Goal: Task Accomplishment & Management: Use online tool/utility

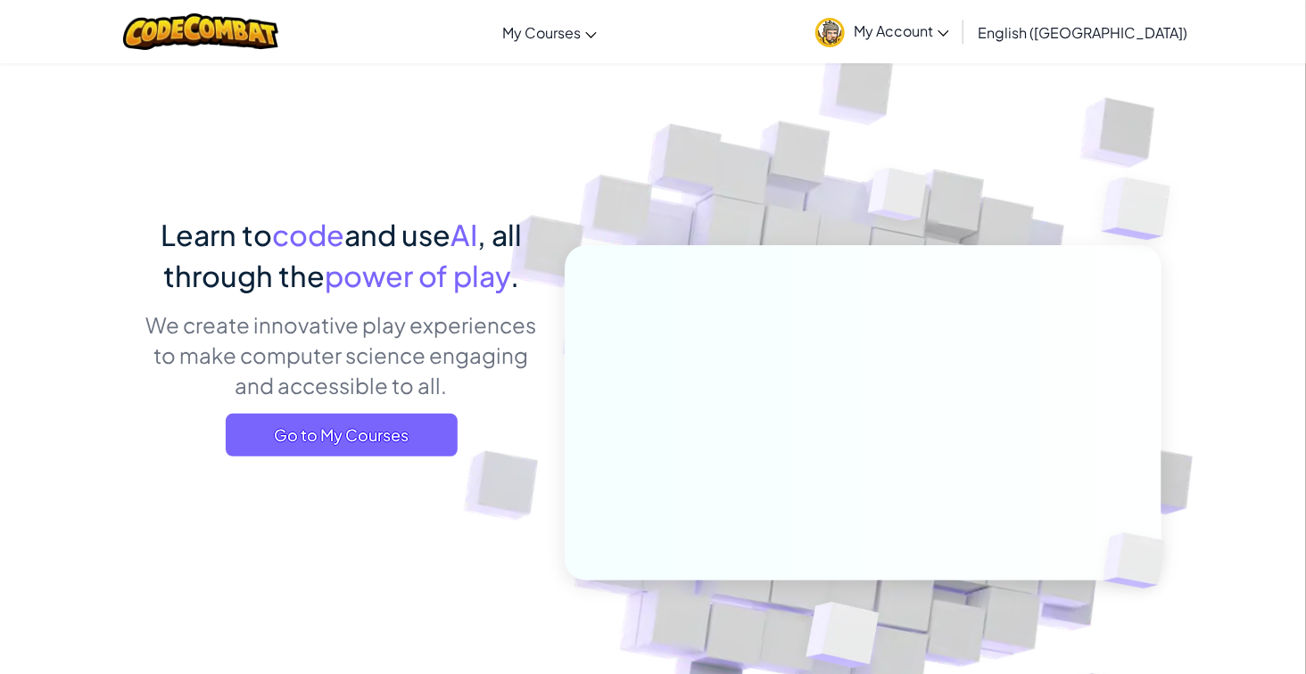
click at [845, 32] on img at bounding box center [829, 32] width 29 height 29
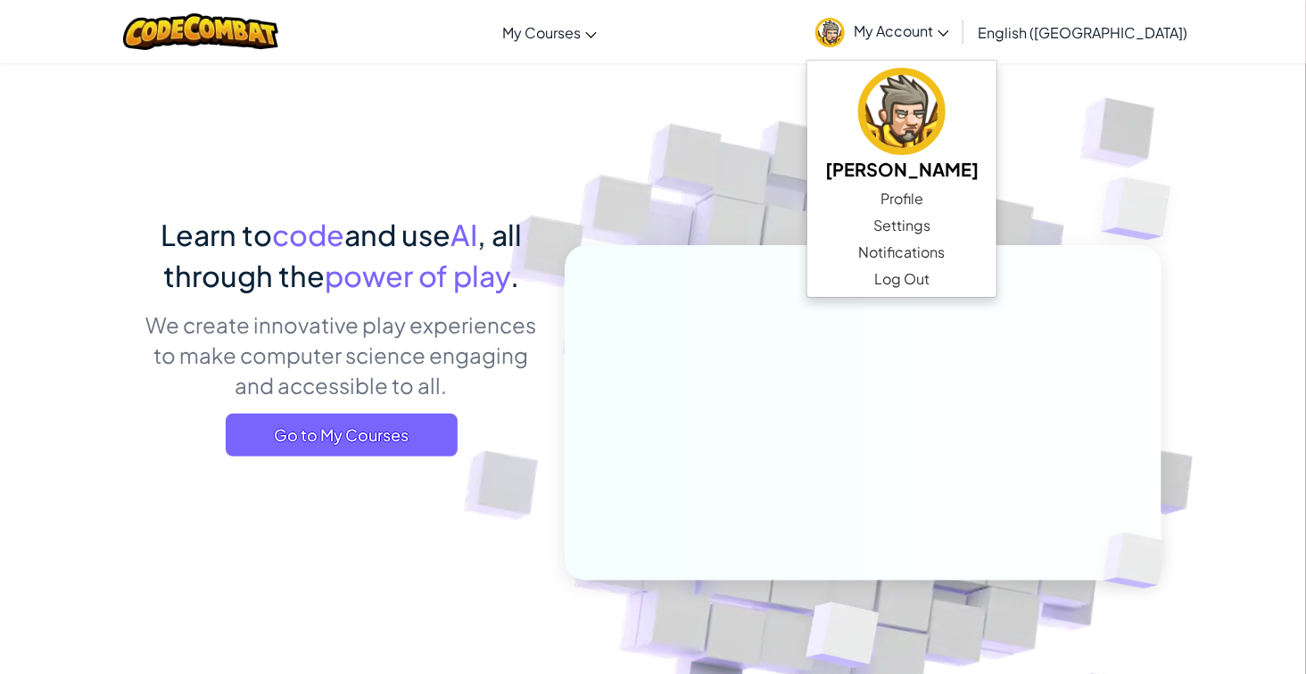
click at [505, 157] on img at bounding box center [851, 392] width 991 height 991
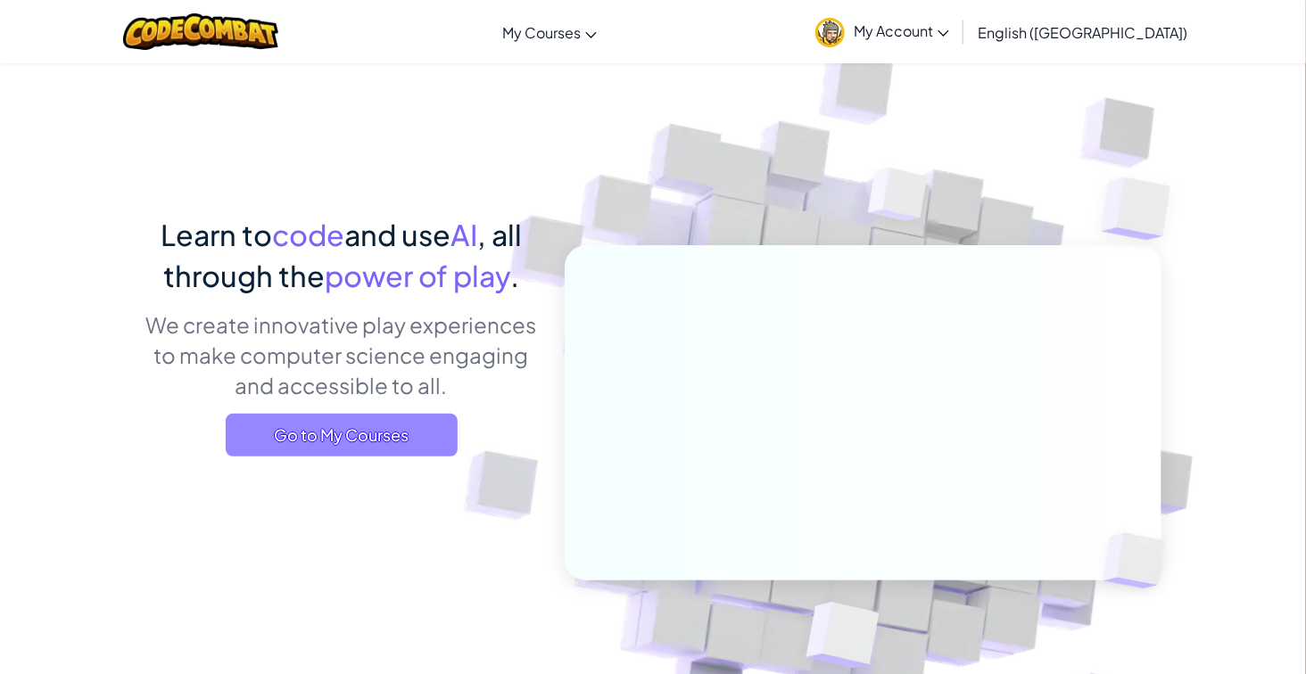
click at [294, 450] on span "Go to My Courses" at bounding box center [342, 435] width 232 height 43
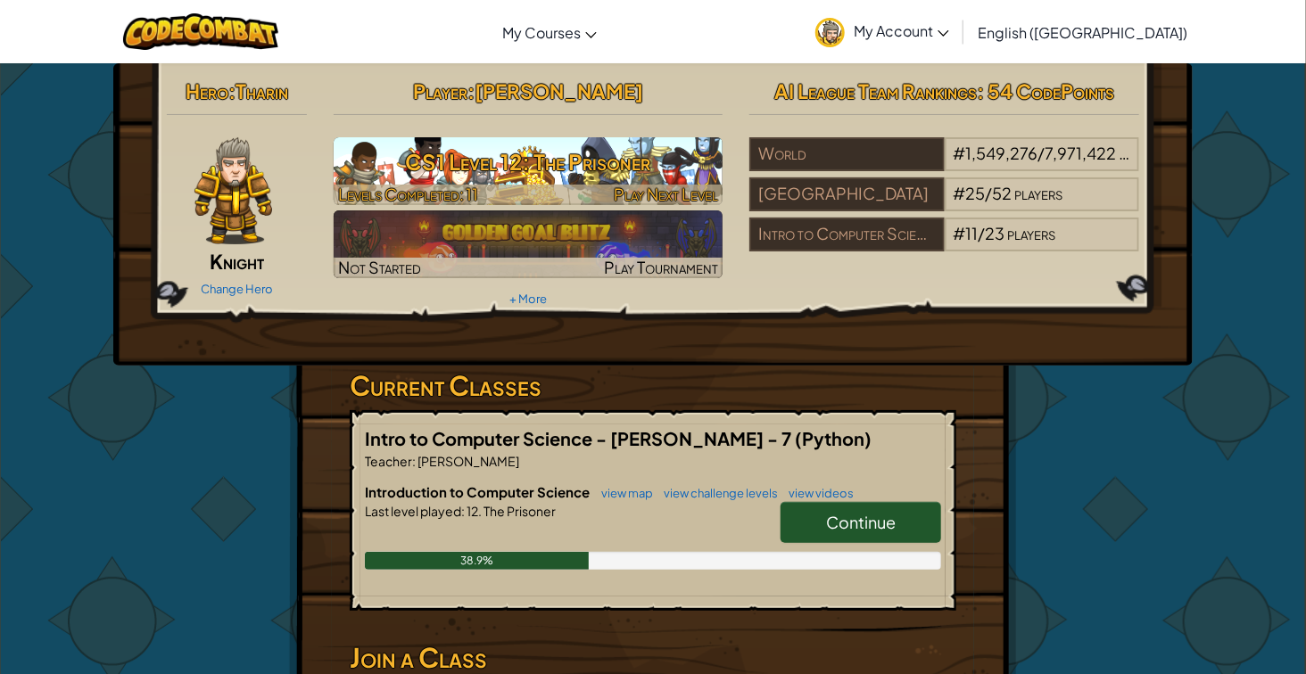
click at [560, 194] on div at bounding box center [529, 195] width 390 height 21
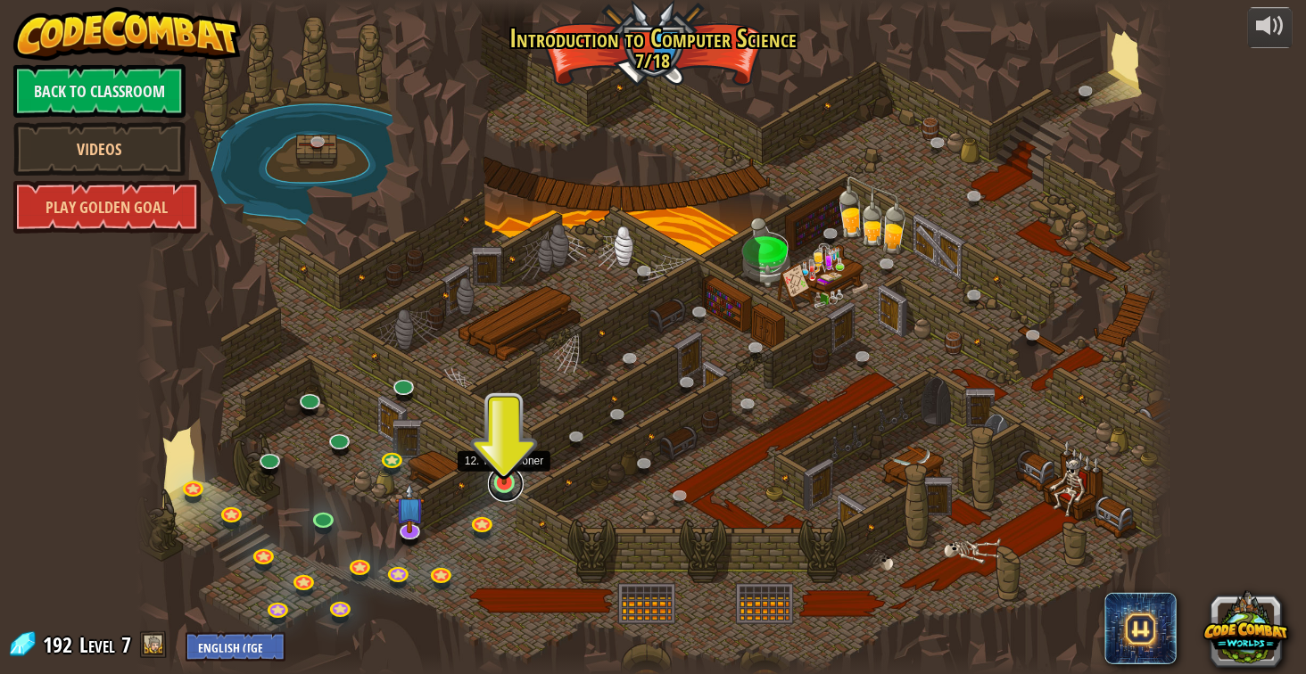
click at [497, 485] on link at bounding box center [506, 485] width 36 height 36
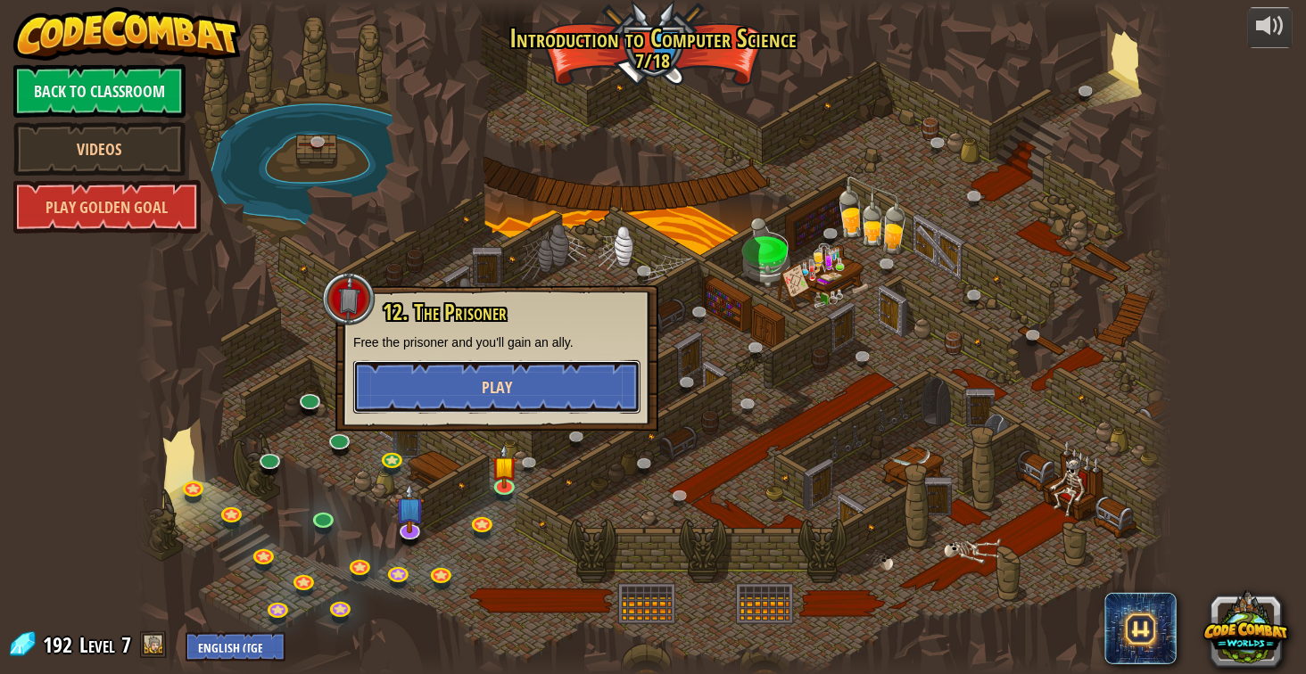
click at [506, 401] on button "Play" at bounding box center [496, 387] width 287 height 54
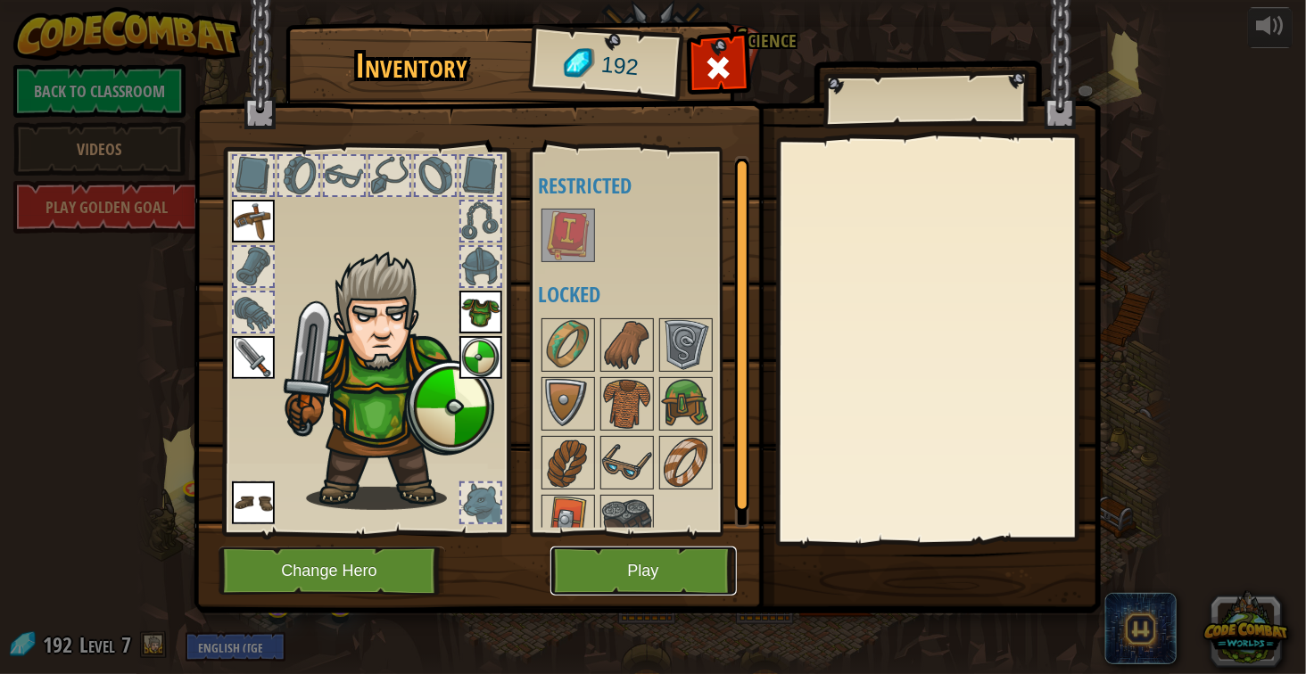
click at [574, 552] on button "Play" at bounding box center [643, 571] width 186 height 49
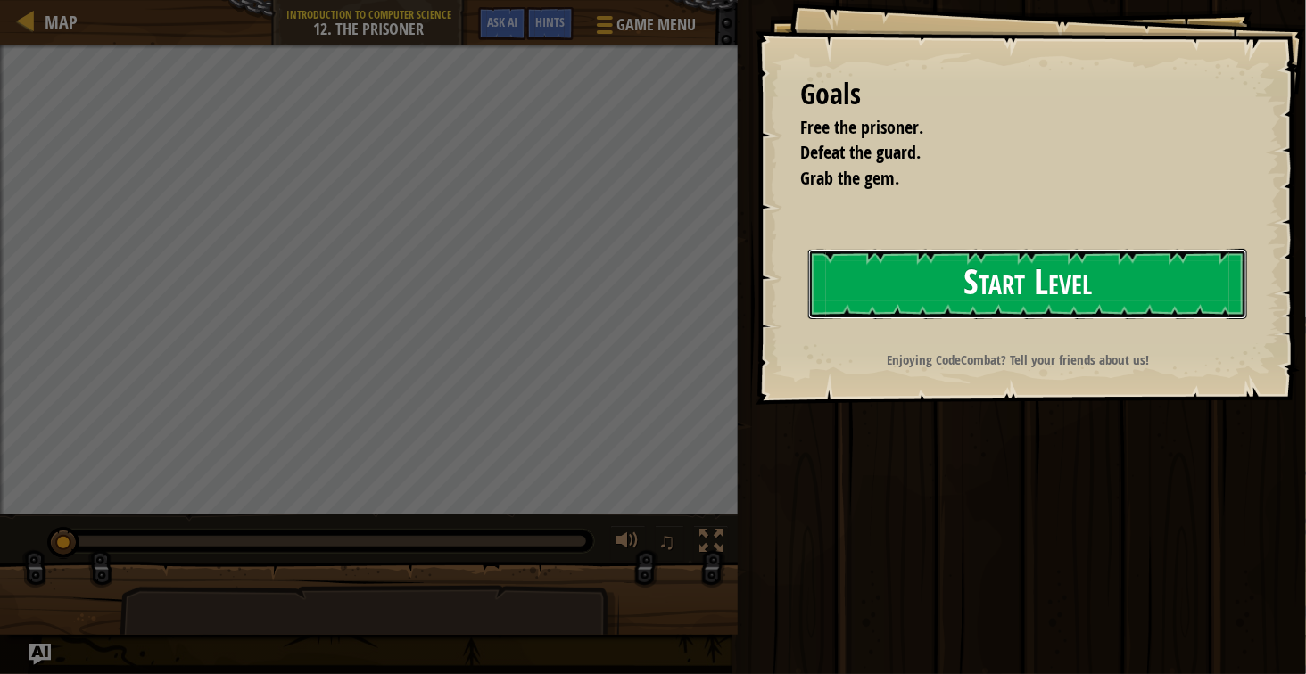
click at [914, 271] on button "Start Level" at bounding box center [1027, 284] width 439 height 70
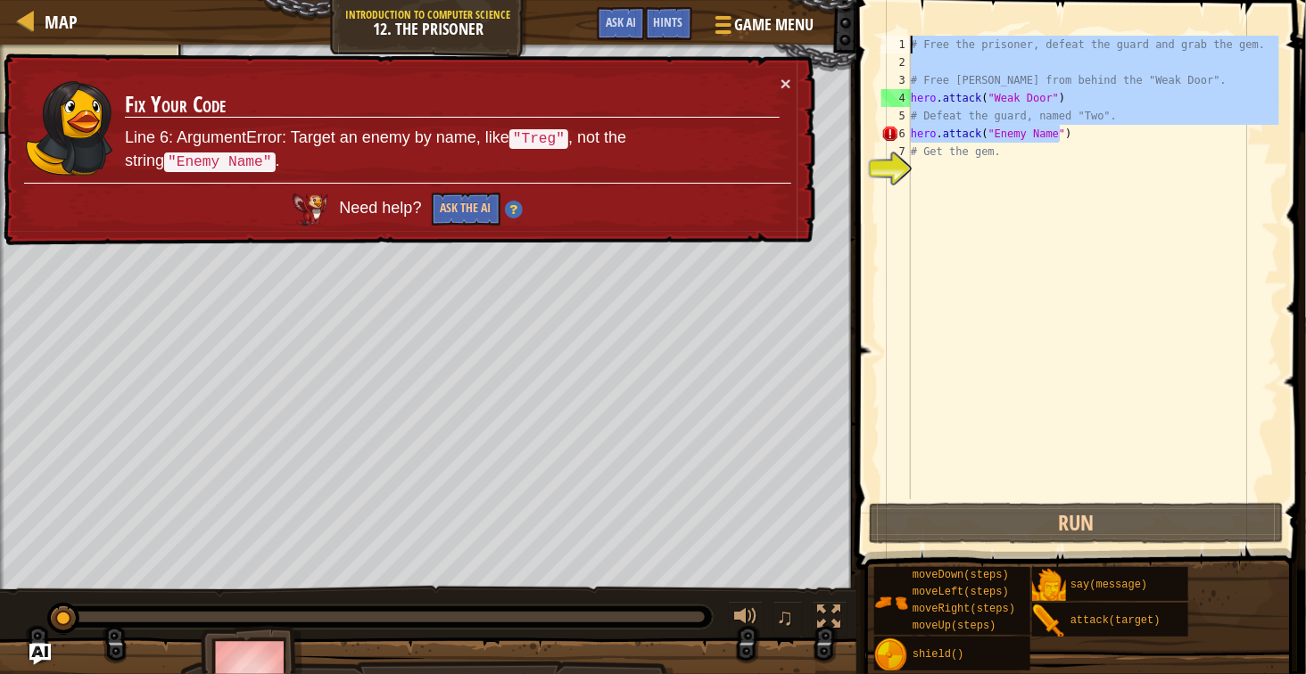
drag, startPoint x: 1063, startPoint y: 136, endPoint x: 910, endPoint y: 44, distance: 179.3
click at [910, 44] on div "1 2 3 4 5 6 7 8 # Free the prisoner, defeat the guard and grab the gem. # Free …" at bounding box center [1078, 268] width 401 height 464
type textarea "# Free the prisoner, defeat the guard and grab the gem."
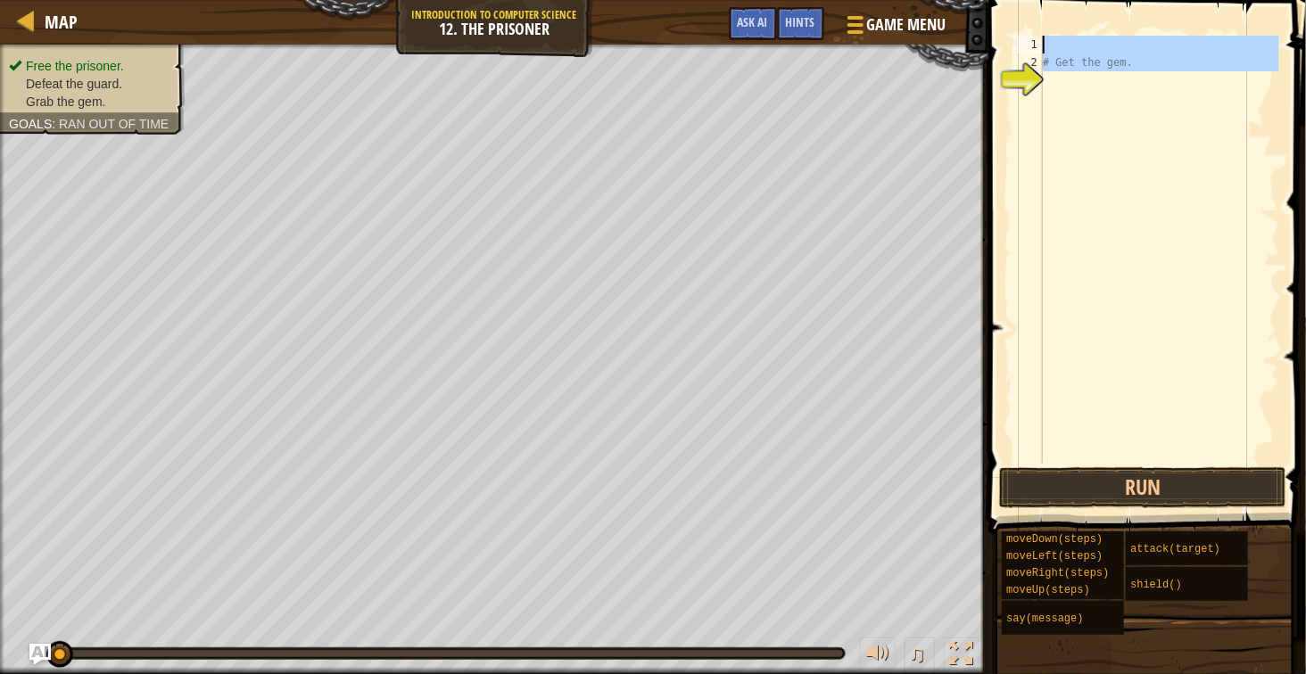
drag, startPoint x: 1178, startPoint y: 95, endPoint x: 957, endPoint y: 23, distance: 232.7
click at [957, 23] on div "Map Introduction to Computer Science 12. The Prisoner Game Menu Done Hints Ask …" at bounding box center [653, 337] width 1306 height 674
type textarea "# Get the gem."
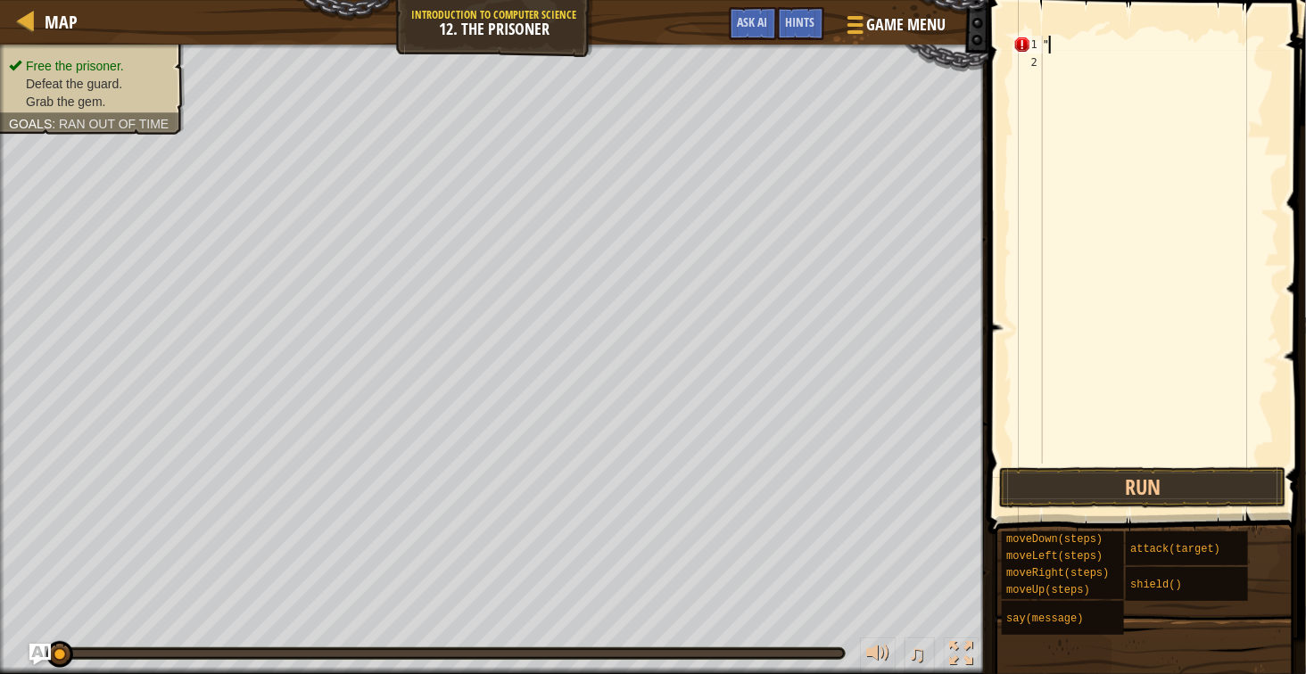
scroll to position [7, 1]
type textarea """
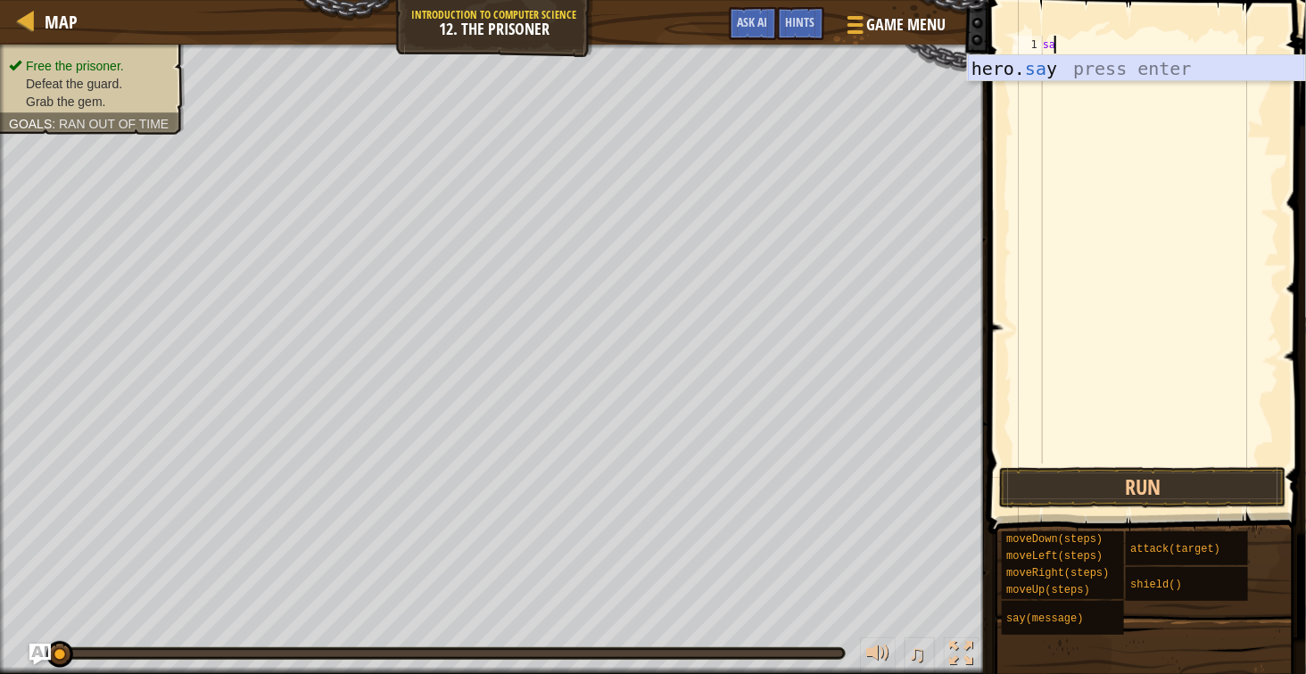
click at [1043, 69] on div "hero. sa y press enter" at bounding box center [1136, 95] width 337 height 80
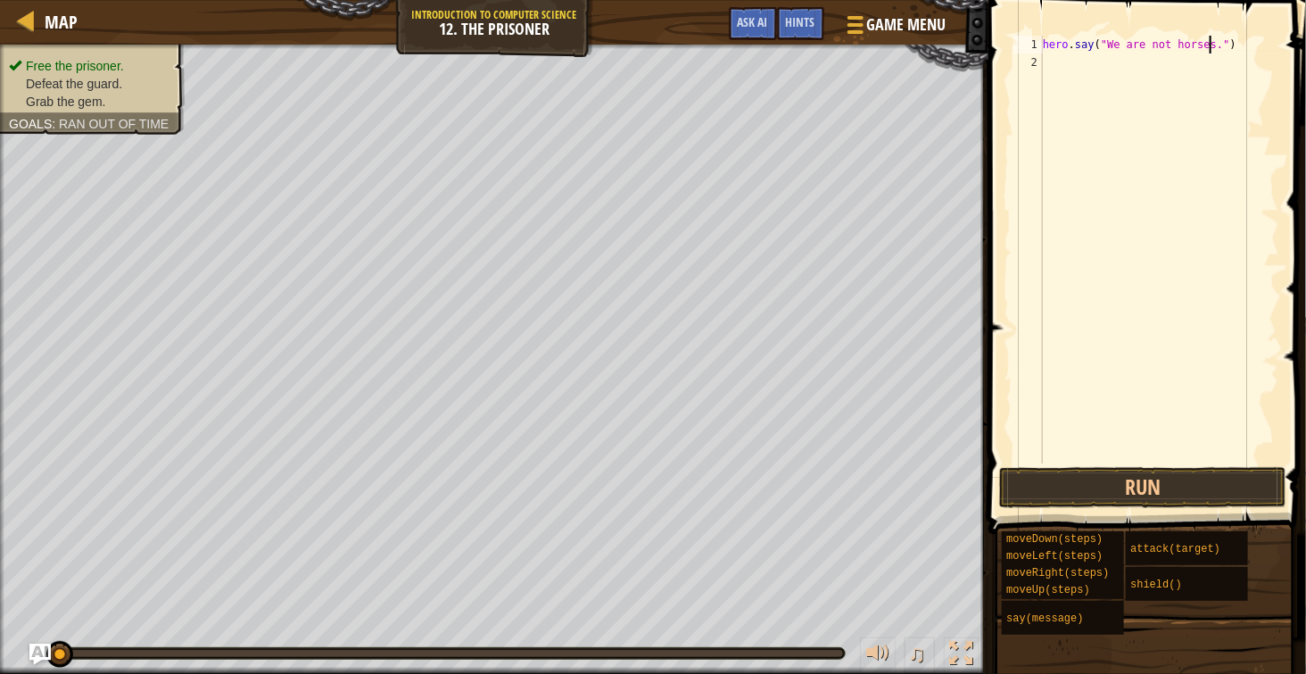
type textarea "hero.say("We are not horses..")"
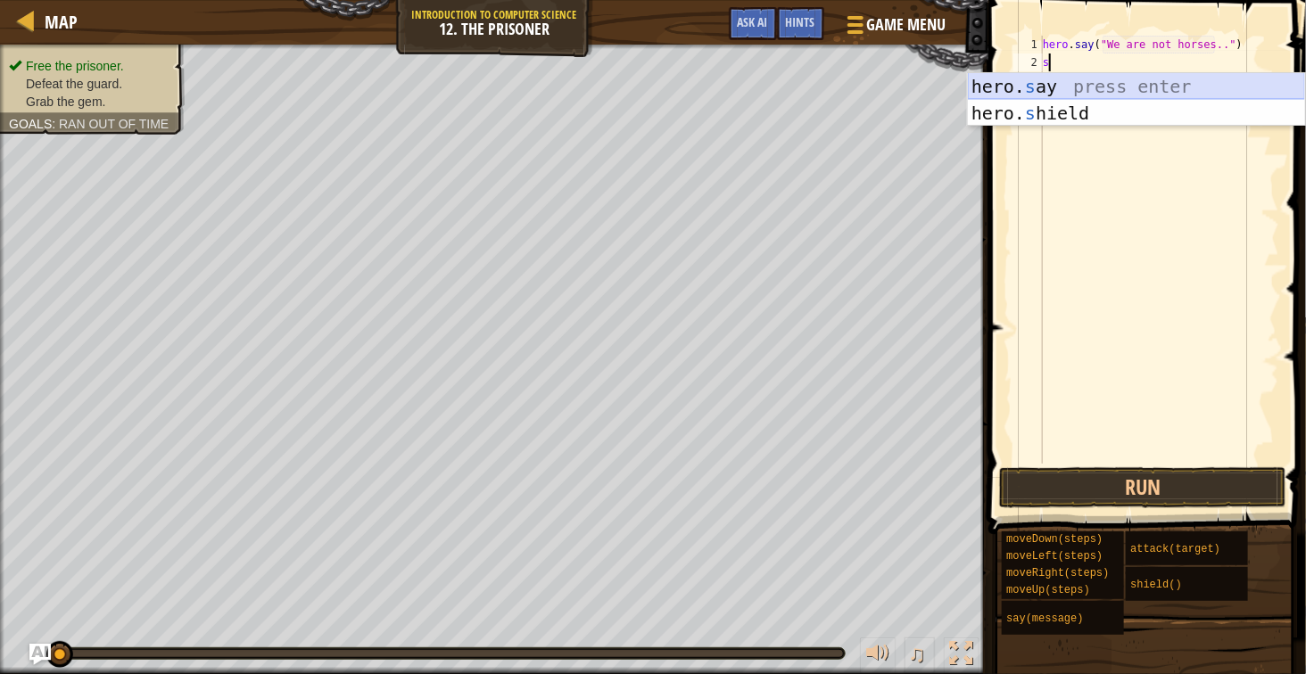
click at [1095, 81] on div "hero. s ay press enter hero. s hield press enter" at bounding box center [1136, 126] width 337 height 107
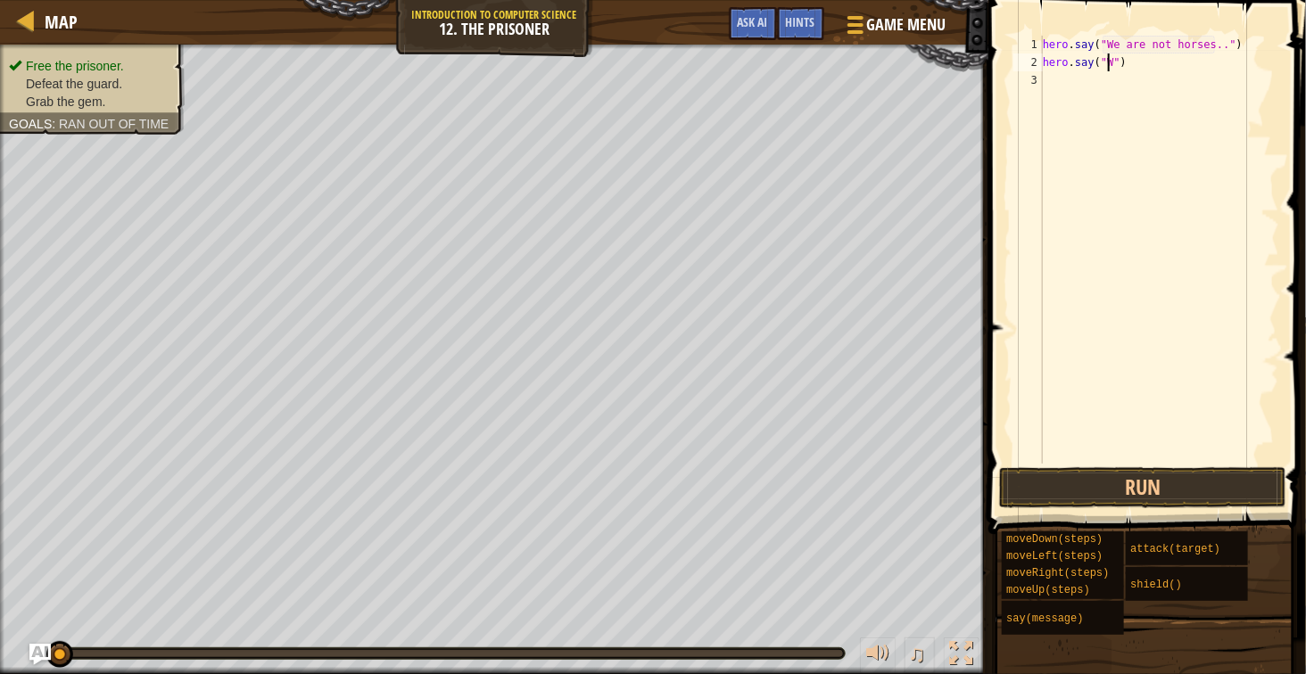
scroll to position [7, 12]
type textarea "hero.say("We are humans")"
click at [1105, 96] on div "hero . say ( "We are not horses.." ) hero . say ( "We are humans" )" at bounding box center [1159, 268] width 240 height 464
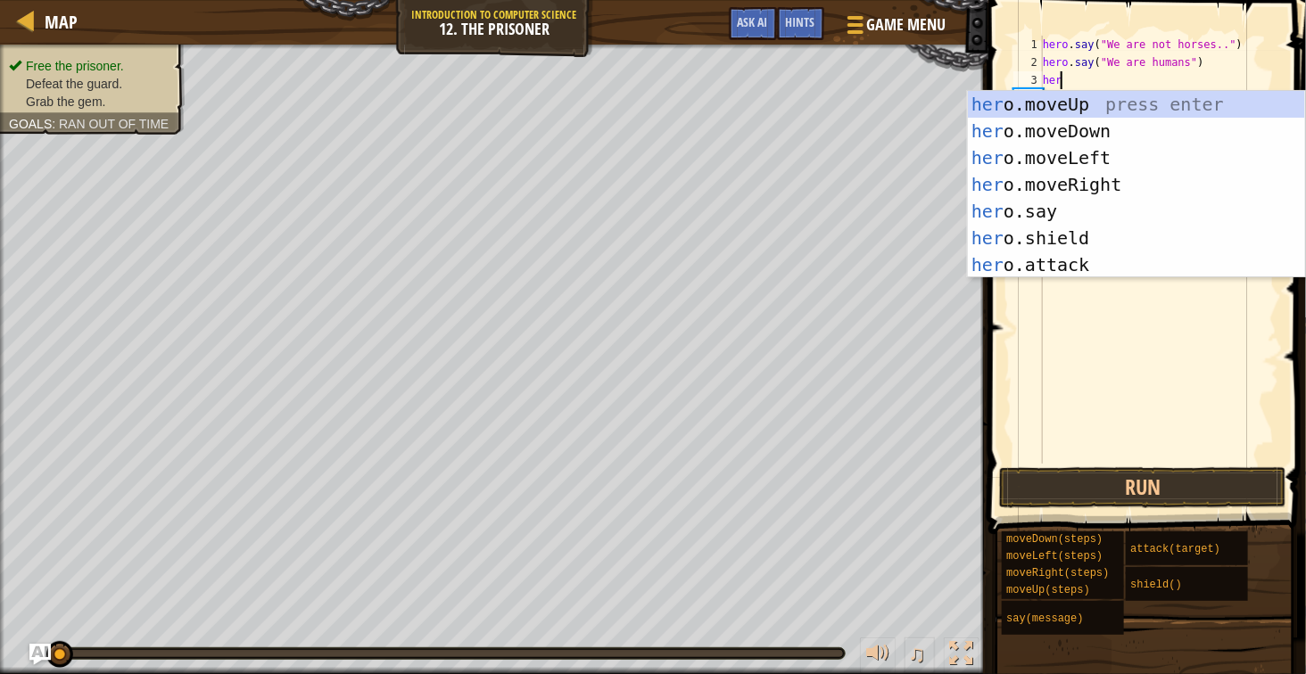
scroll to position [7, 2]
click at [1092, 208] on div "her o.moveUp press enter her o.moveDown press enter her o.moveLeft press enter …" at bounding box center [1136, 211] width 337 height 241
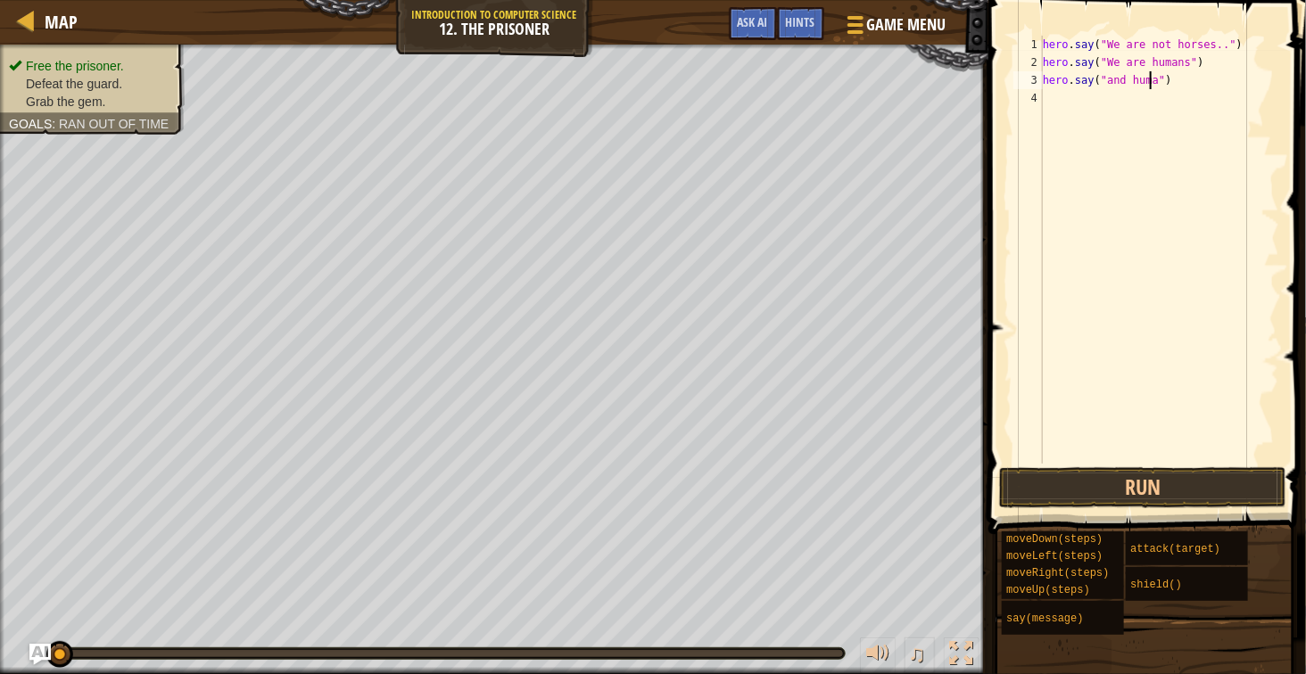
scroll to position [7, 21]
type textarea "hero.say("and humans are..")"
click at [1227, 174] on div "hero . say ( "We are not horses.." ) hero . say ( "We are humans" ) hero . say …" at bounding box center [1159, 268] width 240 height 464
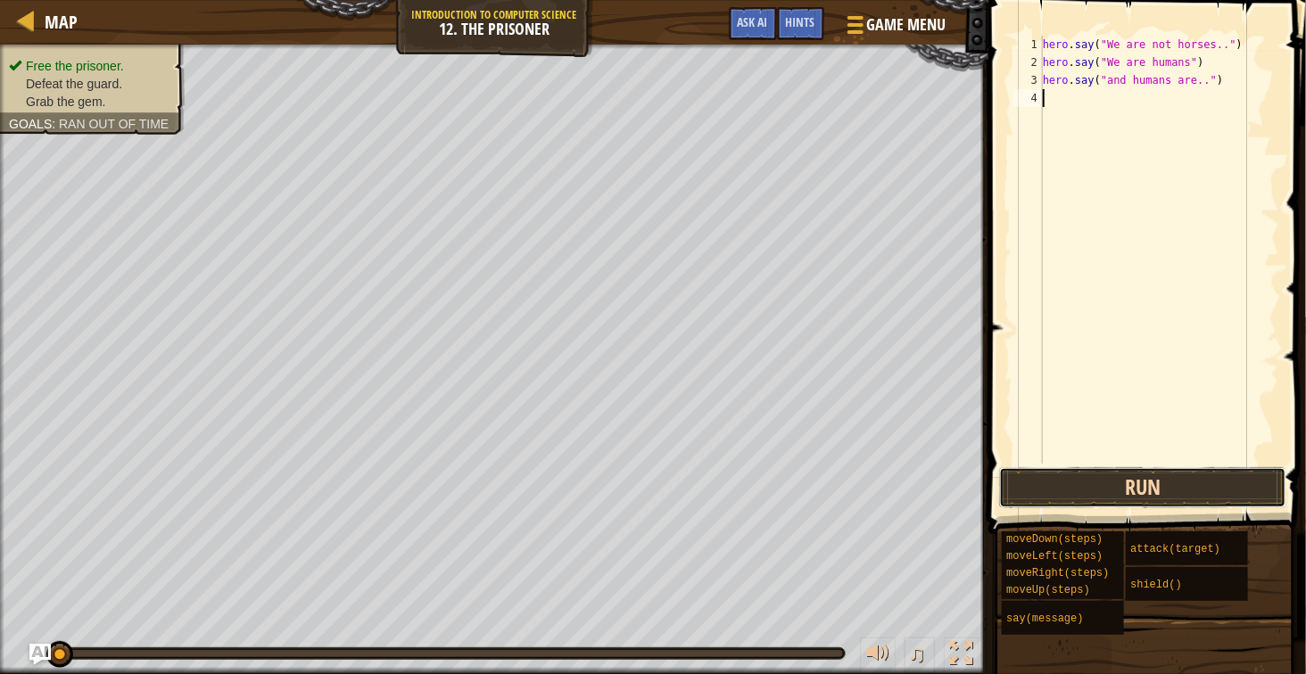
click at [1194, 481] on button "Run" at bounding box center [1142, 487] width 287 height 41
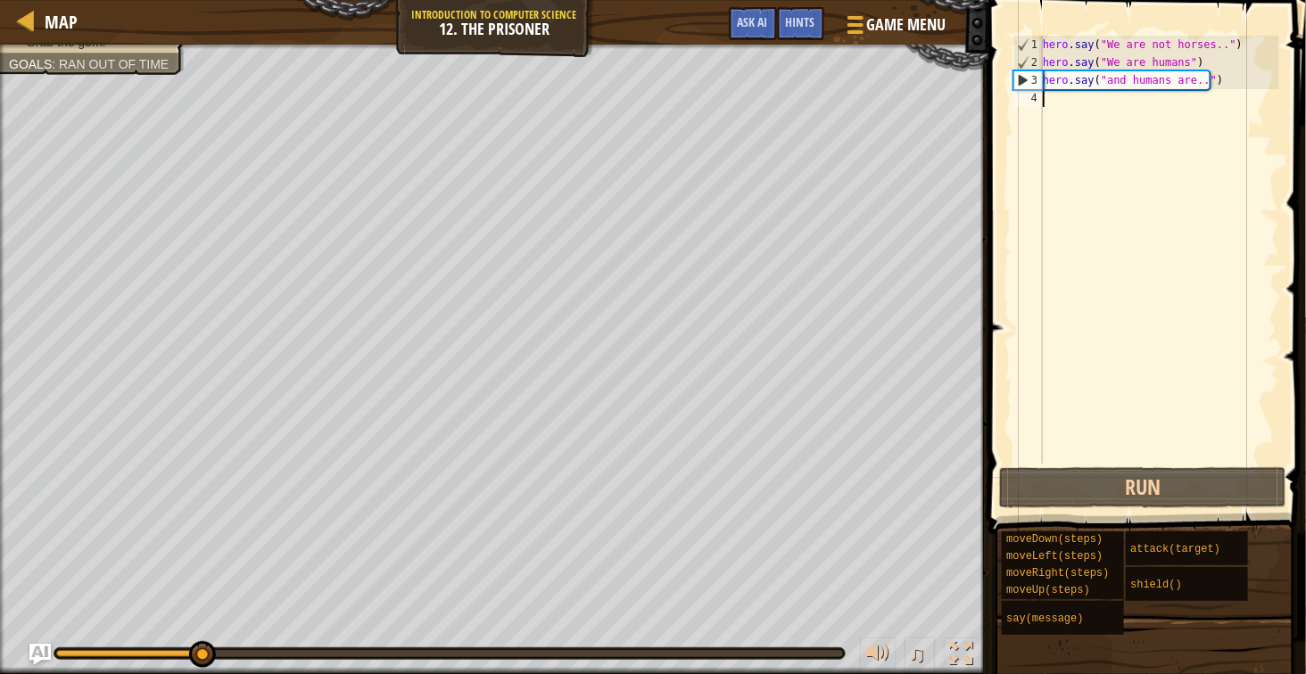
click at [1060, 123] on div "hero . say ( "We are not horses.." ) hero . say ( "We are humans" ) hero . say …" at bounding box center [1159, 268] width 240 height 464
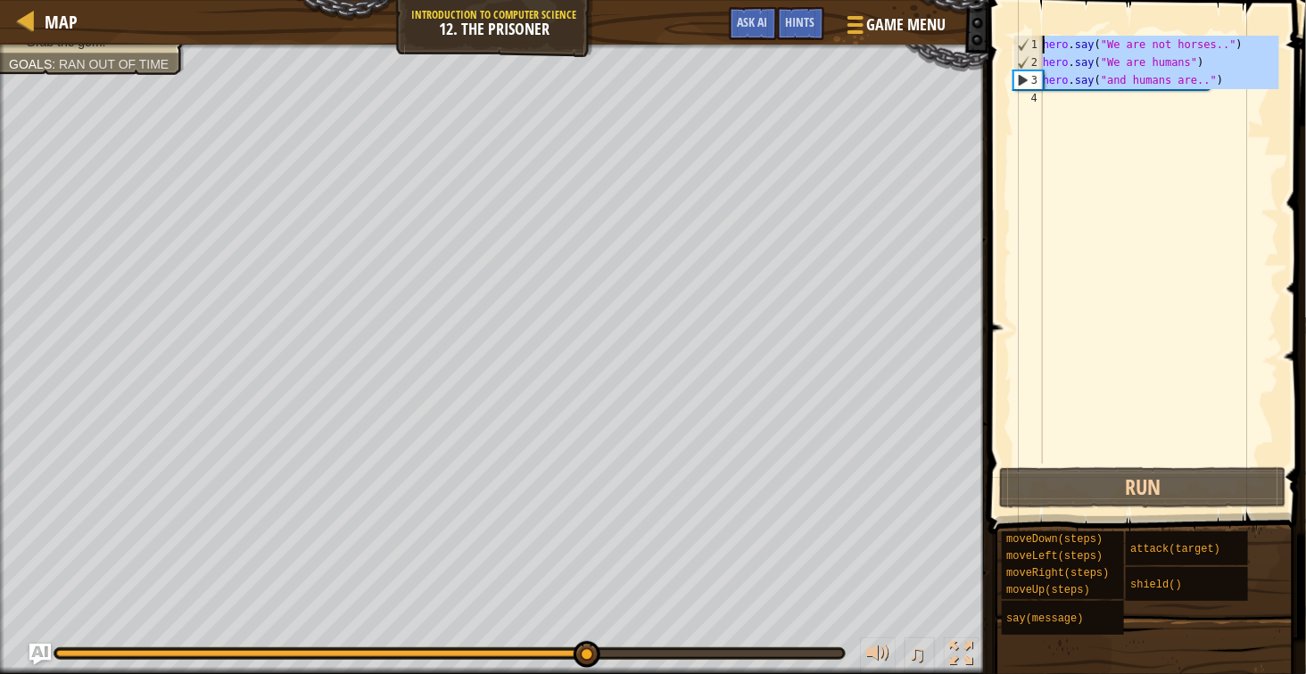
drag, startPoint x: 1157, startPoint y: 115, endPoint x: 1029, endPoint y: 5, distance: 168.9
click at [1029, 9] on div "1 2 3 4 hero . say ( "We are not horses.." ) hero . say ( "We are humans" ) her…" at bounding box center [1144, 302] width 323 height 587
type textarea "hero.say("We are not horses..") hero.say("We are humans")"
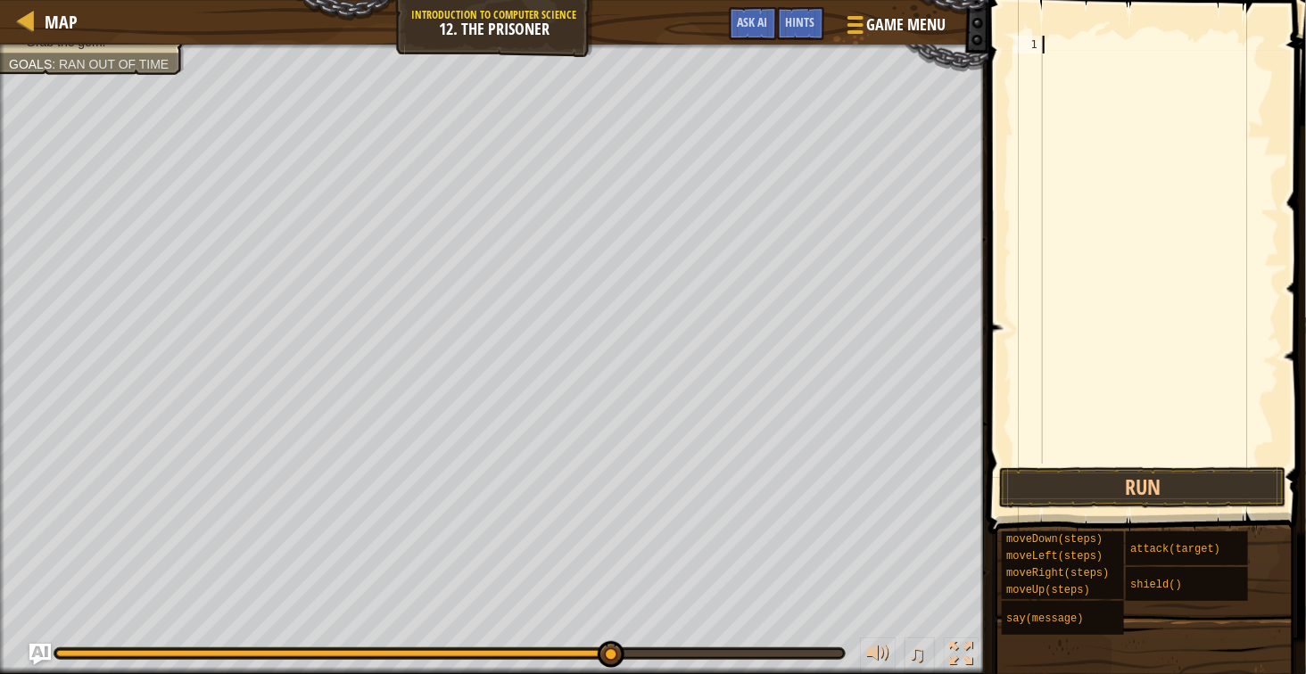
type textarea "mo"
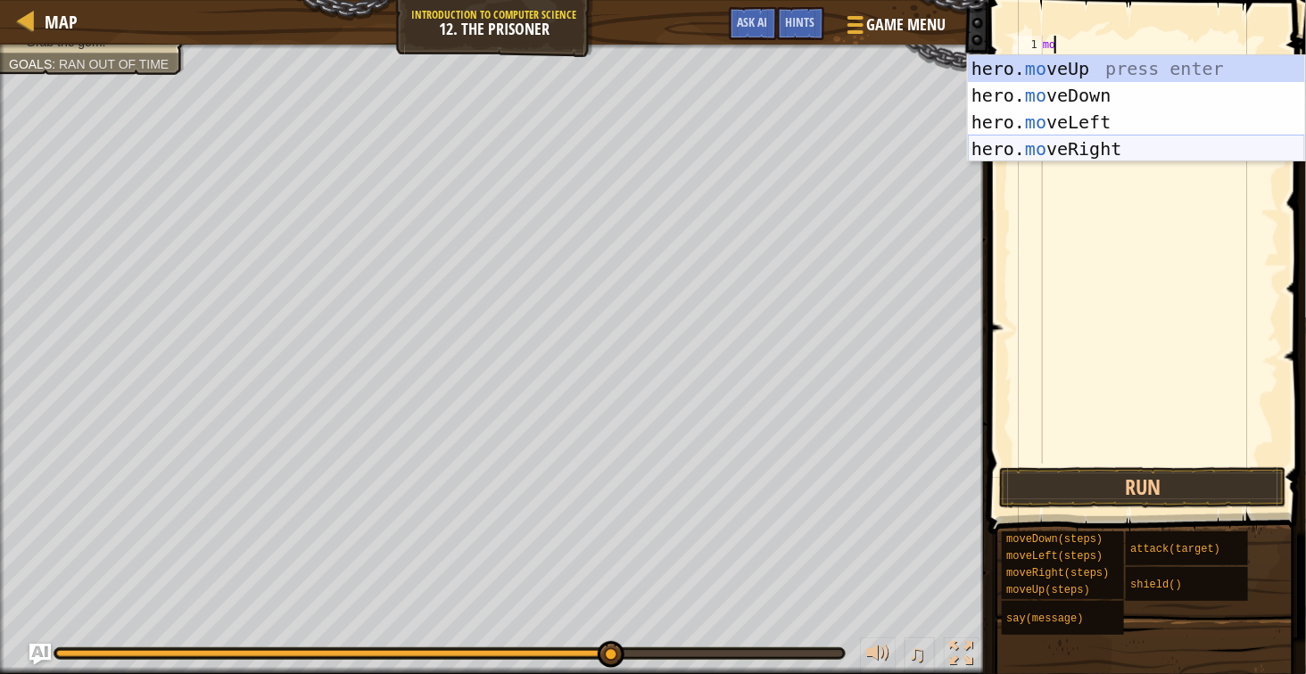
click at [1078, 153] on div "hero. mo veUp press enter hero. mo veDown press enter hero. mo veLeft press ent…" at bounding box center [1136, 135] width 337 height 161
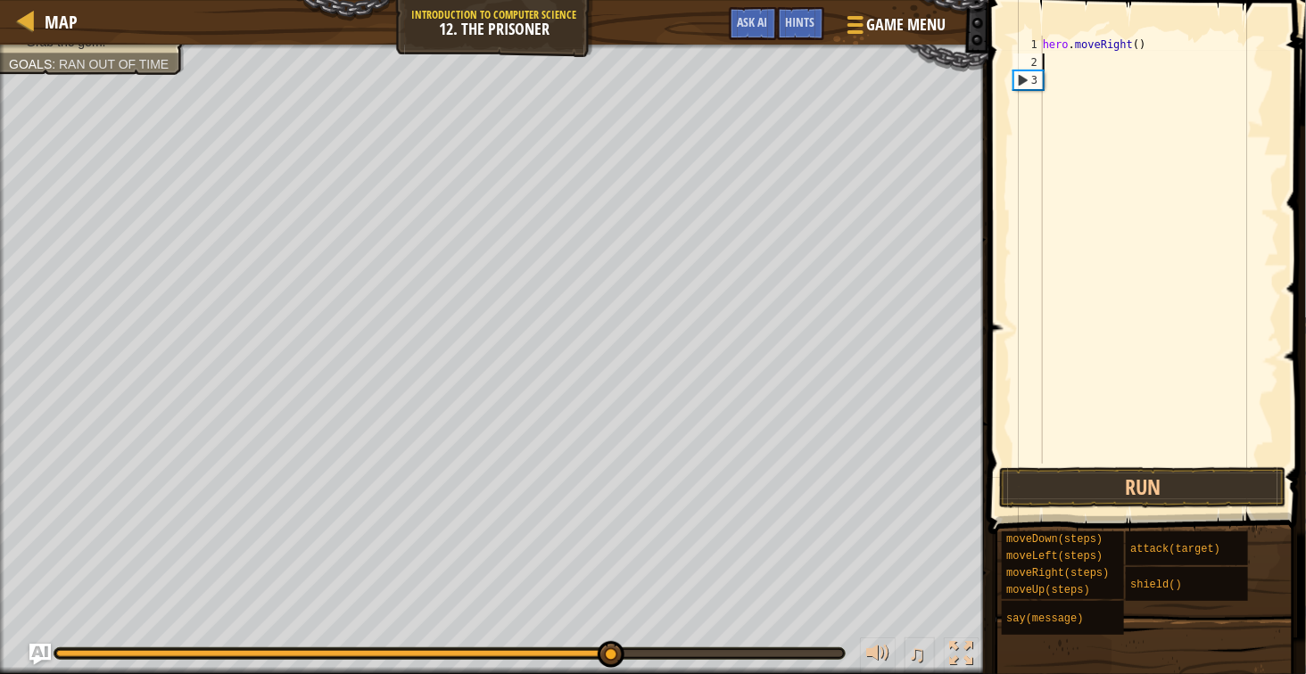
scroll to position [7, 0]
click at [1128, 71] on div "hero . moveRight ( )" at bounding box center [1159, 268] width 240 height 464
click at [1128, 56] on div "hero . moveRight ( )" at bounding box center [1159, 268] width 240 height 464
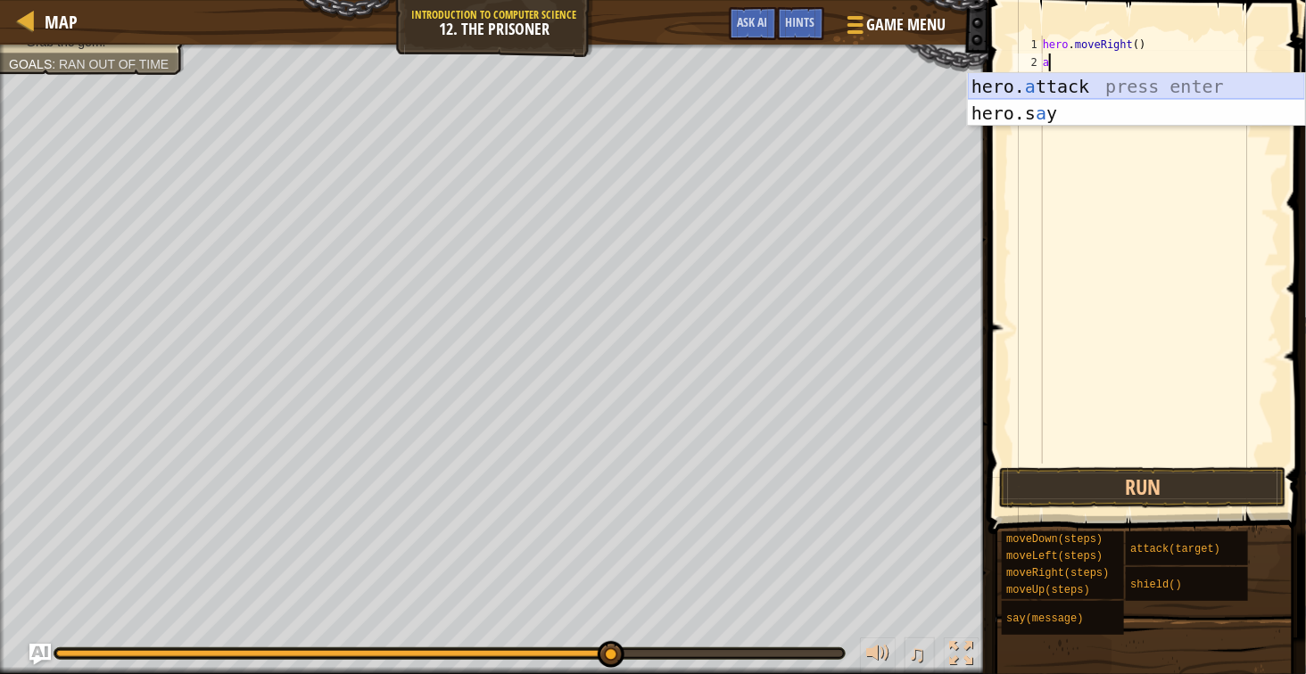
click at [1120, 81] on div "hero. a ttack press enter hero.s a y press enter" at bounding box center [1136, 126] width 337 height 107
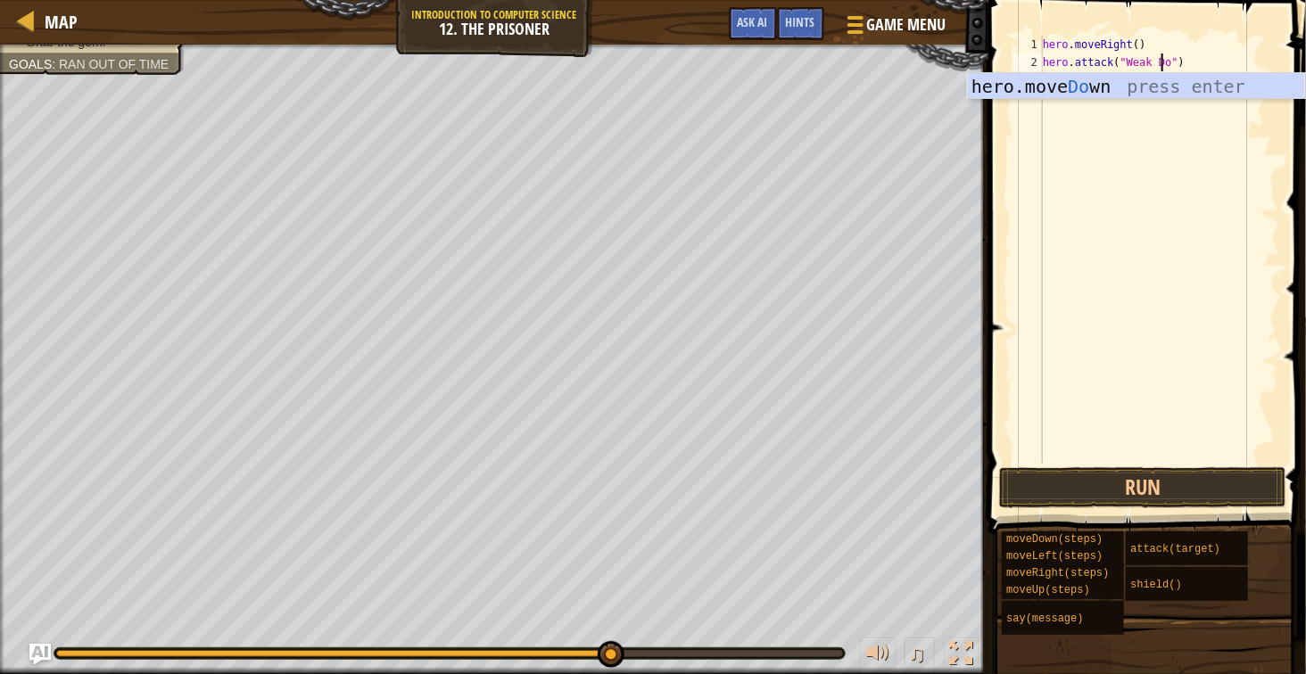
type textarea "hero.attack("Weak Door")"
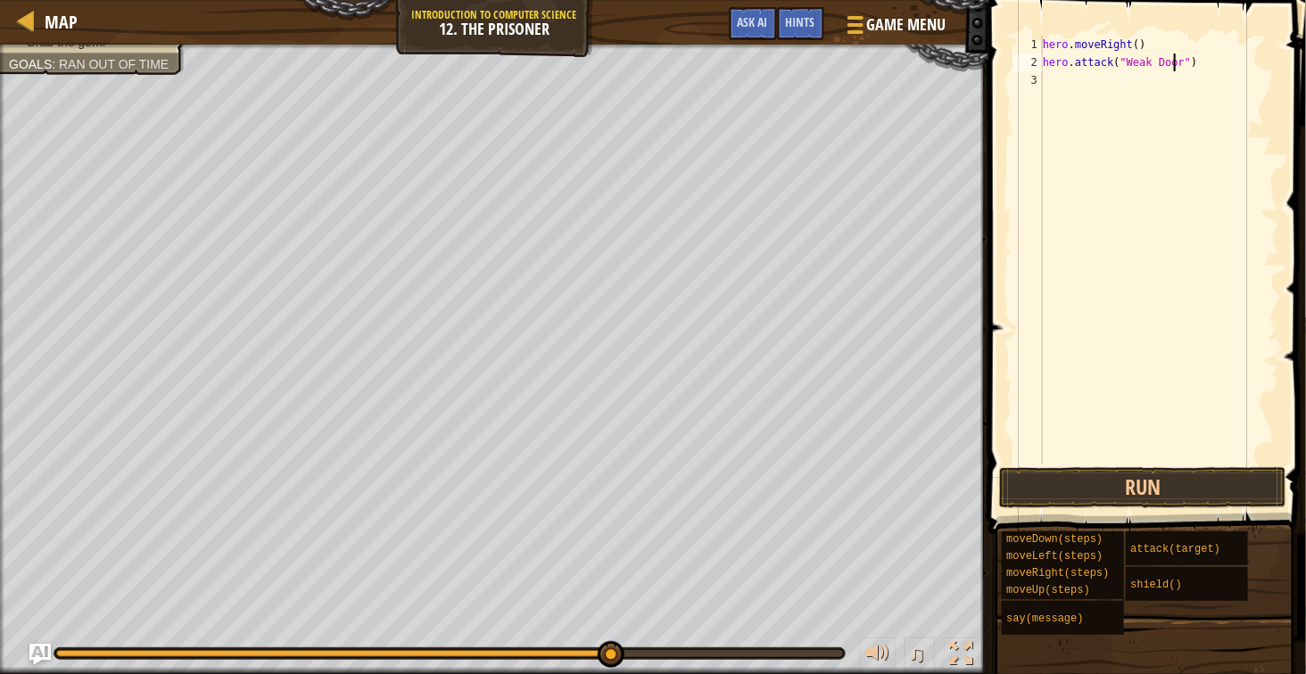
scroll to position [7, 22]
click at [1154, 89] on div "hero . moveRight ( ) hero . attack ( "Weak Door" )" at bounding box center [1159, 268] width 240 height 464
type textarea "h"
click at [1131, 50] on div "hero . moveRight ( )" at bounding box center [1159, 268] width 240 height 464
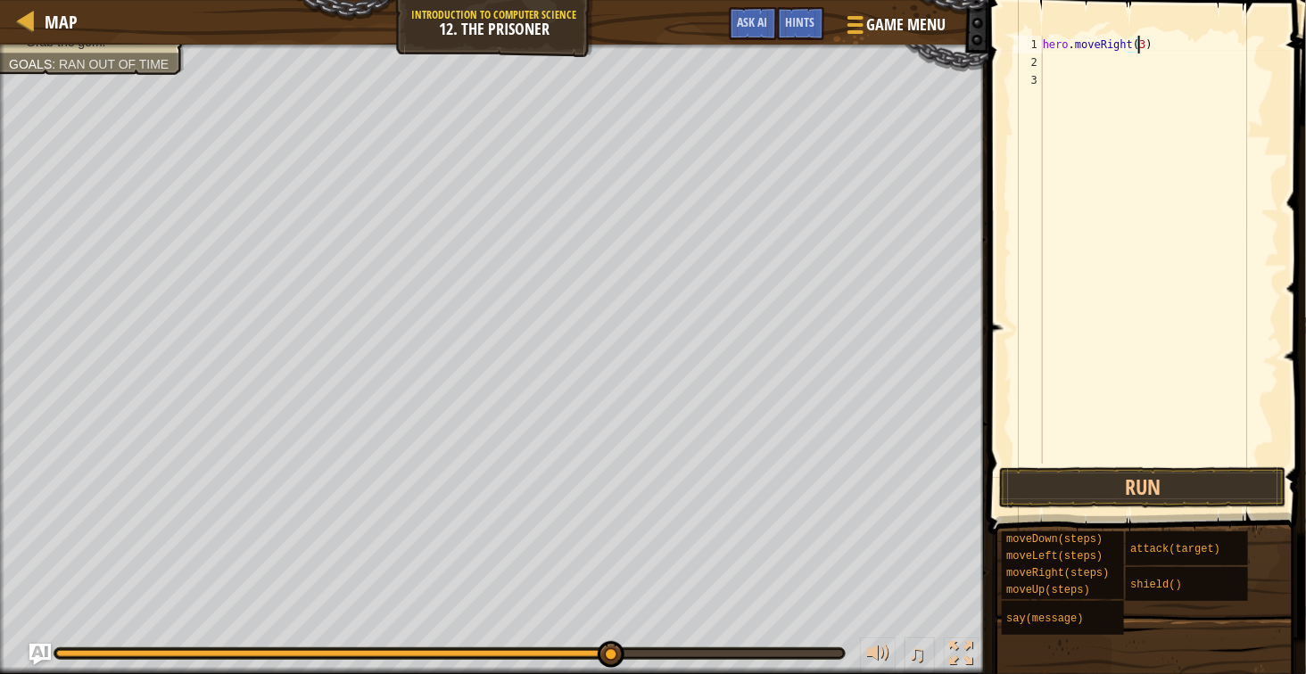
type textarea "hero.moveRight(3)"
click at [1191, 66] on div "hero . moveRight ( 3 )" at bounding box center [1159, 268] width 240 height 464
type textarea "d"
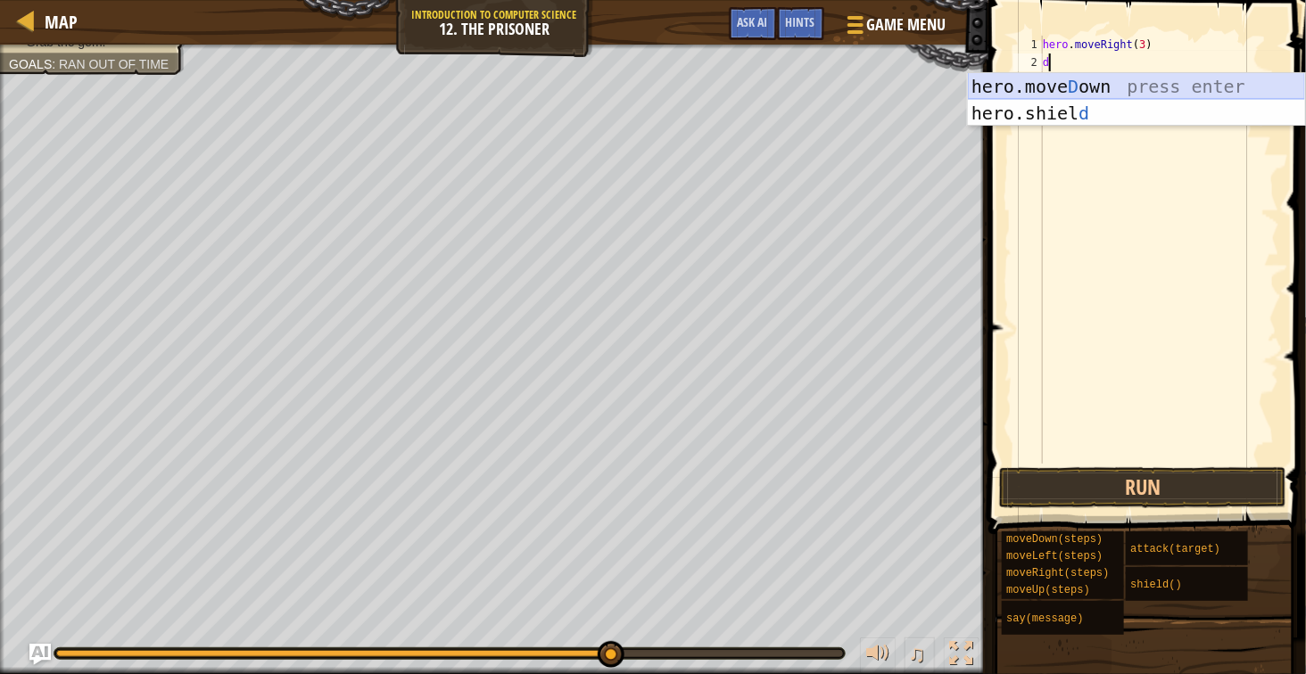
click at [1167, 87] on div "hero.[PERSON_NAME] own press enter hero.[PERSON_NAME] d press enter" at bounding box center [1136, 126] width 337 height 107
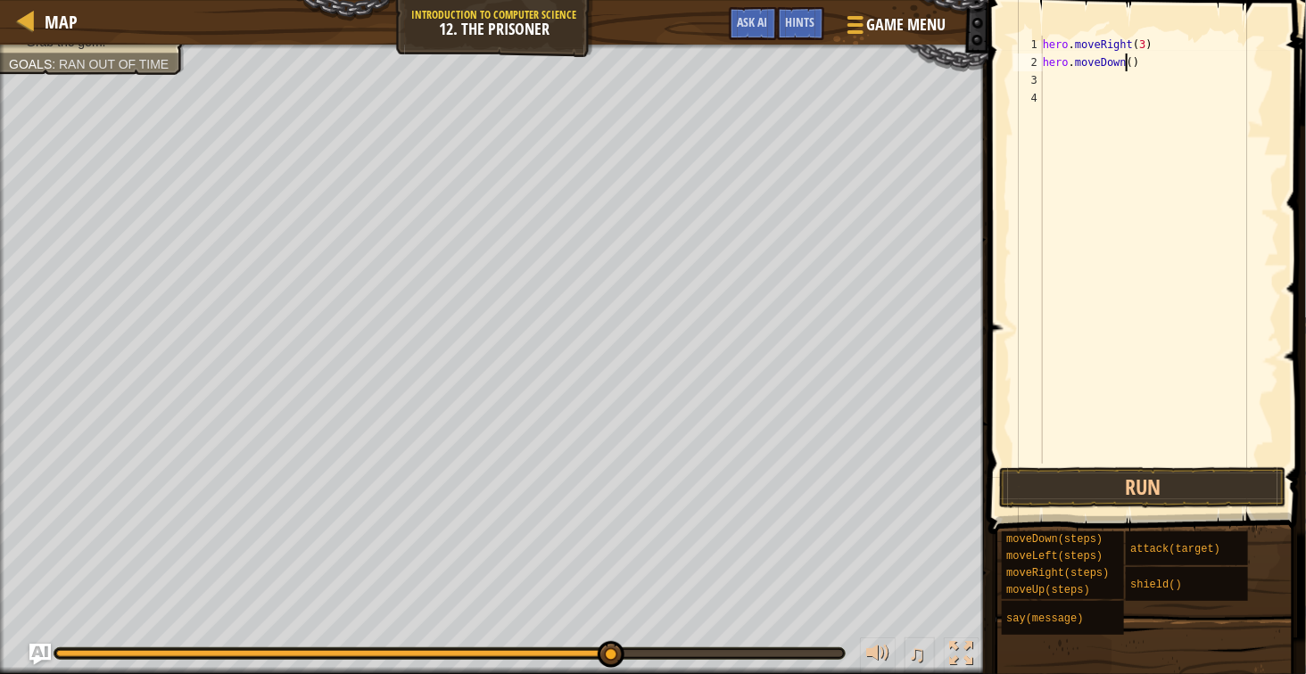
click at [1124, 70] on div "hero . moveRight ( 3 ) hero . moveDown ( )" at bounding box center [1159, 268] width 240 height 464
type textarea "hero.moveDown(1)"
click at [1123, 89] on div "hero . moveRight ( 3 ) hero . moveDown ( 1 )" at bounding box center [1159, 268] width 240 height 464
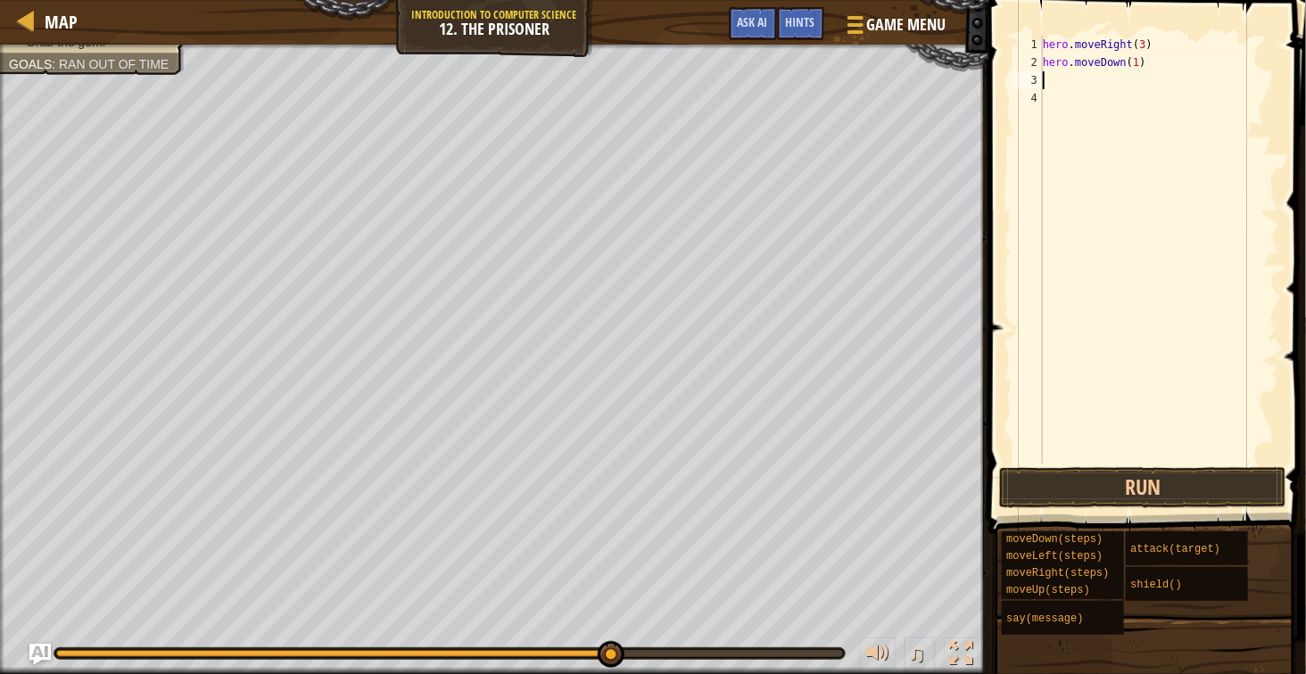
click at [1116, 76] on div "hero . moveRight ( 3 ) hero . moveDown ( 1 )" at bounding box center [1159, 268] width 240 height 464
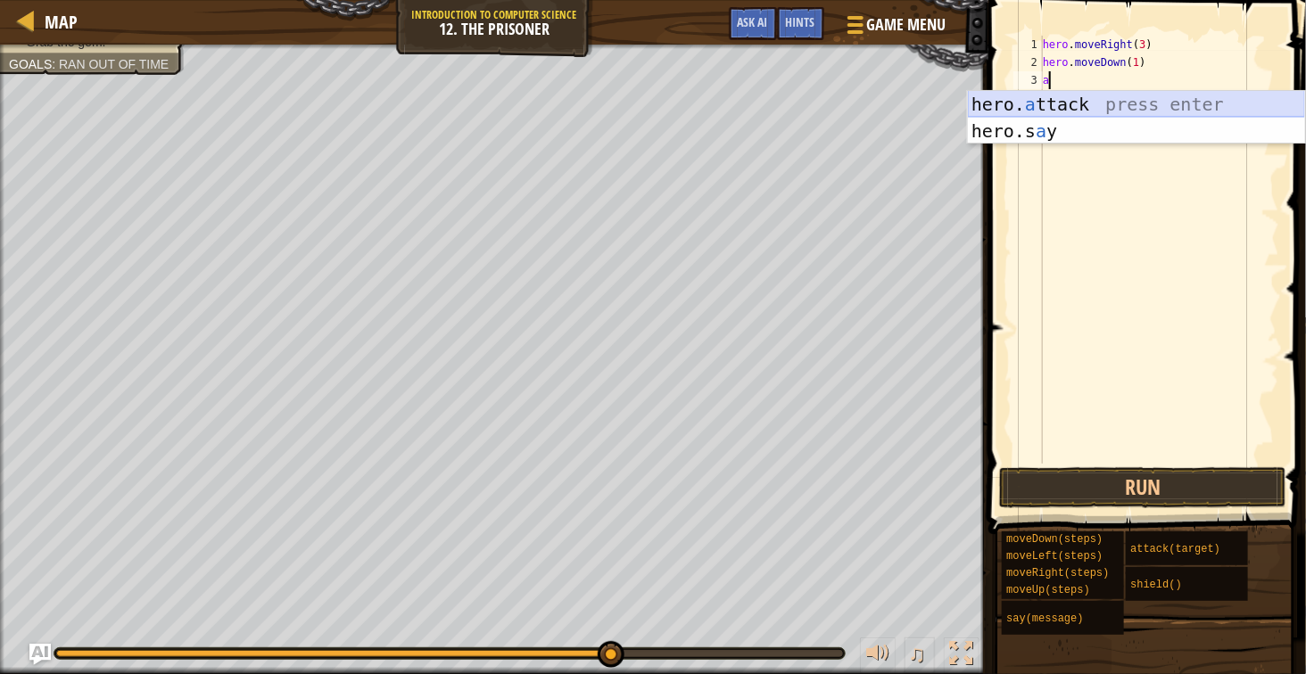
click at [1100, 101] on div "hero. a ttack press enter hero.s a y press enter" at bounding box center [1136, 144] width 337 height 107
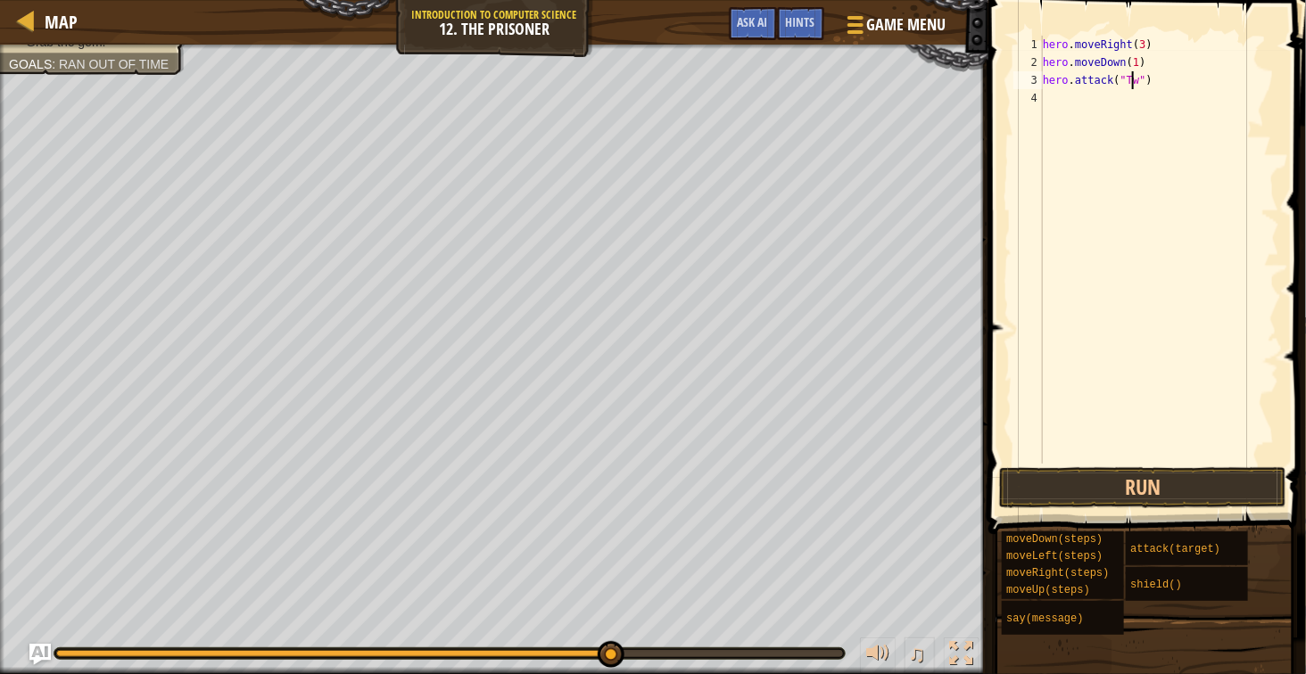
type textarea "hero.attack("Twi")"
type textarea "hero.attack("Two")"
click at [1114, 113] on div "hero . moveRight ( 3 ) hero . moveDown ( 1 ) hero . attack ( "Two" )" at bounding box center [1159, 268] width 240 height 464
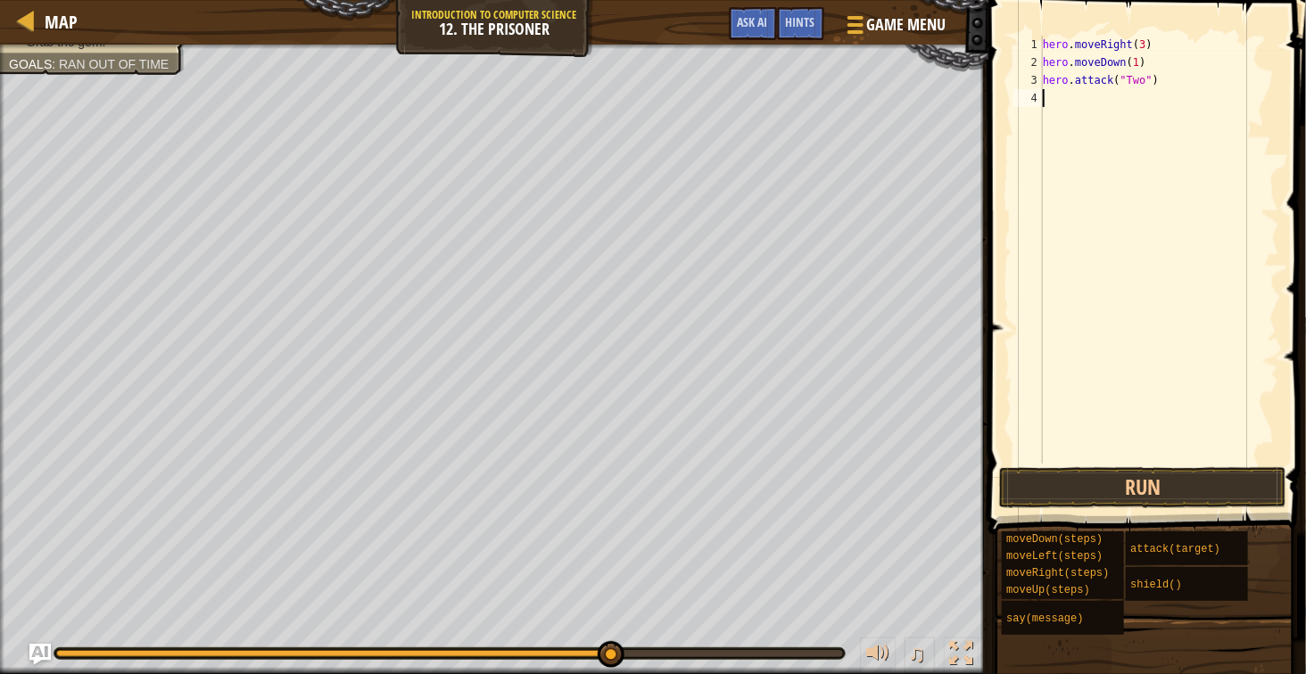
scroll to position [7, 0]
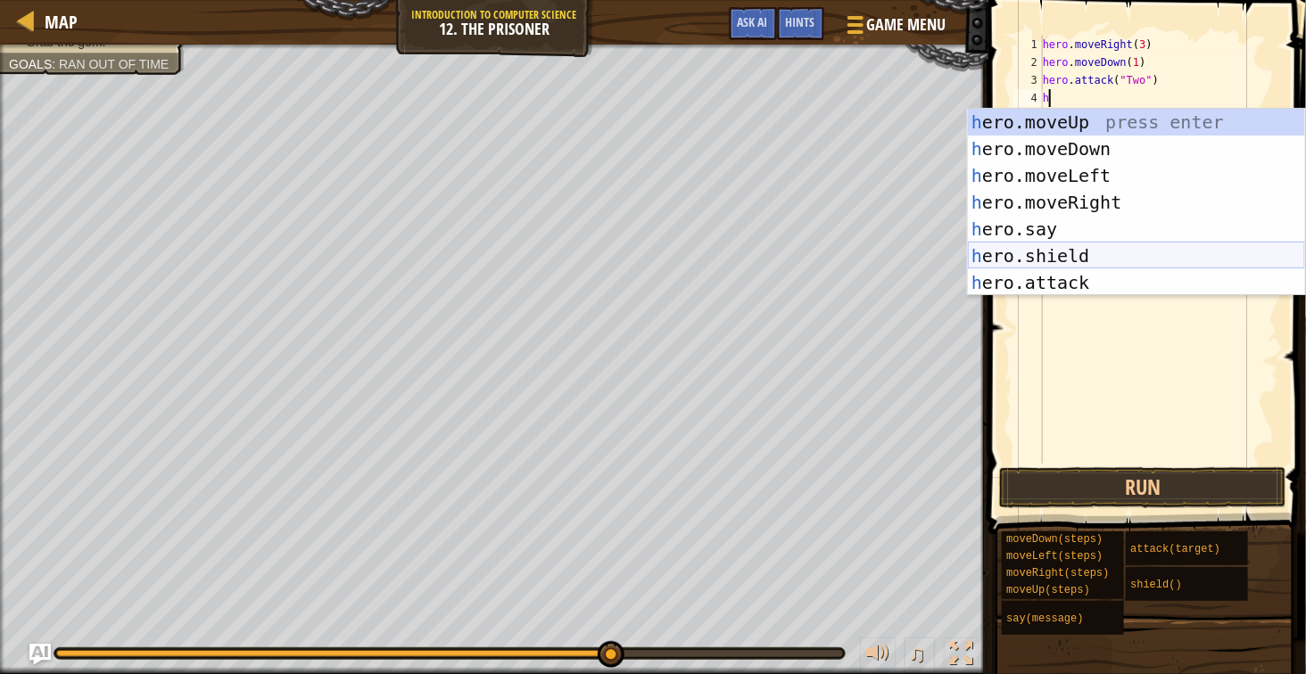
click at [1057, 277] on div "h ero.moveUp press enter h ero.moveDown press enter h ero.moveLeft press enter …" at bounding box center [1136, 229] width 337 height 241
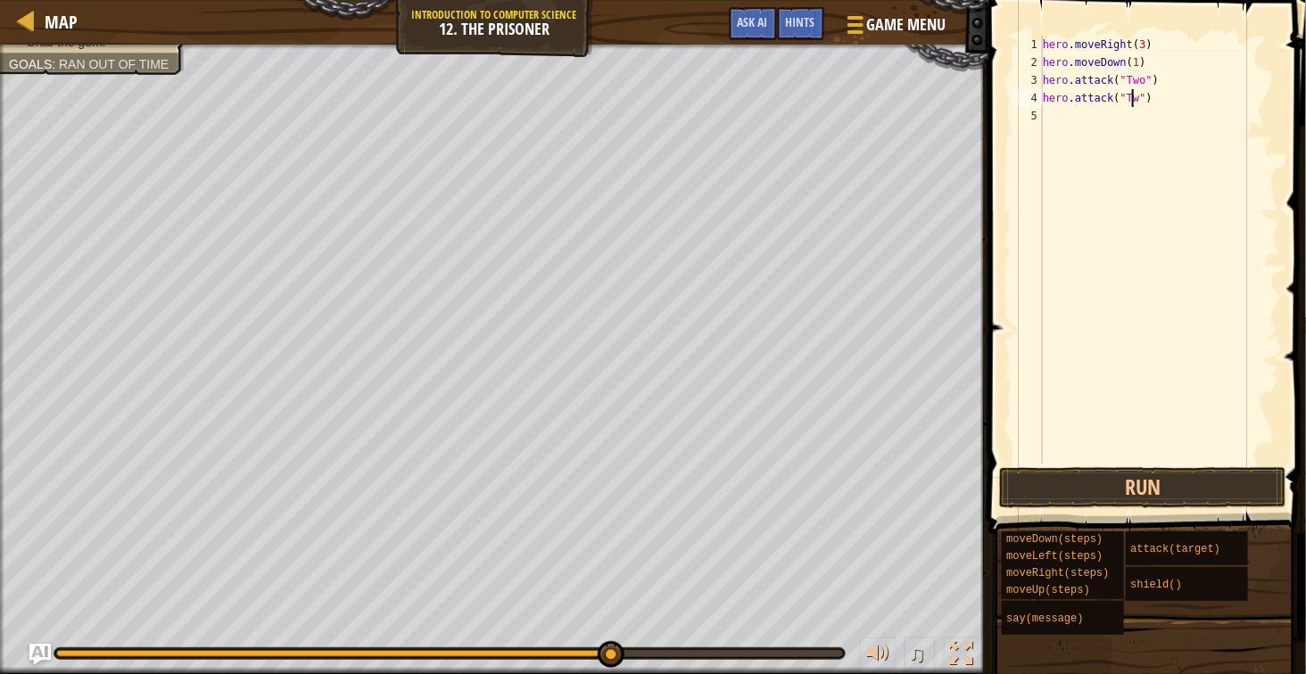
type textarea "hero.attack("Two")"
click at [1184, 190] on div "hero . moveRight ( 3 ) hero . moveDown ( 1 ) hero . attack ( "Two" ) hero . att…" at bounding box center [1159, 268] width 240 height 464
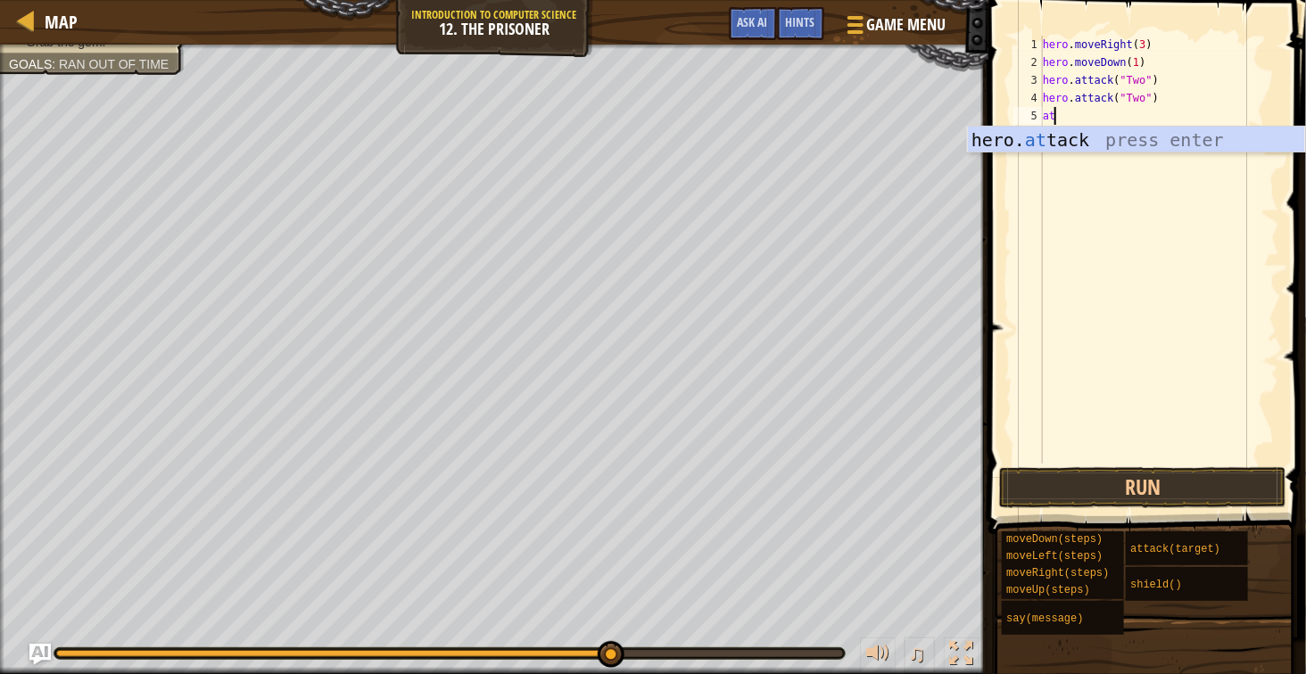
scroll to position [7, 1]
click at [1153, 133] on div "hero. at tack press enter" at bounding box center [1136, 167] width 337 height 80
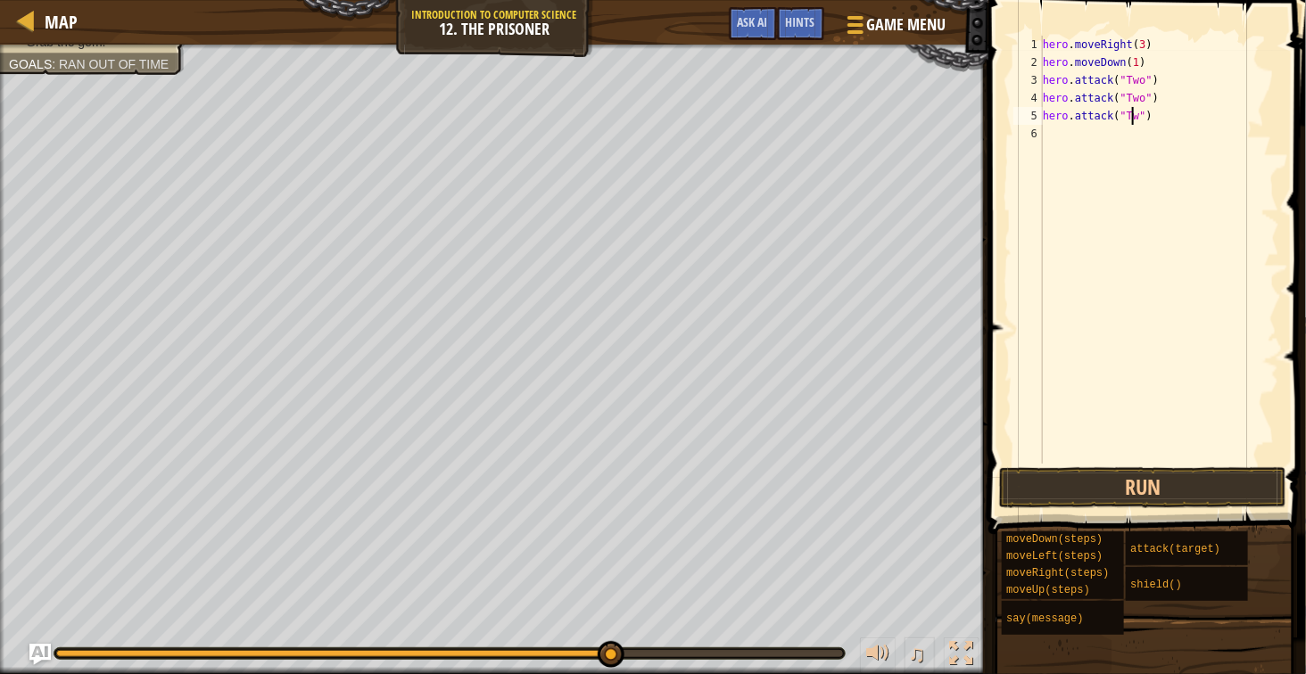
type textarea "hero.attack("Two")"
click at [1176, 331] on div "hero . moveRight ( 3 ) hero . moveDown ( 1 ) hero . attack ( "Two" ) hero . att…" at bounding box center [1159, 268] width 240 height 464
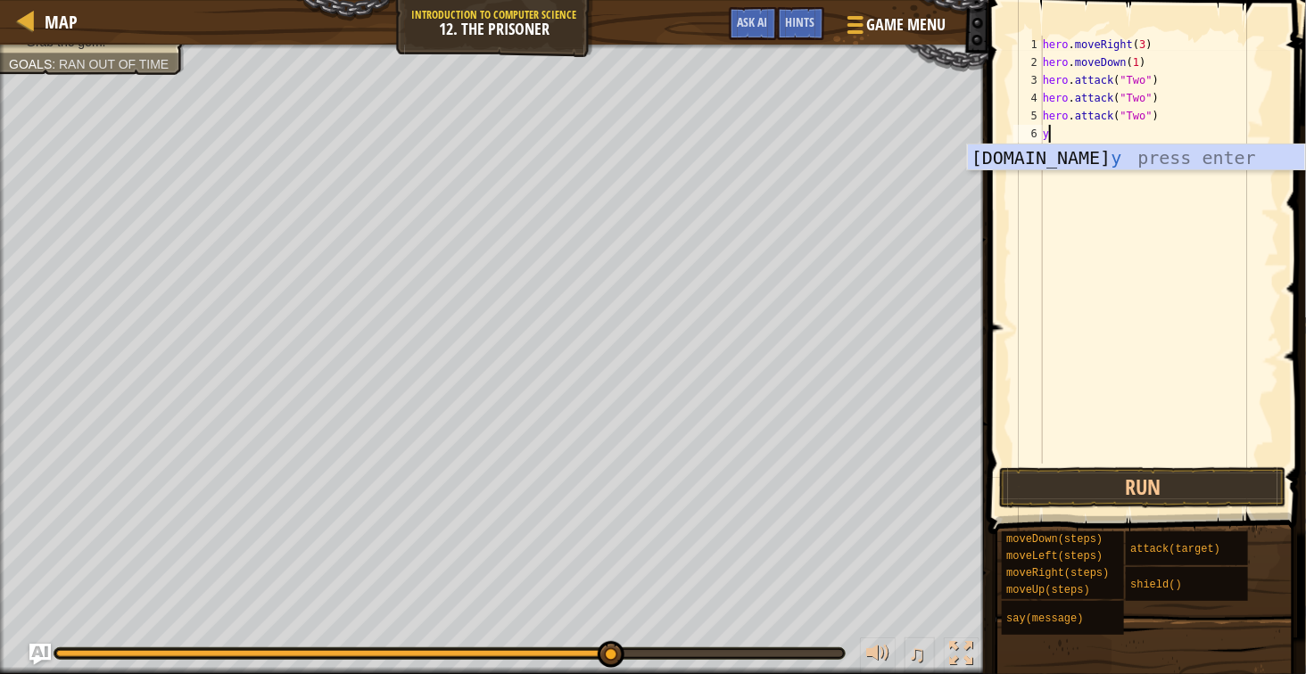
click at [1138, 49] on div "hero . moveRight ( 3 ) hero . moveDown ( 1 ) hero . attack ( "Two" ) hero . att…" at bounding box center [1159, 268] width 240 height 464
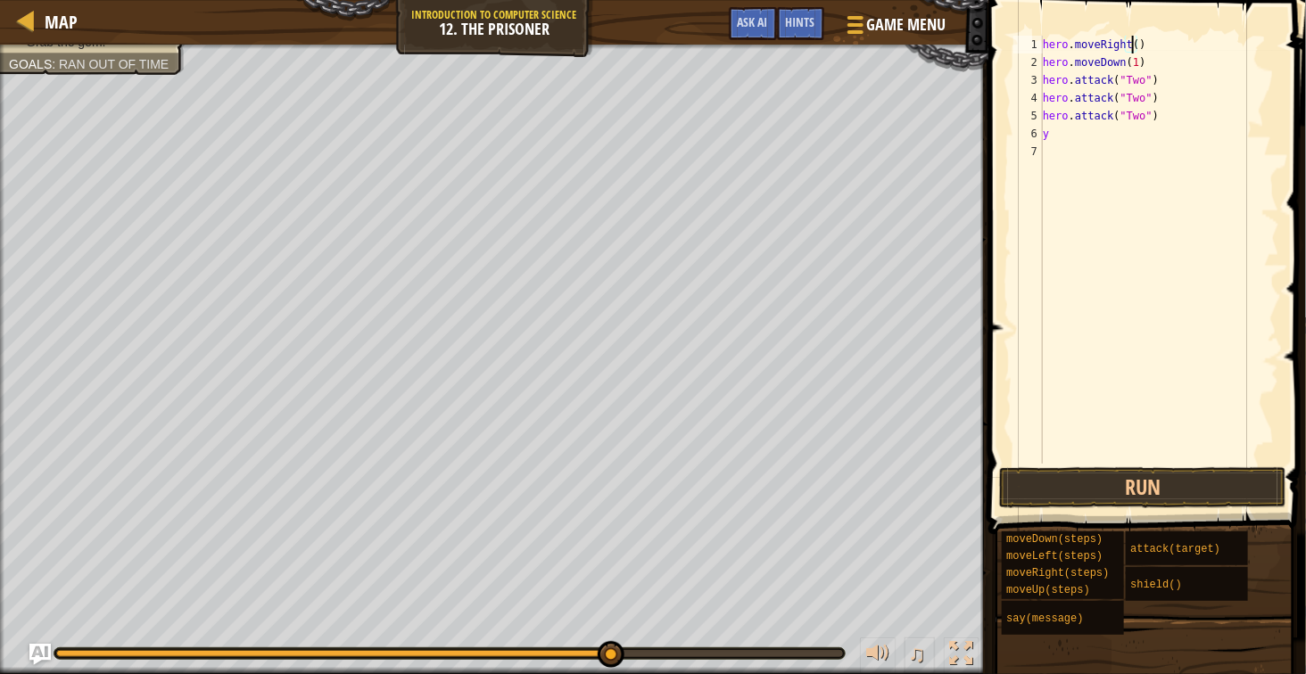
type textarea "hero.moveRight(1)"
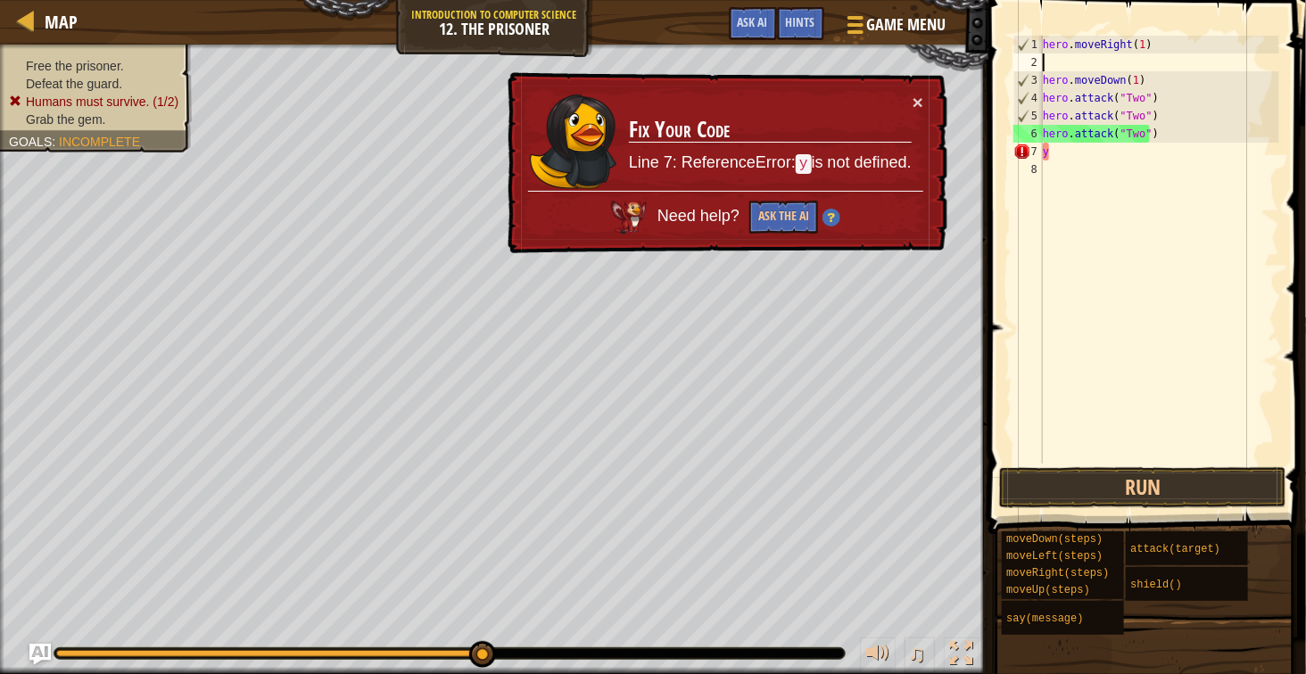
click at [1108, 161] on div "hero . moveRight ( 1 ) hero . moveDown ( 1 ) hero . attack ( "Two" ) hero . att…" at bounding box center [1159, 268] width 240 height 464
type textarea "y"
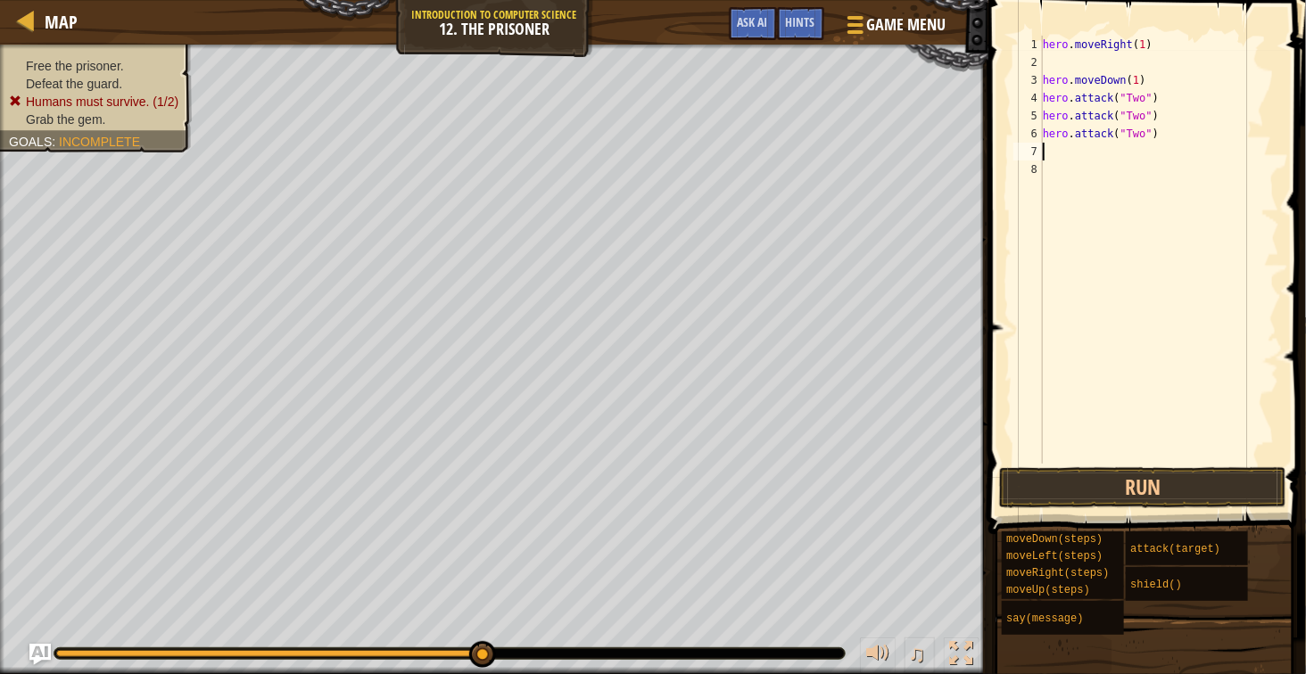
click at [1092, 63] on div "hero . moveRight ( 1 ) hero . moveDown ( 1 ) hero . attack ( "Two" ) hero . att…" at bounding box center [1159, 268] width 240 height 464
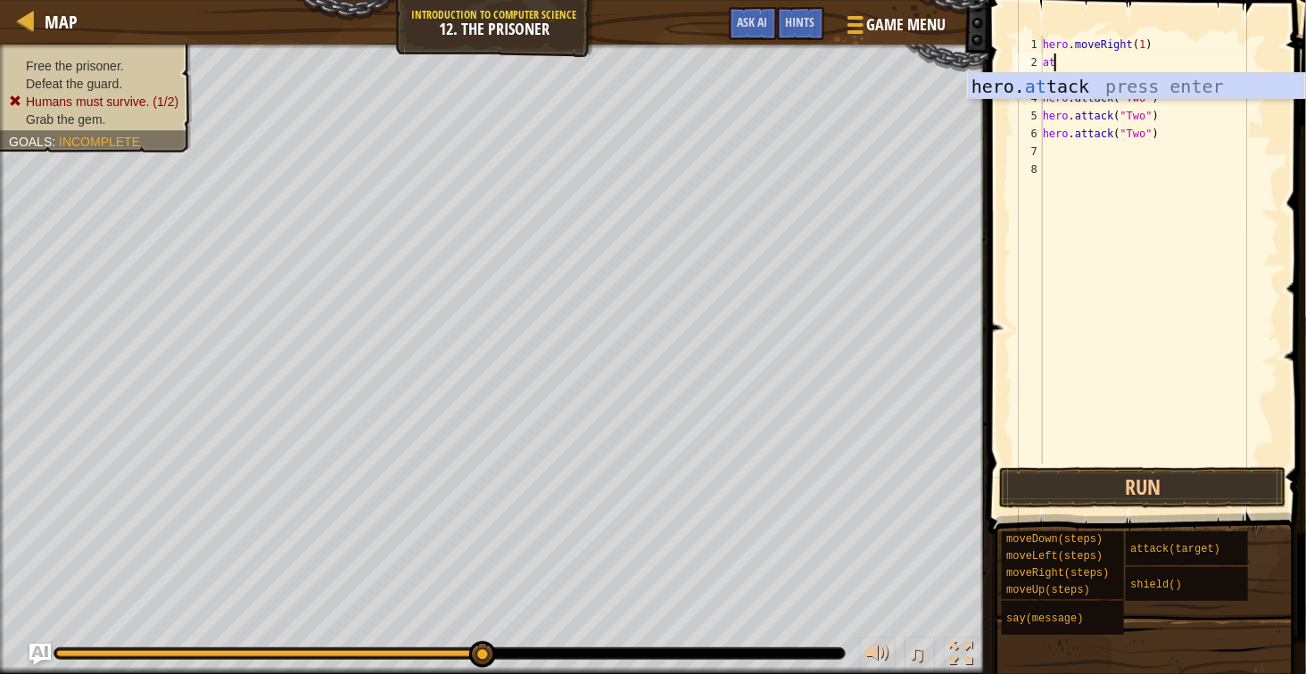
scroll to position [7, 1]
click at [1089, 83] on div "hero. at tack press enter" at bounding box center [1136, 113] width 337 height 80
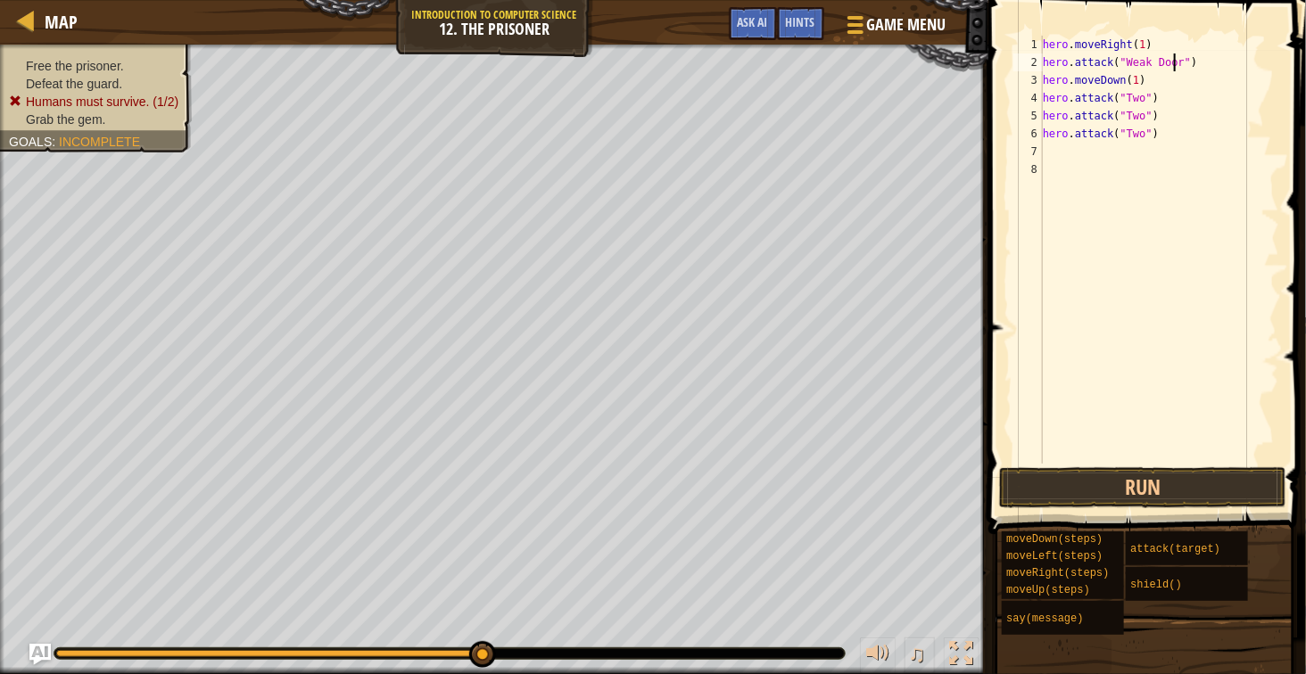
click at [1045, 81] on div "hero . moveRight ( 1 ) hero . attack ( "Weak Door" ) hero . moveDown ( 1 ) hero…" at bounding box center [1159, 268] width 240 height 464
type textarea "hero.moveDown(1)"
click at [1050, 78] on div "hero . moveRight ( 1 ) hero . attack ( "Weak Door" ) hero . moveDown ( 1 ) hero…" at bounding box center [1159, 268] width 240 height 464
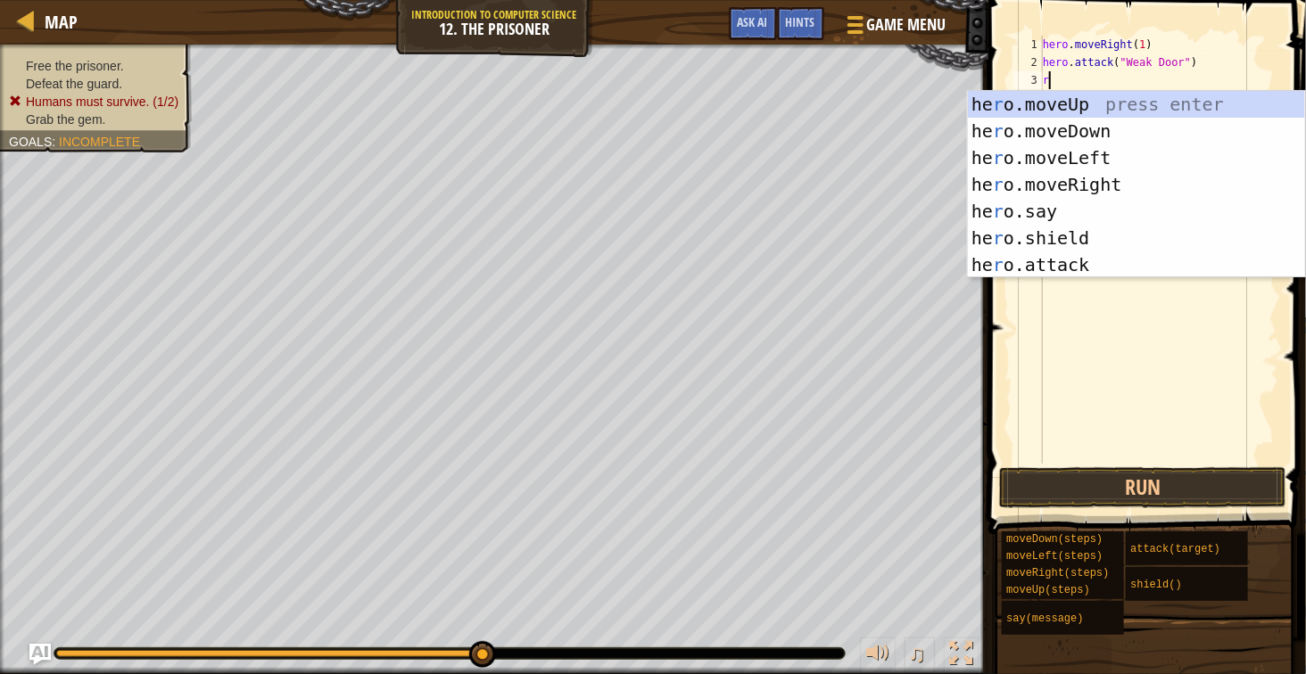
type textarea "rig"
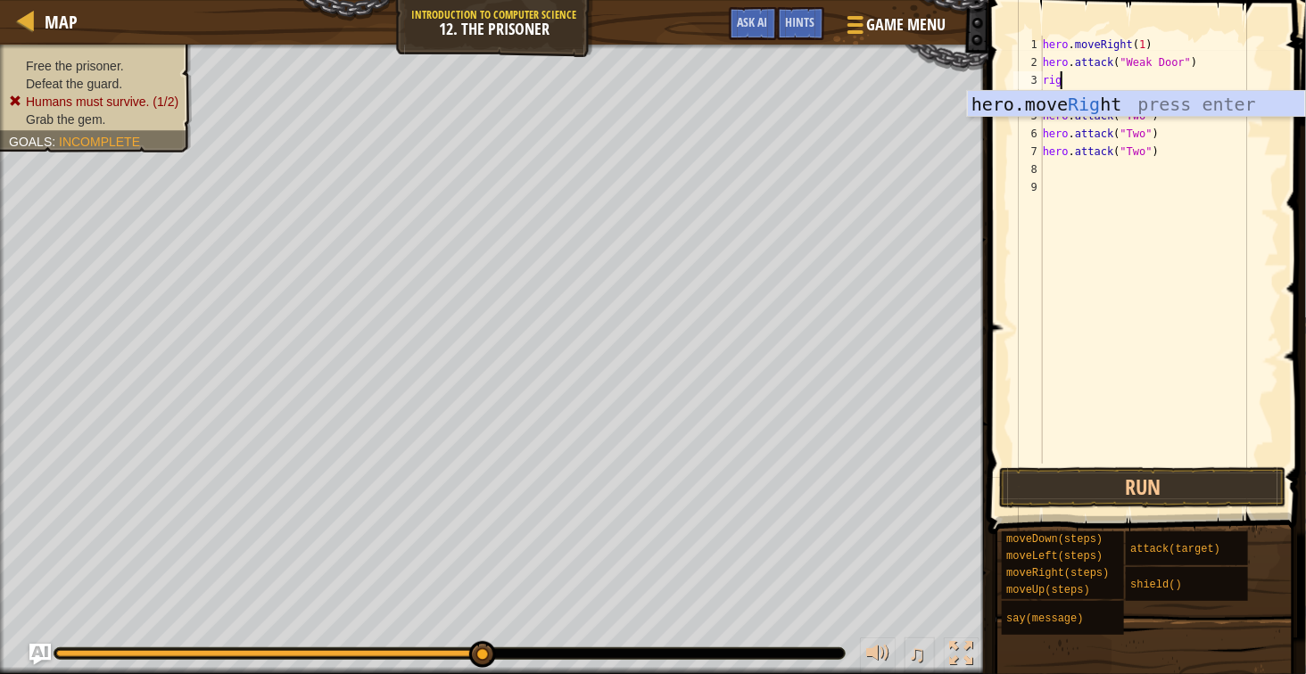
scroll to position [7, 2]
click at [1042, 104] on div "hero.move Rig ht press enter" at bounding box center [1136, 131] width 337 height 80
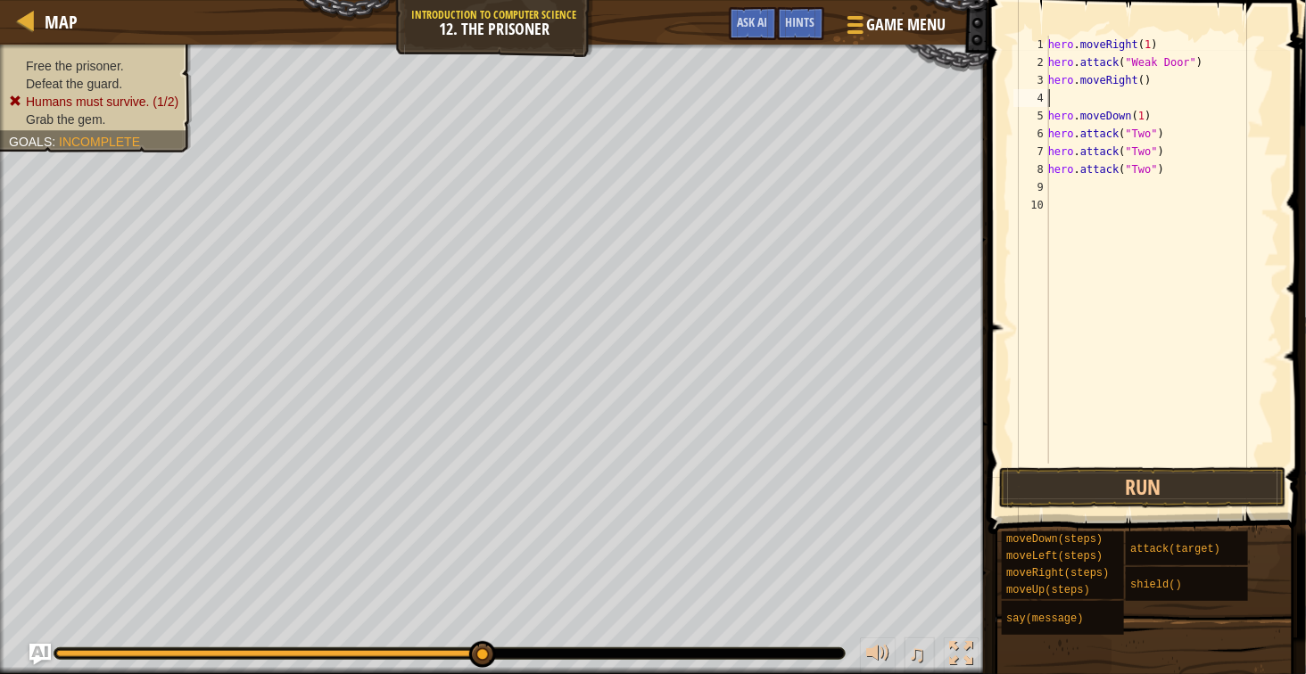
scroll to position [7, 0]
click at [1137, 86] on div "hero . moveRight ( 1 ) hero . attack ( "Weak Door" ) hero . moveRight ( ) hero …" at bounding box center [1162, 268] width 235 height 464
type textarea "hero.moveRight(2)"
click at [1128, 102] on div "hero . moveRight ( 1 ) hero . attack ( "Weak Door" ) hero . moveRight ( 2 ) her…" at bounding box center [1162, 268] width 235 height 464
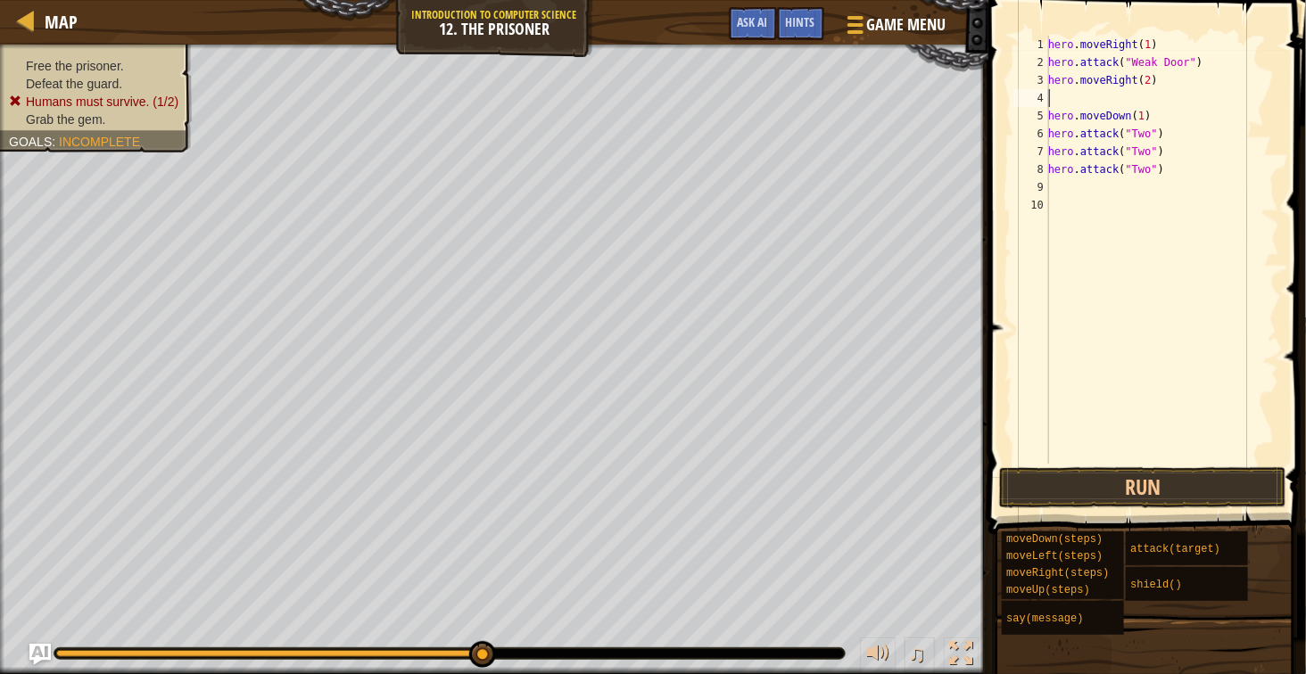
scroll to position [7, 0]
click at [1224, 499] on button "Run" at bounding box center [1142, 487] width 287 height 41
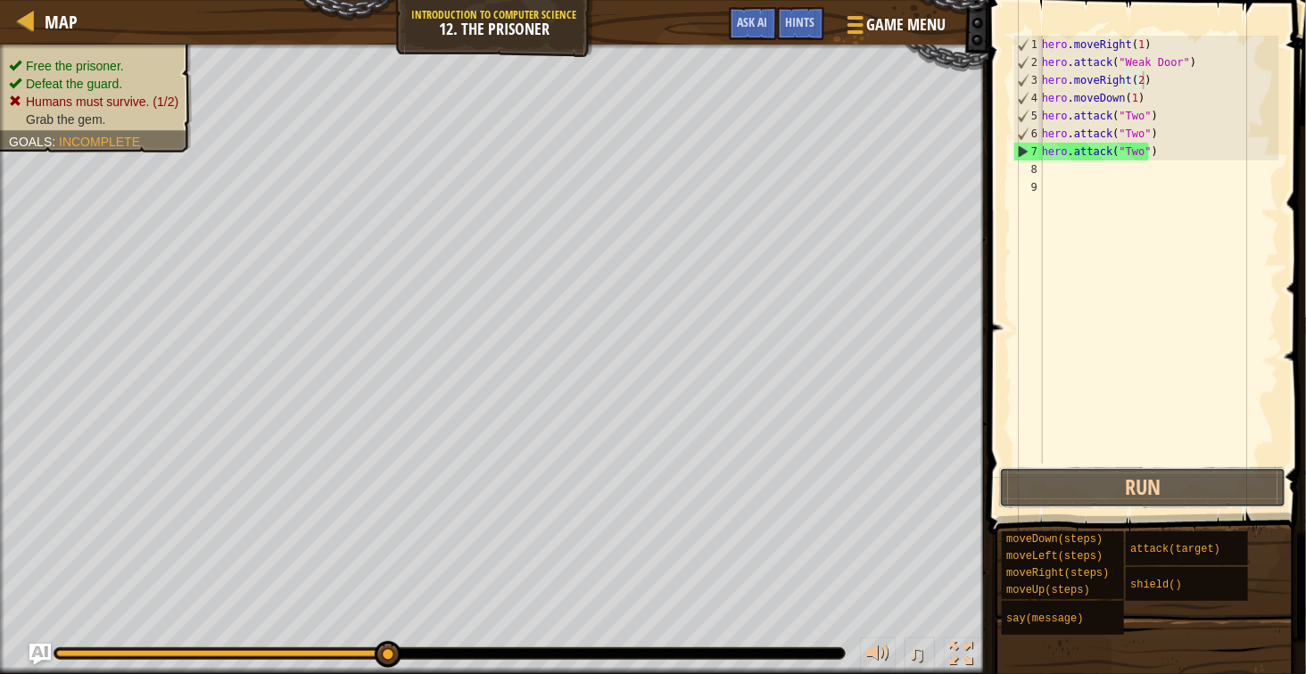
drag, startPoint x: 1224, startPoint y: 499, endPoint x: 1229, endPoint y: 236, distance: 262.3
click at [1229, 236] on div "hero.moveRight(2) 1 2 3 4 5 6 7 8 9 hero . moveRight ( 1 ) hero . attack ( "Wea…" at bounding box center [1144, 302] width 323 height 587
click at [1163, 150] on div "hero . moveRight ( 1 ) hero . attack ( "Weak Door" ) hero . moveRight ( 2 ) her…" at bounding box center [1158, 268] width 241 height 464
type textarea "hero.attack("Two")"
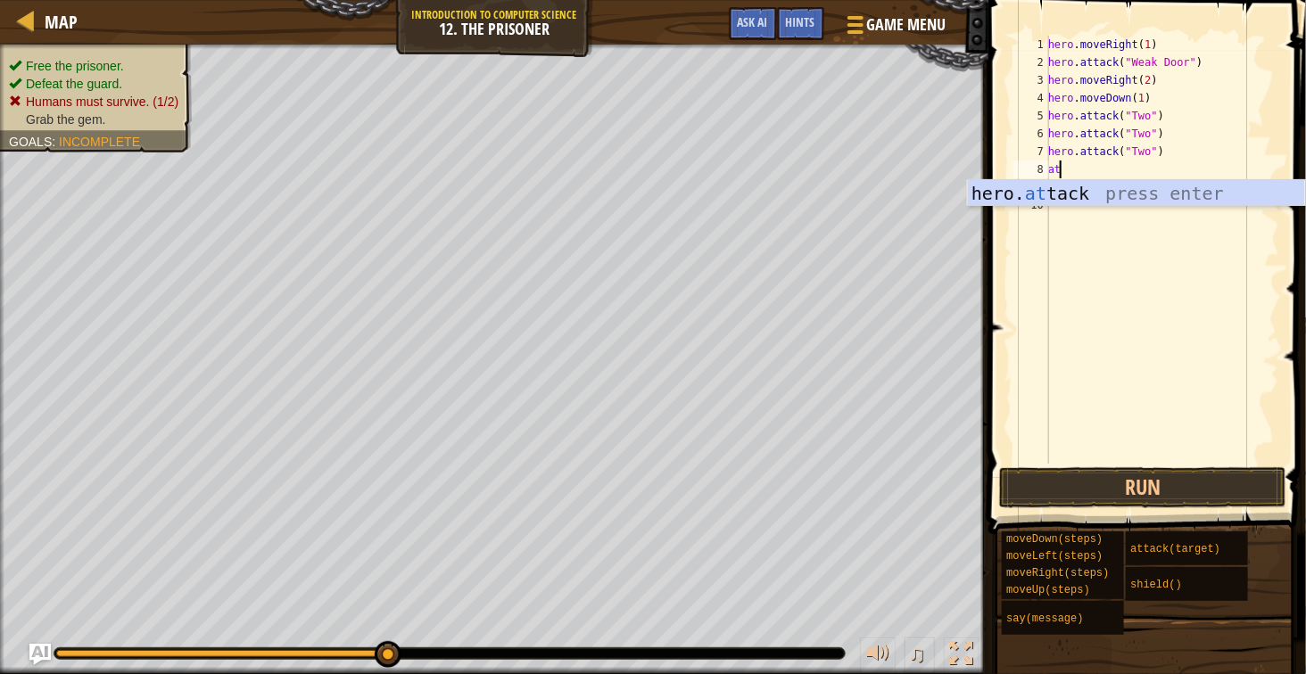
scroll to position [7, 2]
click at [1153, 190] on div "hero. att ack press enter" at bounding box center [1136, 220] width 337 height 80
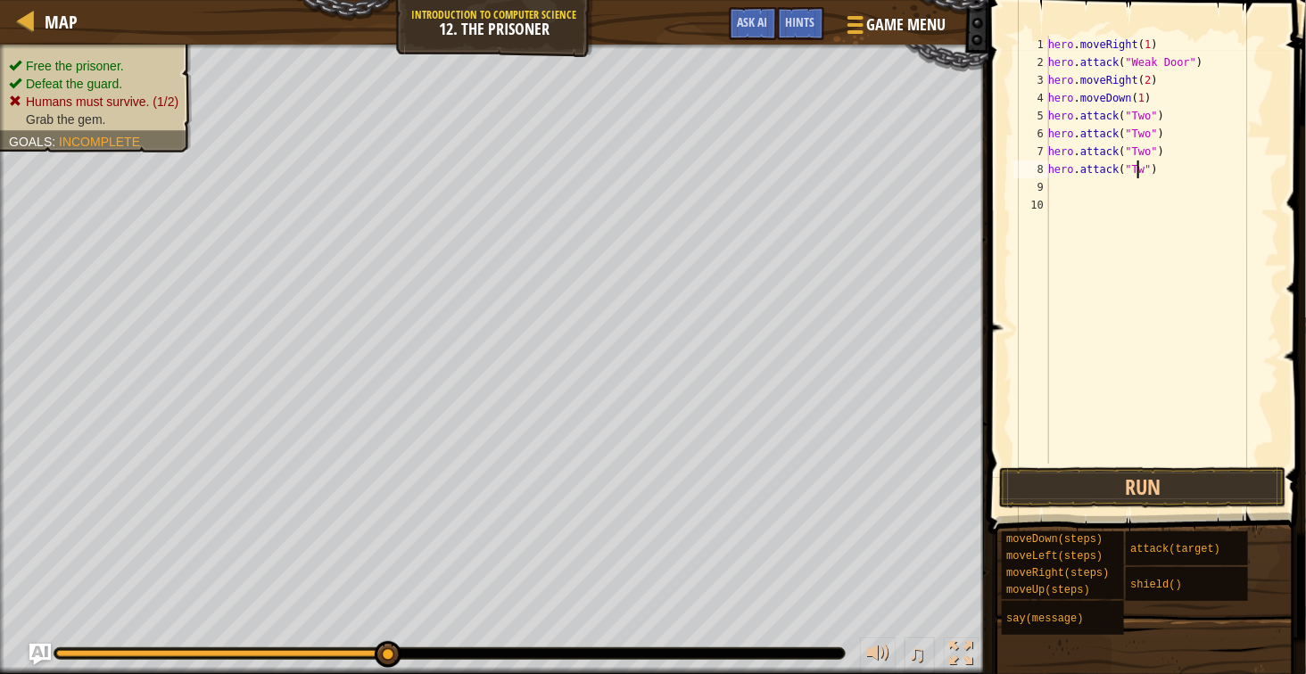
scroll to position [7, 15]
type textarea "hero.attack("Two")"
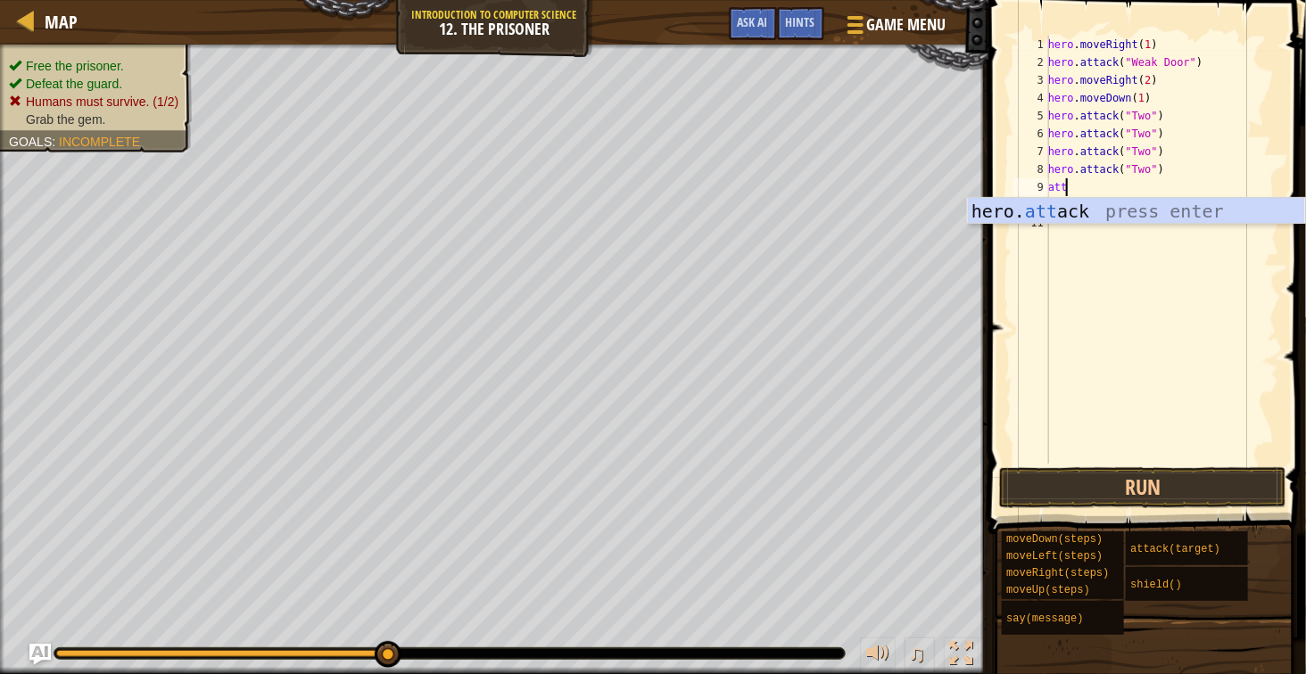
scroll to position [7, 2]
click at [1210, 212] on div "hero. att ack press enter" at bounding box center [1136, 238] width 337 height 80
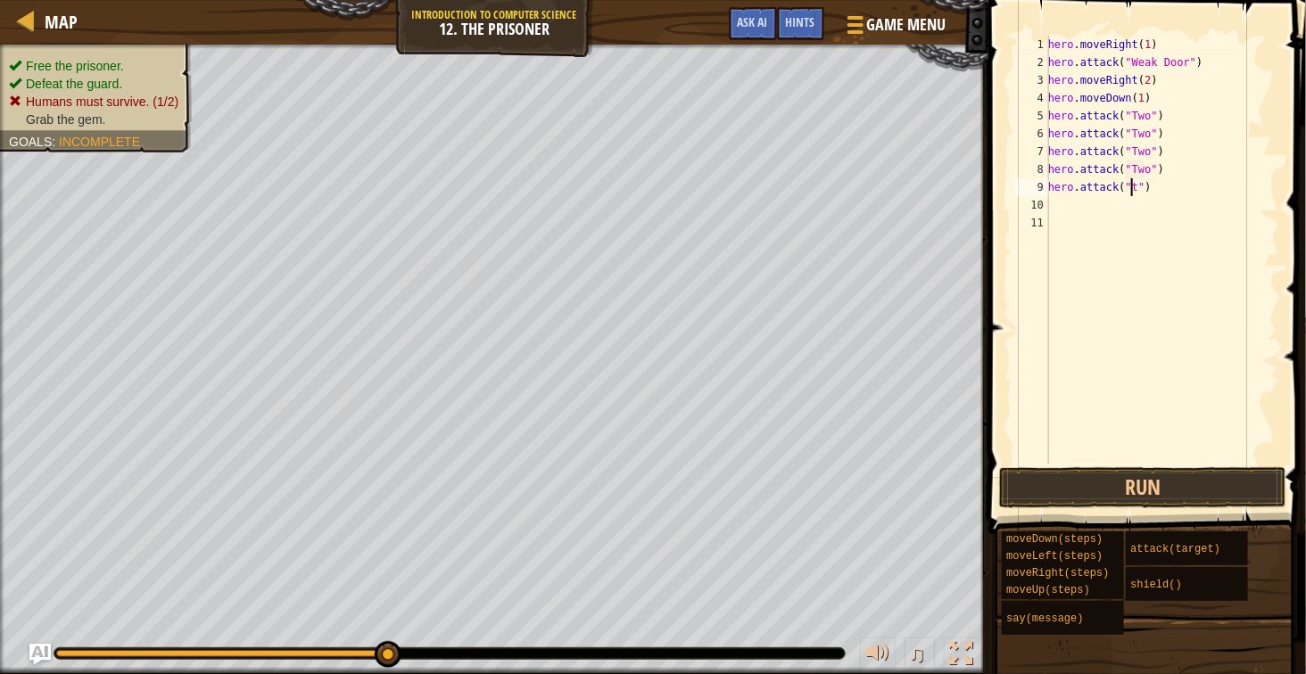
scroll to position [7, 15]
type textarea "hero.attack("two")"
click at [1046, 136] on div "6" at bounding box center [1031, 134] width 36 height 18
type textarea "hero.attack("Two")"
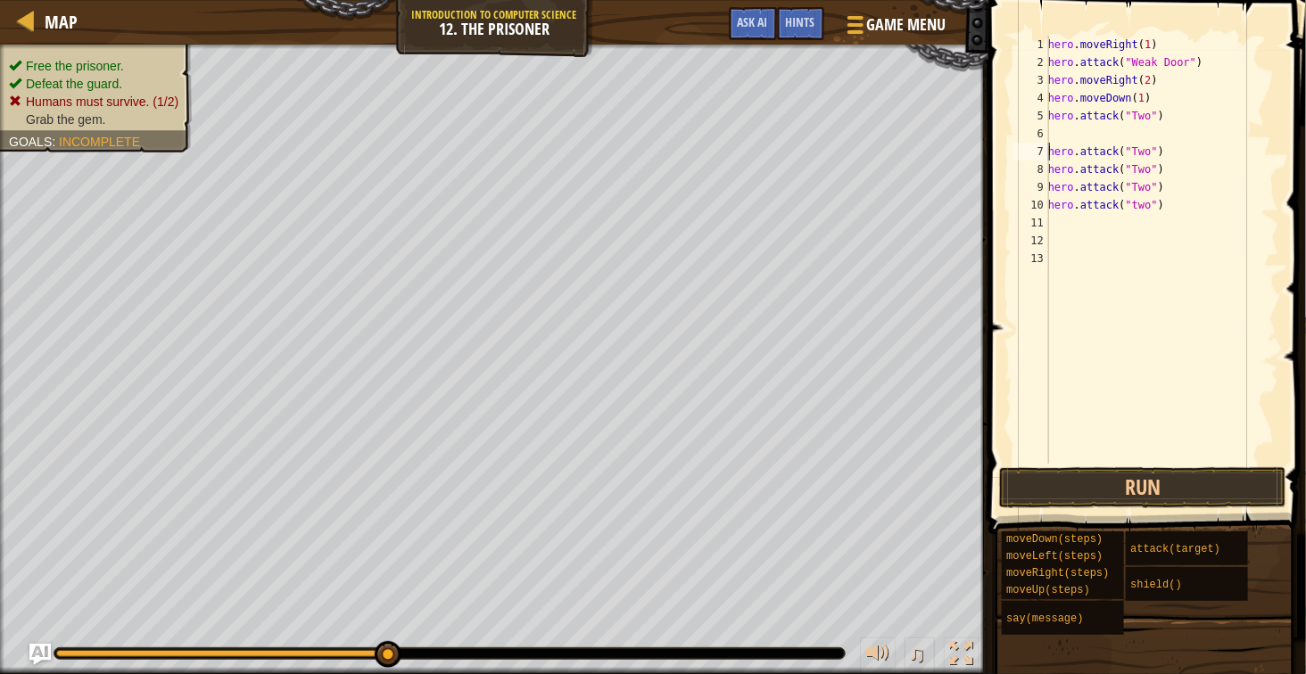
click at [1049, 127] on div "hero . moveRight ( 1 ) hero . attack ( "Weak Door" ) hero . moveRight ( 2 ) her…" at bounding box center [1162, 268] width 235 height 464
type textarea "he"
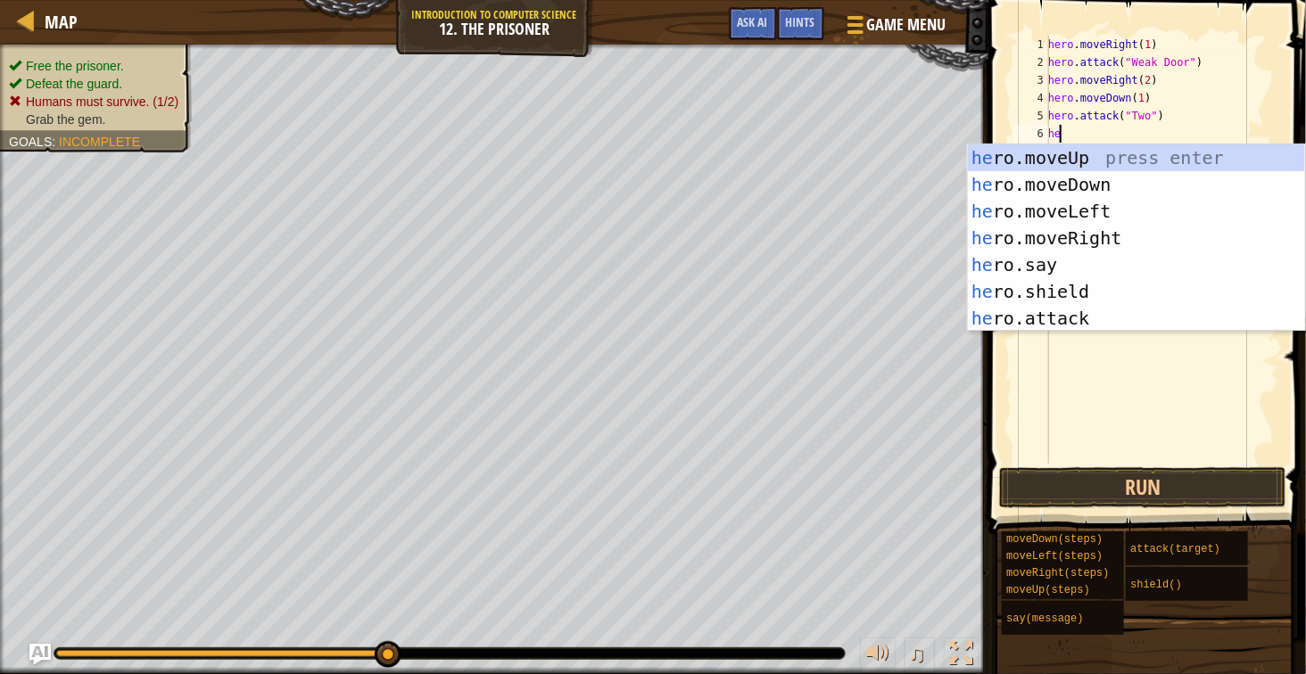
scroll to position [7, 1]
click at [1040, 295] on div "he ro.moveUp press enter he ro.moveDown press enter he ro.moveLeft press enter …" at bounding box center [1136, 265] width 337 height 241
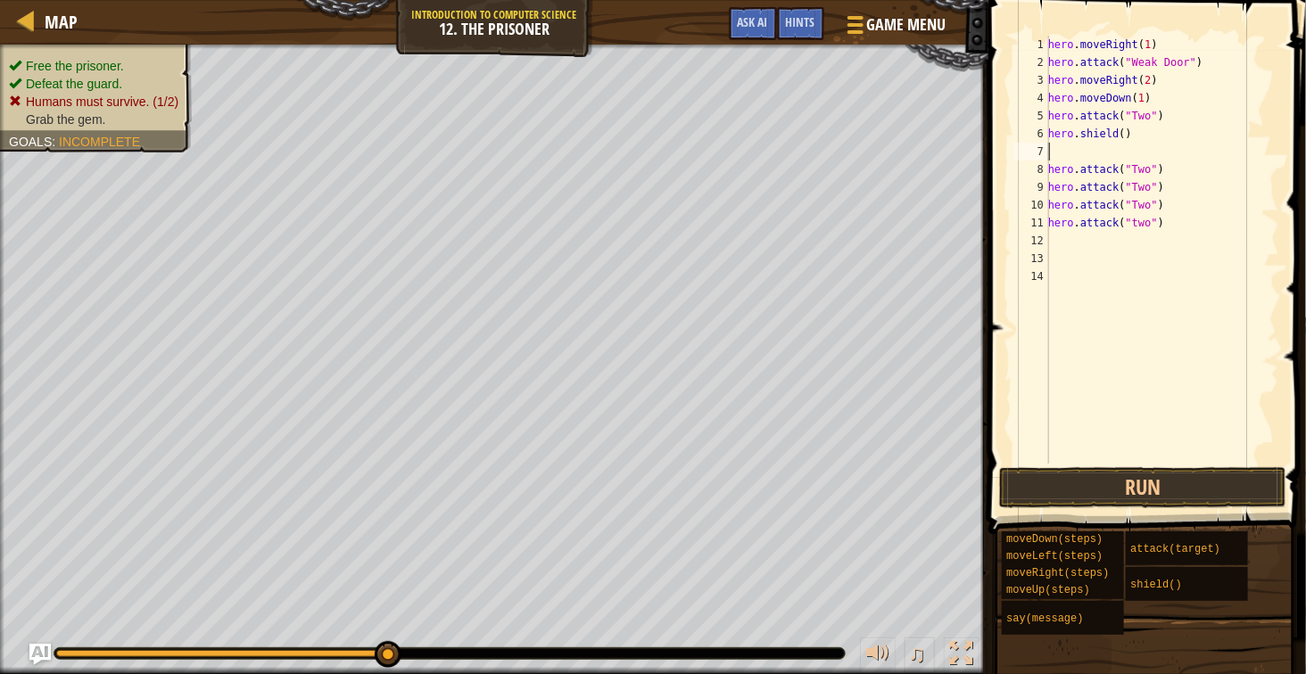
scroll to position [7, 0]
click at [1123, 145] on div "hero . moveRight ( 1 ) hero . attack ( "Weak Door" ) hero . moveRight ( 2 ) her…" at bounding box center [1162, 268] width 235 height 464
click at [1120, 140] on div "hero . moveRight ( 1 ) hero . attack ( "Weak Door" ) hero . moveRight ( 2 ) her…" at bounding box center [1162, 268] width 235 height 464
type textarea "hero.shield(3)"
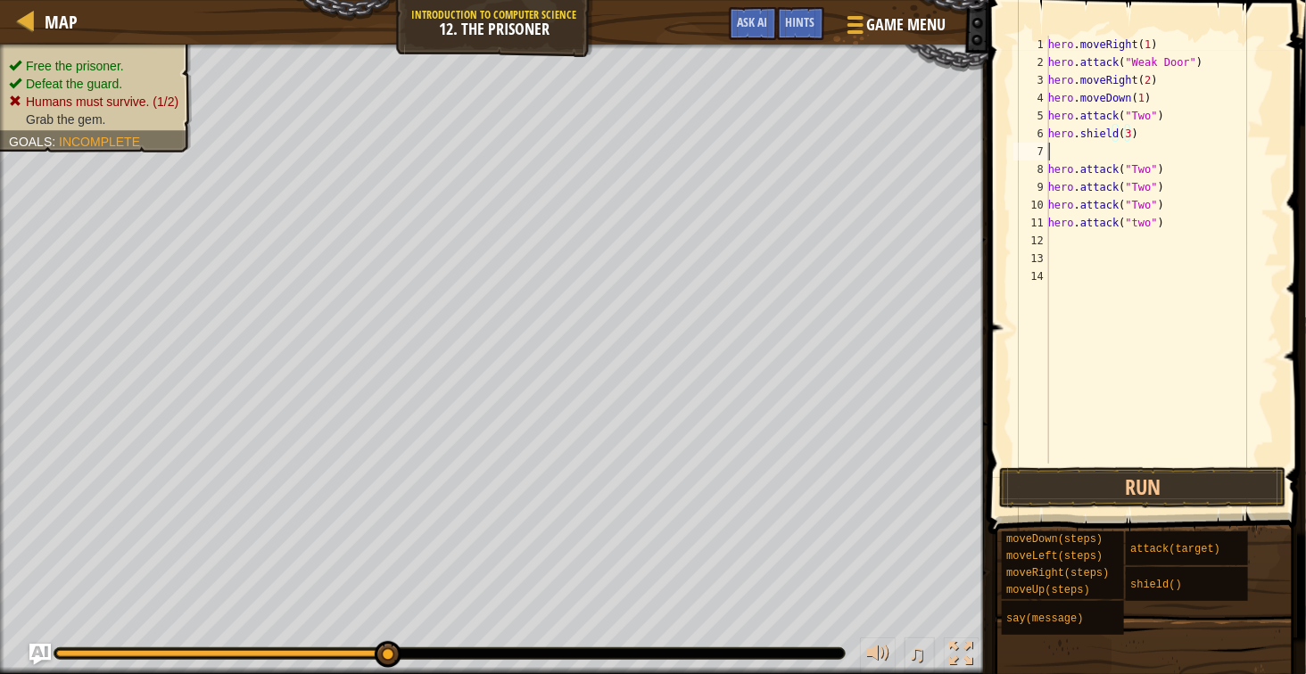
click at [1123, 154] on div "hero . moveRight ( 1 ) hero . attack ( "Weak Door" ) hero . moveRight ( 2 ) her…" at bounding box center [1162, 268] width 235 height 464
type textarea "hero.shield(3)"
click at [1169, 248] on div "hero . moveRight ( 1 ) hero . attack ( "Weak Door" ) hero . moveRight ( 2 ) her…" at bounding box center [1162, 268] width 235 height 464
click at [1161, 233] on div "hero . moveRight ( 1 ) hero . attack ( "Weak Door" ) hero . moveRight ( 2 ) her…" at bounding box center [1162, 268] width 235 height 464
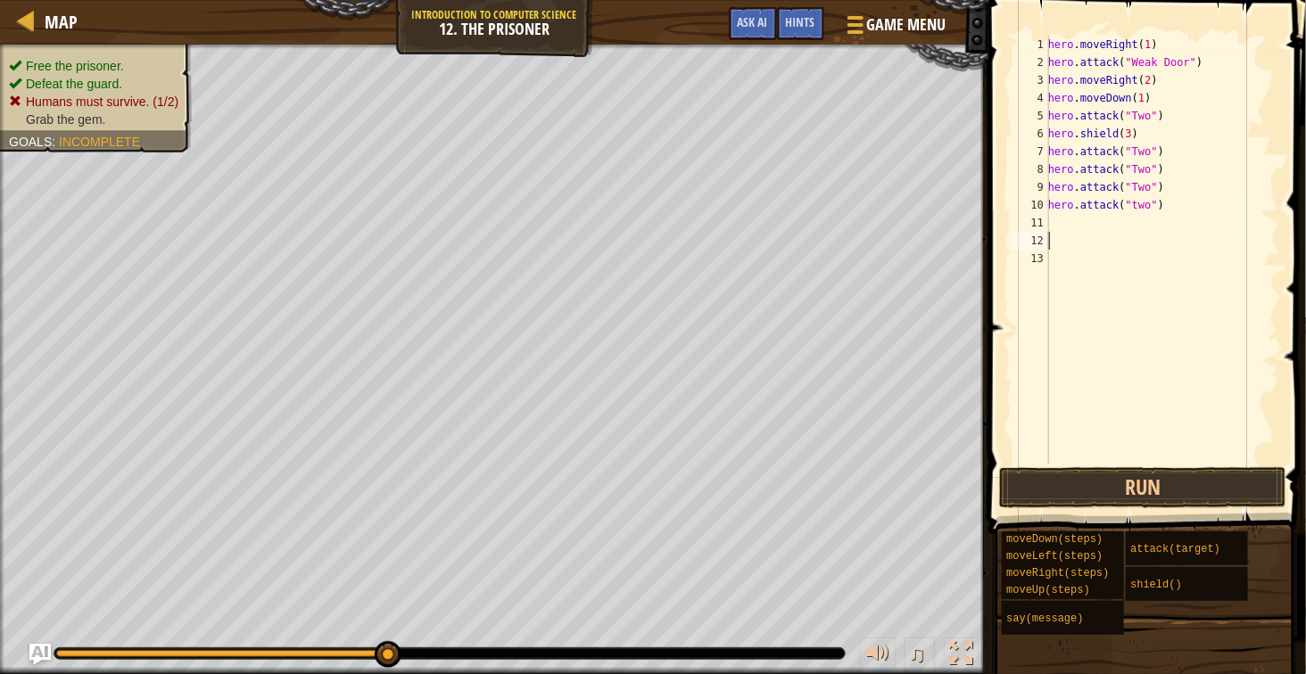
click at [1162, 226] on div "hero . moveRight ( 1 ) hero . attack ( "Weak Door" ) hero . moveRight ( 2 ) her…" at bounding box center [1162, 268] width 235 height 464
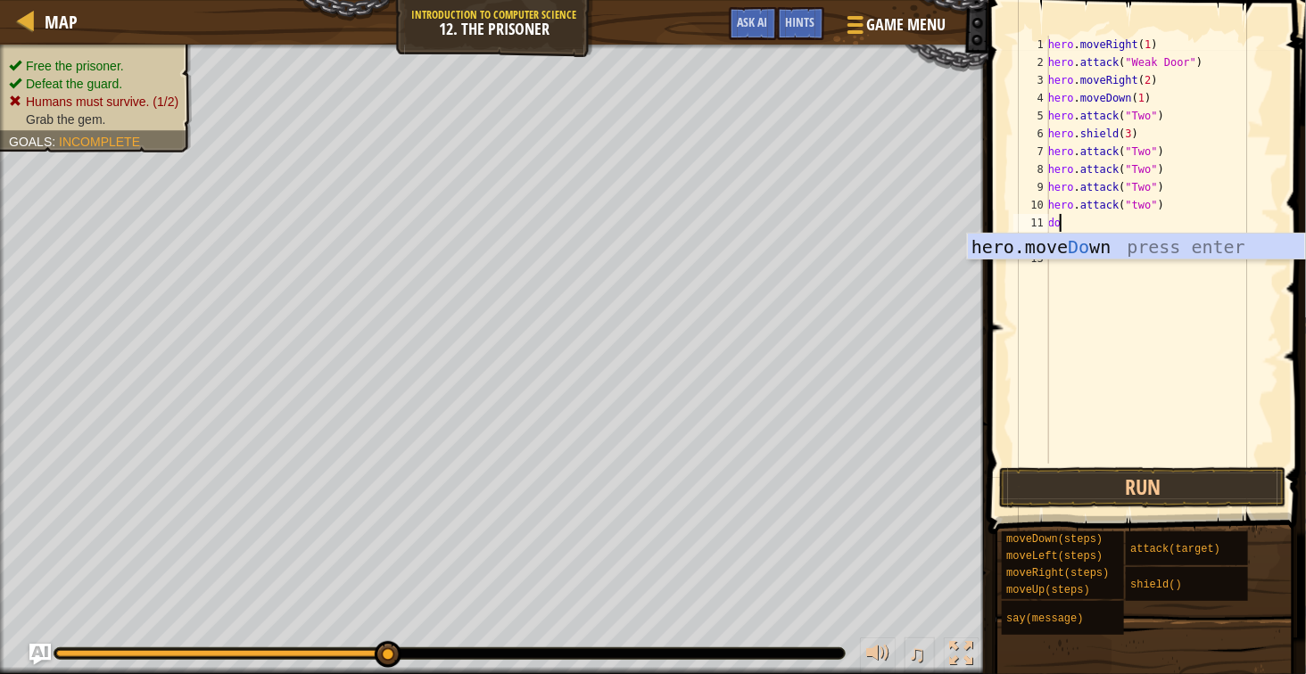
scroll to position [7, 2]
type textarea "dow"
click at [1146, 251] on div "hero.move Dow n press enter" at bounding box center [1136, 274] width 337 height 80
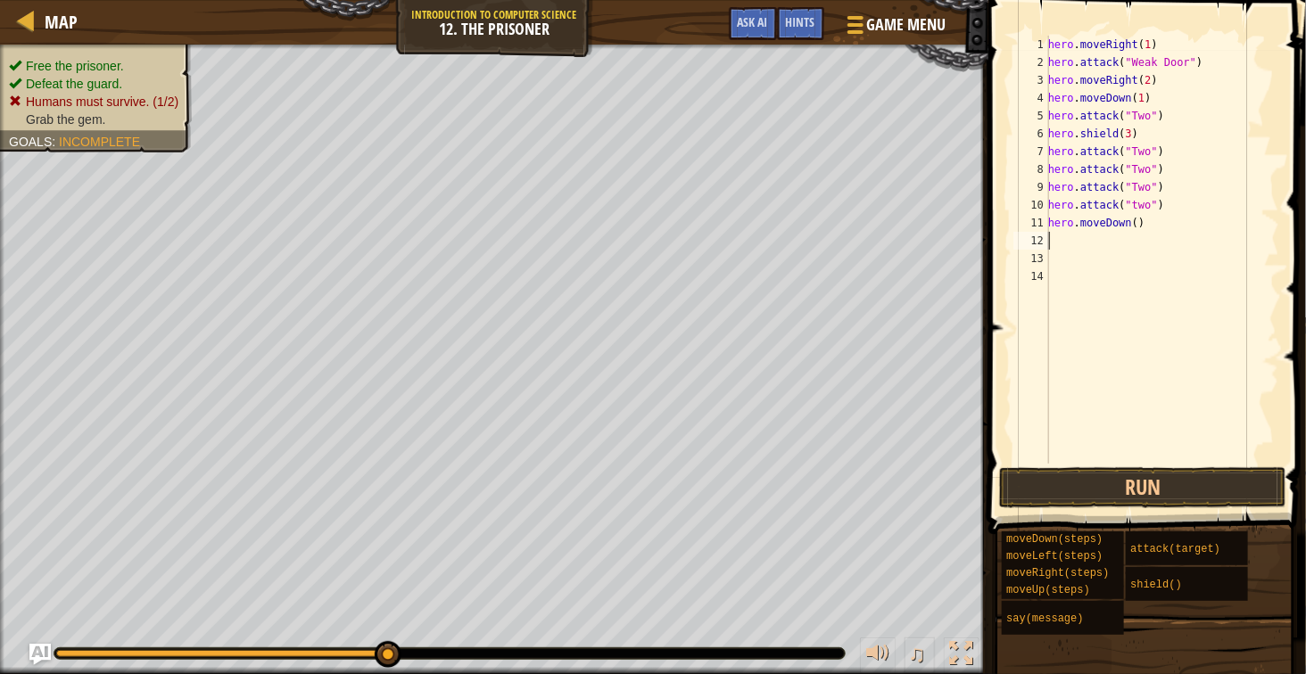
scroll to position [7, 0]
click at [1128, 230] on div "hero . moveRight ( 1 ) hero . attack ( "Weak Door" ) hero . moveRight ( 2 ) her…" at bounding box center [1162, 268] width 235 height 464
click at [1133, 230] on div "hero . moveRight ( 1 ) hero . attack ( "Weak Door" ) hero . moveRight ( 2 ) her…" at bounding box center [1162, 268] width 235 height 464
type textarea "hero.moveDown(2)"
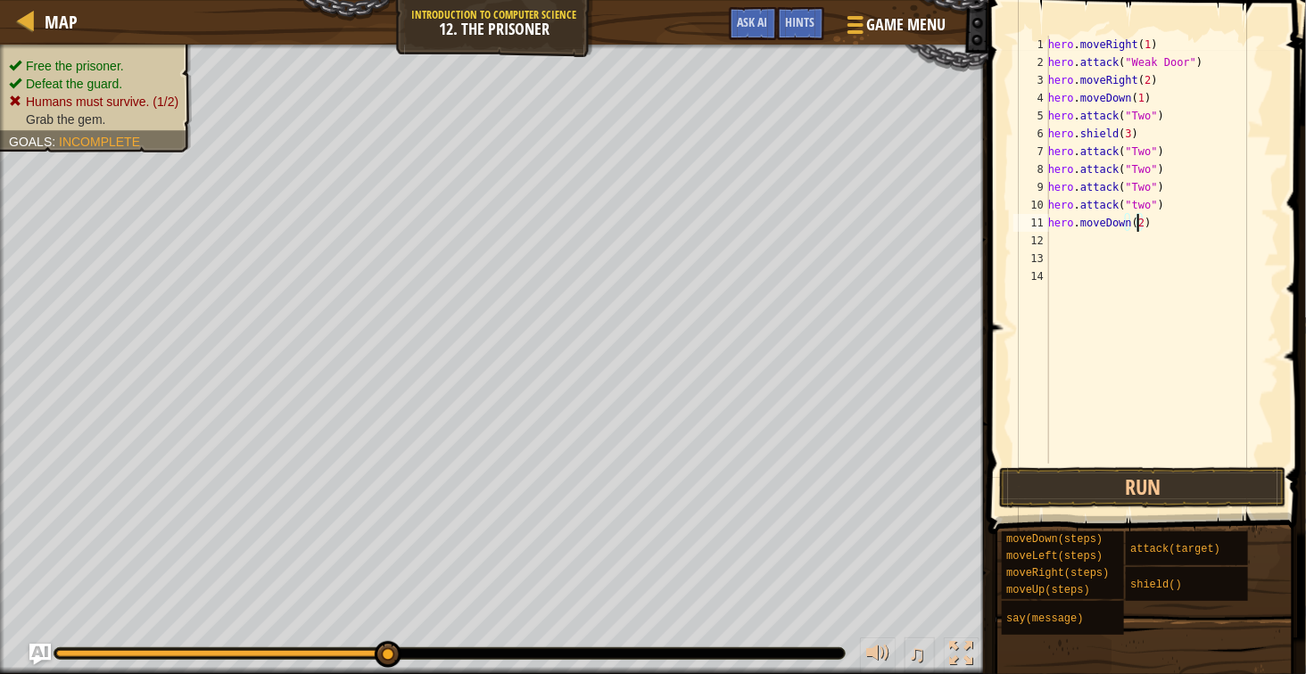
click at [1132, 248] on div "hero . moveRight ( 1 ) hero . attack ( "Weak Door" ) hero . moveRight ( 2 ) her…" at bounding box center [1162, 268] width 235 height 464
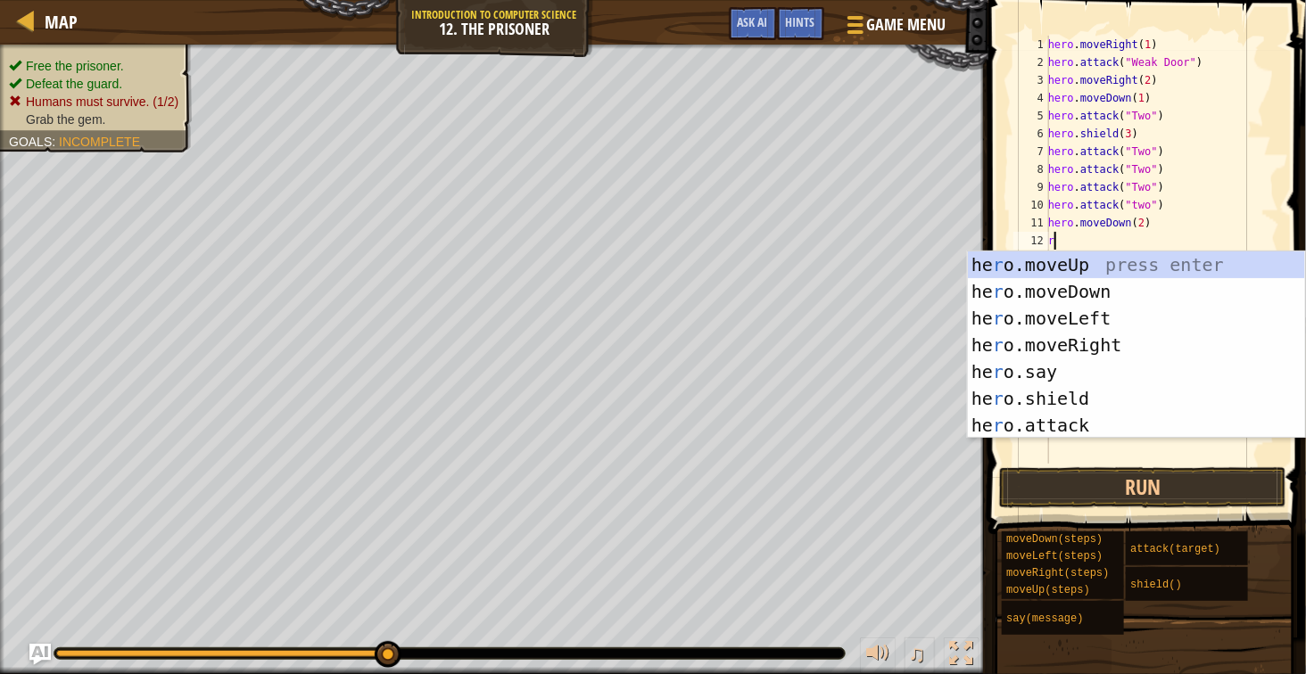
type textarea "ri"
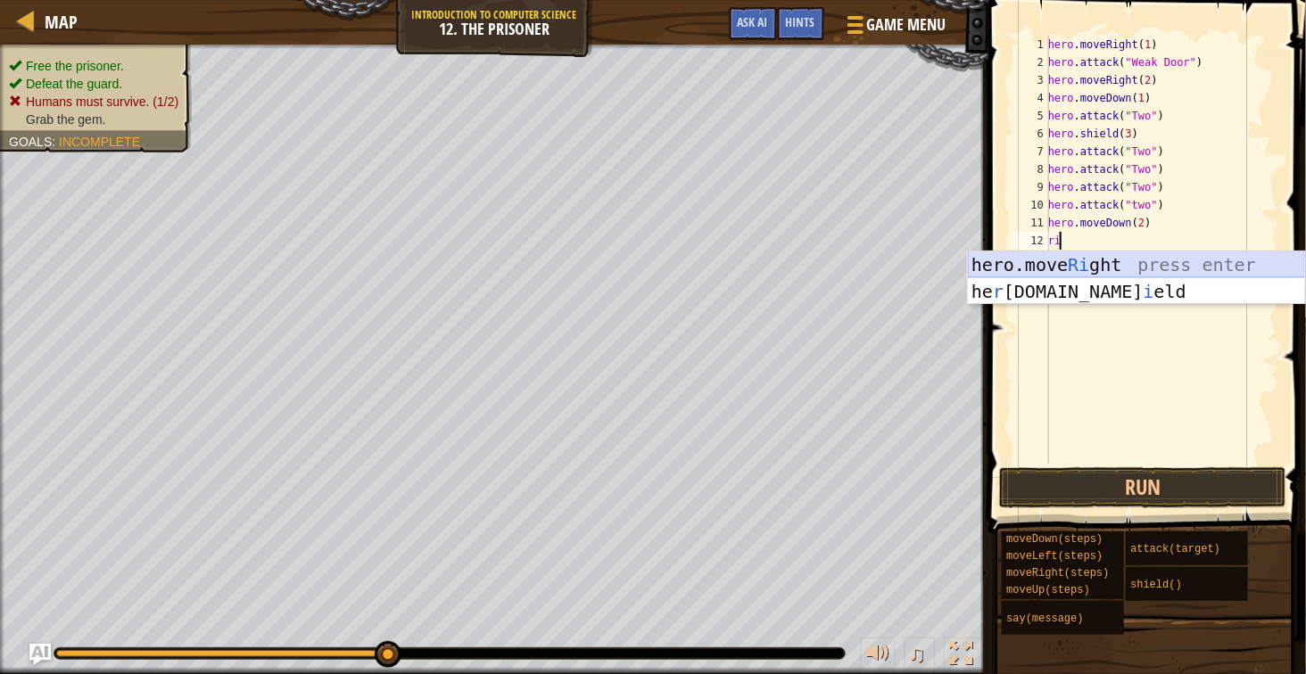
click at [1122, 264] on div "hero.move Ri ght press enter he r [DOMAIN_NAME] i eld press enter" at bounding box center [1136, 305] width 337 height 107
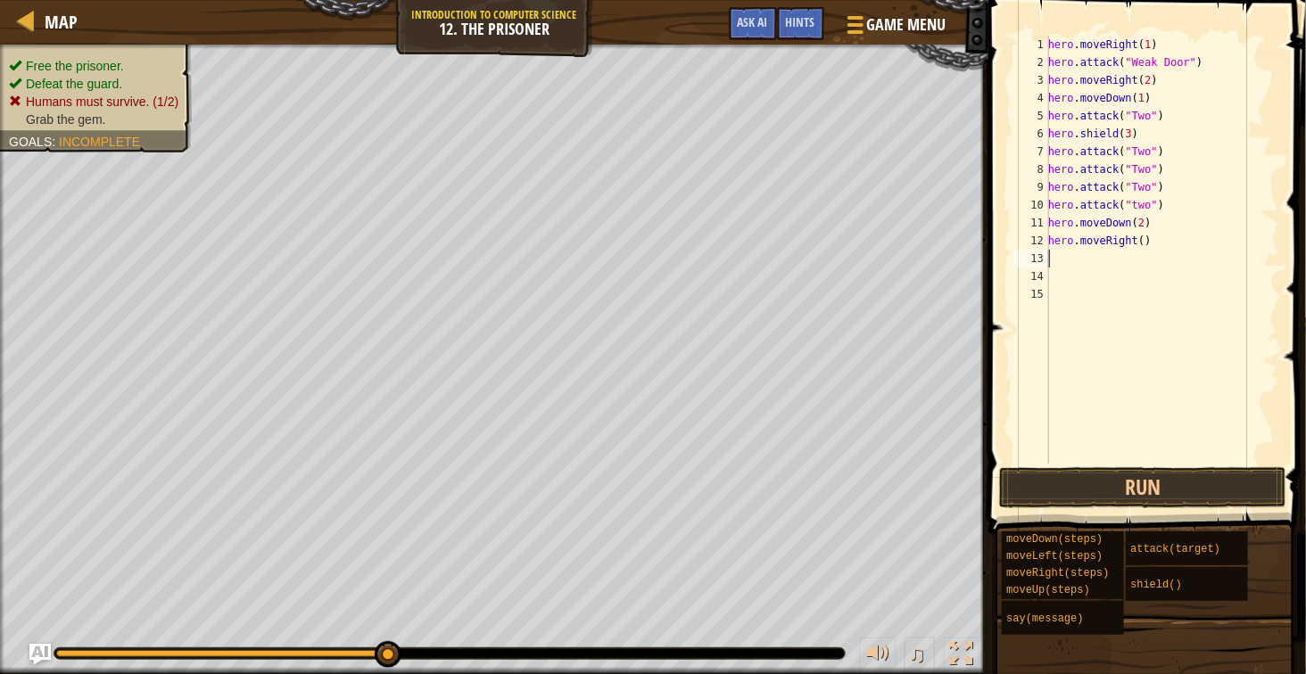
click at [1137, 246] on div "hero . moveRight ( 1 ) hero . attack ( "Weak Door" ) hero . moveRight ( 2 ) her…" at bounding box center [1162, 268] width 235 height 464
click at [1181, 485] on button "Run" at bounding box center [1142, 487] width 287 height 41
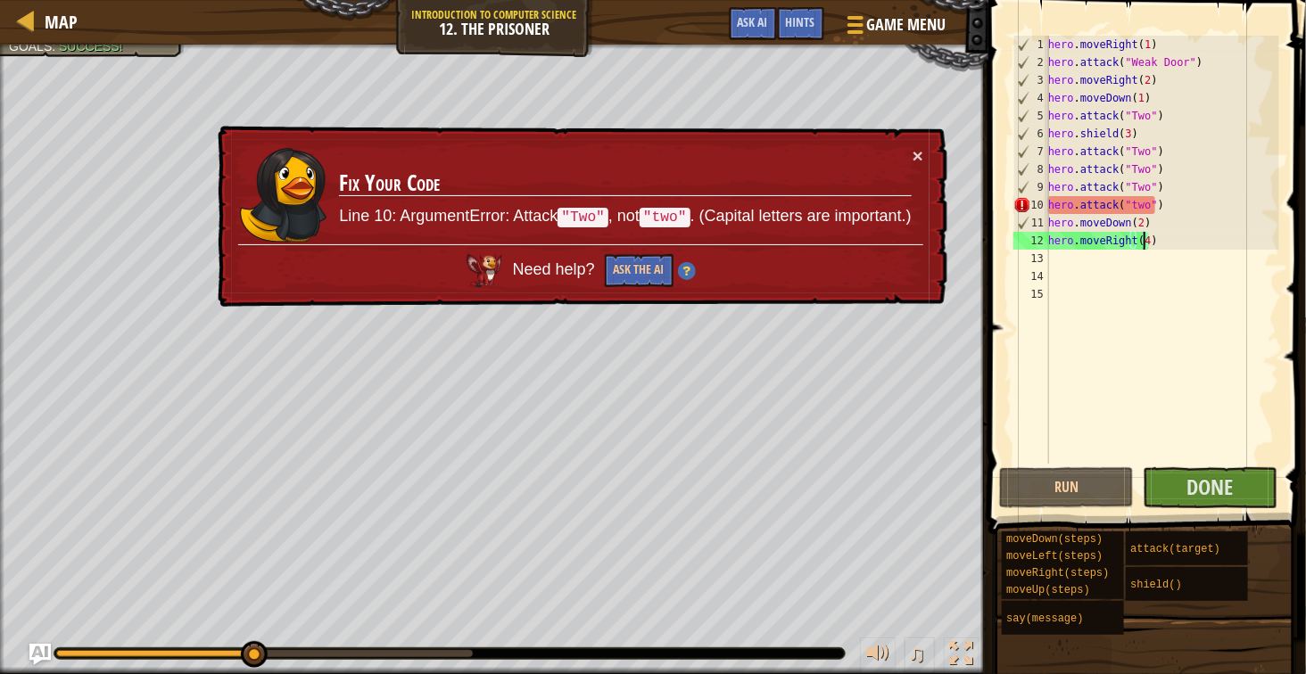
click at [1132, 215] on div "hero . moveRight ( 1 ) hero . attack ( "Weak Door" ) hero . moveRight ( 2 ) her…" at bounding box center [1162, 268] width 235 height 464
click at [1130, 207] on div "hero . moveRight ( 1 ) hero . attack ( "Weak Door" ) hero . moveRight ( 2 ) her…" at bounding box center [1162, 268] width 235 height 464
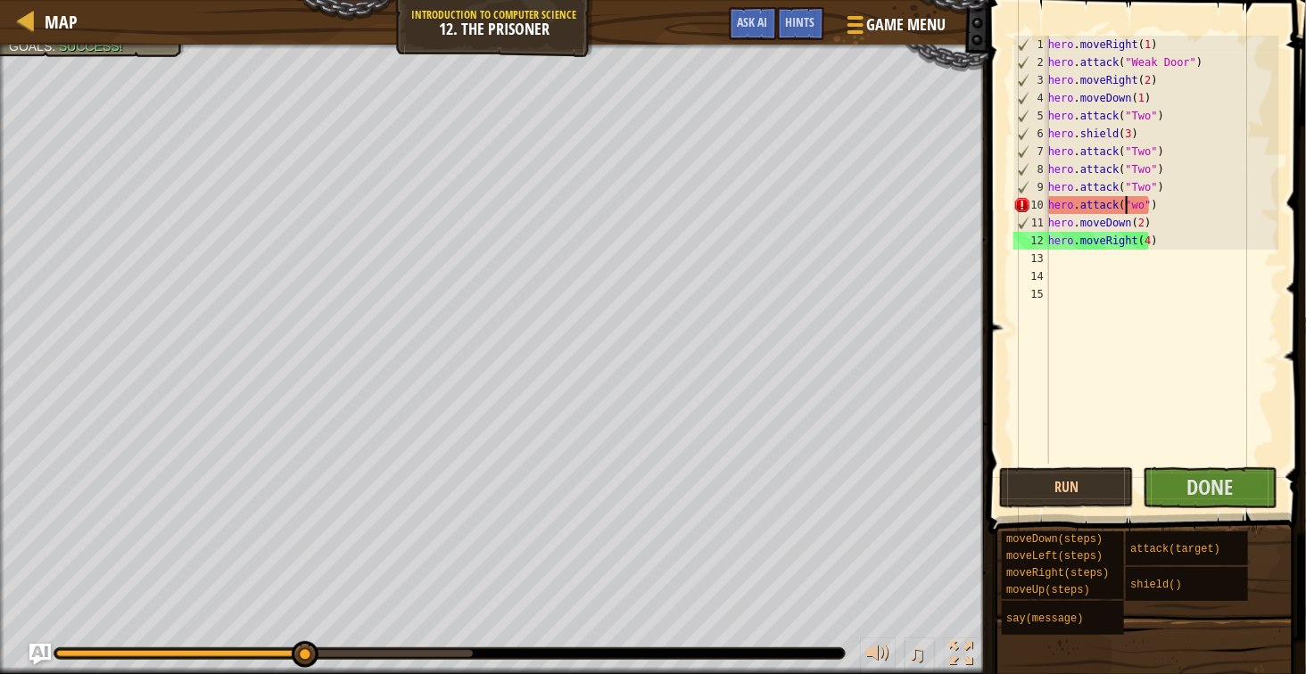
scroll to position [7, 13]
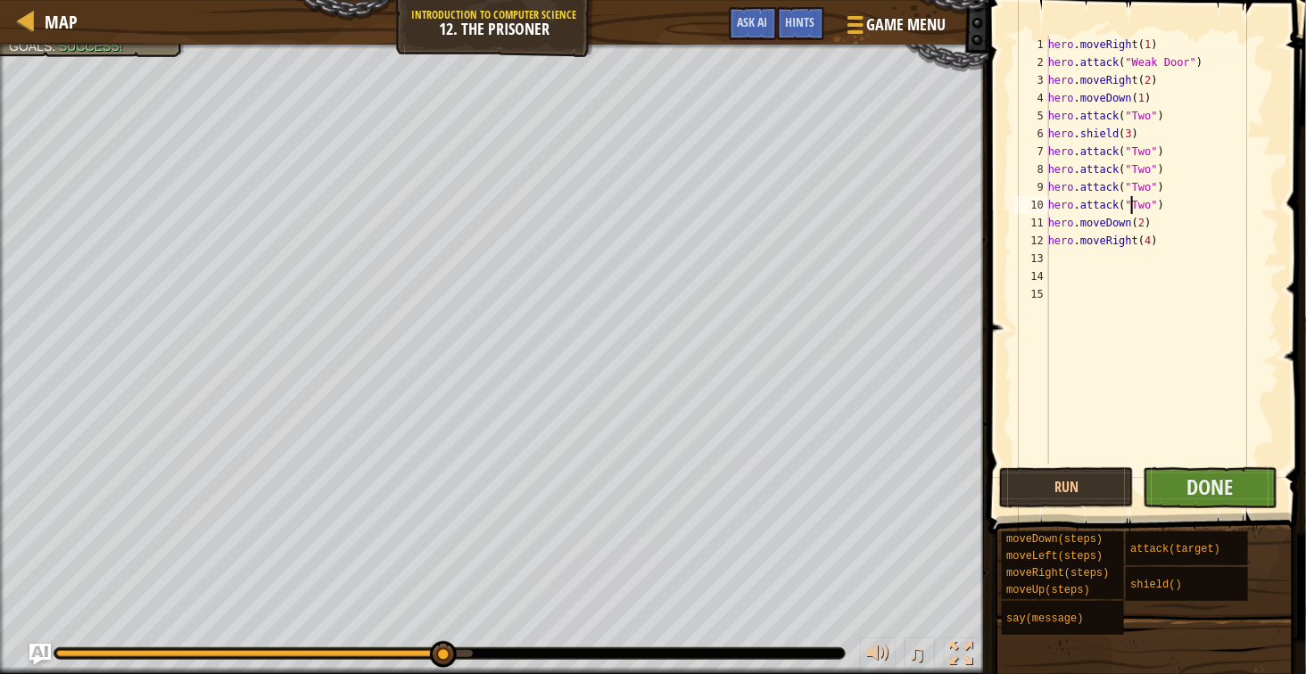
type textarea "hero.attack("Two")"
click at [1160, 483] on button "Done" at bounding box center [1210, 487] width 135 height 41
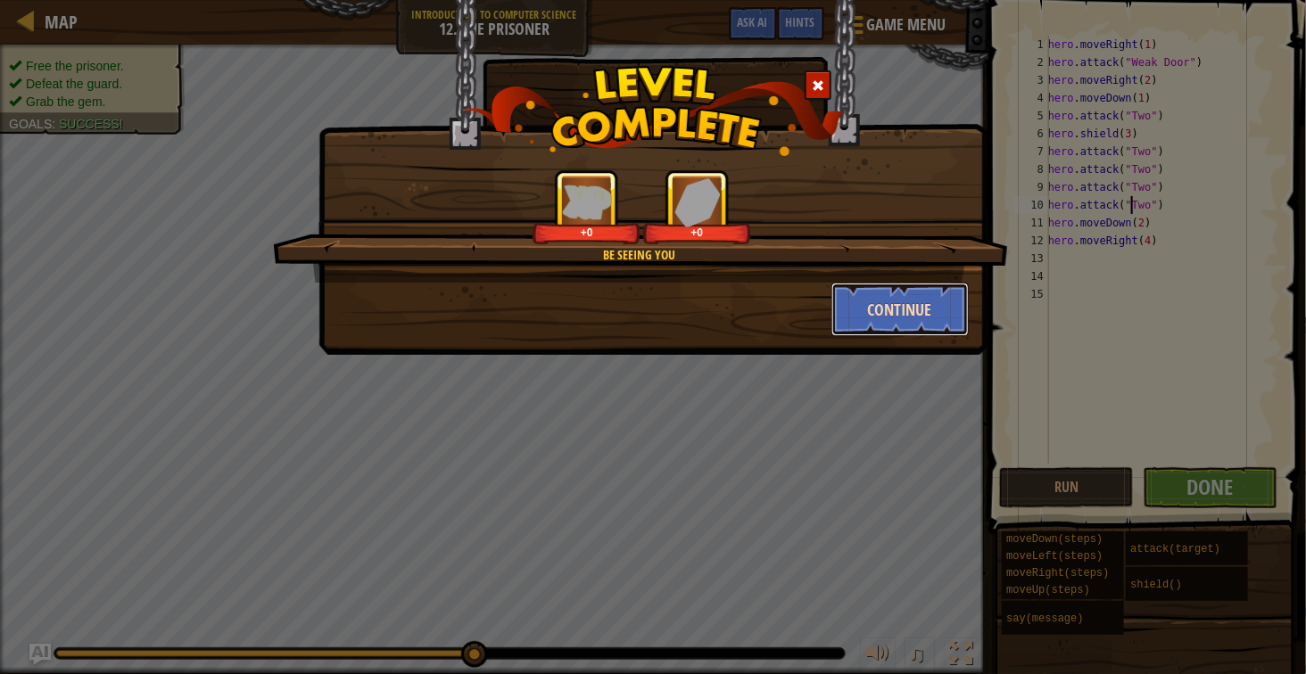
click at [851, 307] on button "Continue" at bounding box center [900, 310] width 138 height 54
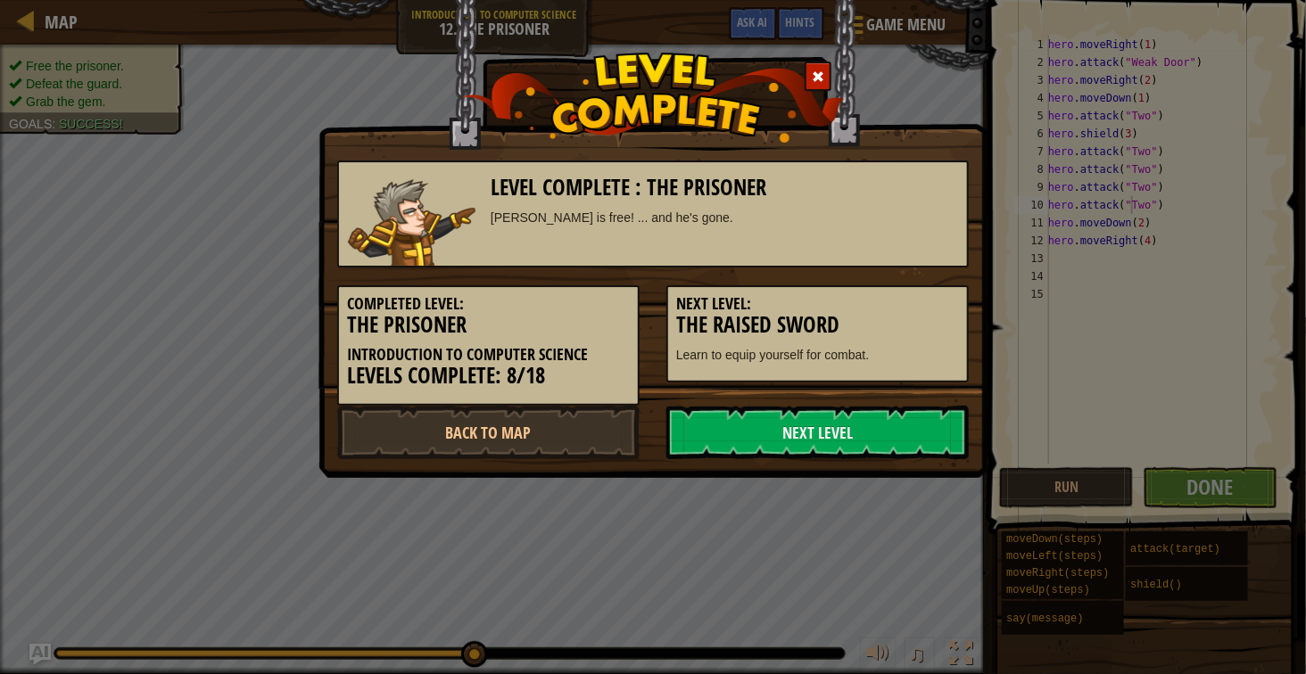
click at [880, 307] on h5 "Next Level:" at bounding box center [817, 304] width 283 height 18
click at [767, 437] on link "Next Level" at bounding box center [817, 433] width 302 height 54
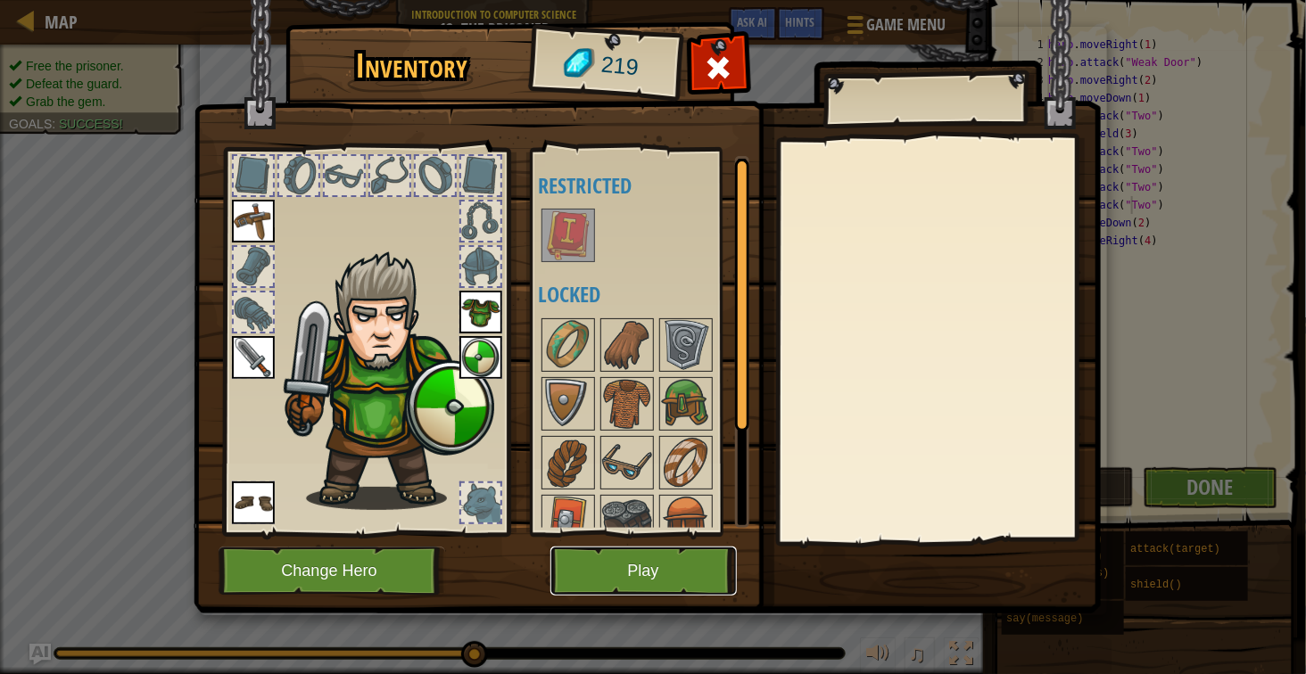
click at [608, 562] on button "Play" at bounding box center [643, 571] width 186 height 49
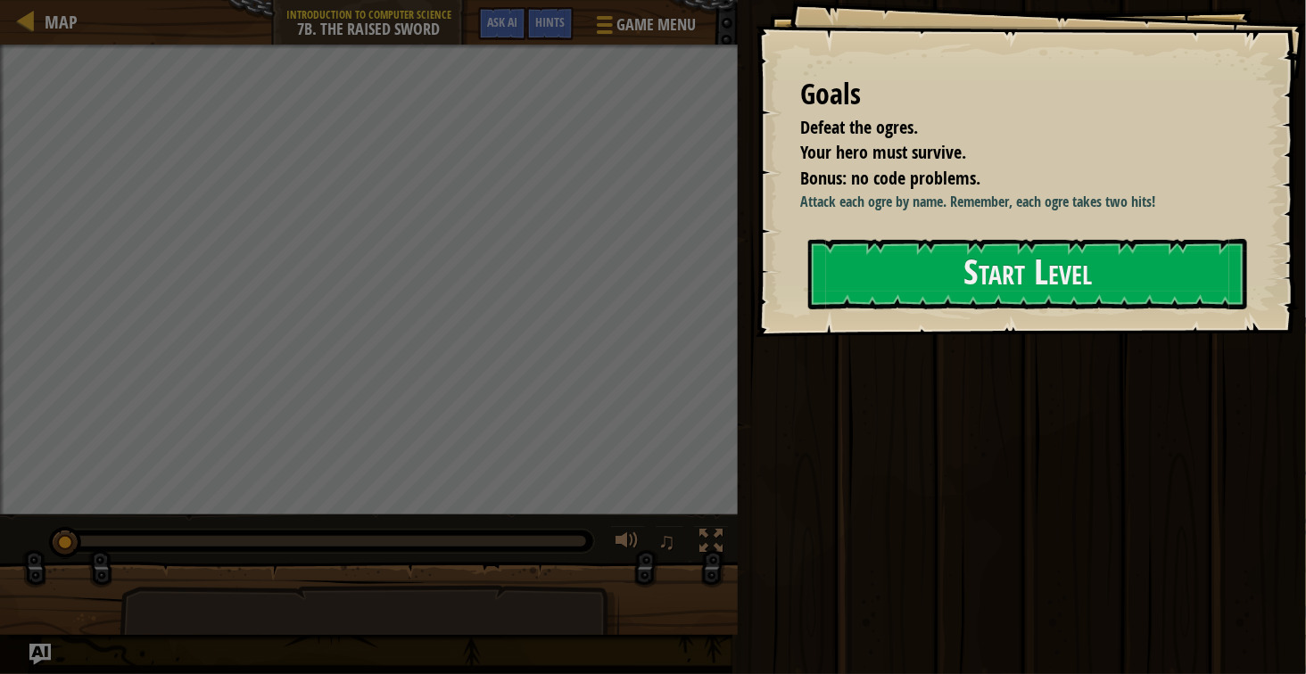
click at [950, 223] on div "Goals Defeat the ogres. Your hero must survive. Bonus: no code problems. Attack…" at bounding box center [1031, 168] width 550 height 337
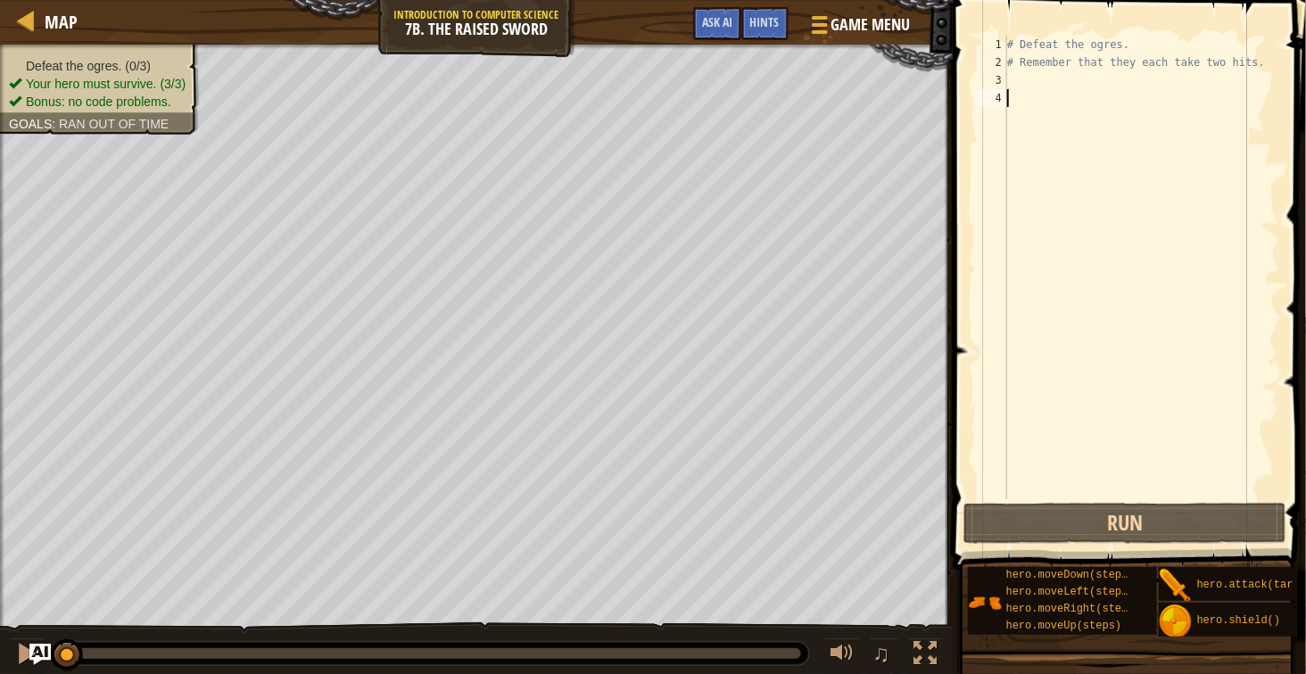
click at [1159, 98] on div "# Defeat the ogres. # Remember that they each take two hits." at bounding box center [1142, 286] width 276 height 500
click at [1137, 145] on div "# Defeat the ogres. # Remember that they each take two hits." at bounding box center [1142, 286] width 276 height 500
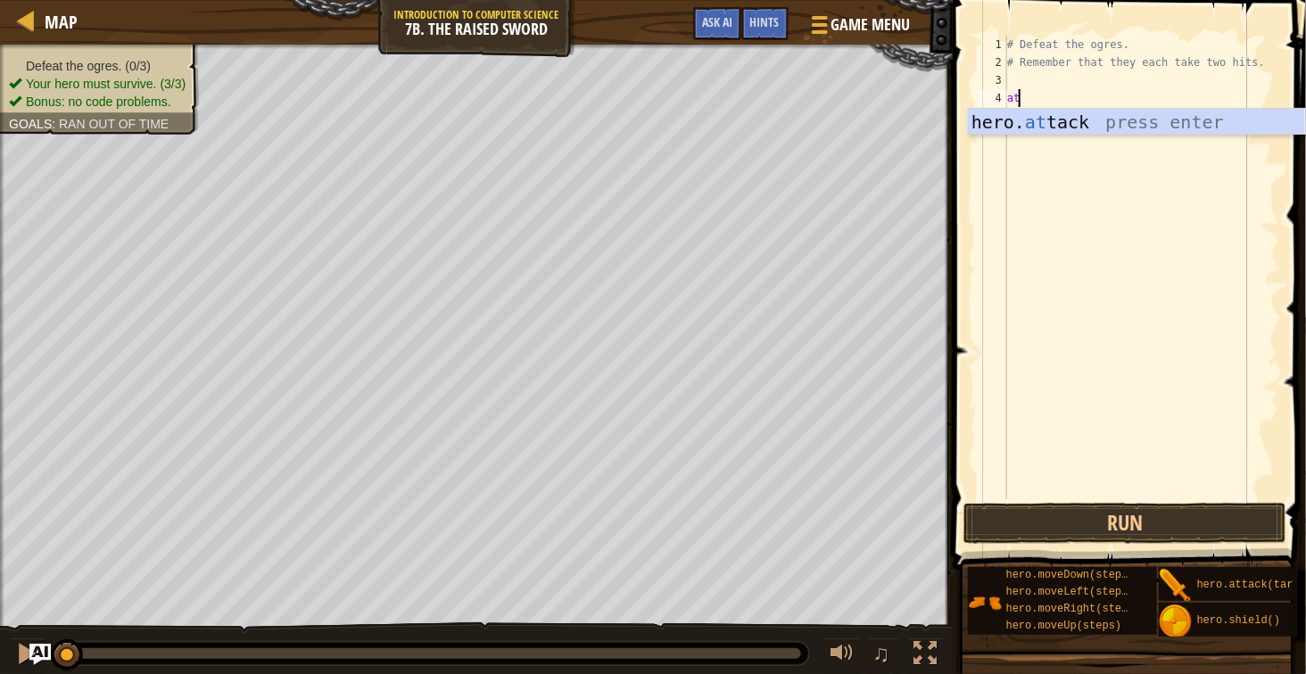
scroll to position [7, 2]
click at [1094, 125] on div "hero. att ack press enter" at bounding box center [1136, 149] width 337 height 80
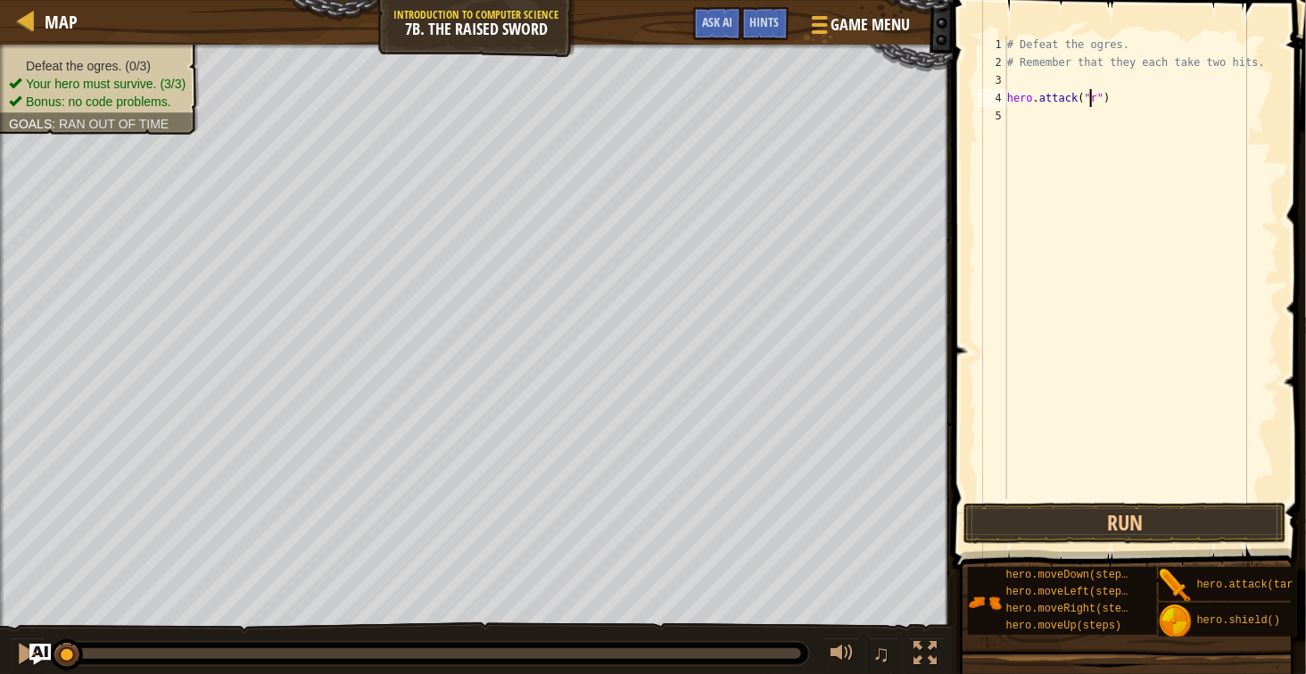
type textarea "hero.attack("rig")"
click at [1129, 114] on div "# Defeat the ogres. # Remember that they each take two hits. hero . attack ( "r…" at bounding box center [1142, 286] width 276 height 500
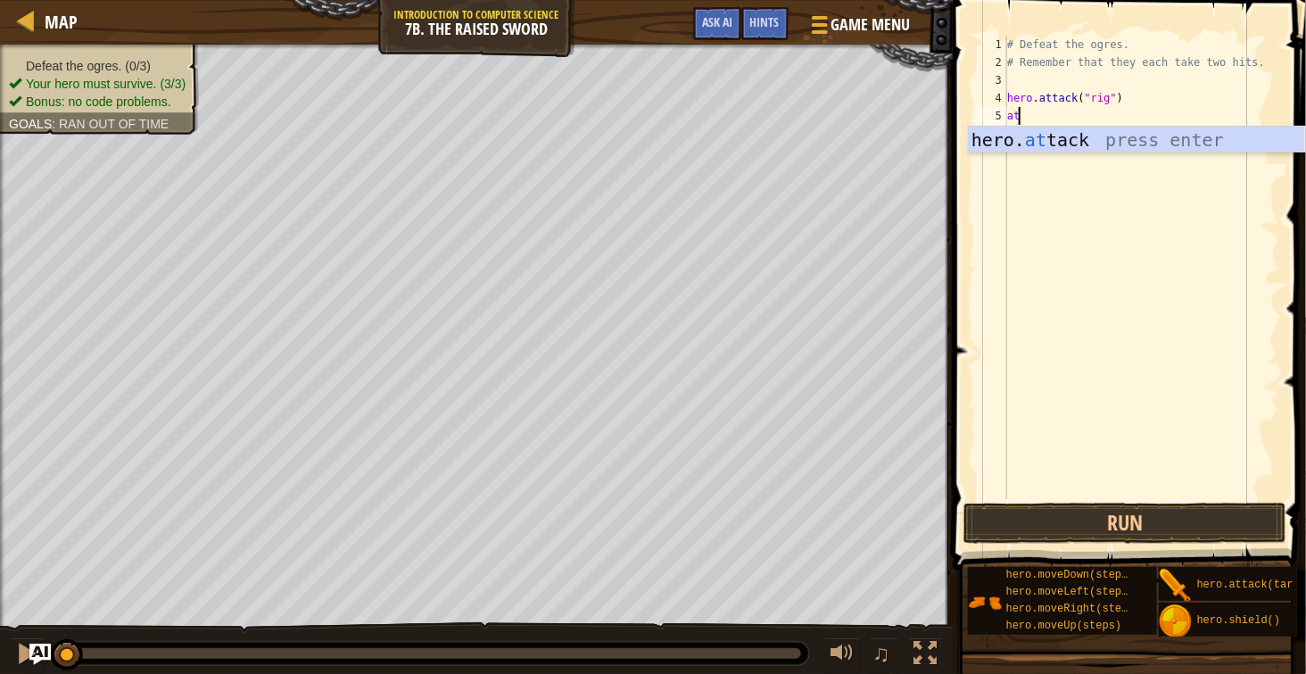
scroll to position [7, 2]
click at [1133, 136] on div "hero. att ack press enter" at bounding box center [1136, 167] width 337 height 80
type textarea "hero.attack("Enemy Name")"
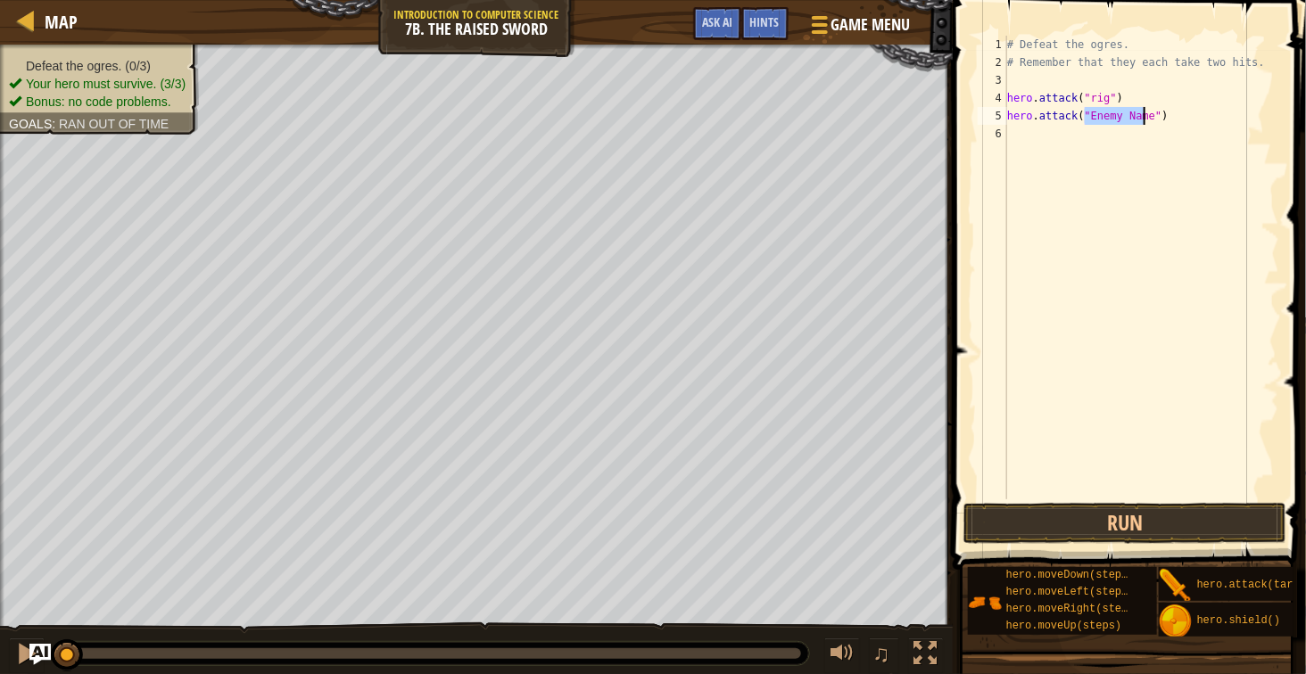
click at [1133, 136] on div "# Defeat the ogres. # Remember that they each take two hits. hero . attack ( "r…" at bounding box center [1142, 286] width 276 height 500
type textarea "hero.attack("Enemy Name")"
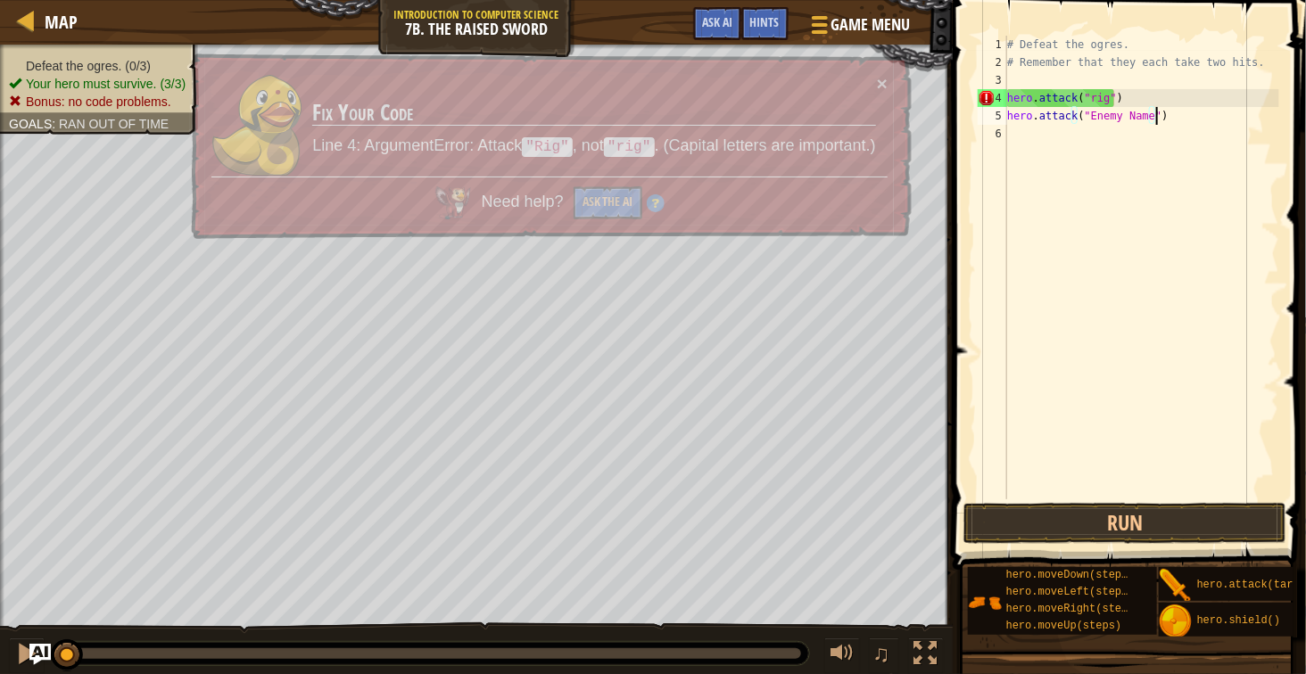
click at [1129, 125] on div "# Defeat the ogres. # Remember that they each take two hits. hero . attack ( "r…" at bounding box center [1142, 286] width 276 height 500
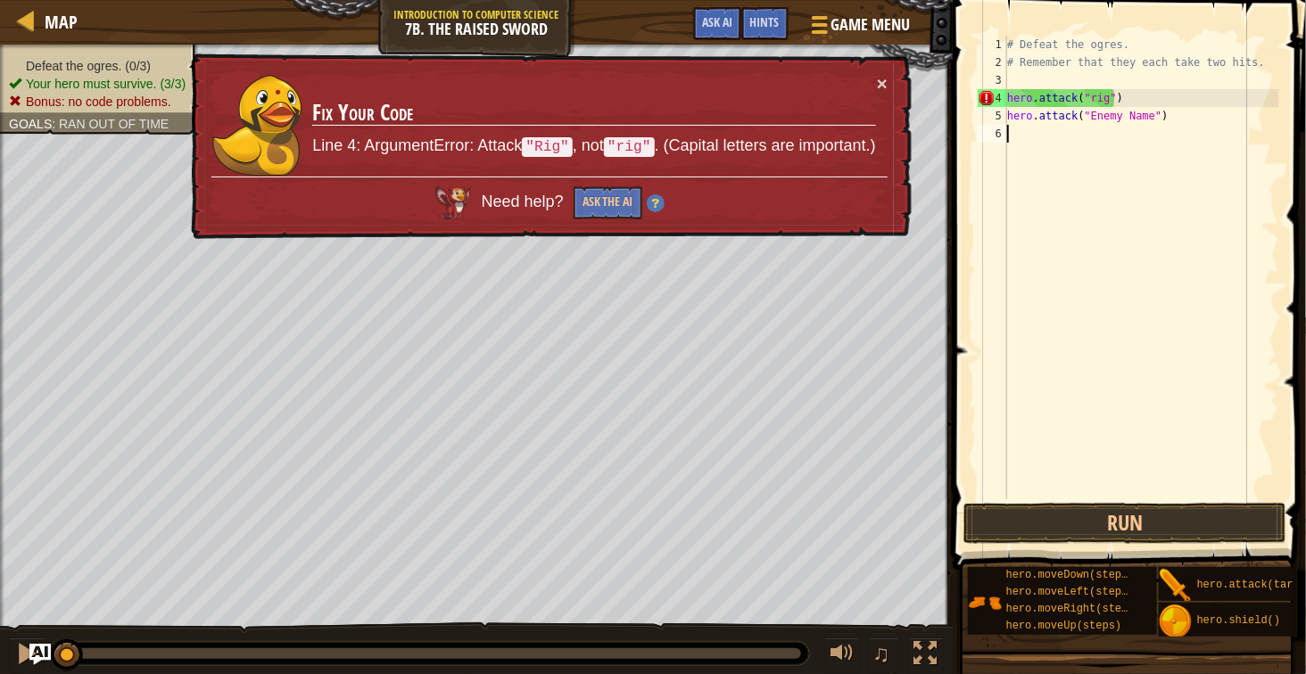
click at [1129, 125] on div "# Defeat the ogres. # Remember that they each take two hits. hero . attack ( "r…" at bounding box center [1142, 286] width 276 height 500
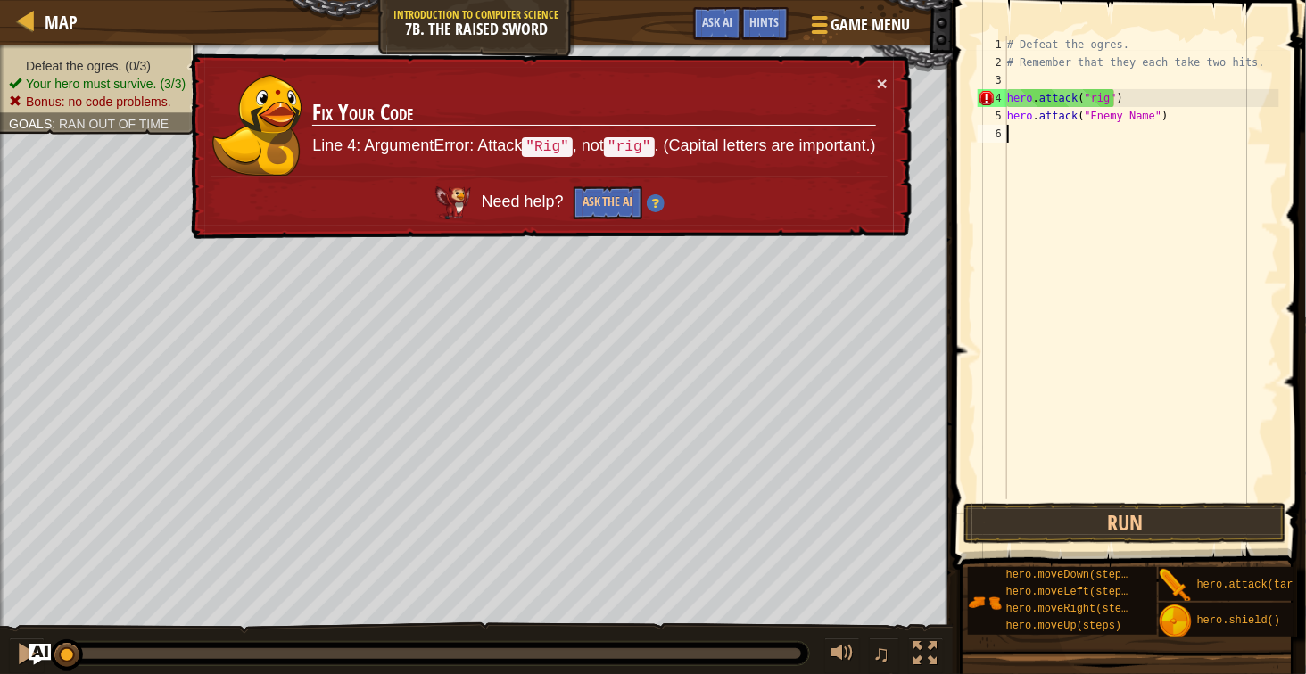
click at [1091, 103] on div "# Defeat the ogres. # Remember that they each take two hits. hero . attack ( "r…" at bounding box center [1142, 286] width 276 height 500
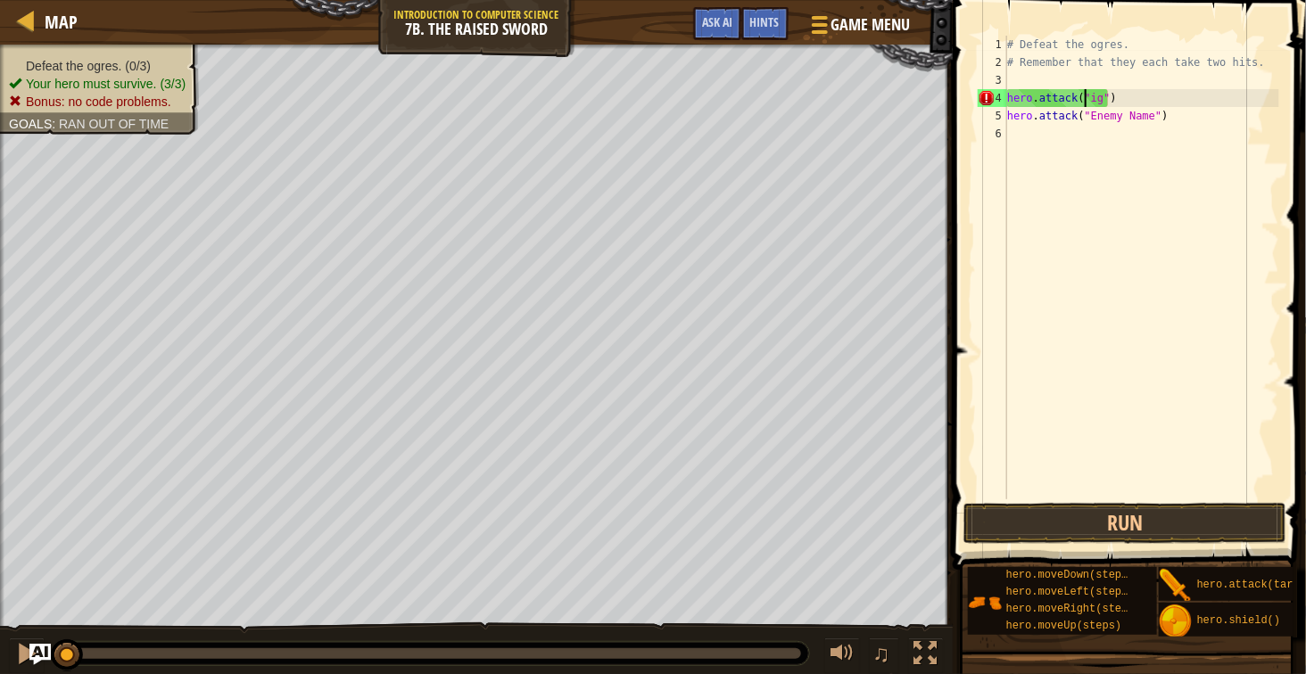
scroll to position [7, 13]
drag, startPoint x: 1144, startPoint y: 123, endPoint x: 1086, endPoint y: 126, distance: 58.0
click at [1086, 126] on div "# Defeat the ogres. # Remember that they each take two hits. hero . attack ( "R…" at bounding box center [1142, 286] width 276 height 500
drag, startPoint x: 1086, startPoint y: 124, endPoint x: 1144, endPoint y: 119, distance: 58.2
click at [1144, 119] on div "# Defeat the ogres. # Remember that they each take two hits. hero . attack ( "R…" at bounding box center [1142, 286] width 276 height 500
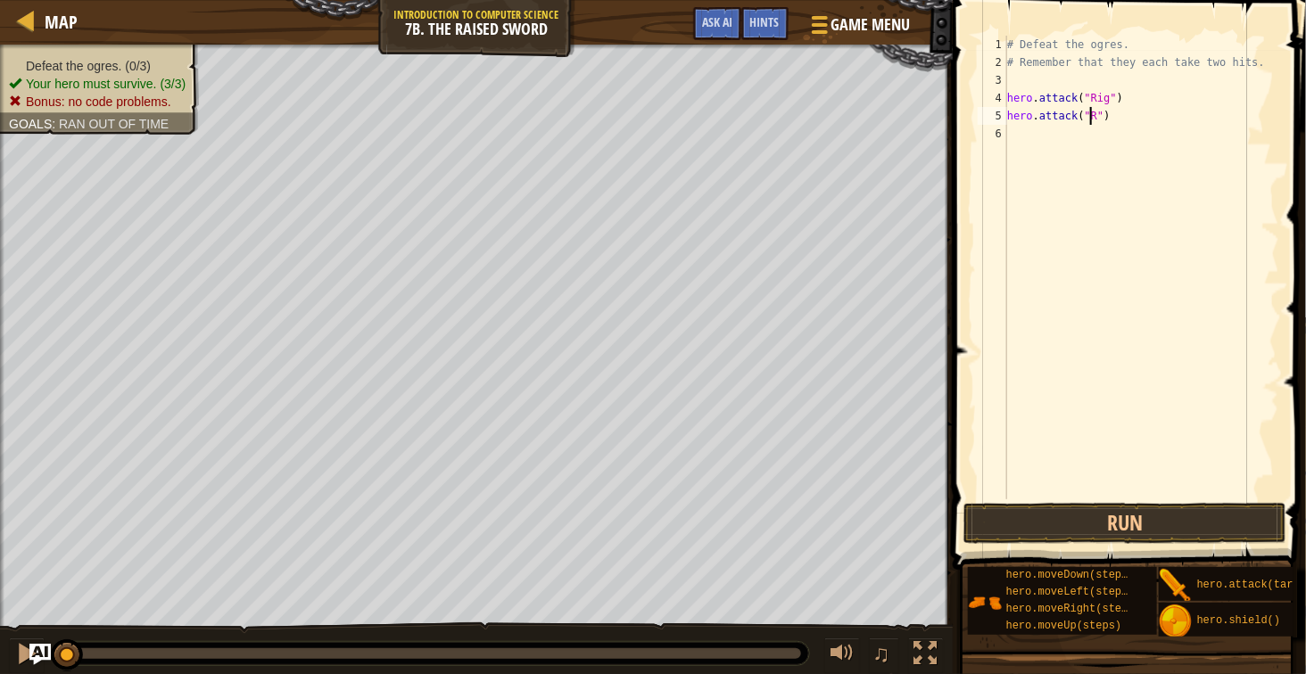
type textarea "hero.attack("Rig")"
click at [1144, 132] on div "# Defeat the ogres. # Remember that they each take two hits. hero . attack ( "R…" at bounding box center [1142, 286] width 276 height 500
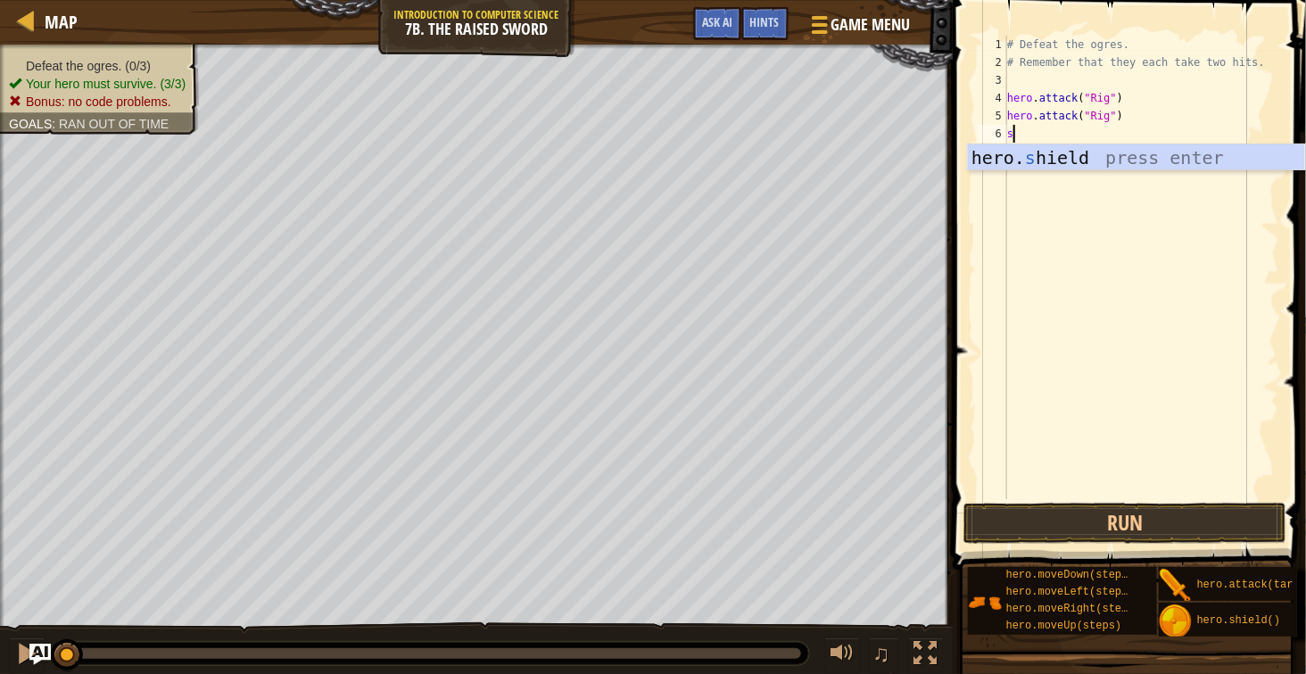
type textarea "sh"
click at [1167, 160] on div "hero. sh ield press enter" at bounding box center [1136, 185] width 337 height 80
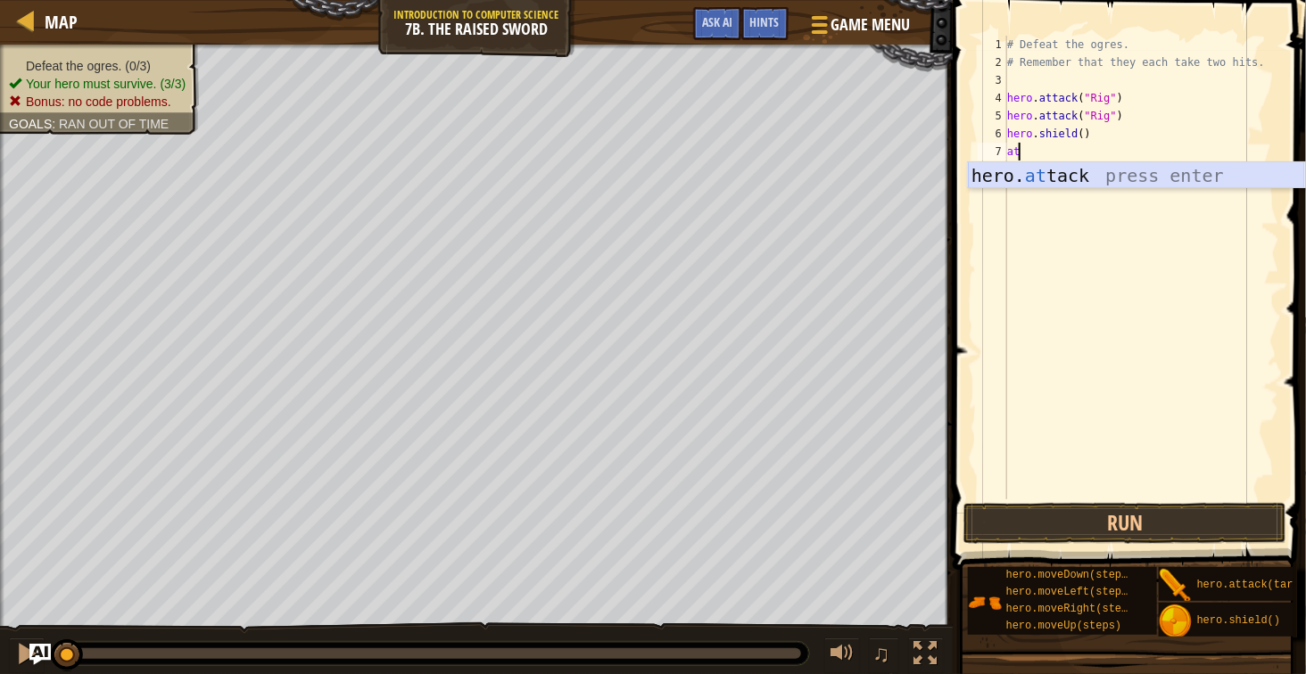
click at [1122, 178] on div "hero. at tack press enter" at bounding box center [1136, 202] width 337 height 80
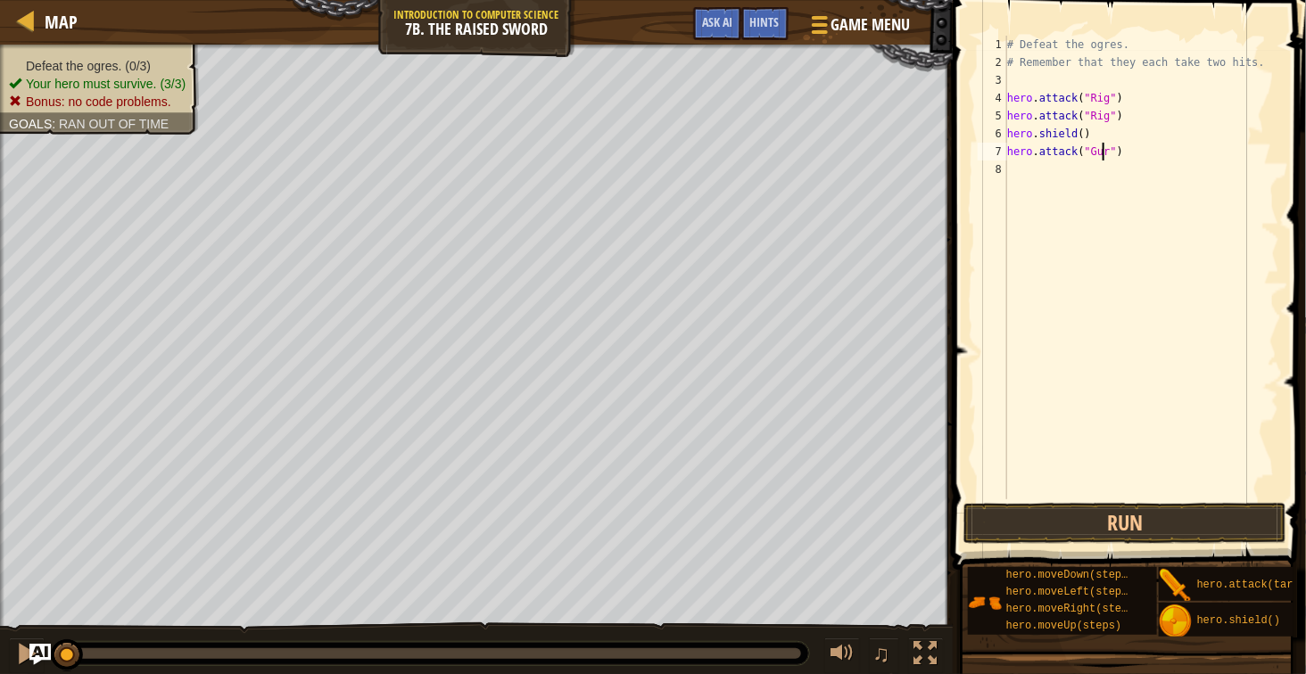
type textarea "hero.attack("Gurt")"
click at [1128, 197] on div "# Defeat the ogres. # Remember that they each take two hits. hero . attack ( "R…" at bounding box center [1142, 286] width 276 height 500
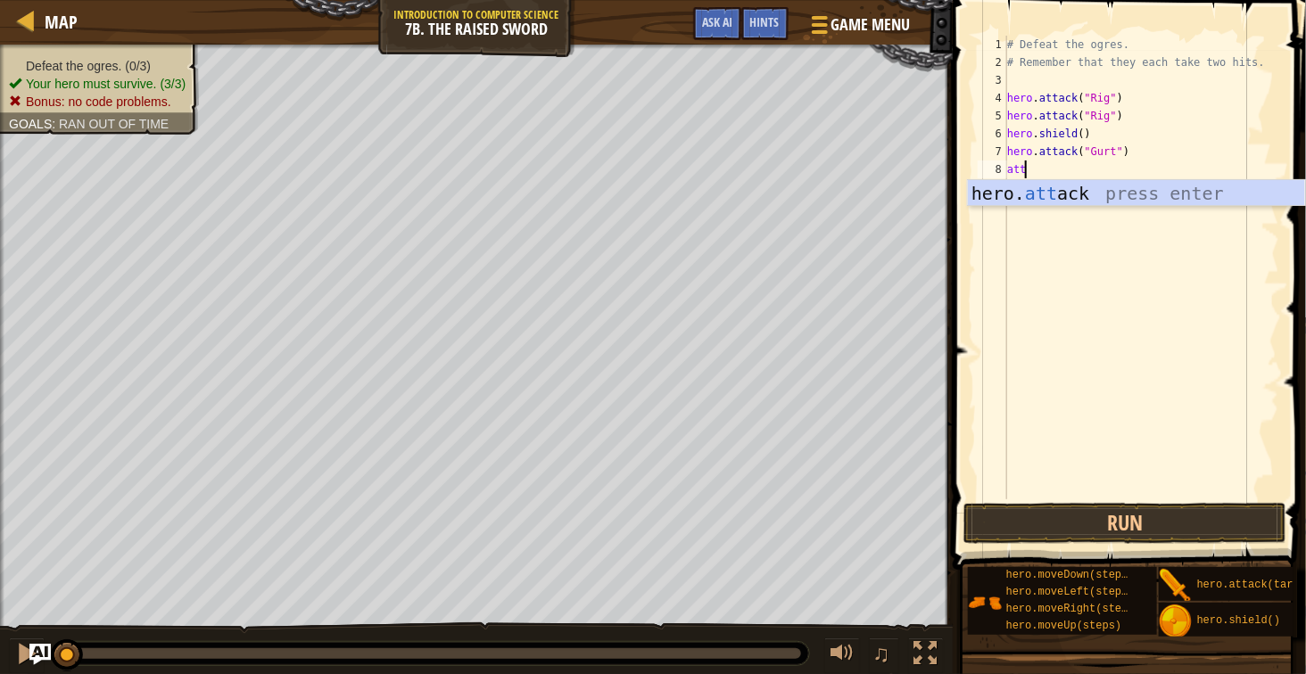
scroll to position [7, 2]
click at [1126, 195] on div "hero. att ack press enter" at bounding box center [1136, 220] width 337 height 80
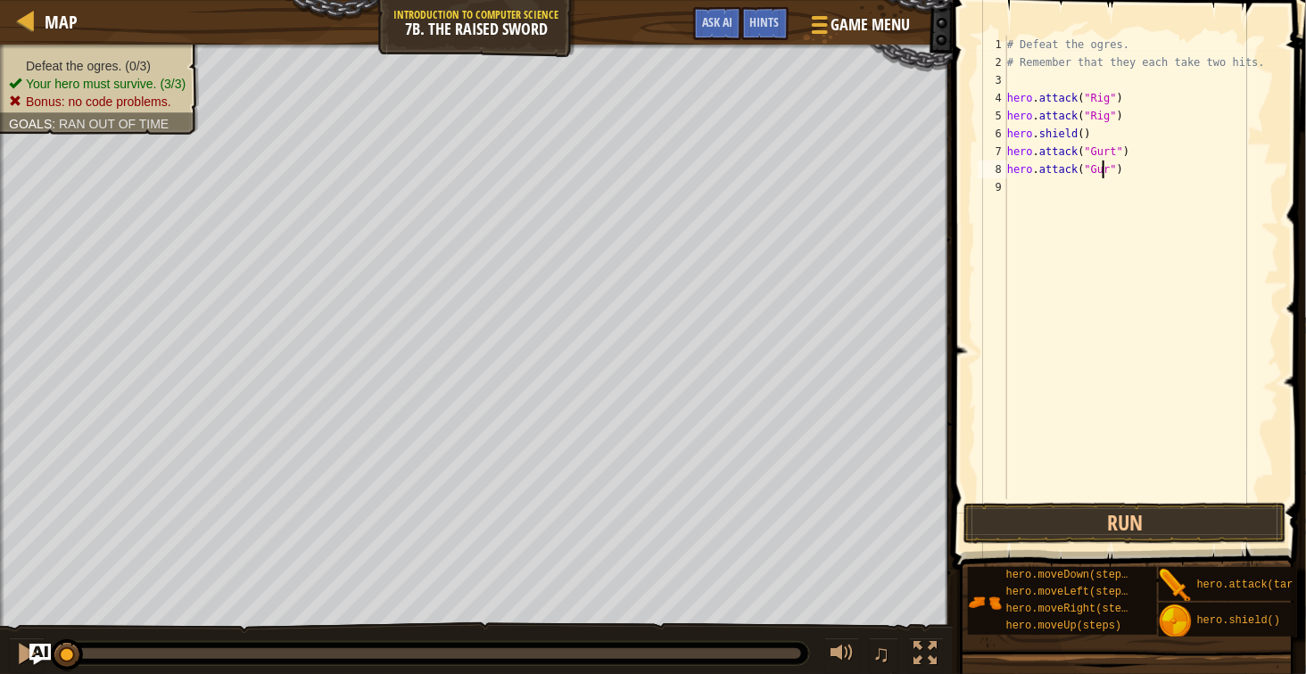
type textarea "hero.attack("Gurt")"
type textarea "s"
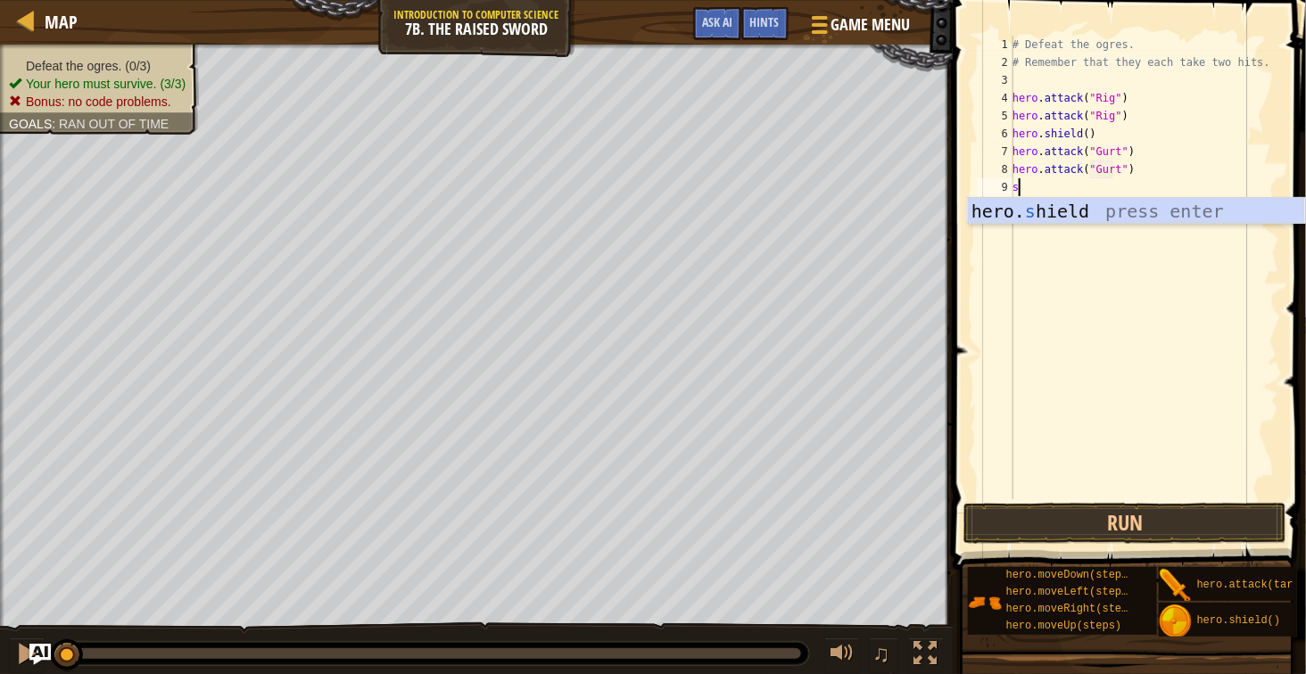
click at [1115, 221] on div "hero. s hield press enter" at bounding box center [1136, 238] width 337 height 80
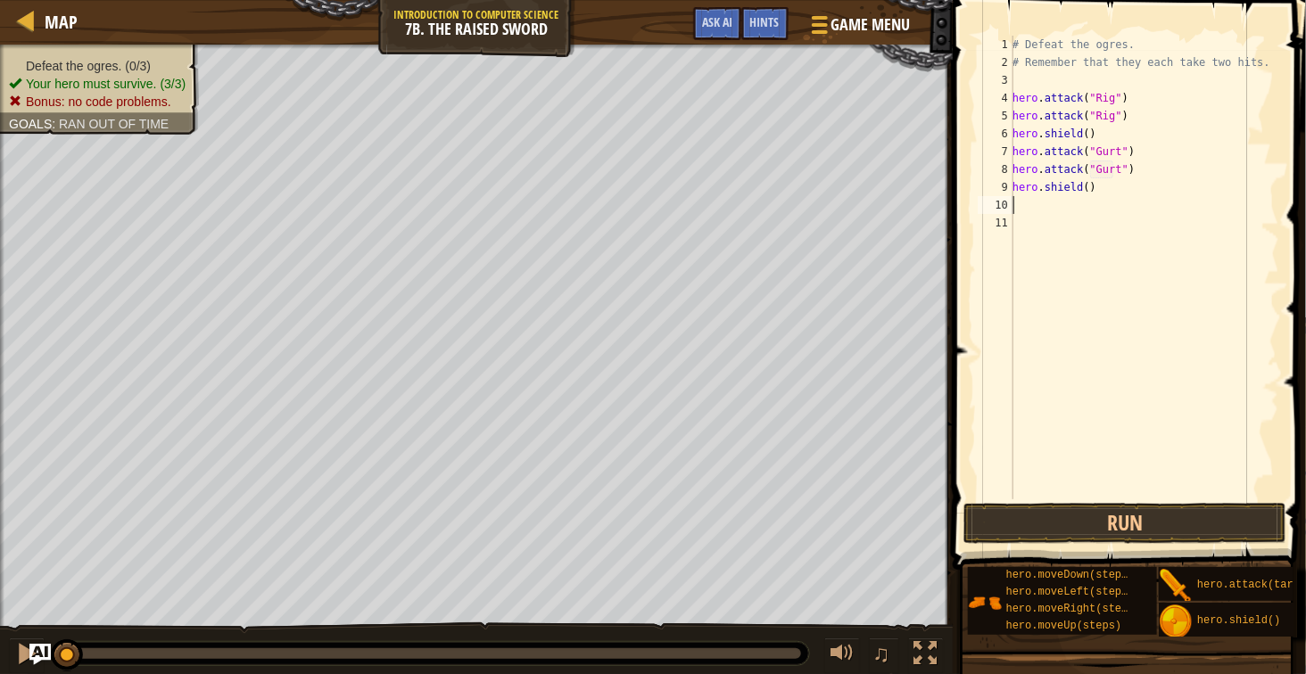
click at [1111, 218] on div "# Defeat the ogres. # Remember that they each take two hits. hero . attack ( "R…" at bounding box center [1144, 286] width 270 height 500
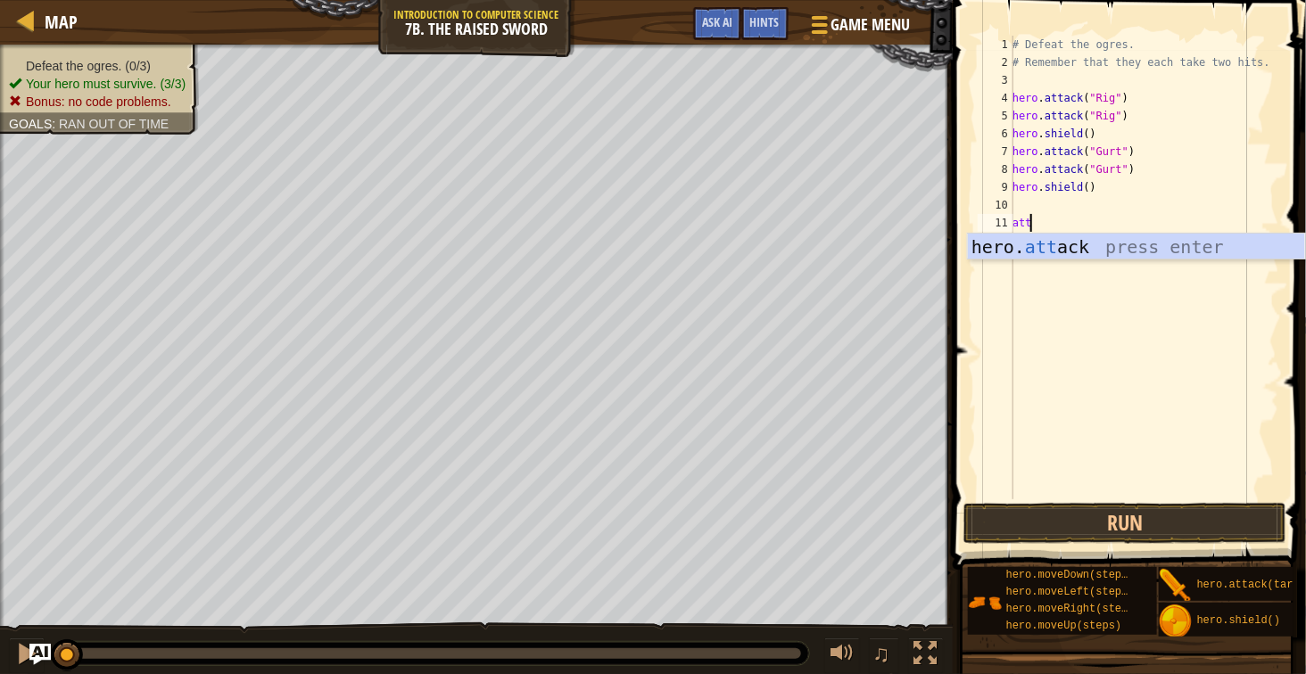
scroll to position [7, 2]
click at [1109, 253] on div "hero. att ack press enter" at bounding box center [1136, 274] width 337 height 80
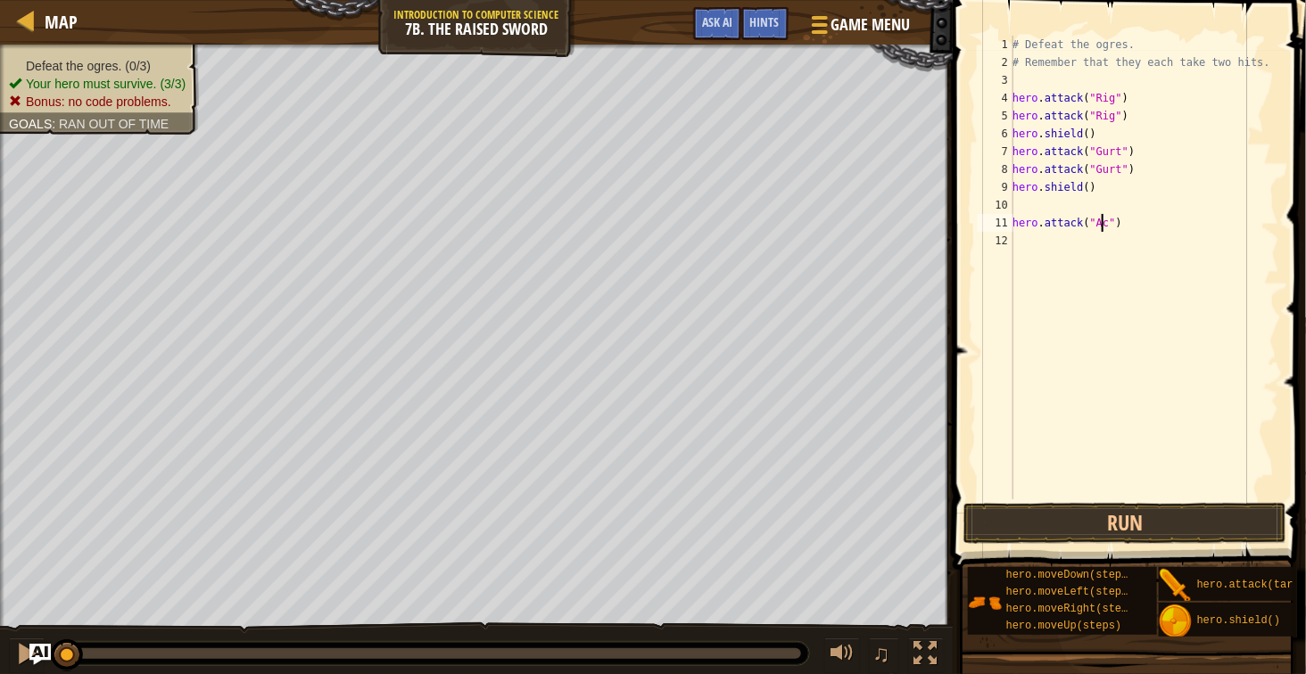
scroll to position [7, 15]
type textarea "hero.attack("Ack")"
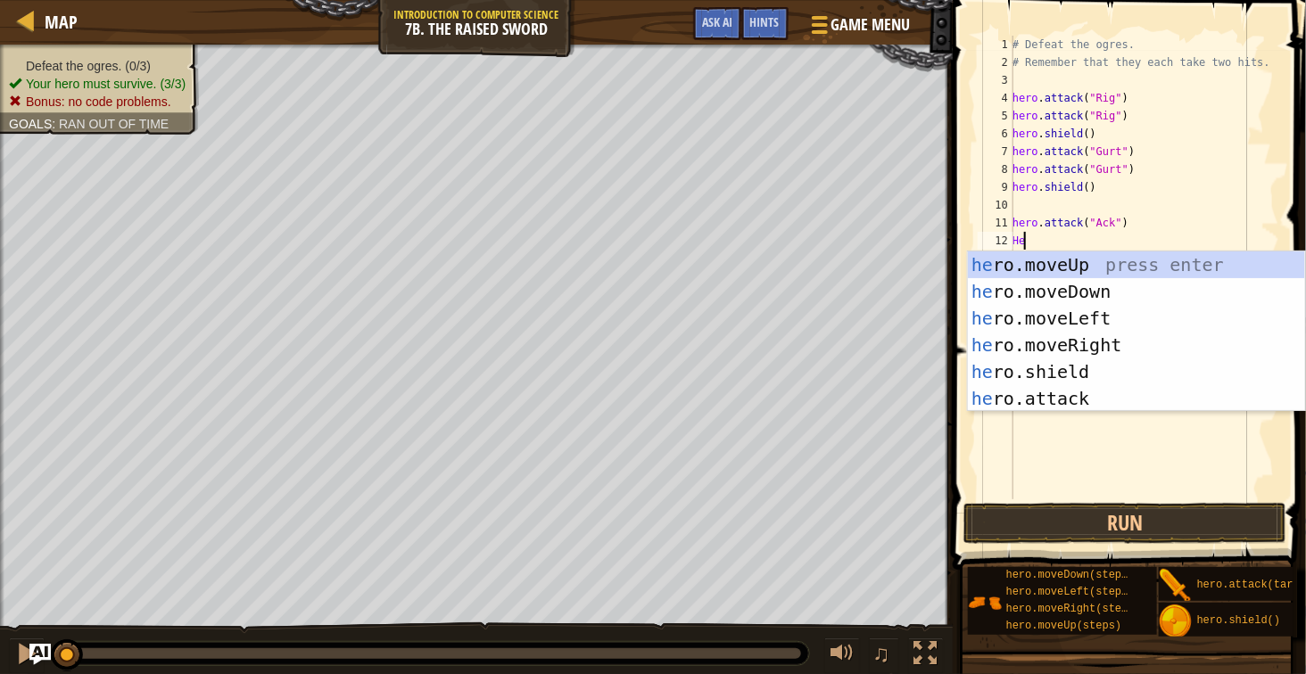
scroll to position [7, 1]
click at [1071, 390] on div "he ro.moveUp press enter he ro.moveDown press enter he ro.moveLeft press enter …" at bounding box center [1136, 359] width 337 height 214
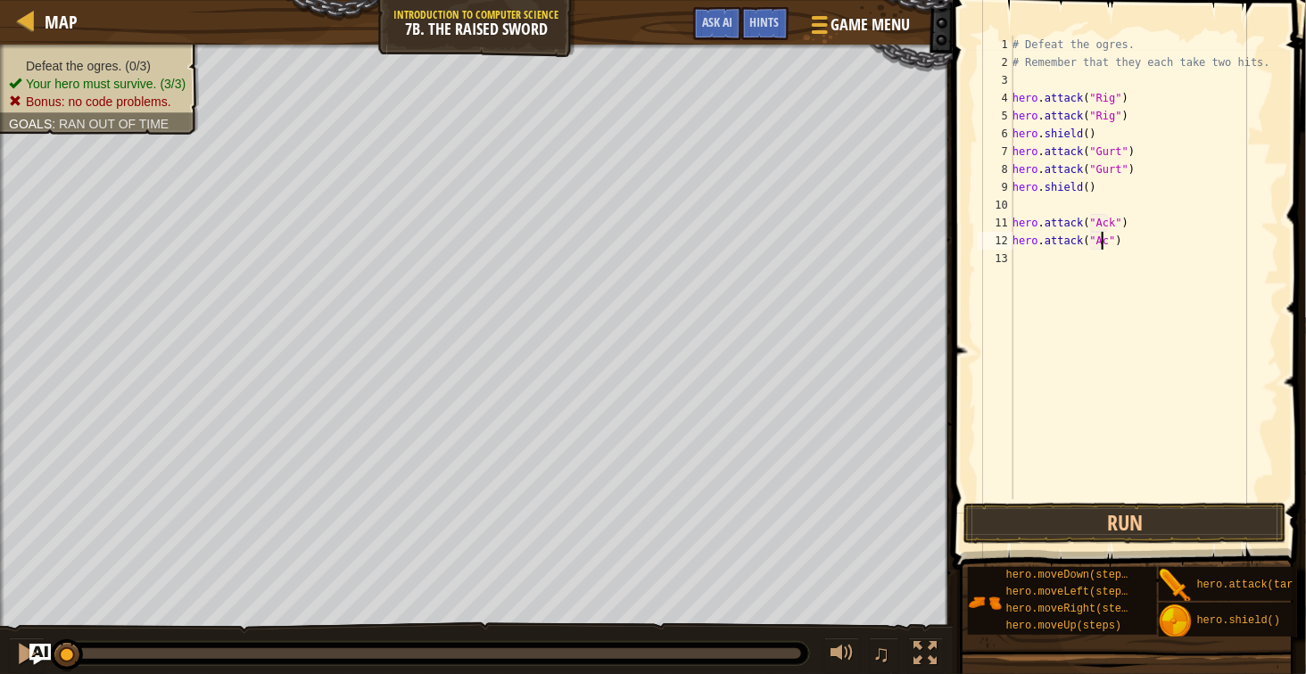
scroll to position [7, 15]
type textarea "hero.attack("Ack")"
click at [1252, 526] on button "Run" at bounding box center [1124, 523] width 322 height 41
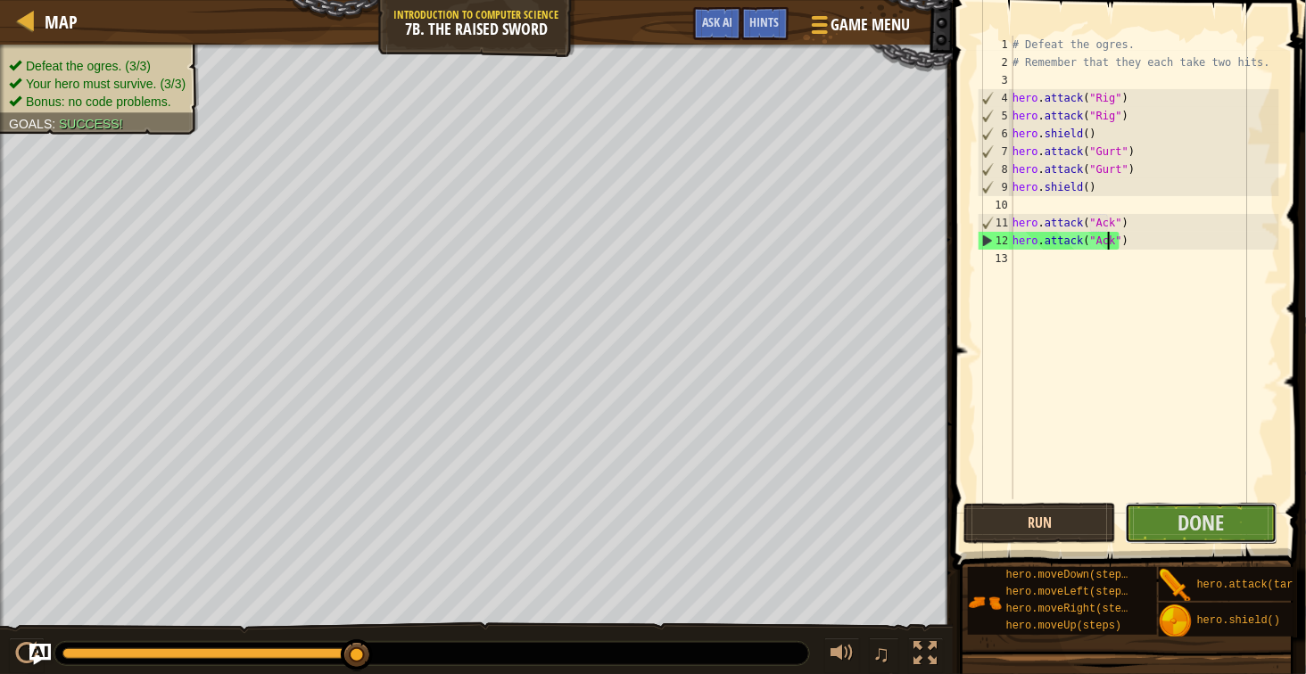
click at [1252, 526] on button "Done" at bounding box center [1201, 523] width 153 height 41
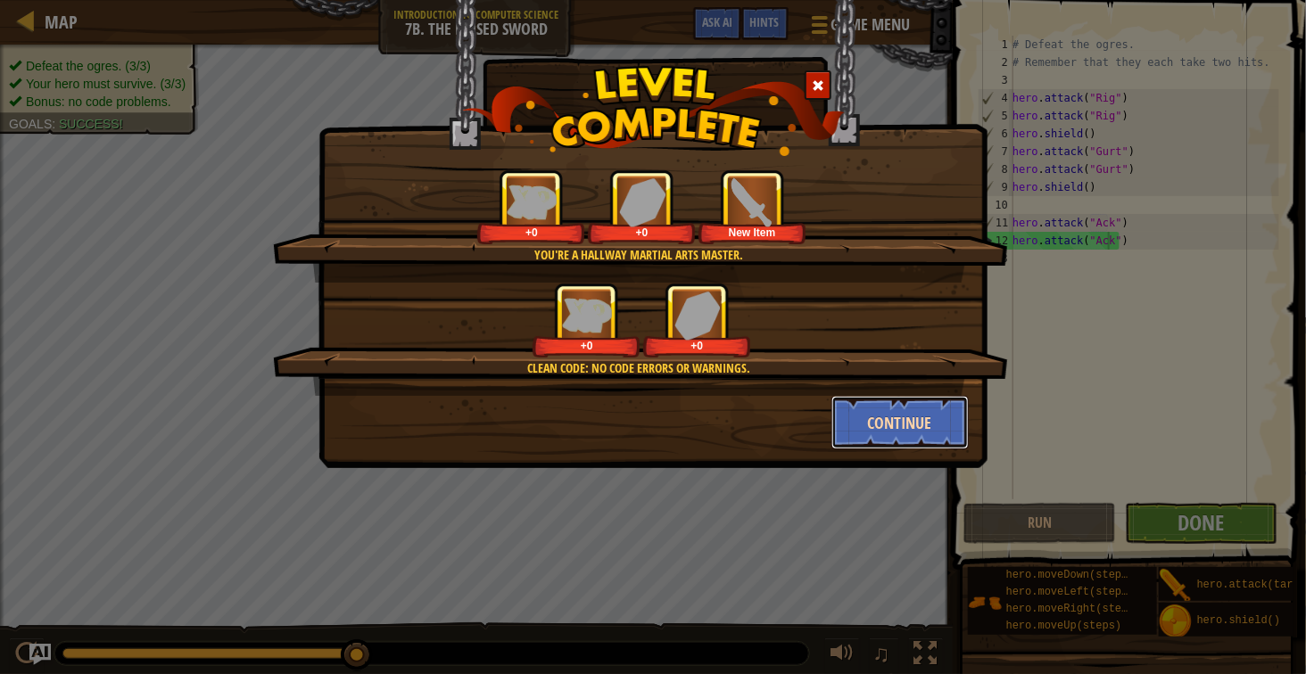
click at [928, 433] on button "Continue" at bounding box center [900, 423] width 138 height 54
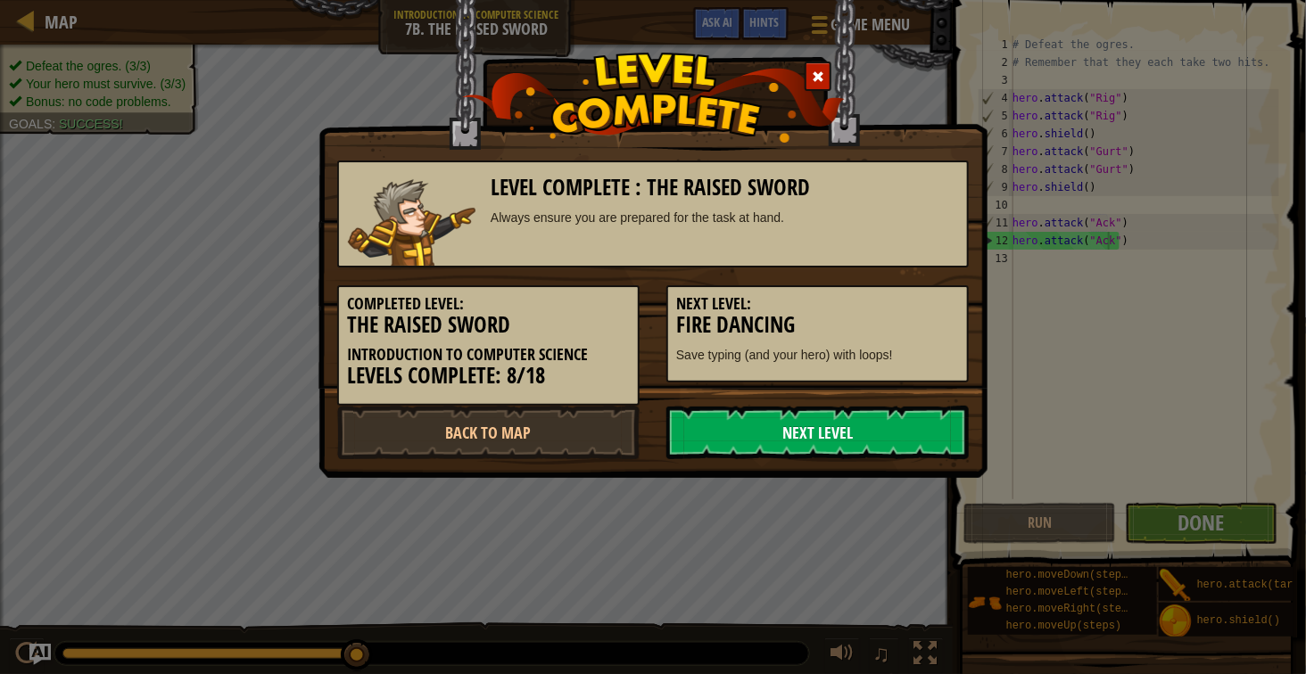
click at [777, 427] on link "Next Level" at bounding box center [817, 433] width 302 height 54
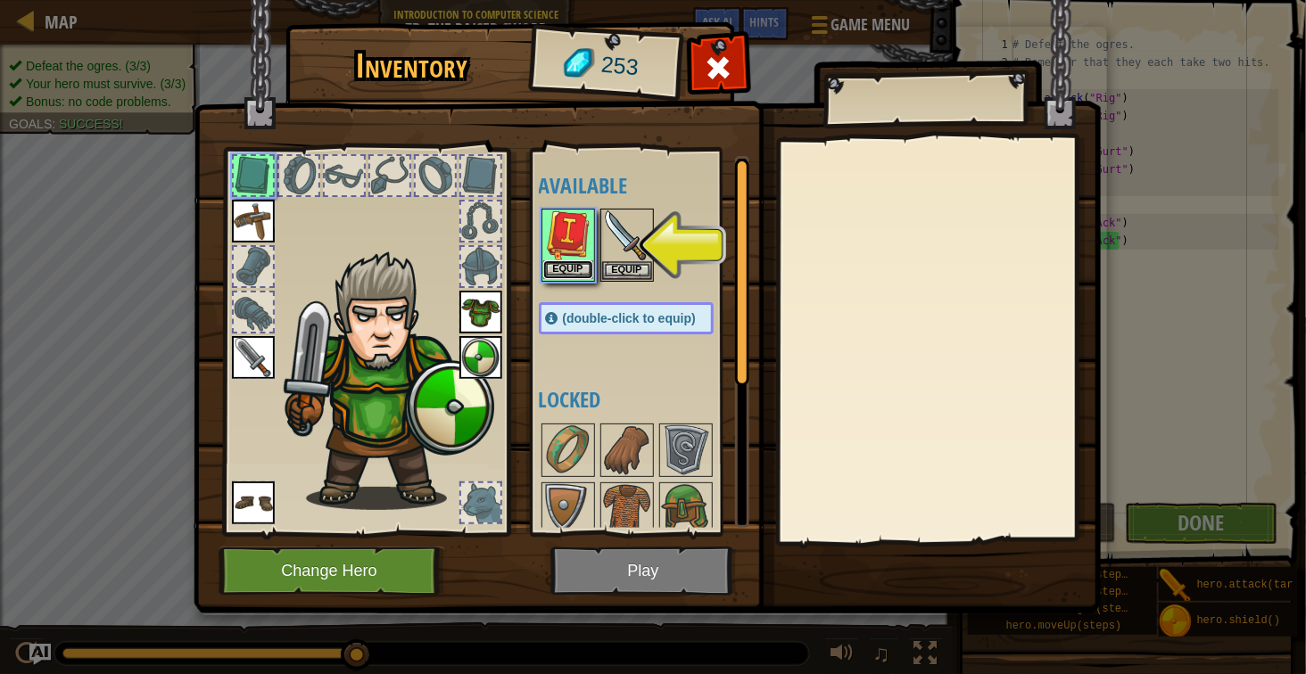
click at [577, 269] on button "Equip" at bounding box center [568, 269] width 50 height 19
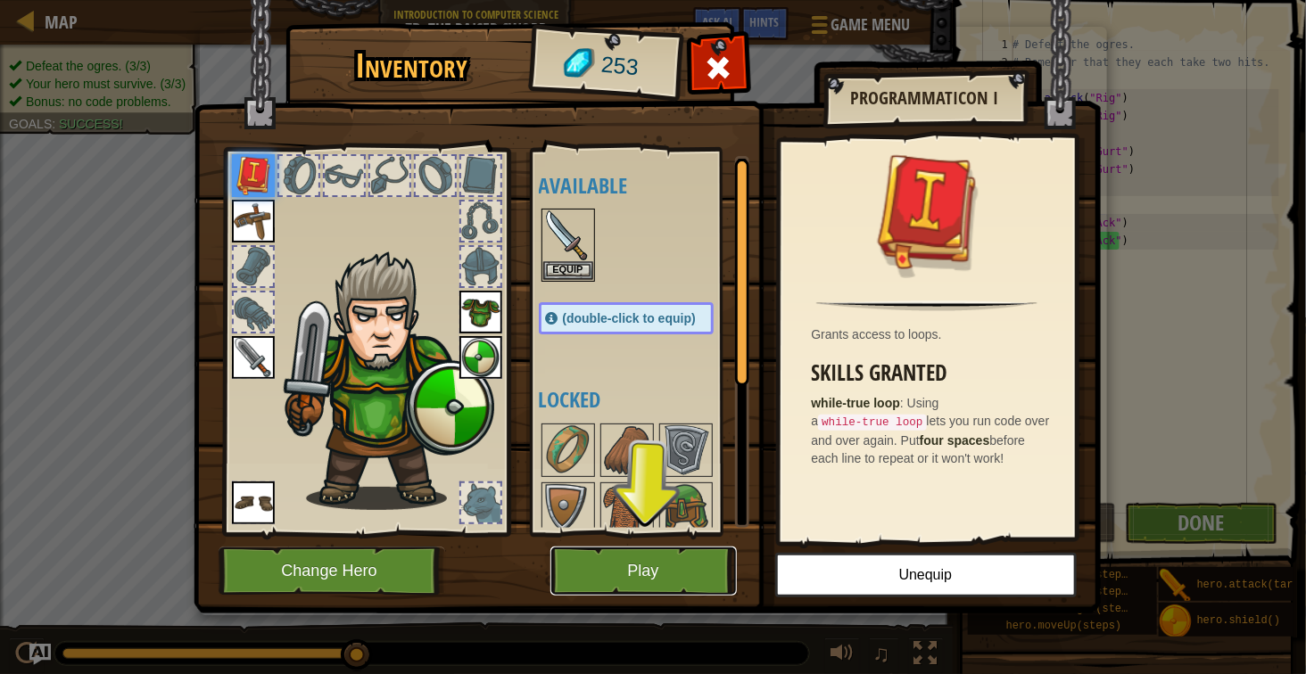
click at [669, 568] on button "Play" at bounding box center [643, 571] width 186 height 49
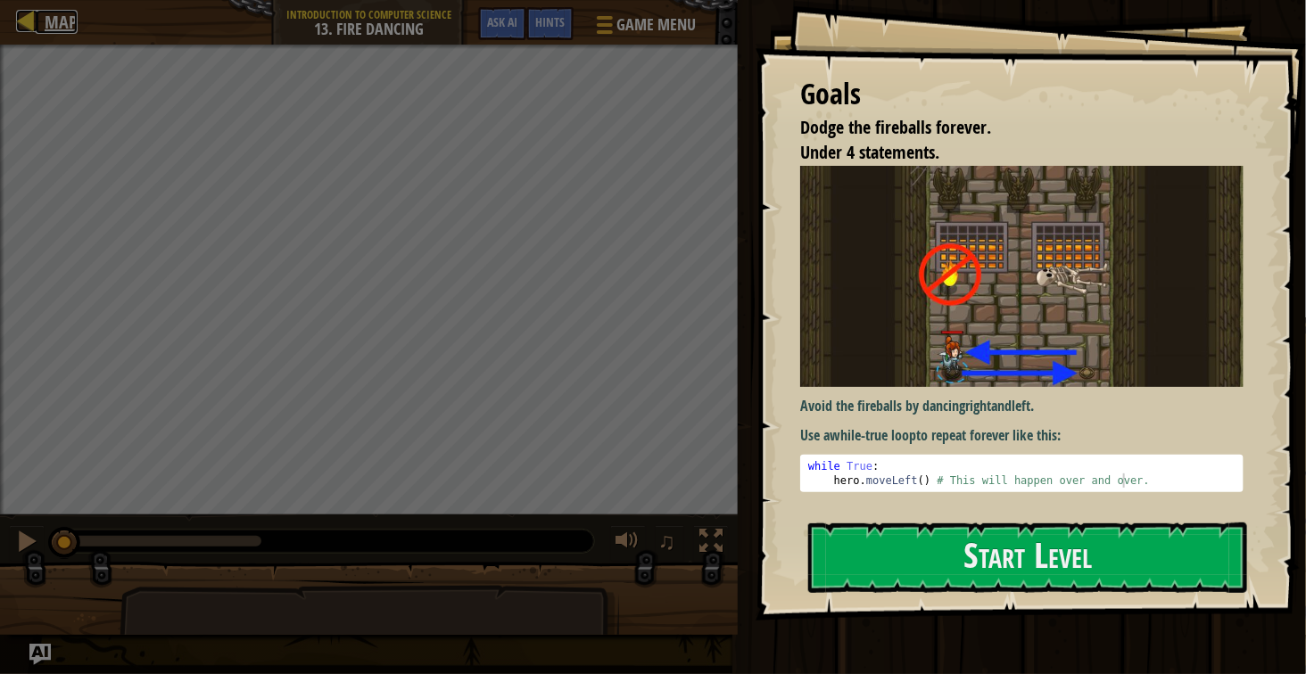
click at [70, 31] on span "Map" at bounding box center [61, 22] width 33 height 24
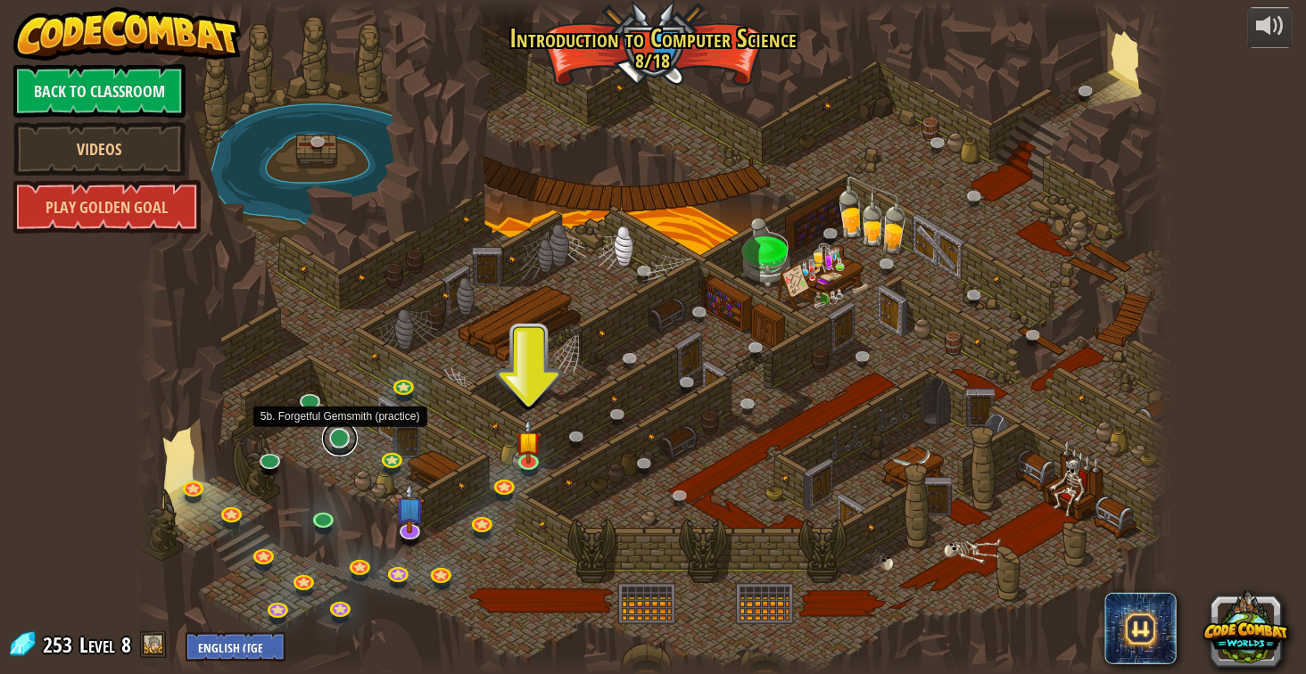
click at [339, 445] on link at bounding box center [340, 439] width 36 height 36
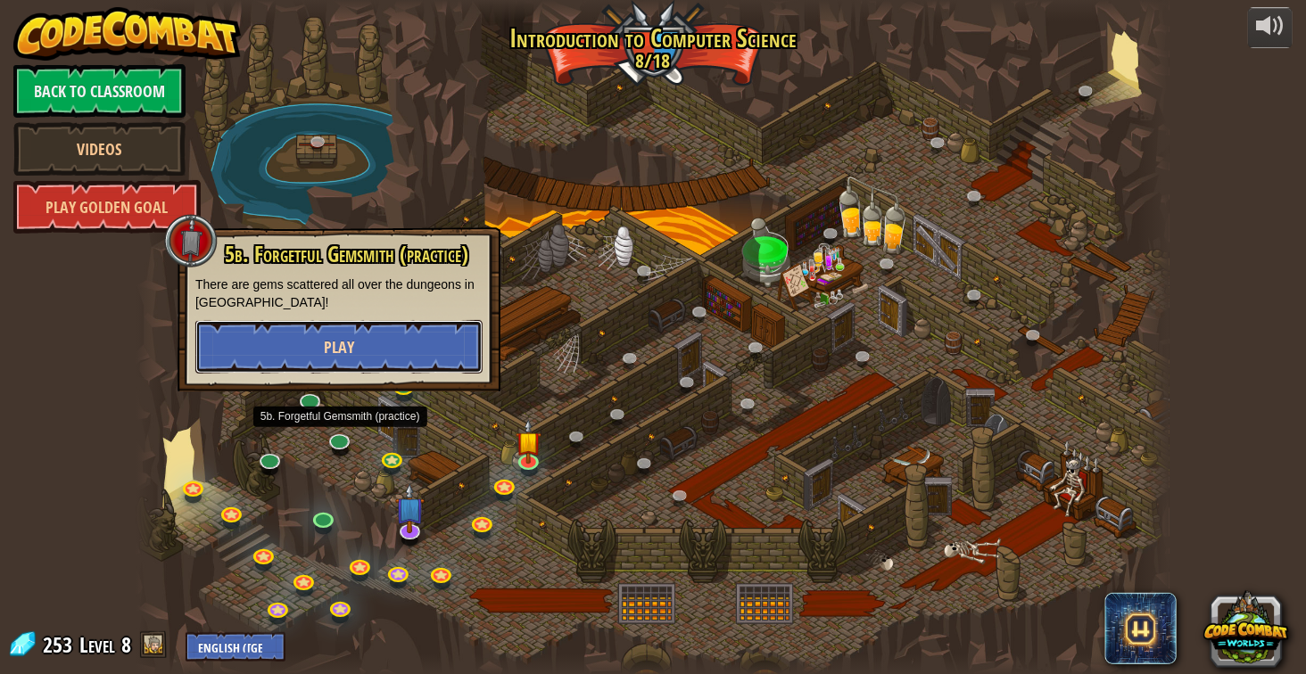
click at [310, 343] on button "Play" at bounding box center [338, 347] width 287 height 54
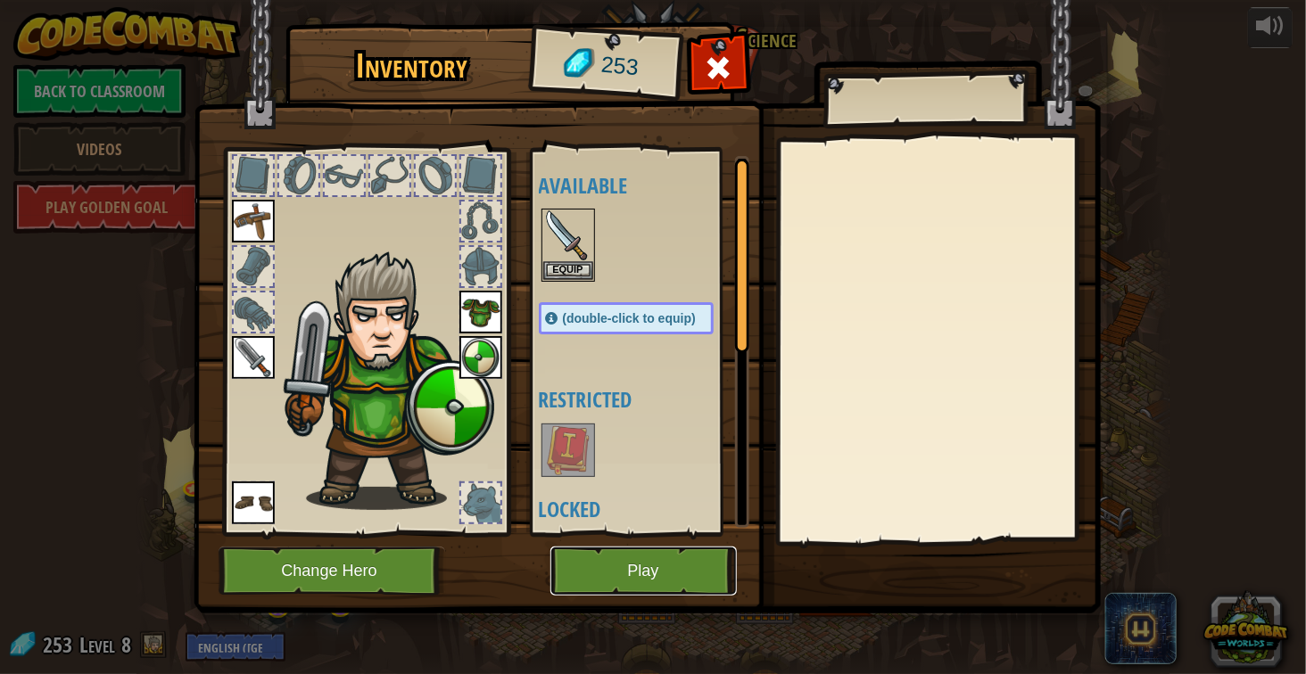
click at [625, 571] on button "Play" at bounding box center [643, 571] width 186 height 49
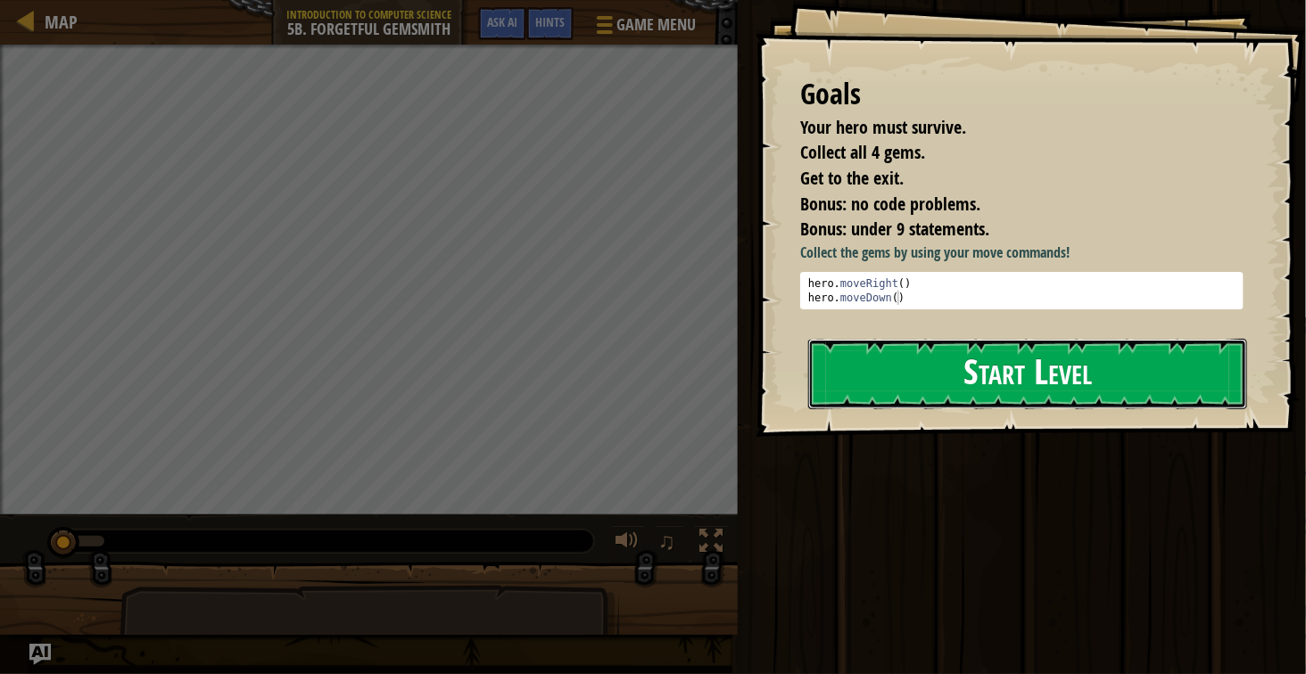
click at [931, 374] on button "Start Level" at bounding box center [1027, 374] width 439 height 70
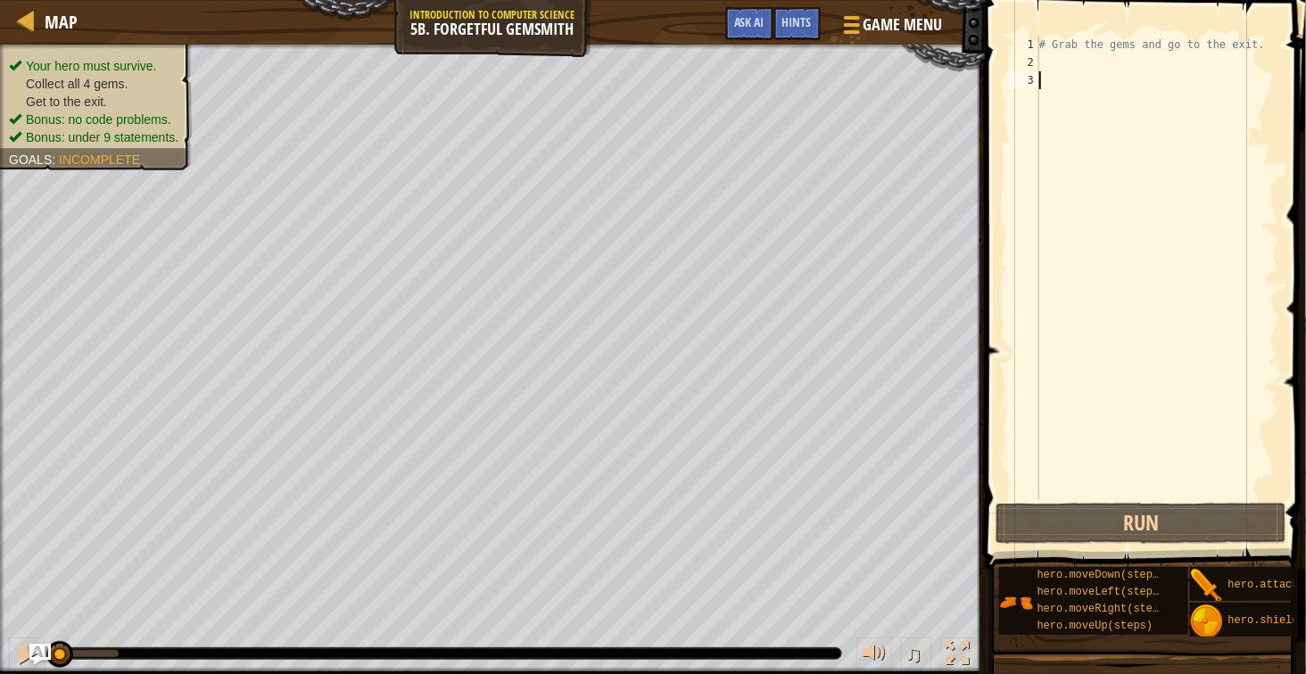
type textarea "r"
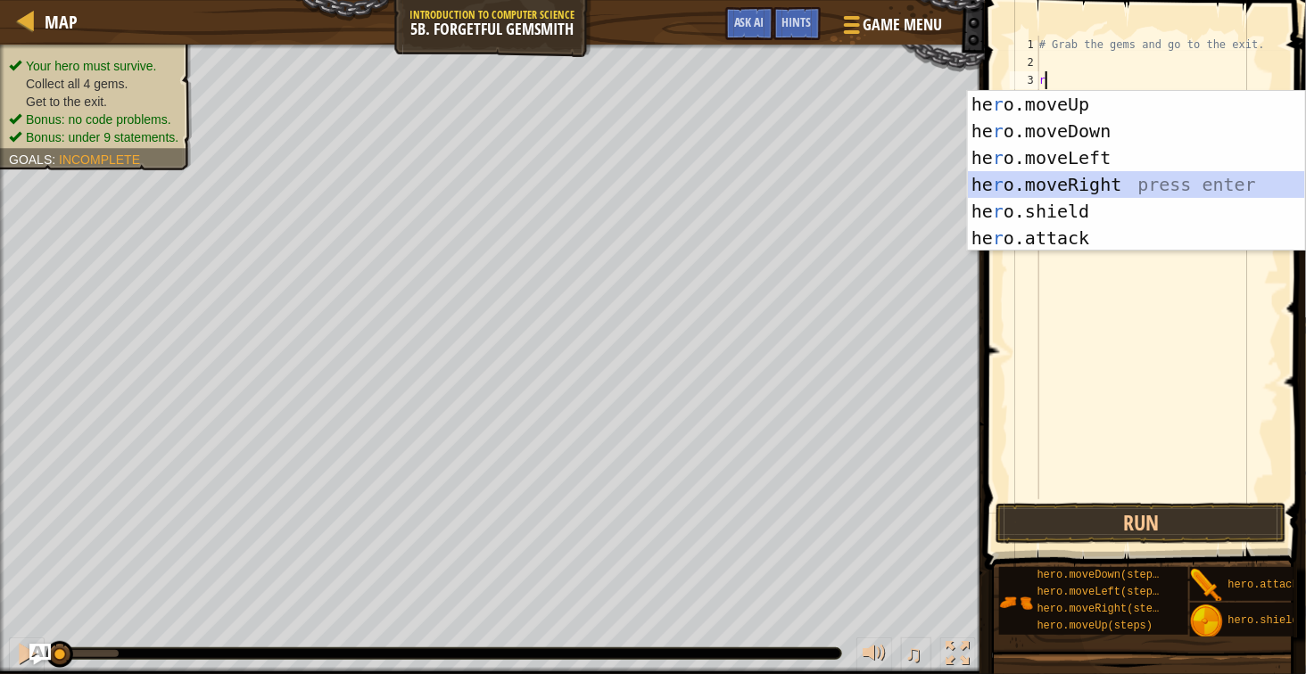
click at [1041, 186] on div "he r o.moveUp press enter he r o.moveDown press enter he r o.moveLeft press ent…" at bounding box center [1136, 198] width 337 height 214
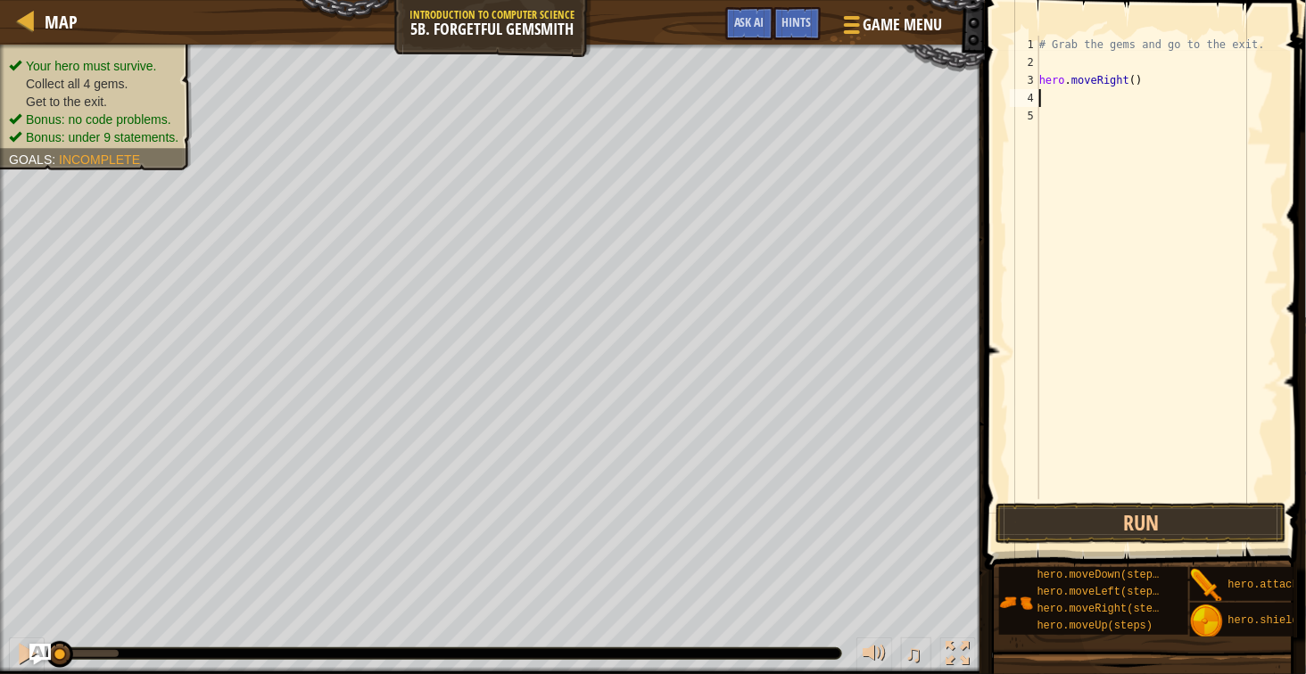
type textarea "do"
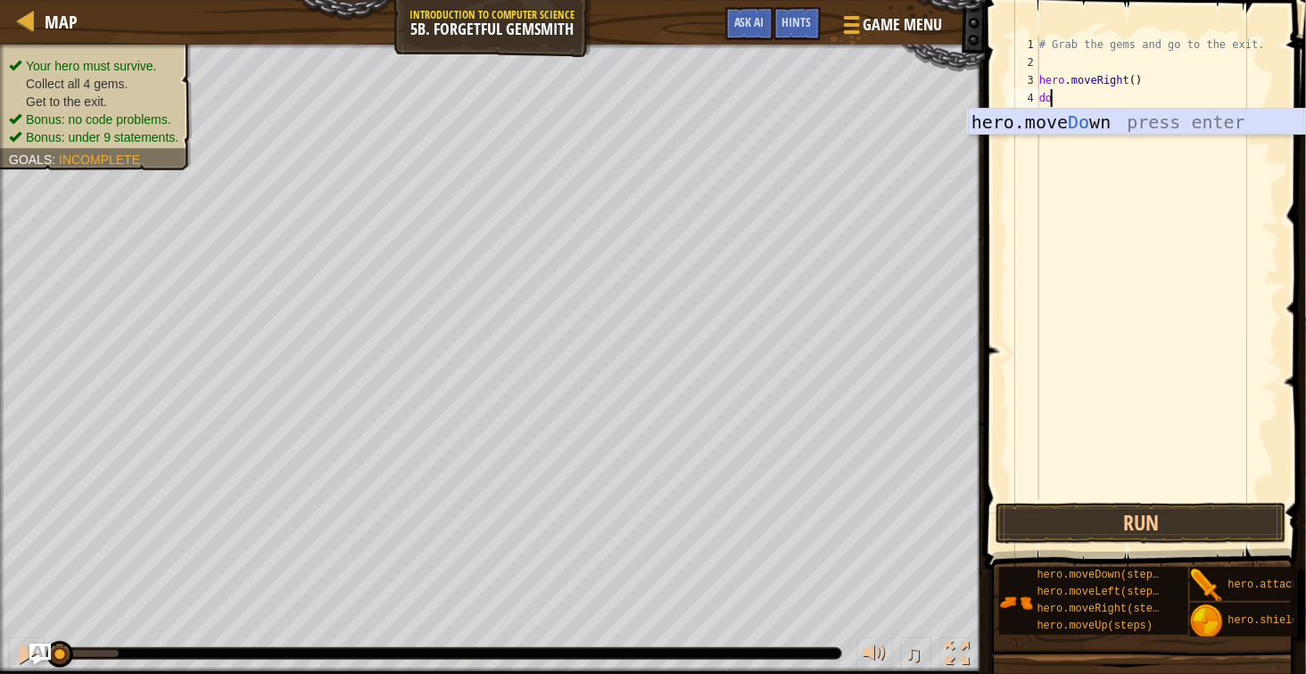
click at [1072, 120] on div "hero.move Do wn press enter" at bounding box center [1136, 149] width 337 height 80
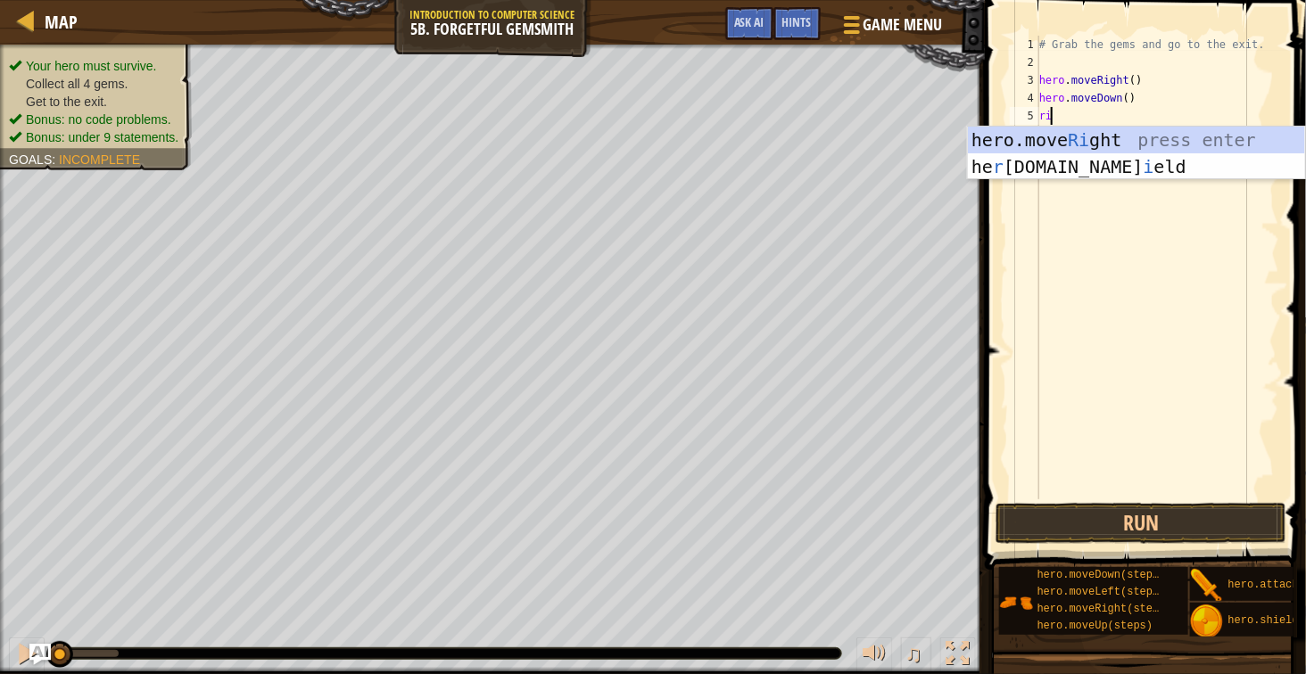
type textarea "rih"
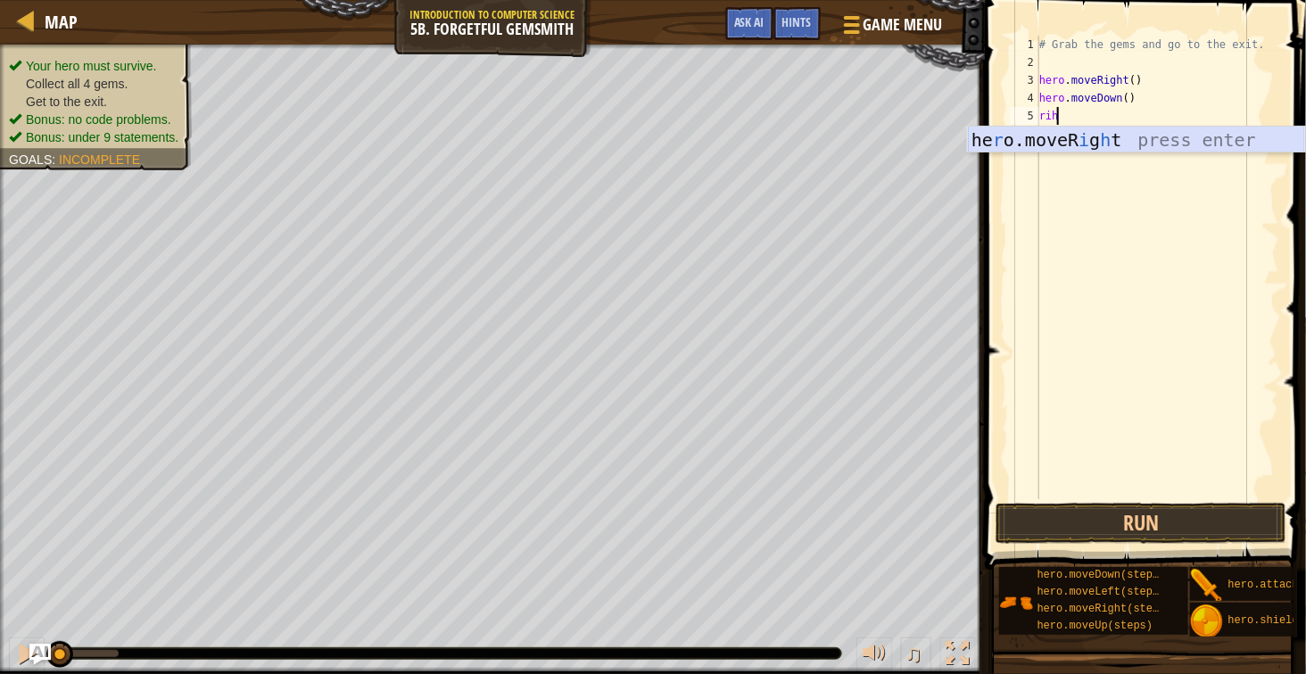
click at [1070, 136] on div "he r o.moveR i g h t press enter" at bounding box center [1136, 167] width 337 height 80
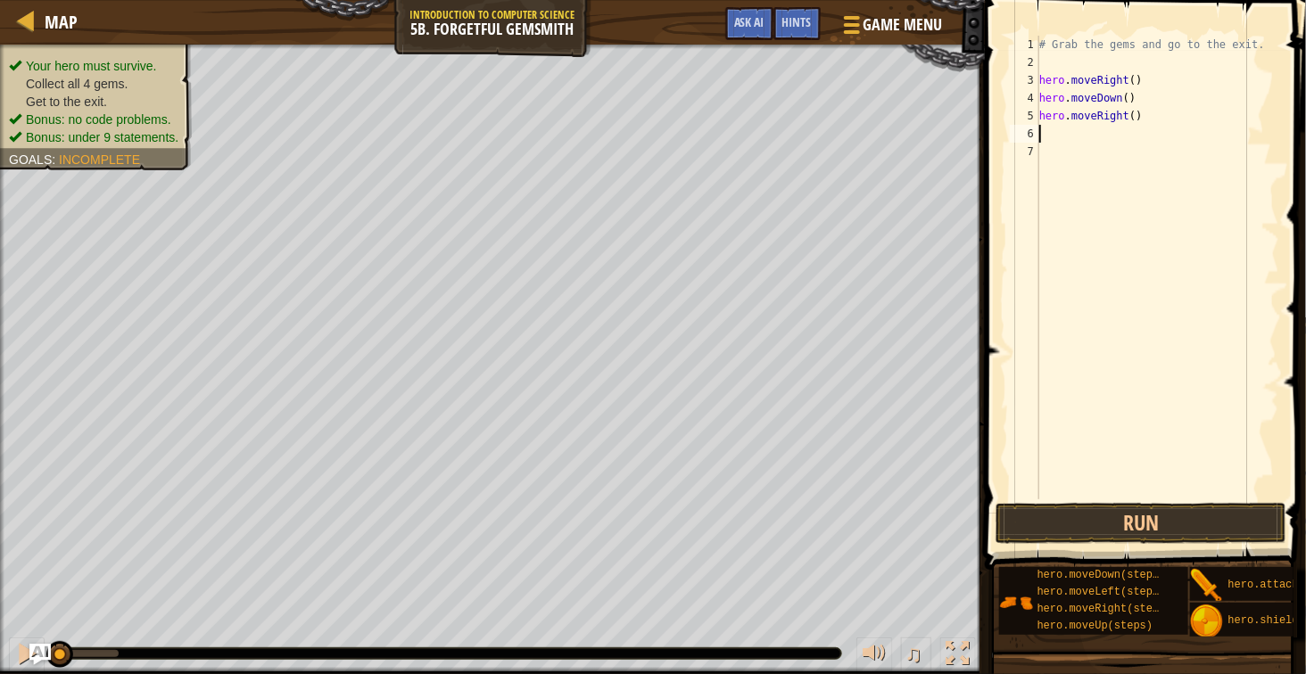
click at [1129, 120] on div "# Grab the gems and go to the exit. hero . moveRight ( ) hero . moveDown ( ) he…" at bounding box center [1158, 286] width 244 height 500
type textarea "hero.moveRight(2)"
click at [1154, 152] on div "# Grab the gems and go to the exit. hero . moveRight ( ) hero . moveDown ( ) he…" at bounding box center [1158, 286] width 244 height 500
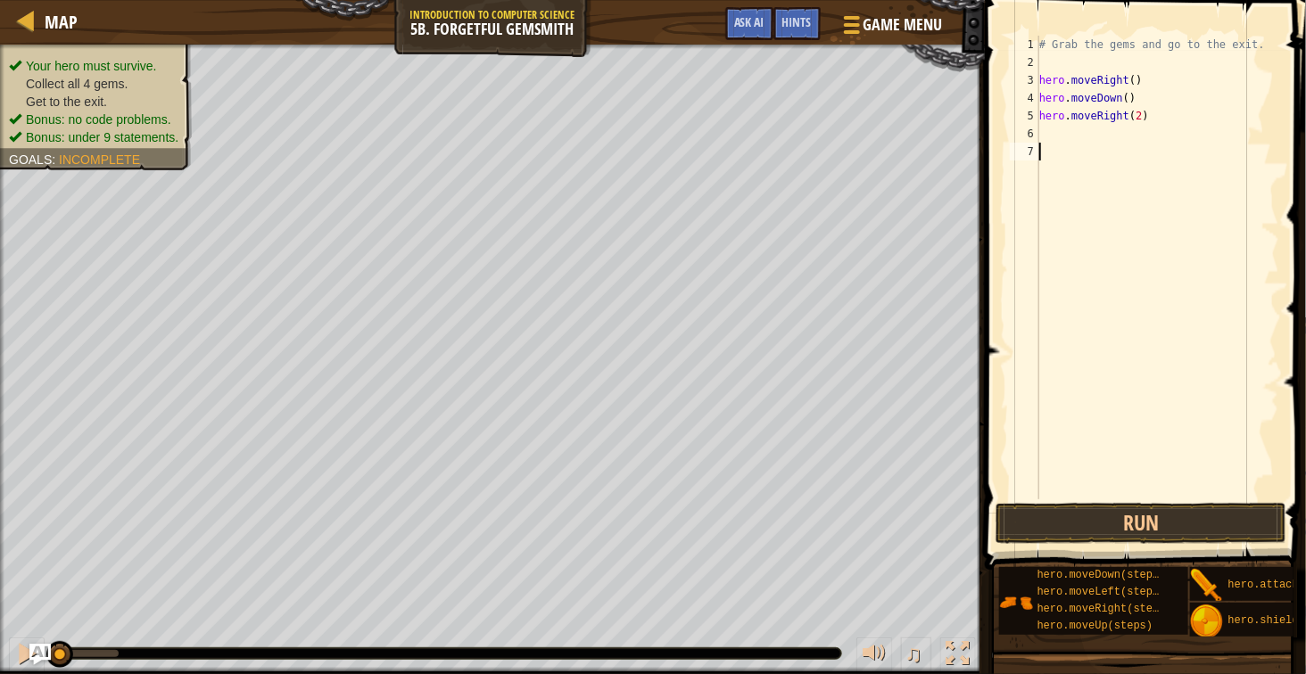
click at [1153, 133] on div "# Grab the gems and go to the exit. hero . moveRight ( ) hero . moveDown ( ) he…" at bounding box center [1158, 286] width 244 height 500
type textarea "u"
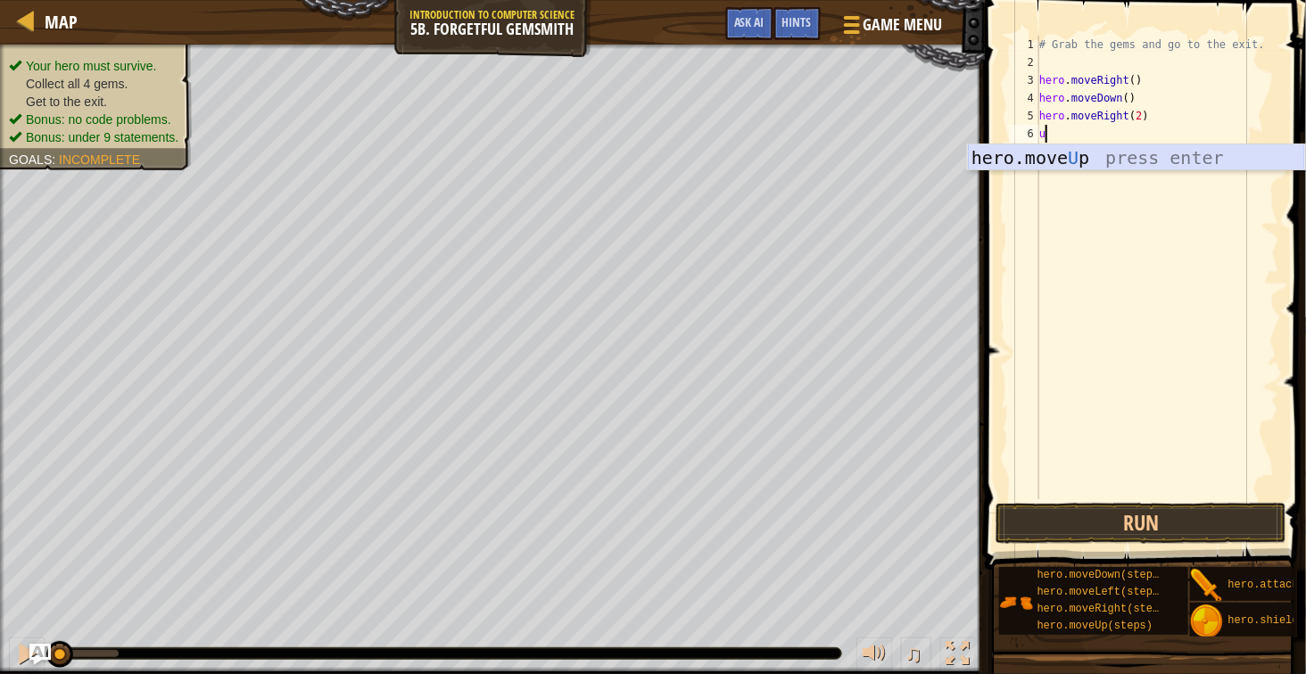
click at [1164, 158] on div "hero.move U p press enter" at bounding box center [1136, 185] width 337 height 80
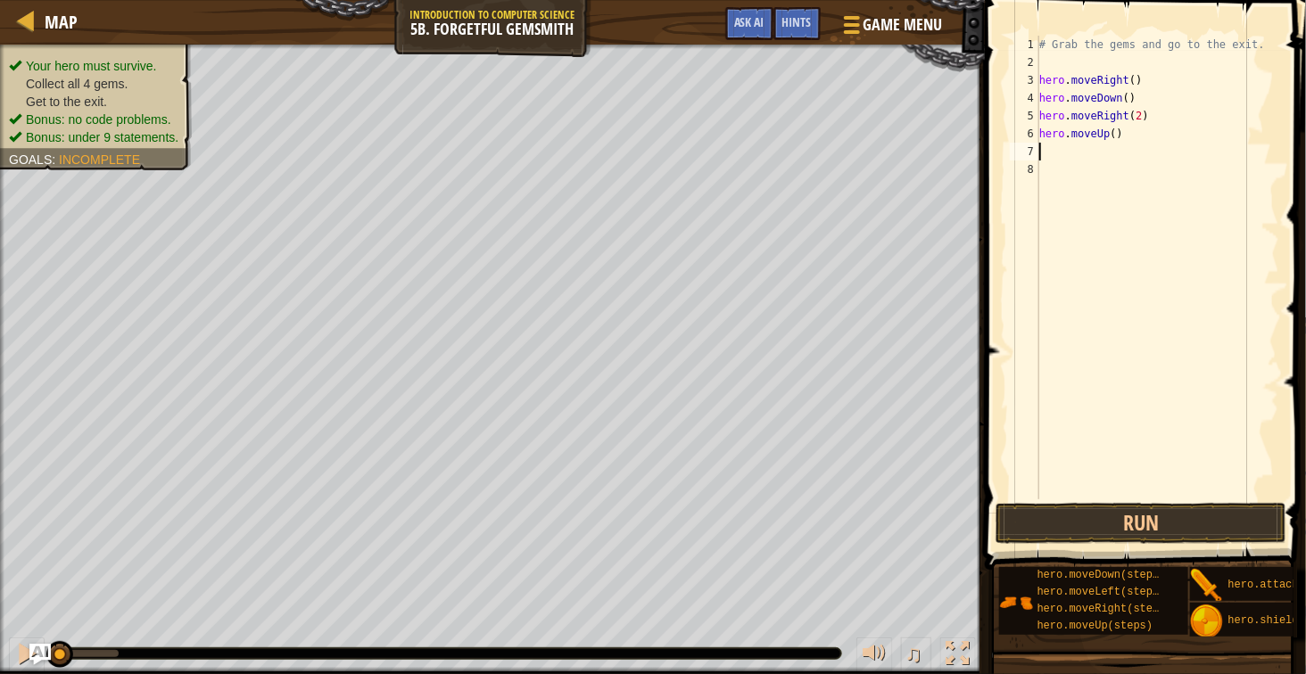
type textarea "r"
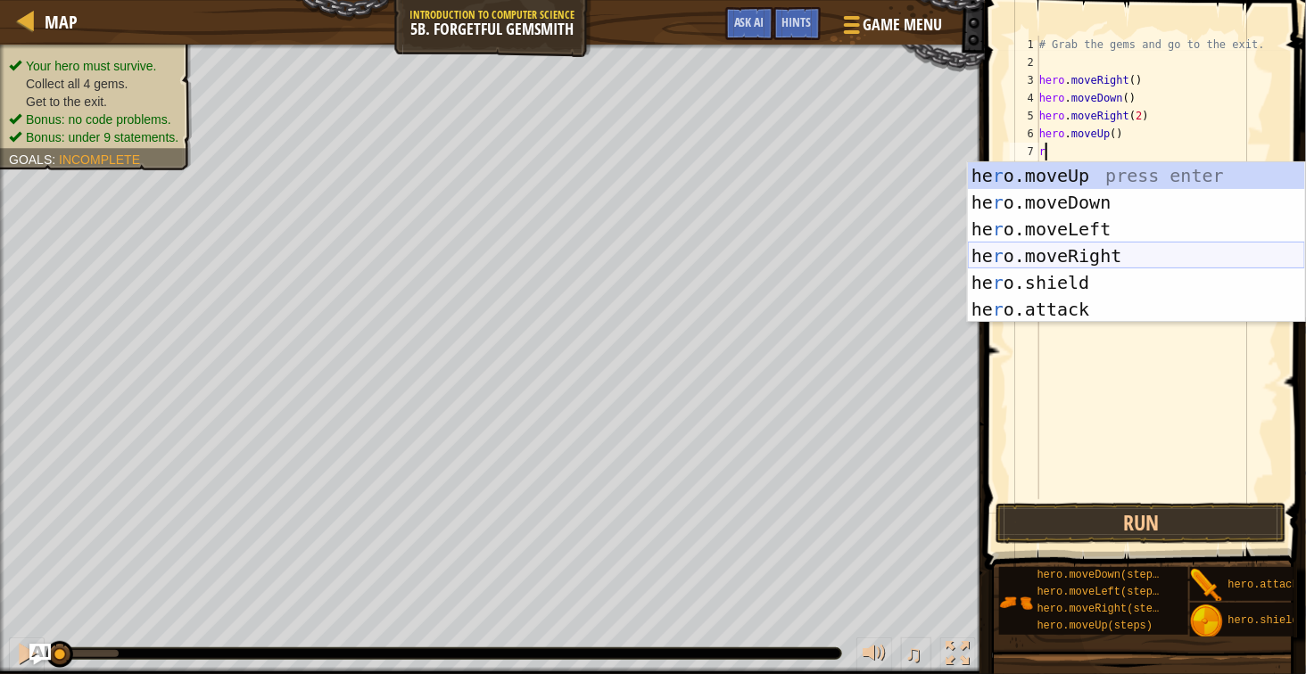
click at [1104, 257] on div "he r o.moveUp press enter he r o.moveDown press enter he r o.moveLeft press ent…" at bounding box center [1136, 269] width 337 height 214
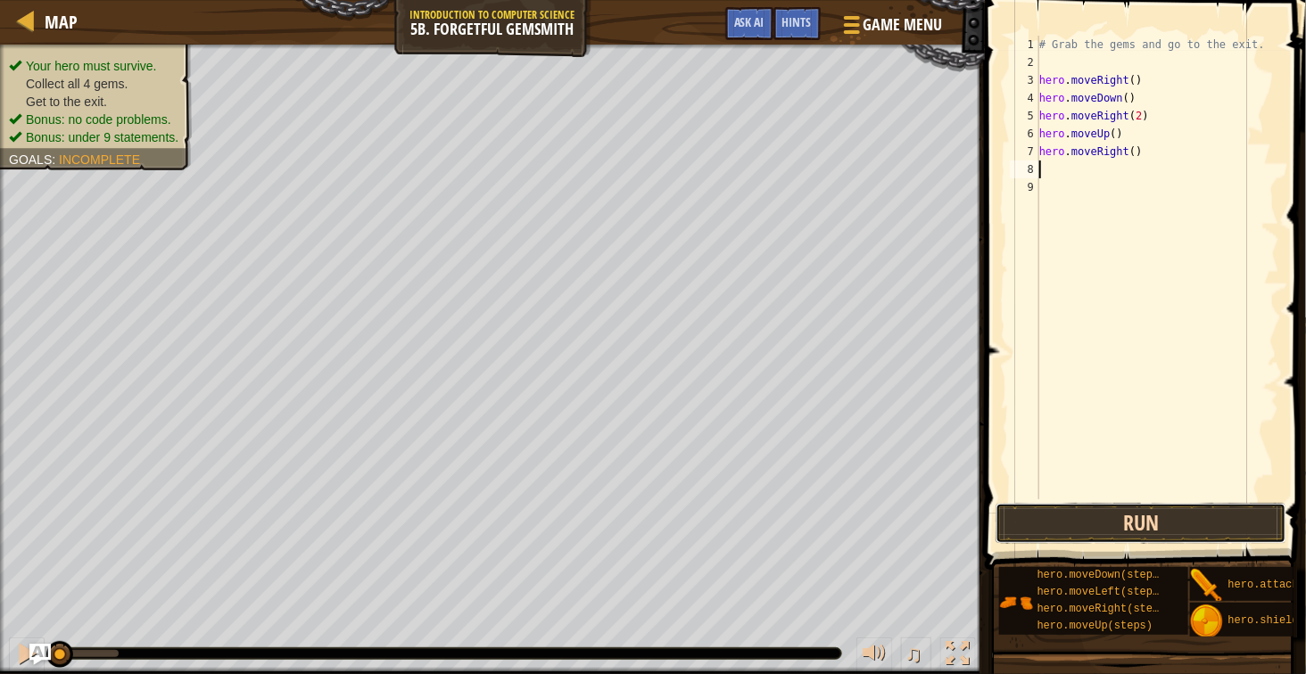
click at [1137, 532] on button "Run" at bounding box center [1141, 523] width 291 height 41
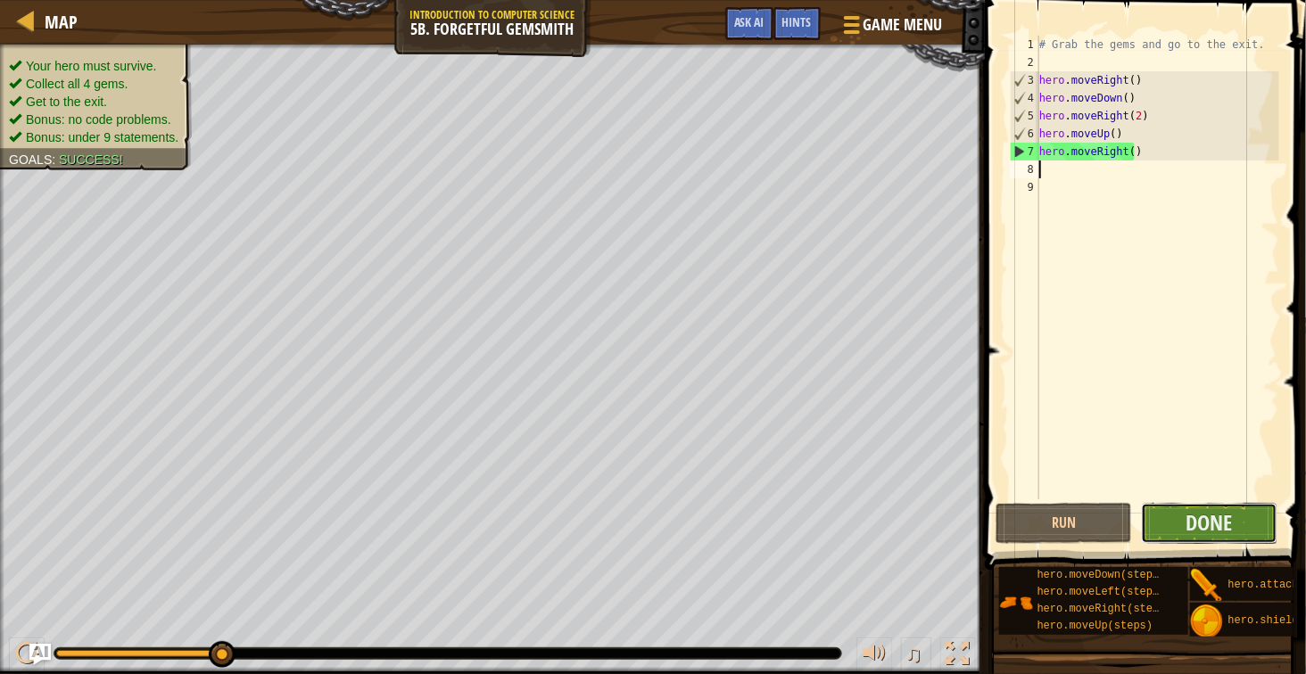
click at [1156, 528] on button "Done" at bounding box center [1209, 523] width 136 height 41
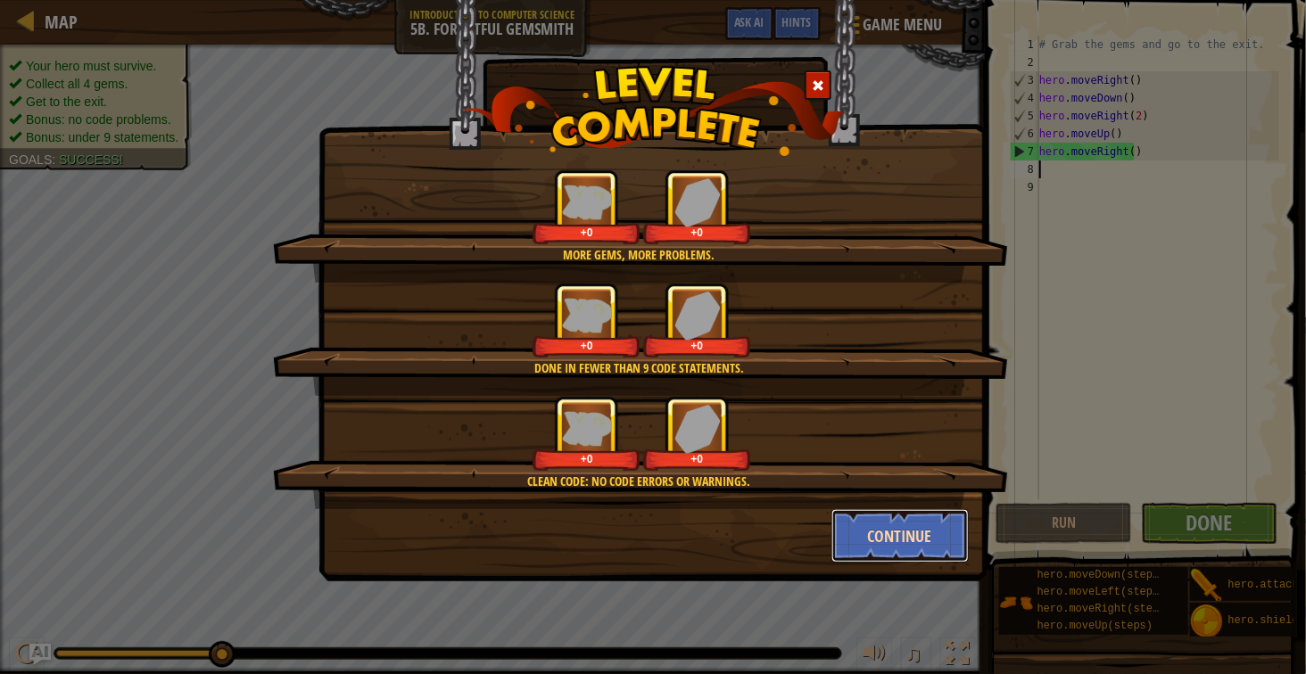
click at [843, 541] on button "Continue" at bounding box center [900, 536] width 138 height 54
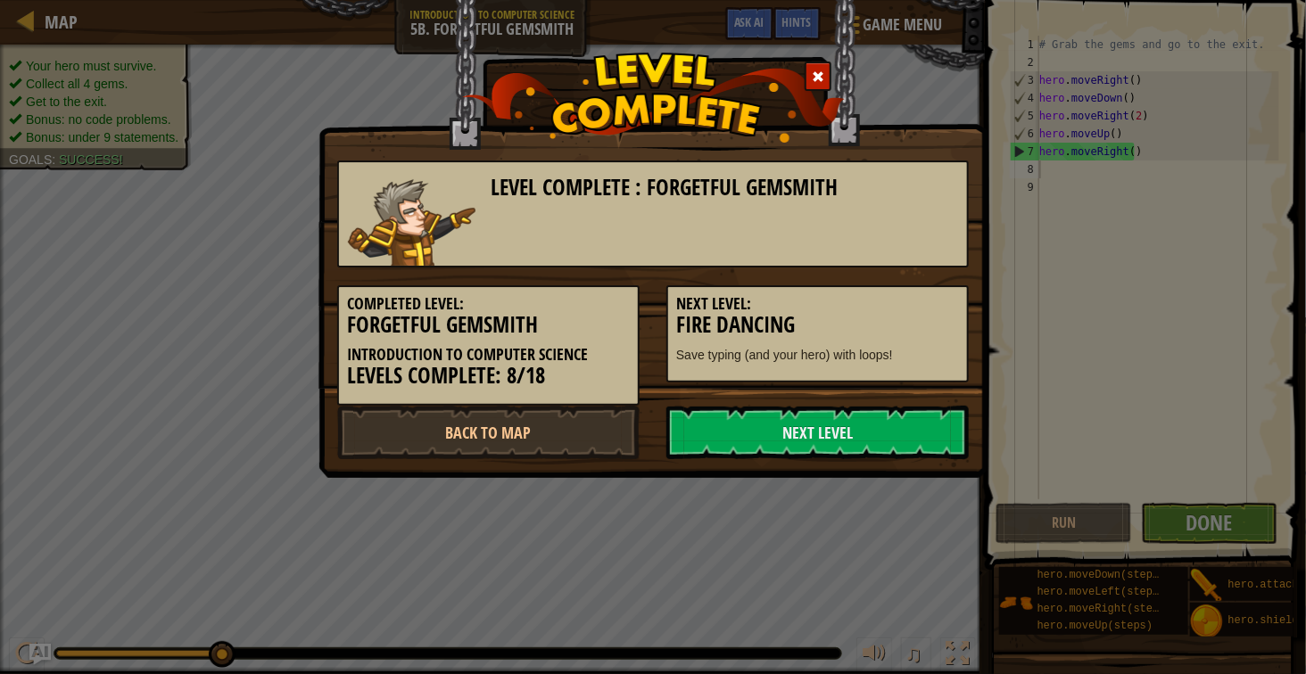
click at [843, 541] on div "Level Complete : Forgetful Gemsmith Completed Level: Forgetful Gemsmith Introdu…" at bounding box center [653, 337] width 1306 height 674
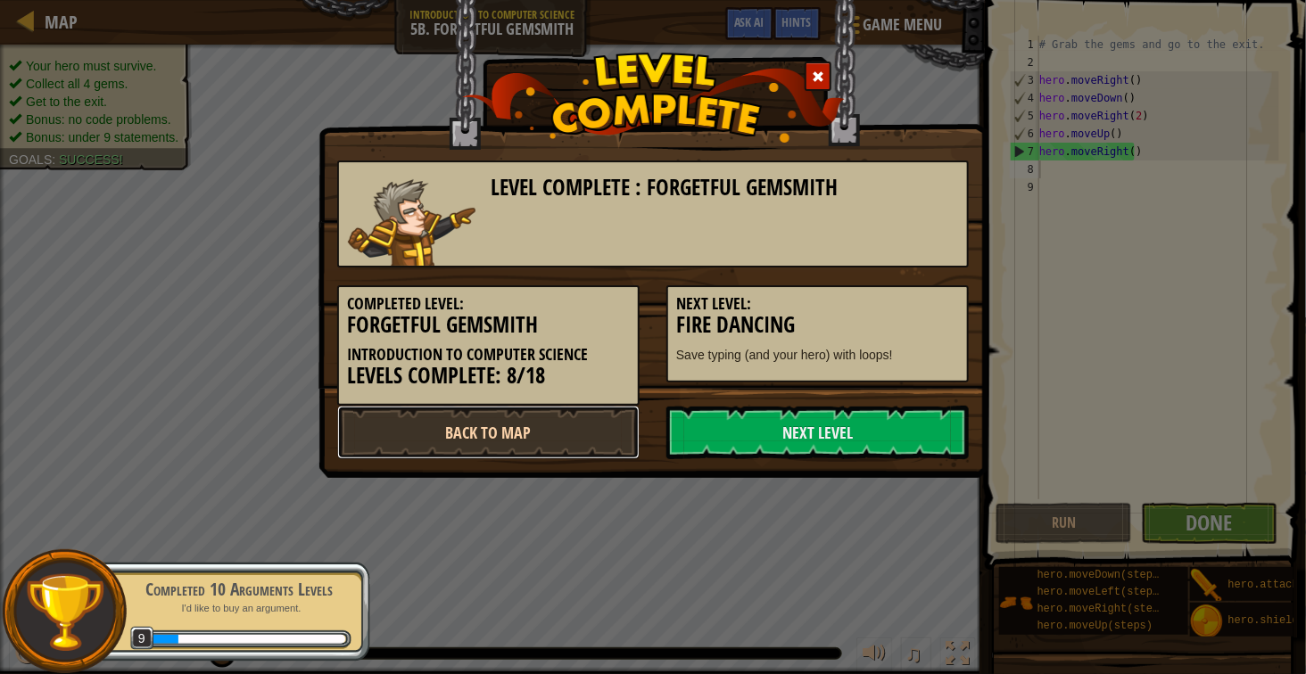
click at [544, 440] on link "Back to Map" at bounding box center [488, 433] width 302 height 54
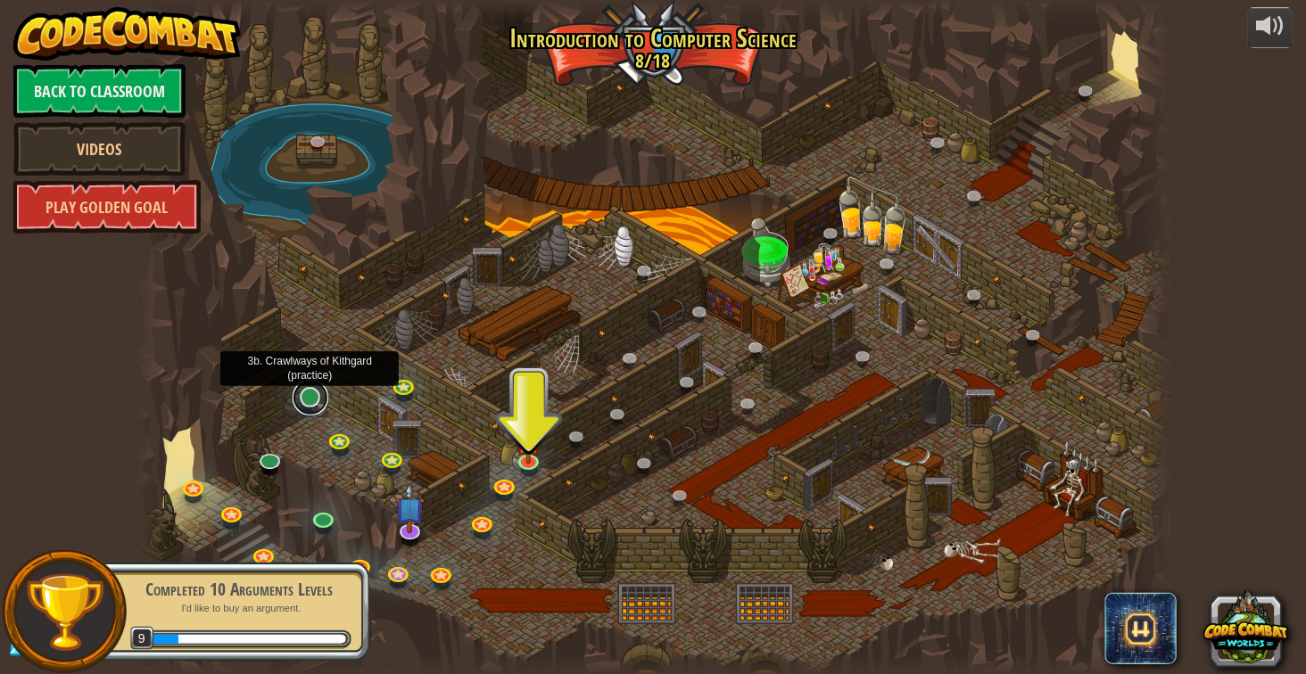
click at [300, 409] on link at bounding box center [311, 398] width 36 height 36
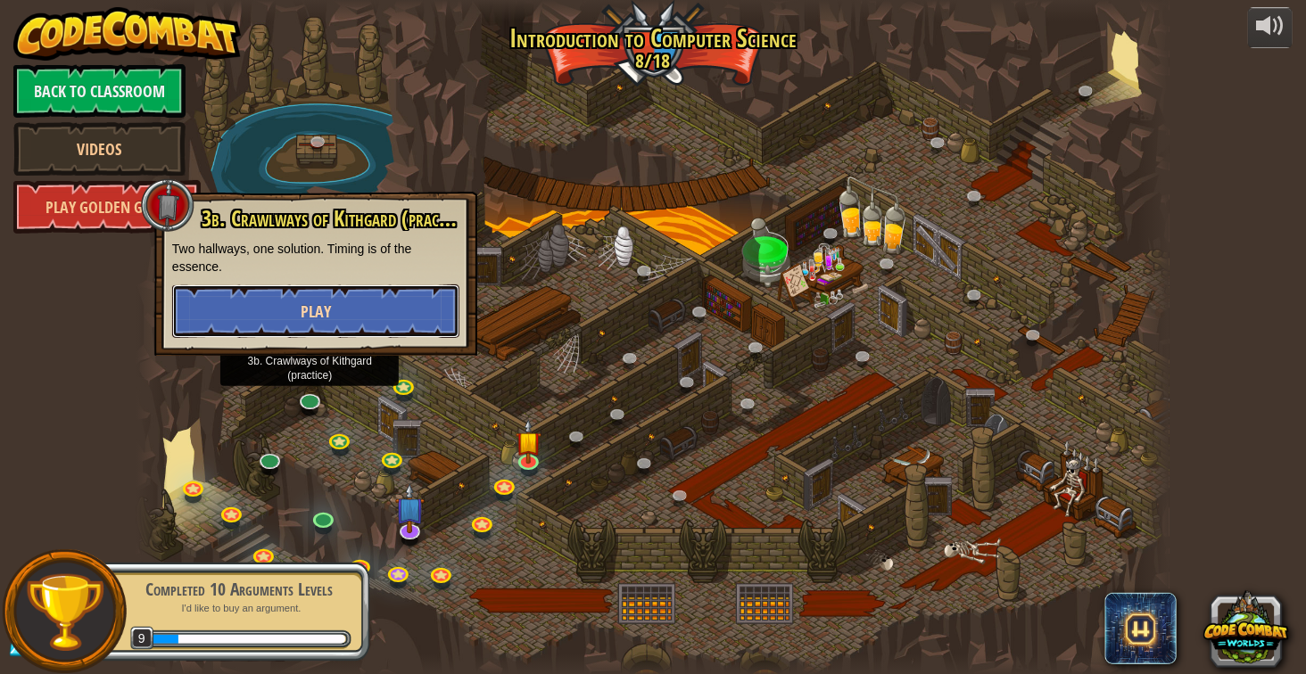
click at [283, 313] on button "Play" at bounding box center [315, 312] width 287 height 54
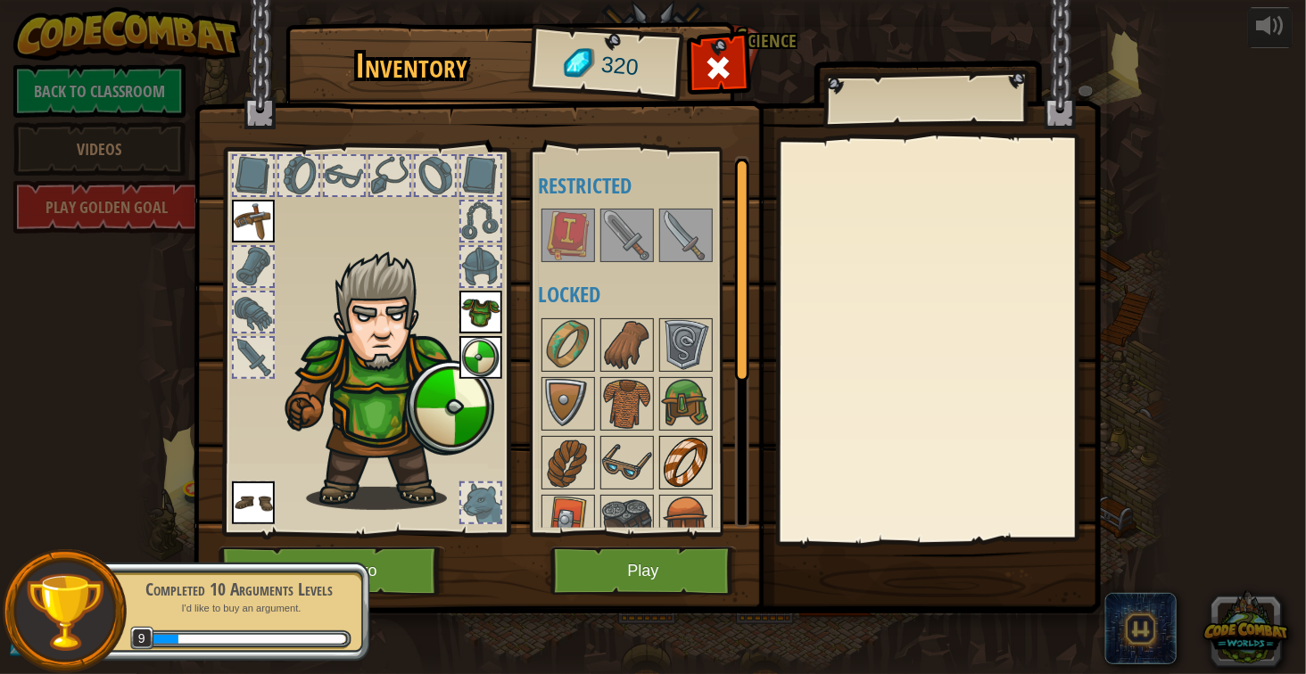
click at [680, 452] on img at bounding box center [686, 463] width 50 height 50
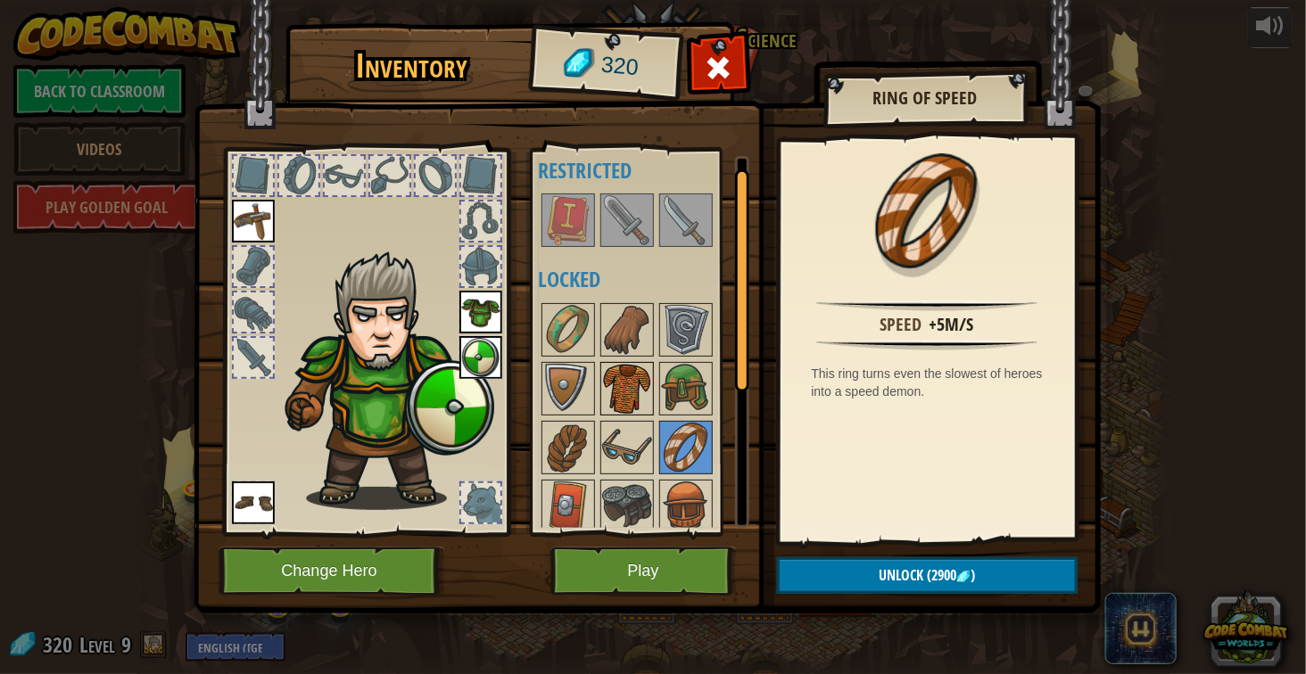
scroll to position [11, 0]
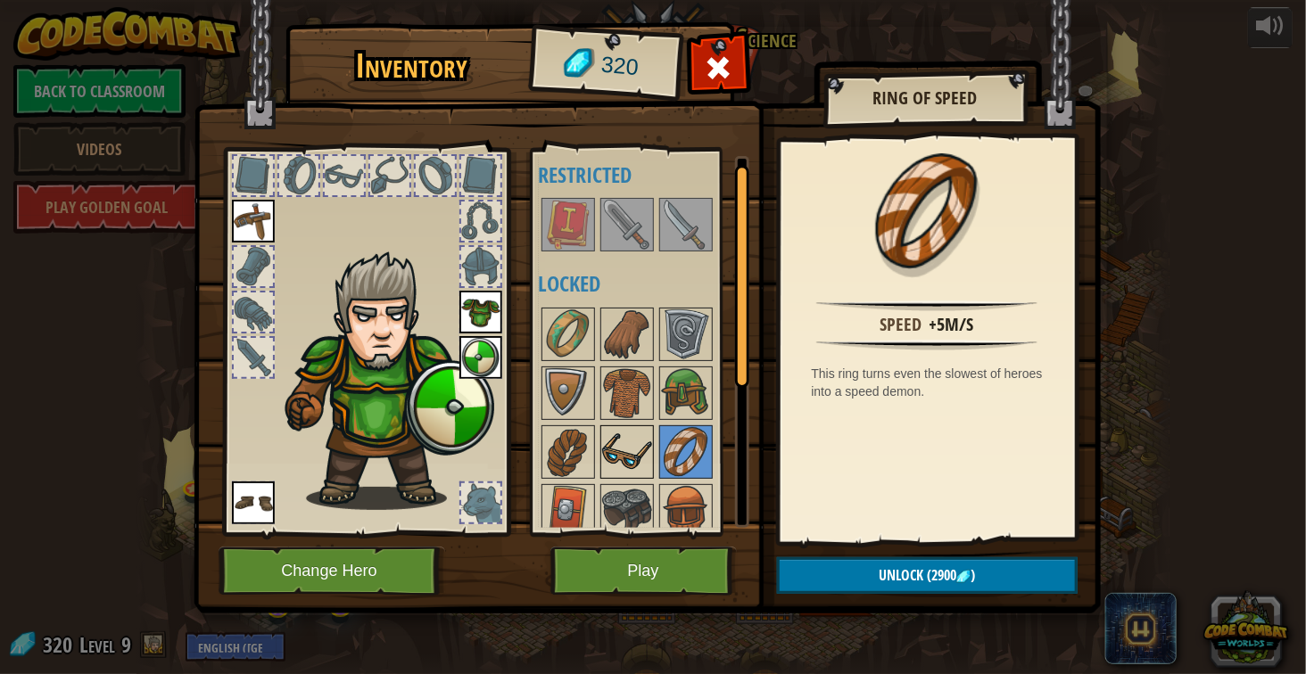
click at [623, 445] on img at bounding box center [627, 452] width 50 height 50
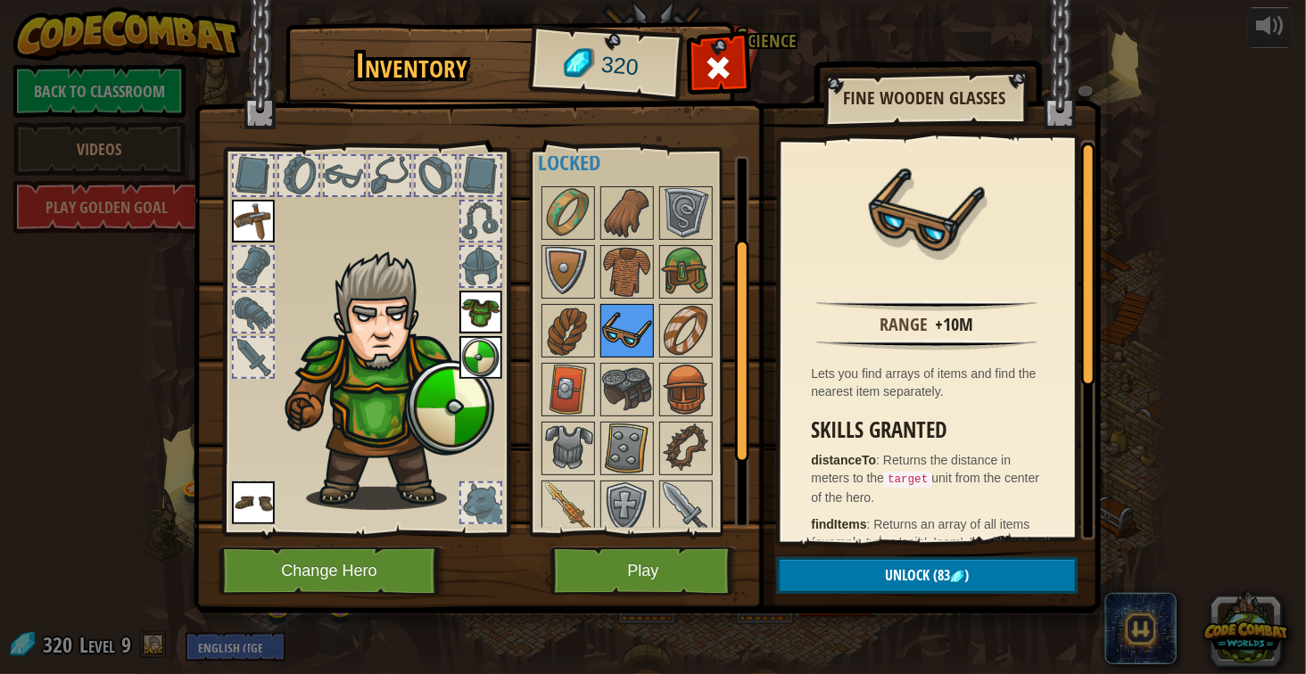
scroll to position [137, 0]
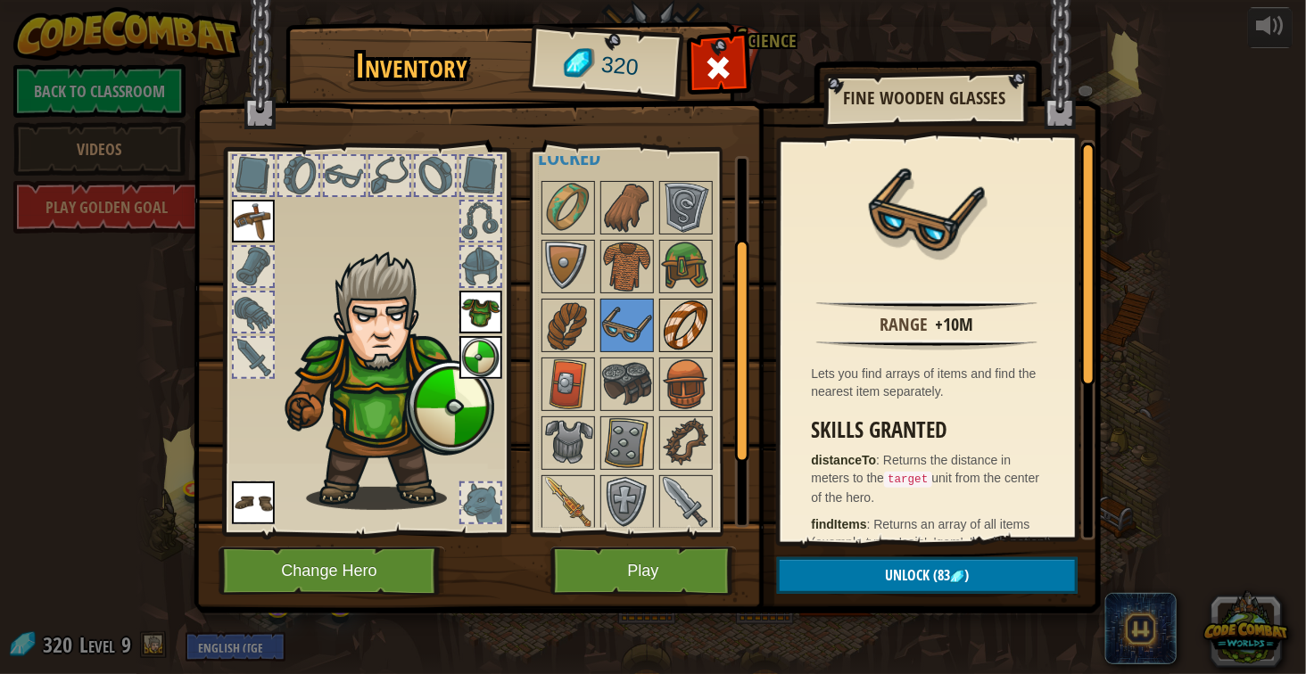
click at [676, 322] on img at bounding box center [686, 326] width 50 height 50
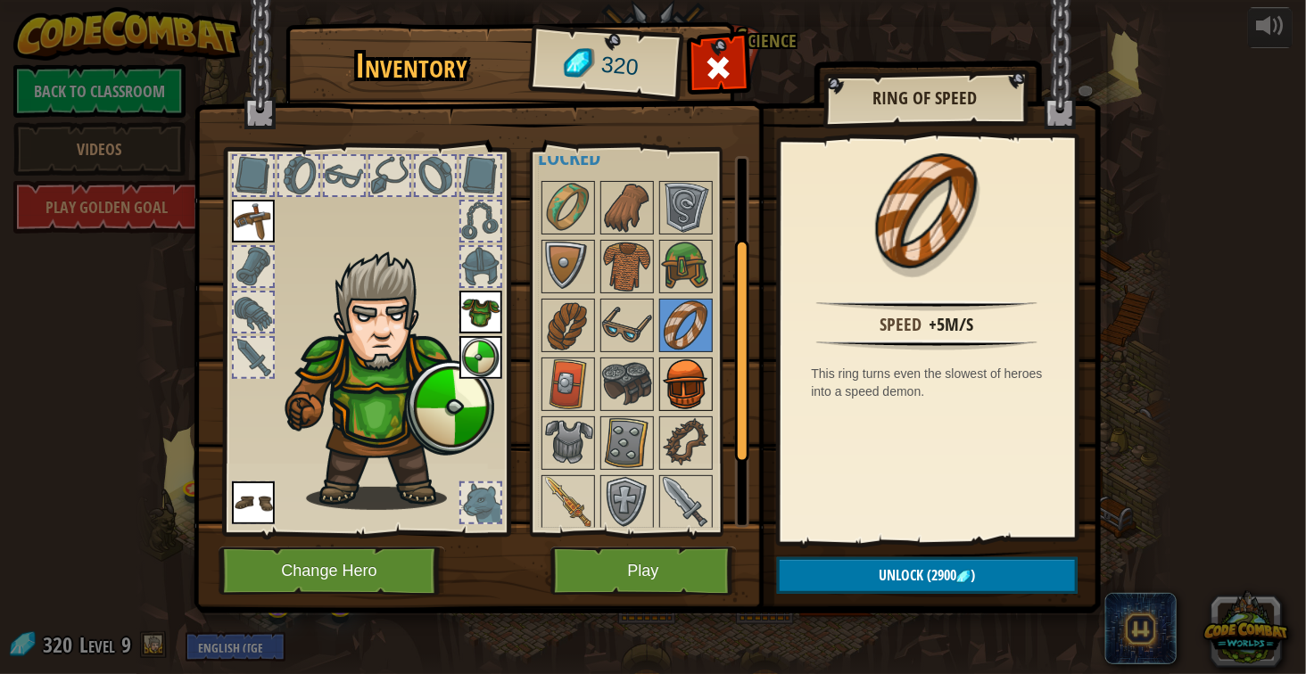
click at [686, 386] on img at bounding box center [686, 384] width 50 height 50
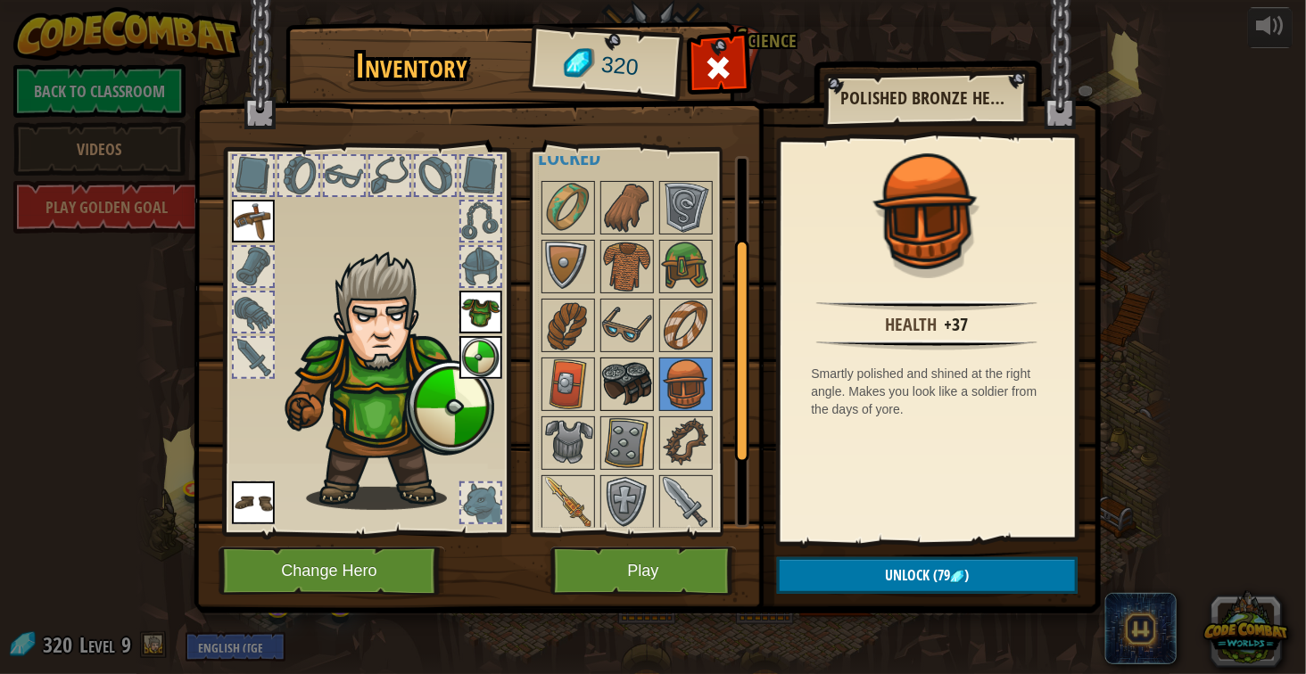
click at [648, 383] on img at bounding box center [627, 384] width 50 height 50
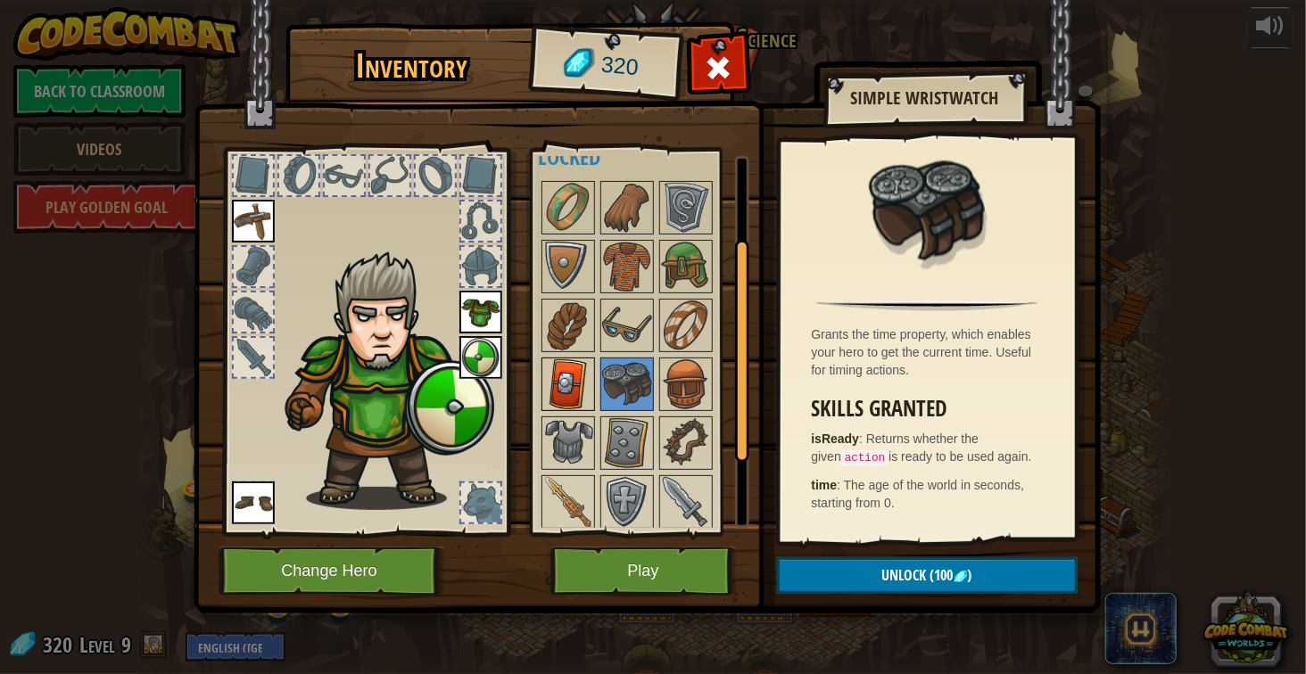
click at [582, 387] on img at bounding box center [568, 384] width 50 height 50
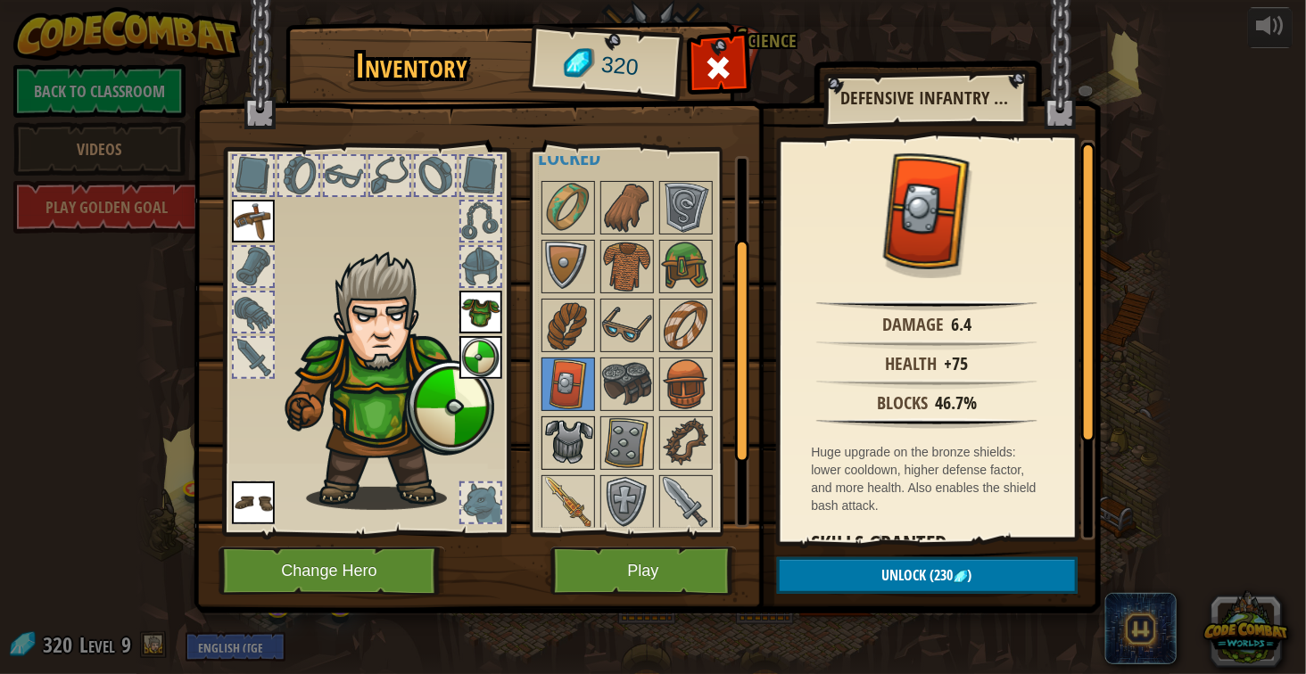
click at [576, 465] on img at bounding box center [568, 443] width 50 height 50
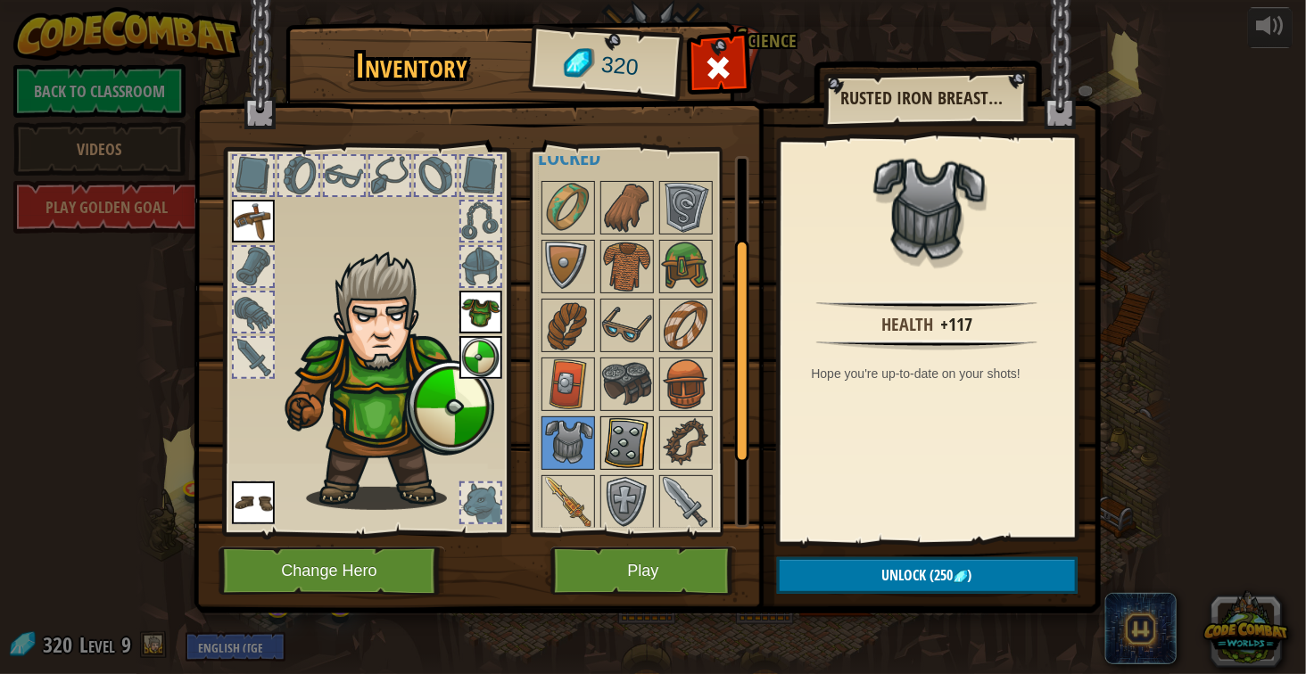
click at [620, 454] on img at bounding box center [627, 443] width 50 height 50
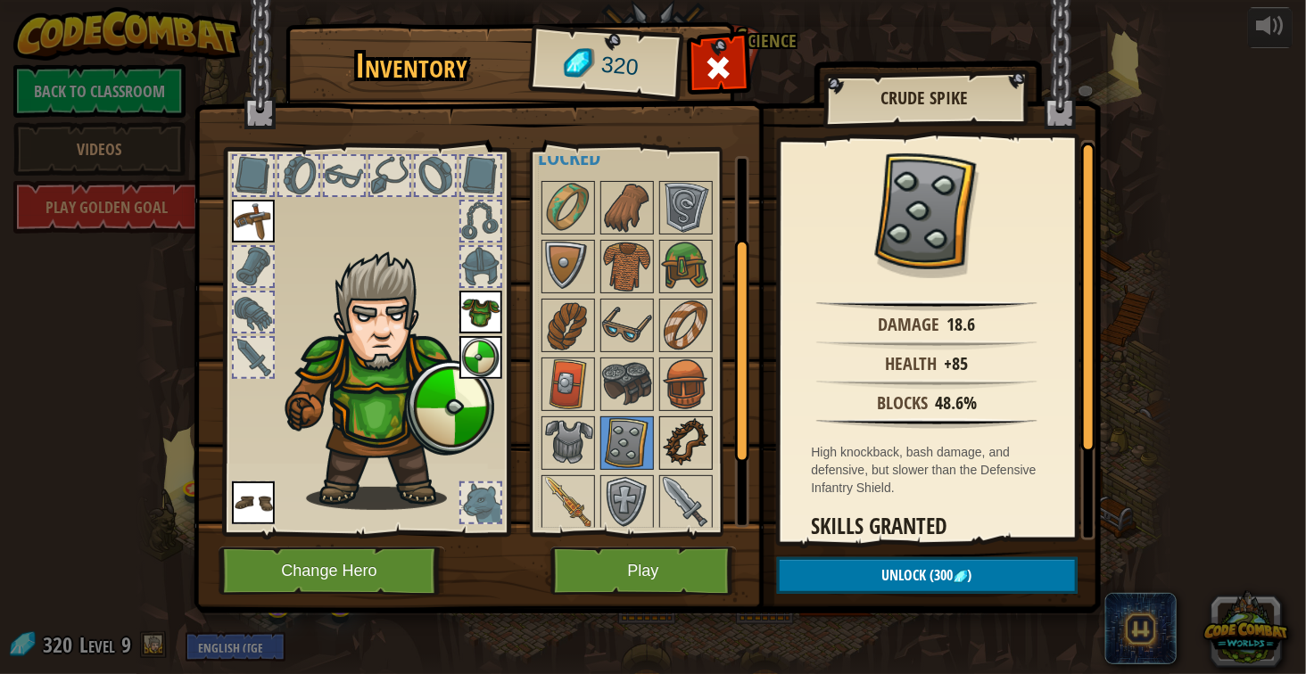
click at [667, 447] on img at bounding box center [686, 443] width 50 height 50
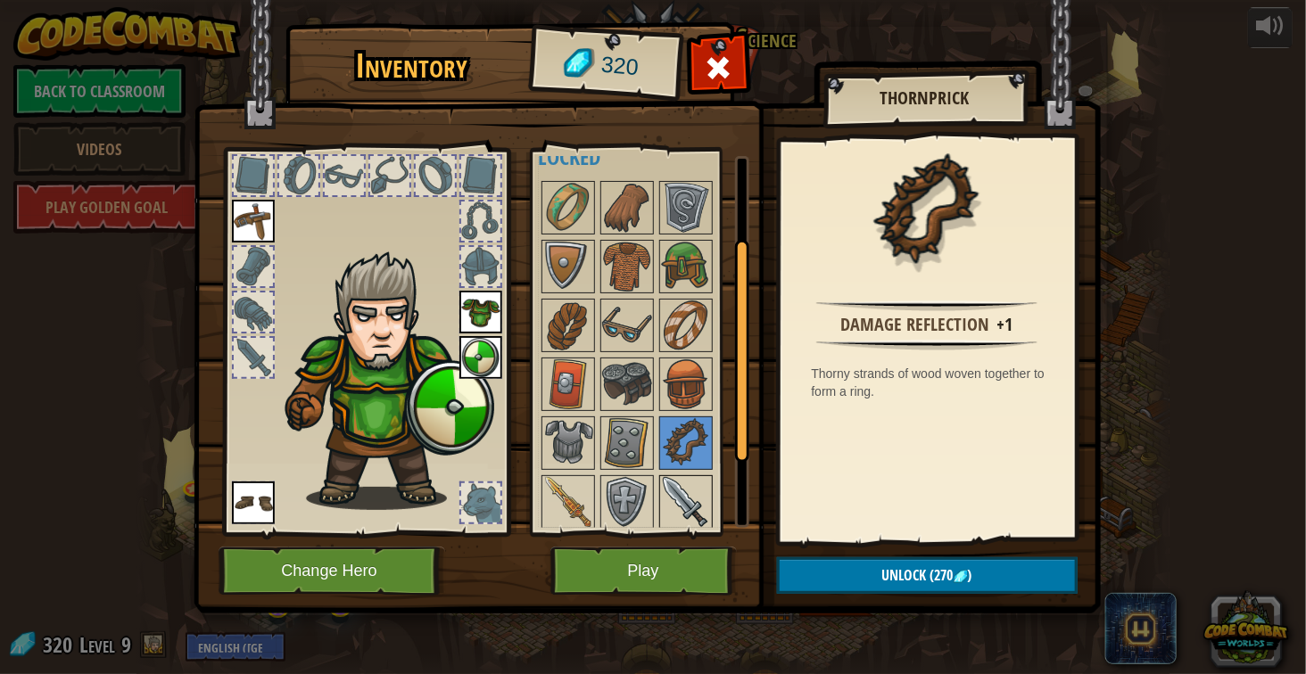
click at [678, 509] on img at bounding box center [686, 502] width 50 height 50
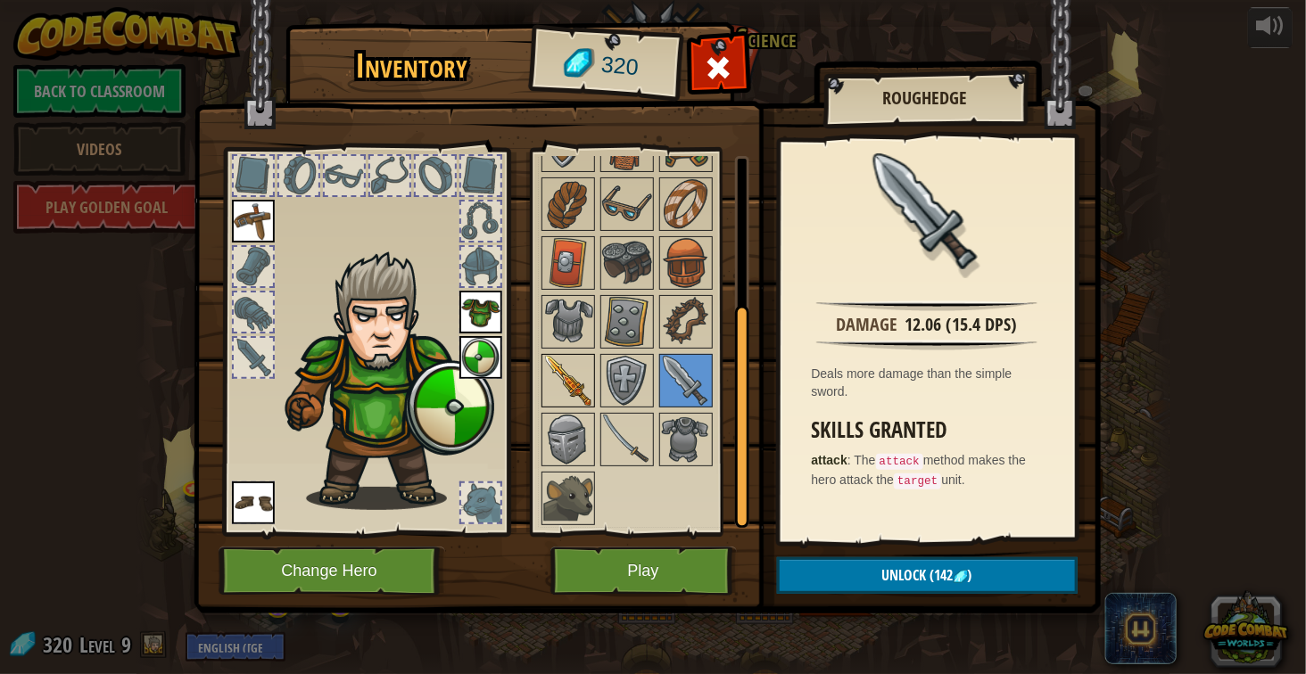
scroll to position [250, 0]
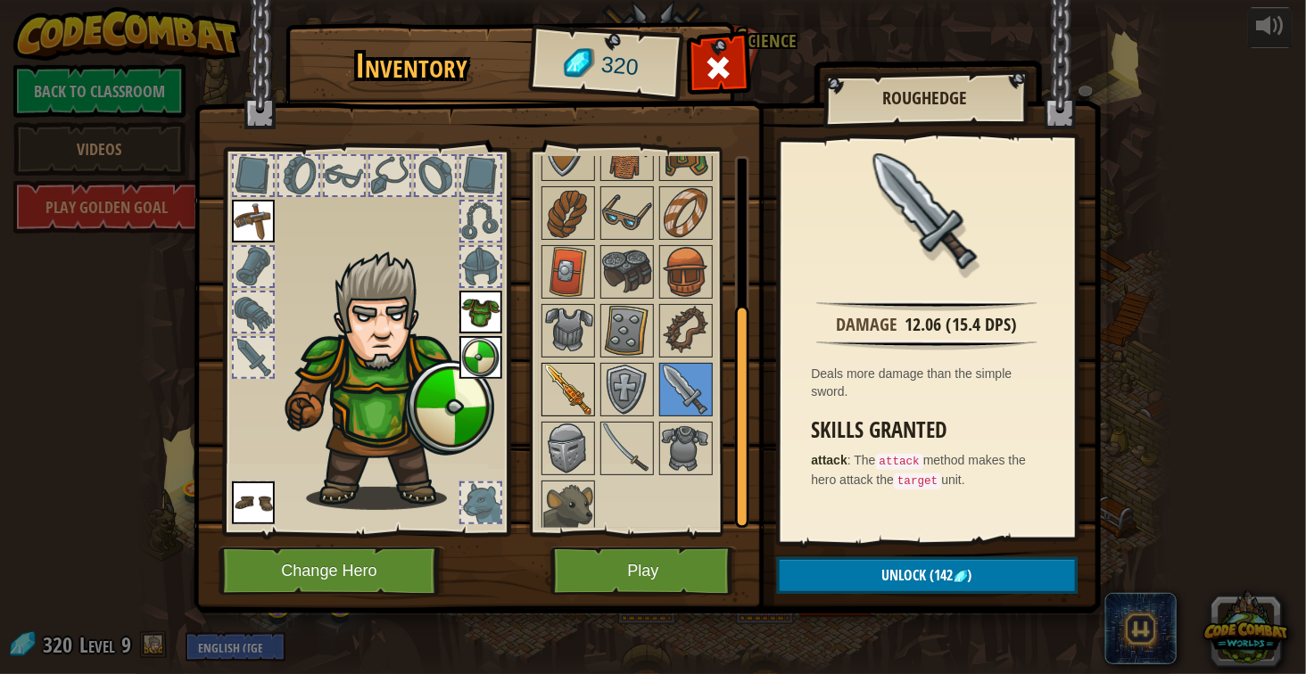
click at [572, 384] on img at bounding box center [568, 390] width 50 height 50
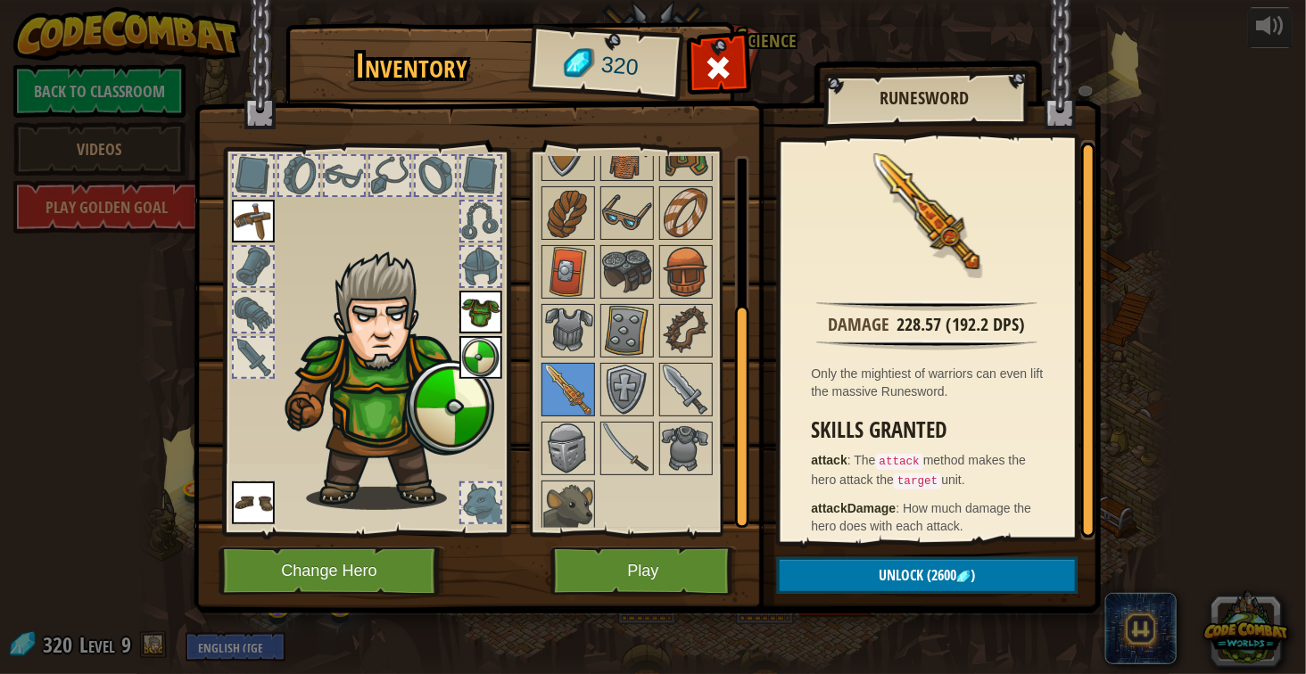
click at [656, 391] on div at bounding box center [644, 301] width 211 height 471
click at [689, 391] on img at bounding box center [686, 390] width 50 height 50
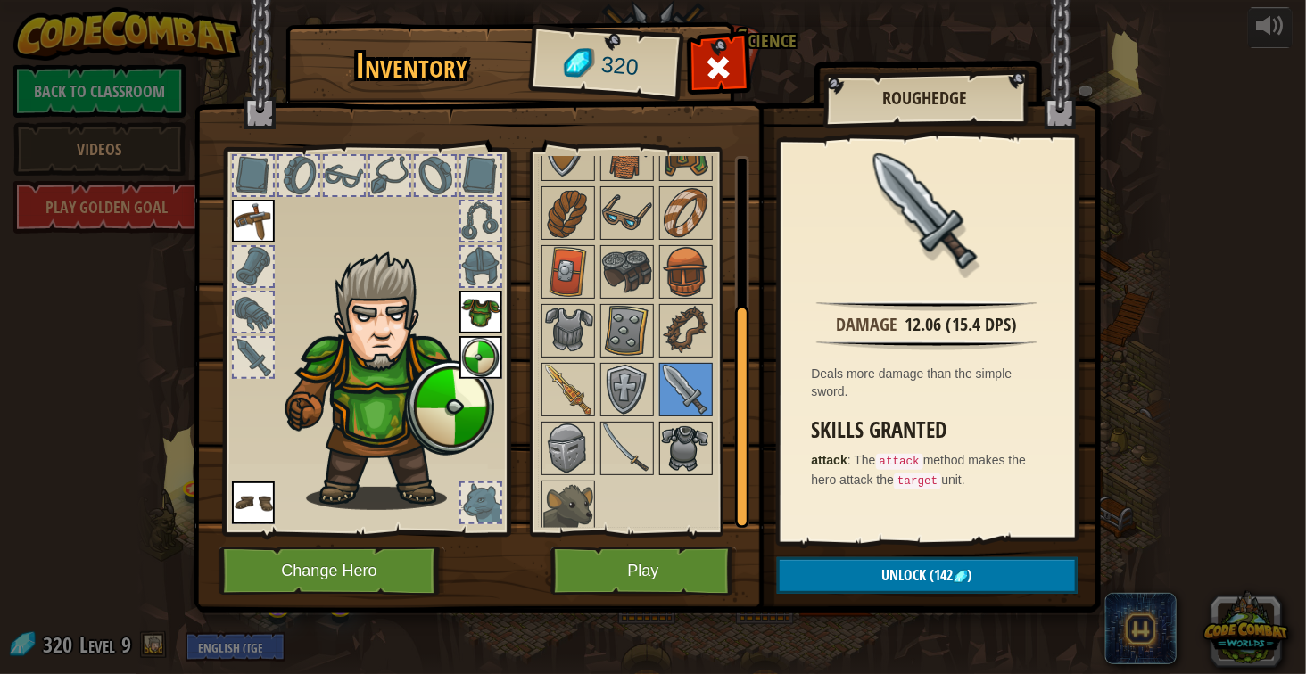
click at [684, 438] on img at bounding box center [686, 449] width 50 height 50
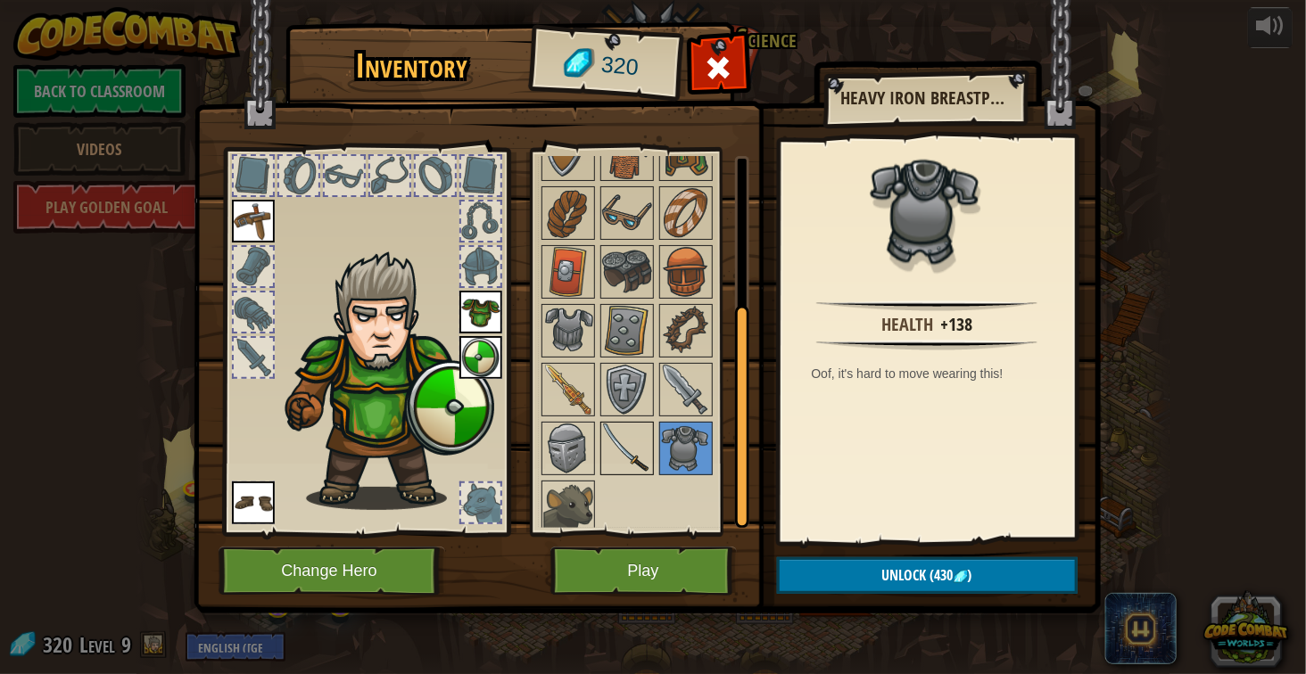
click at [622, 428] on img at bounding box center [627, 449] width 50 height 50
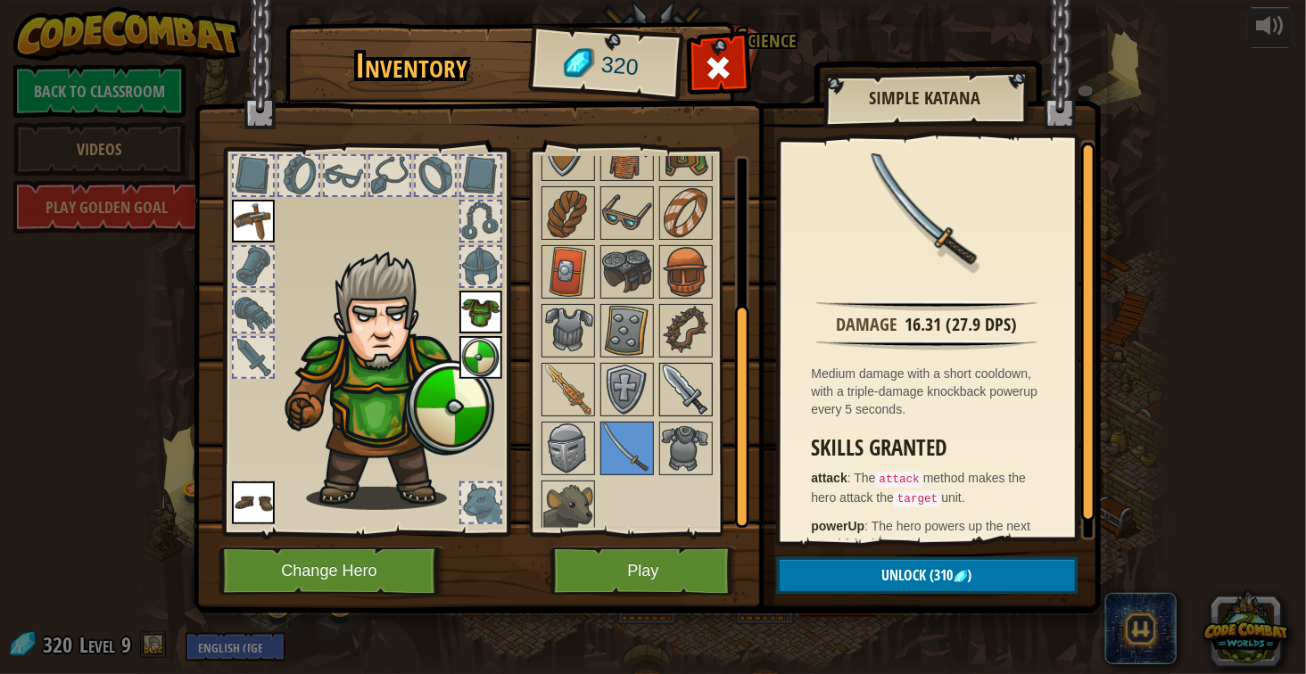
click at [704, 399] on img at bounding box center [686, 390] width 50 height 50
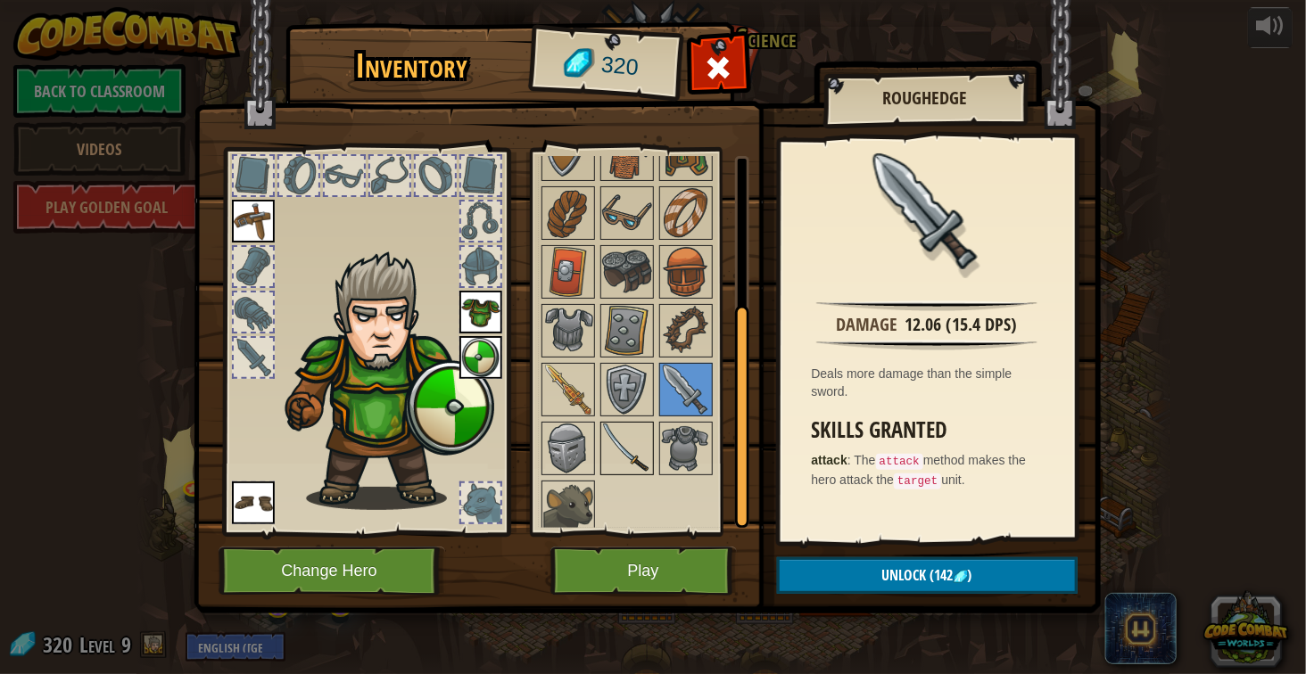
click at [648, 438] on img at bounding box center [627, 449] width 50 height 50
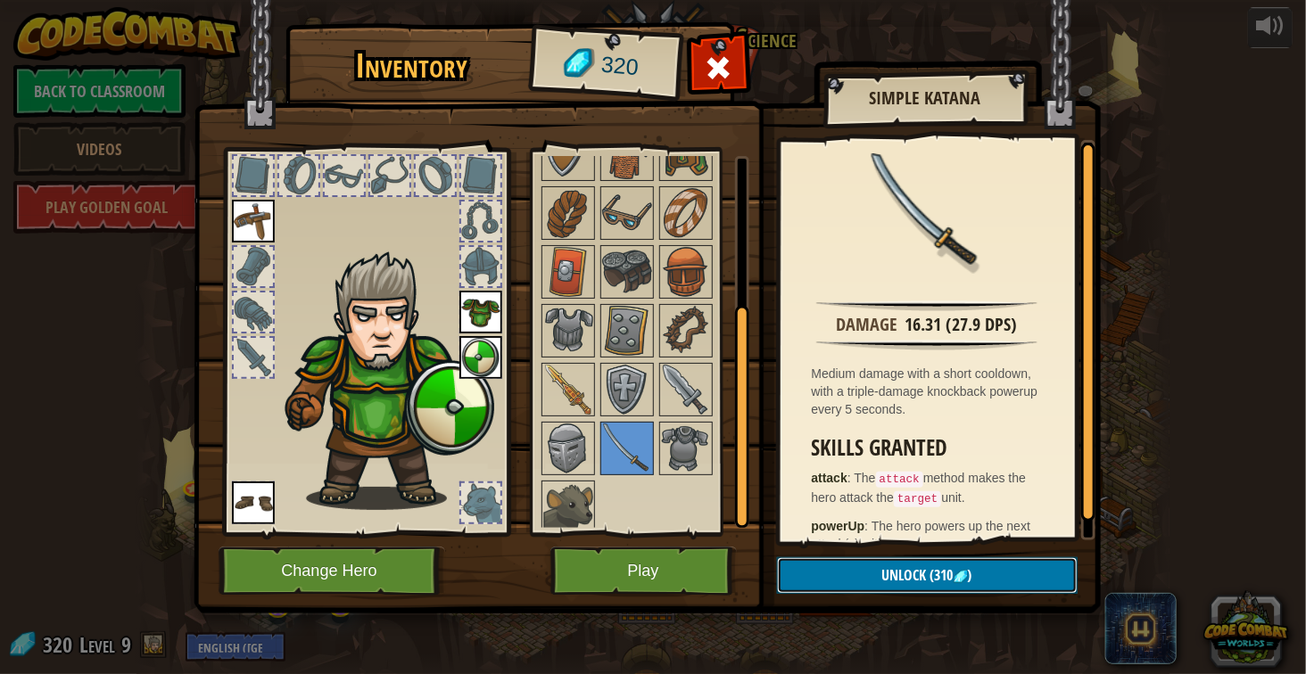
click at [862, 576] on button "Unlock (310 )" at bounding box center [927, 576] width 301 height 37
click at [862, 576] on button "Confirm" at bounding box center [927, 576] width 301 height 37
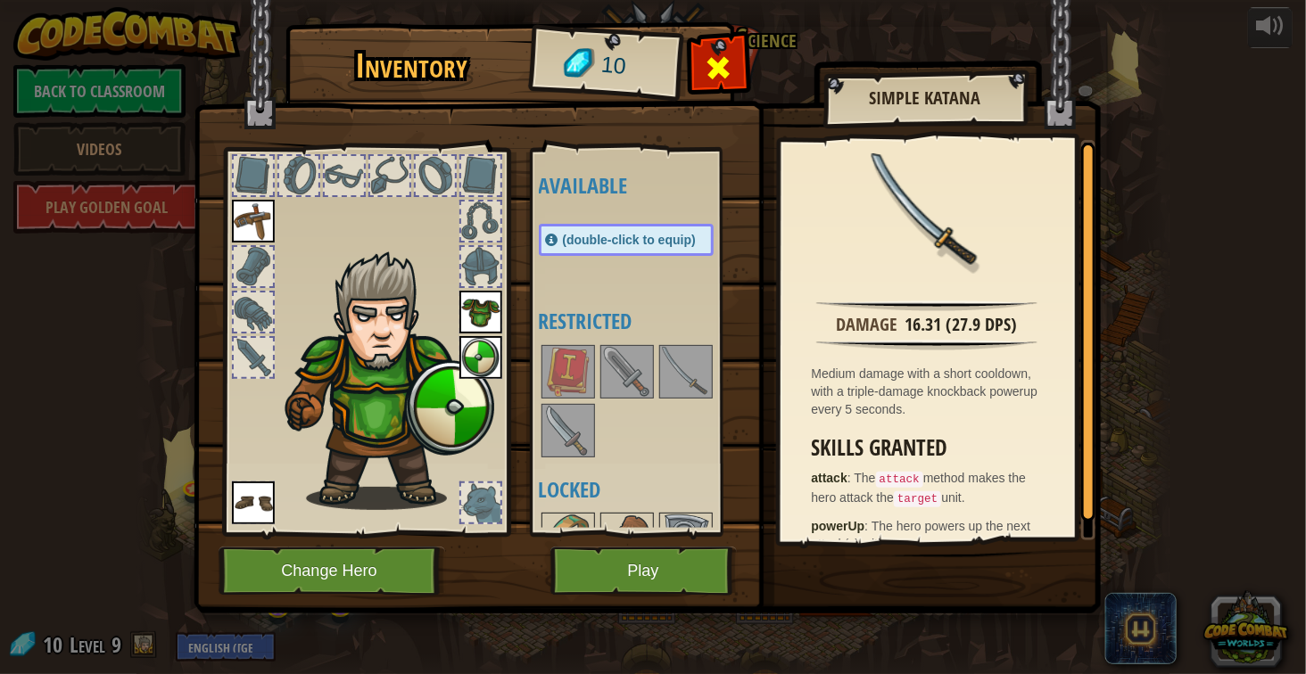
click at [734, 61] on div at bounding box center [718, 73] width 56 height 56
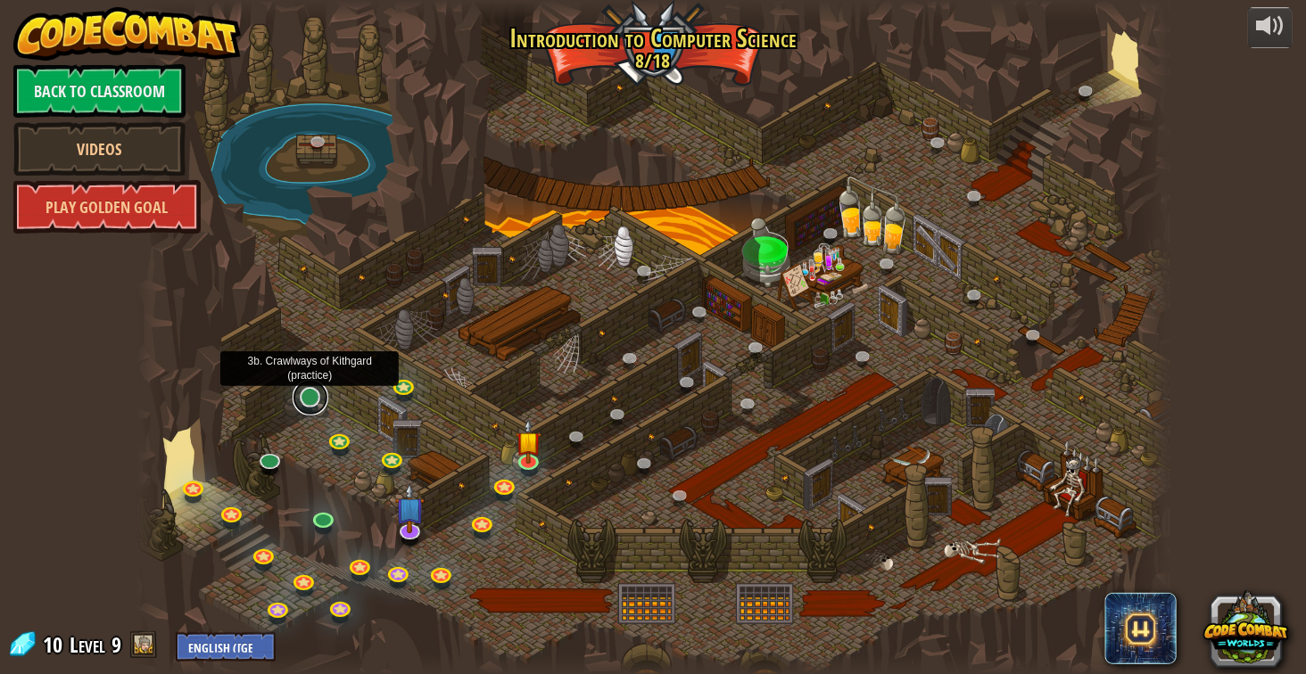
click at [317, 401] on link at bounding box center [311, 398] width 36 height 36
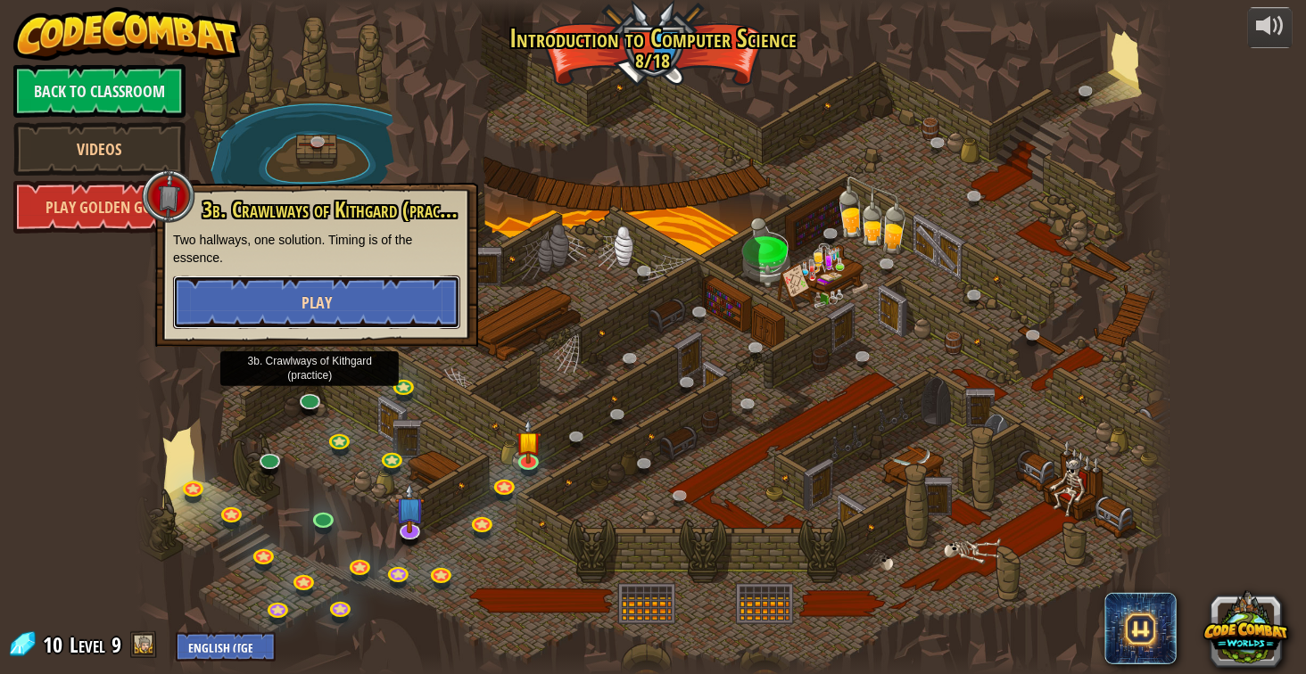
click at [293, 302] on button "Play" at bounding box center [316, 303] width 287 height 54
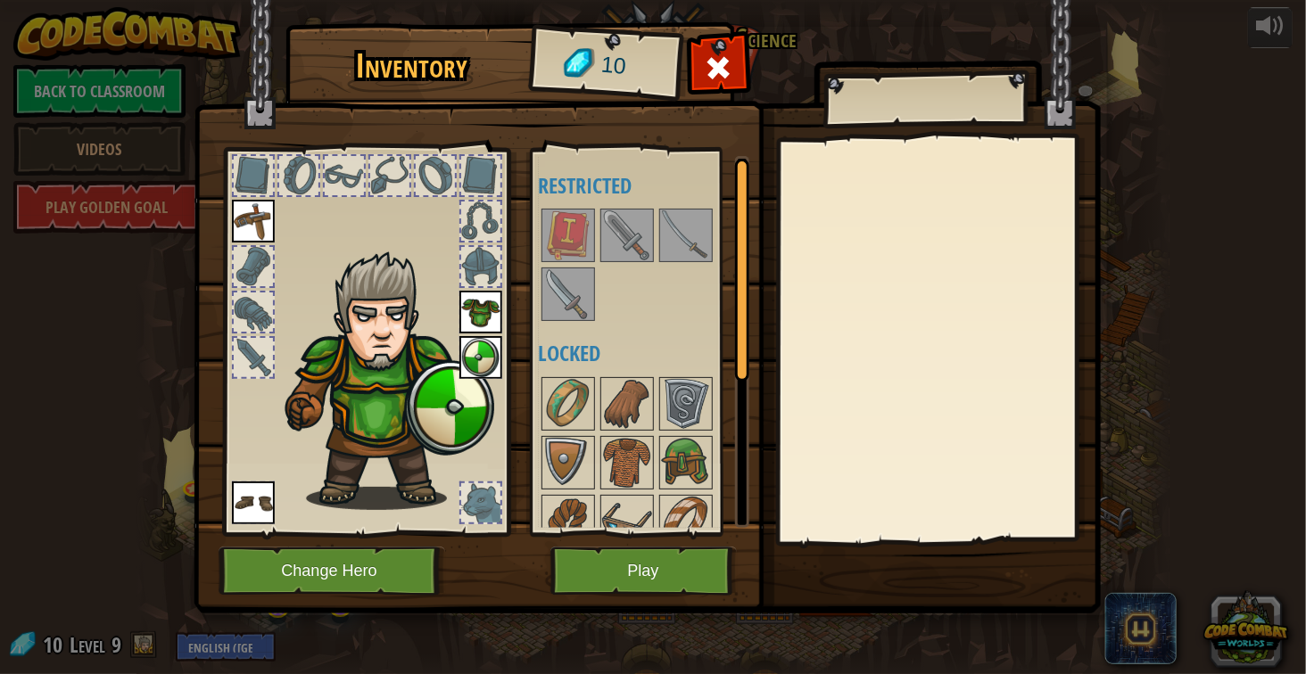
click at [673, 240] on img at bounding box center [686, 236] width 50 height 50
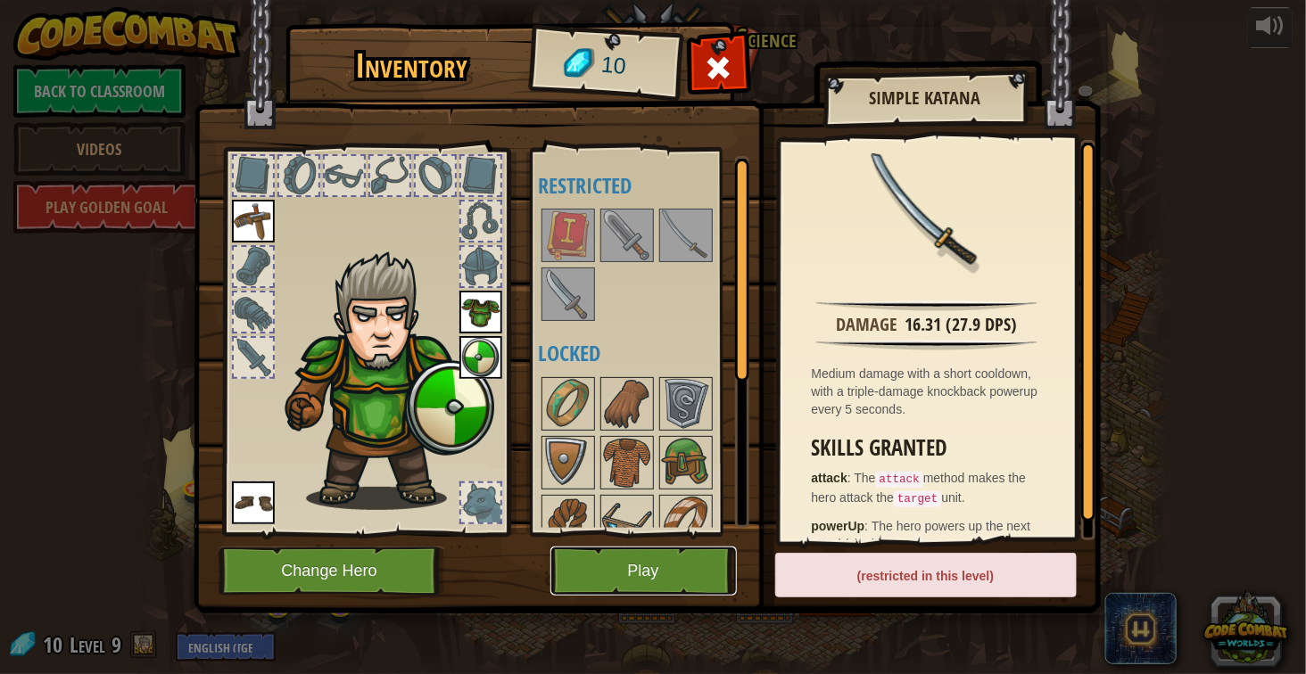
click at [676, 576] on button "Play" at bounding box center [643, 571] width 186 height 49
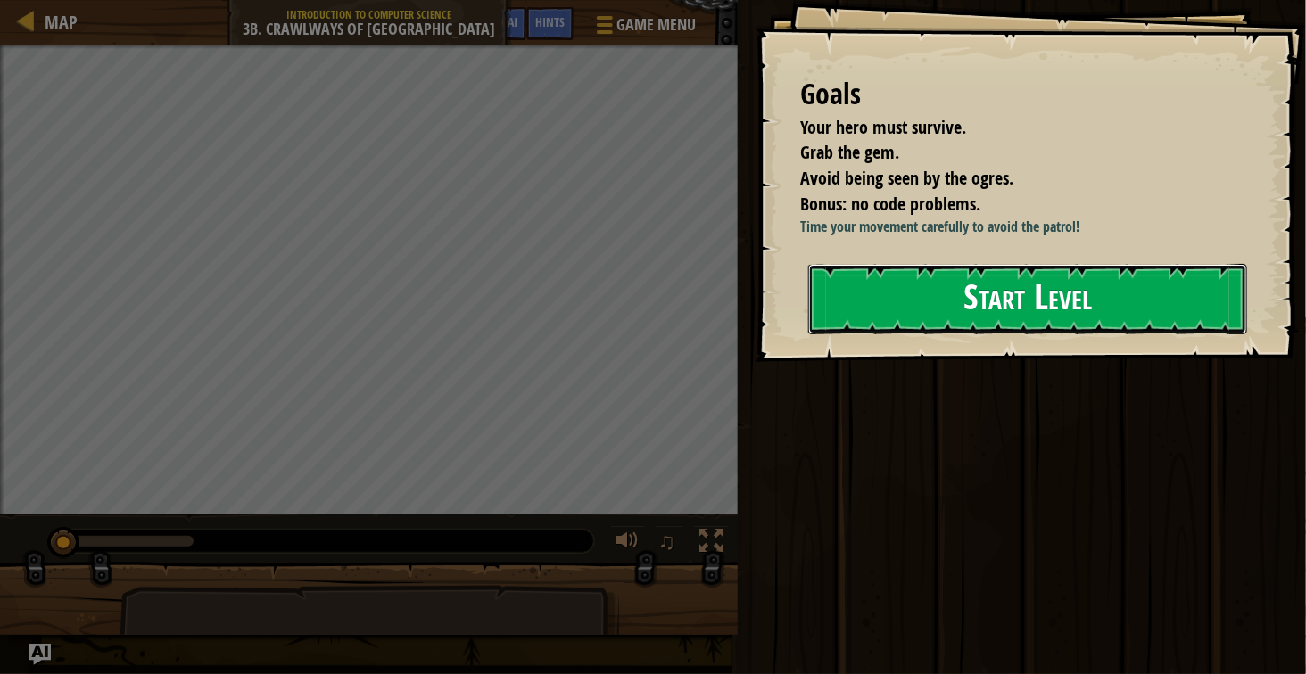
click at [922, 282] on button "Start Level" at bounding box center [1027, 299] width 439 height 70
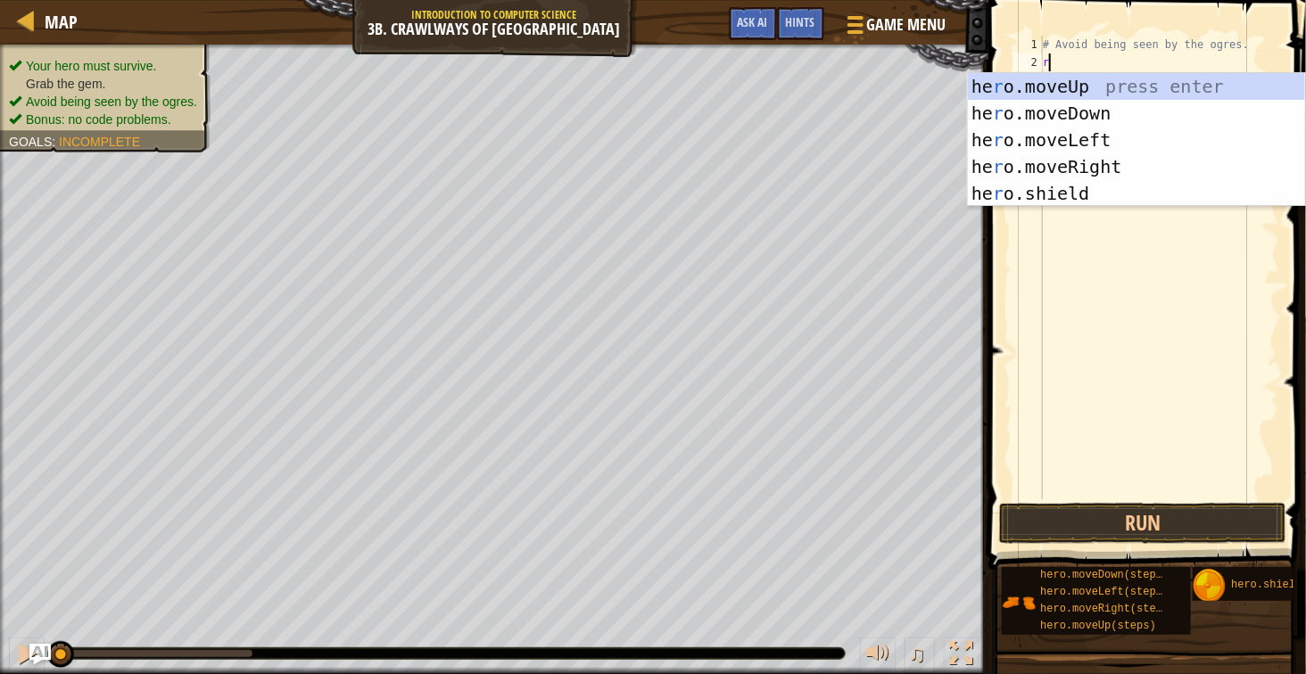
scroll to position [7, 2]
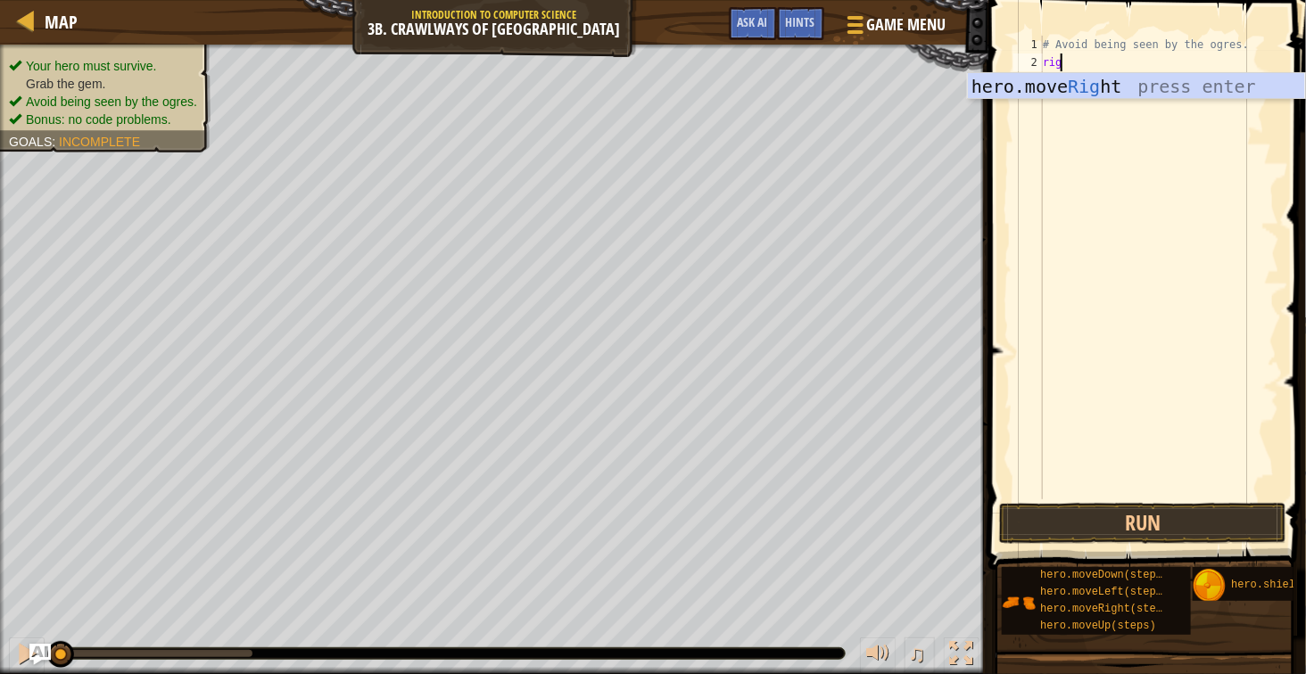
click at [992, 104] on span at bounding box center [1149, 259] width 332 height 623
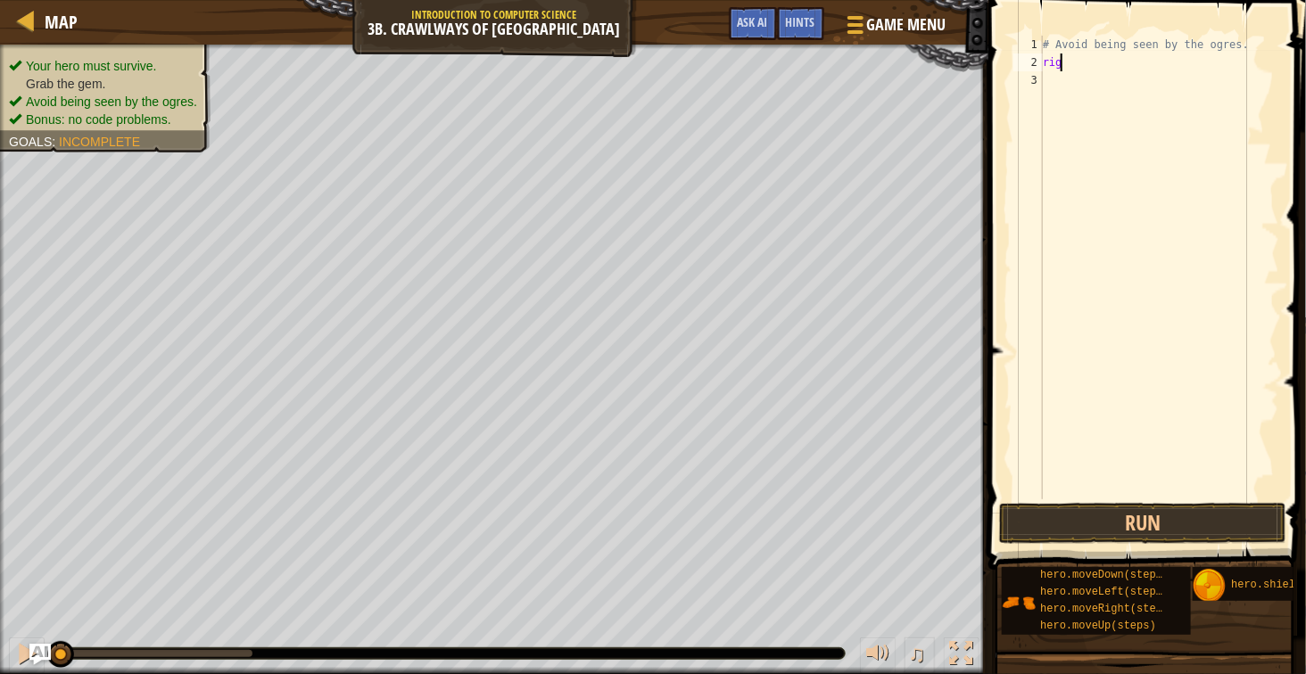
type textarea "righ"
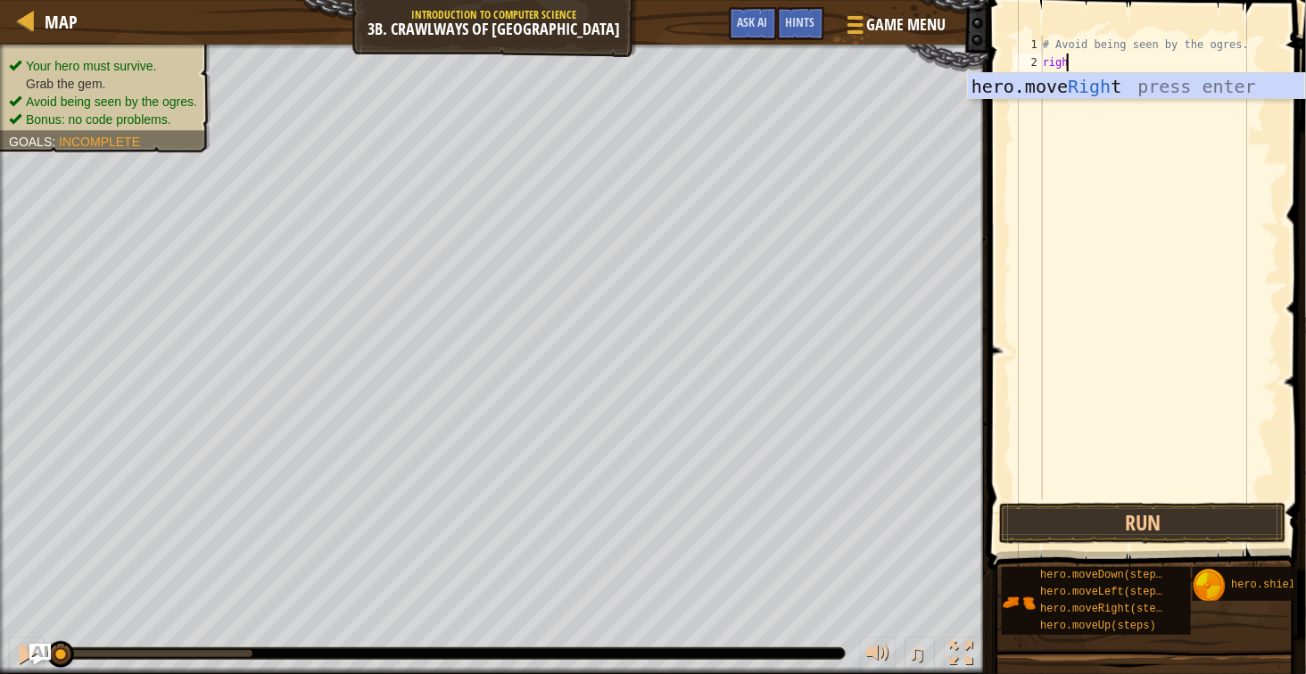
scroll to position [7, 3]
click at [1089, 90] on div "hero.move Righ t press enter" at bounding box center [1136, 113] width 337 height 80
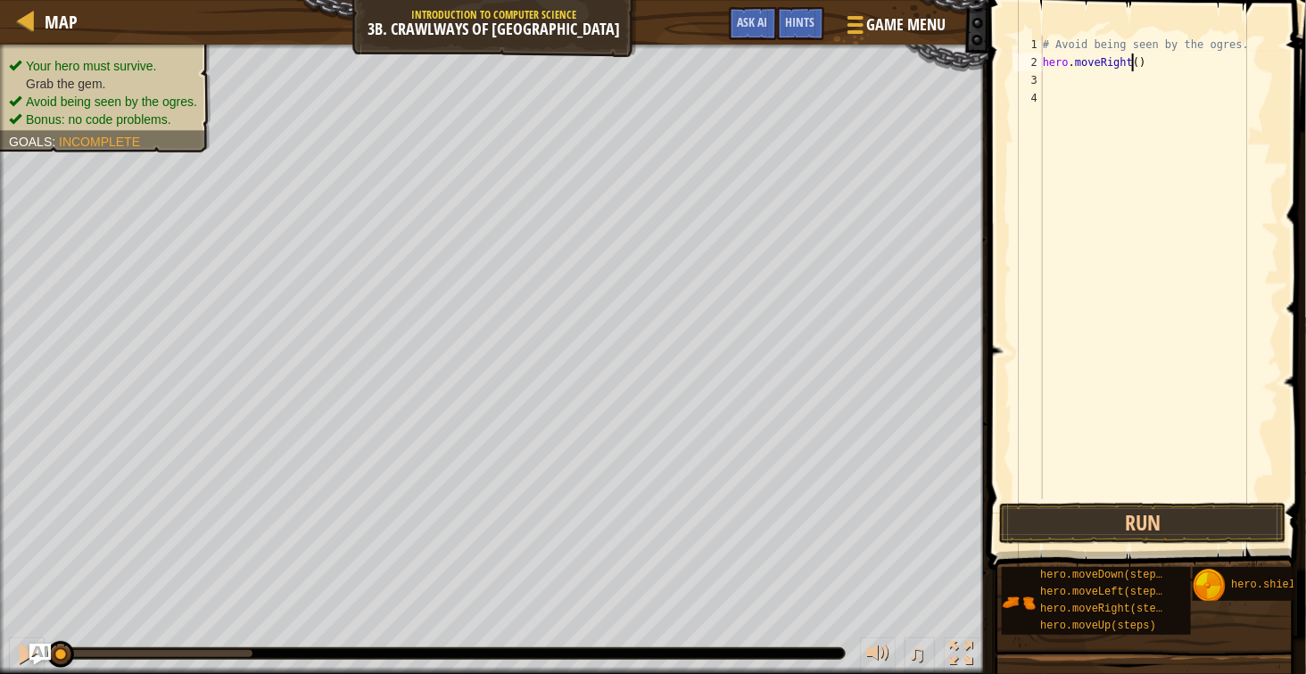
click at [1134, 68] on div "# Avoid being seen by the ogres. hero . moveRight ( )" at bounding box center [1159, 286] width 240 height 500
type textarea "hero.moveRight(2)"
click at [1156, 520] on button "Run" at bounding box center [1142, 523] width 287 height 41
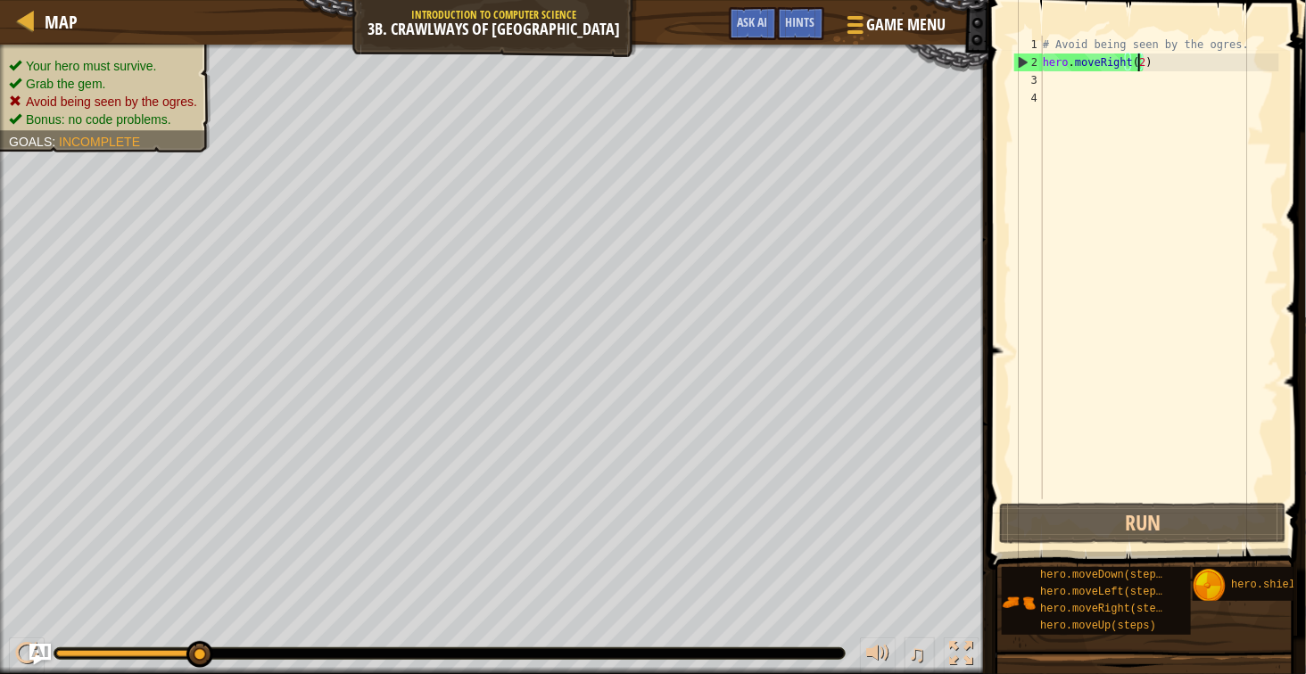
click at [1179, 78] on div "# Avoid being seen by the ogres. hero . moveRight ( 2 )" at bounding box center [1159, 286] width 240 height 500
click at [1137, 70] on div "# Avoid being seen by the ogres. hero . moveRight ( 2 )" at bounding box center [1159, 286] width 240 height 500
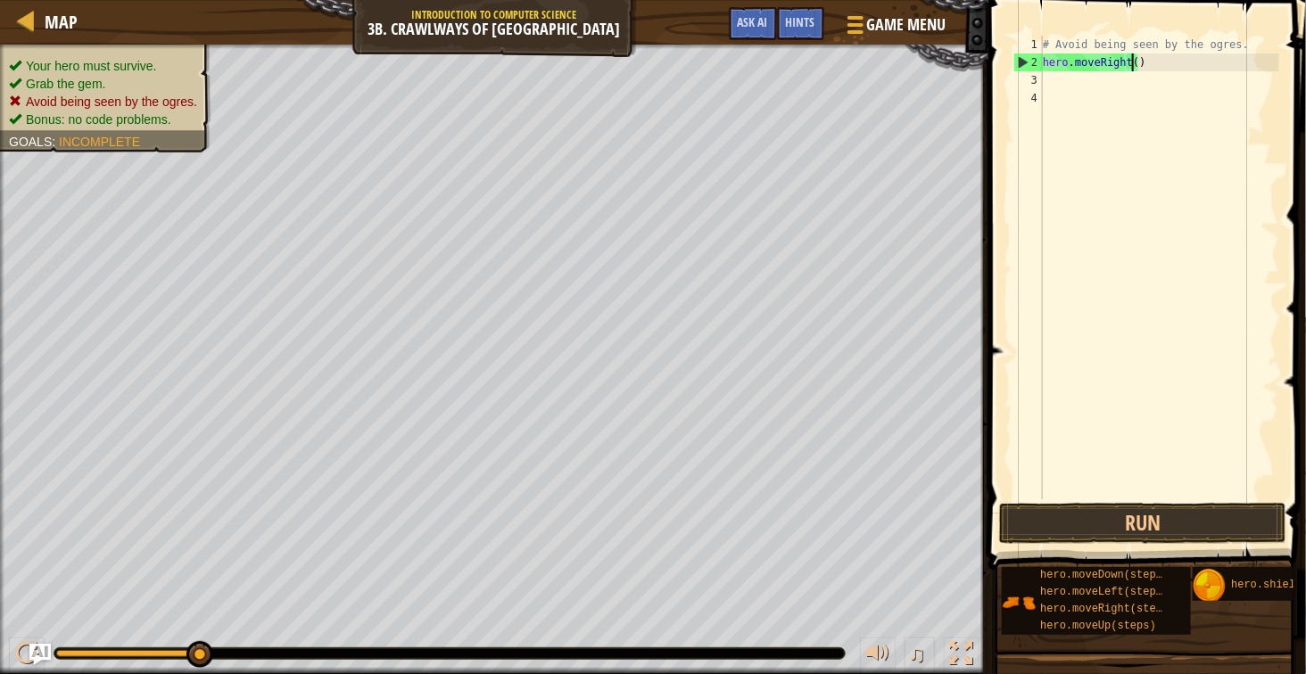
type textarea "hero.moveRight(1)"
click at [1215, 93] on div "# Avoid being seen by the ogres. hero . moveRight ( 1 )" at bounding box center [1159, 286] width 240 height 500
click at [1214, 81] on div "# Avoid being seen by the ogres. hero . moveRight ( 1 )" at bounding box center [1159, 286] width 240 height 500
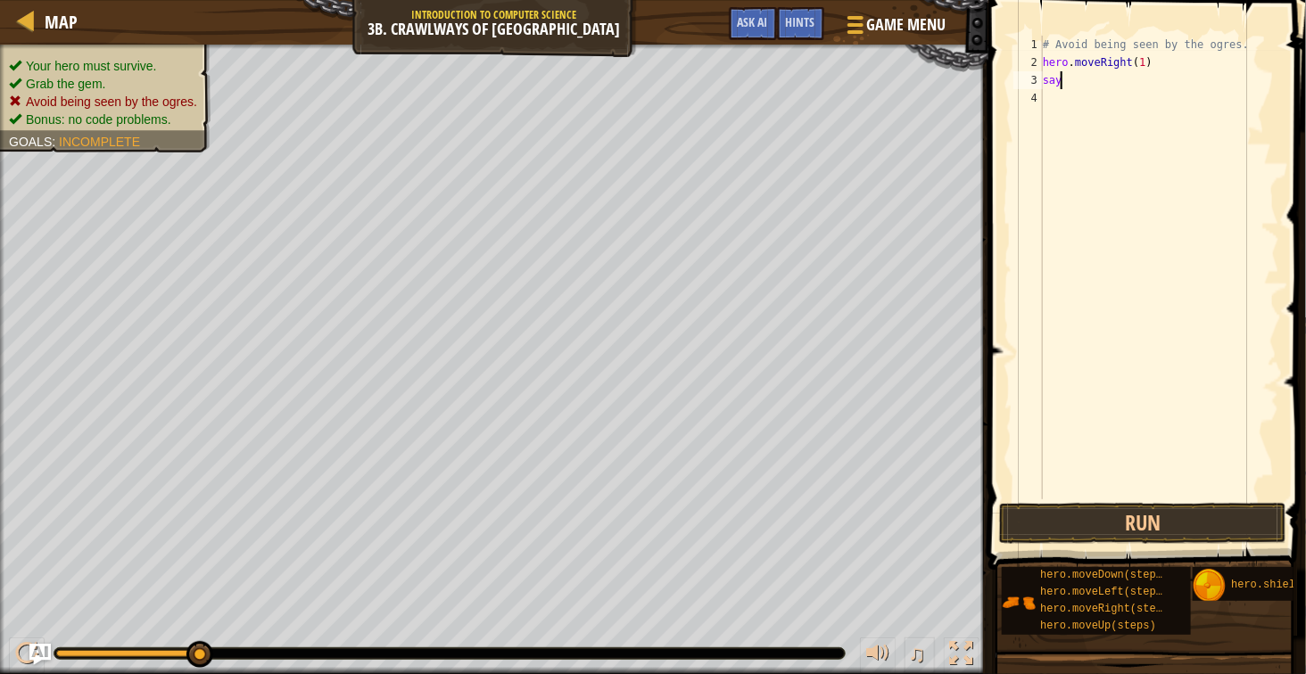
scroll to position [7, 1]
type textarea "s"
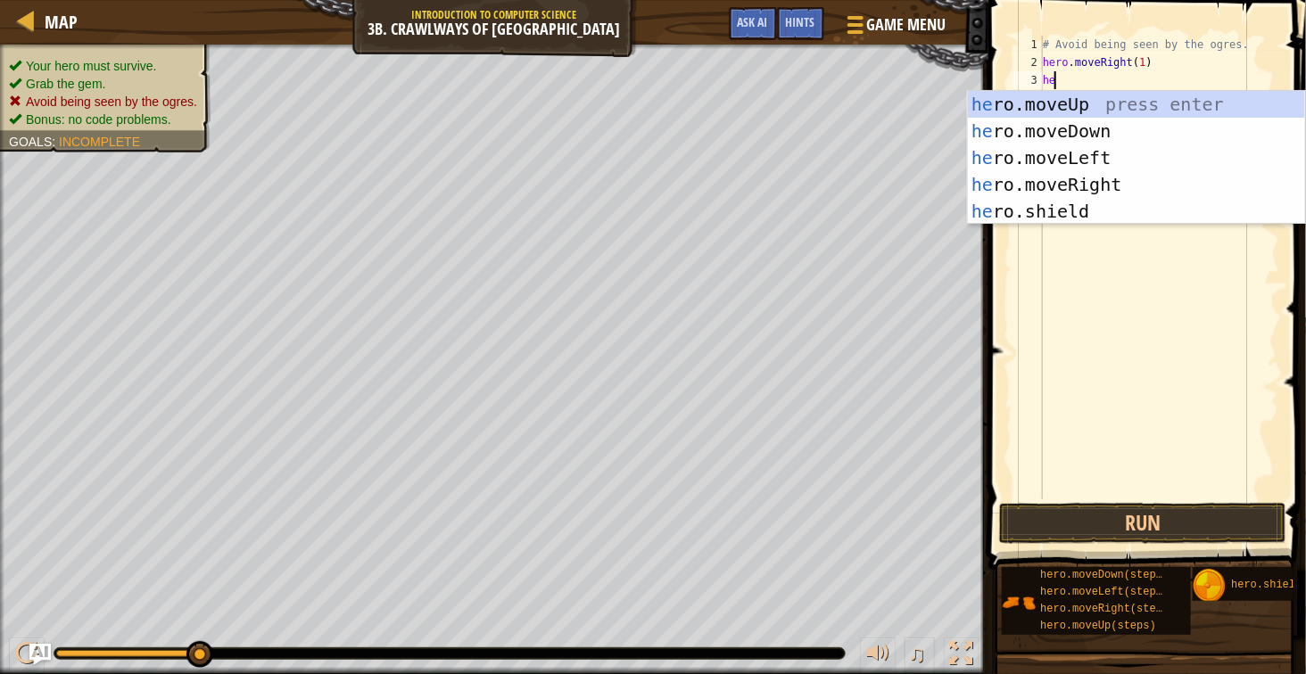
type textarea "hero"
click at [1211, 312] on div "# Avoid being seen by the ogres. hero . moveRight ( 1 ) hero" at bounding box center [1159, 286] width 240 height 500
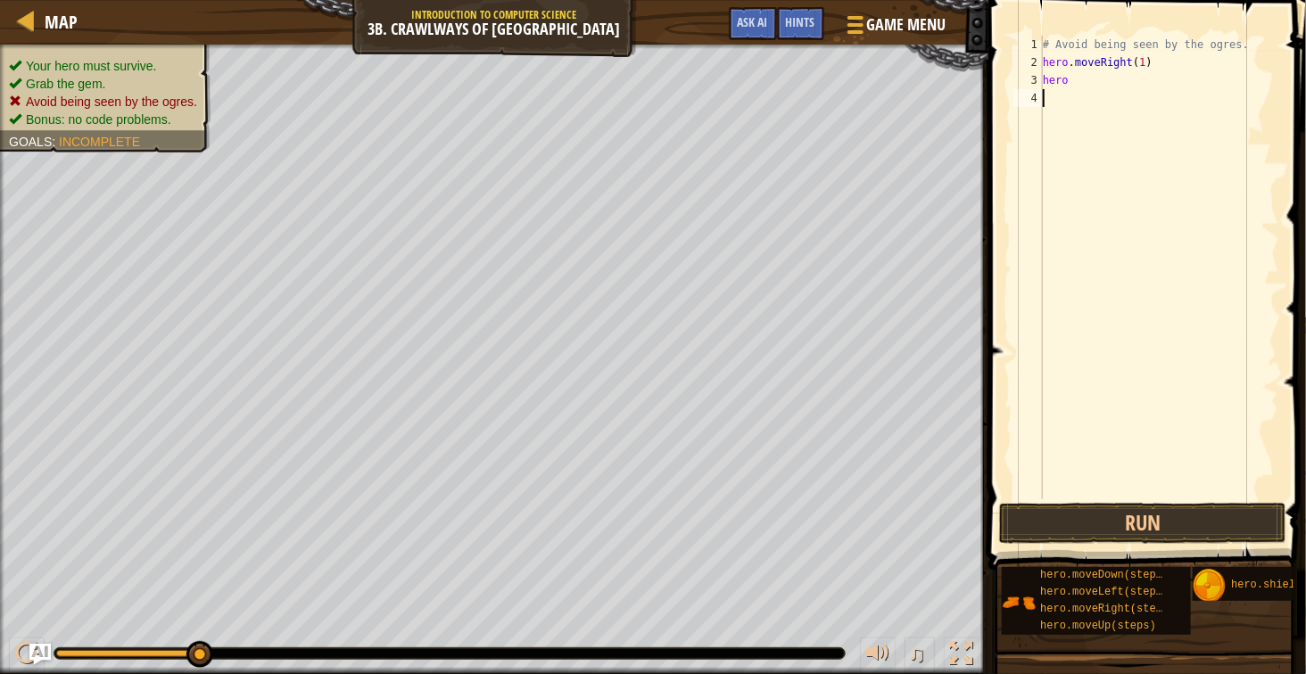
click at [1111, 90] on div "# Avoid being seen by the ogres. hero . moveRight ( 1 ) hero" at bounding box center [1159, 286] width 240 height 500
click at [1108, 79] on div "# Avoid being seen by the ogres. hero . moveRight ( 1 ) hero" at bounding box center [1159, 286] width 240 height 500
type textarea "h"
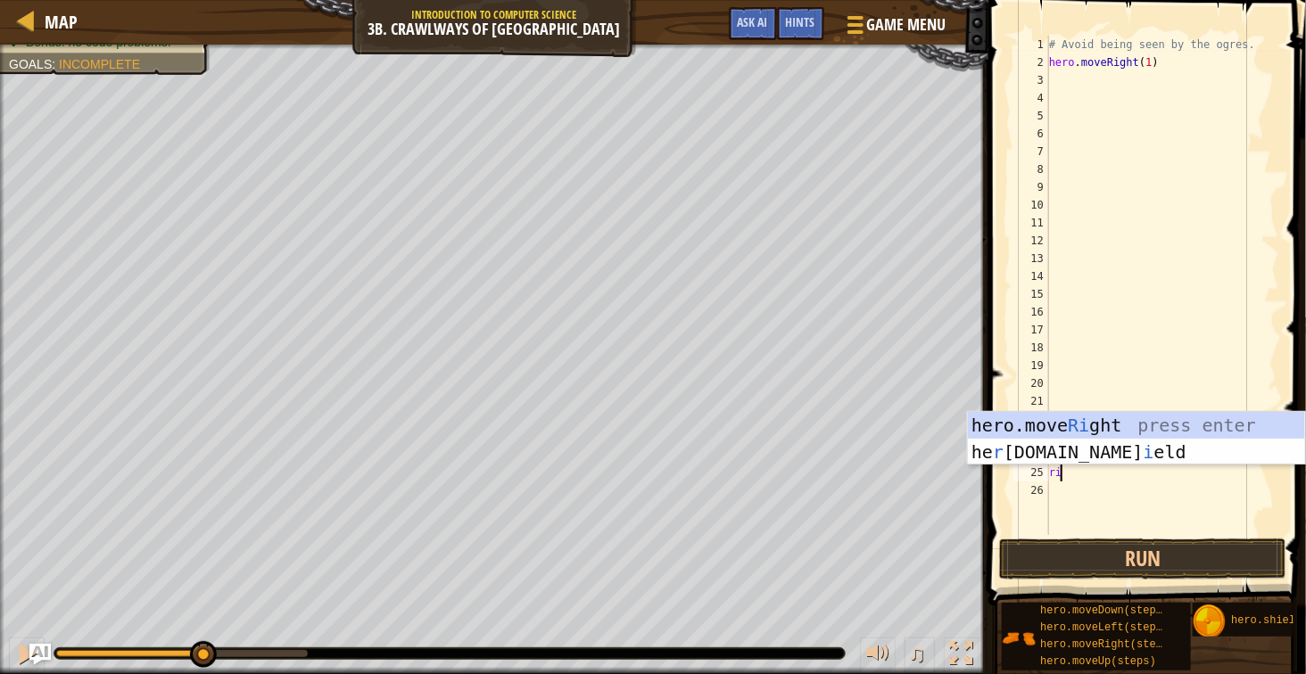
type textarea "righ"
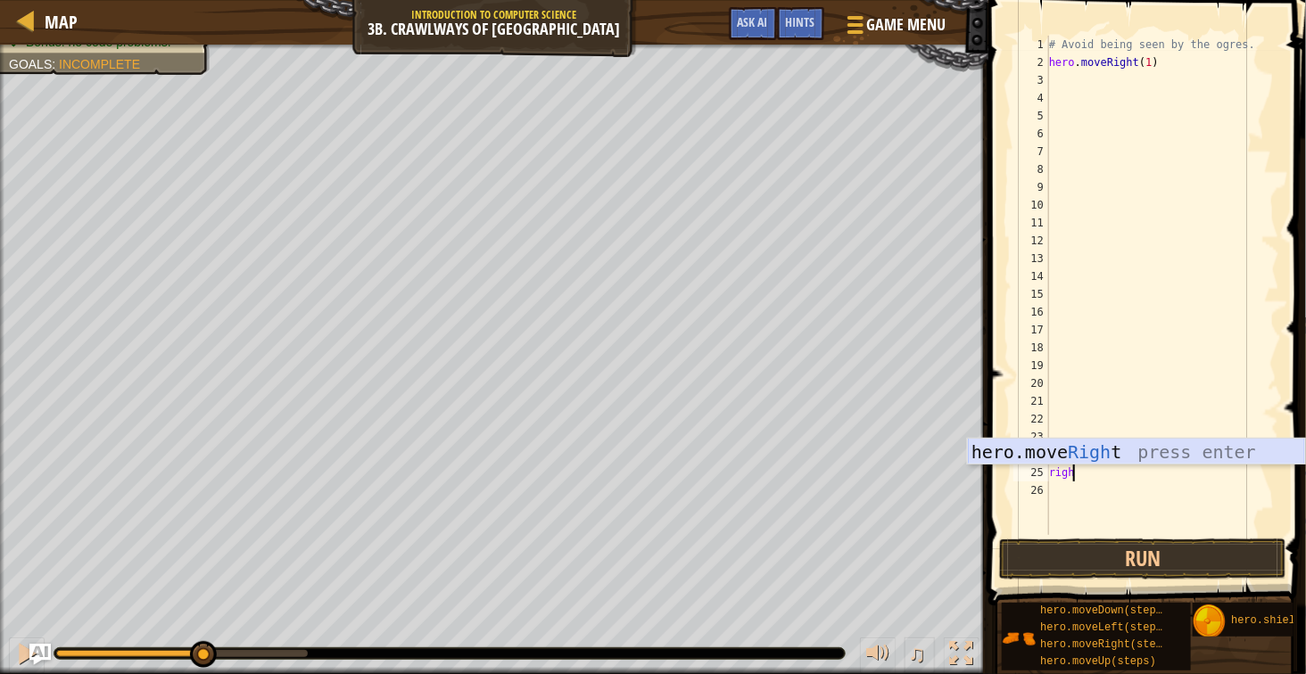
click at [1099, 463] on div "hero.move Righ t press enter" at bounding box center [1136, 479] width 337 height 80
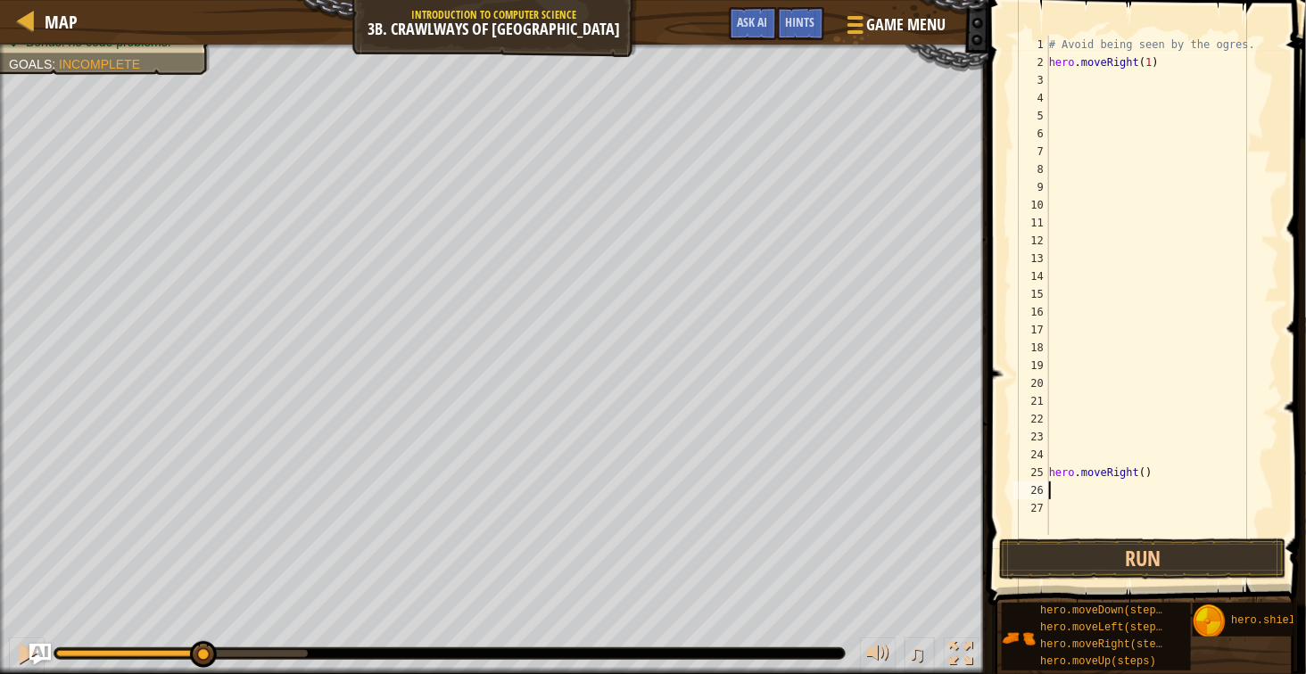
scroll to position [7, 0]
click at [1136, 552] on button "Run" at bounding box center [1142, 559] width 287 height 41
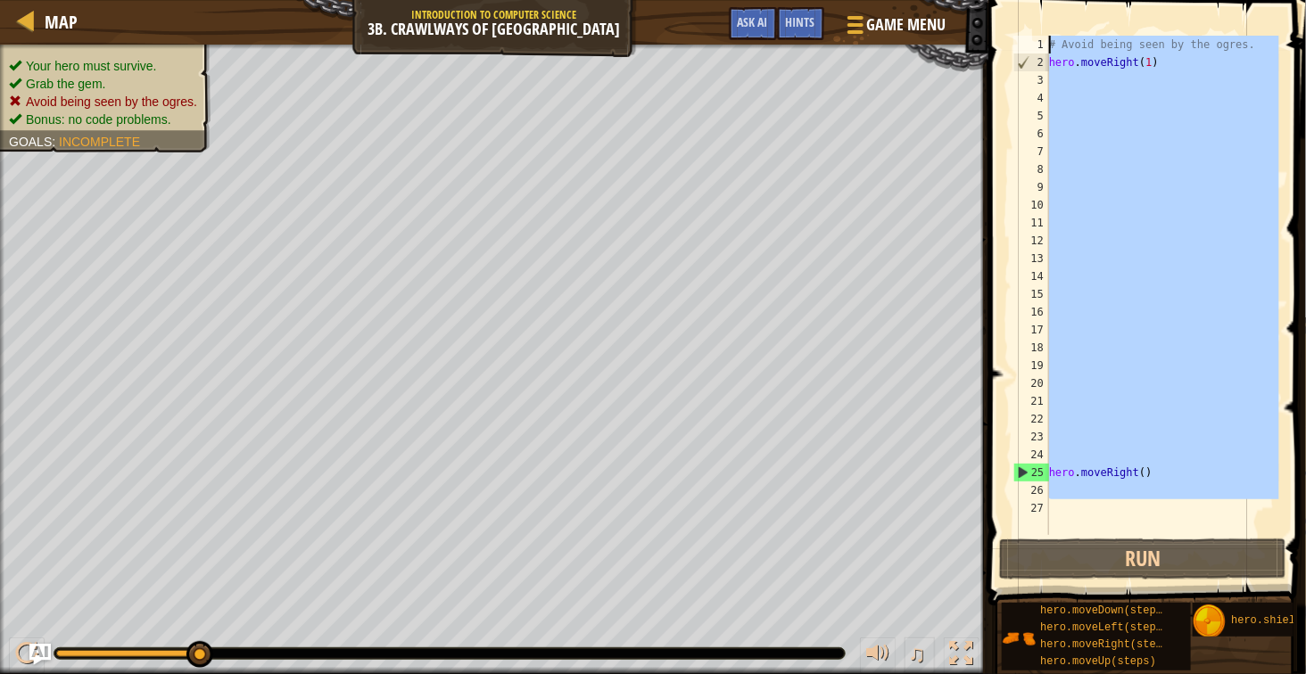
drag, startPoint x: 1158, startPoint y: 500, endPoint x: 982, endPoint y: 10, distance: 521.1
click at [982, 10] on div "Map Introduction to Computer Science 3b. Crawlways of Kithgard Game Menu Done H…" at bounding box center [653, 337] width 1306 height 674
type textarea "# Avoid being seen by the ogres. hero.moveRight(1)"
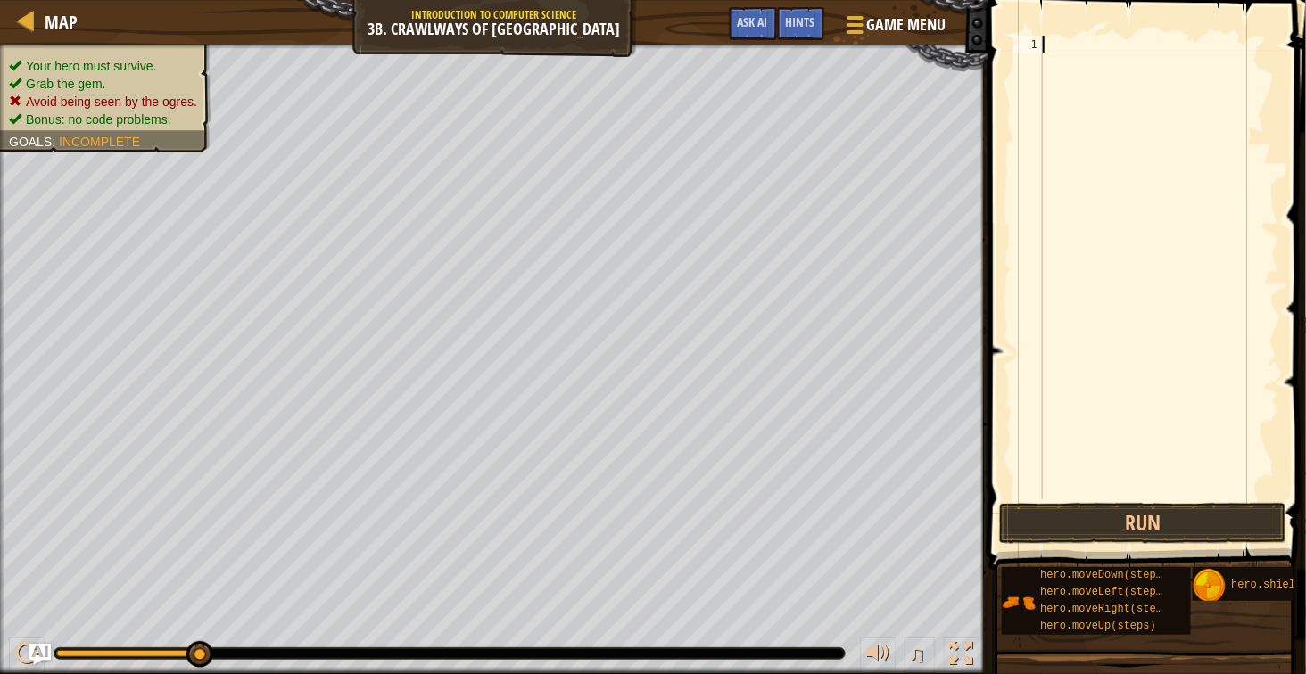
click at [1170, 89] on div at bounding box center [1159, 286] width 240 height 500
type textarea "m"
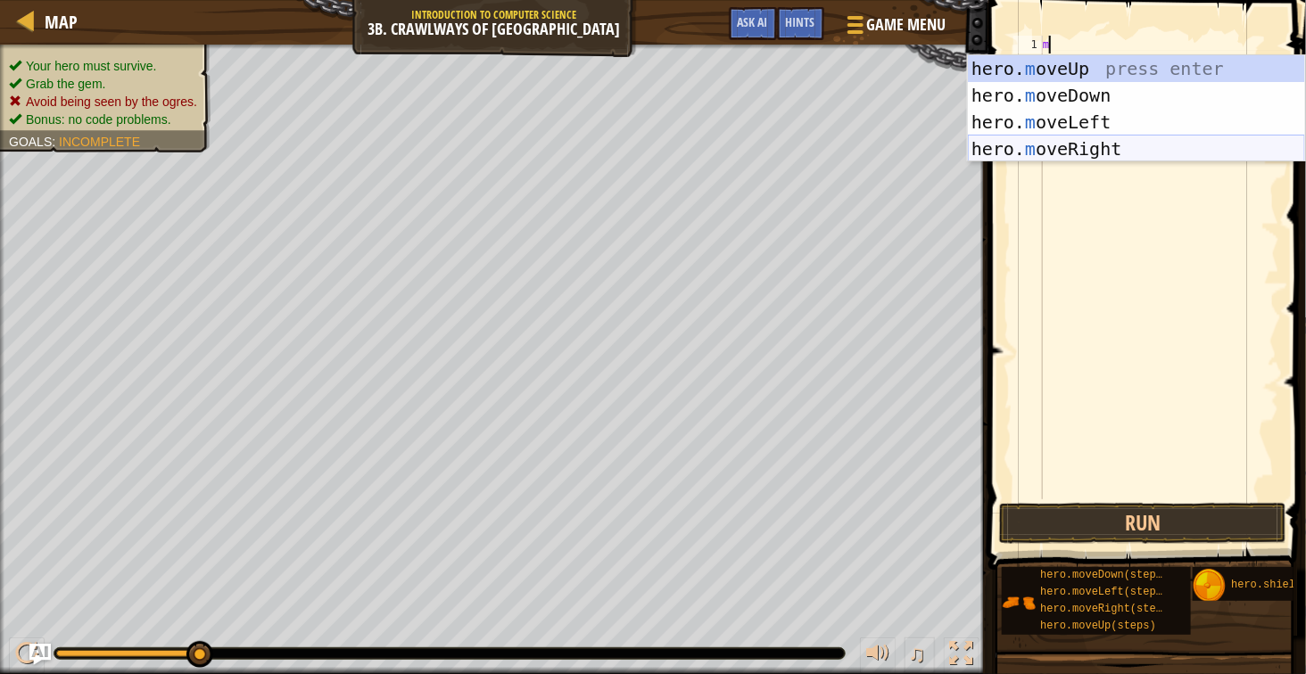
click at [1197, 141] on div "hero. m oveUp press enter hero. m oveDown press enter hero. m oveLeft press ent…" at bounding box center [1136, 135] width 337 height 161
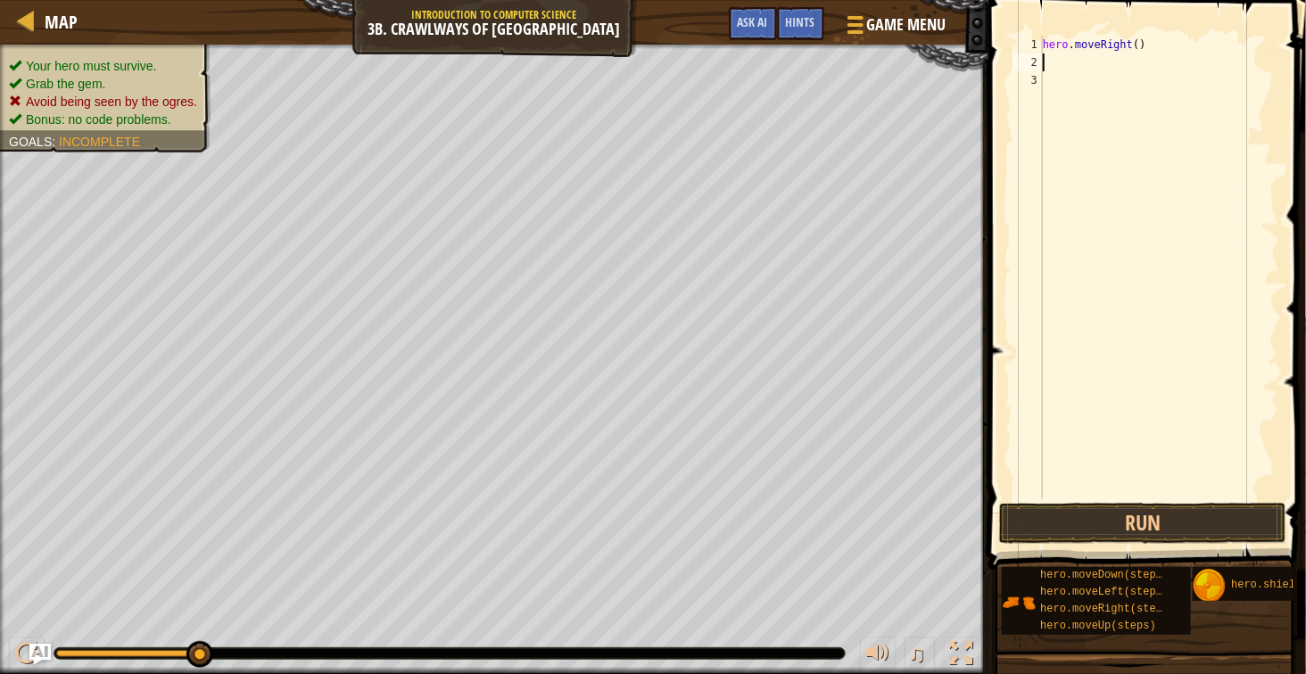
type textarea "l"
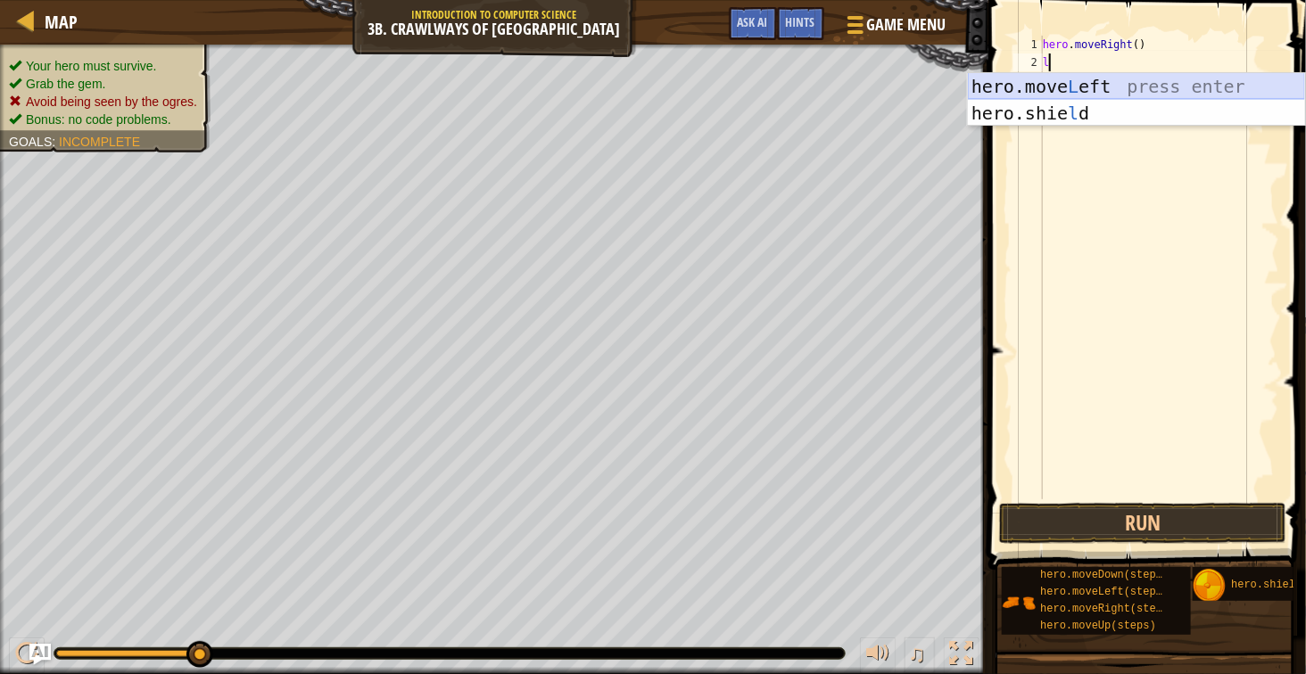
click at [1147, 86] on div "hero.move L eft press enter hero.[PERSON_NAME] press enter" at bounding box center [1136, 126] width 337 height 107
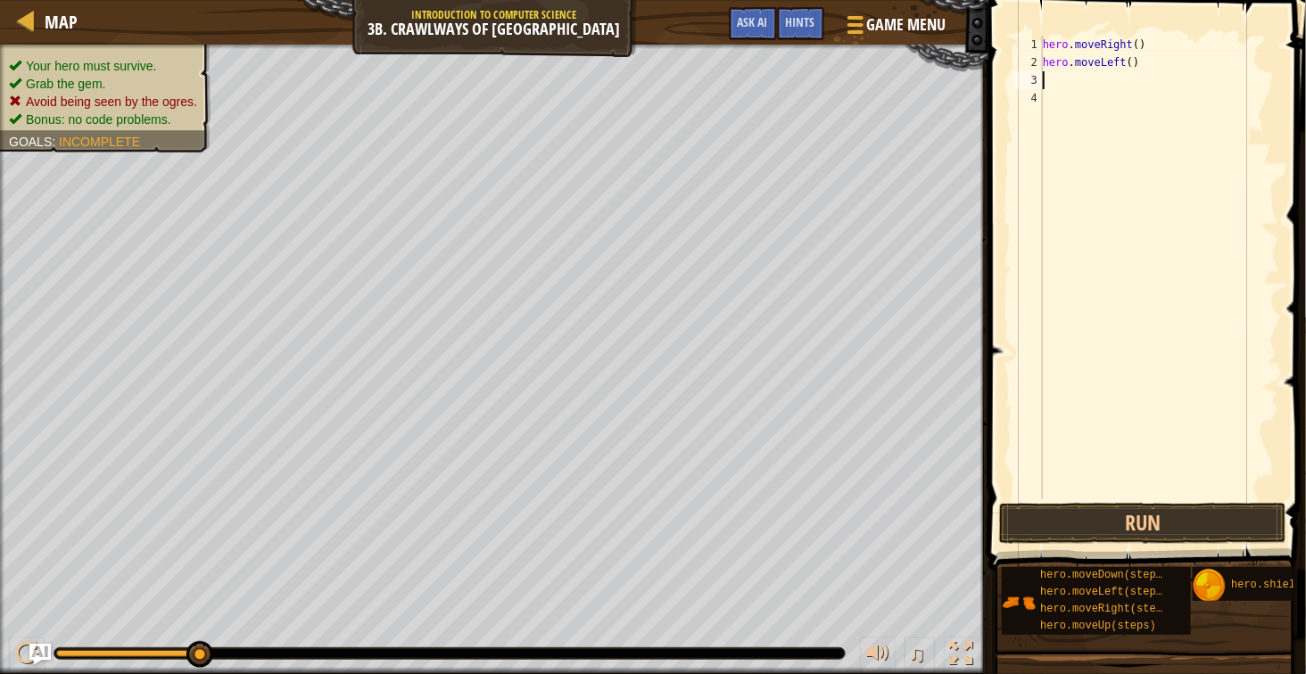
type textarea "m"
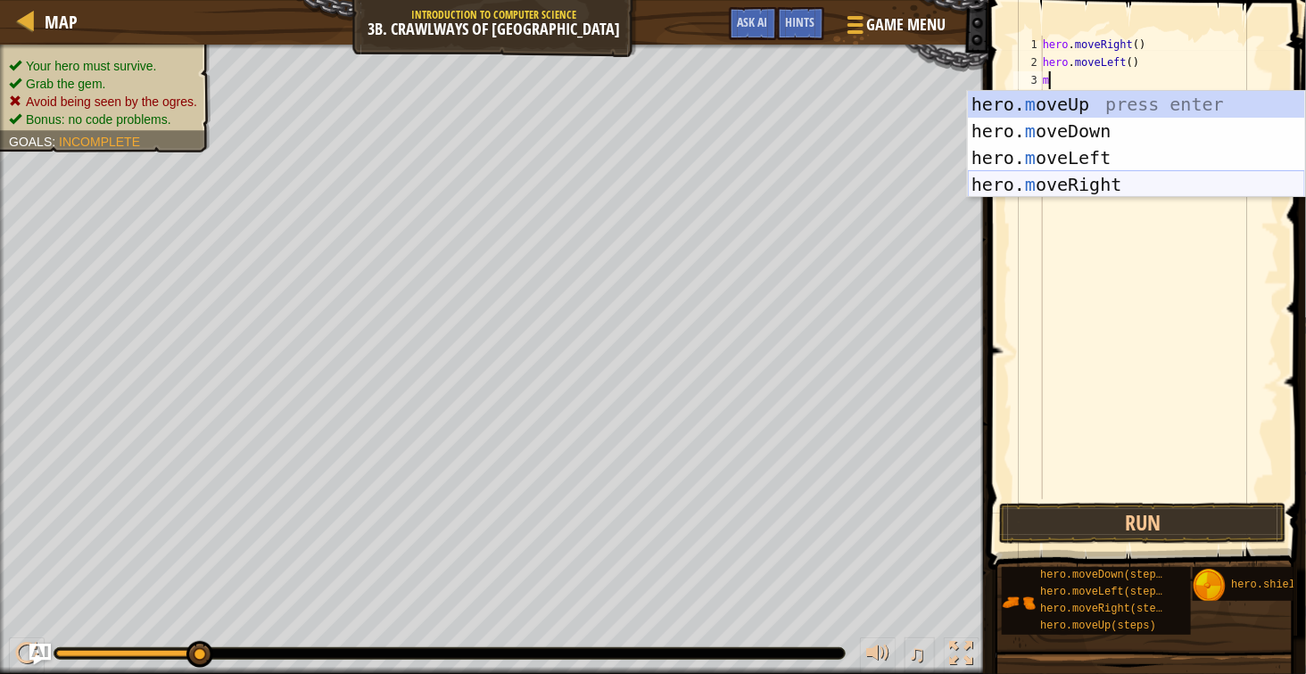
click at [1145, 181] on div "hero. m oveUp press enter hero. m oveDown press enter hero. m oveLeft press ent…" at bounding box center [1136, 171] width 337 height 161
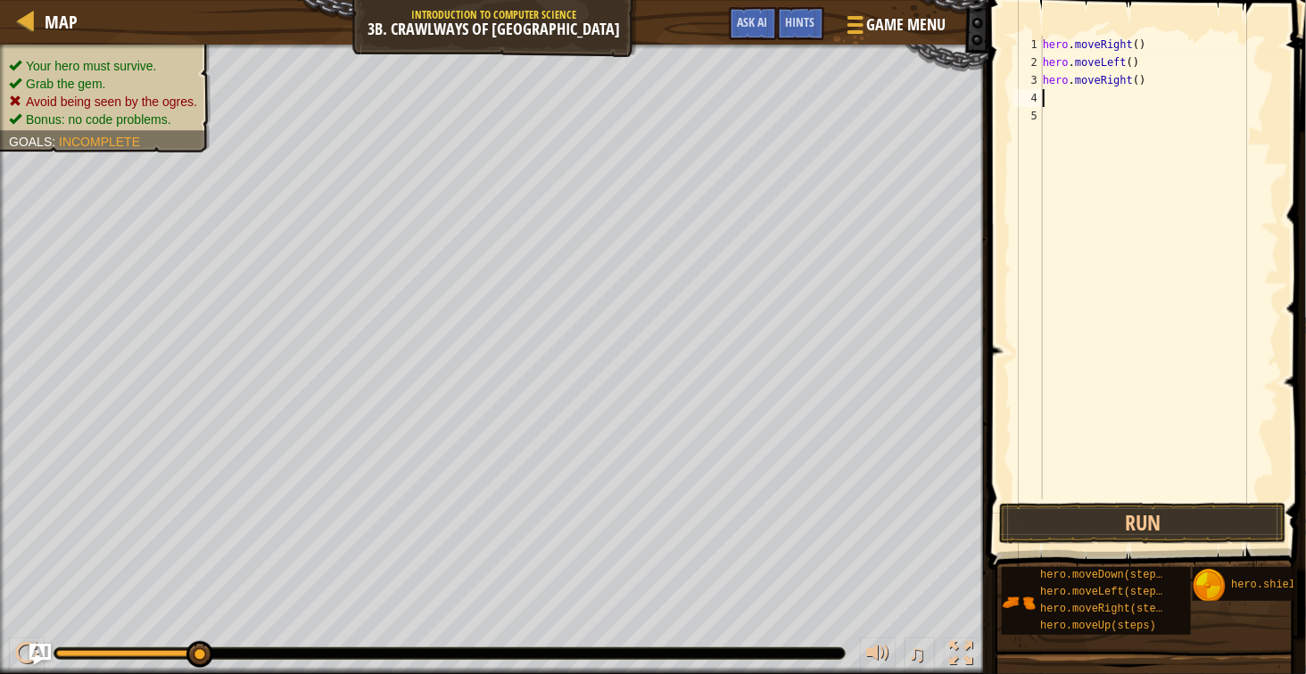
type textarea "m"
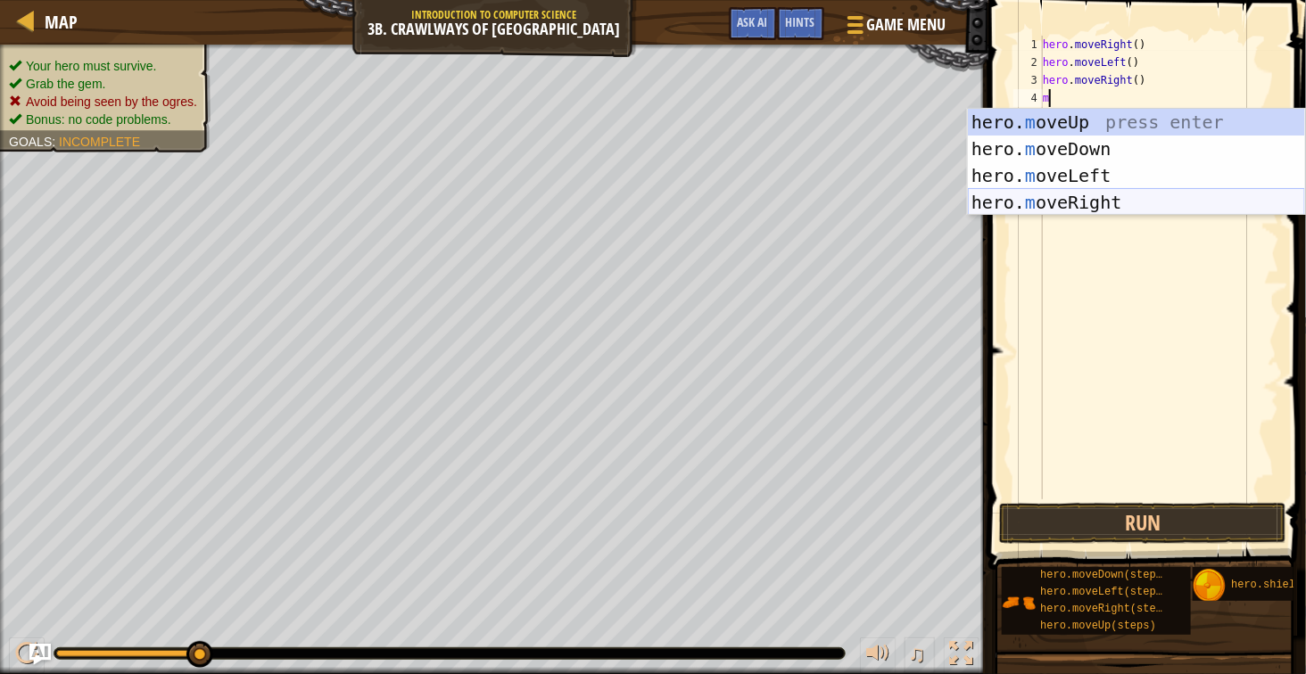
click at [1161, 202] on div "hero. m oveUp press enter hero. m oveDown press enter hero. m oveLeft press ent…" at bounding box center [1136, 189] width 337 height 161
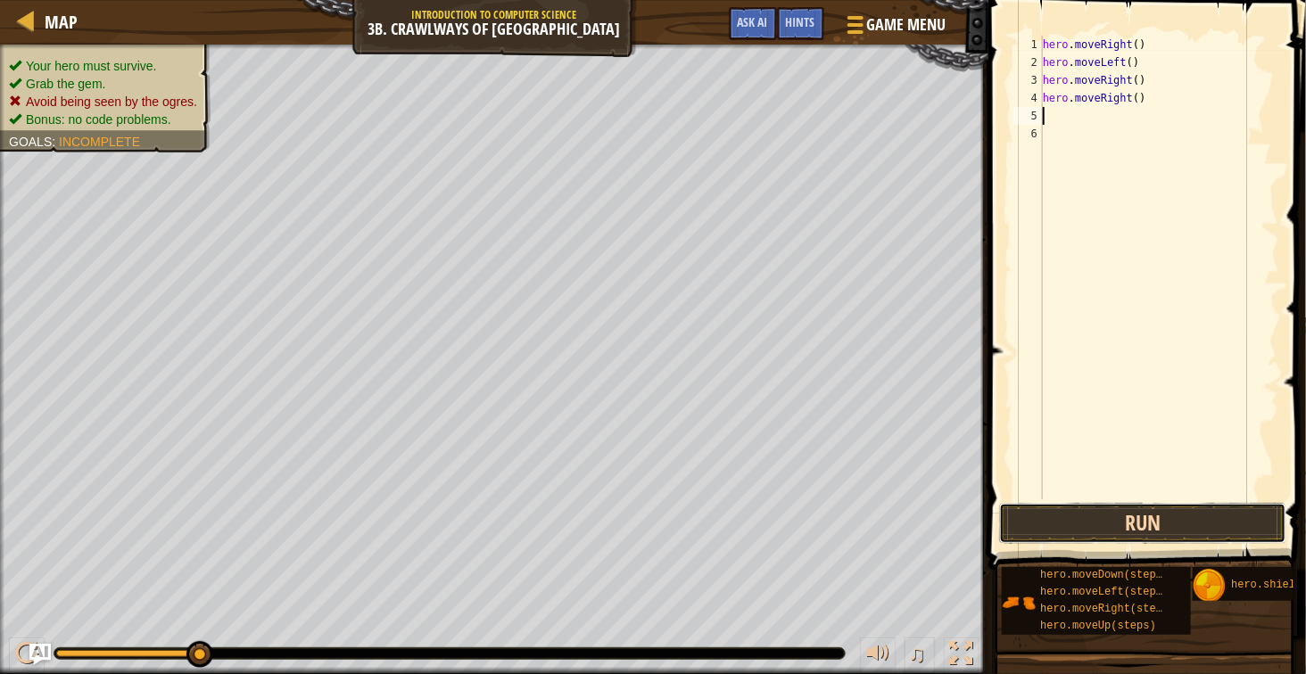
click at [1138, 511] on button "Run" at bounding box center [1142, 523] width 287 height 41
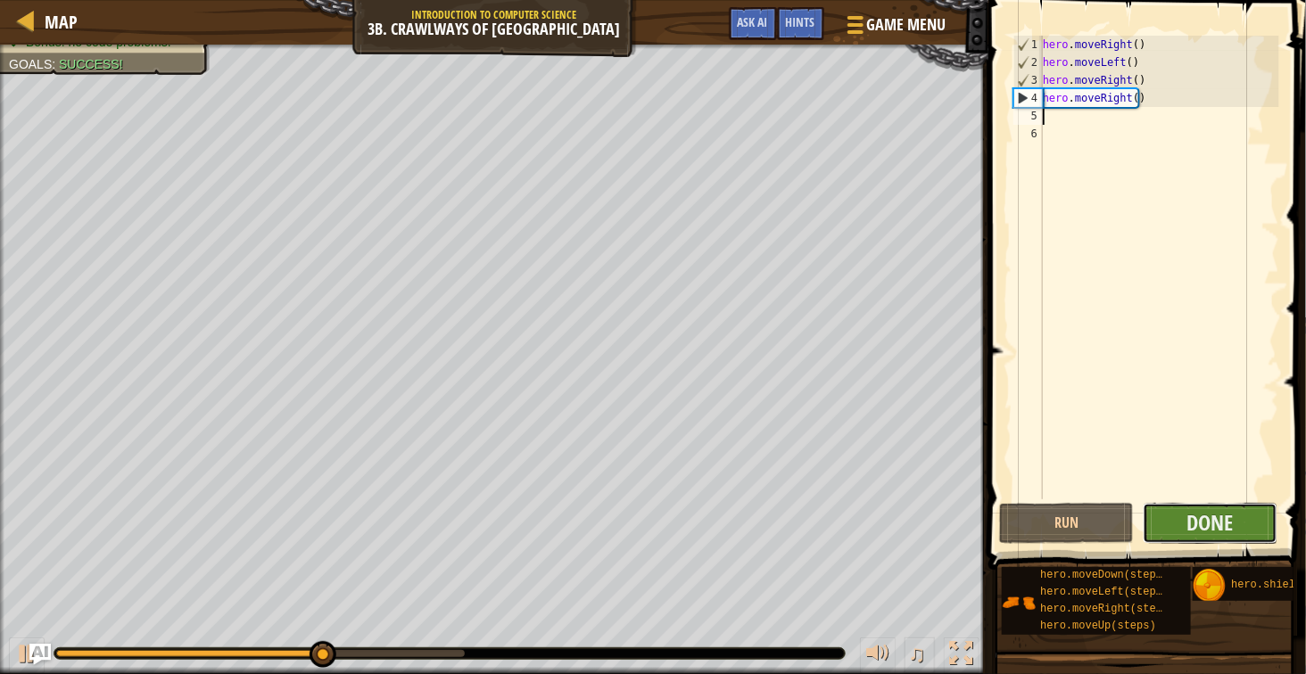
click at [1165, 519] on button "Done" at bounding box center [1210, 523] width 135 height 41
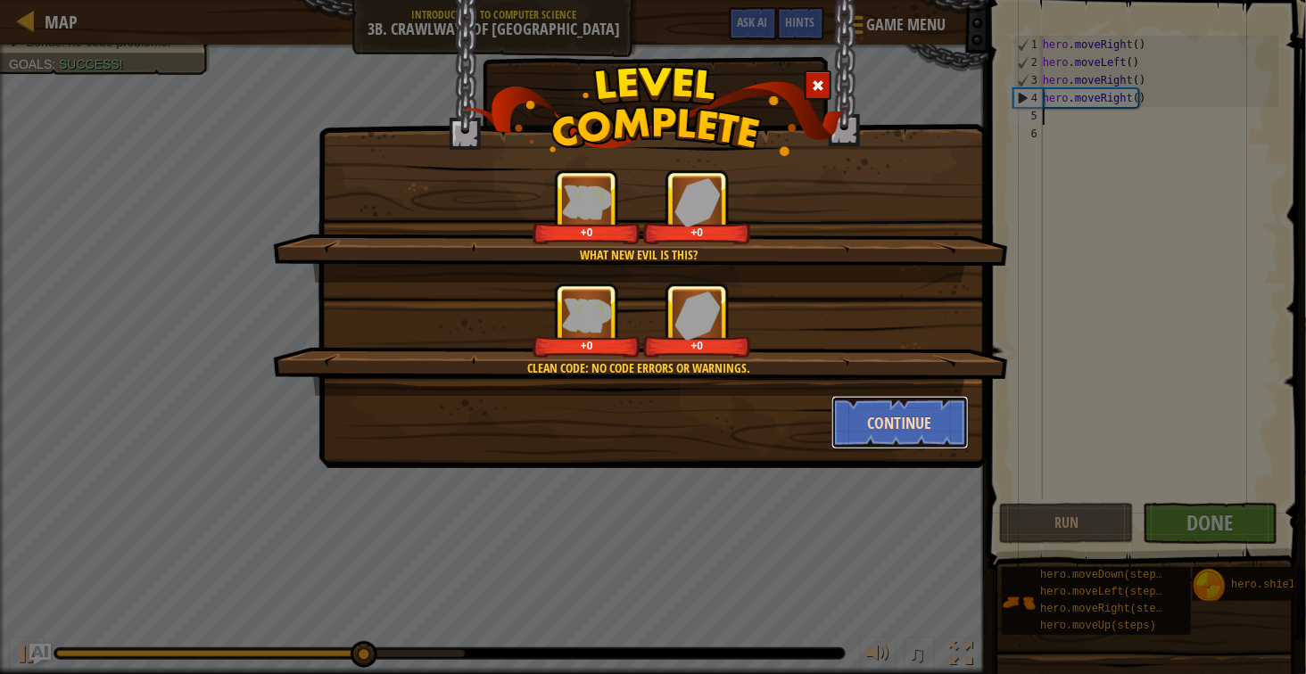
click at [877, 408] on button "Continue" at bounding box center [900, 423] width 138 height 54
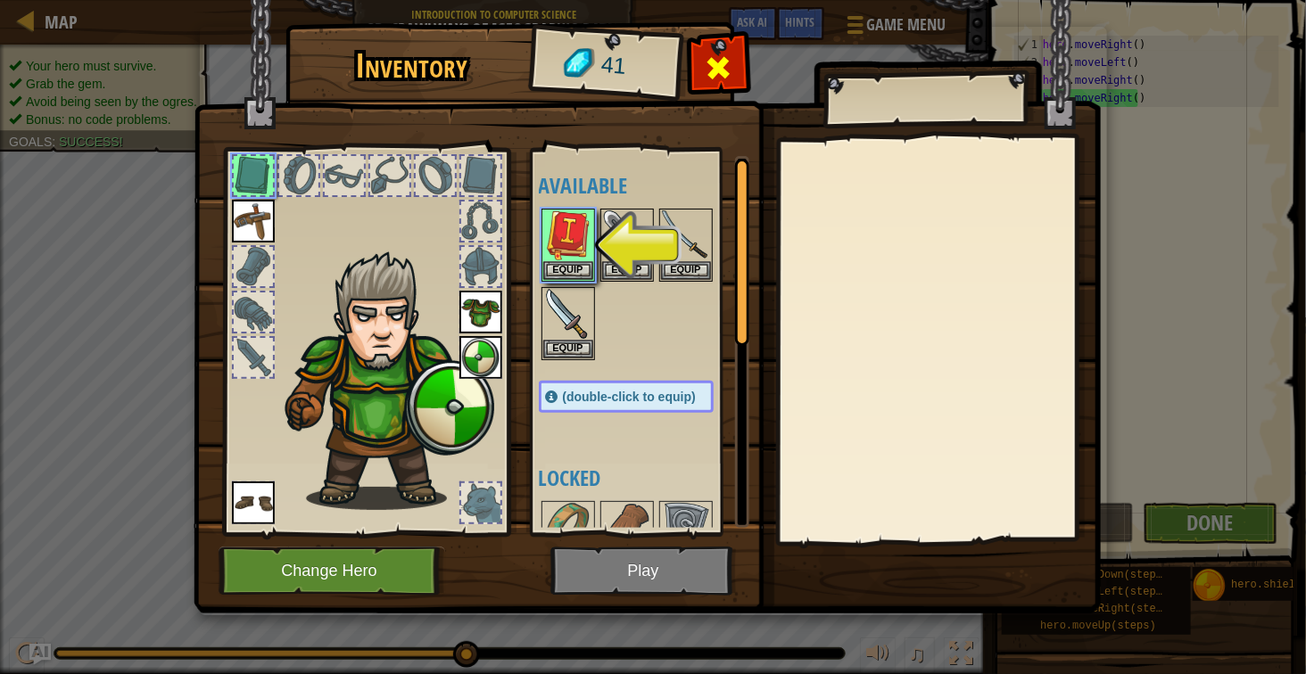
click at [708, 88] on div at bounding box center [718, 73] width 56 height 56
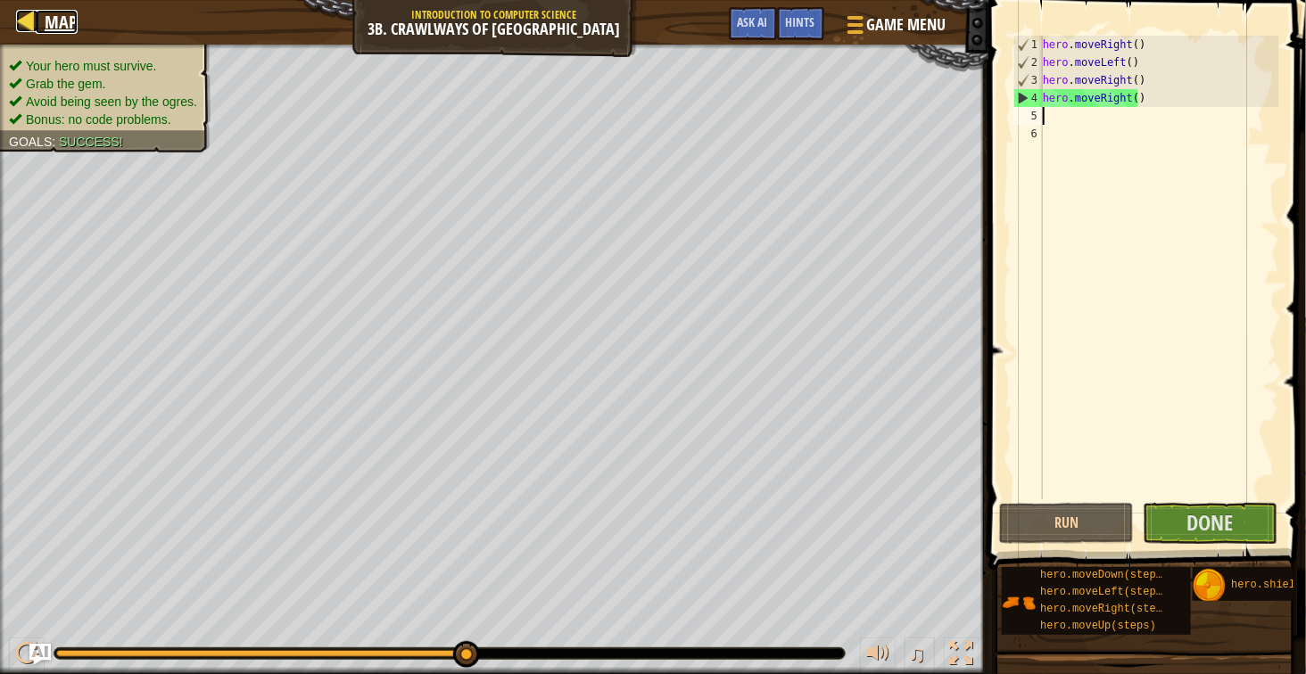
click at [42, 14] on link "Map" at bounding box center [57, 22] width 42 height 24
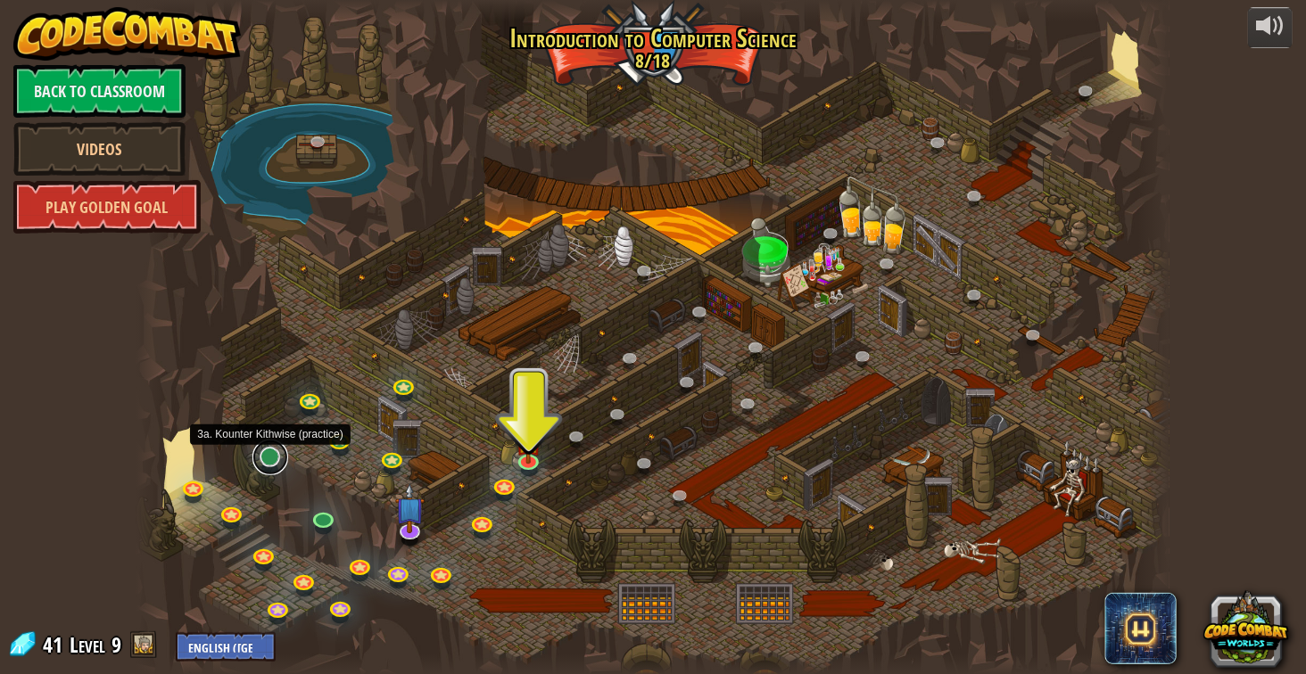
click at [270, 461] on link at bounding box center [270, 458] width 36 height 36
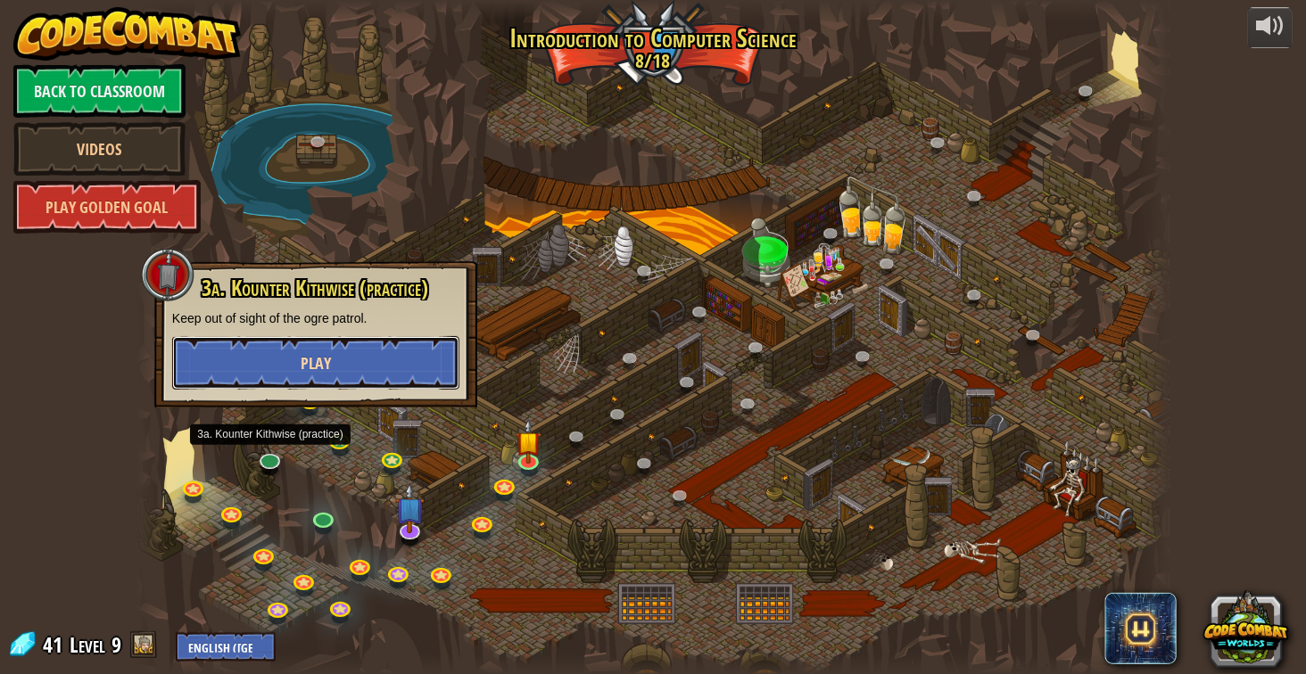
click at [329, 372] on span "Play" at bounding box center [316, 363] width 30 height 22
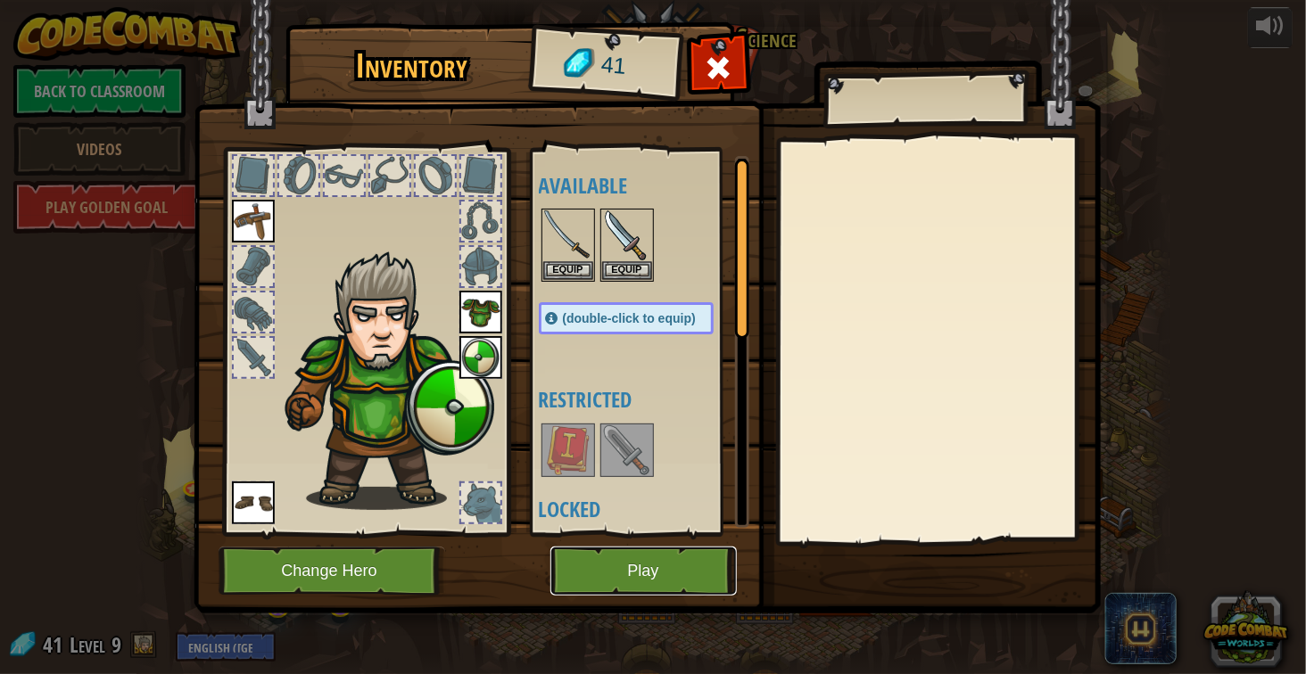
drag, startPoint x: 602, startPoint y: 552, endPoint x: 574, endPoint y: 467, distance: 90.3
click at [574, 467] on div "Inventory 41 Available Equip Equip Equip Equip Equip Equip (double-click to equ…" at bounding box center [653, 321] width 907 height 589
click at [558, 265] on button "Equip" at bounding box center [568, 269] width 50 height 19
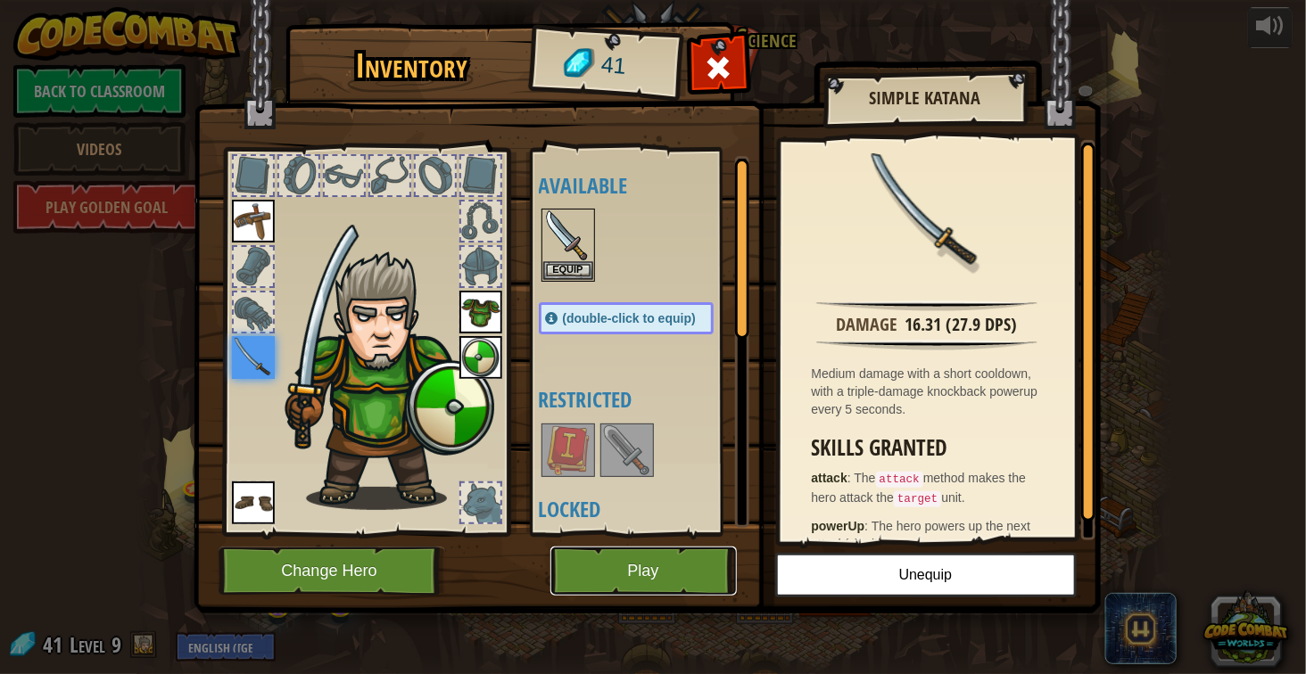
click at [649, 567] on button "Play" at bounding box center [643, 571] width 186 height 49
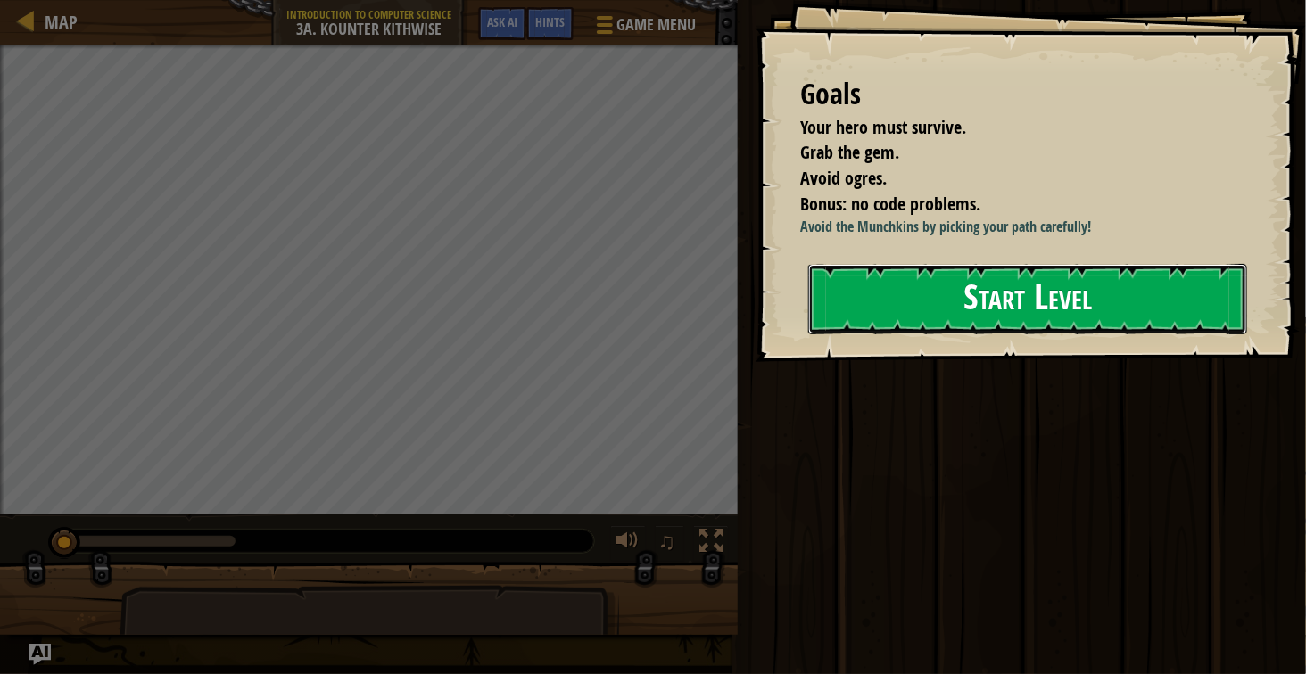
click at [1079, 309] on button "Start Level" at bounding box center [1027, 299] width 439 height 70
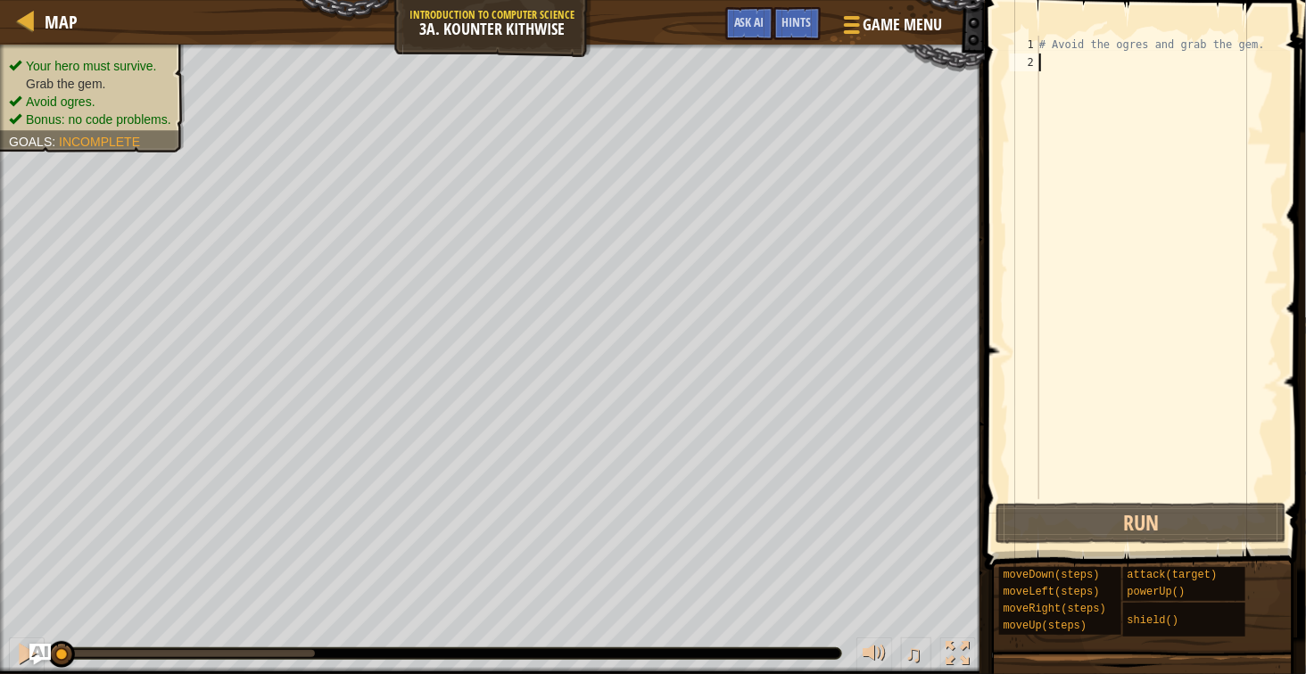
click at [1136, 93] on div "# Avoid the ogres and grab the gem." at bounding box center [1158, 286] width 244 height 500
type textarea "d"
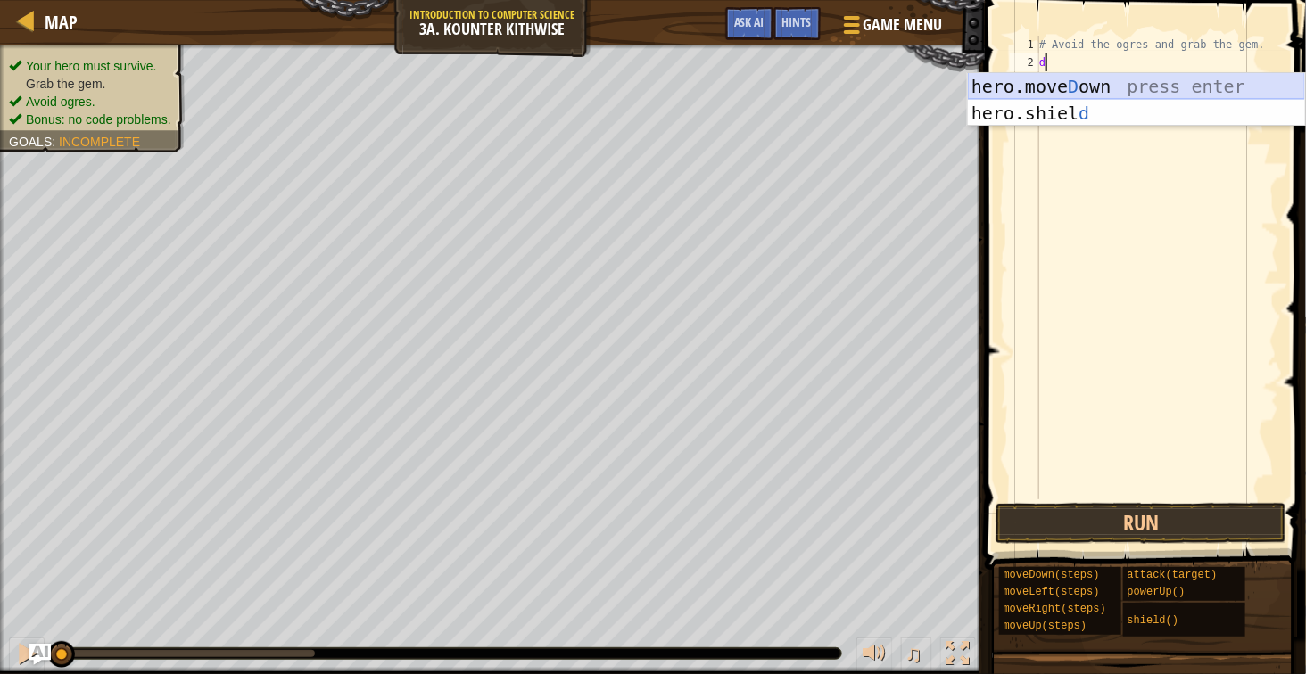
click at [1027, 87] on div "hero.[PERSON_NAME] own press enter hero.[PERSON_NAME] d press enter" at bounding box center [1136, 126] width 337 height 107
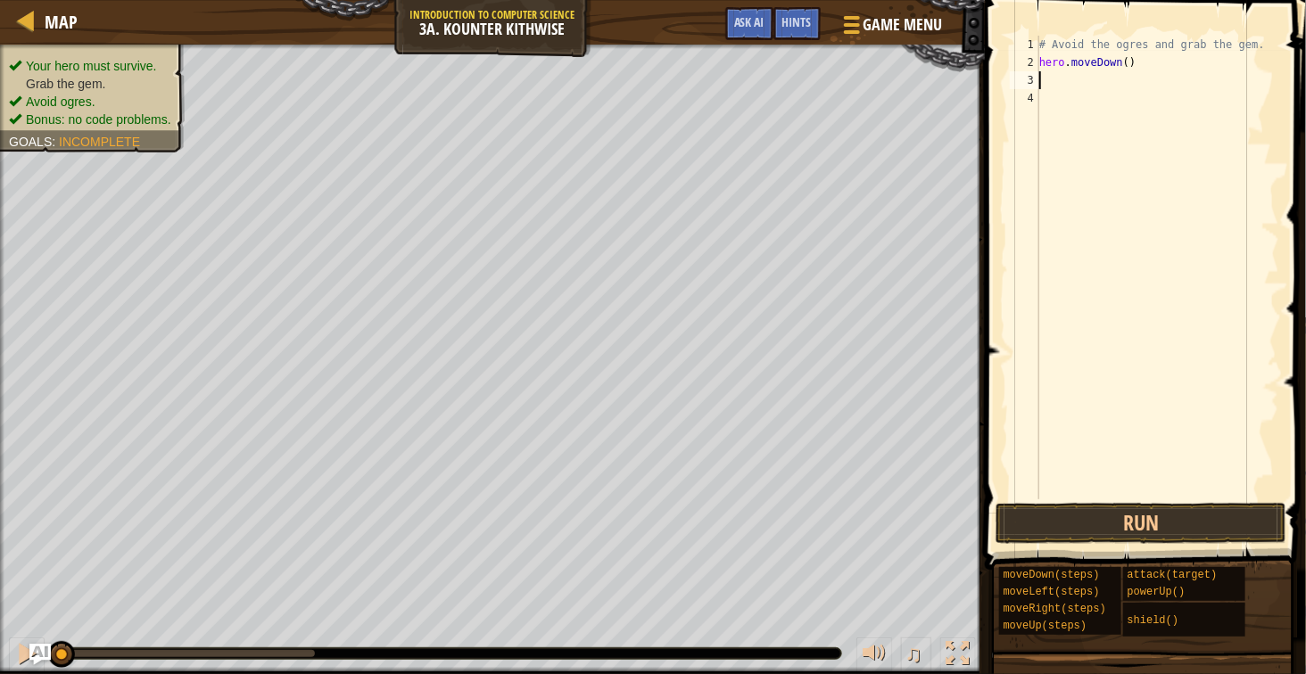
click at [1126, 66] on div "# Avoid the ogres and grab the gem. hero . moveDown ( )" at bounding box center [1158, 286] width 244 height 500
type textarea "hero.moveDown(2)"
click at [1112, 72] on div "# Avoid the ogres and grab the gem. hero . moveDown ( 2 )" at bounding box center [1158, 286] width 244 height 500
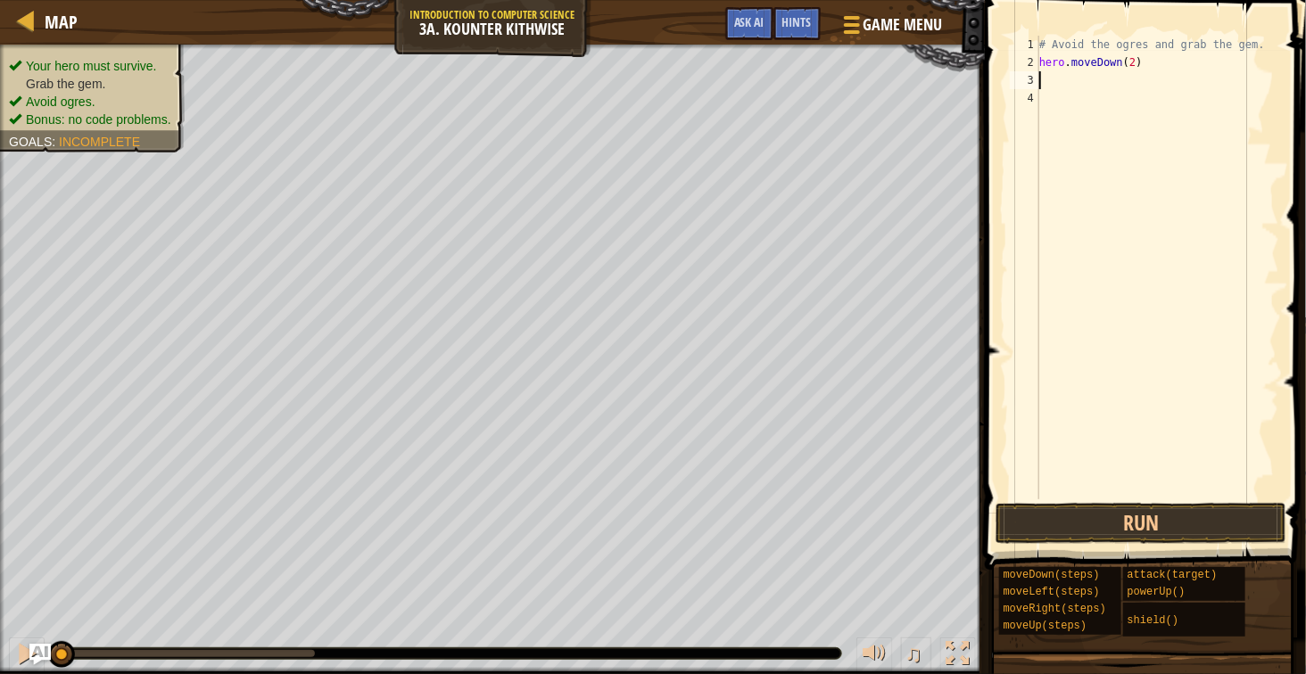
type textarea "r"
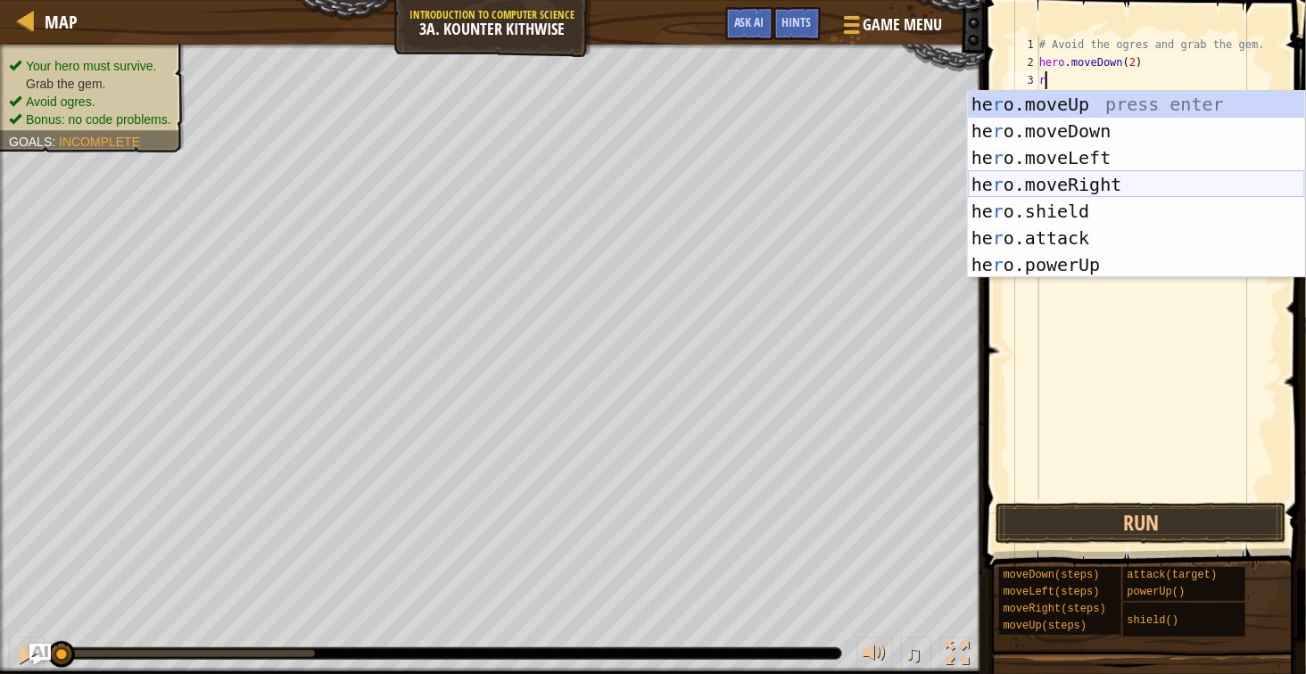
click at [1084, 184] on div "he r o.moveUp press enter he r o.moveDown press enter he r o.moveLeft press ent…" at bounding box center [1136, 211] width 337 height 241
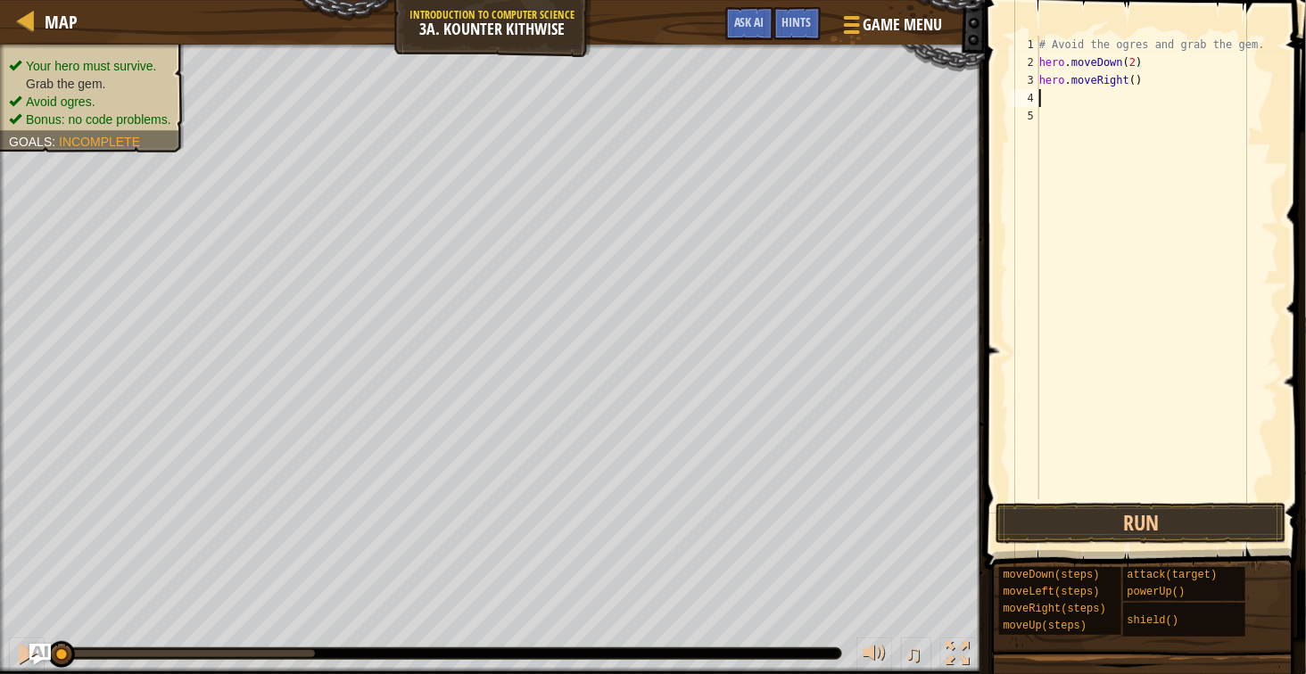
type textarea "up"
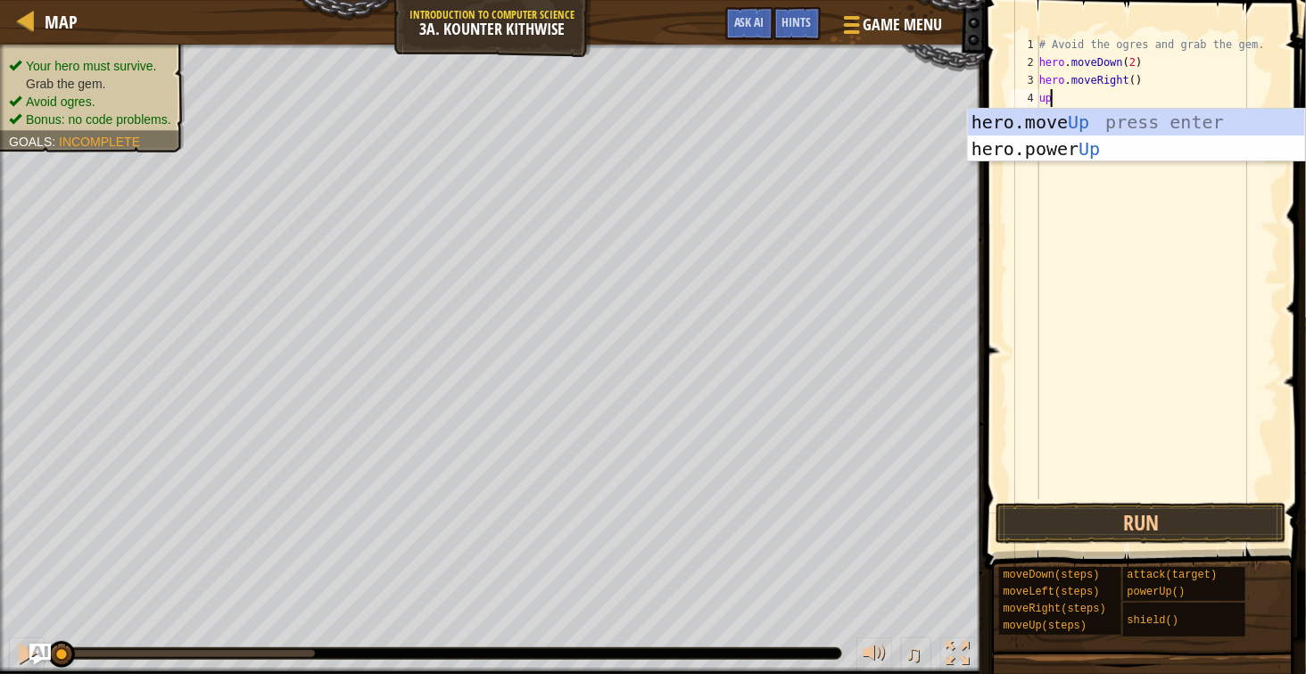
scroll to position [7, 1]
click at [1096, 124] on div "hero.move Up press enter hero.power Up press enter" at bounding box center [1136, 162] width 337 height 107
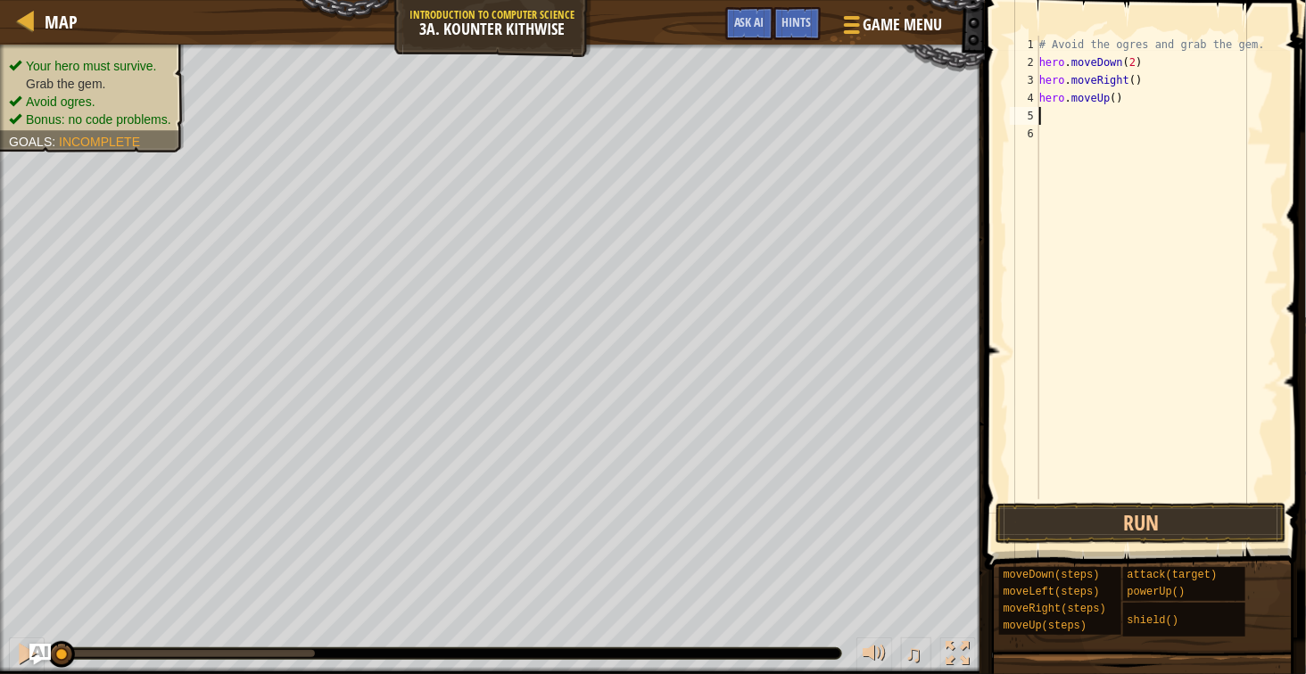
scroll to position [7, 0]
type textarea "ri"
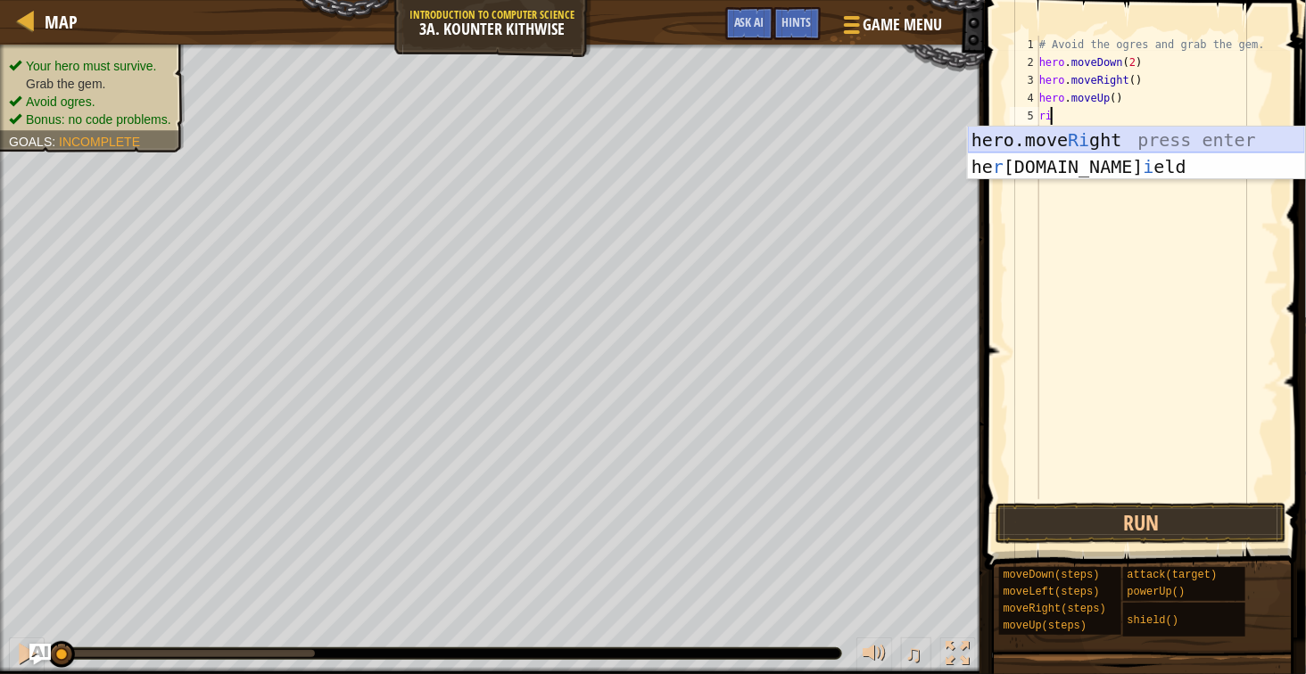
click at [1111, 133] on div "hero.move Ri ght press enter he r [DOMAIN_NAME] i eld press enter" at bounding box center [1136, 180] width 337 height 107
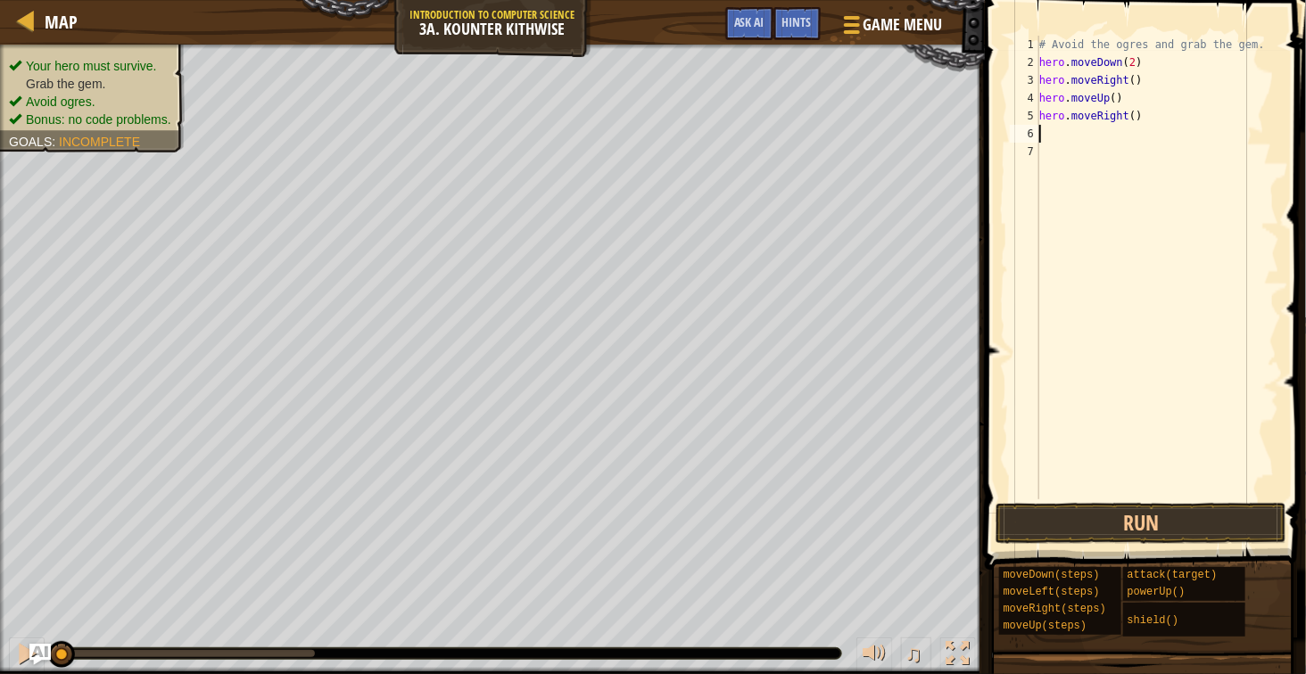
scroll to position [7, 0]
click at [1197, 514] on button "Run" at bounding box center [1141, 523] width 291 height 41
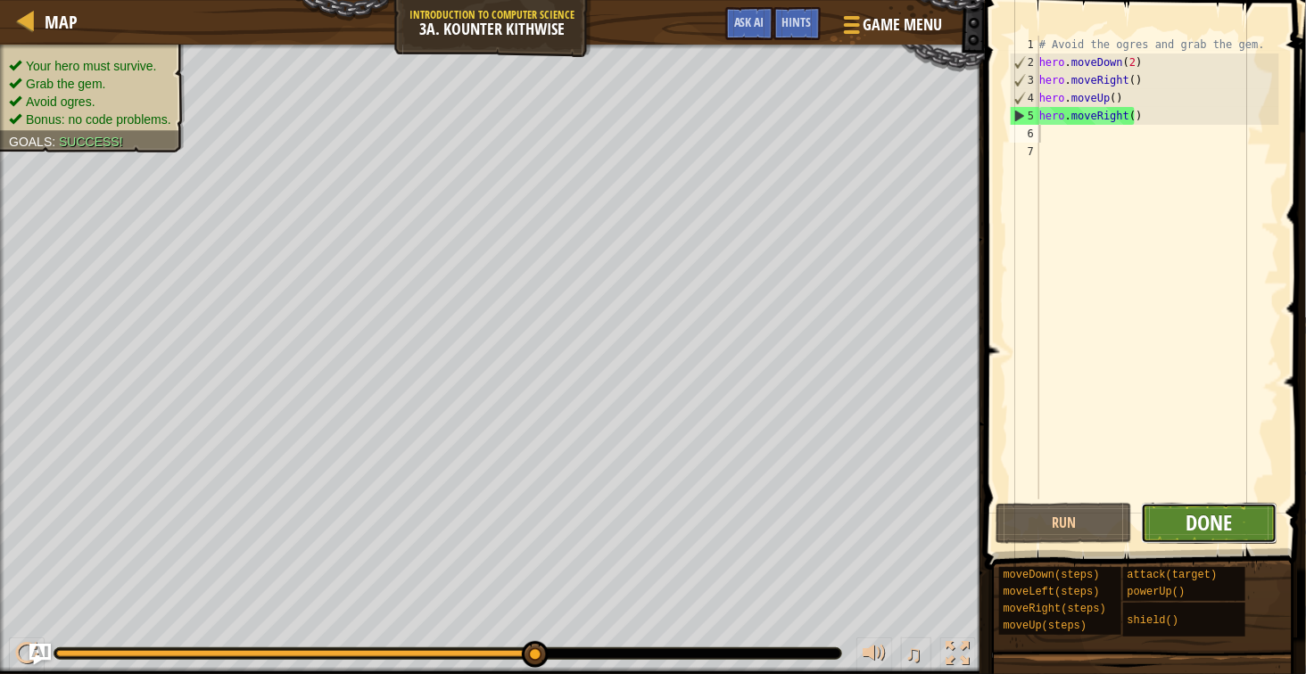
click at [1205, 530] on span "Done" at bounding box center [1209, 522] width 46 height 29
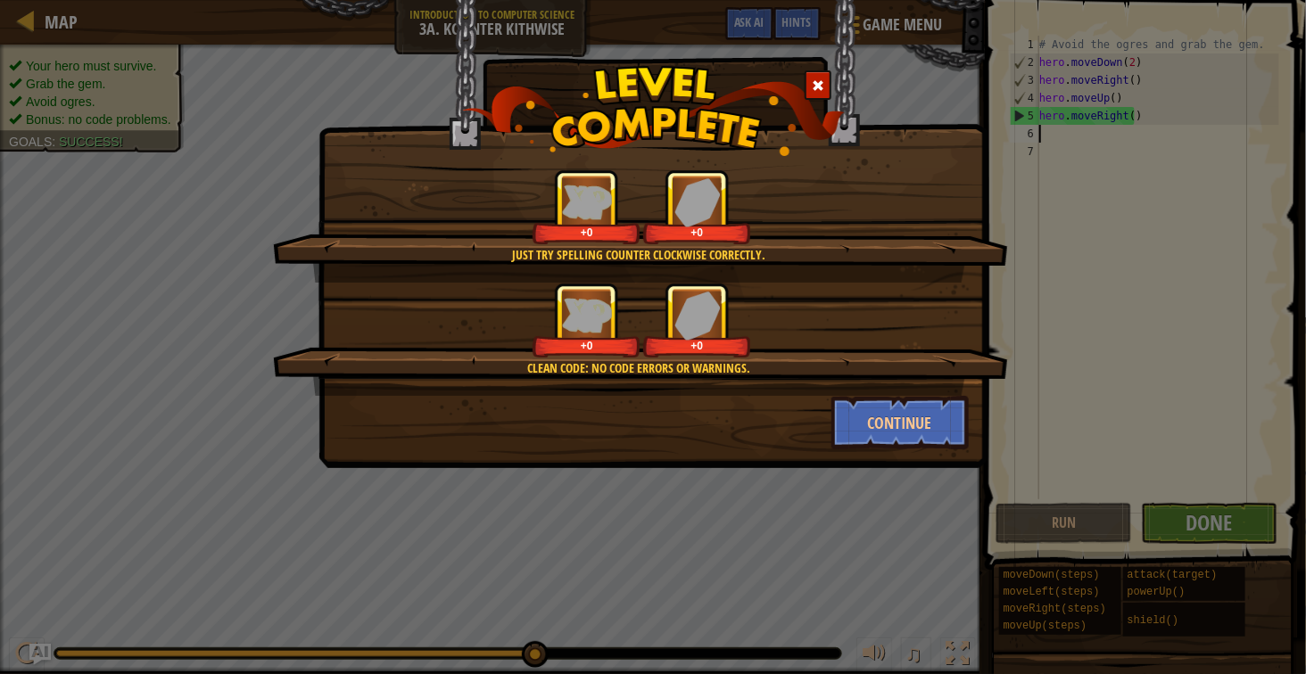
click at [928, 452] on div "Just try spelling counter clockwise correctly. +0 +0 Clean code: no code errors…" at bounding box center [652, 234] width 669 height 468
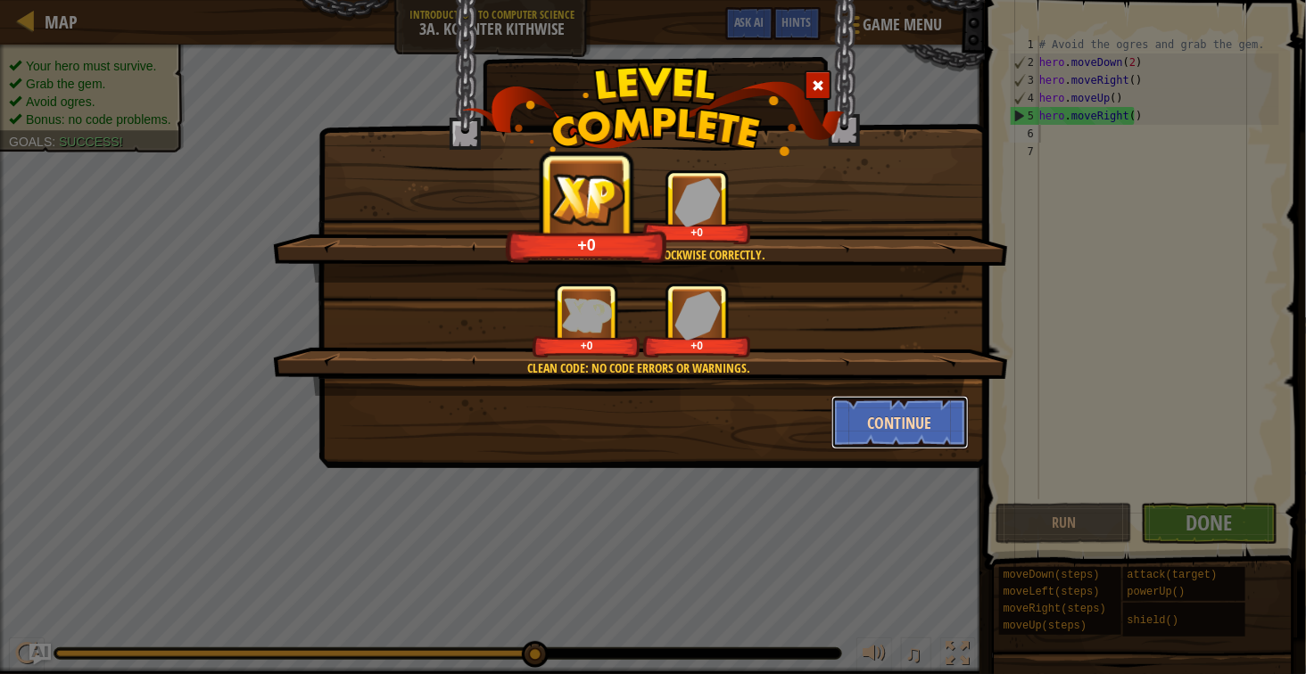
click at [920, 429] on button "Continue" at bounding box center [900, 423] width 138 height 54
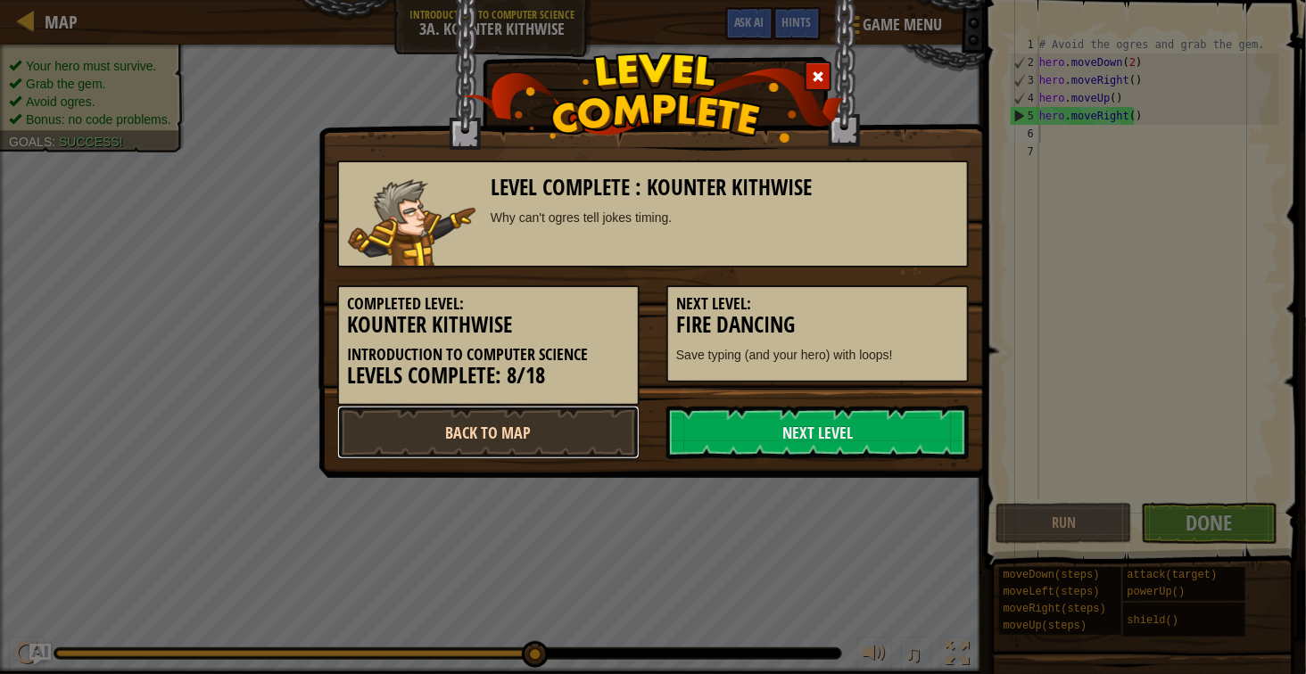
click at [613, 431] on link "Back to Map" at bounding box center [488, 433] width 302 height 54
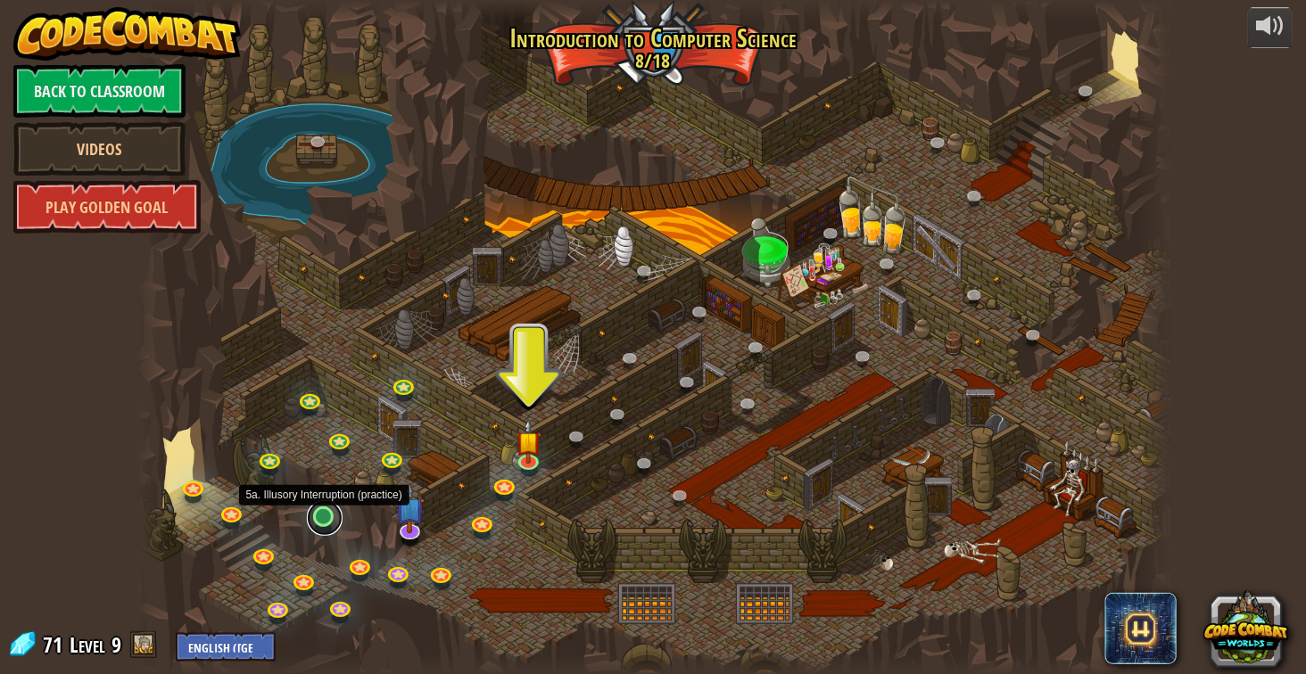
click at [328, 527] on link at bounding box center [325, 518] width 36 height 36
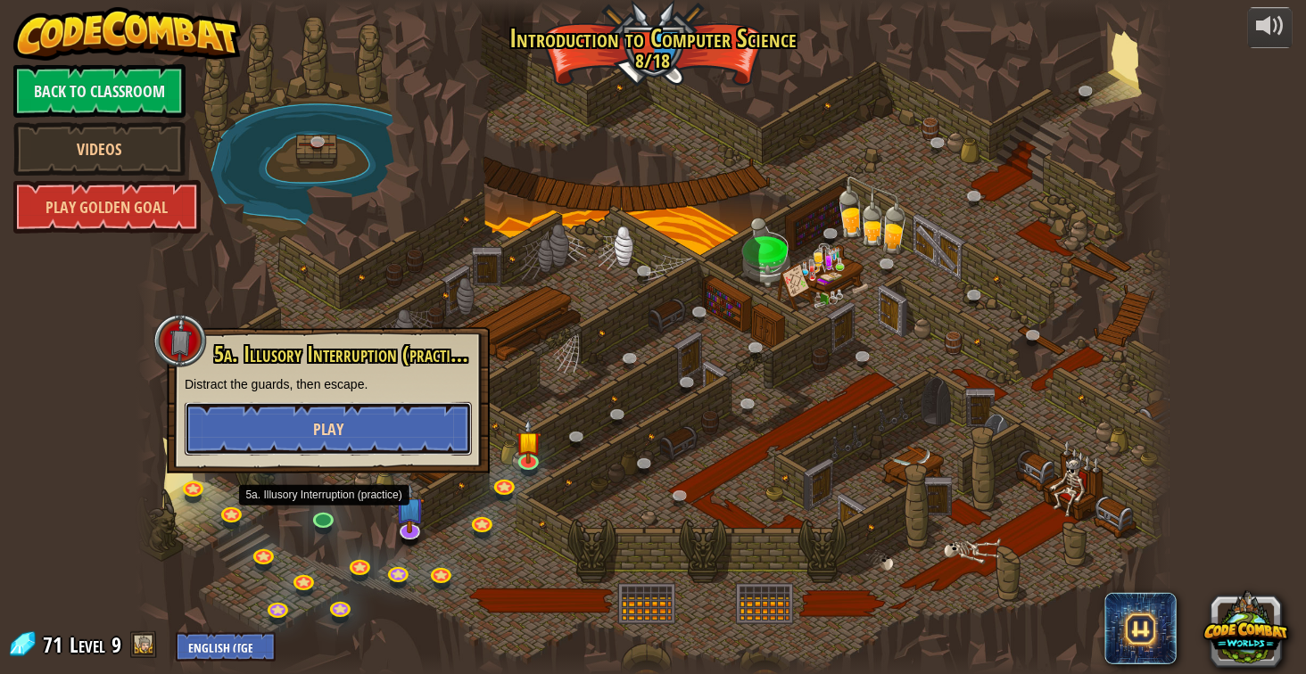
click at [328, 442] on button "Play" at bounding box center [328, 429] width 287 height 54
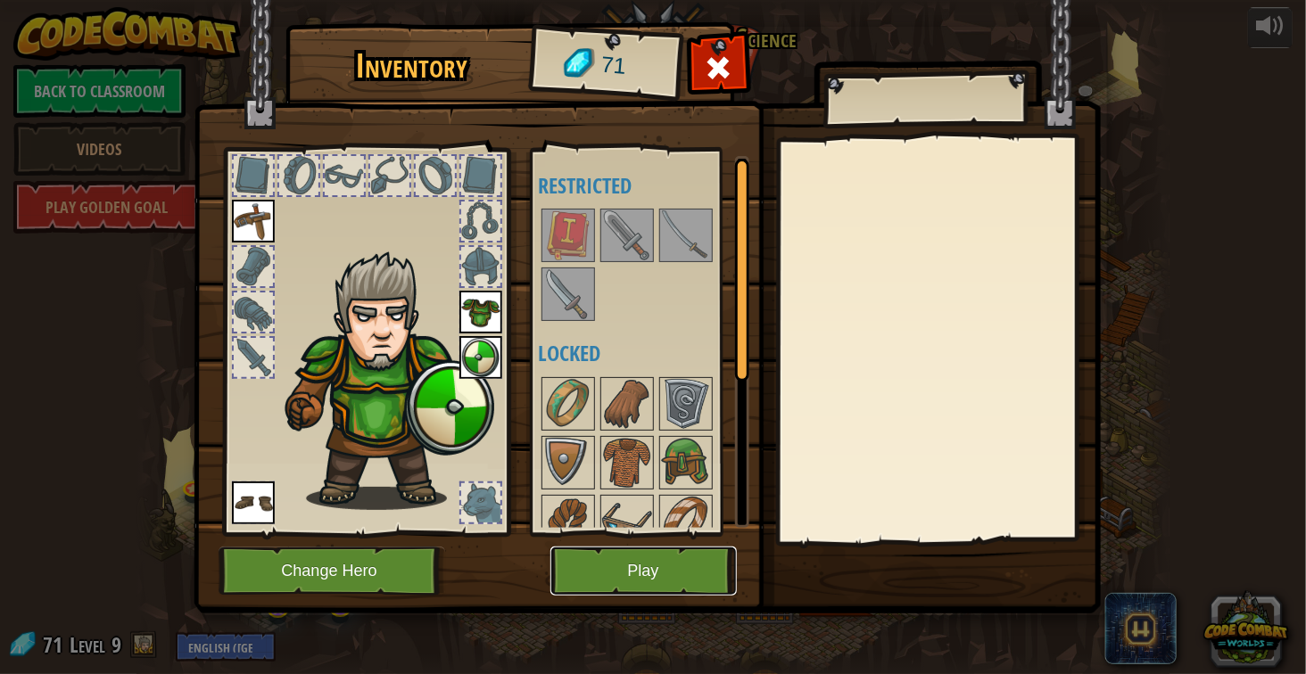
click at [676, 571] on button "Play" at bounding box center [643, 571] width 186 height 49
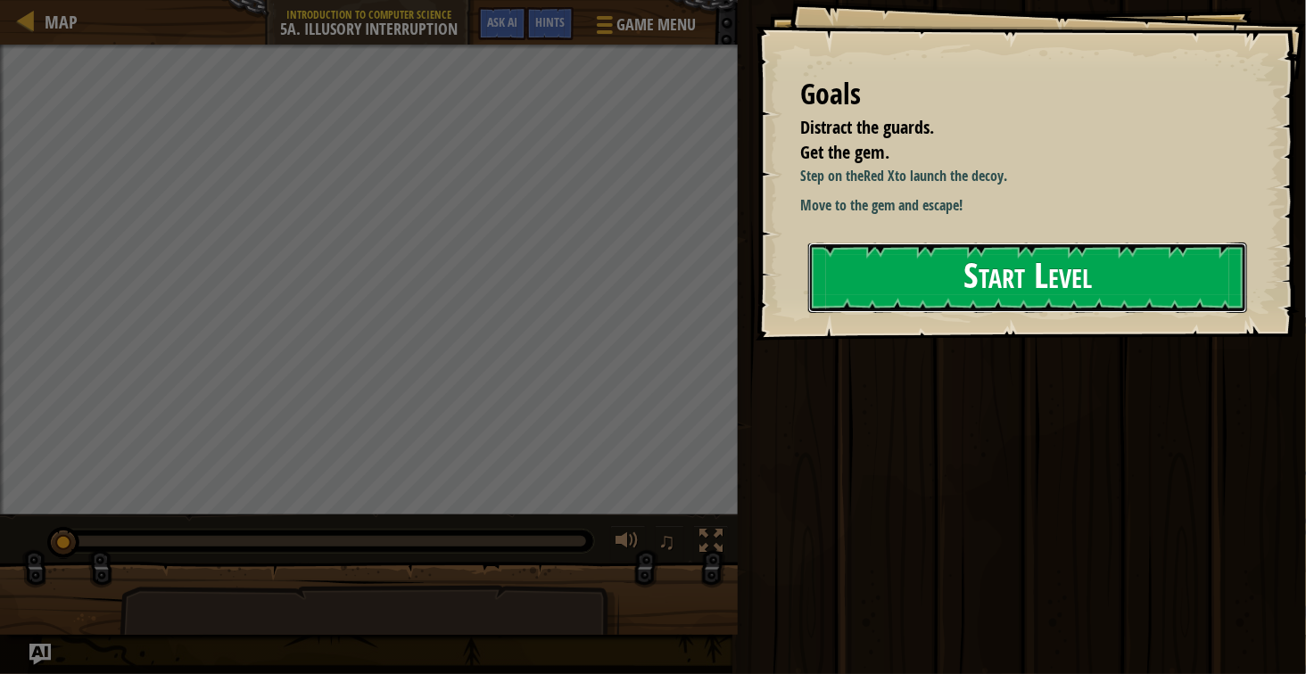
click at [847, 313] on button "Start Level" at bounding box center [1027, 278] width 439 height 70
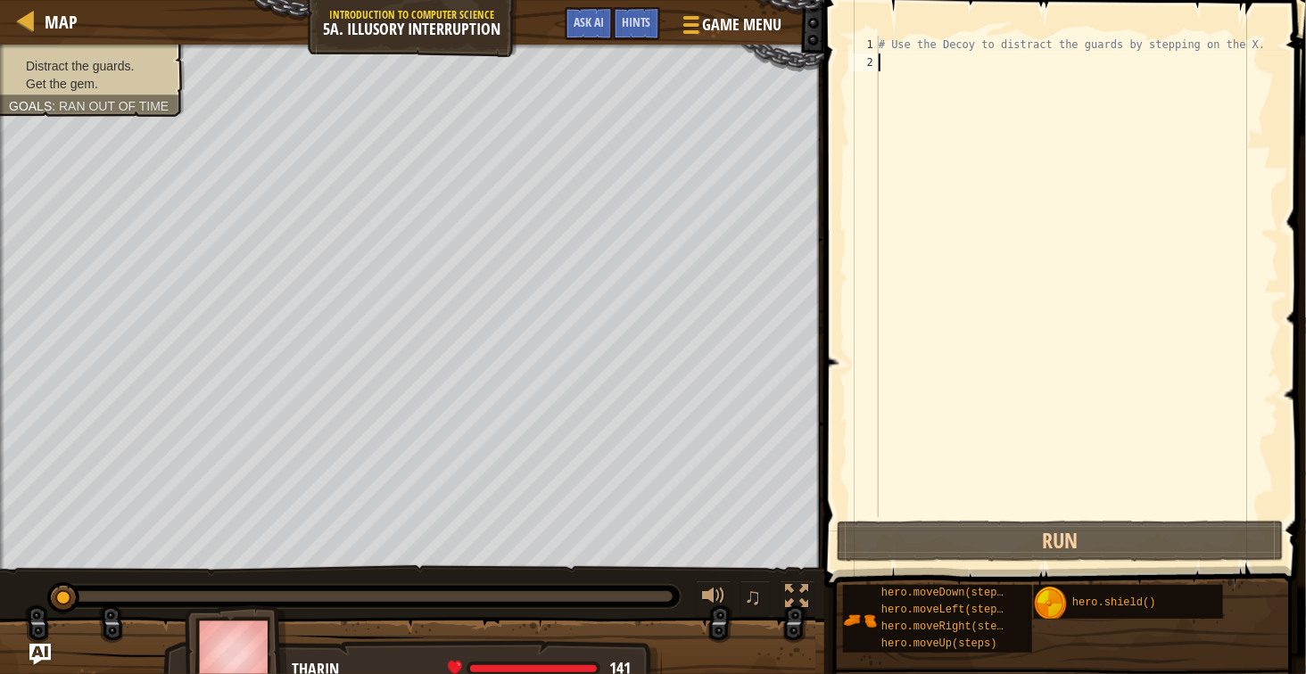
type textarea "r"
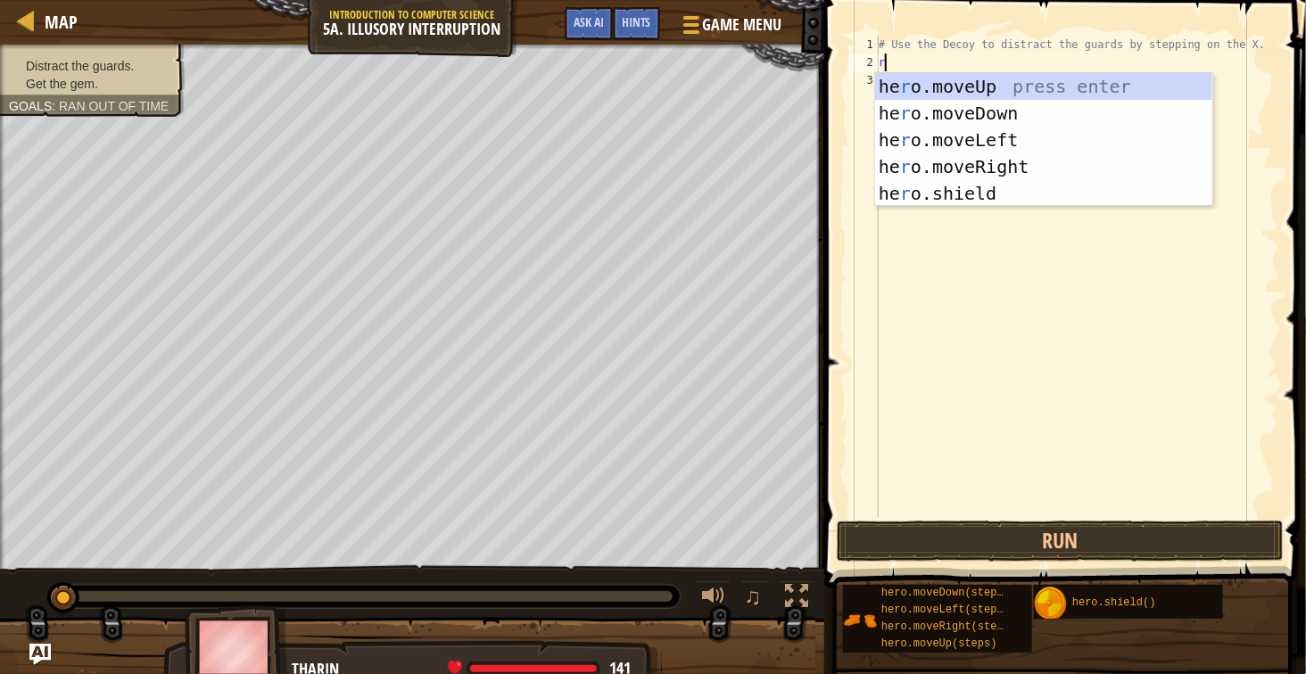
scroll to position [7, 0]
click at [1056, 157] on div "he r o.moveUp press enter he r o.moveDown press enter he r o.moveLeft press ent…" at bounding box center [1043, 166] width 337 height 187
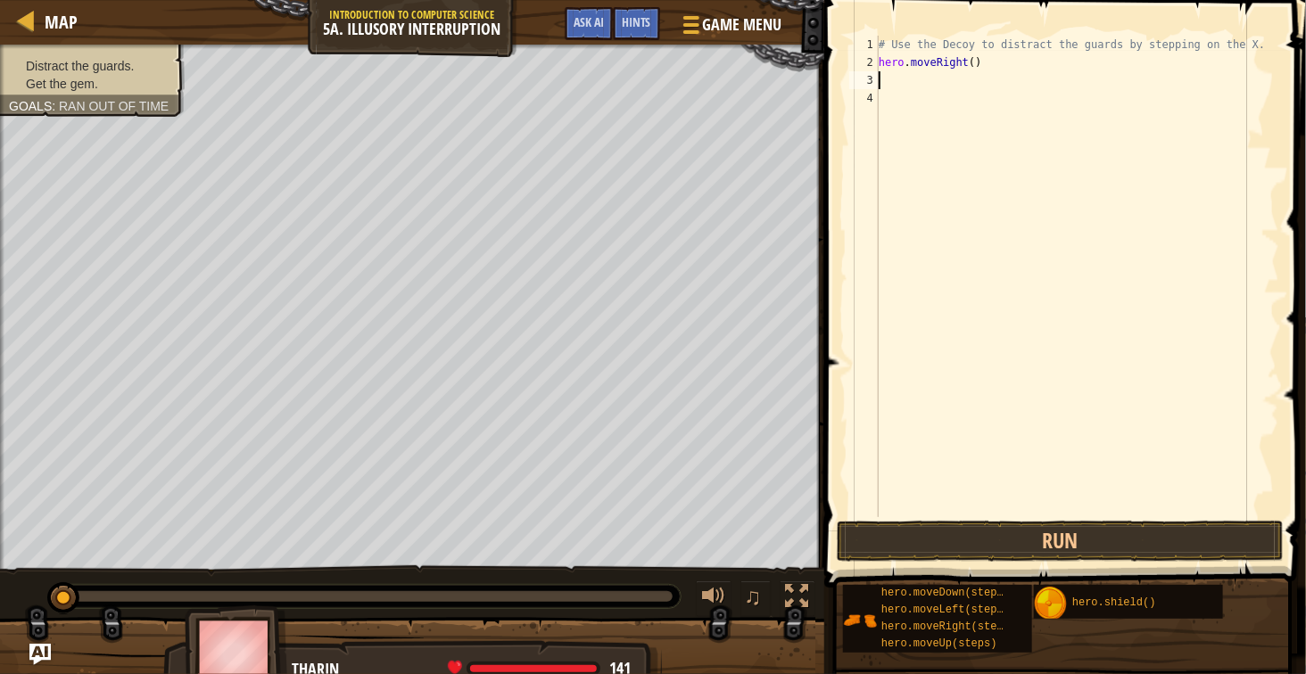
type textarea "d"
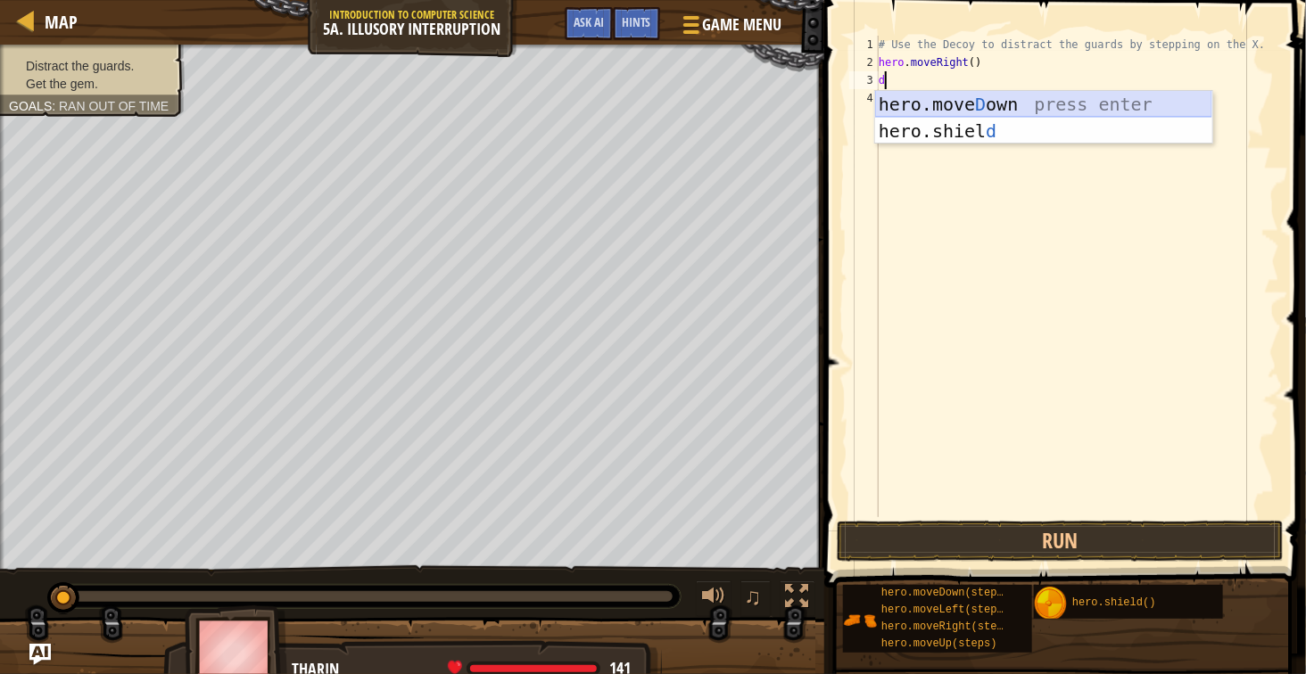
click at [1033, 110] on div "hero.[PERSON_NAME] own press enter hero.[PERSON_NAME] d press enter" at bounding box center [1043, 144] width 337 height 107
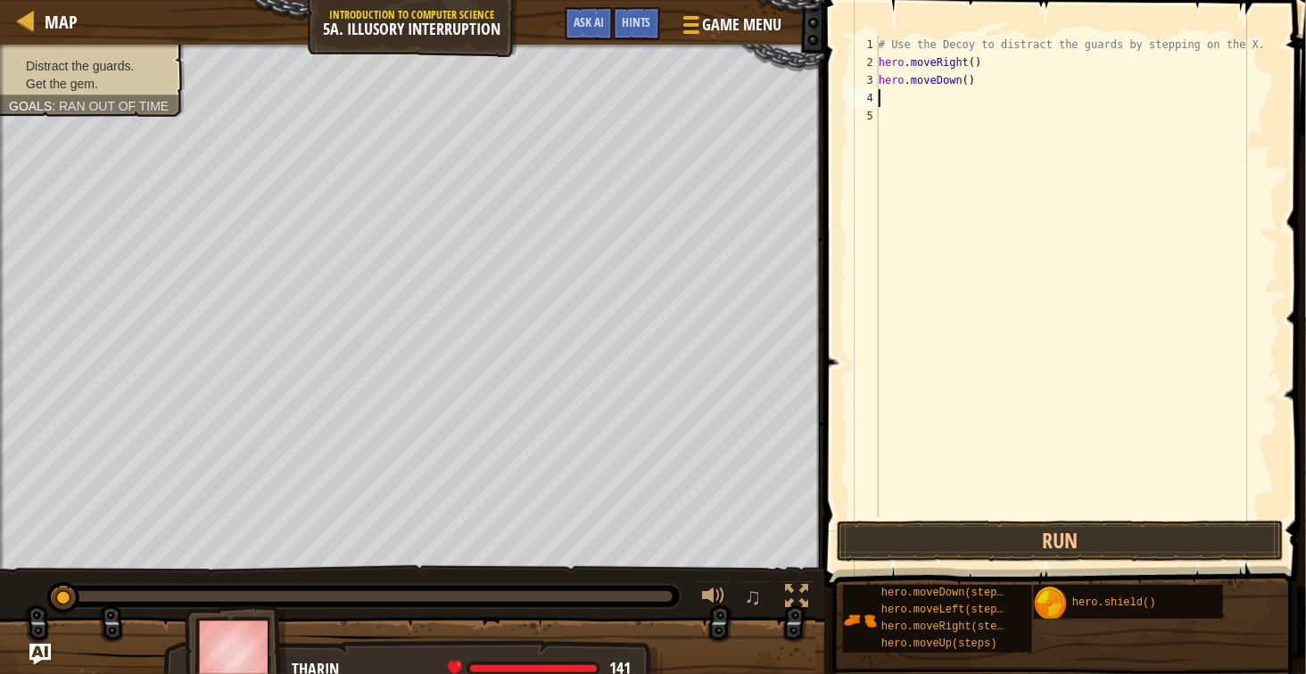
click at [967, 87] on div "# Use the Decoy to distract the guards by stepping on the X. hero . moveRight (…" at bounding box center [1077, 294] width 404 height 517
click at [963, 87] on div "# Use the Decoy to distract the guards by stepping on the X. hero . moveRight (…" at bounding box center [1077, 294] width 404 height 517
type textarea "hero.moveDown(2)"
click at [988, 529] on button "Run" at bounding box center [1060, 541] width 447 height 41
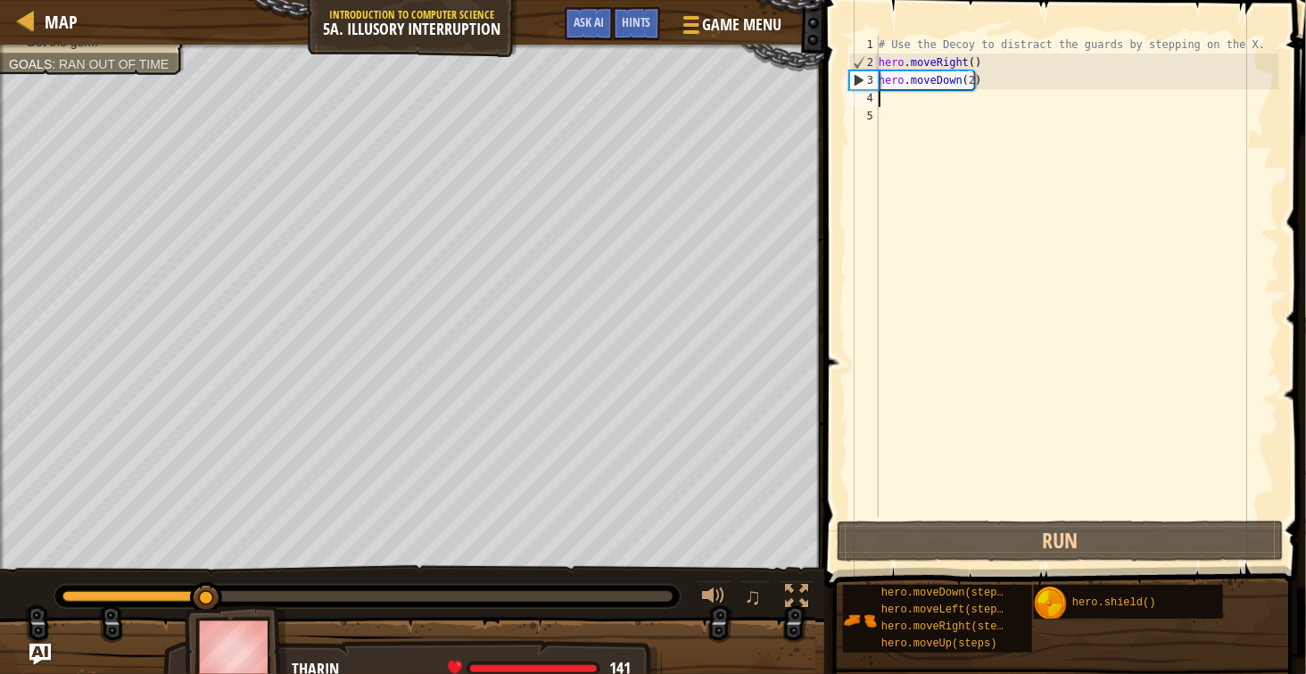
click at [992, 103] on div "# Use the Decoy to distract the guards by stepping on the X. hero . moveRight (…" at bounding box center [1077, 294] width 404 height 517
type textarea "u"
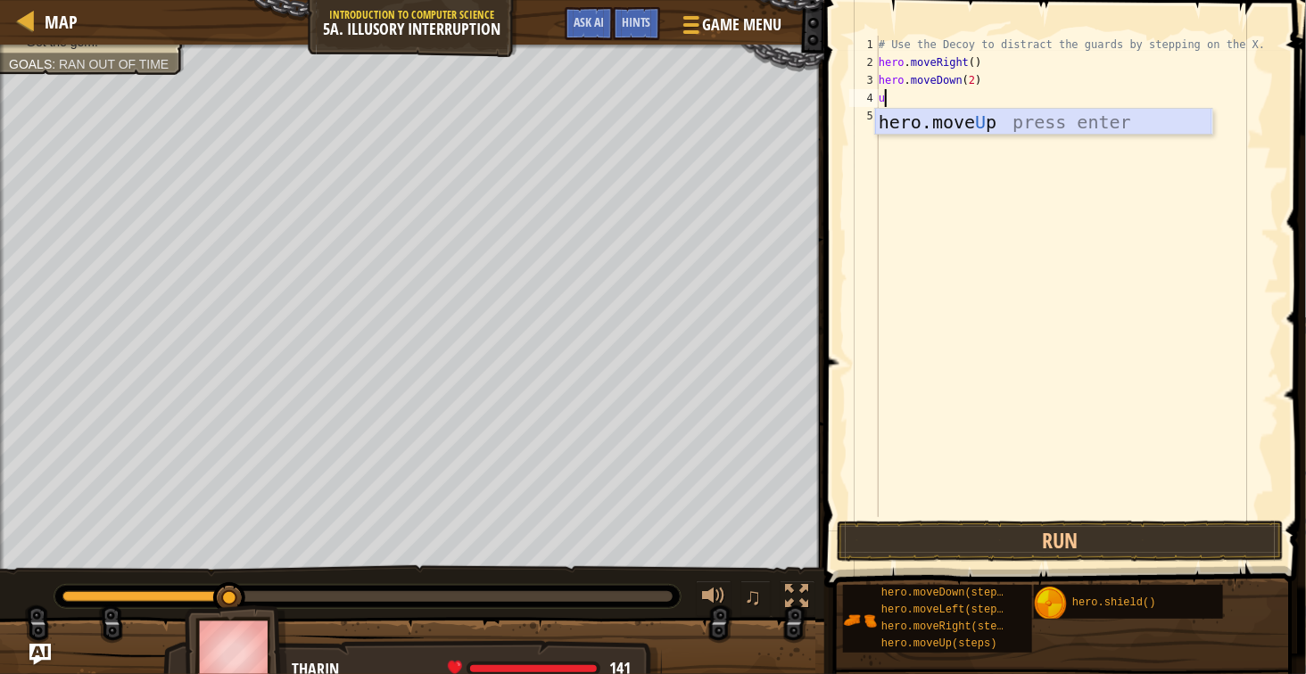
click at [996, 120] on div "hero.move U p press enter" at bounding box center [1043, 149] width 337 height 80
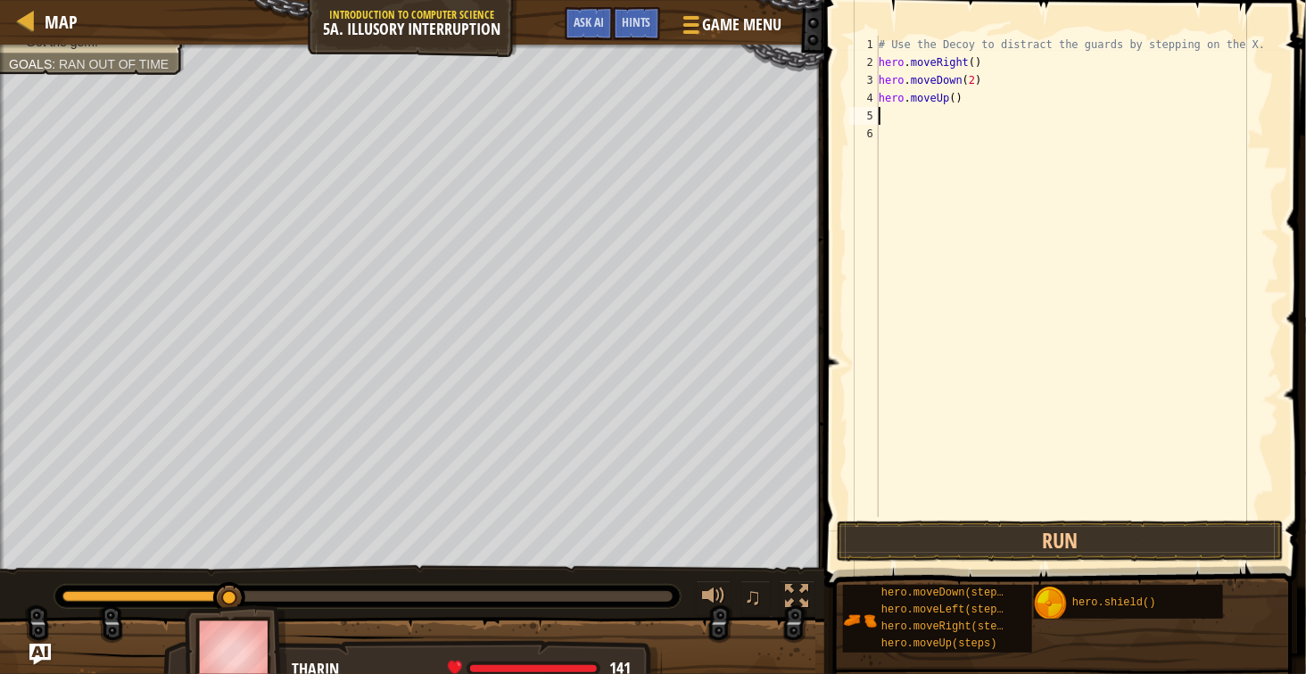
click at [945, 100] on div "# Use the Decoy to distract the guards by stepping on the X. hero . moveRight (…" at bounding box center [1077, 294] width 404 height 517
click at [953, 102] on div "# Use the Decoy to distract the guards by stepping on the X. hero . moveRight (…" at bounding box center [1077, 294] width 404 height 517
type textarea "hero.moveUp(2)"
click at [1008, 138] on div "# Use the Decoy to distract the guards by stepping on the X. hero . moveRight (…" at bounding box center [1077, 294] width 404 height 517
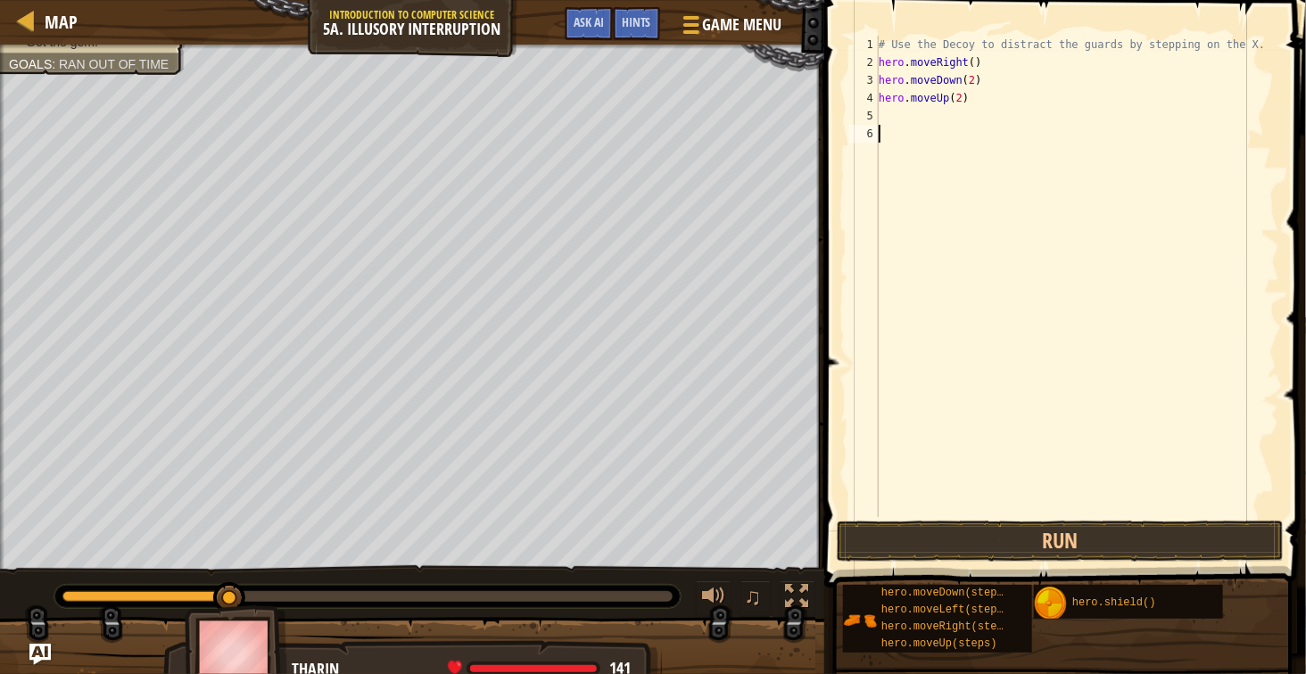
scroll to position [7, 0]
click at [1009, 125] on div "# Use the Decoy to distract the guards by stepping on the X. hero . moveRight (…" at bounding box center [1077, 294] width 404 height 517
click at [1013, 115] on div "# Use the Decoy to distract the guards by stepping on the X. hero . moveRight (…" at bounding box center [1077, 294] width 404 height 517
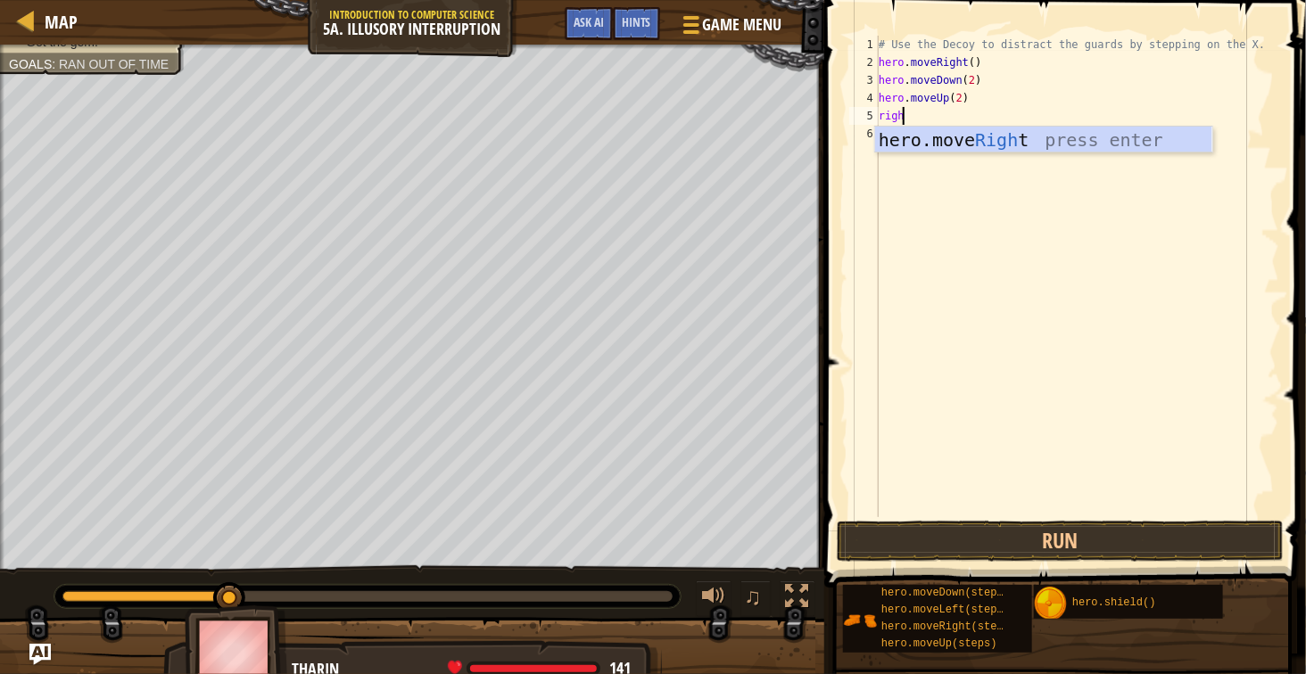
type textarea "right"
click at [1012, 141] on div "hero.move Right press enter" at bounding box center [1043, 167] width 337 height 80
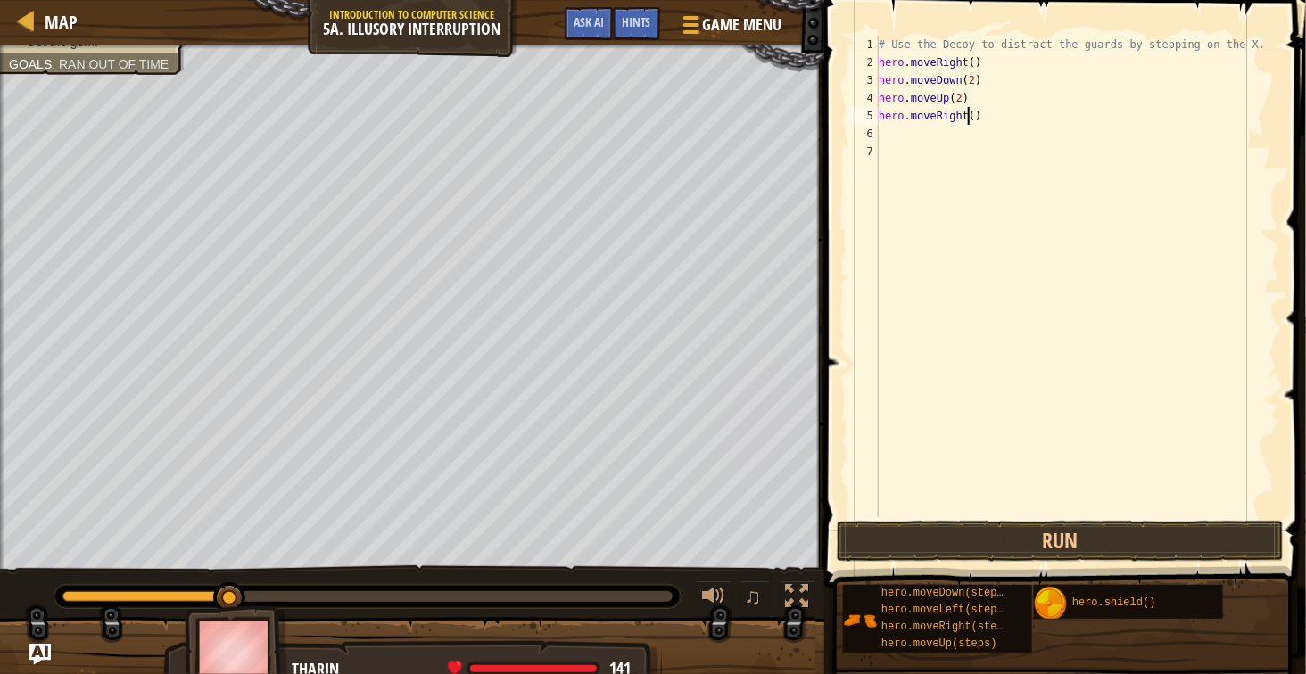
click at [968, 119] on div "# Use the Decoy to distract the guards by stepping on the X. hero . moveRight (…" at bounding box center [1077, 294] width 404 height 517
click at [1020, 531] on button "Run" at bounding box center [1060, 541] width 447 height 41
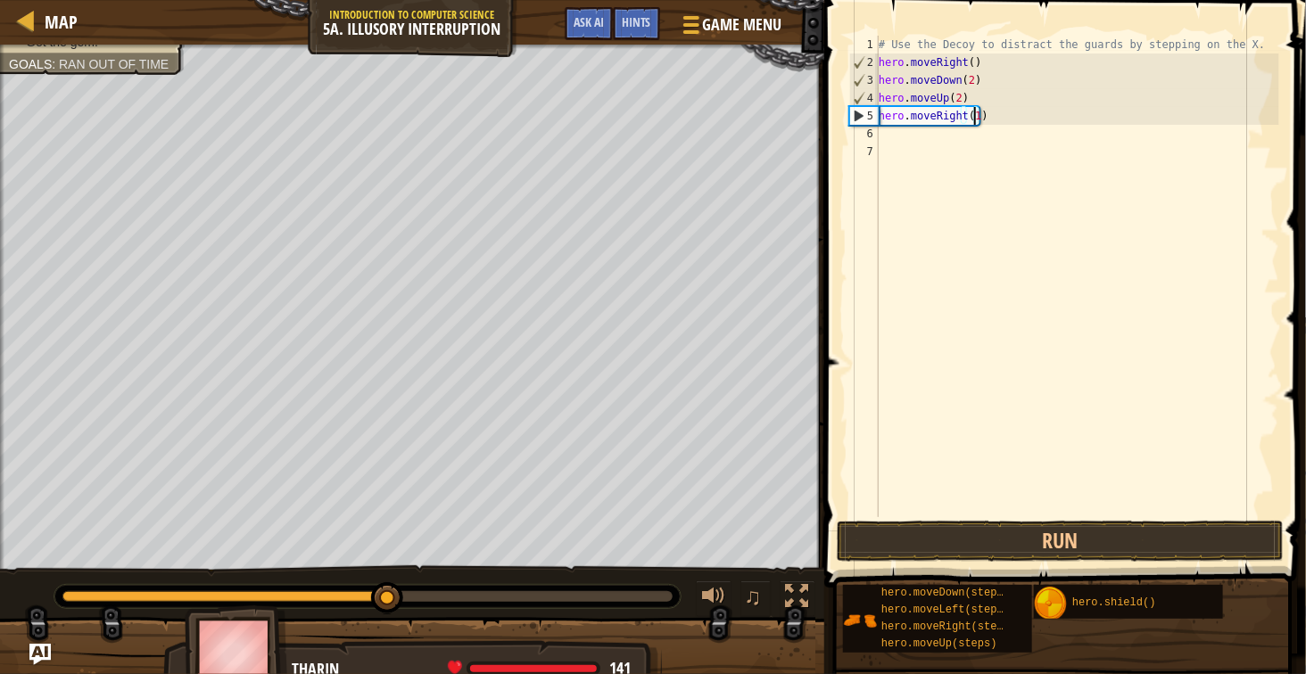
scroll to position [7, 15]
click at [1011, 537] on button "Run" at bounding box center [1060, 541] width 447 height 41
type textarea "hero.moveRight(3)"
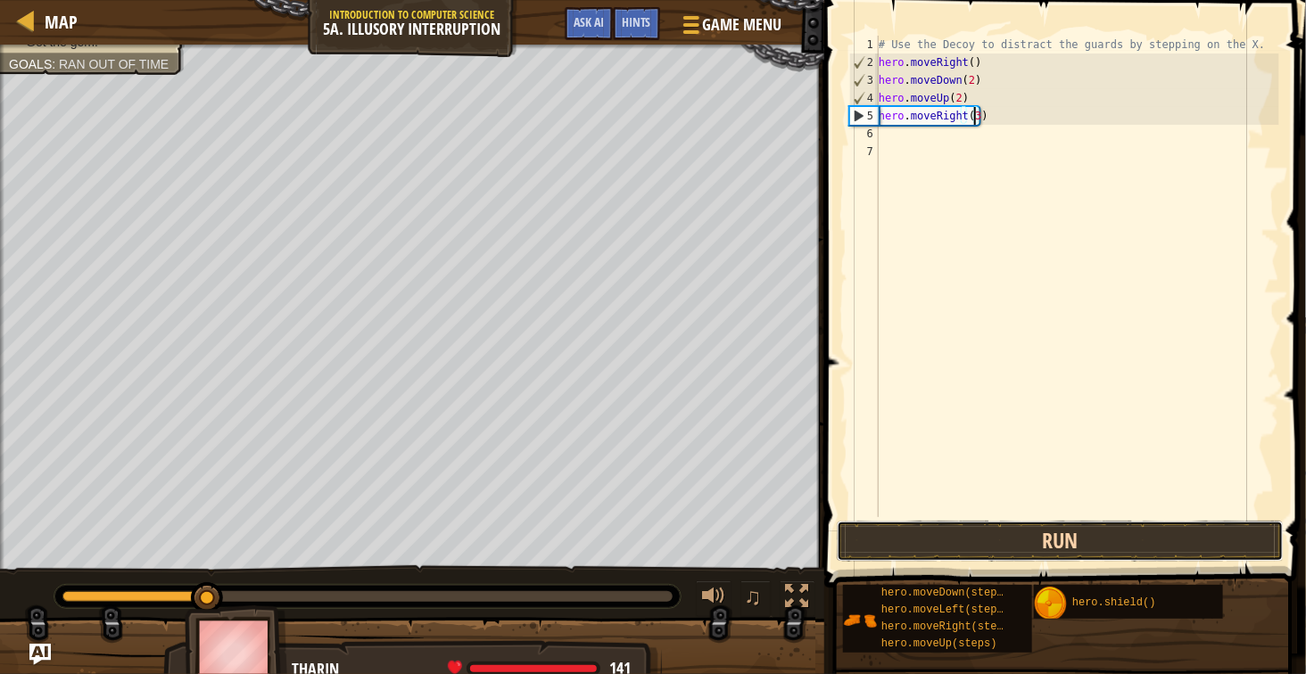
click at [1043, 543] on button "Run" at bounding box center [1060, 541] width 447 height 41
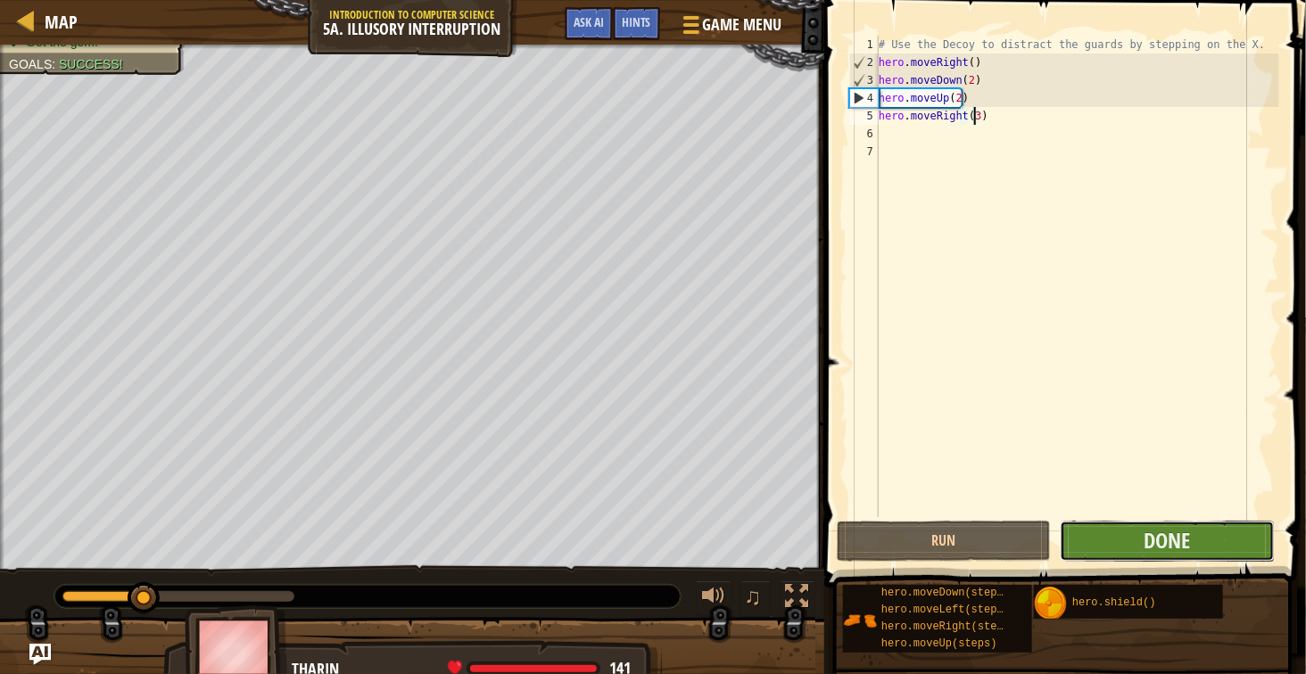
click at [1084, 543] on button "Done" at bounding box center [1167, 541] width 214 height 41
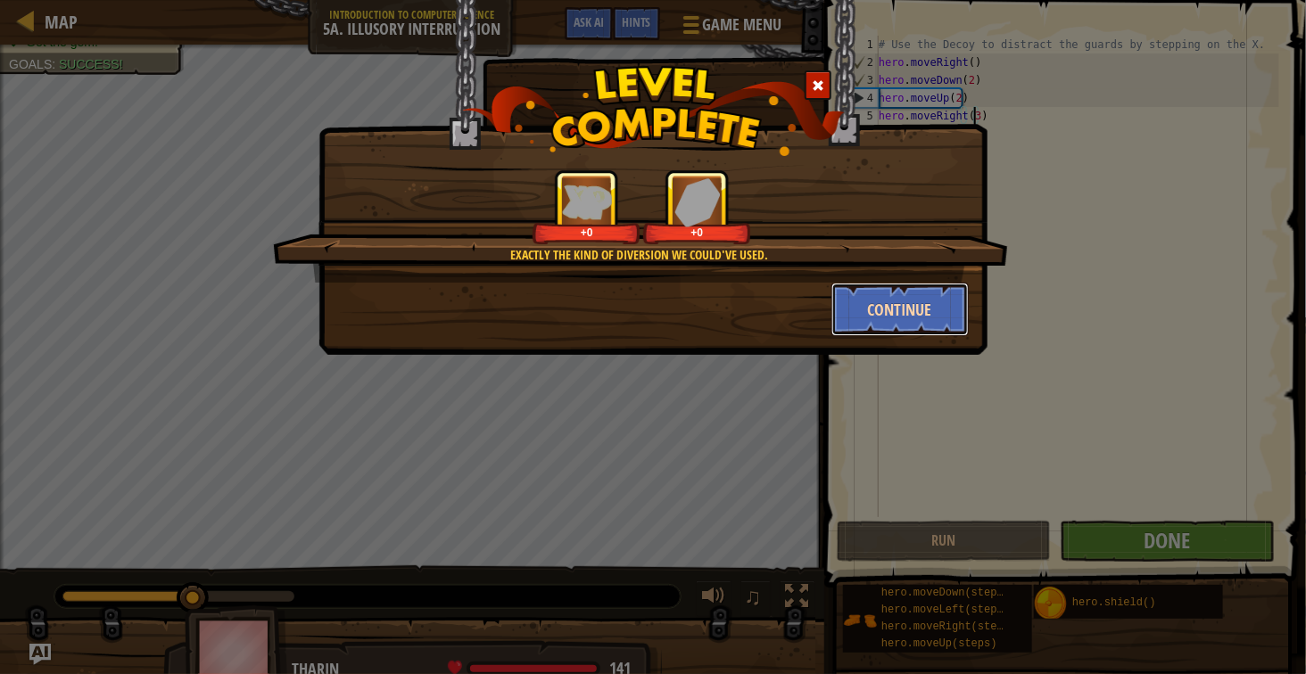
click at [857, 297] on button "Continue" at bounding box center [900, 310] width 138 height 54
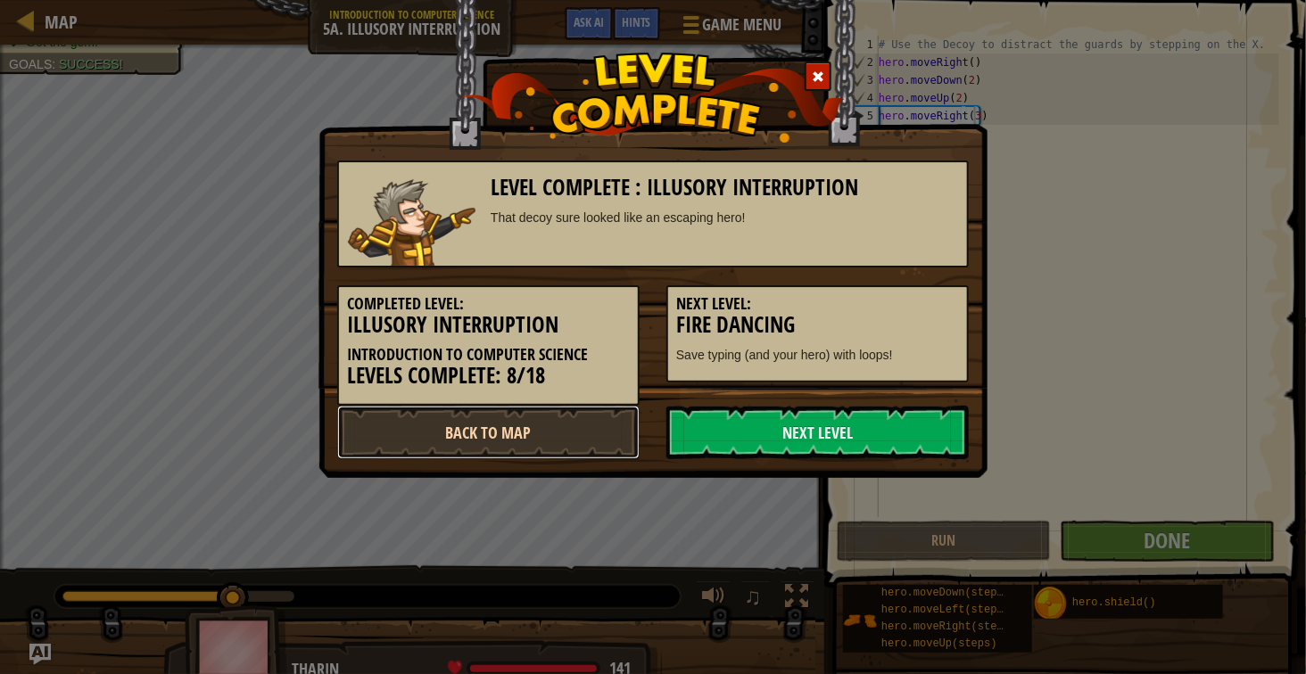
click at [595, 433] on link "Back to Map" at bounding box center [488, 433] width 302 height 54
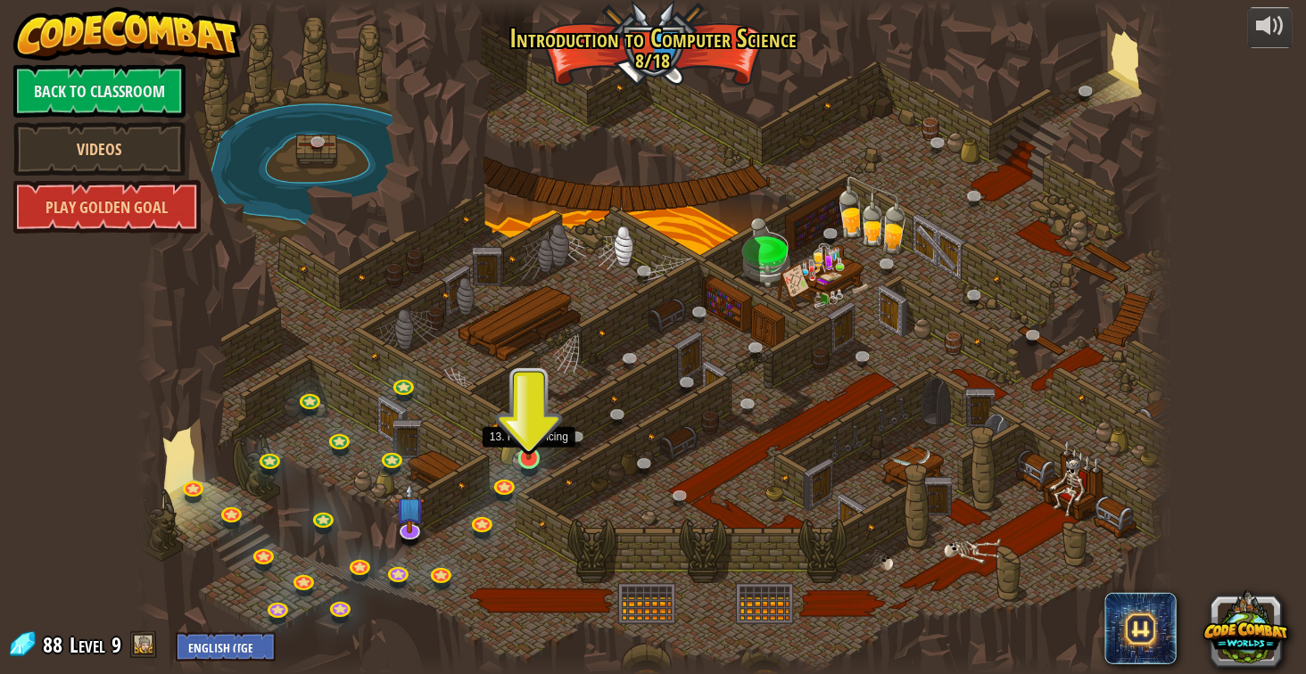
click at [531, 452] on img at bounding box center [529, 431] width 26 height 60
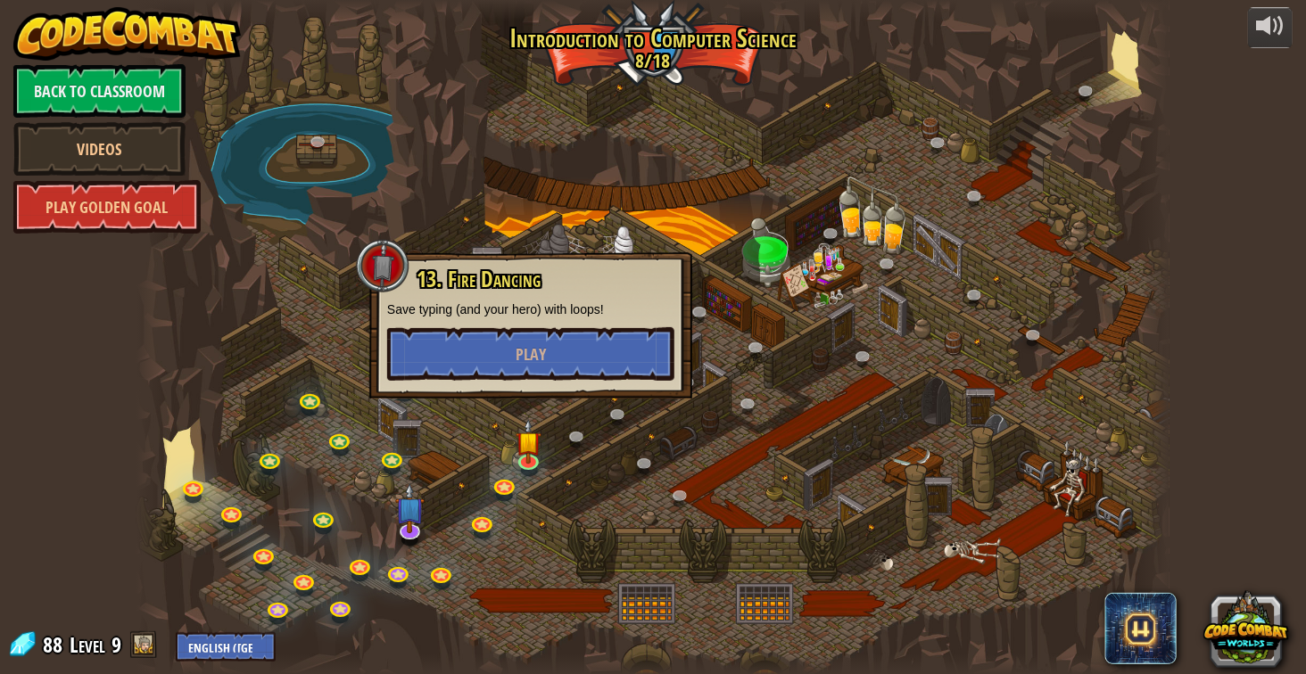
click at [687, 416] on div at bounding box center [652, 337] width 1033 height 675
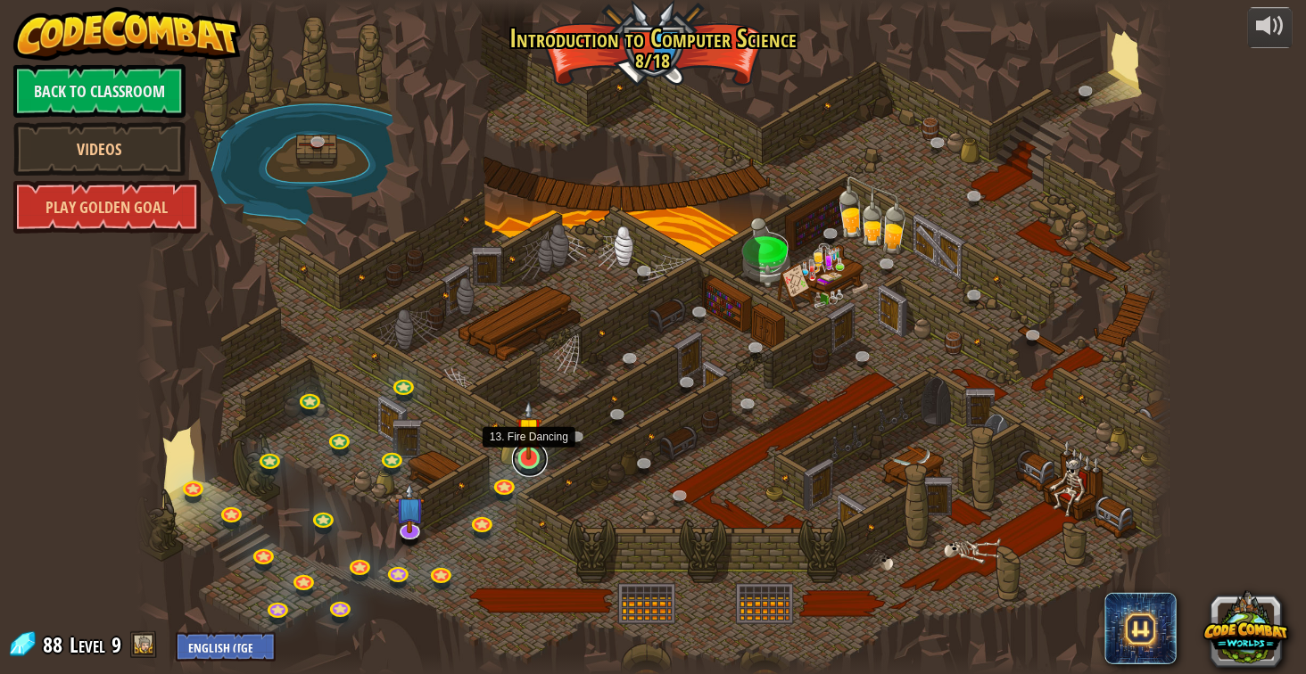
click at [530, 464] on link at bounding box center [530, 460] width 36 height 36
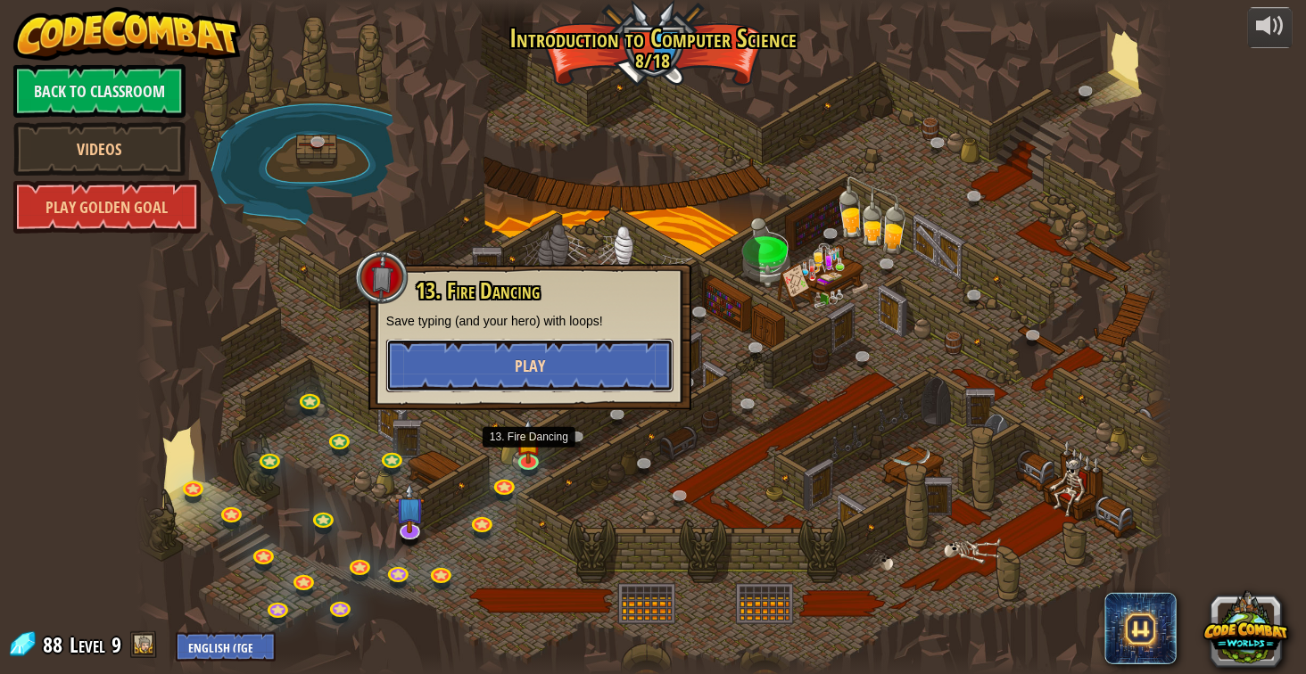
click at [508, 348] on button "Play" at bounding box center [529, 366] width 287 height 54
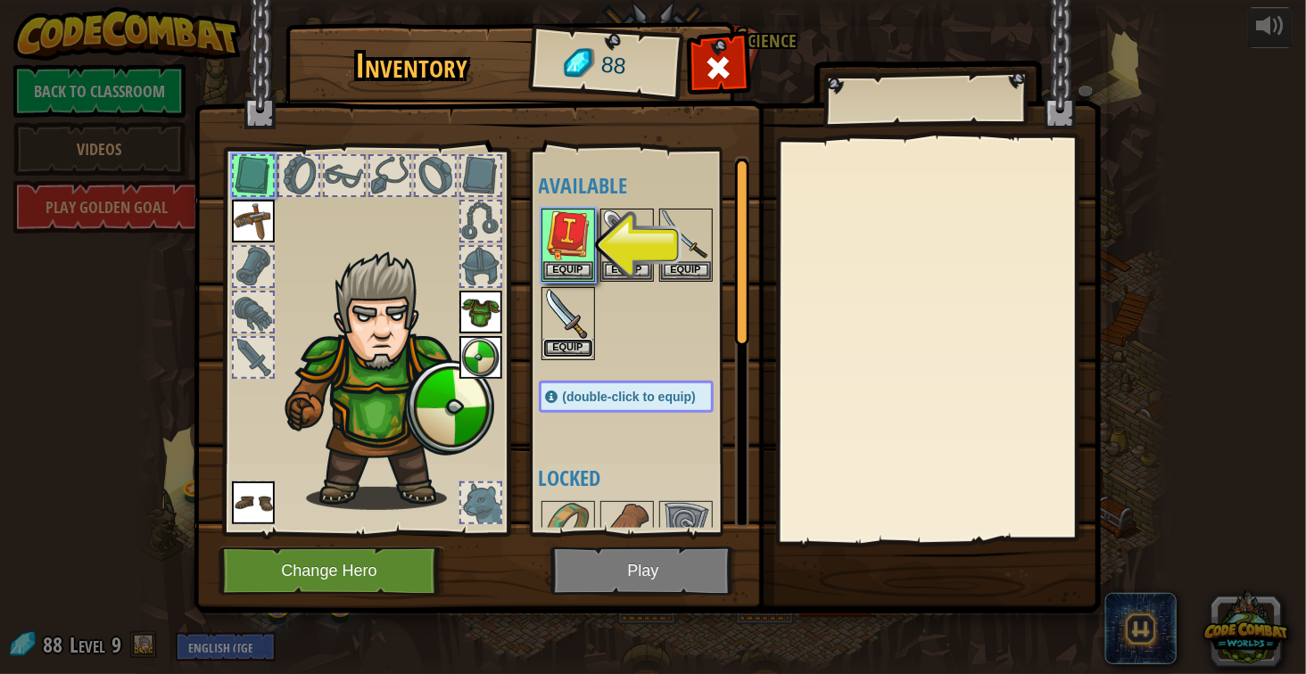
click at [579, 346] on button "Equip" at bounding box center [568, 348] width 50 height 19
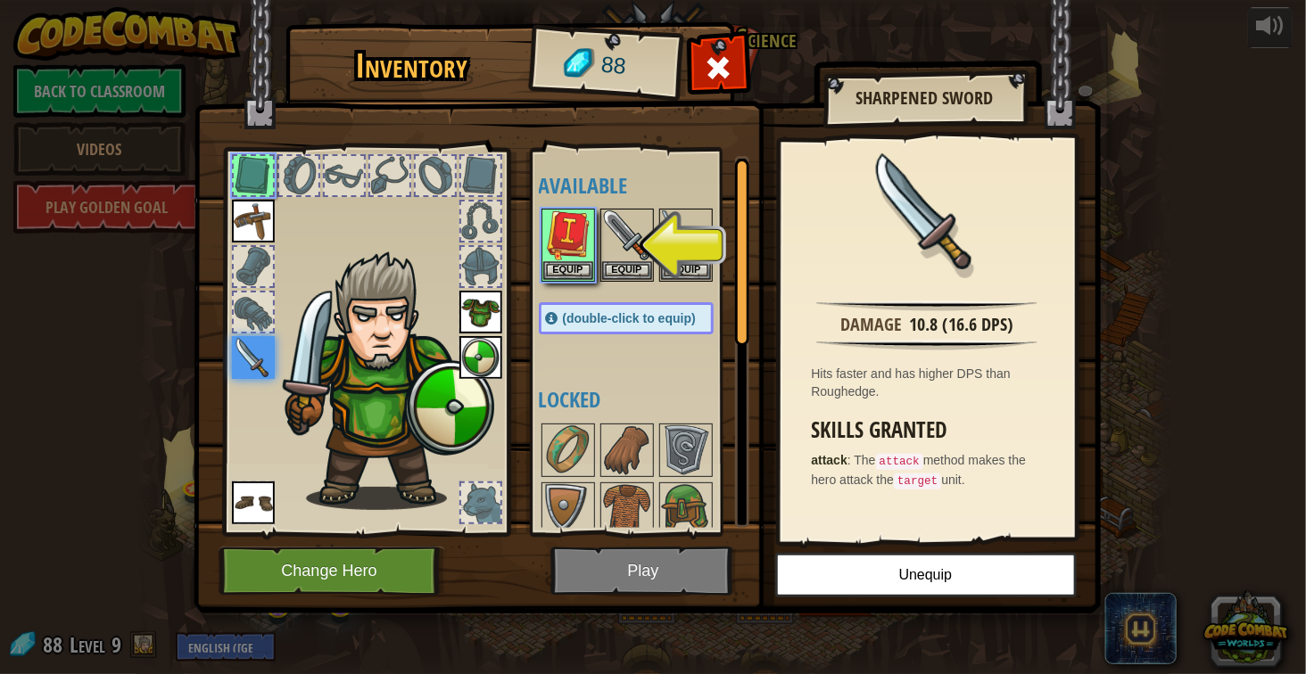
click at [665, 574] on img at bounding box center [647, 290] width 907 height 648
click at [568, 266] on button "Equip" at bounding box center [568, 269] width 50 height 19
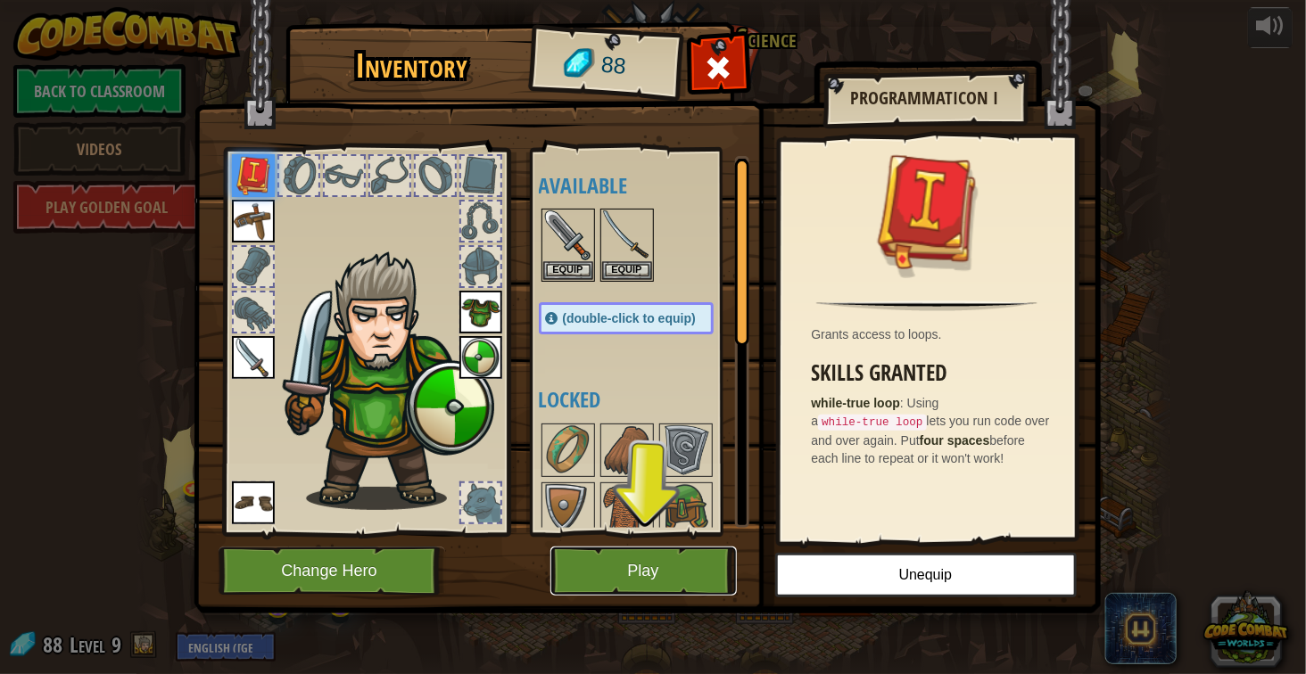
click at [665, 593] on button "Play" at bounding box center [643, 571] width 186 height 49
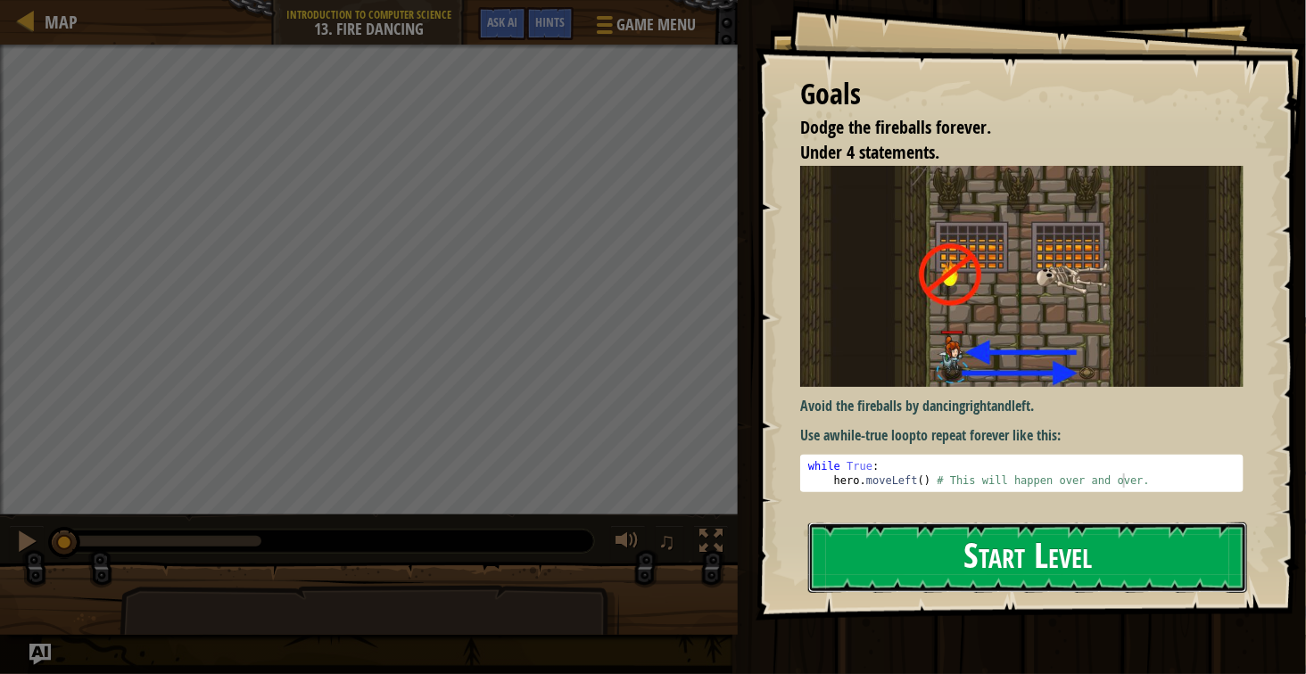
click at [874, 530] on button "Start Level" at bounding box center [1027, 558] width 439 height 70
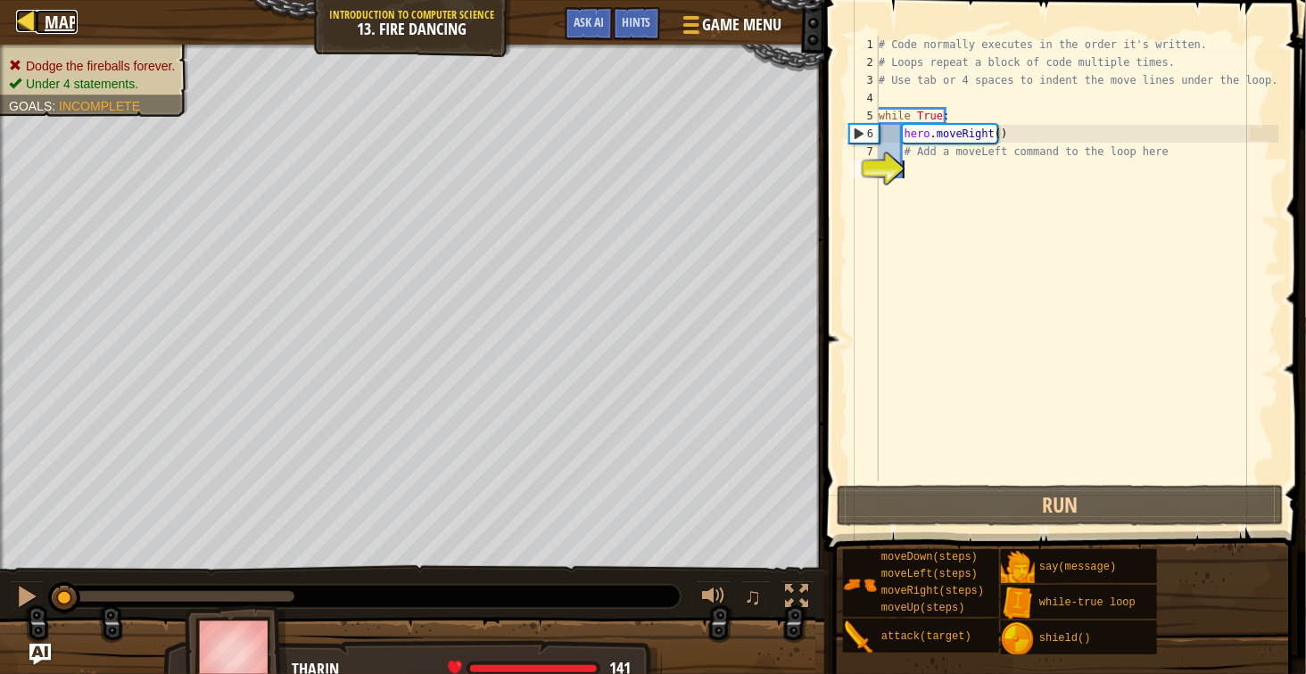
click at [61, 30] on span "Map" at bounding box center [61, 22] width 33 height 24
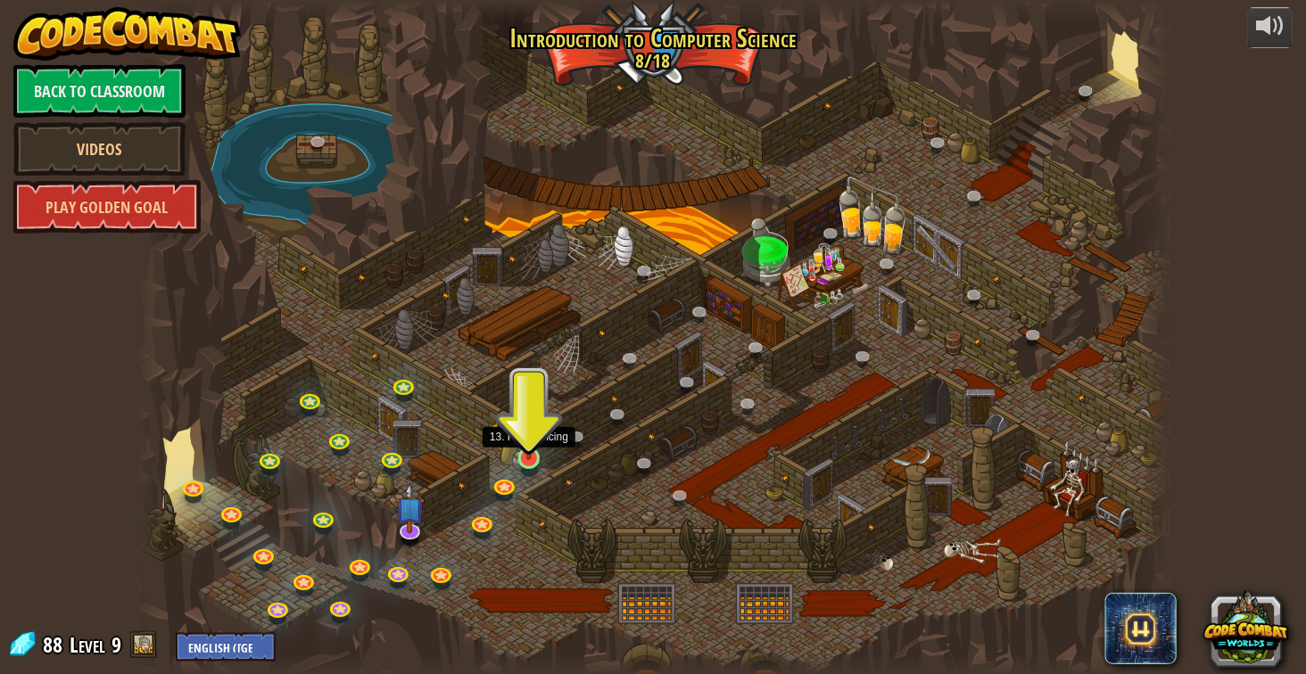
click at [526, 459] on img at bounding box center [529, 431] width 26 height 60
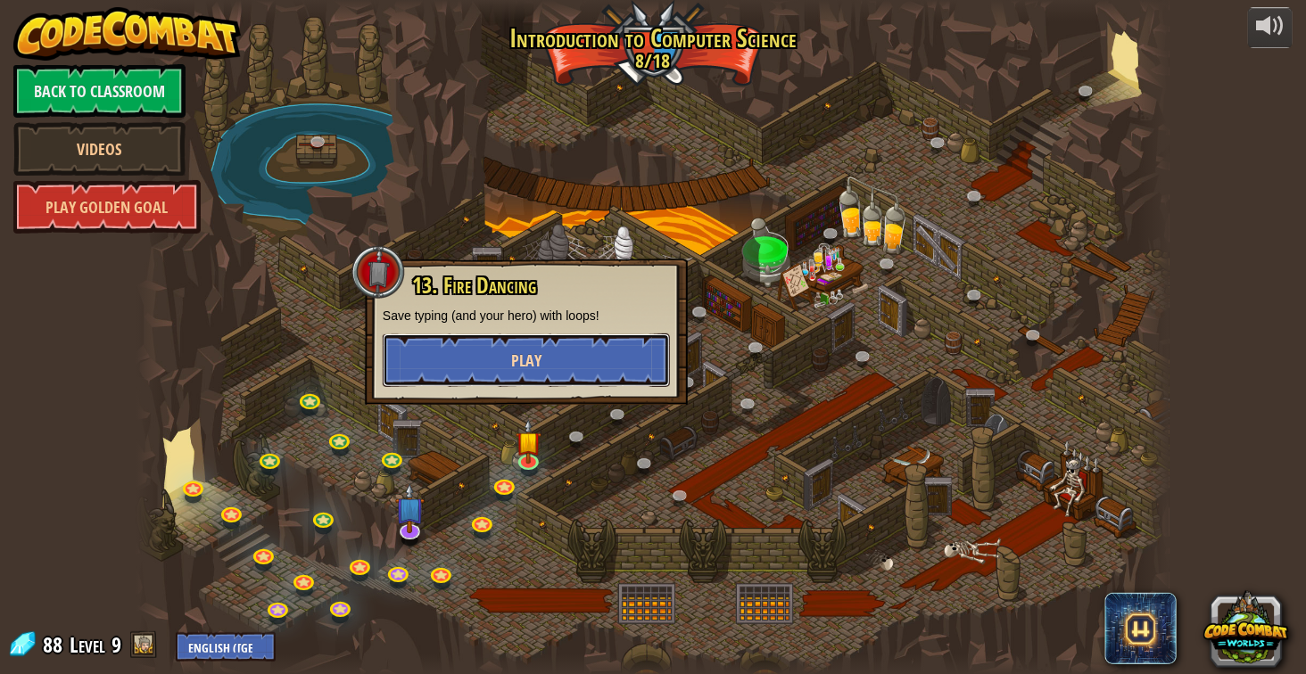
click at [530, 369] on span "Play" at bounding box center [526, 361] width 30 height 22
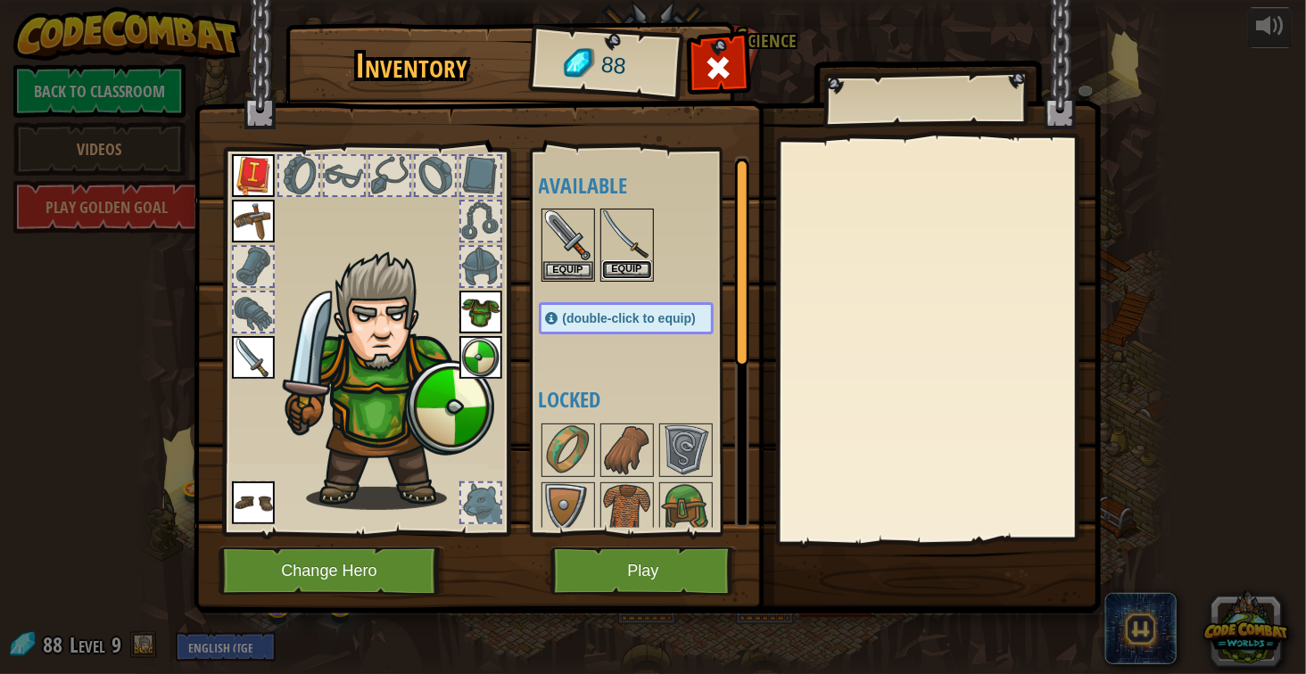
click at [615, 269] on button "Equip" at bounding box center [627, 269] width 50 height 19
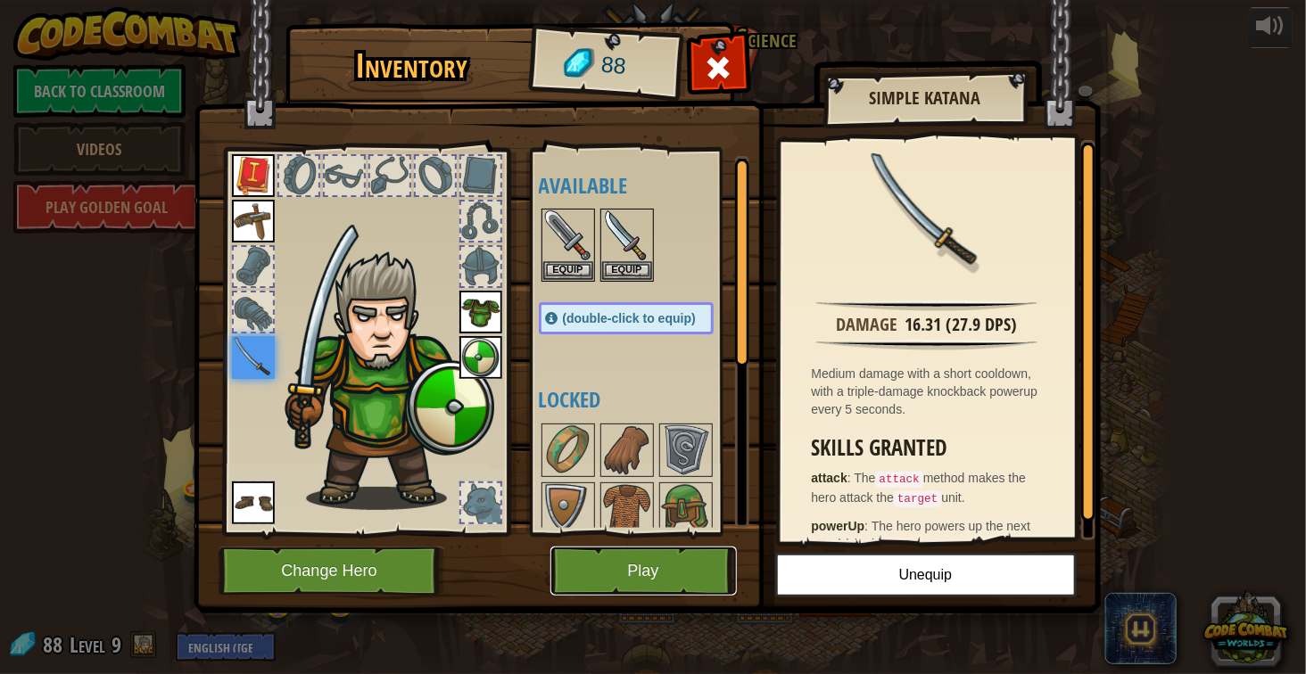
click at [590, 588] on button "Play" at bounding box center [643, 571] width 186 height 49
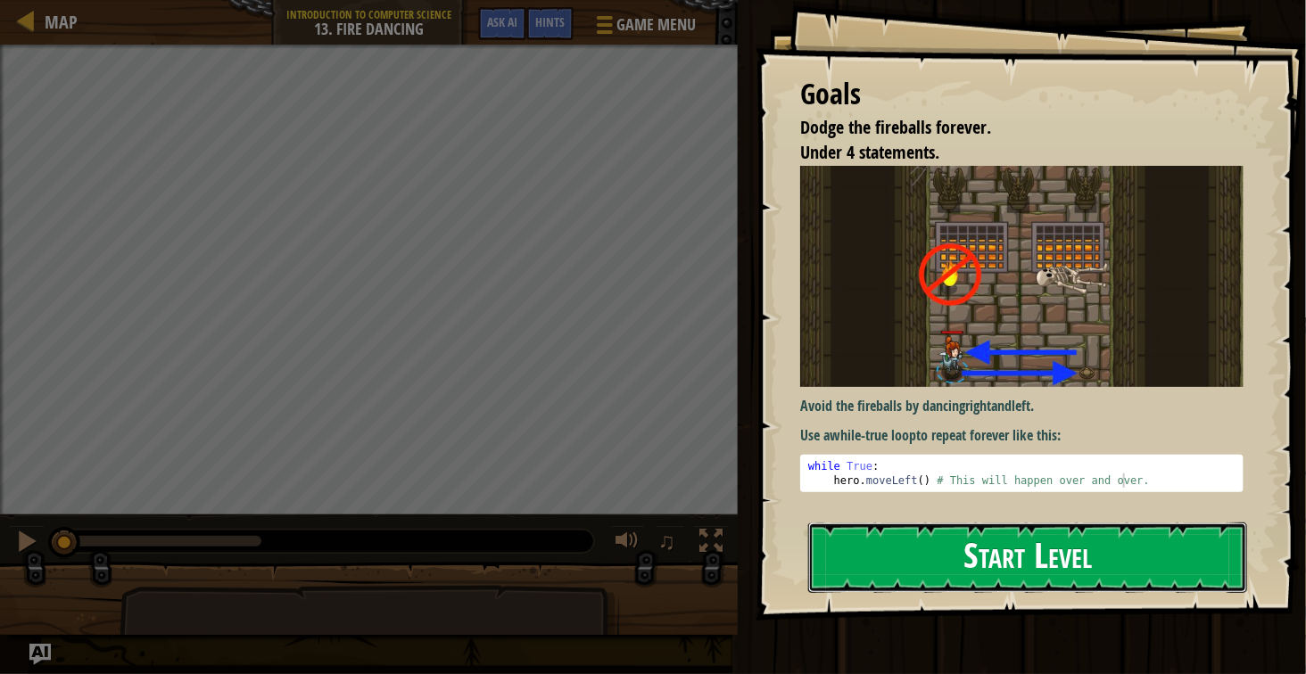
click at [913, 531] on button "Start Level" at bounding box center [1027, 558] width 439 height 70
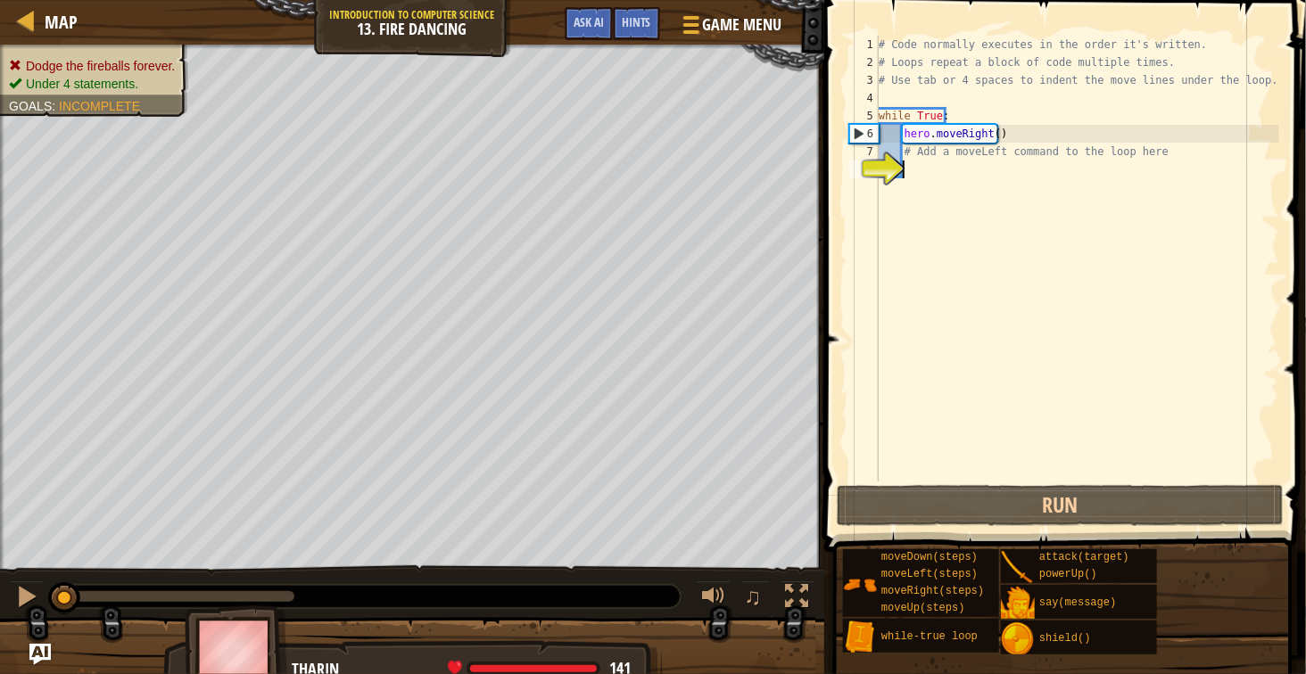
click at [1006, 157] on div "# Code normally executes in the order it's written. # Loops repeat a block of c…" at bounding box center [1077, 277] width 404 height 482
type textarea "# Add a moveLeft command to the loop here"
click at [1001, 165] on div "# Code normally executes in the order it's written. # Loops repeat a block of c…" at bounding box center [1077, 277] width 404 height 482
type textarea "l"
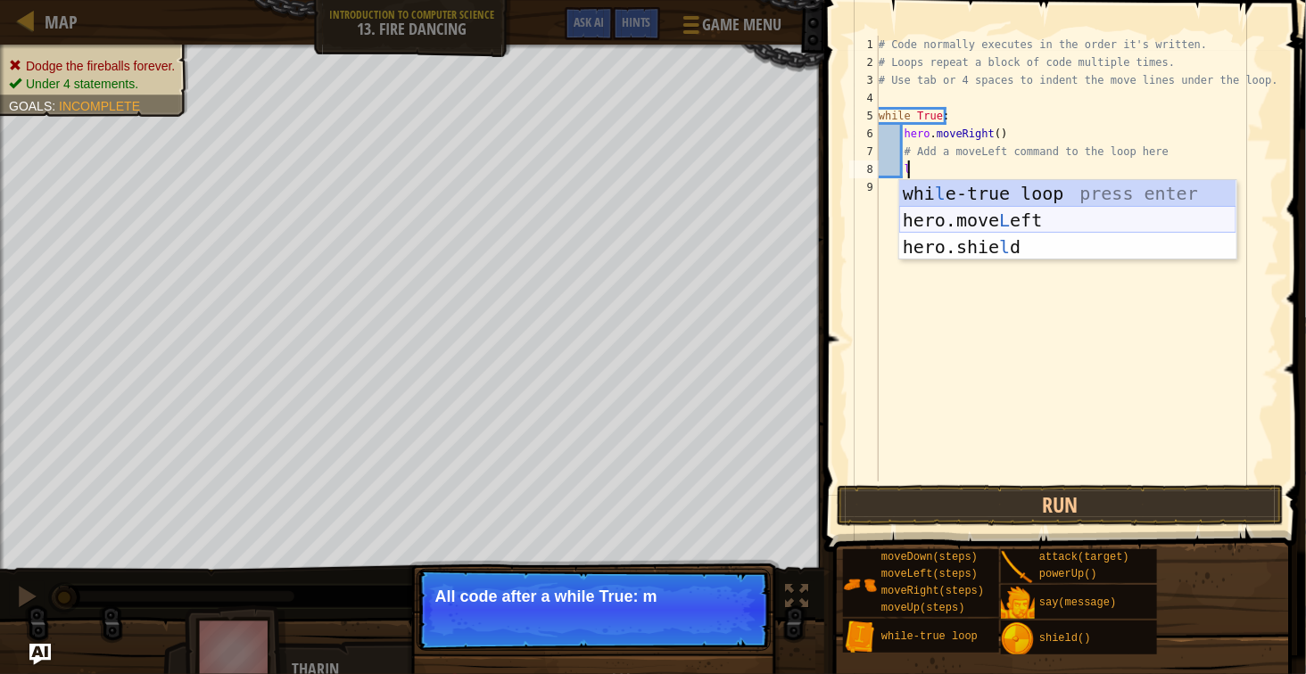
click at [1005, 223] on div "whi l e-true loop press enter hero.move L eft press enter hero.[PERSON_NAME] pr…" at bounding box center [1067, 247] width 337 height 134
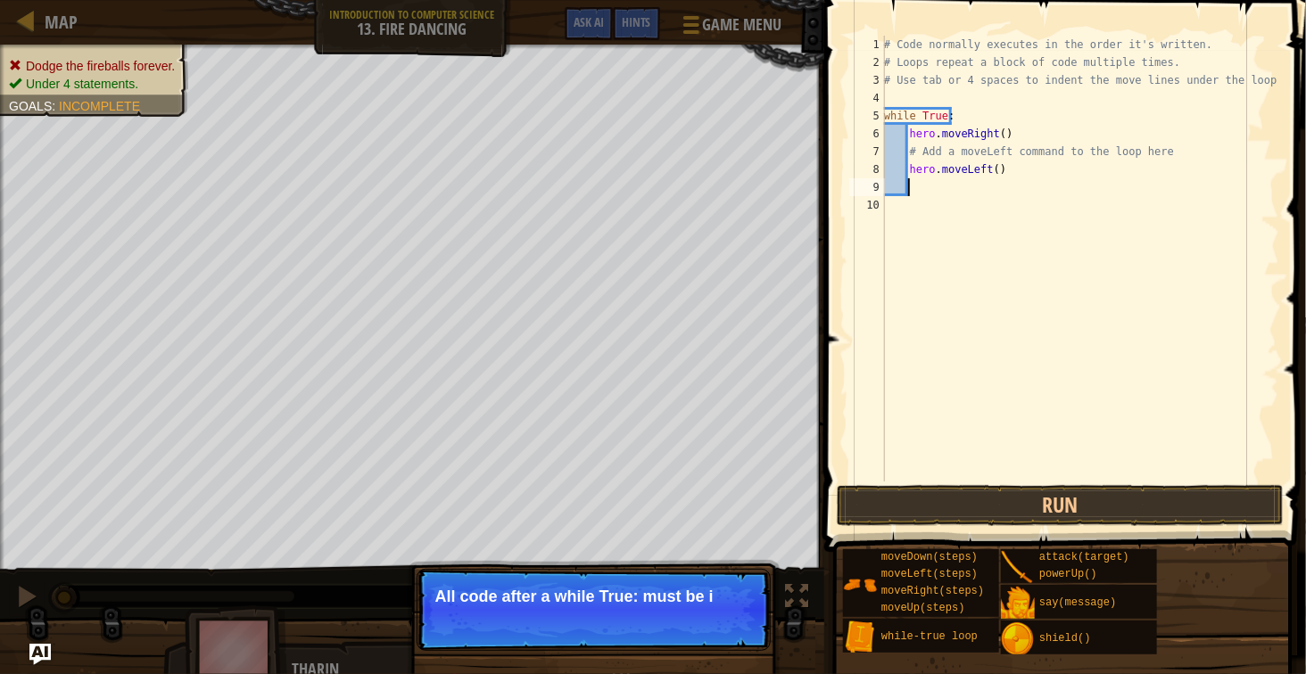
scroll to position [7, 3]
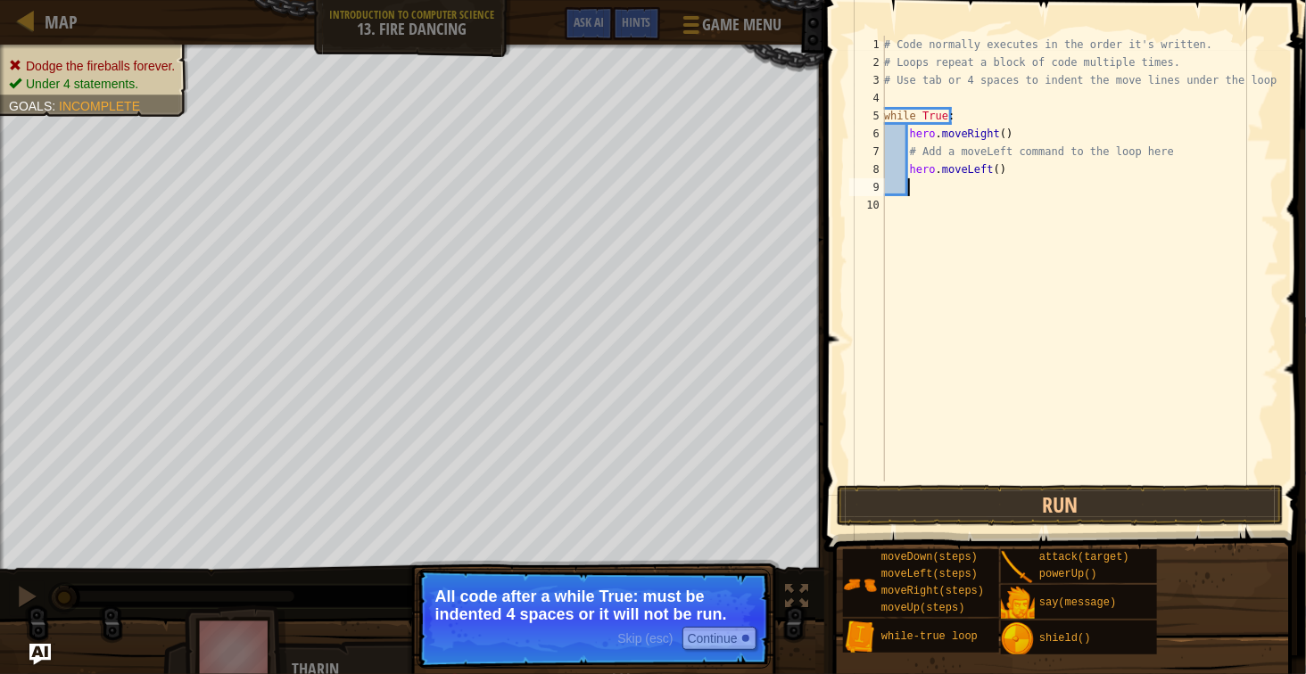
click at [1031, 255] on div "# Code normally executes in the order it's written. # Loops repeat a block of c…" at bounding box center [1079, 277] width 399 height 482
click at [985, 206] on div "# Code normally executes in the order it's written. # Loops repeat a block of c…" at bounding box center [1079, 277] width 399 height 482
click at [979, 191] on div "# Code normally executes in the order it's written. # Loops repeat a block of c…" at bounding box center [1079, 277] width 399 height 482
type textarea "r"
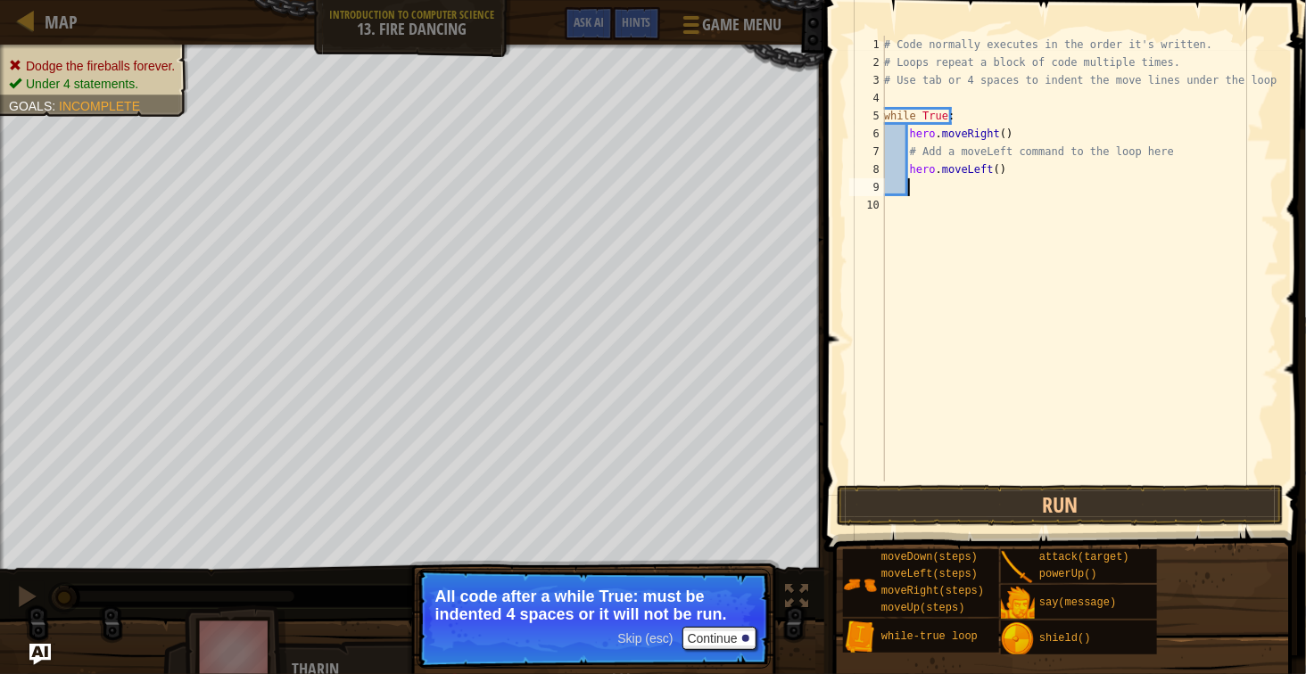
scroll to position [7, 4]
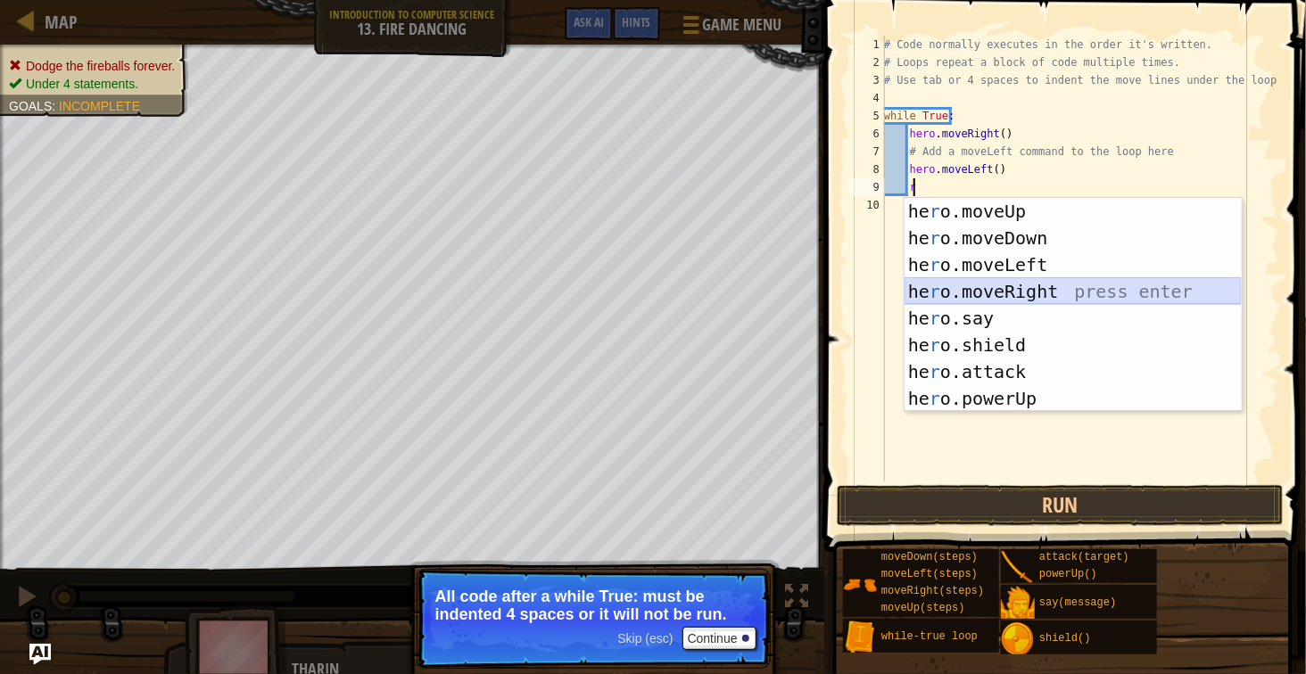
click at [1013, 296] on div "he r o.moveUp press enter he r o.moveDown press enter he r o.moveLeft press ent…" at bounding box center [1073, 332] width 337 height 268
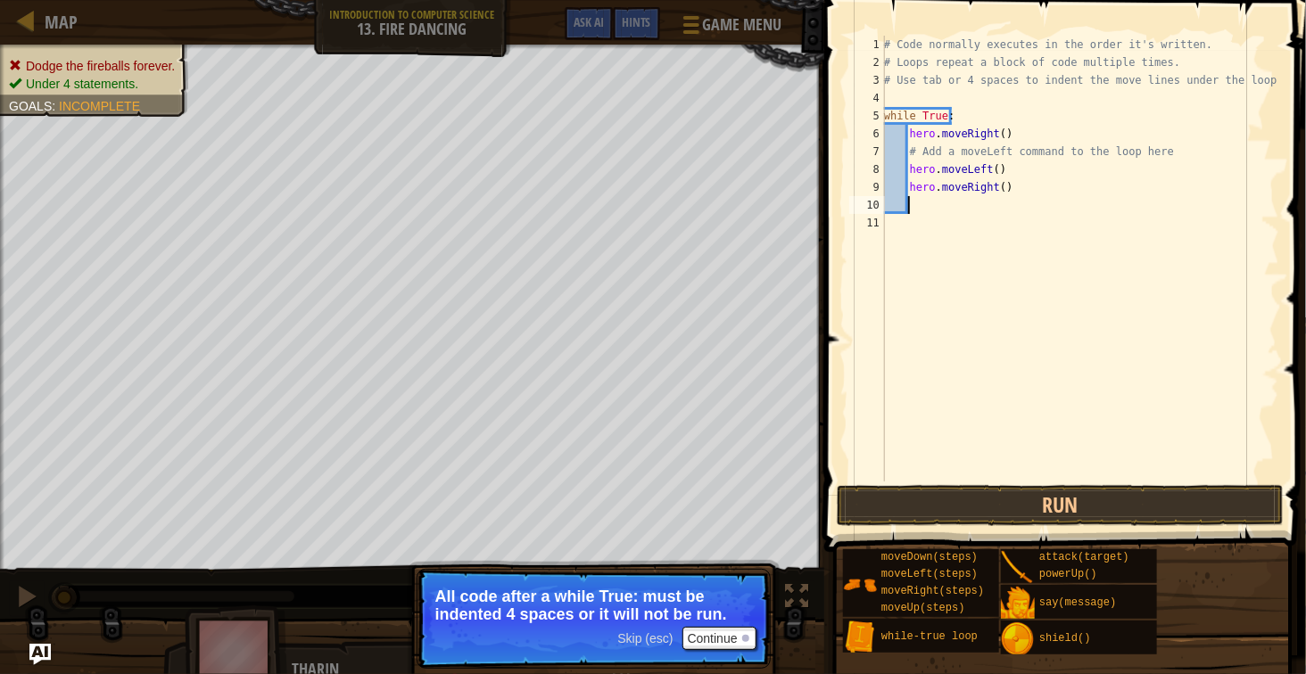
scroll to position [7, 3]
click at [1049, 213] on div "# Code normally executes in the order it's written. # Loops repeat a block of c…" at bounding box center [1079, 277] width 399 height 482
type textarea "le"
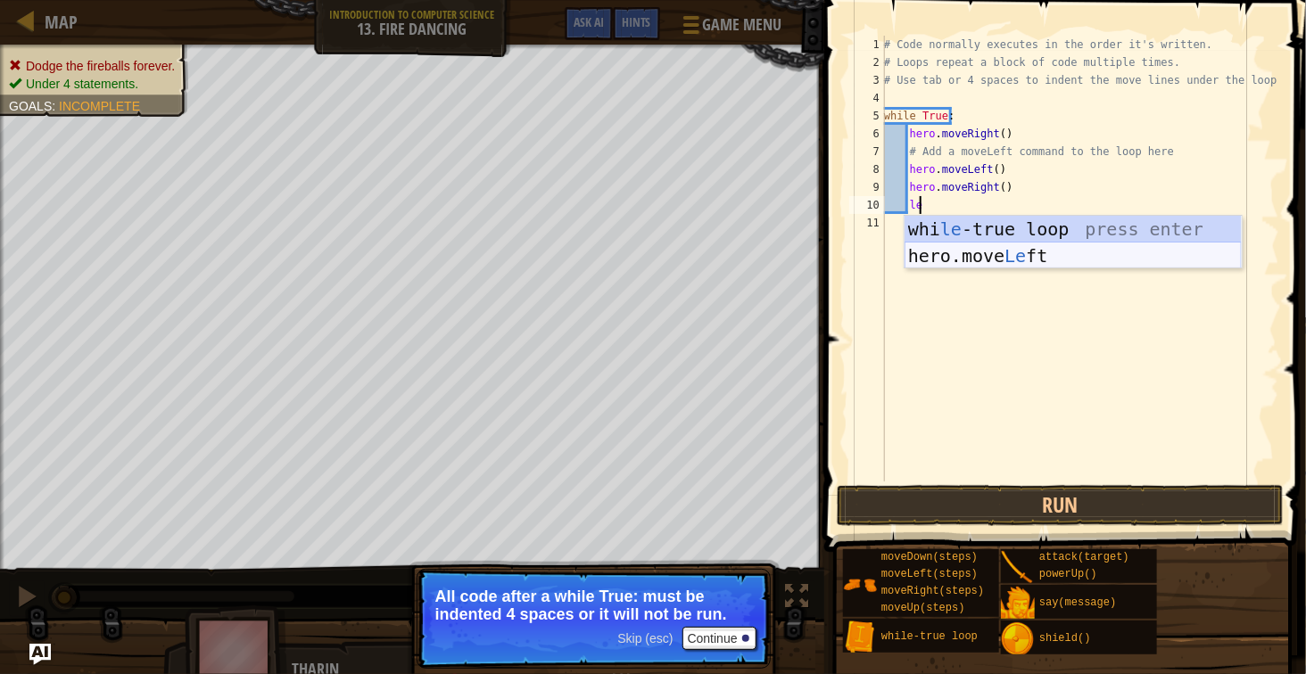
click at [1033, 251] on div "whi le -true loop press enter hero.move Le ft press enter" at bounding box center [1073, 269] width 337 height 107
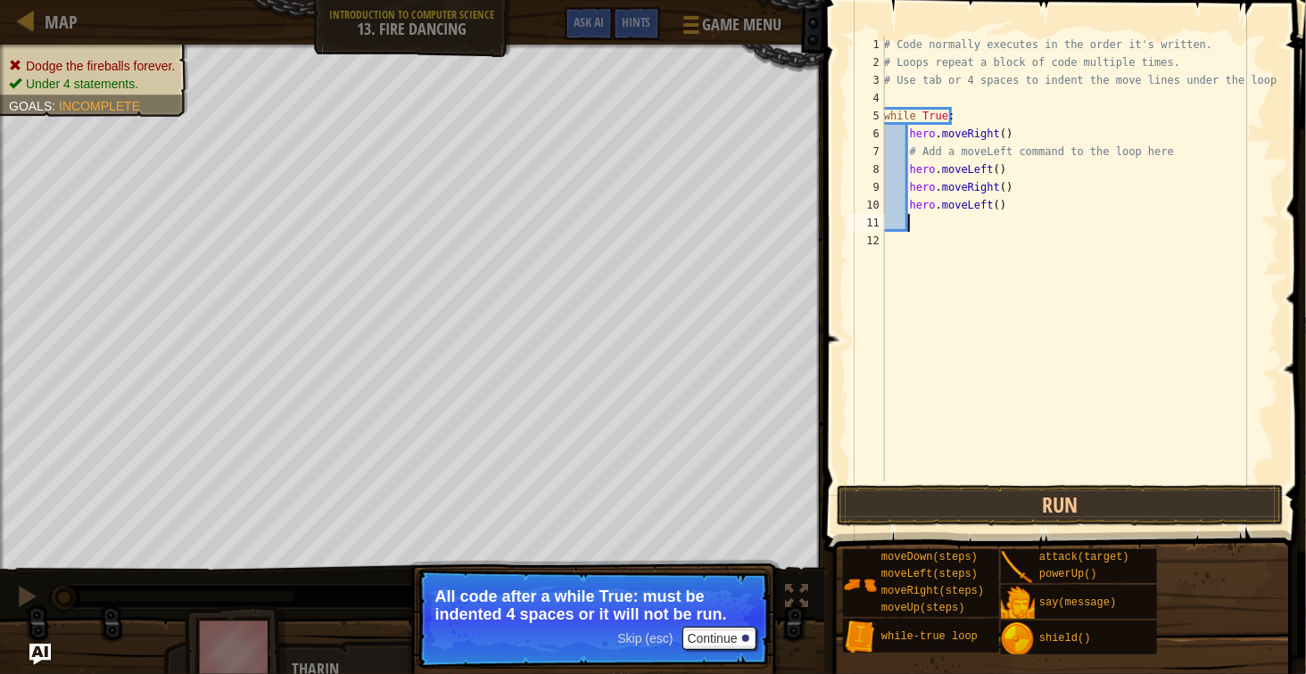
scroll to position [7, 3]
click at [1001, 511] on button "Run" at bounding box center [1060, 505] width 447 height 41
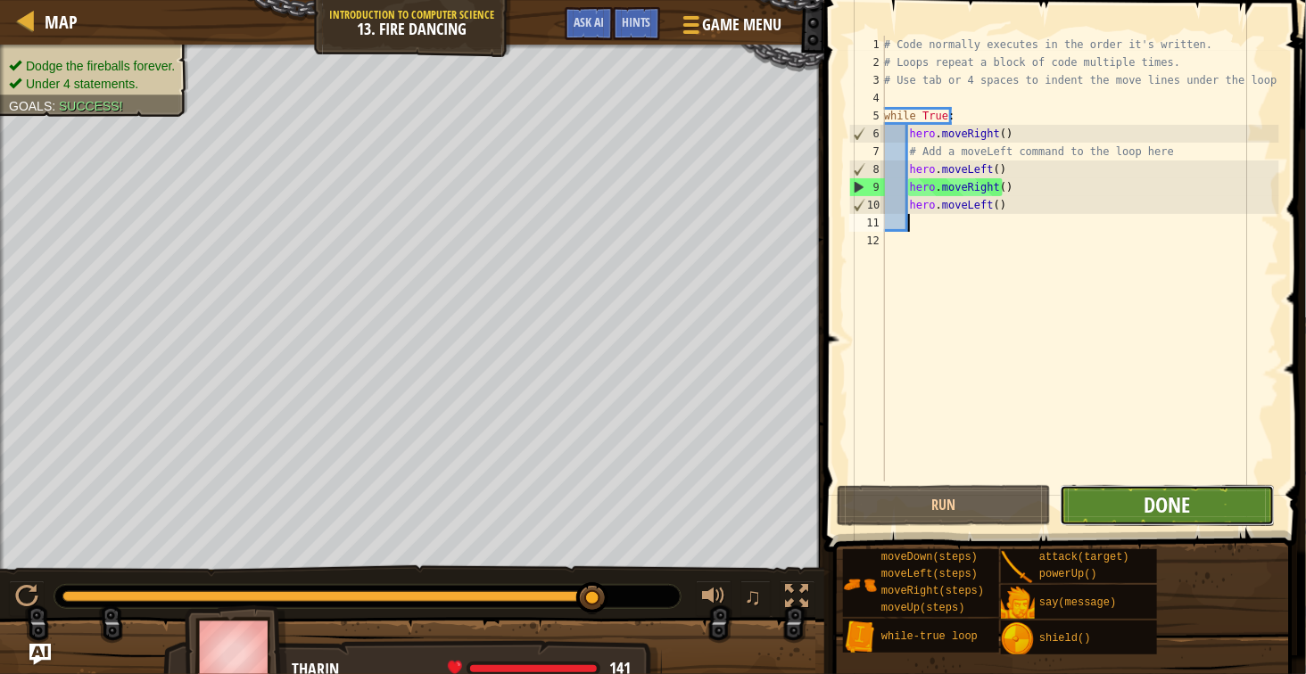
click at [1163, 508] on span "Done" at bounding box center [1167, 505] width 46 height 29
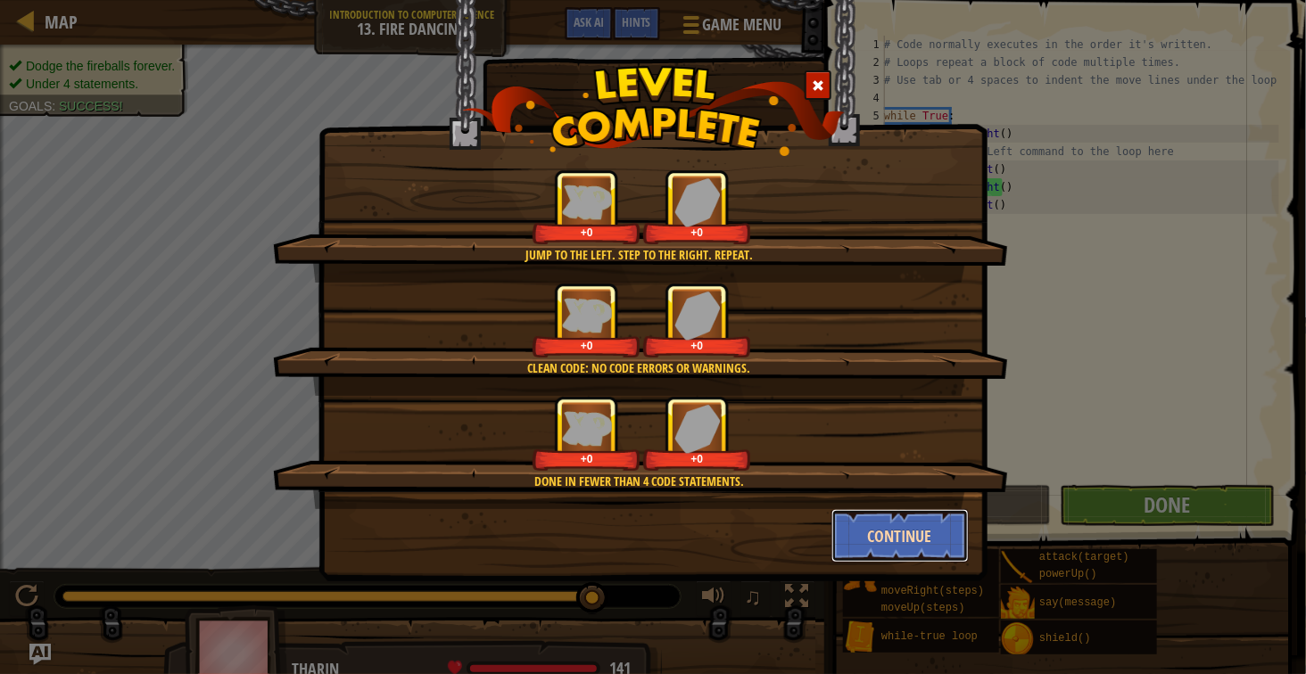
click at [886, 524] on button "Continue" at bounding box center [900, 536] width 138 height 54
click at [888, 529] on div "Jump to the left. Step to the right. Repeat. +0 +0 Clean code: no code errors o…" at bounding box center [653, 337] width 1306 height 674
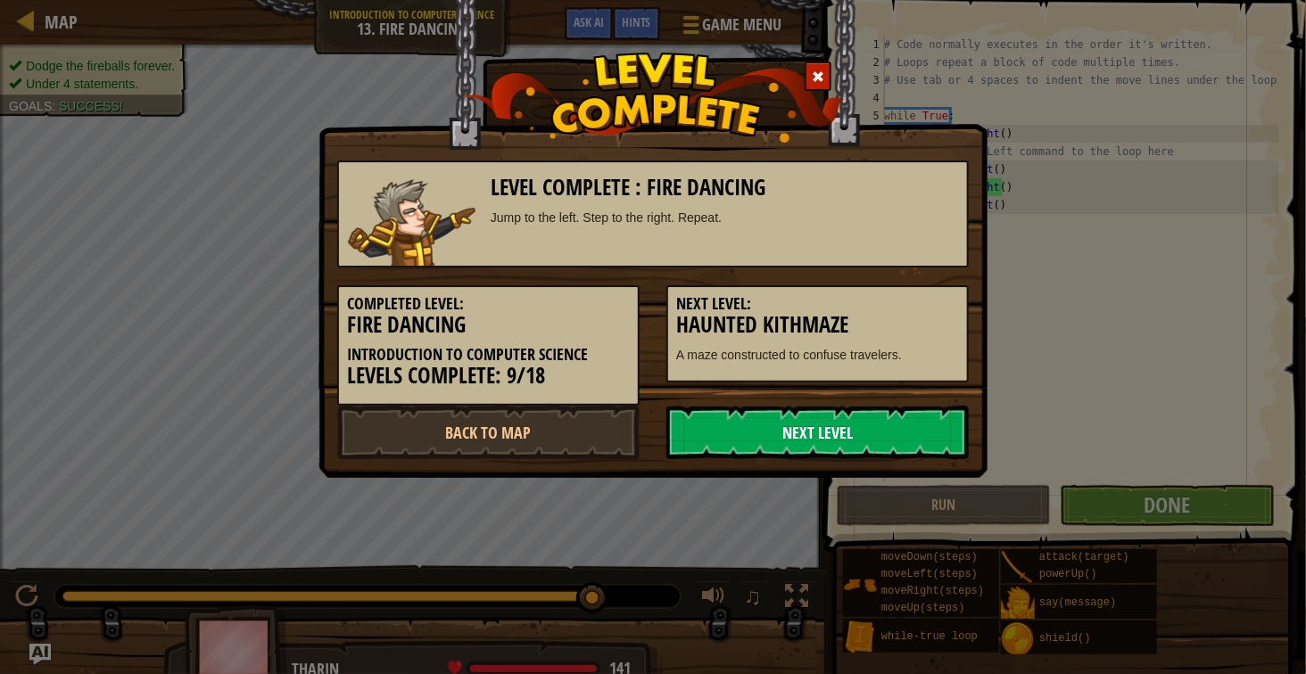
click at [827, 430] on link "Next Level" at bounding box center [817, 433] width 302 height 54
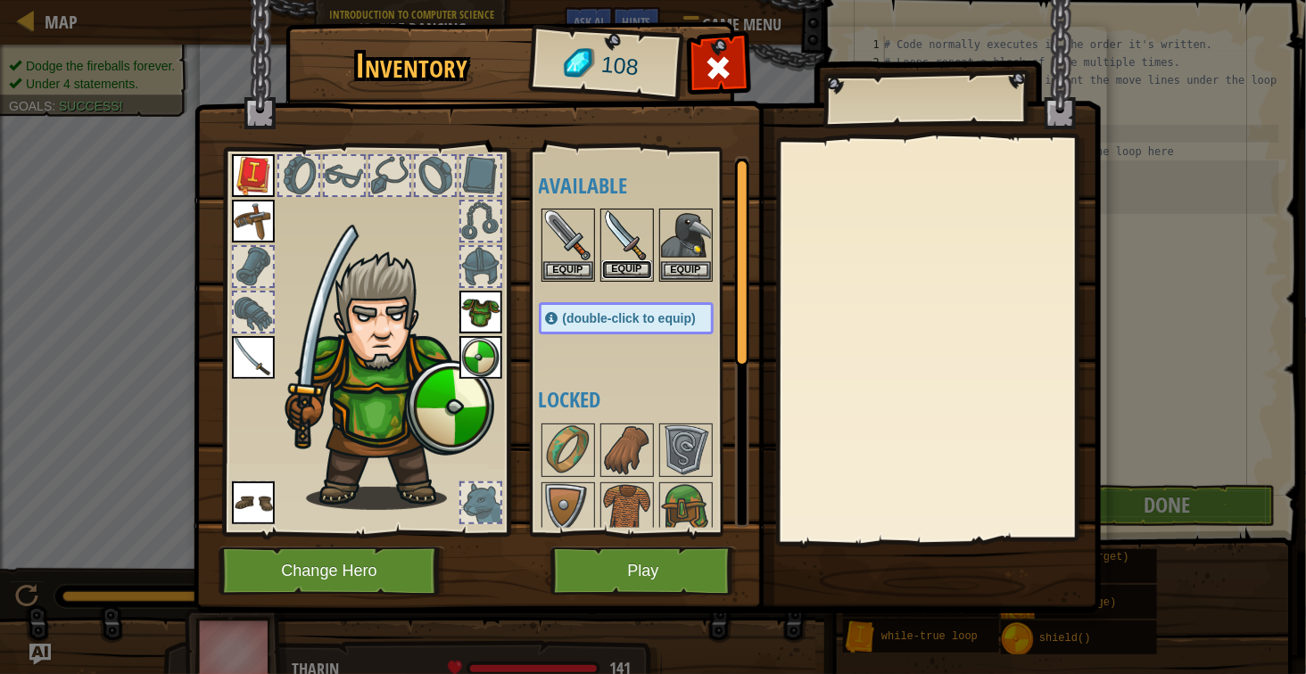
click at [608, 261] on button "Equip" at bounding box center [627, 269] width 50 height 19
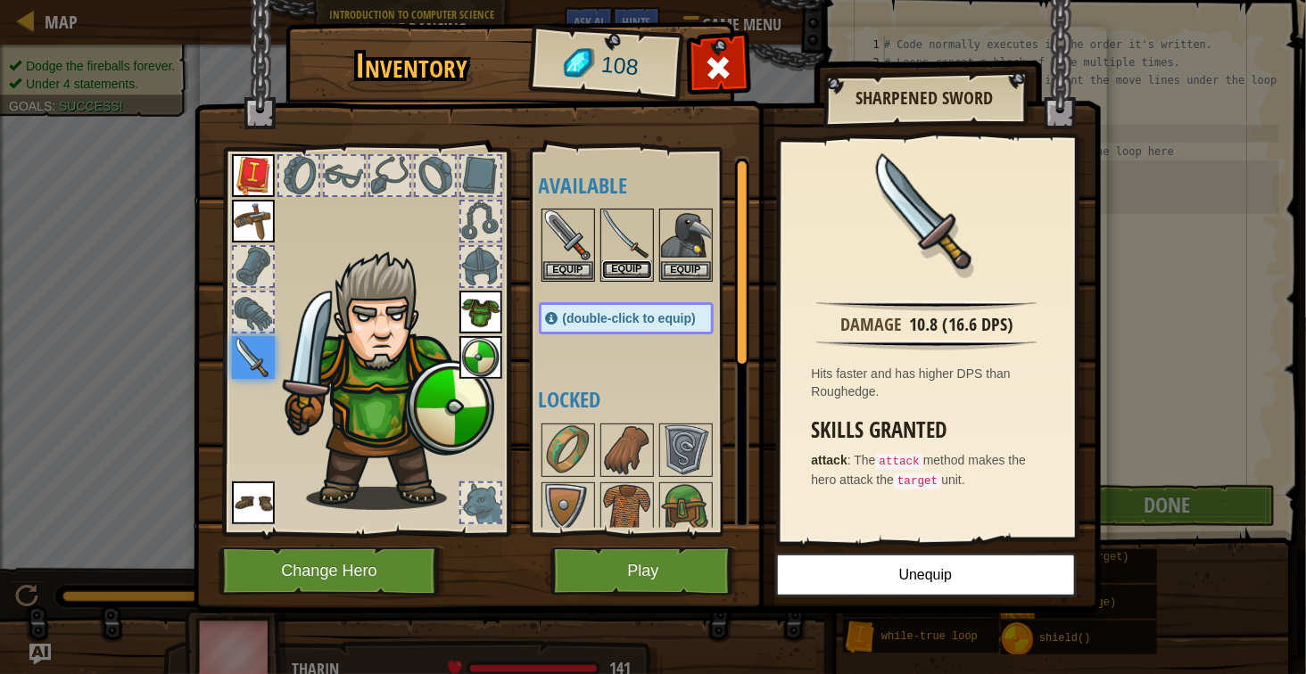
click at [610, 270] on button "Equip" at bounding box center [627, 269] width 50 height 19
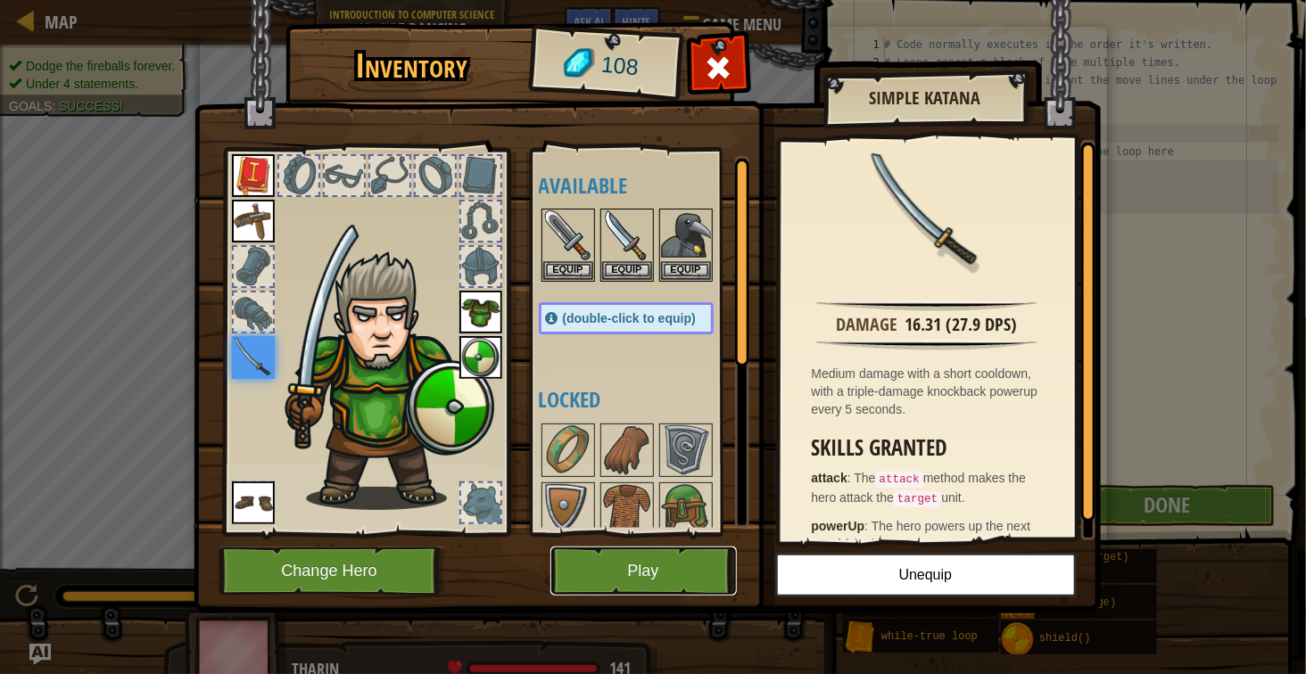
click at [612, 566] on button "Play" at bounding box center [643, 571] width 186 height 49
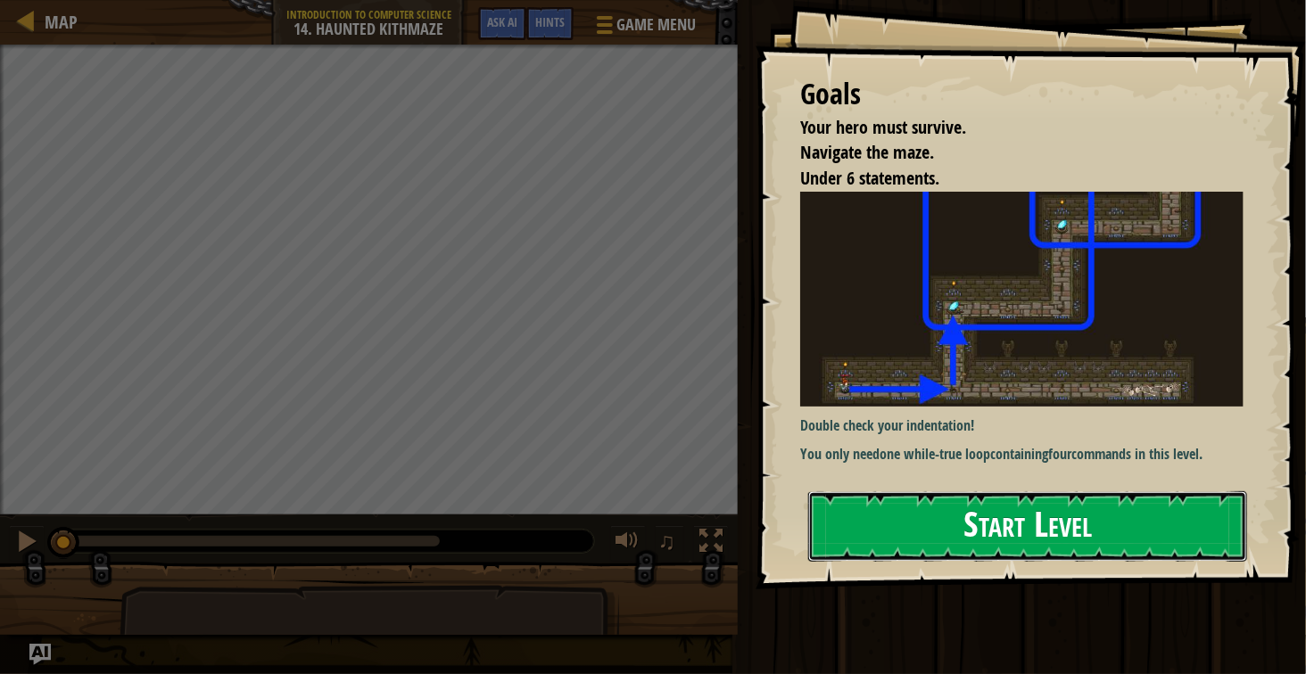
click at [880, 520] on button "Start Level" at bounding box center [1027, 527] width 439 height 70
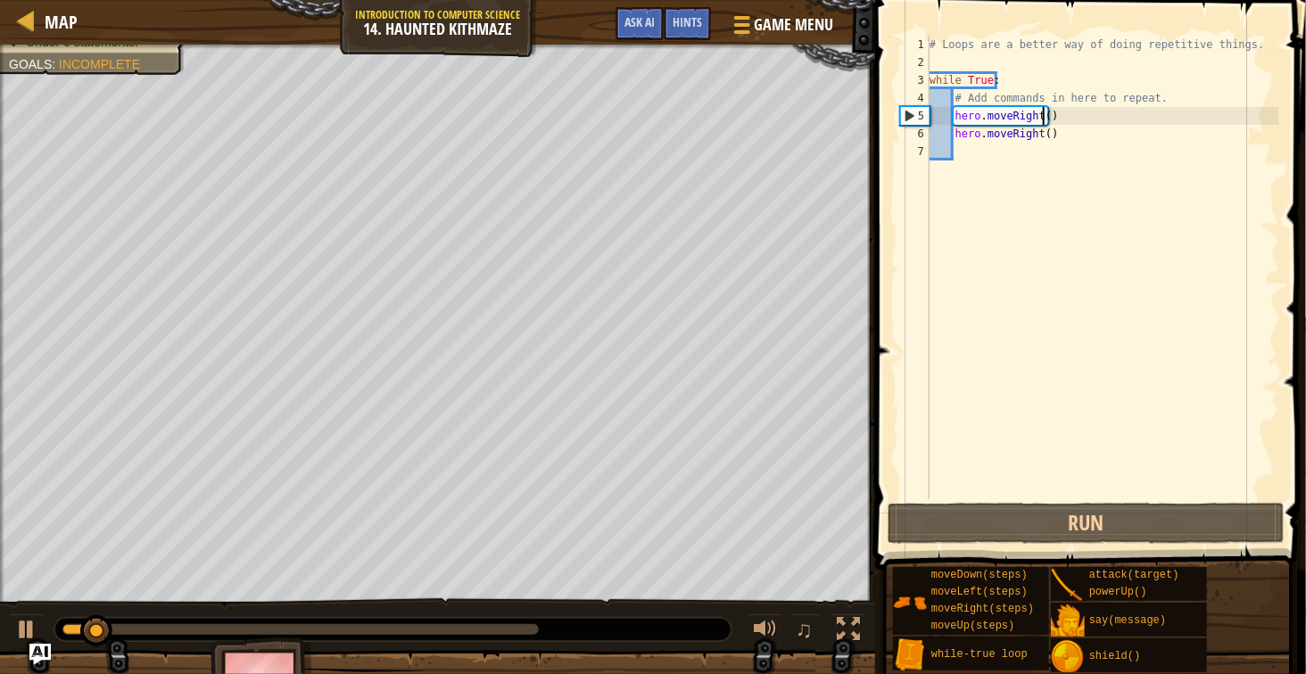
click at [1045, 120] on div "# Loops are a better way of doing repetitive things. while True : # Add command…" at bounding box center [1102, 286] width 353 height 500
type textarea "hero.moveRight()"
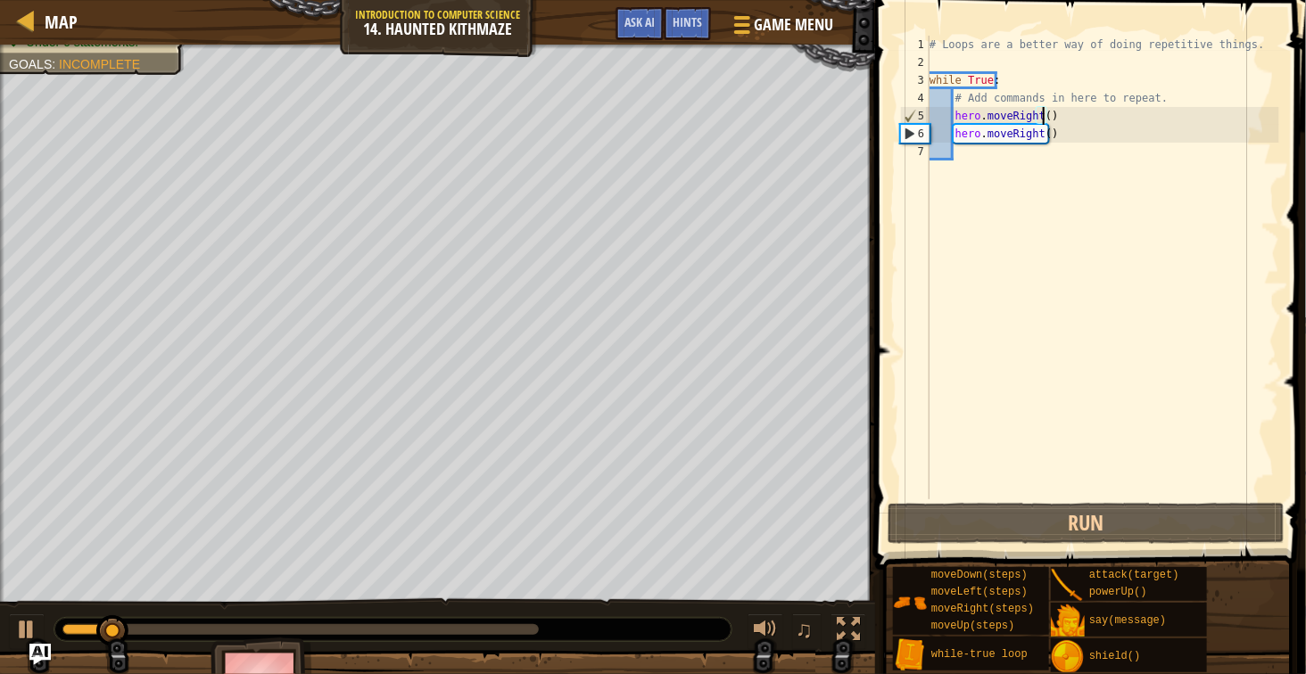
click at [1048, 161] on div "# Loops are a better way of doing repetitive things. while True : # Add command…" at bounding box center [1102, 286] width 353 height 500
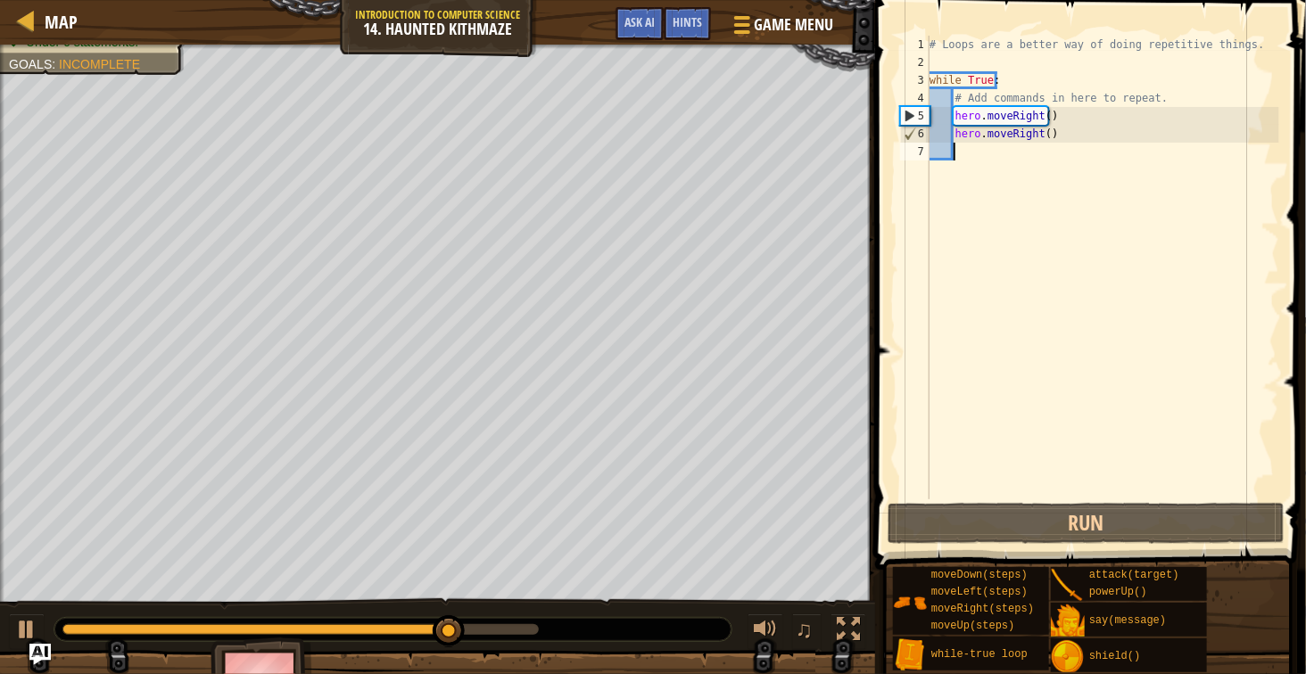
click at [1048, 161] on div "# Loops are a better way of doing repetitive things. while True : # Add command…" at bounding box center [1102, 286] width 353 height 500
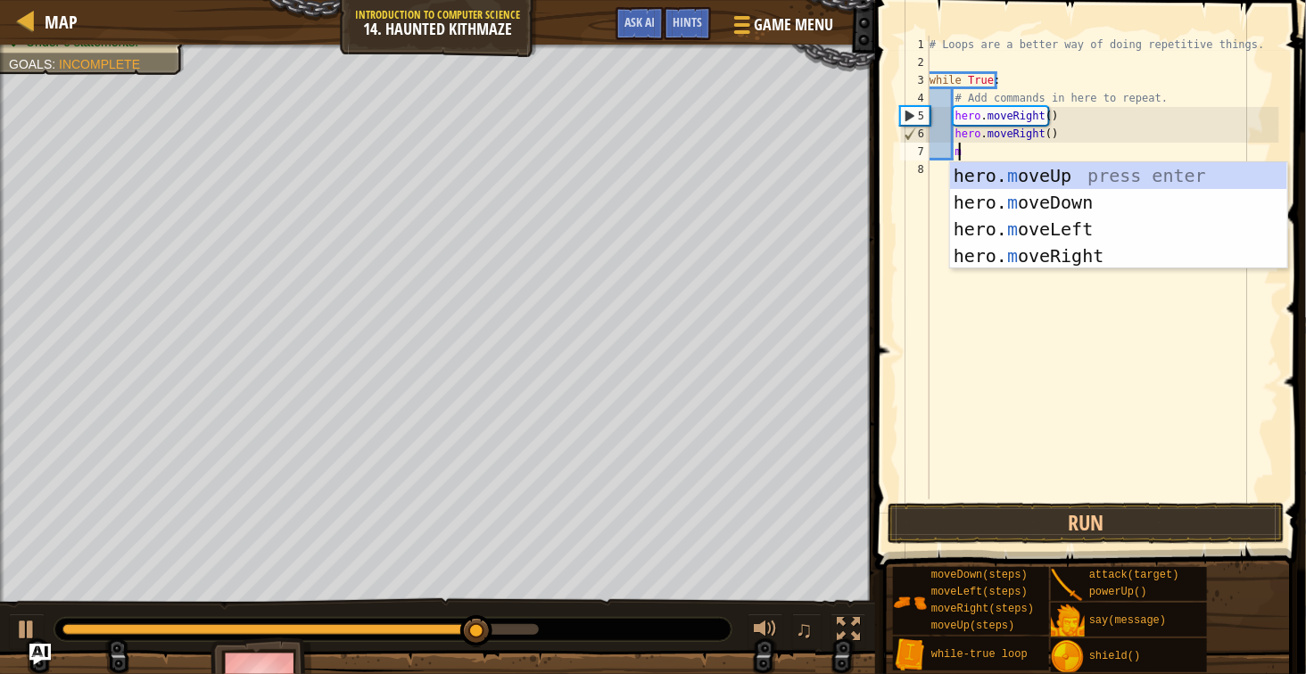
type textarea "mo"
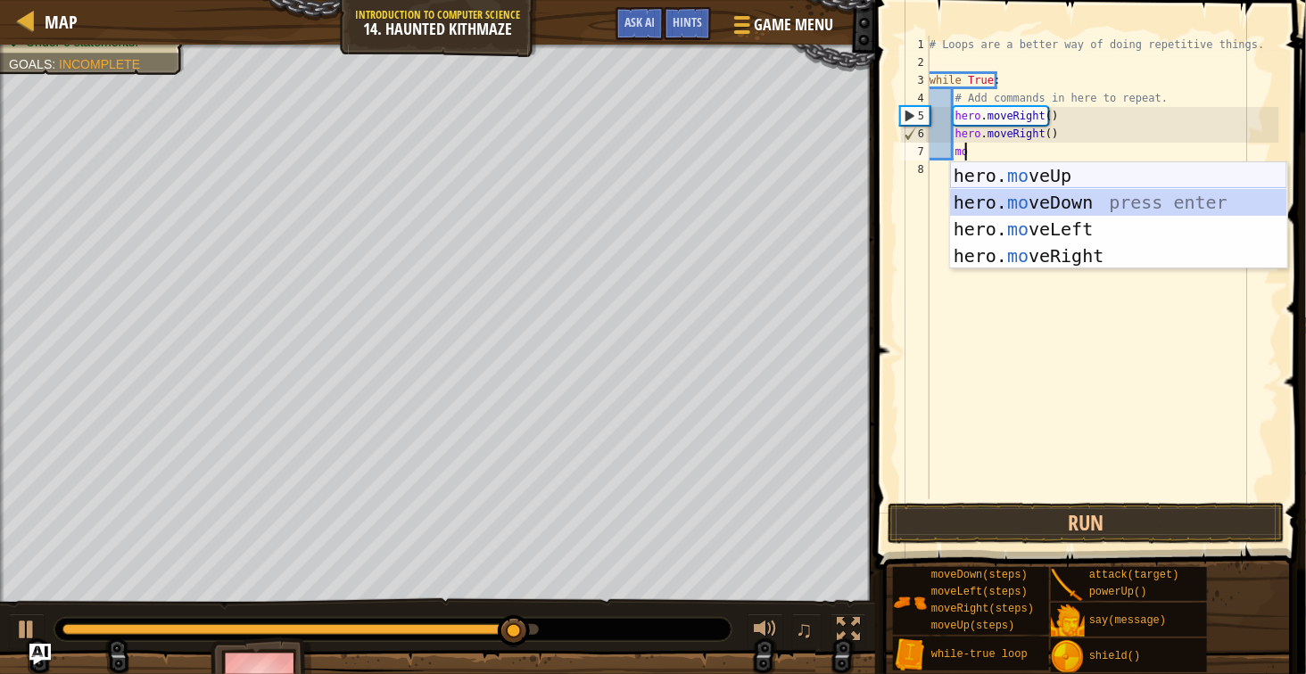
drag, startPoint x: 1058, startPoint y: 198, endPoint x: 1021, endPoint y: 176, distance: 42.8
click at [1021, 176] on div "hero. mo veUp press enter hero. mo veDown press enter hero. mo veLeft press ent…" at bounding box center [1118, 242] width 337 height 161
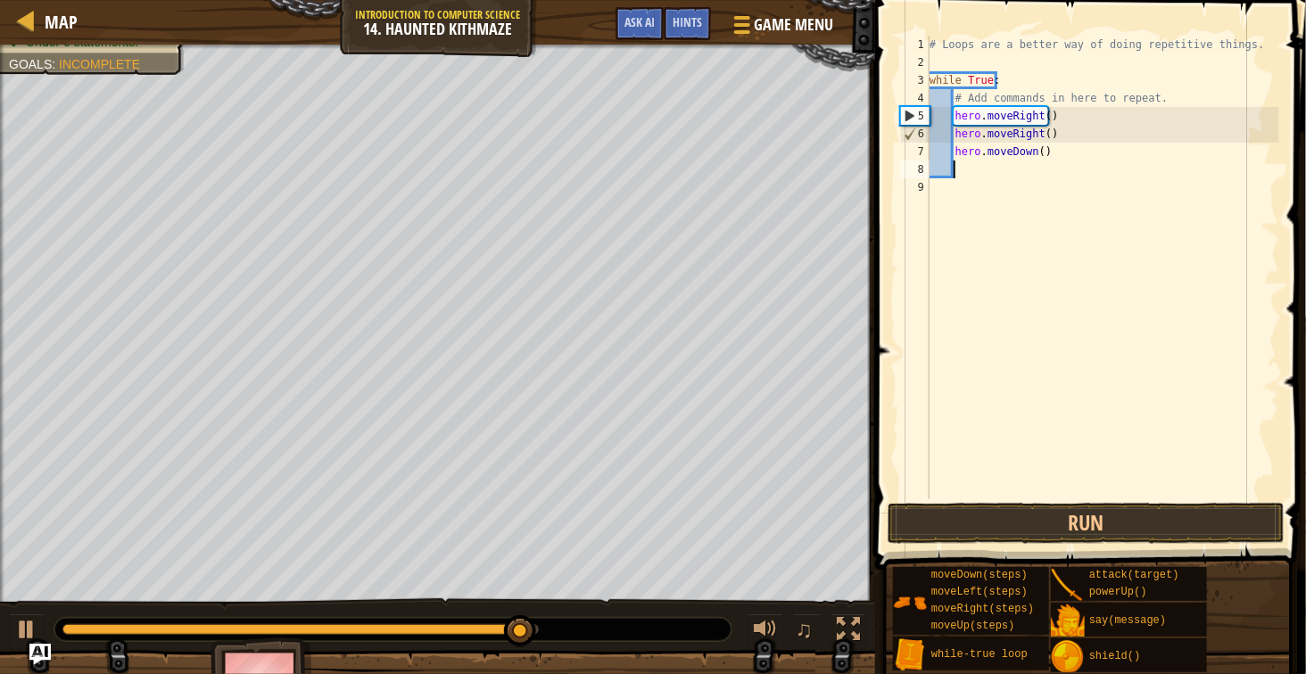
scroll to position [7, 3]
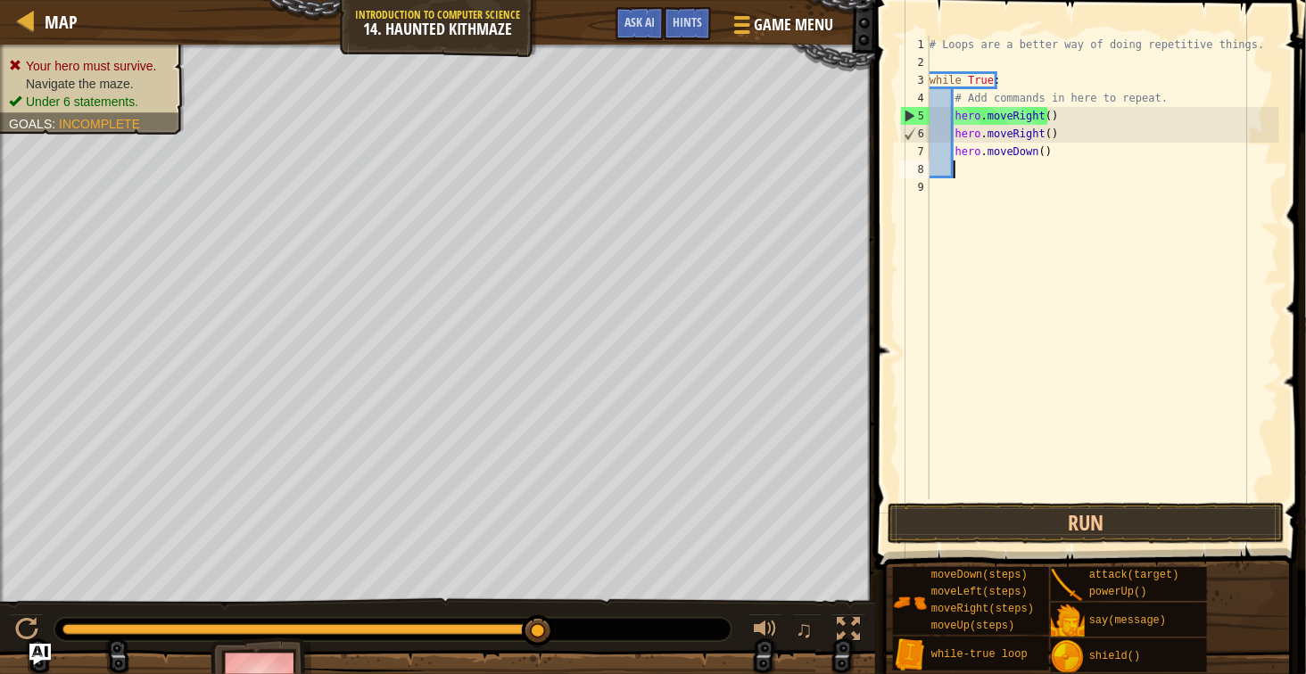
click at [1029, 161] on div "# Loops are a better way of doing repetitive things. while True : # Add command…" at bounding box center [1102, 286] width 353 height 500
click at [1029, 160] on div "# Loops are a better way of doing repetitive things. while True : # Add command…" at bounding box center [1102, 286] width 353 height 500
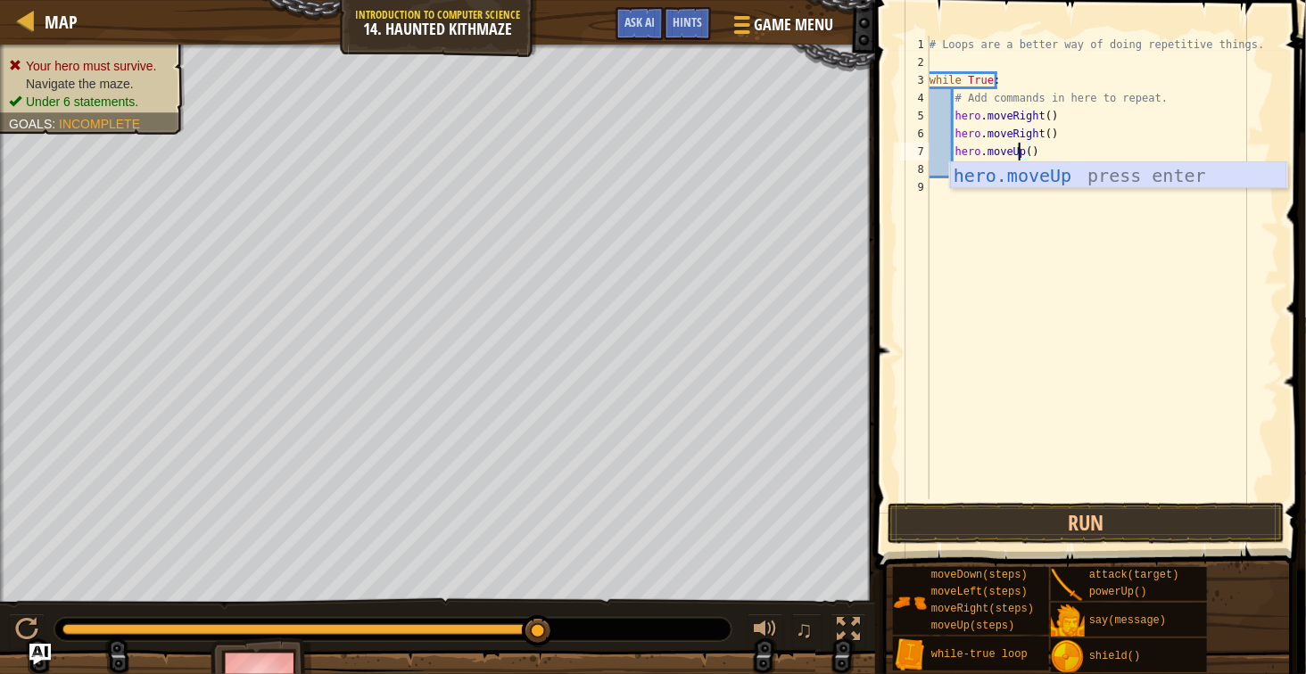
click at [1033, 167] on div "hero.moveUp press enter" at bounding box center [1118, 202] width 337 height 80
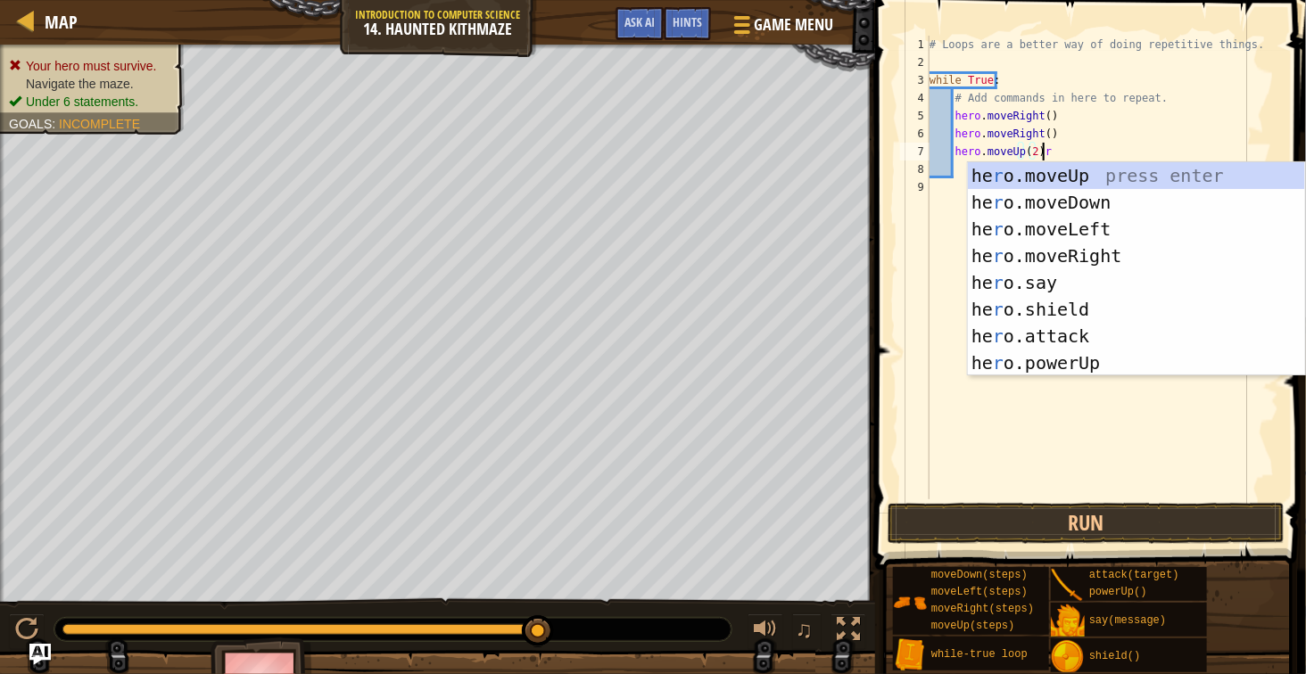
scroll to position [7, 18]
click at [1111, 246] on div "he r o.moveUp press enter he r o.moveDown press enter he r o.moveLeft press ent…" at bounding box center [1136, 296] width 337 height 268
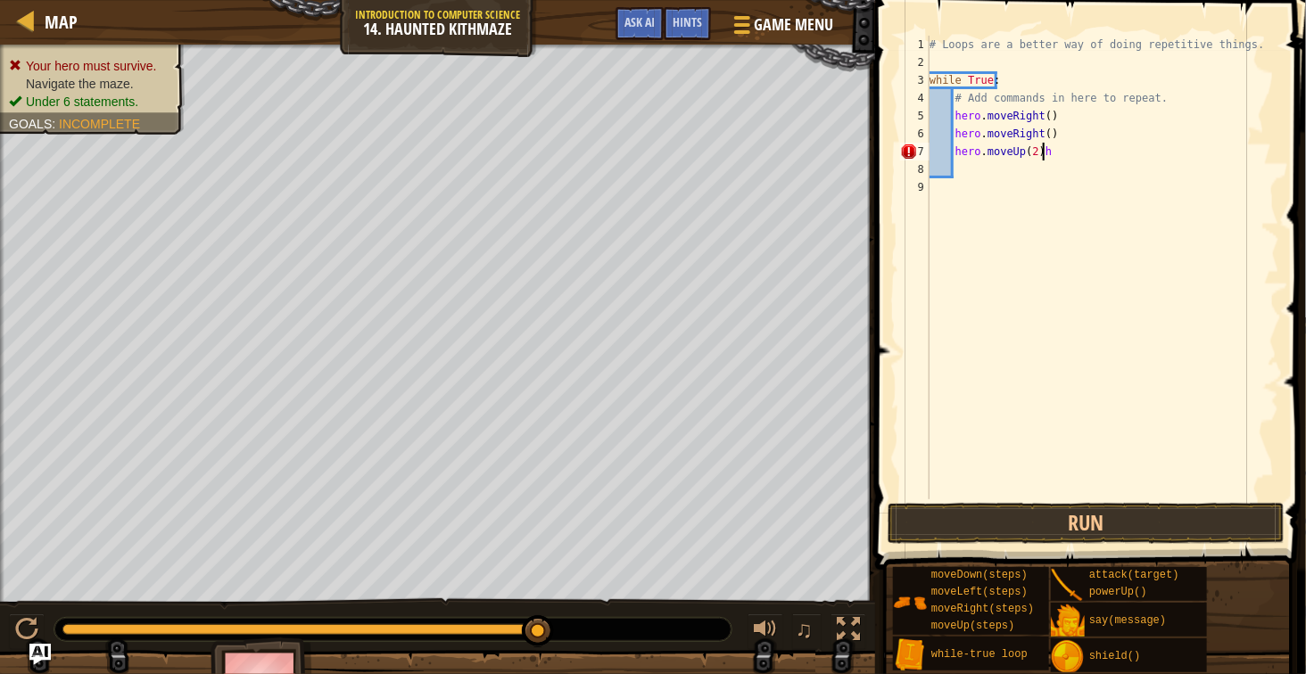
type textarea "hero.moveUp(2)"
click at [1126, 186] on div "# Loops are a better way of doing repetitive things. while True : # Add command…" at bounding box center [1102, 286] width 353 height 500
click at [1122, 176] on div "# Loops are a better way of doing repetitive things. while True : # Add command…" at bounding box center [1102, 286] width 353 height 500
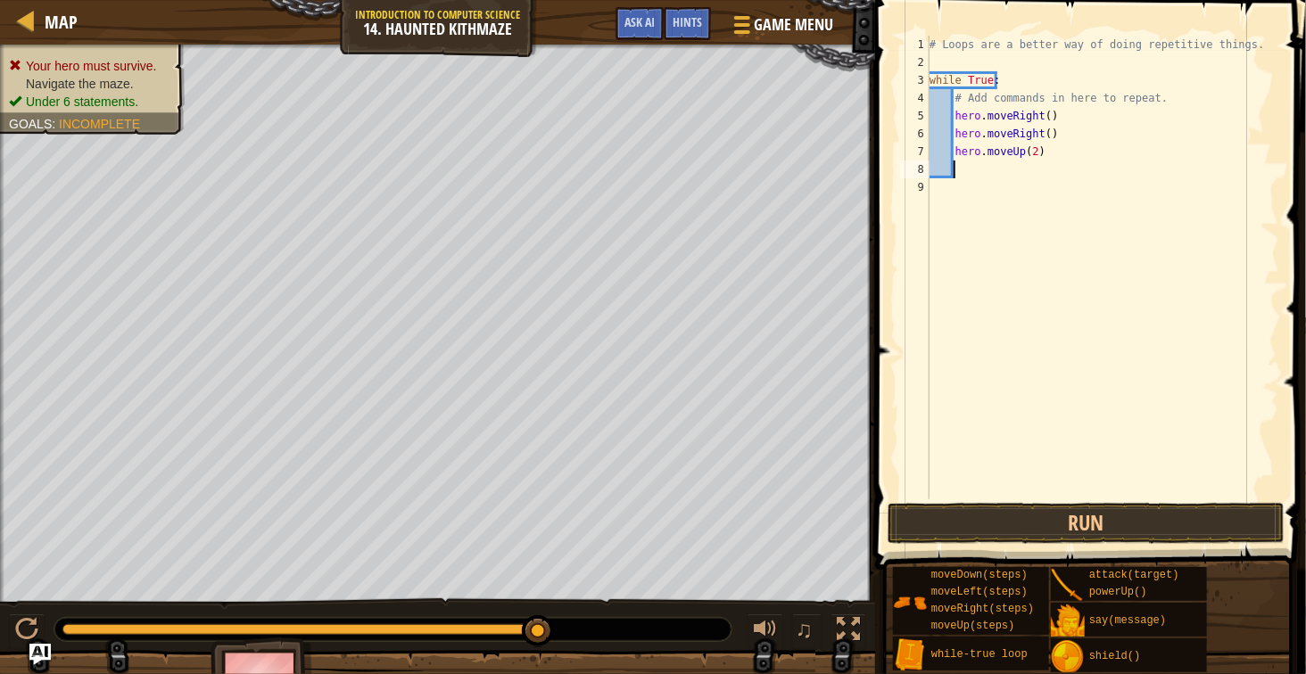
type textarea "r"
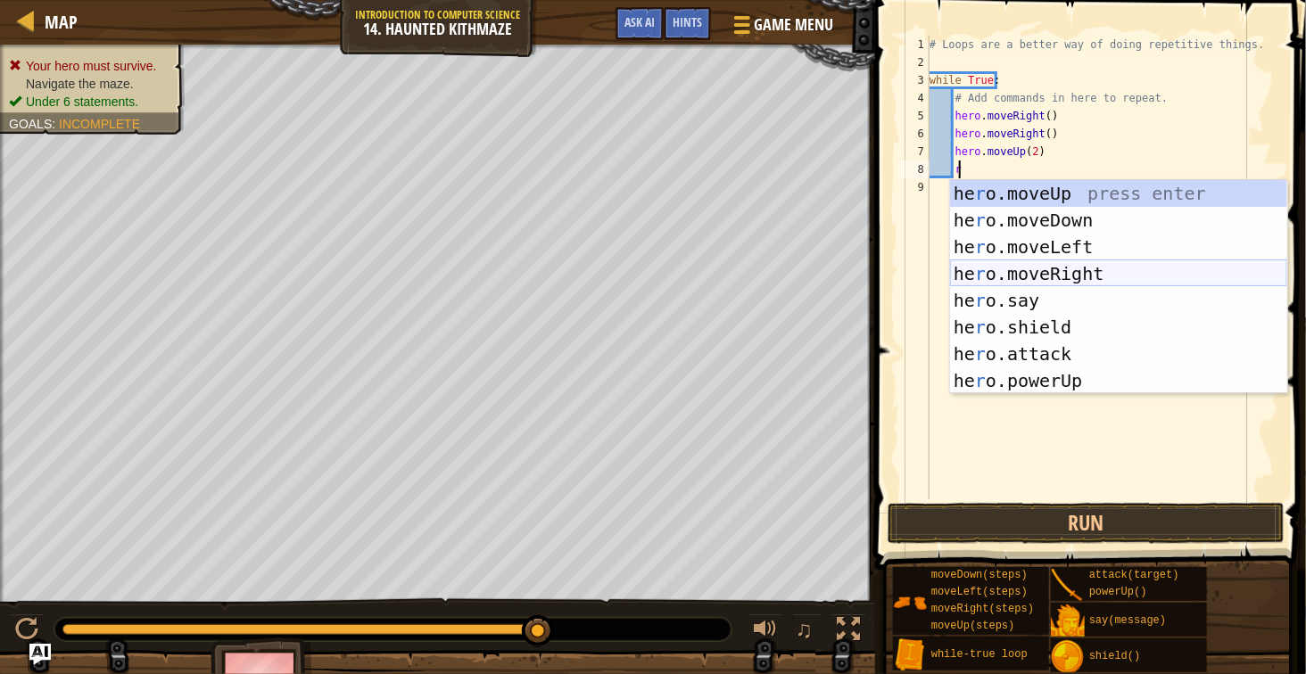
click at [1103, 275] on div "he r o.moveUp press enter he r o.moveDown press enter he r o.moveLeft press ent…" at bounding box center [1118, 314] width 337 height 268
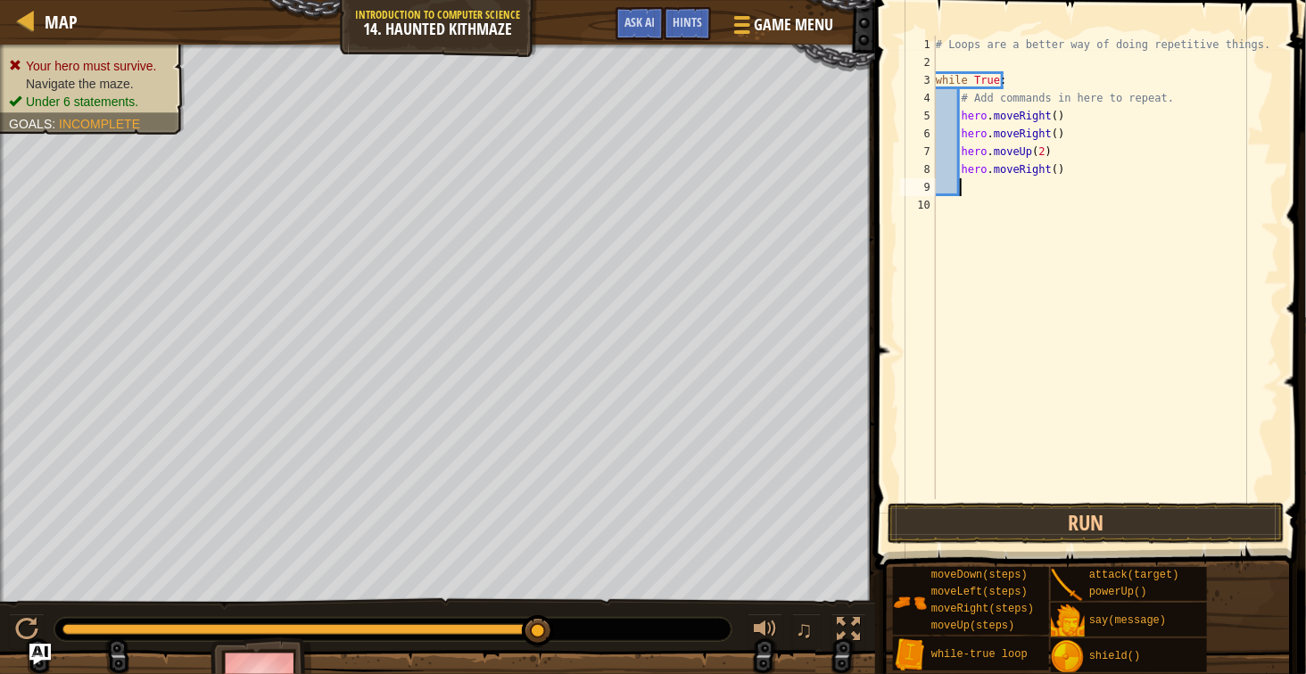
scroll to position [7, 3]
click at [1050, 175] on div "# Loops are a better way of doing repetitive things. while True : # Add command…" at bounding box center [1106, 286] width 348 height 500
type textarea "hero.moveRight(2)"
click at [1078, 210] on div "# Loops are a better way of doing repetitive things. while True : # Add command…" at bounding box center [1106, 286] width 348 height 500
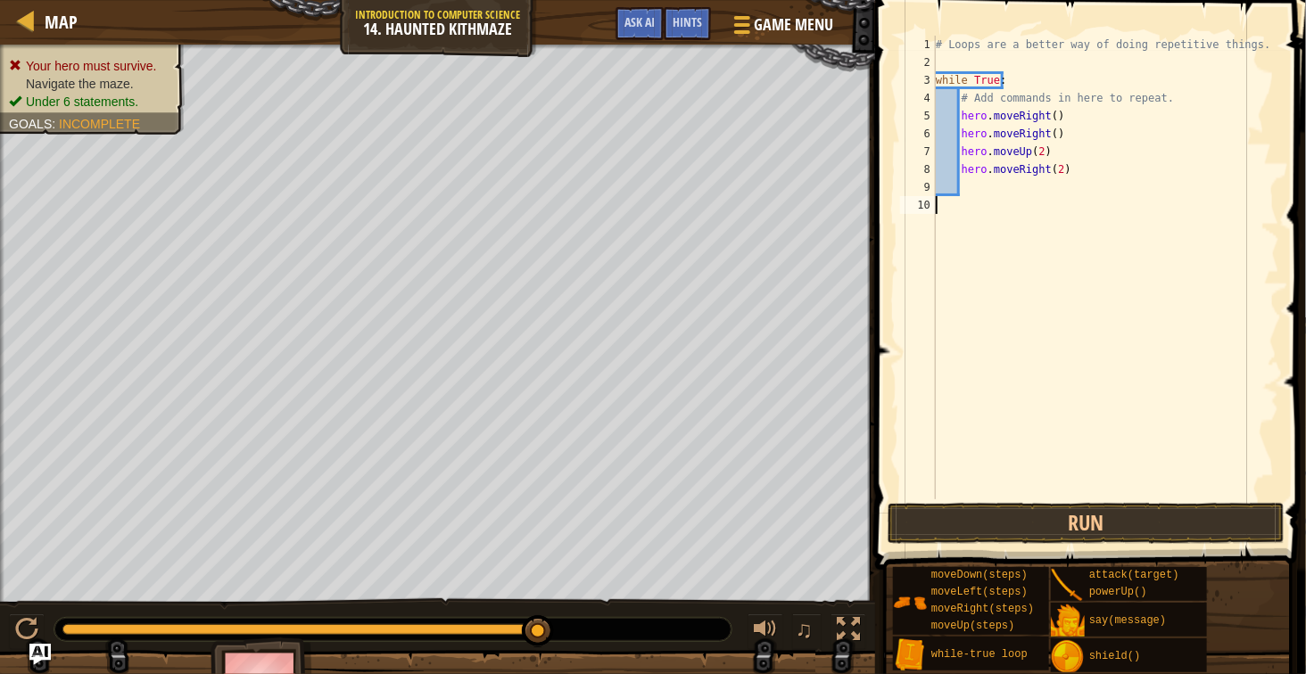
scroll to position [7, 0]
click at [1069, 186] on div "# Loops are a better way of doing repetitive things. while True : # Add command…" at bounding box center [1106, 286] width 348 height 500
type textarea "u"
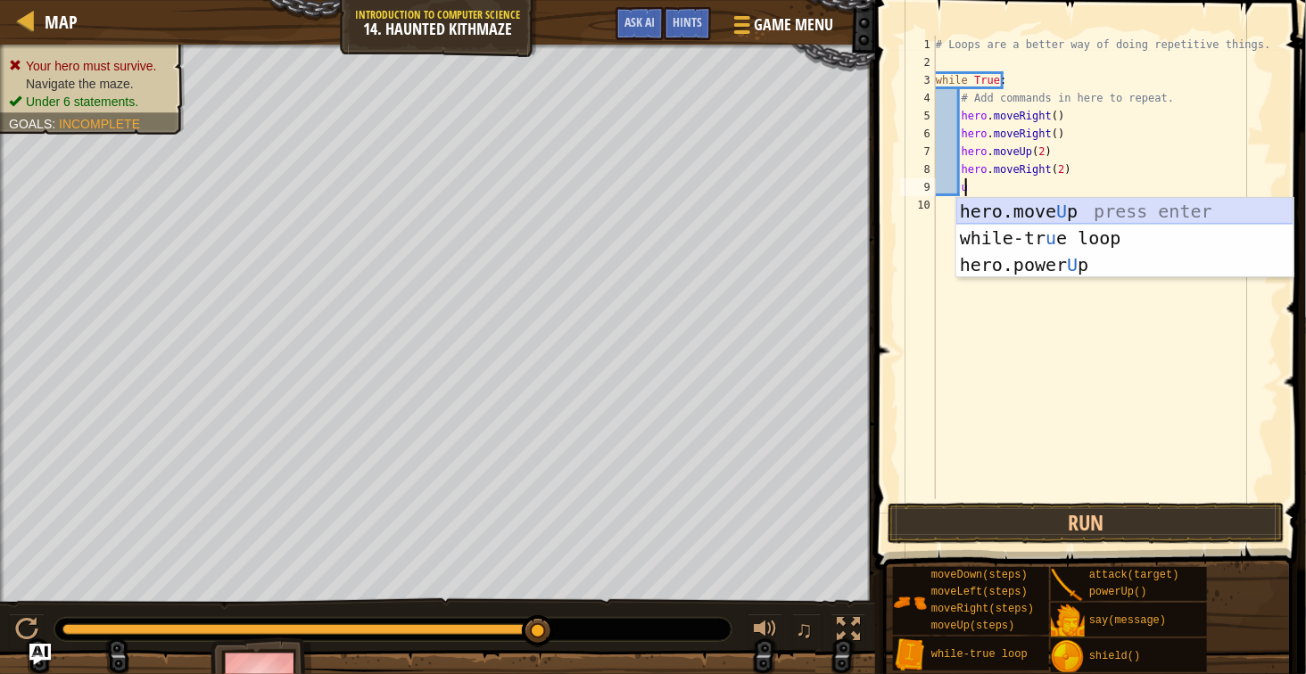
click at [1043, 213] on div "hero.move U p press enter while-tr u e loop press enter hero.power U p press en…" at bounding box center [1124, 265] width 337 height 134
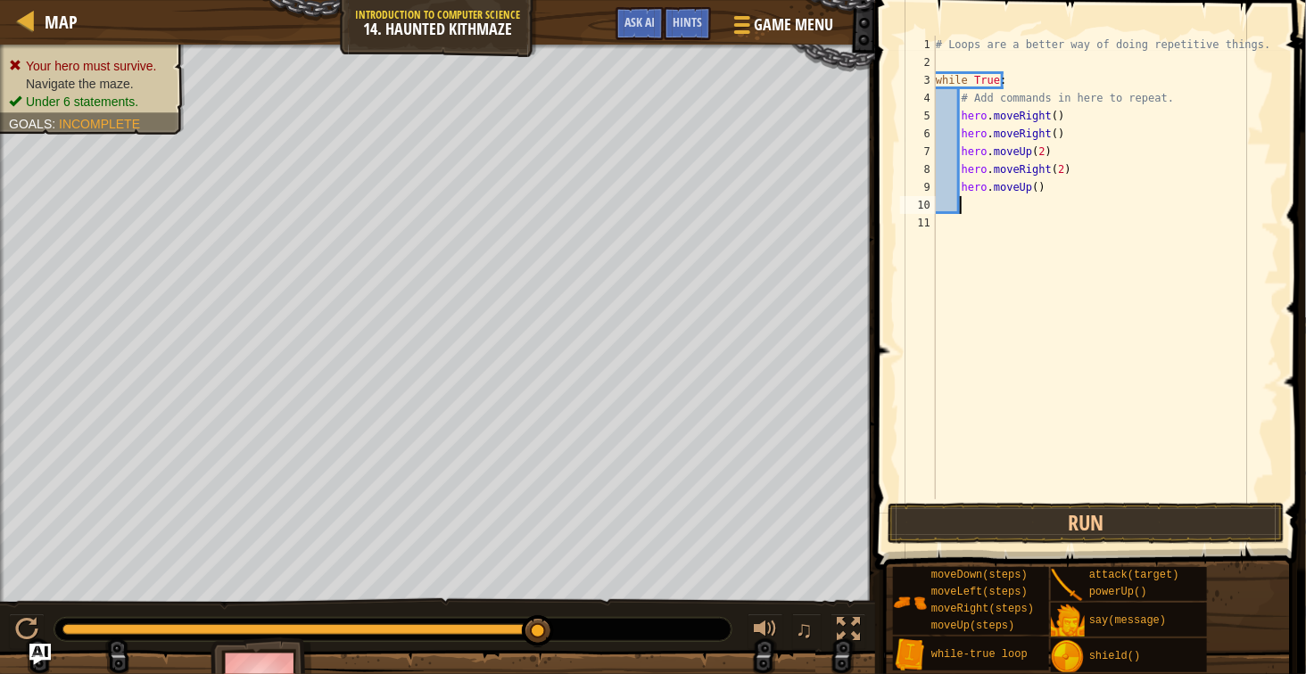
scroll to position [7, 3]
click at [1032, 194] on div "# Loops are a better way of doing repetitive things. while True : # Add command…" at bounding box center [1106, 286] width 348 height 500
type textarea "hero.moveUp(2)"
click at [1038, 209] on div "# Loops are a better way of doing repetitive things. while True : # Add command…" at bounding box center [1106, 286] width 348 height 500
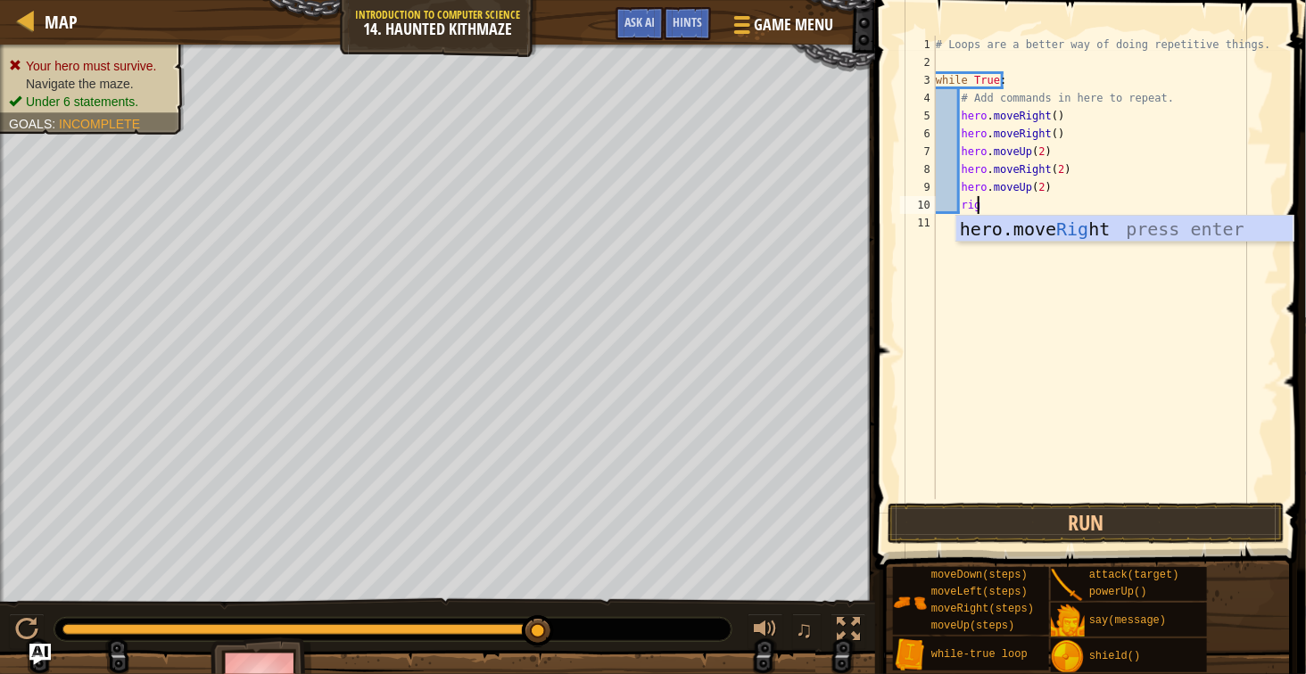
type textarea "righ"
click at [1039, 224] on div "hero.move Righ t press enter" at bounding box center [1124, 256] width 337 height 80
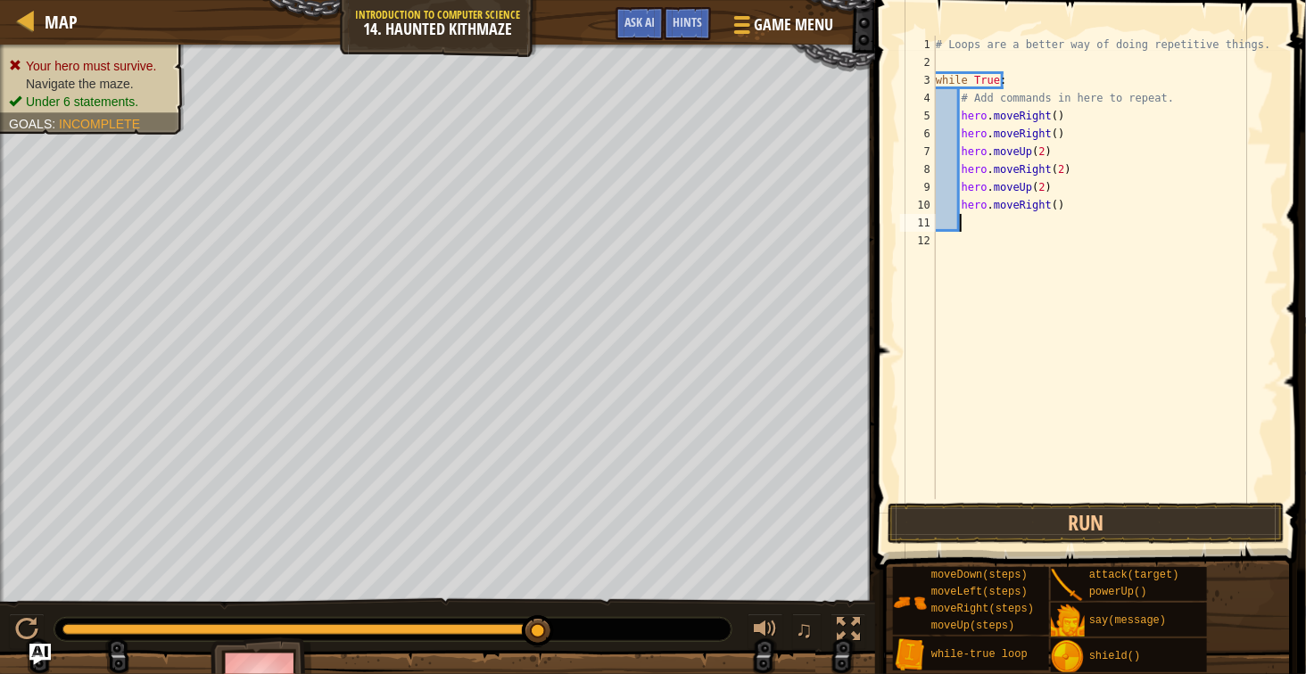
click at [1050, 211] on div "# Loops are a better way of doing repetitive things. while True : # Add command…" at bounding box center [1106, 286] width 348 height 500
type textarea "hero.moveRight(2)"
click at [1037, 243] on div "# Loops are a better way of doing repetitive things. while True : # Add command…" at bounding box center [1106, 286] width 348 height 500
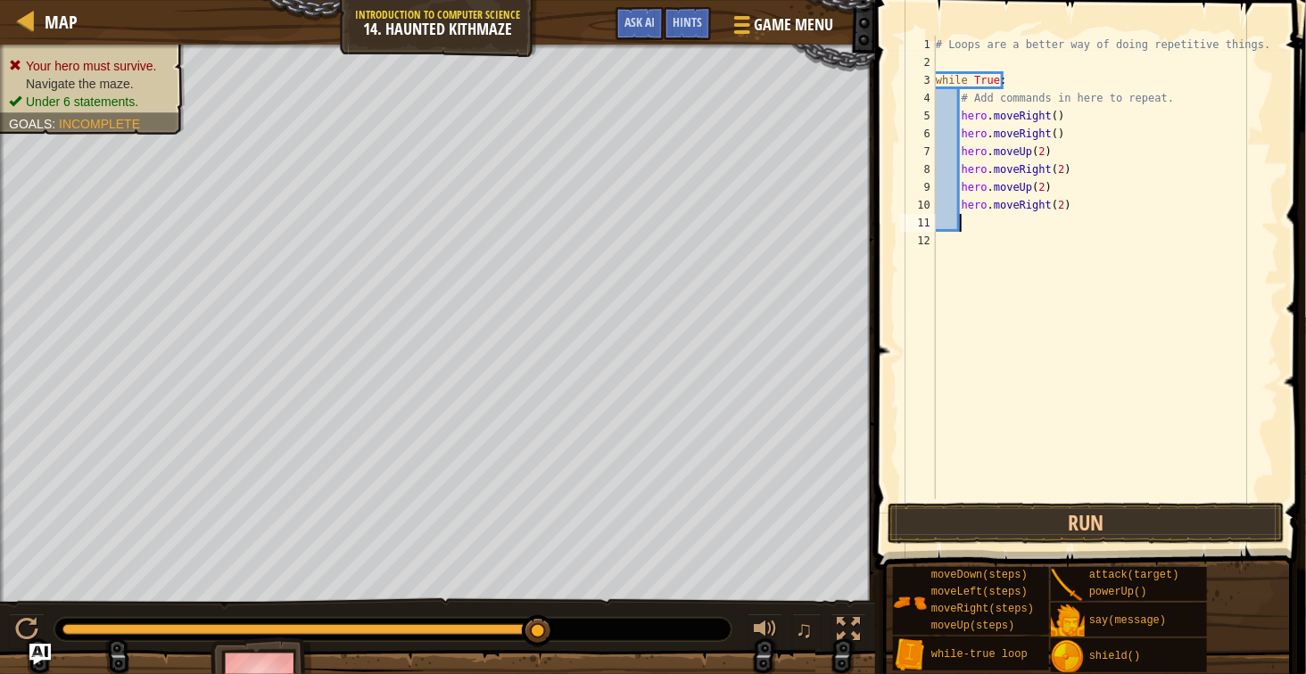
click at [1054, 224] on div "# Loops are a better way of doing repetitive things. while True : # Add command…" at bounding box center [1106, 286] width 348 height 500
type textarea "u"
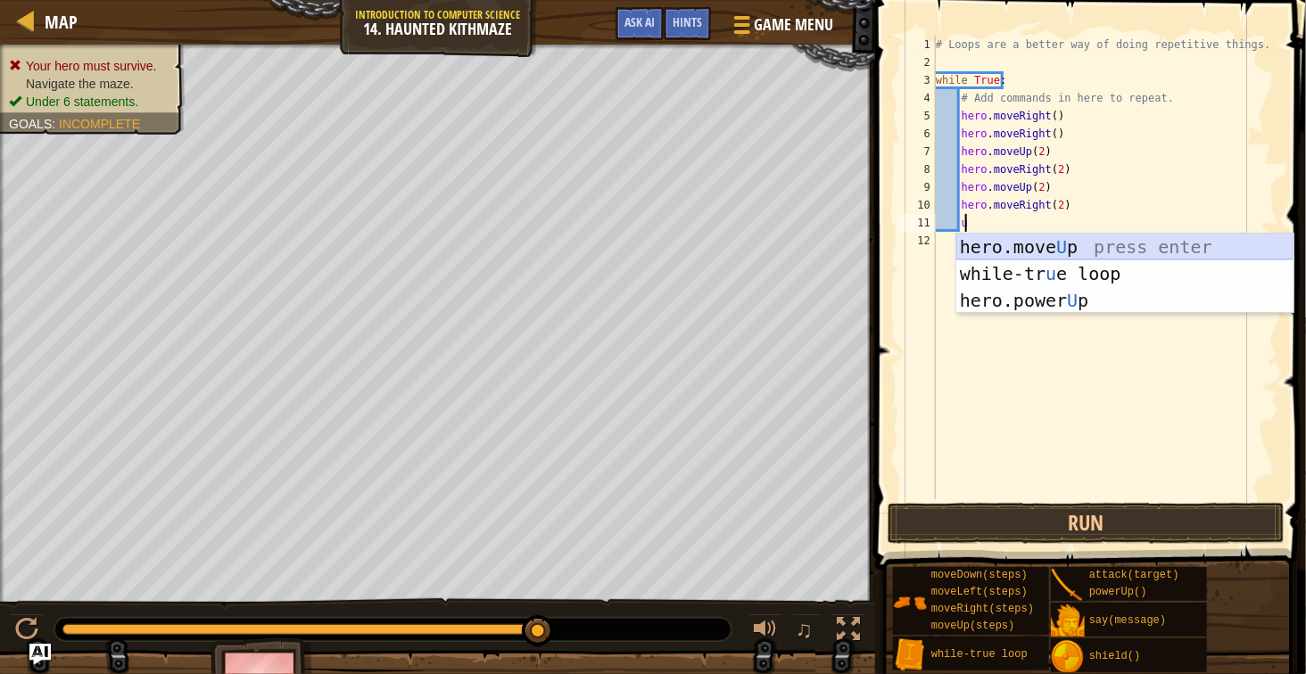
click at [1047, 249] on div "hero.move U p press enter while-tr u e loop press enter hero.power U p press en…" at bounding box center [1124, 301] width 337 height 134
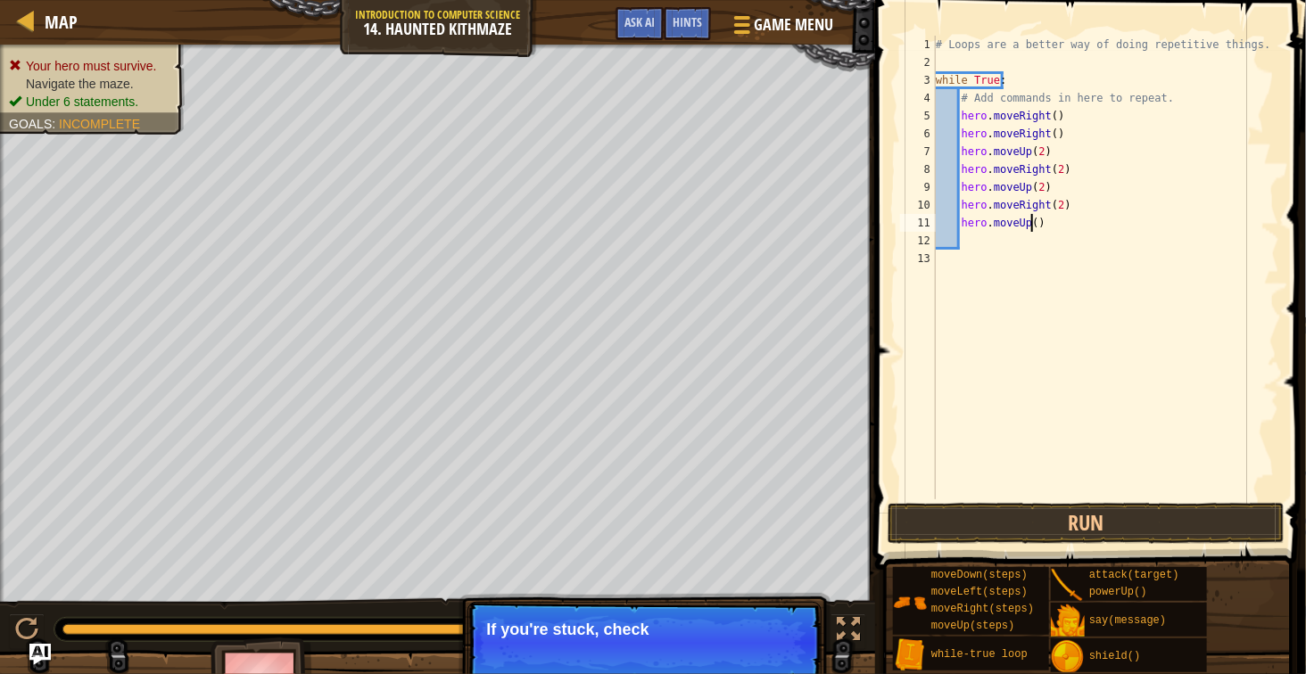
click at [1031, 231] on div "# Loops are a better way of doing repetitive things. while True : # Add command…" at bounding box center [1106, 286] width 348 height 500
click at [1109, 521] on button "Run" at bounding box center [1086, 523] width 397 height 41
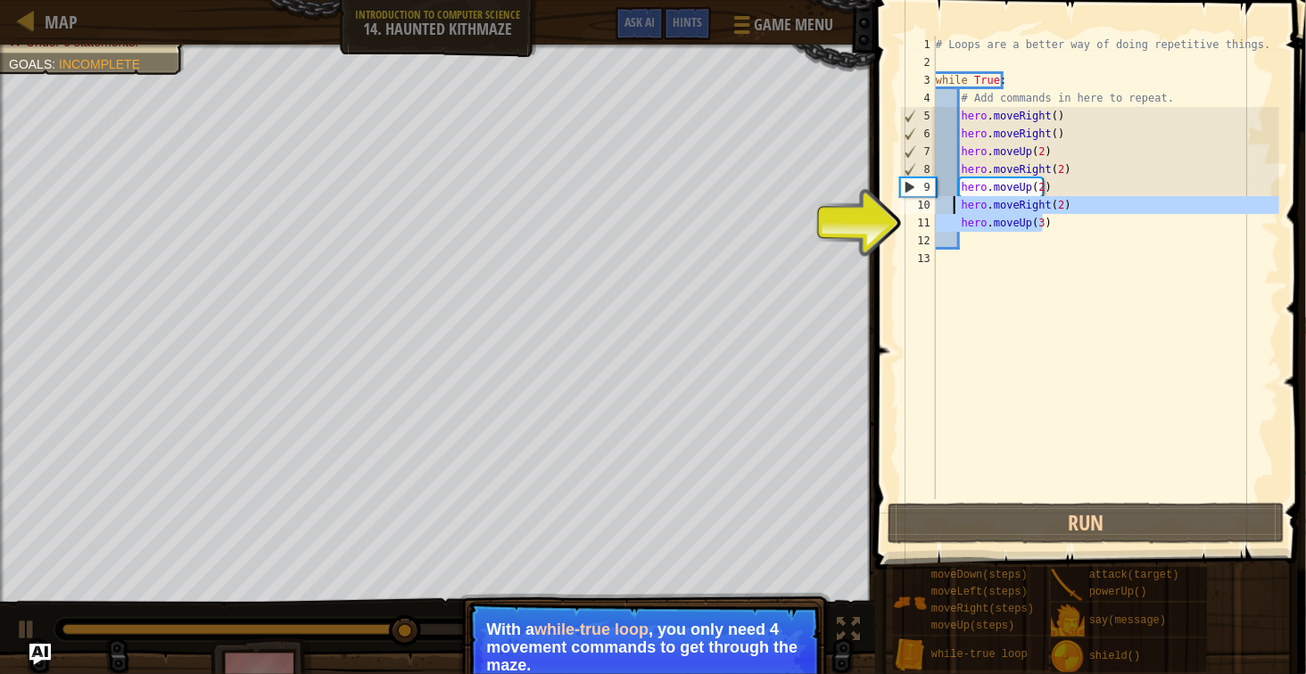
drag, startPoint x: 1050, startPoint y: 231, endPoint x: 956, endPoint y: 201, distance: 98.5
click at [956, 201] on div "# Loops are a better way of doing repetitive things. while True : # Add command…" at bounding box center [1106, 286] width 348 height 500
type textarea "hero.moveRight(2) hero.moveUp(3)"
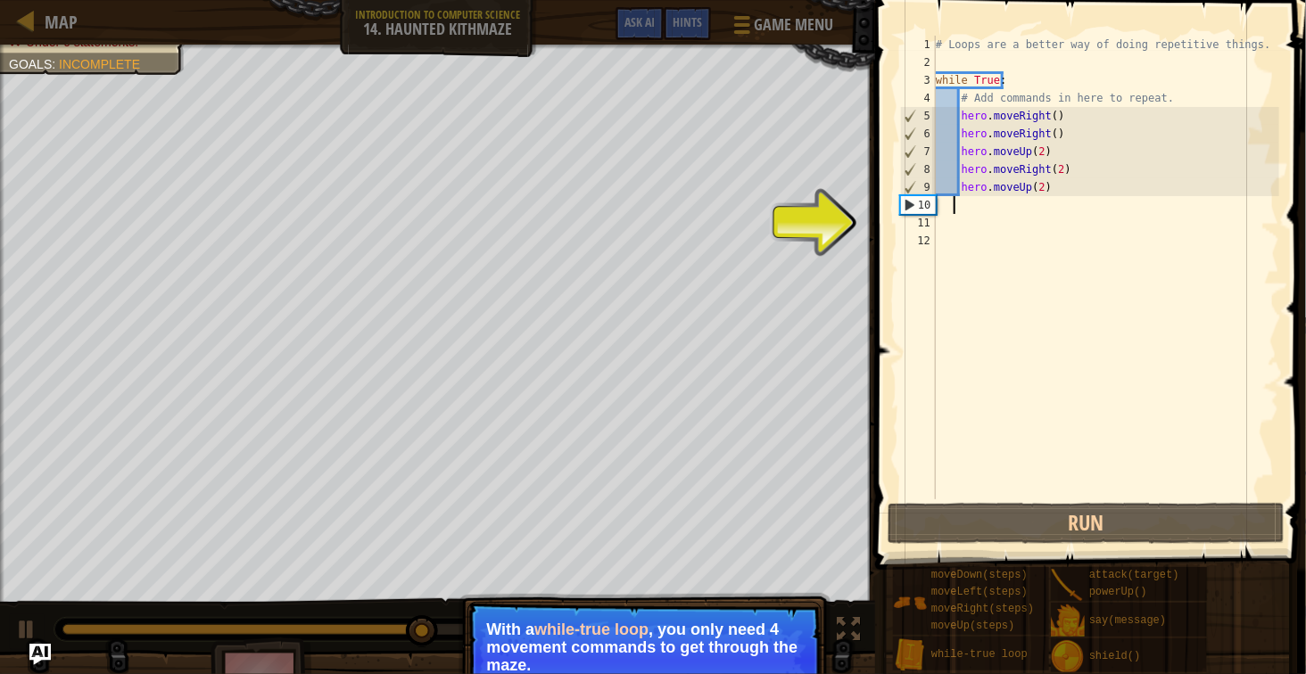
scroll to position [7, 2]
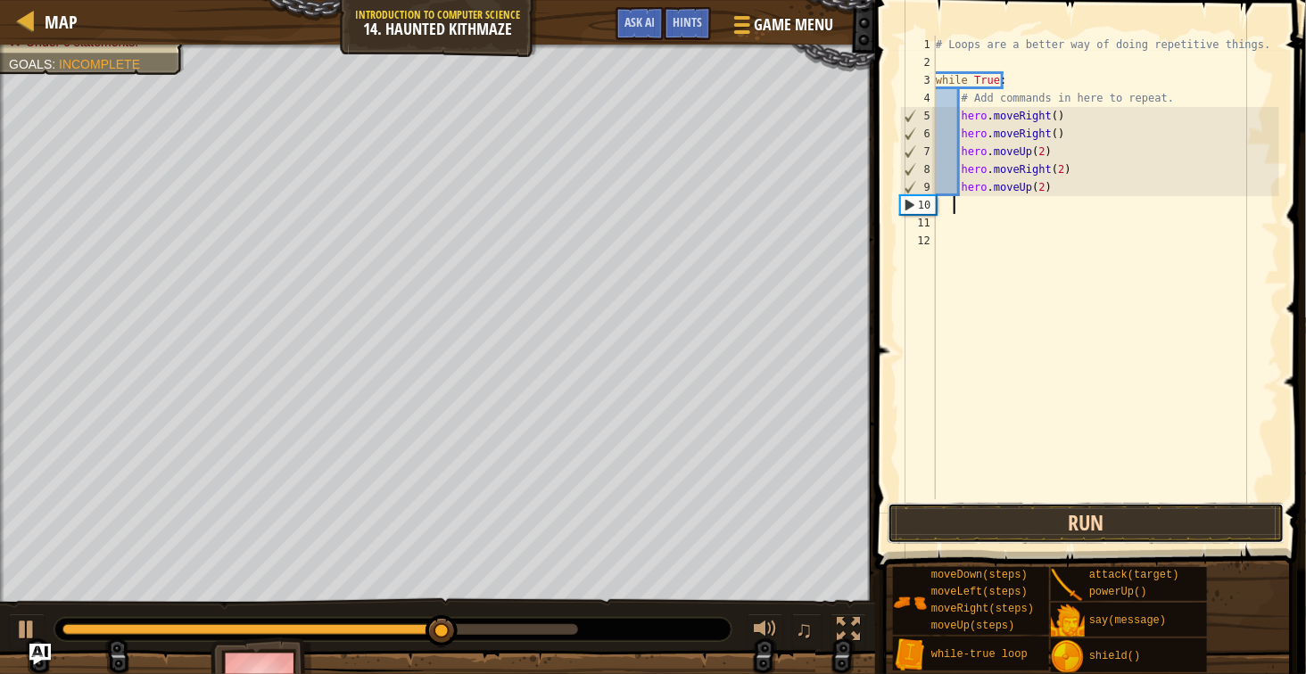
click at [1112, 515] on button "Run" at bounding box center [1086, 523] width 397 height 41
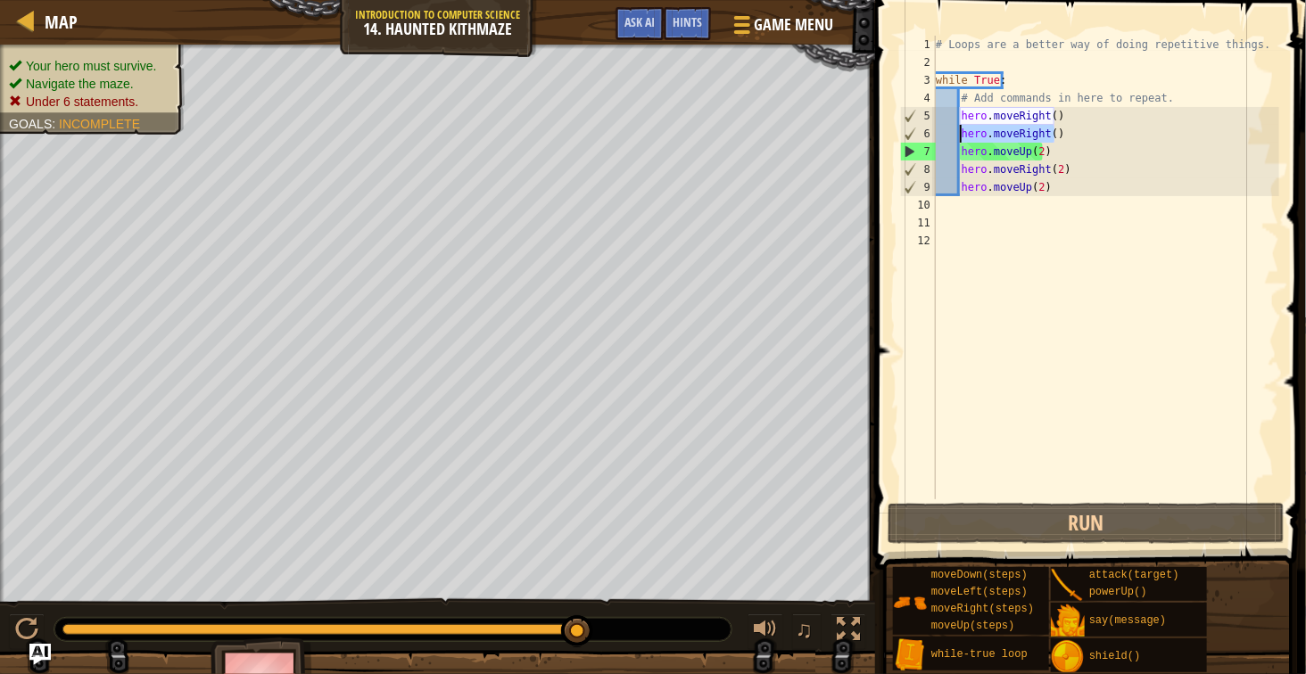
drag, startPoint x: 1073, startPoint y: 133, endPoint x: 962, endPoint y: 133, distance: 111.5
click at [962, 133] on div "# Loops are a better way of doing repetitive things. while True : # Add command…" at bounding box center [1106, 286] width 348 height 500
type textarea "hero.moveRight()"
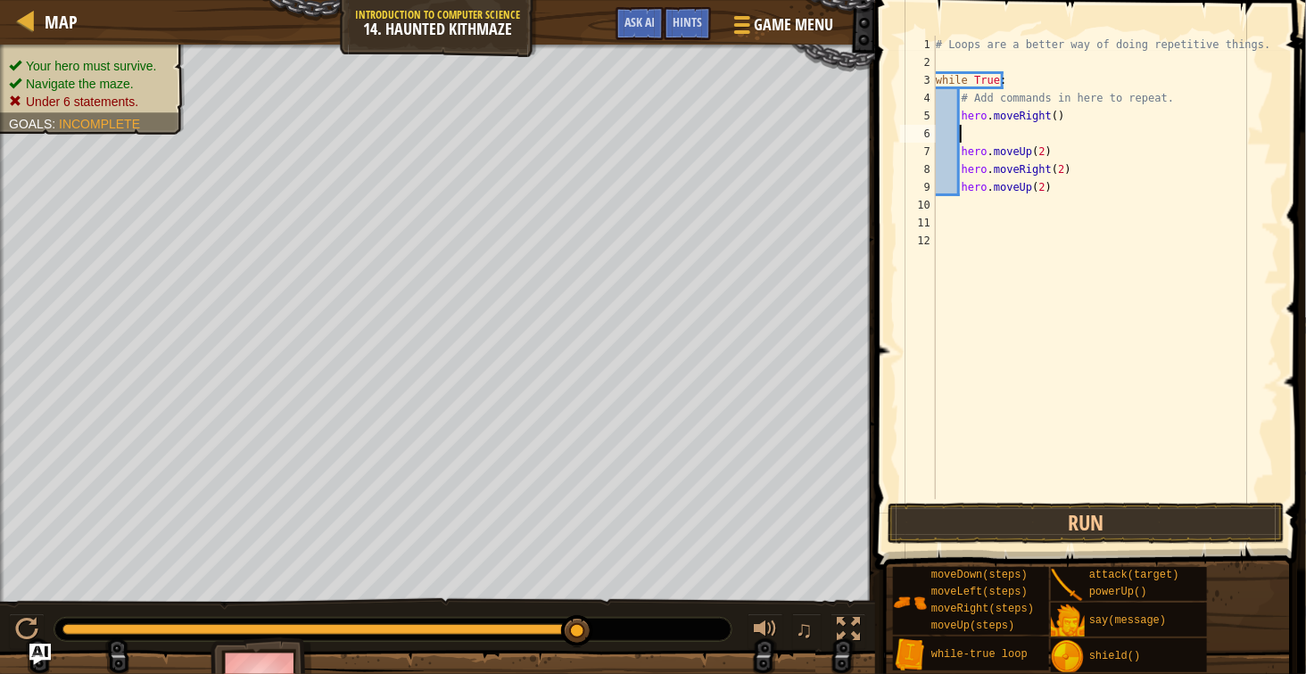
click at [1046, 120] on div "# Loops are a better way of doing repetitive things. while True : # Add command…" at bounding box center [1106, 286] width 348 height 500
type textarea "hero.moveRight(2)"
click at [1041, 130] on div "# Loops are a better way of doing repetitive things. while True : # Add command…" at bounding box center [1106, 286] width 348 height 500
click at [949, 151] on div "# Loops are a better way of doing repetitive things. while True : # Add command…" at bounding box center [1106, 286] width 348 height 500
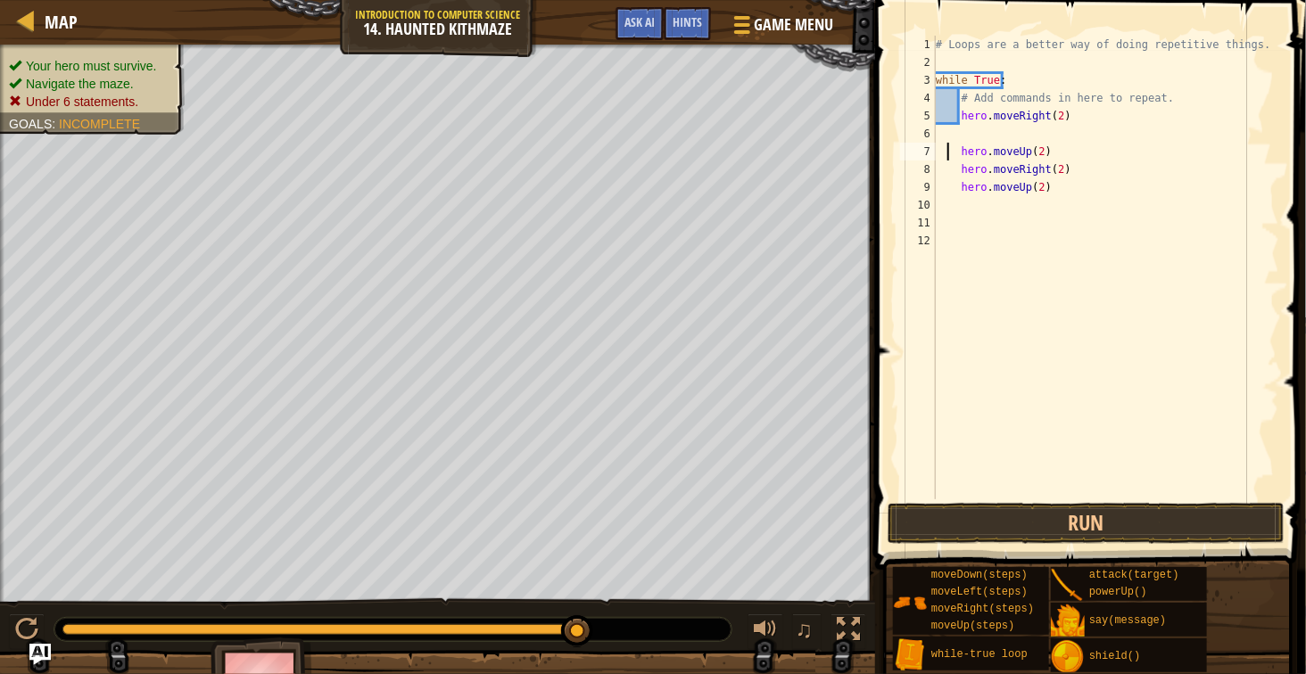
type textarea "hero.moveUp(2)"
click at [1252, 531] on button "Run" at bounding box center [1086, 523] width 397 height 41
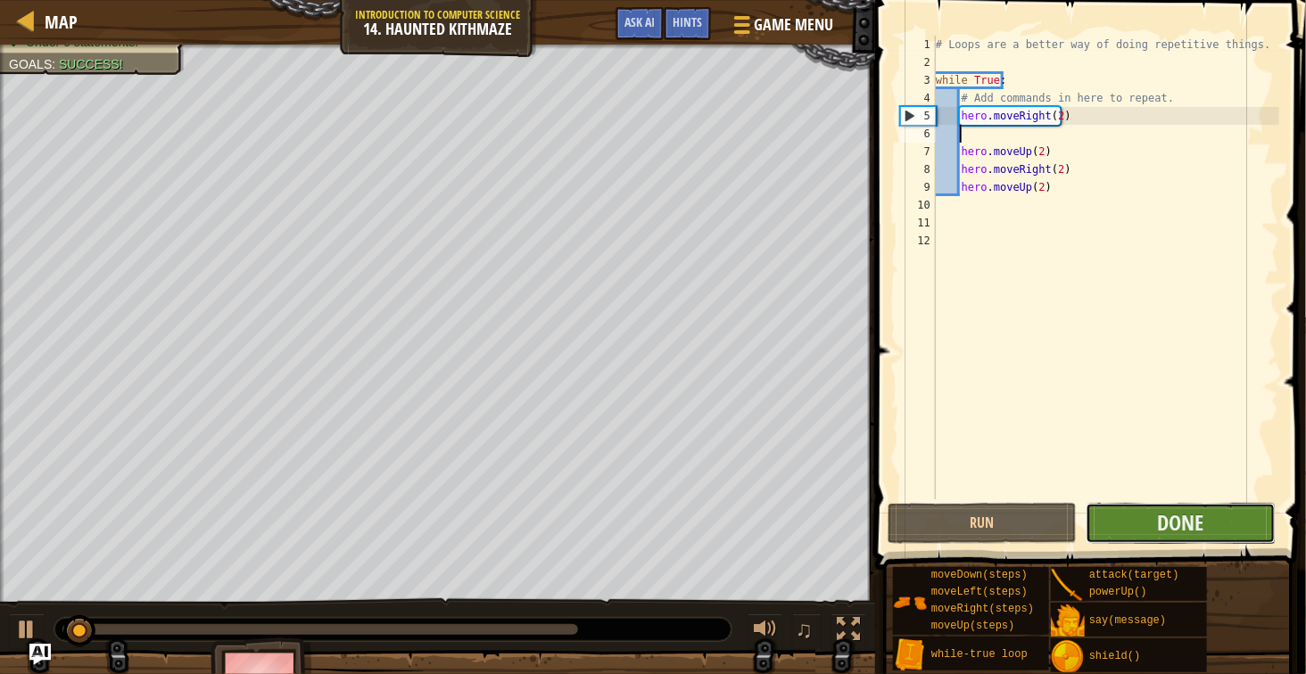
click at [1252, 530] on button "Done" at bounding box center [1180, 523] width 189 height 41
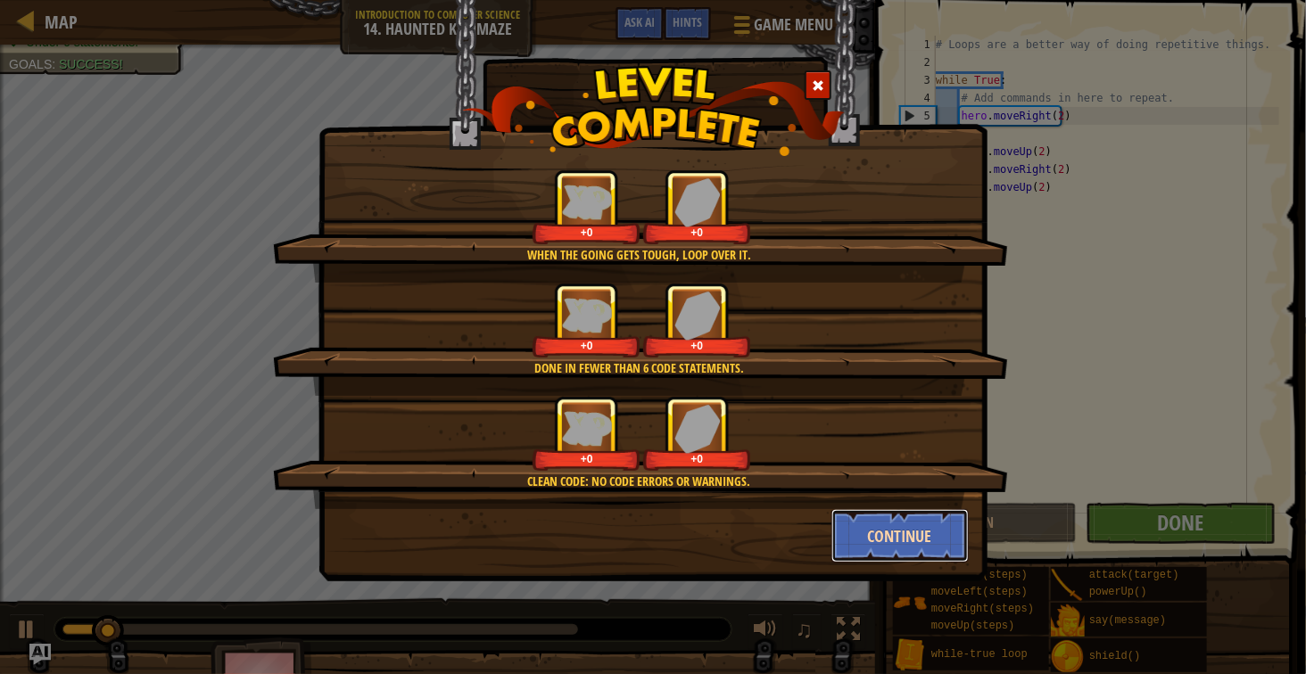
click at [881, 541] on button "Continue" at bounding box center [900, 536] width 138 height 54
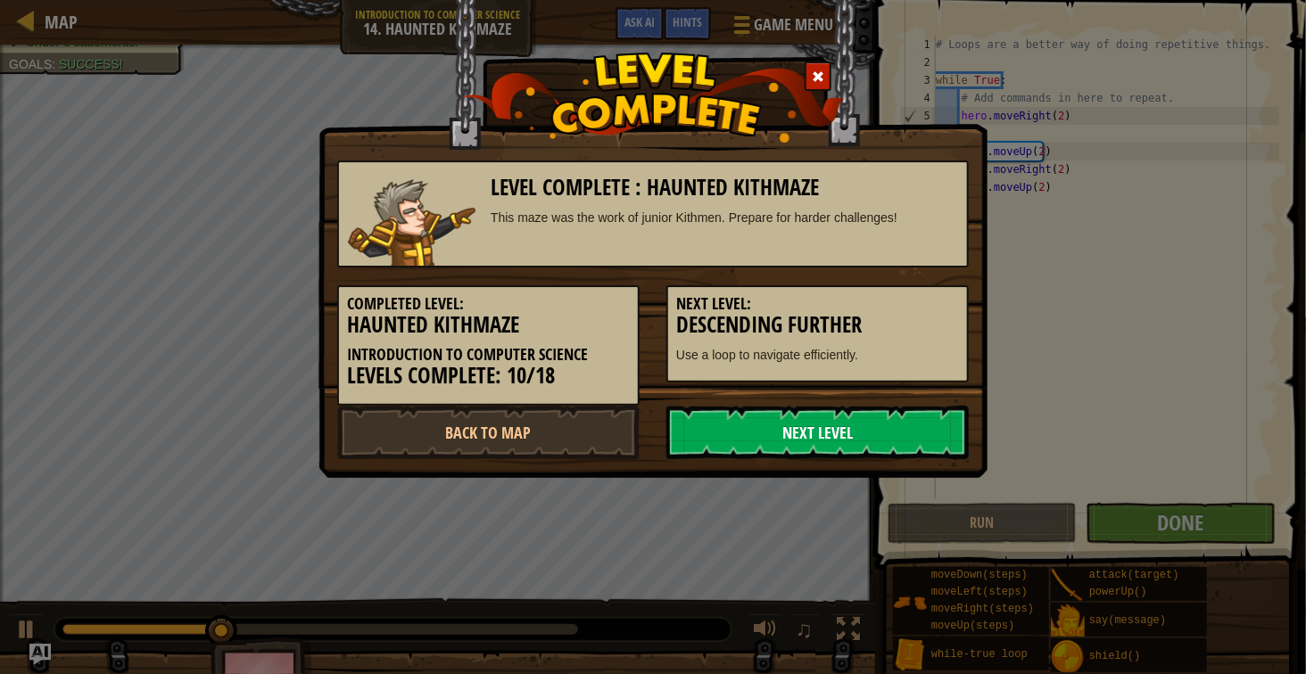
click at [864, 427] on link "Next Level" at bounding box center [817, 433] width 302 height 54
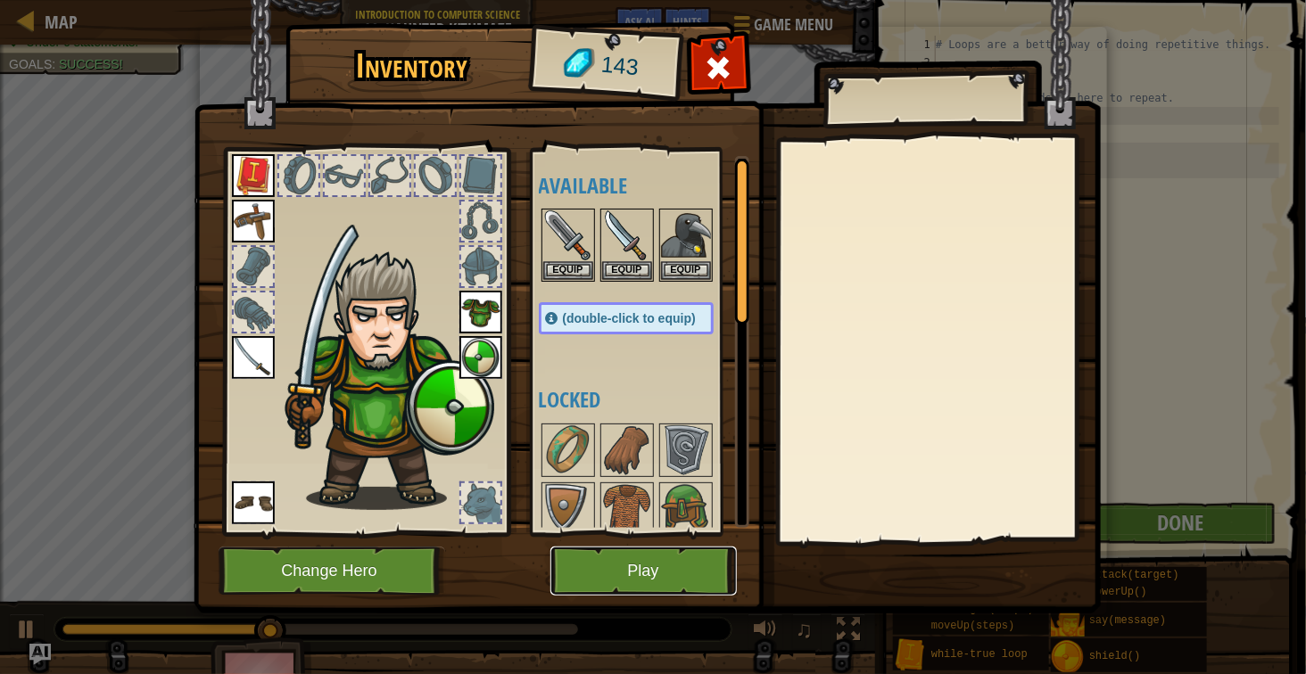
click at [613, 562] on button "Play" at bounding box center [643, 571] width 186 height 49
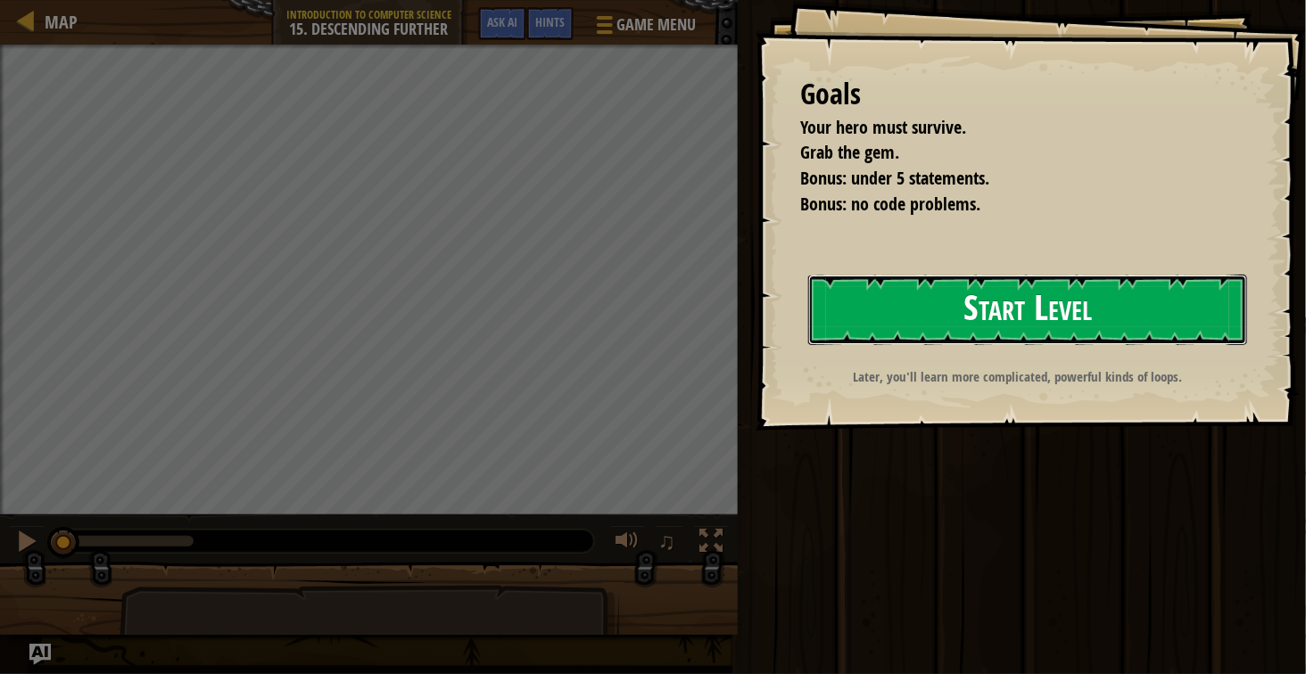
click at [1009, 283] on button "Start Level" at bounding box center [1027, 310] width 439 height 70
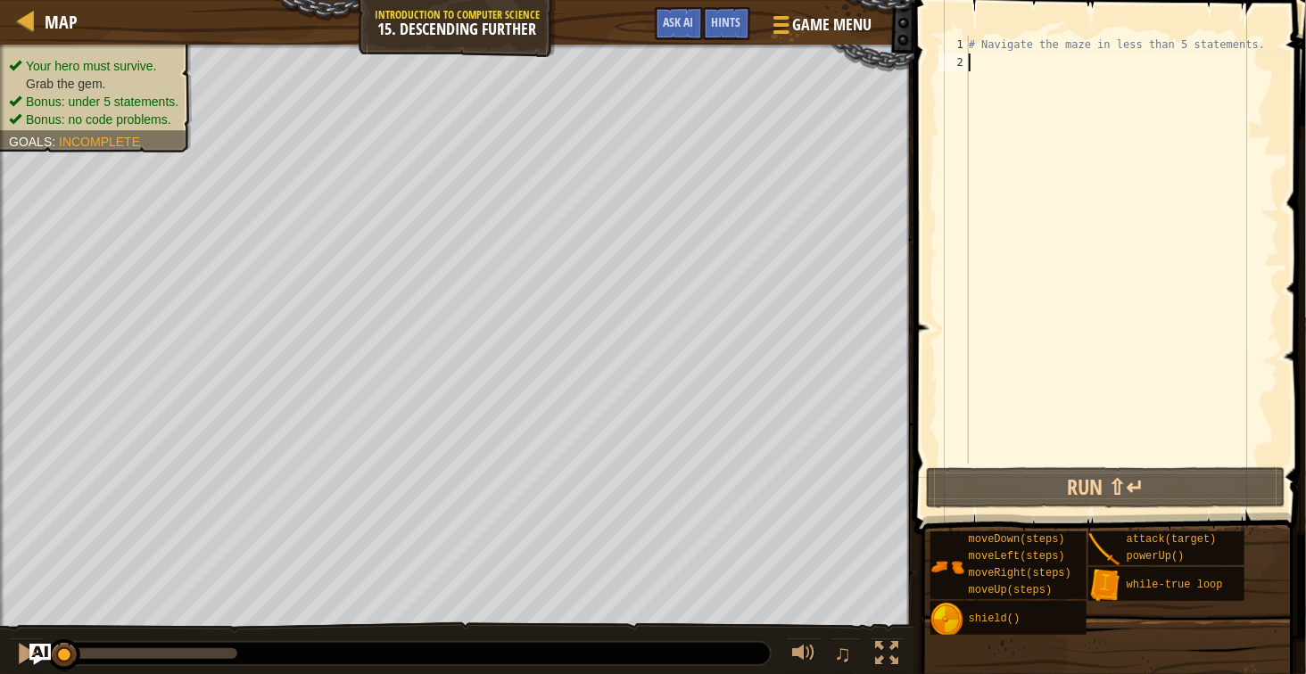
type textarea "r"
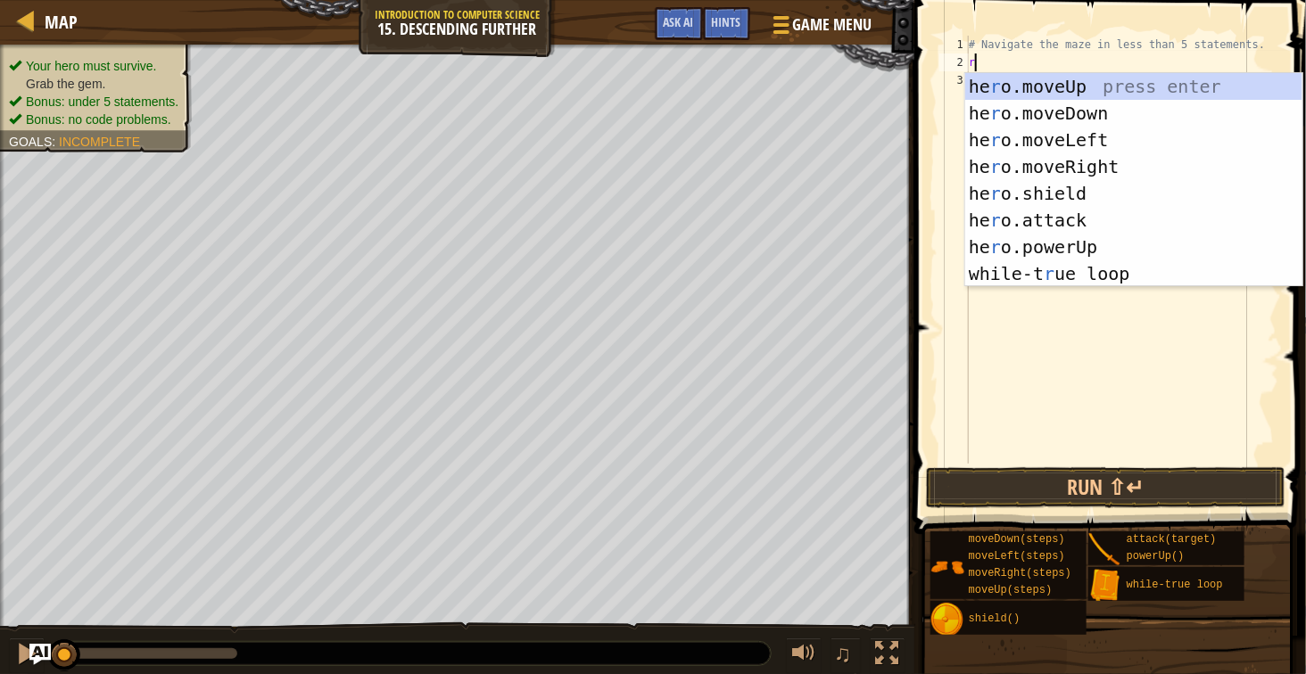
scroll to position [7, 0]
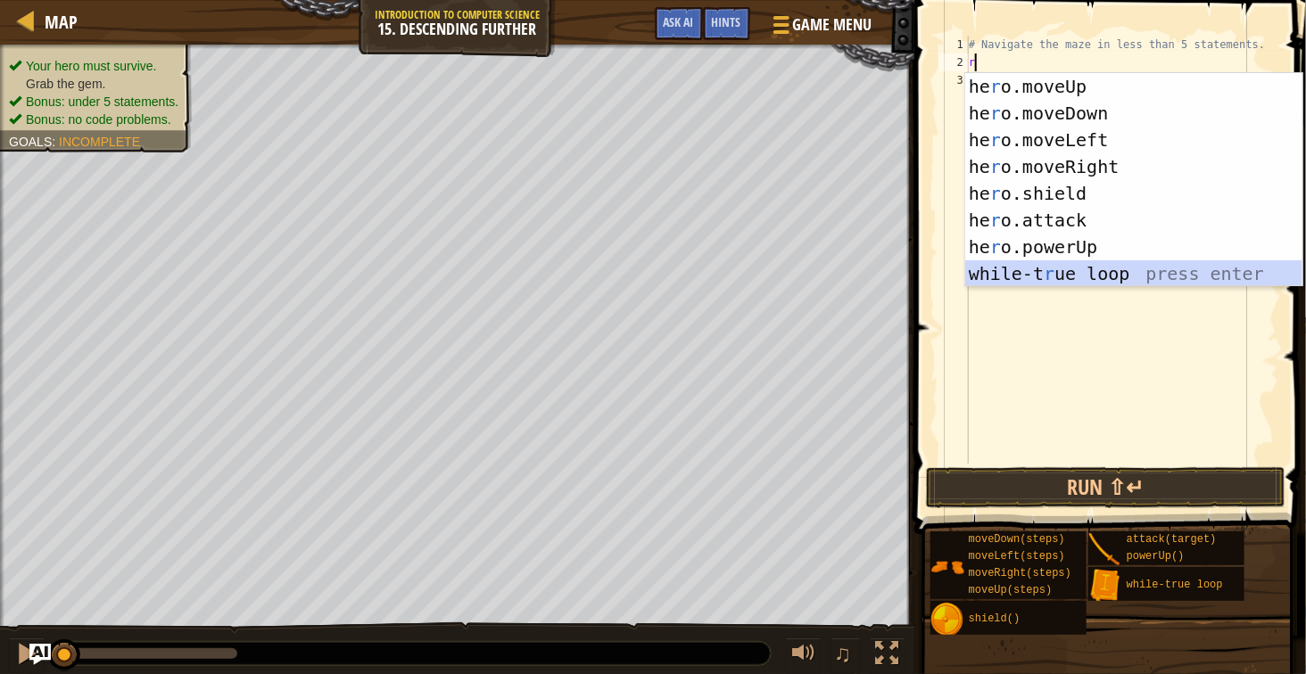
click at [1078, 275] on div "he r o.moveUp press enter he r o.moveDown press enter he r o.moveLeft press ent…" at bounding box center [1133, 207] width 337 height 268
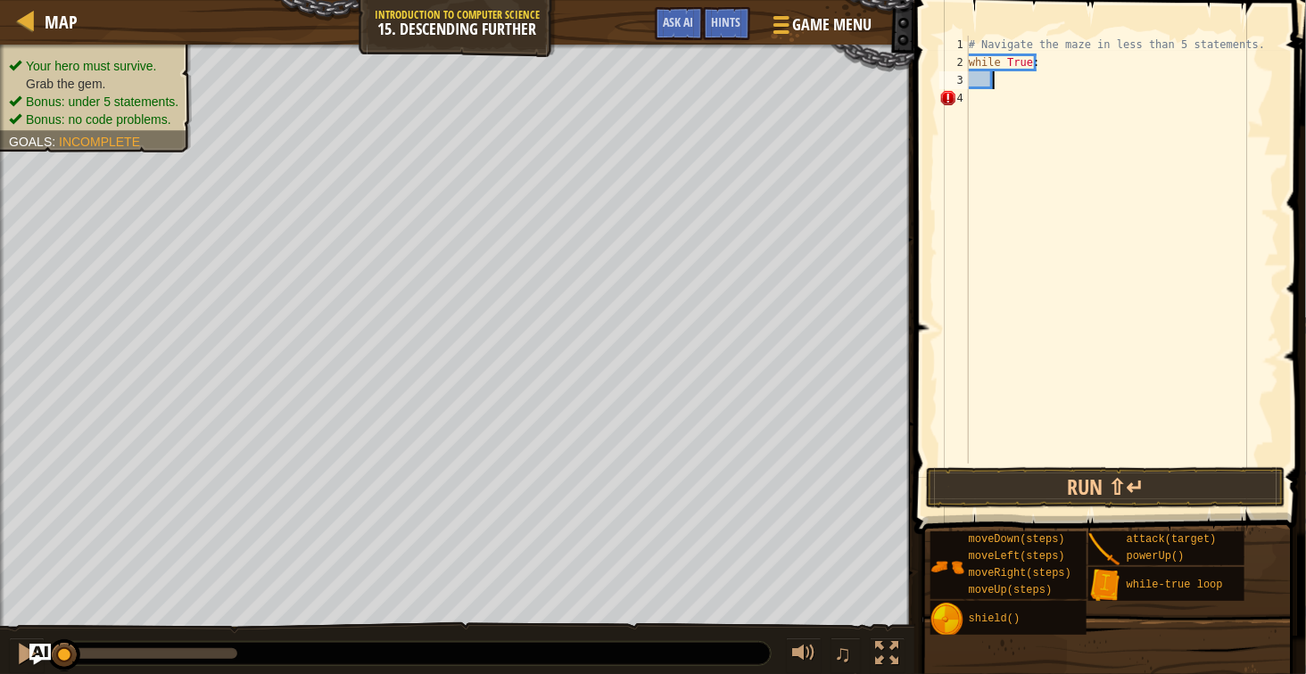
type textarea "r"
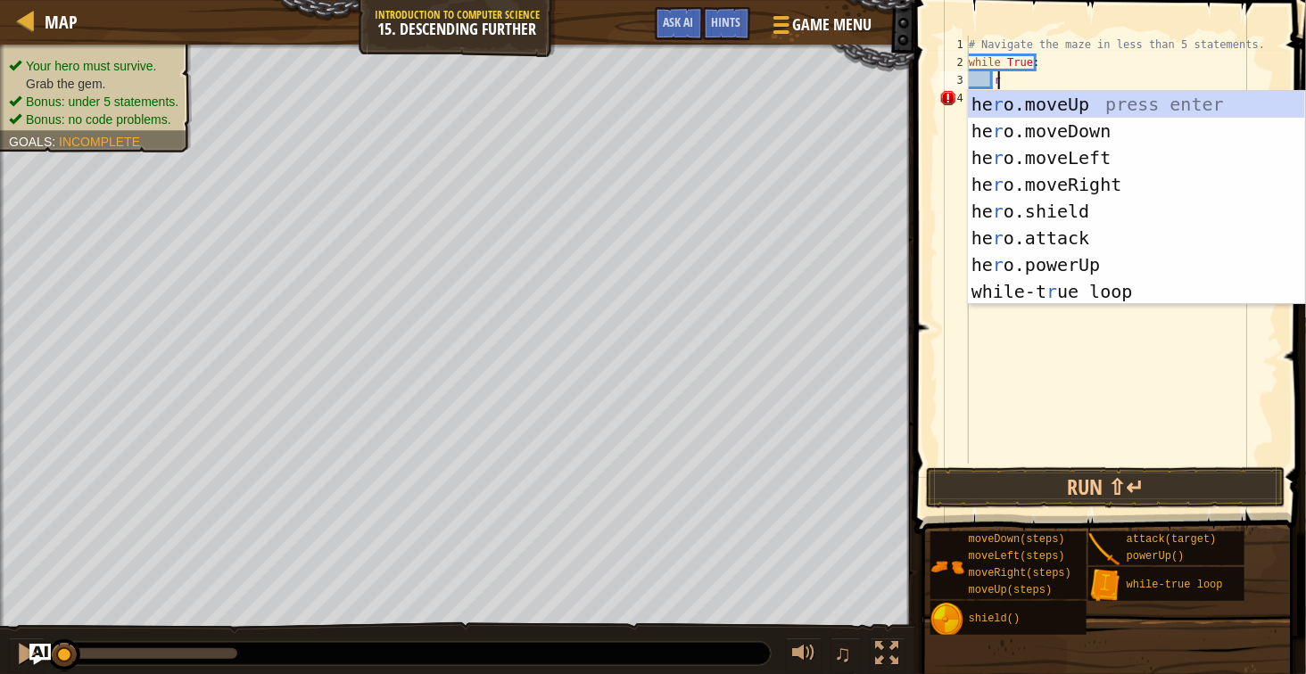
scroll to position [7, 4]
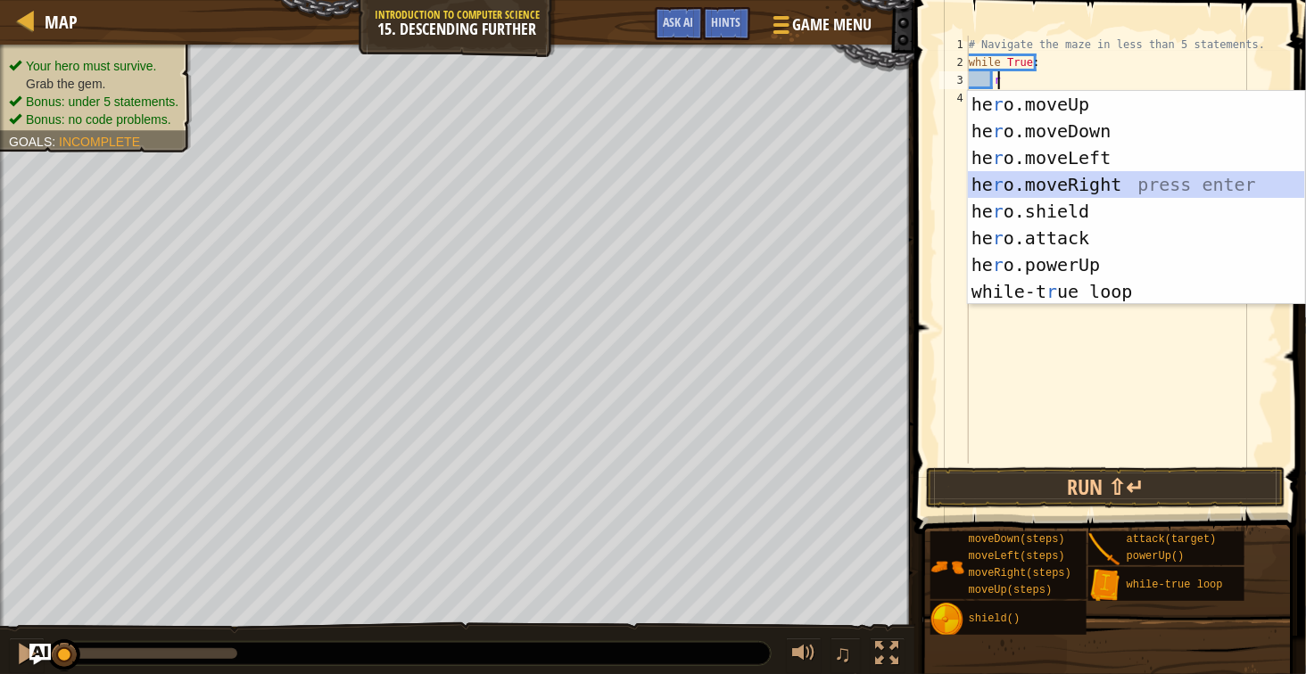
click at [1108, 176] on div "he r o.moveUp press enter he r o.moveDown press enter he r o.moveLeft press ent…" at bounding box center [1136, 225] width 337 height 268
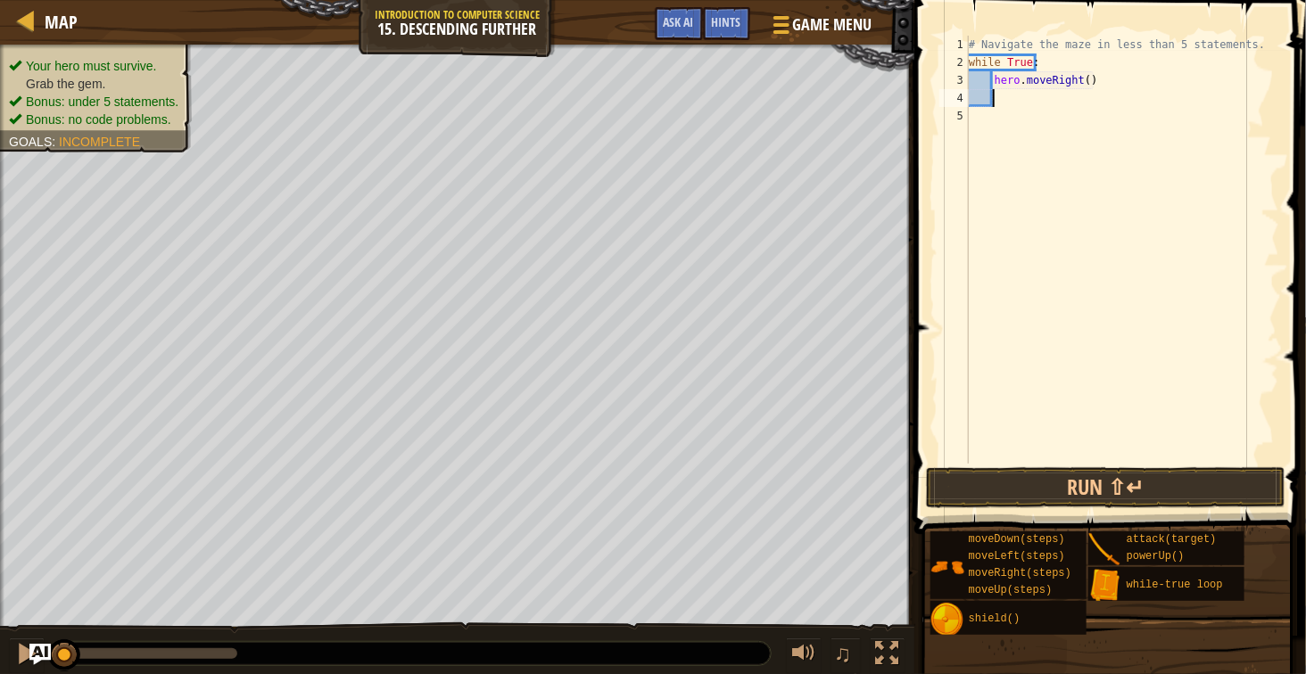
scroll to position [7, 3]
click at [1081, 84] on div "# Navigate the maze in less than 5 statements. while True : hero . moveRight ( )" at bounding box center [1122, 268] width 314 height 464
type textarea "hero.moveRight(2)"
click at [1093, 122] on div "# Navigate the maze in less than 5 statements. while True : hero . moveRight ( …" at bounding box center [1122, 268] width 314 height 464
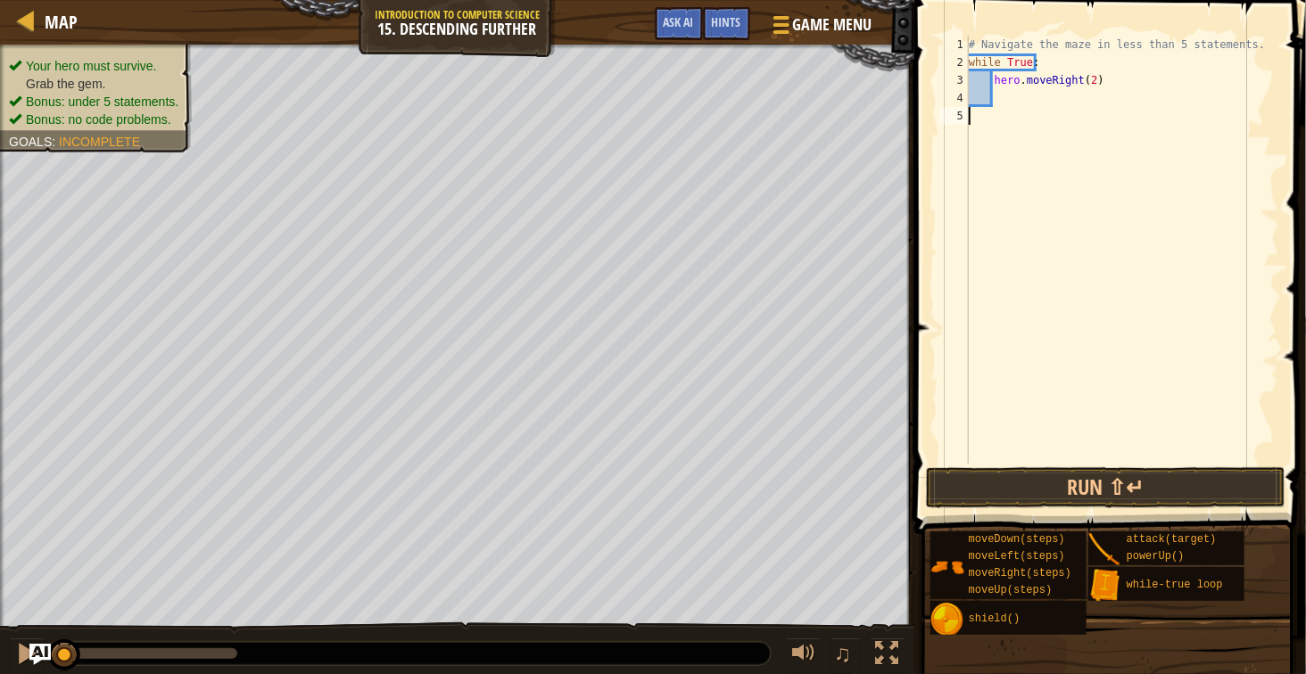
scroll to position [7, 0]
click at [1080, 103] on div "# Navigate the maze in less than 5 statements. while True : hero . moveRight ( …" at bounding box center [1122, 268] width 314 height 464
type textarea "d"
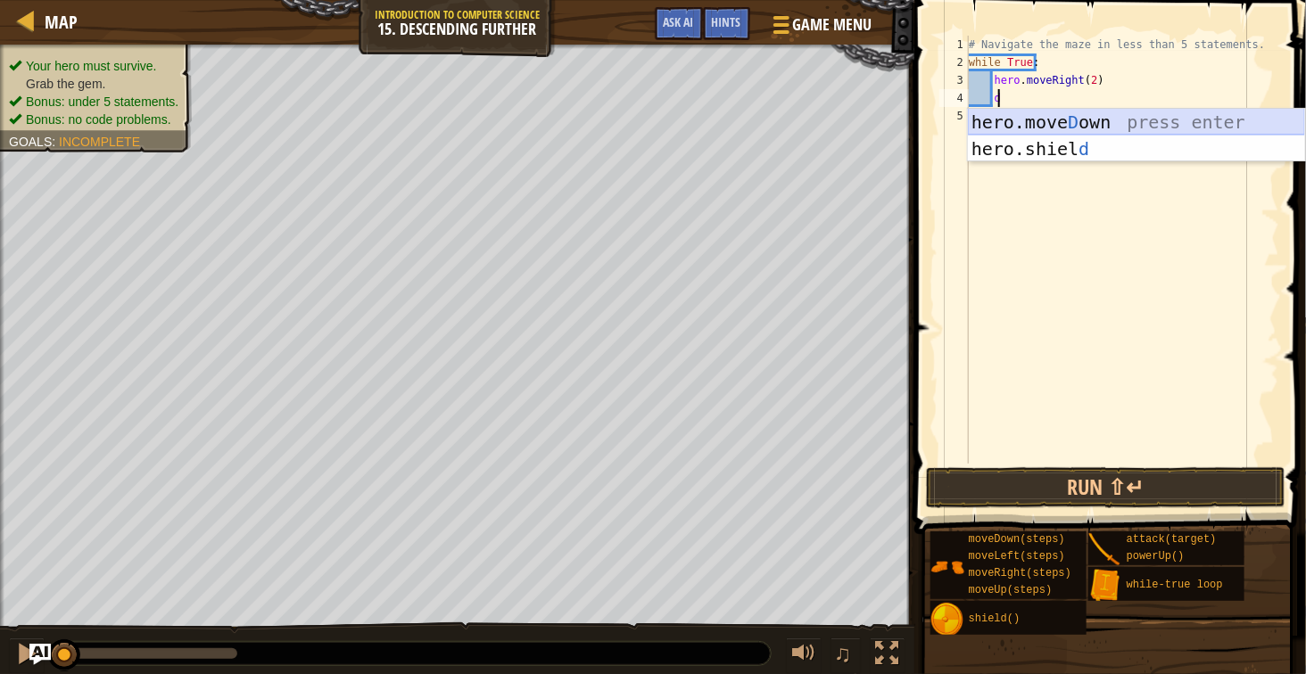
click at [1094, 119] on div "hero.[PERSON_NAME] own press enter hero.[PERSON_NAME] d press enter" at bounding box center [1136, 162] width 337 height 107
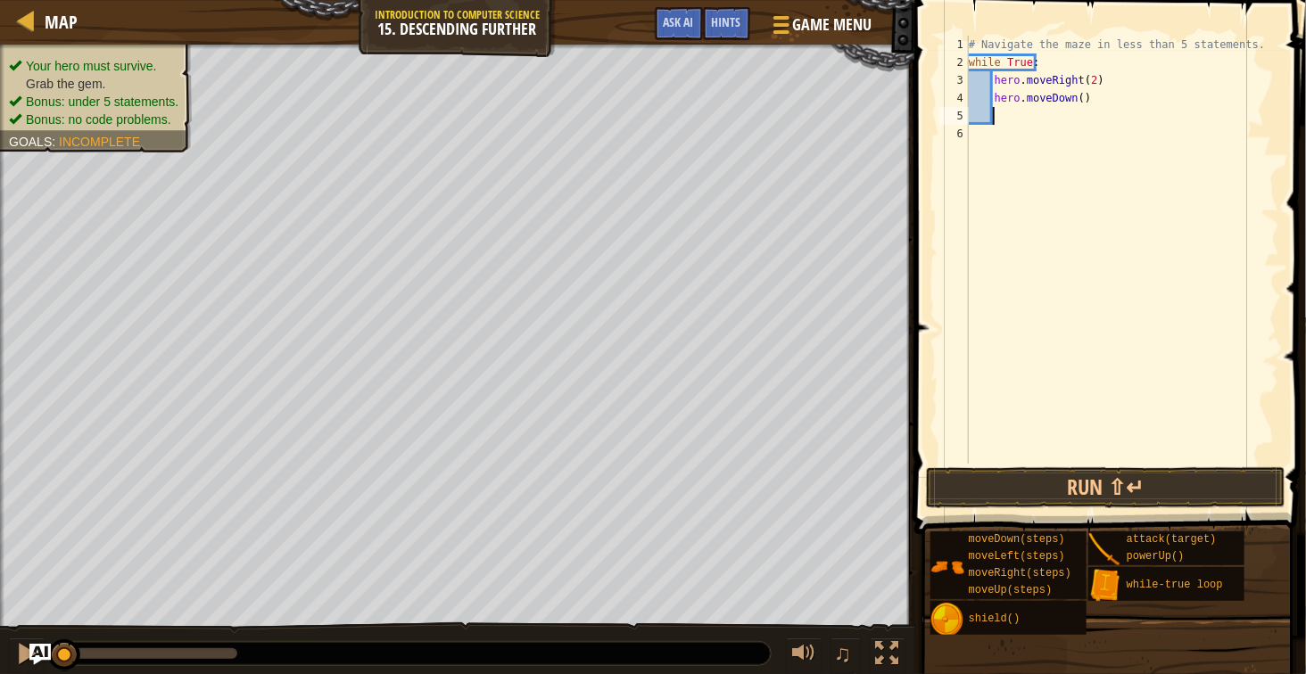
scroll to position [7, 3]
click at [1074, 103] on div "# Navigate the maze in less than 5 statements. while True : hero . moveRight ( …" at bounding box center [1122, 268] width 314 height 464
type textarea "hero.moveDown(1)"
click at [1094, 491] on button "Run ⇧↵" at bounding box center [1105, 487] width 359 height 41
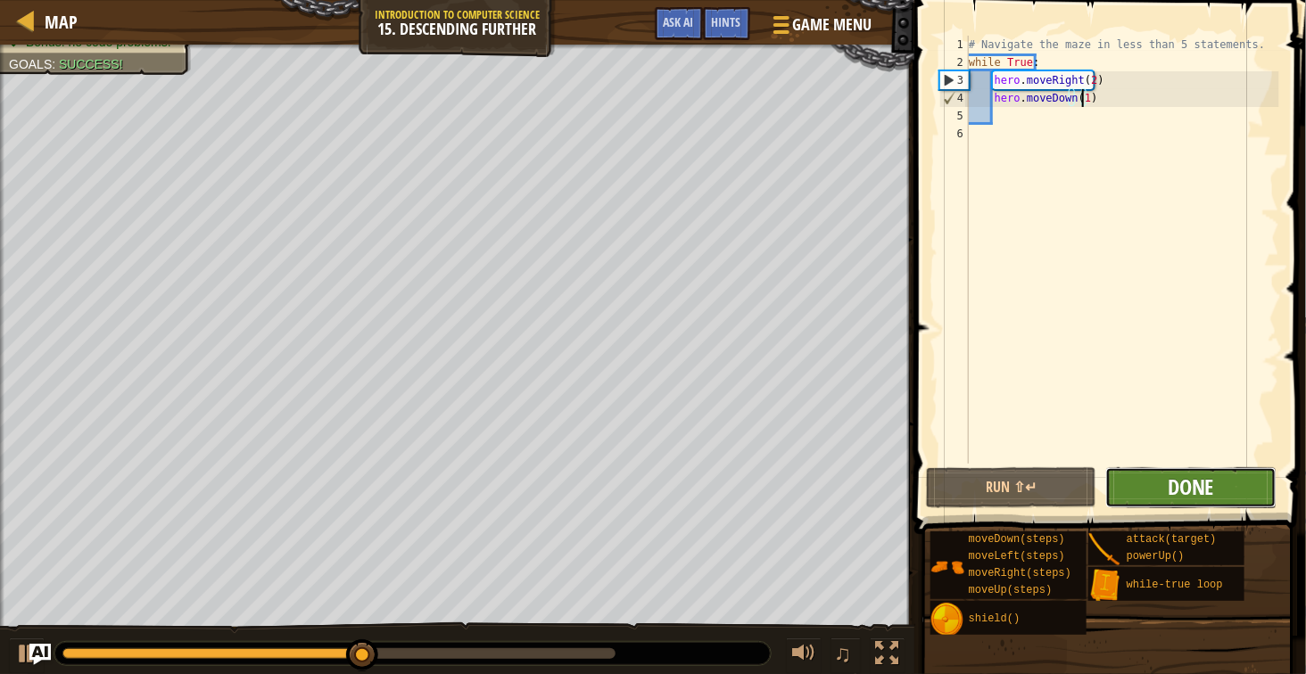
click at [1187, 489] on span "Done" at bounding box center [1191, 487] width 46 height 29
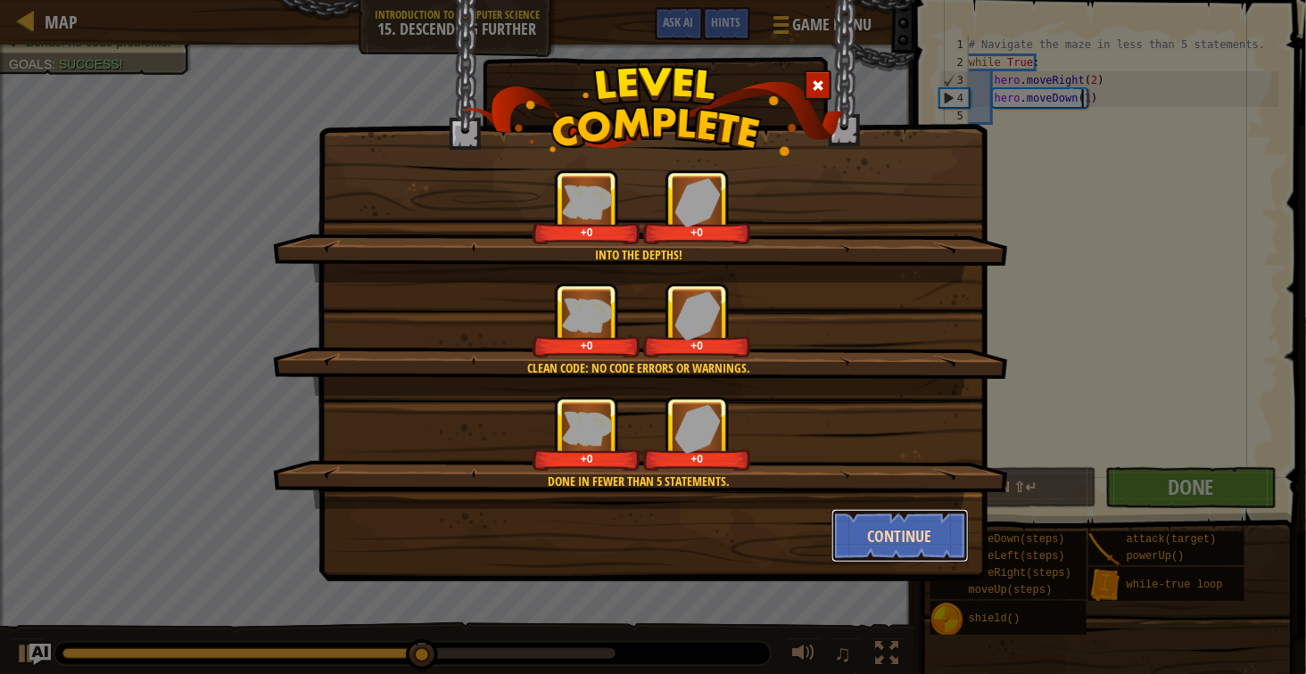
click at [880, 543] on button "Continue" at bounding box center [900, 536] width 138 height 54
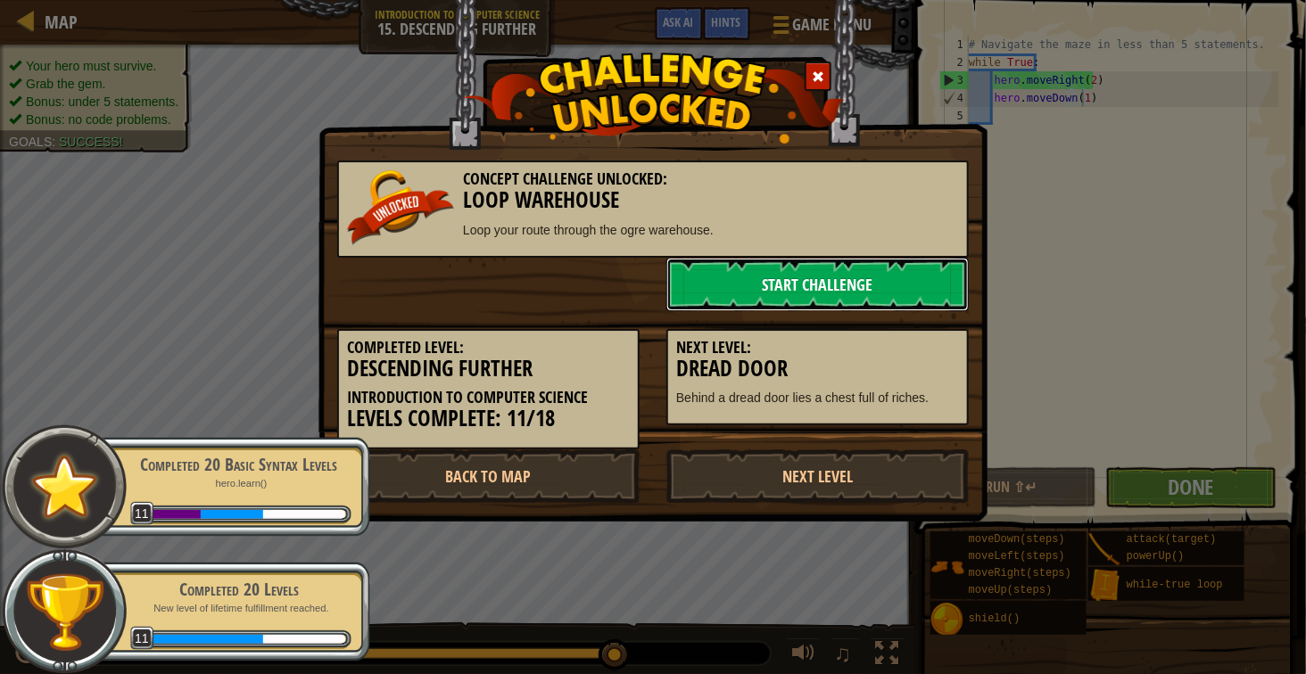
click at [742, 274] on link "Start Challenge" at bounding box center [817, 285] width 302 height 54
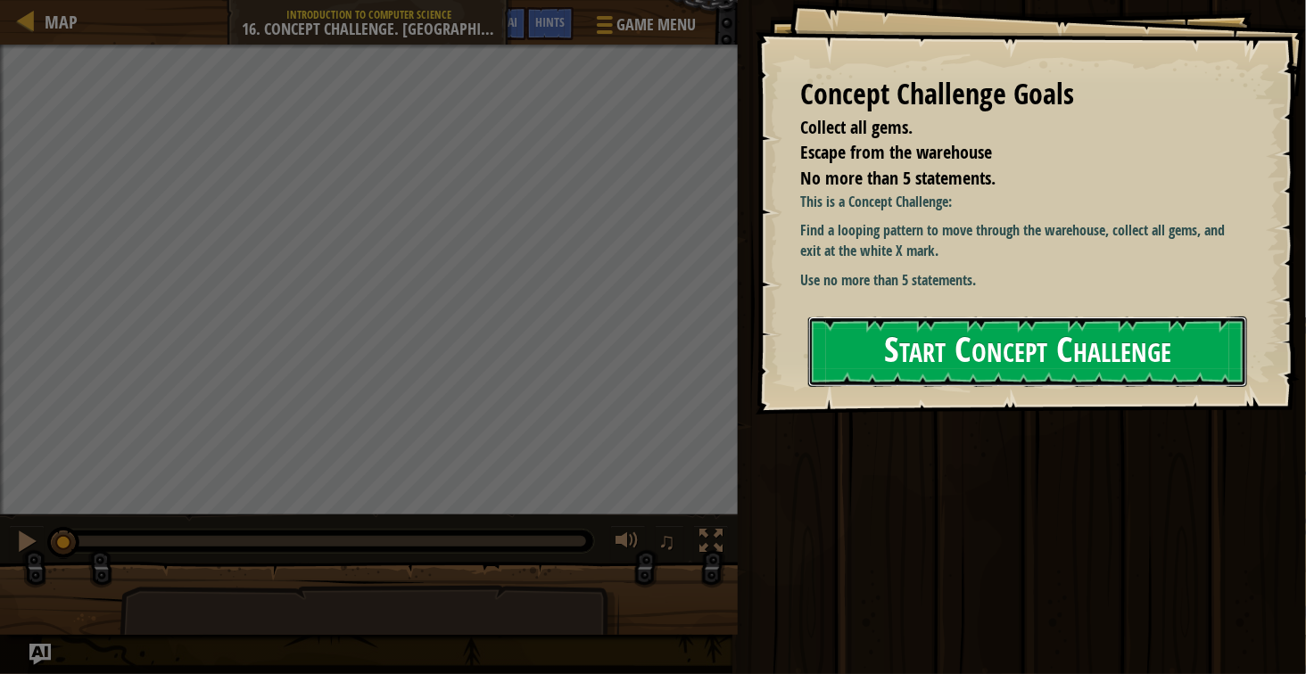
click at [882, 326] on button "Start Concept Challenge" at bounding box center [1027, 352] width 439 height 70
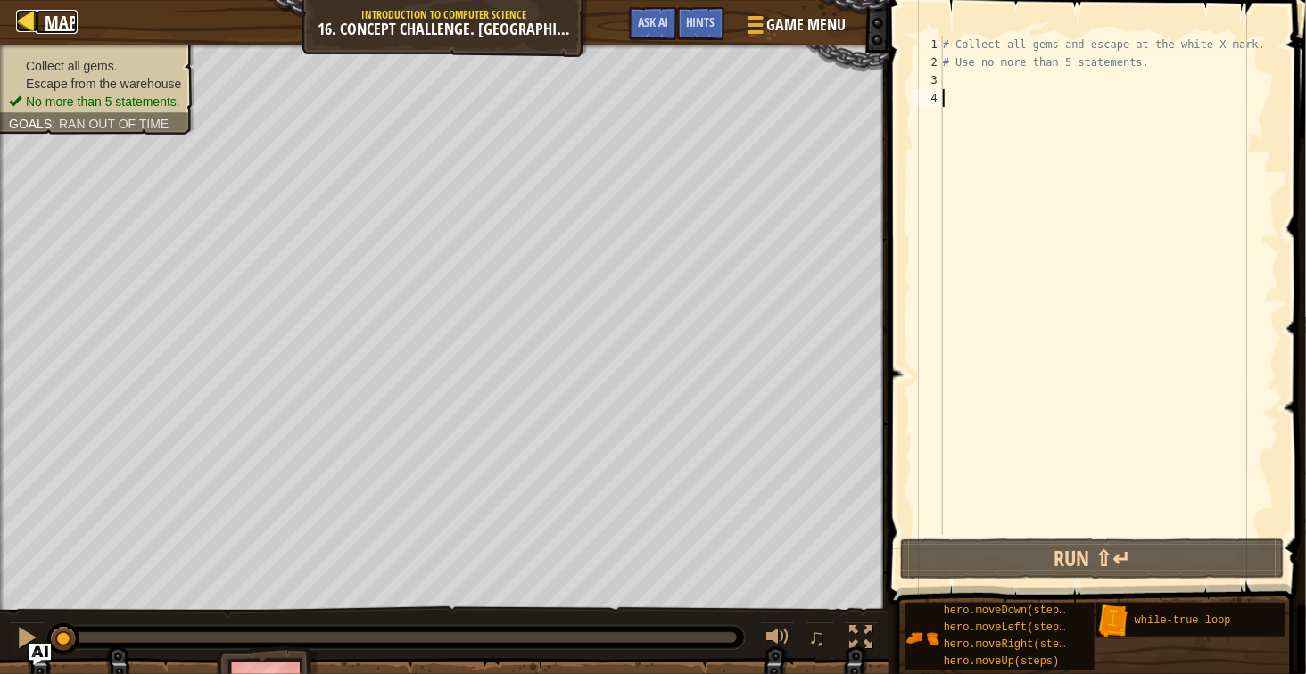
click at [68, 15] on span "Map" at bounding box center [61, 22] width 33 height 24
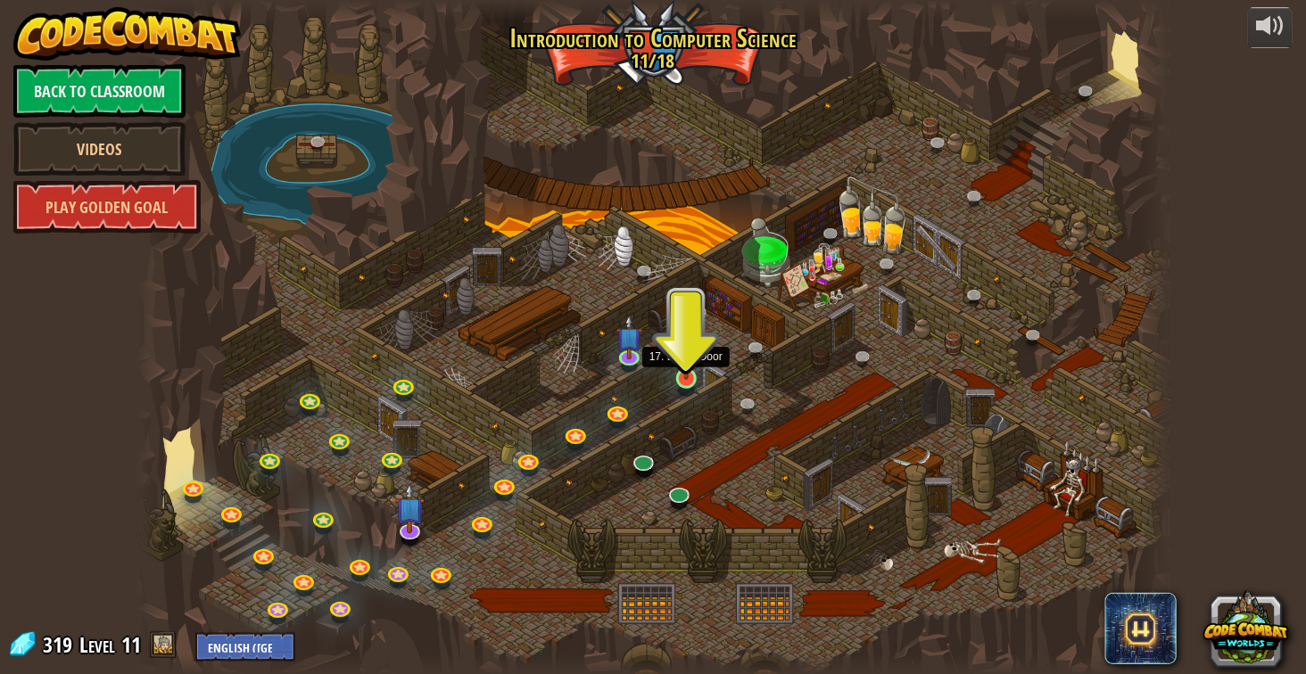
click at [685, 379] on img at bounding box center [686, 351] width 26 height 60
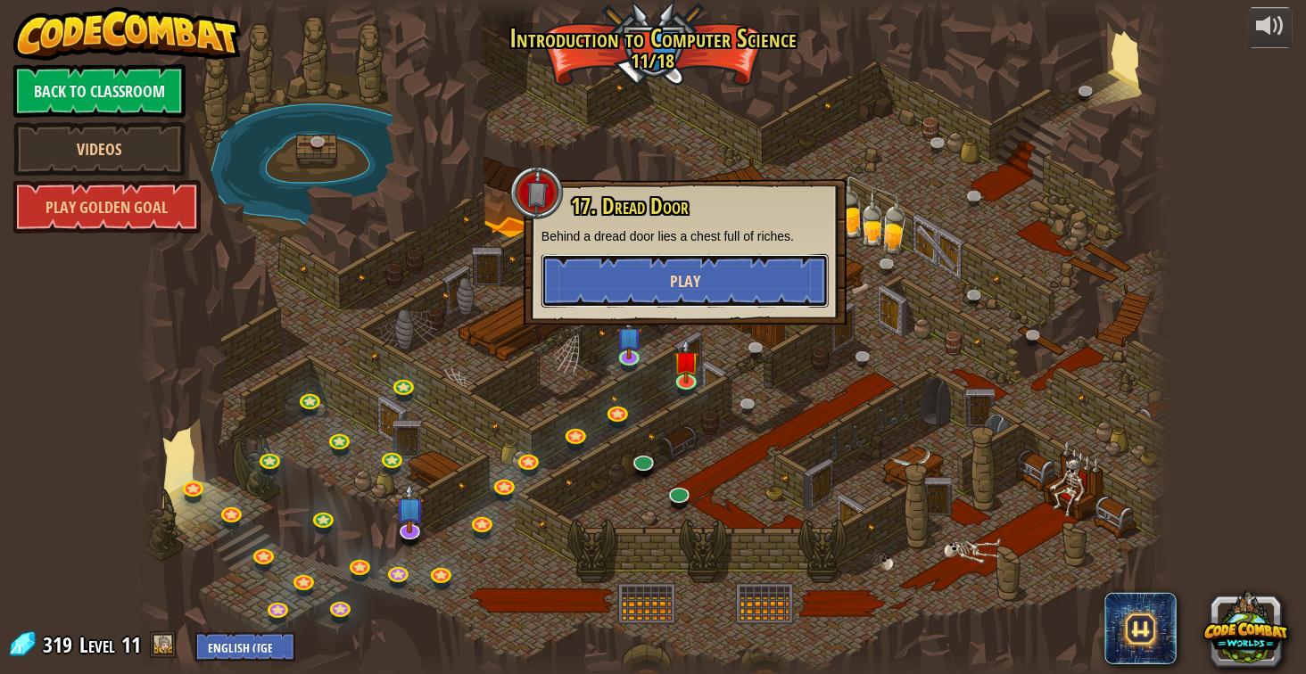
click at [656, 302] on button "Play" at bounding box center [684, 281] width 287 height 54
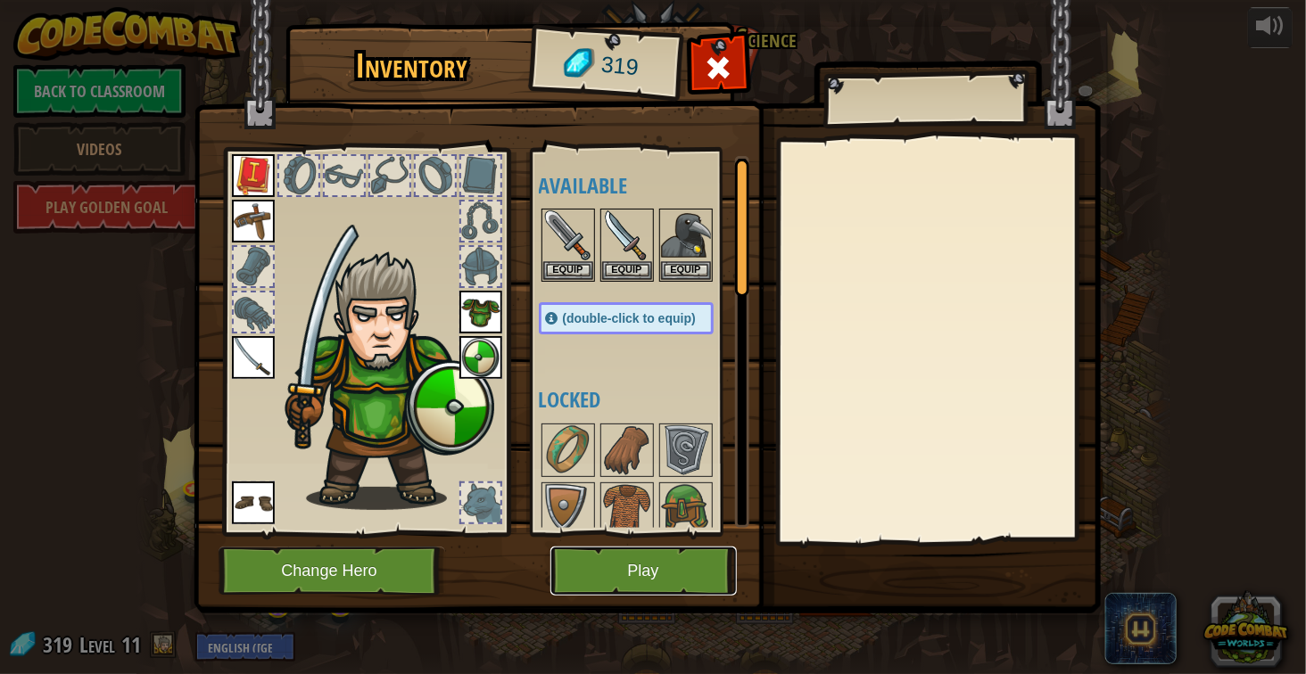
click at [652, 568] on button "Play" at bounding box center [643, 571] width 186 height 49
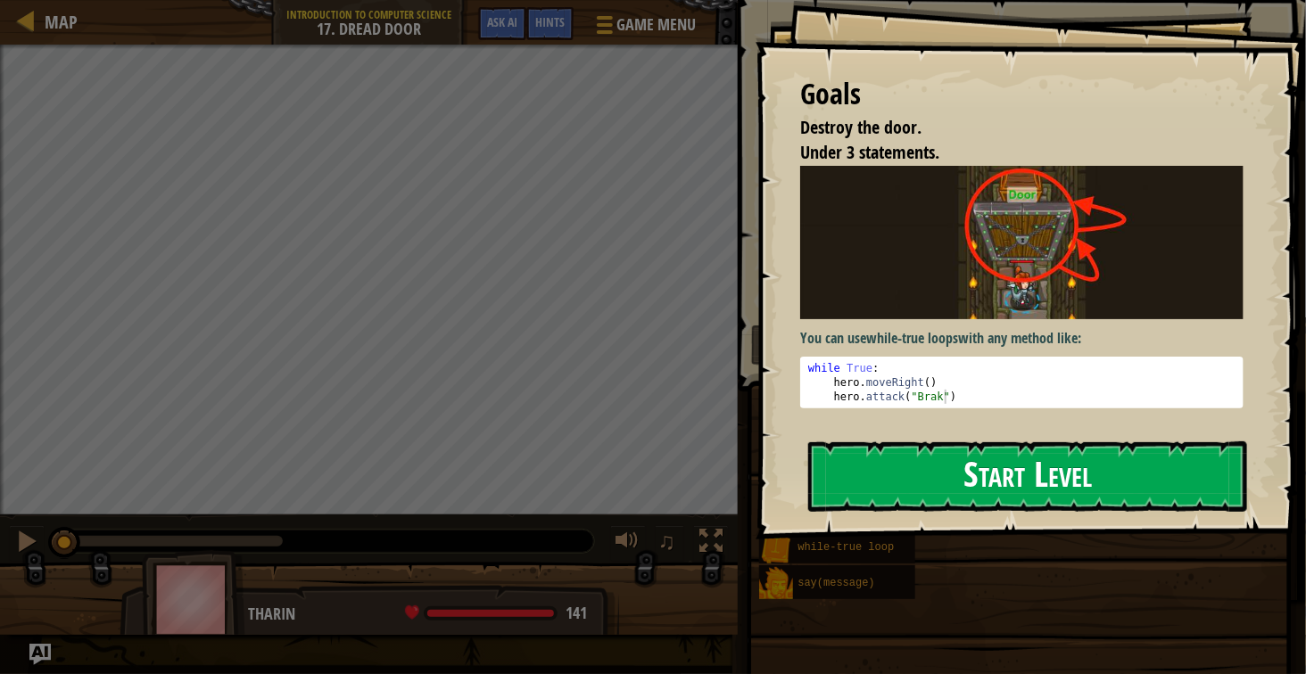
click at [845, 442] on button "Start Level" at bounding box center [1027, 477] width 439 height 70
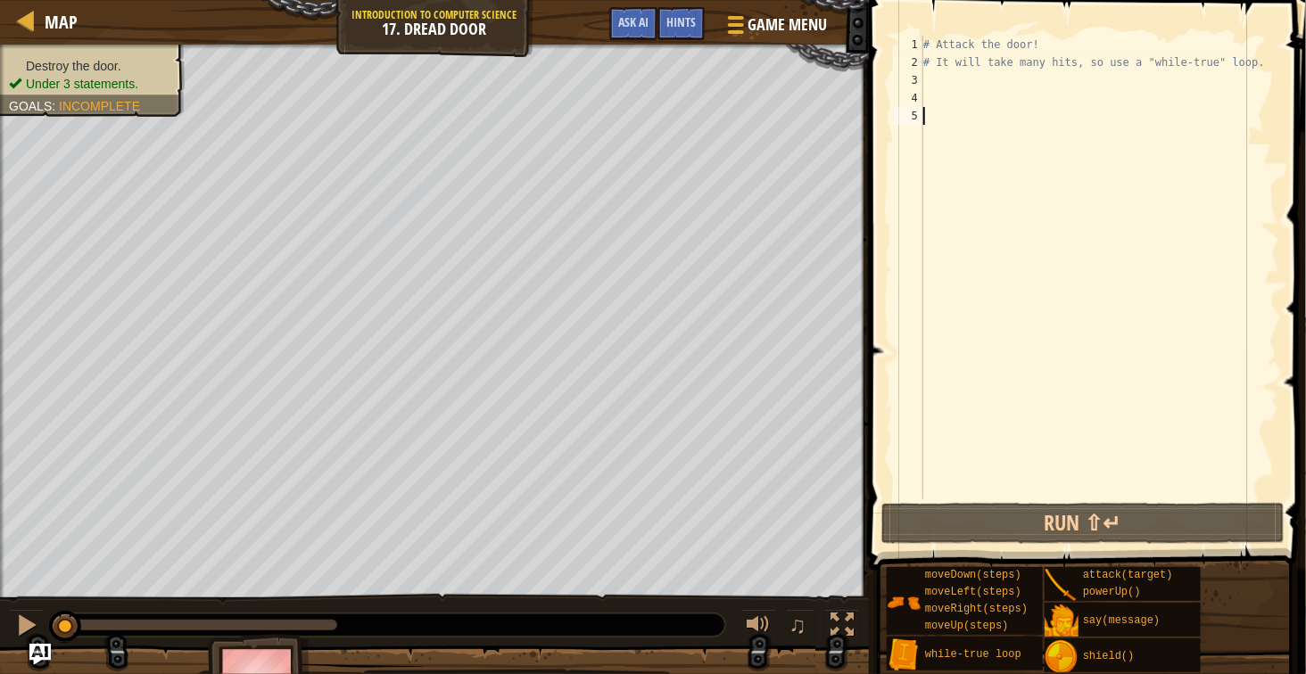
click at [969, 100] on div "# Attack the door! # It will take many hits, so use a "while-true" loop." at bounding box center [1099, 286] width 359 height 500
click at [976, 80] on div "# Attack the door! # It will take many hits, so use a "while-true" loop." at bounding box center [1099, 286] width 359 height 500
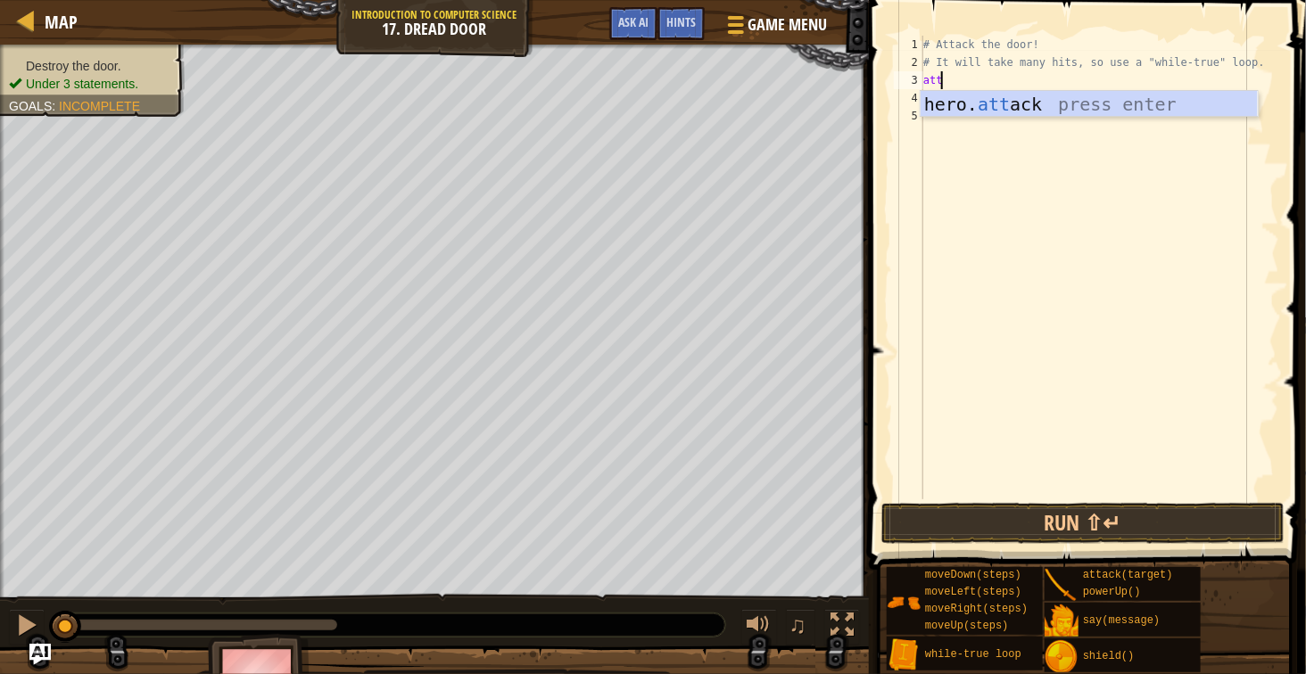
scroll to position [7, 2]
click at [962, 103] on div "hero. att ack press enter" at bounding box center [1089, 131] width 337 height 80
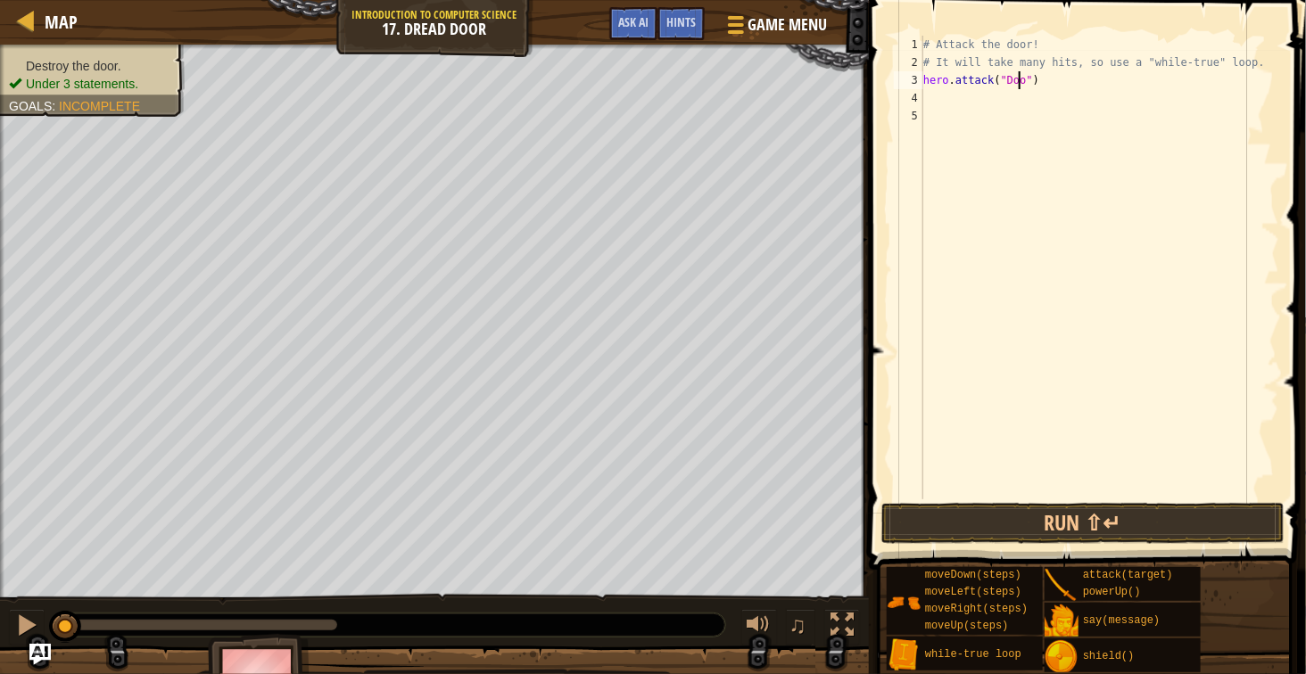
type textarea "hero.attack("Door")"
click at [926, 86] on div "# Attack the door! # It will take many hits, so use a "while-true" loop. hero .…" at bounding box center [1099, 286] width 359 height 500
click at [931, 78] on div "# Attack the door! # It will take many hits, so use a "while-true" loop. hero .…" at bounding box center [1099, 286] width 359 height 500
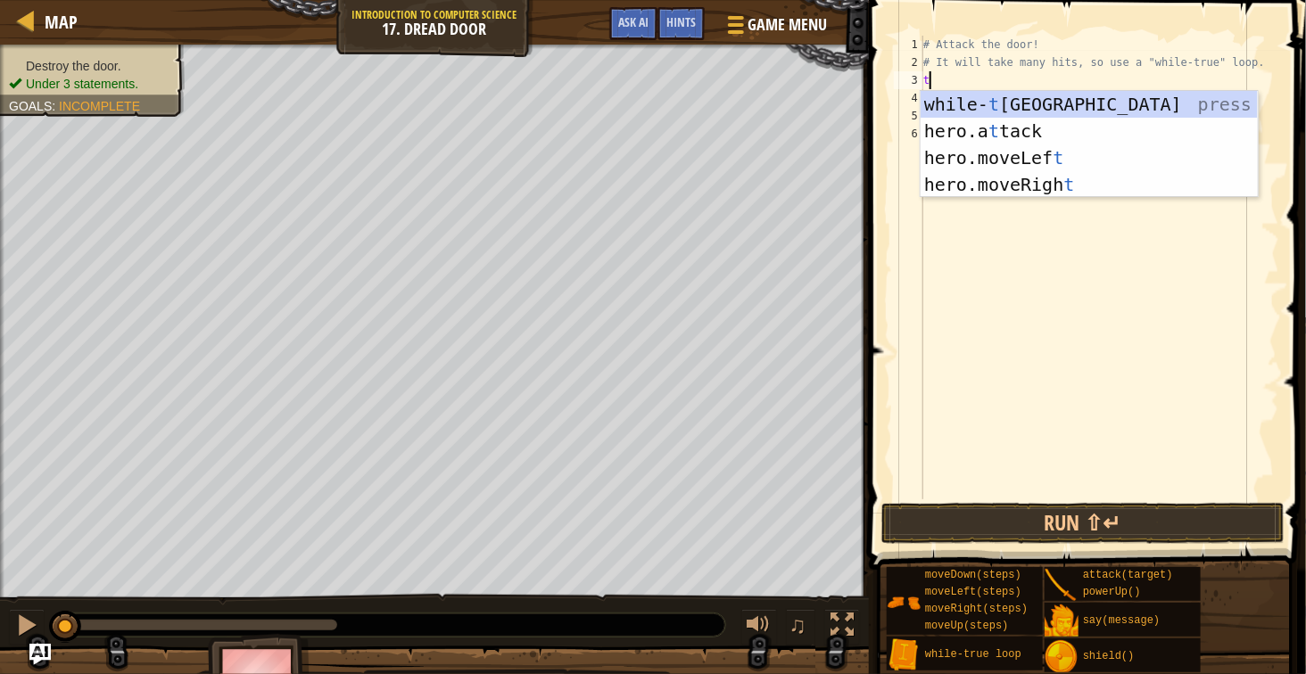
type textarea "tr"
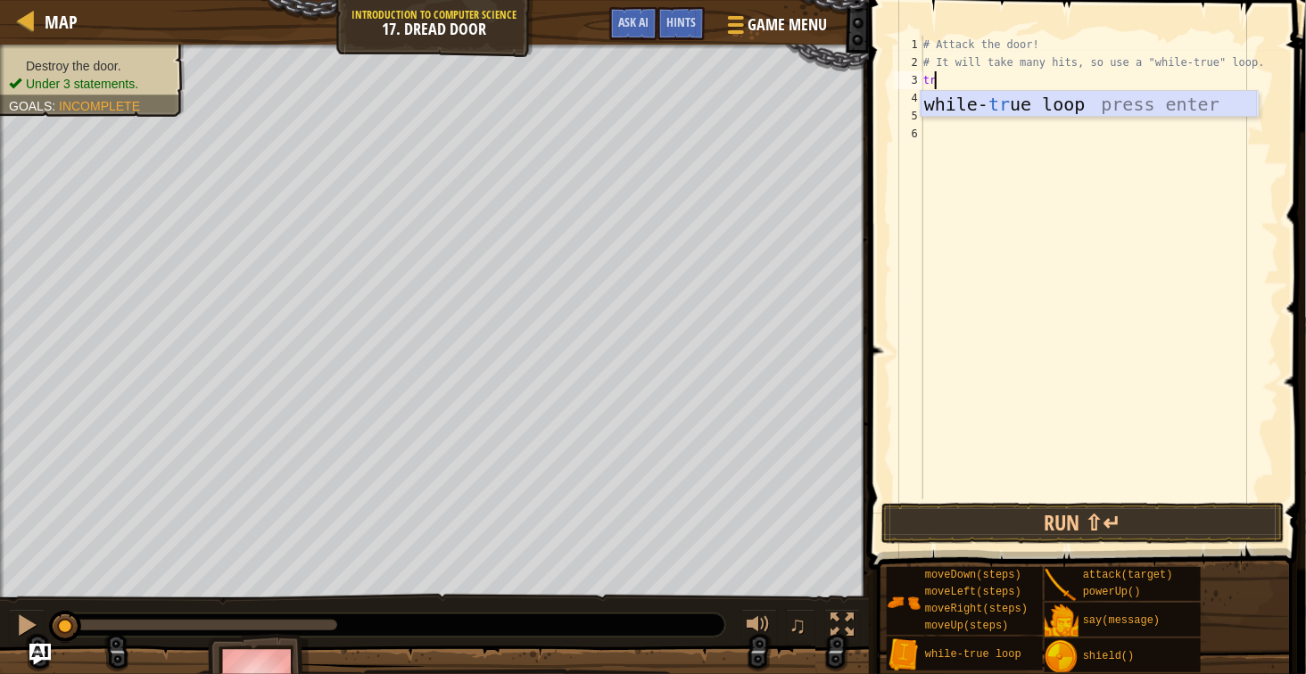
click at [953, 102] on div "while- tr ue loop press enter" at bounding box center [1089, 131] width 337 height 80
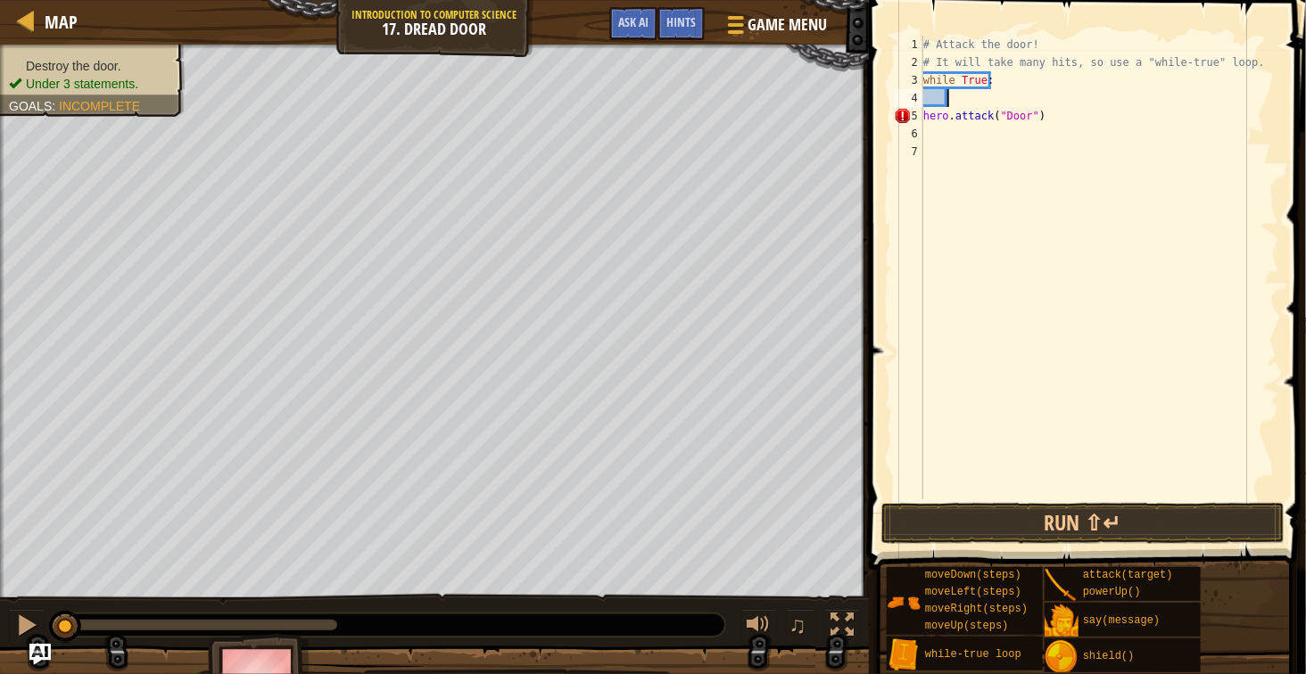
click at [1004, 134] on div "# Attack the door! # It will take many hits, so use a "while-true" loop. while …" at bounding box center [1099, 286] width 359 height 500
click at [1020, 125] on div "# Attack the door! # It will take many hits, so use a "while-true" loop. while …" at bounding box center [1099, 286] width 359 height 500
click at [1020, 121] on div "# Attack the door! # It will take many hits, so use a "while-true" loop. while …" at bounding box center [1099, 286] width 359 height 500
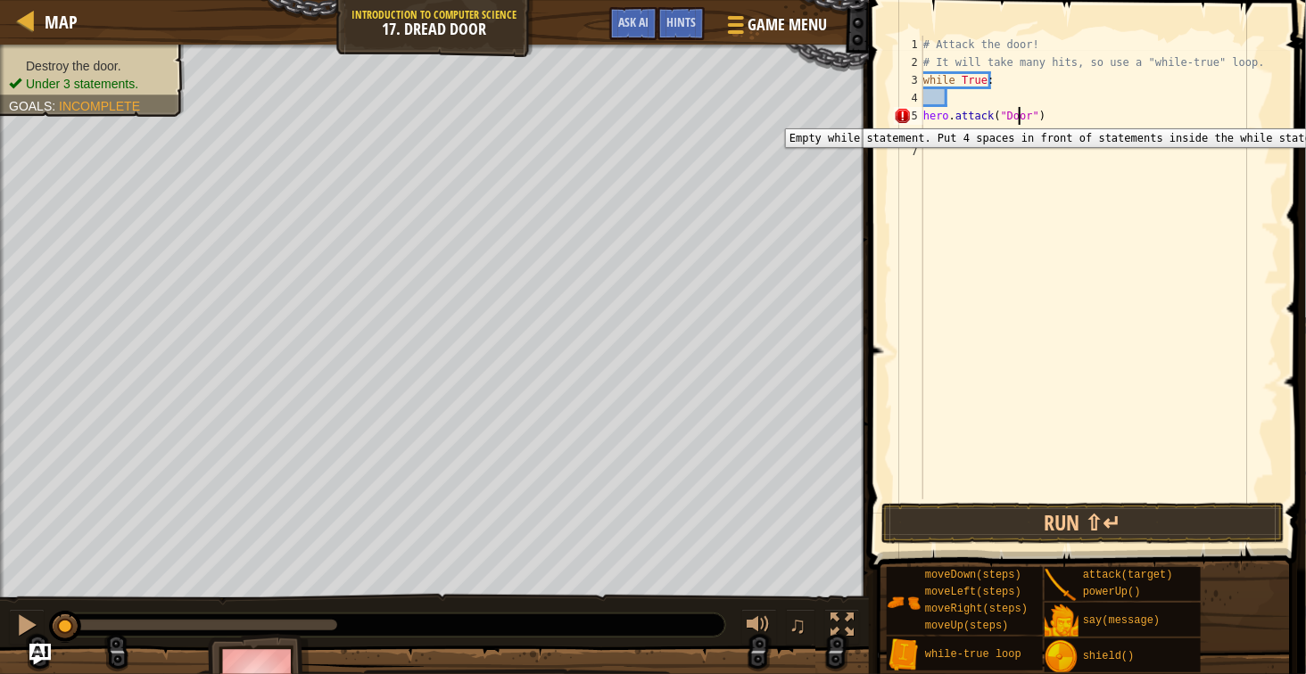
click at [903, 116] on div "5" at bounding box center [908, 116] width 29 height 18
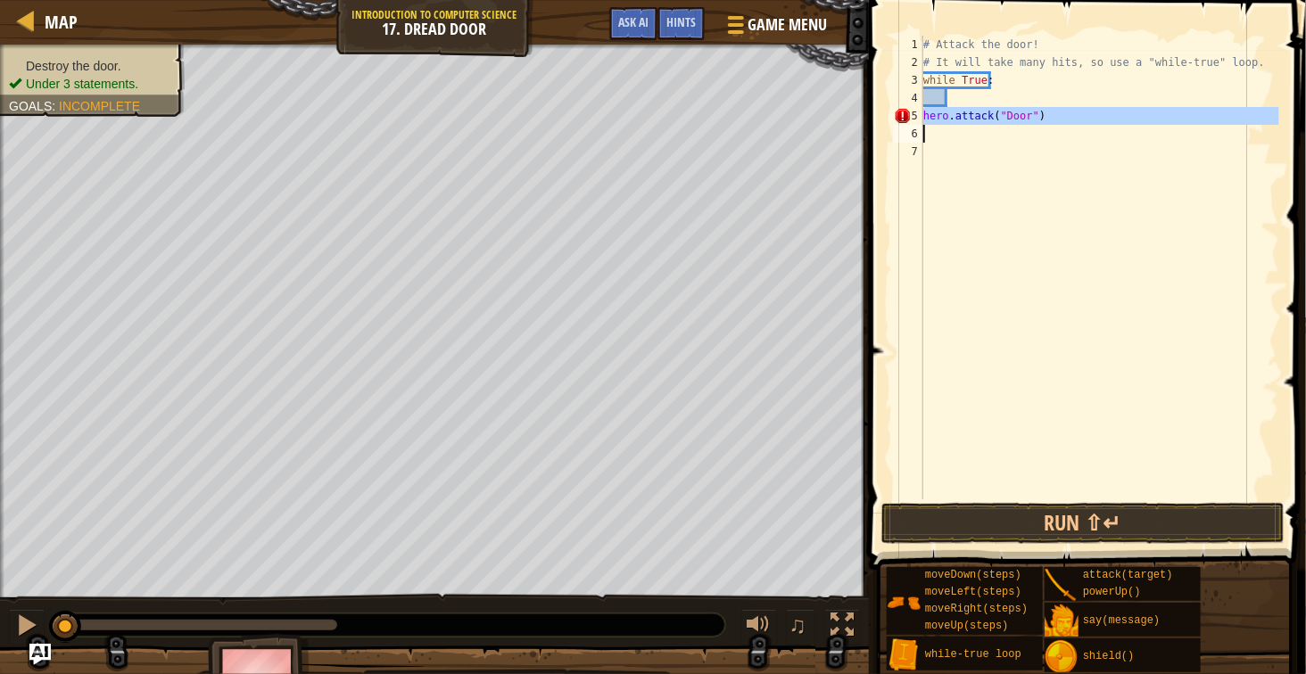
drag, startPoint x: 926, startPoint y: 119, endPoint x: 1090, endPoint y: 129, distance: 164.5
click at [1090, 129] on div "# Attack the door! # It will take many hits, so use a "while-true" loop. while …" at bounding box center [1099, 286] width 359 height 500
type textarea "hero.attack("Door")"
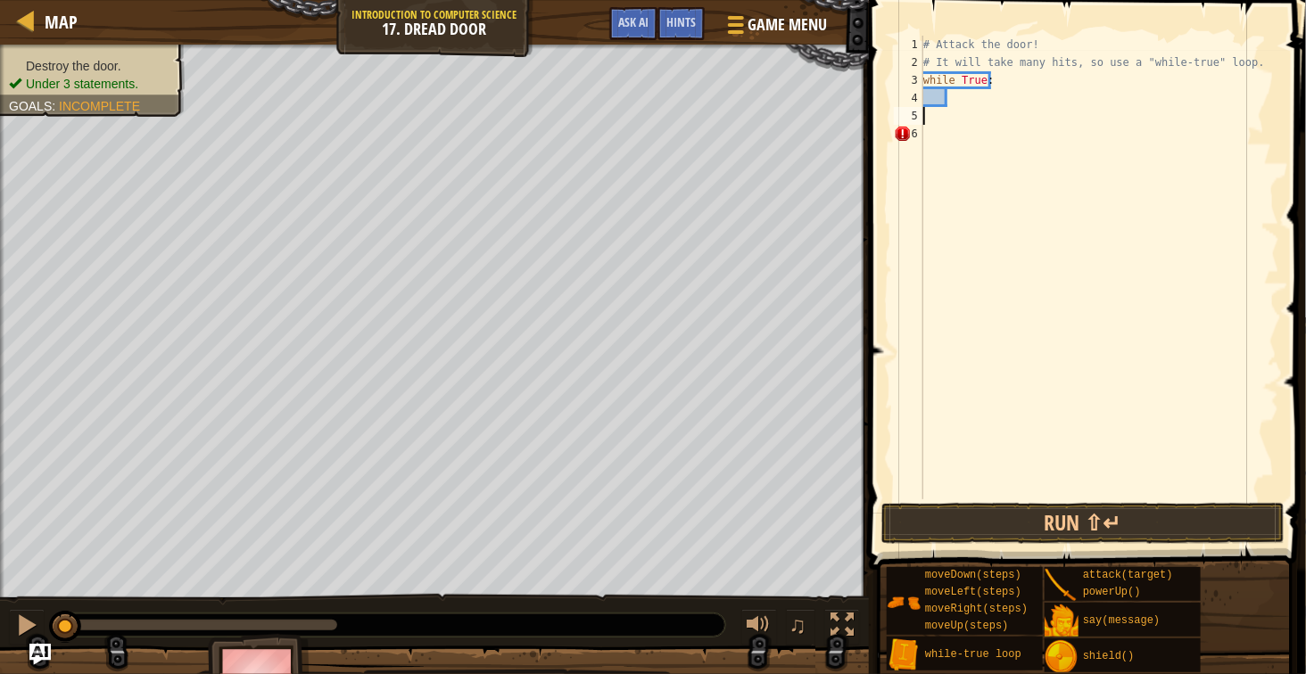
click at [1058, 98] on div "# Attack the door! # It will take many hits, so use a "while-true" loop. while …" at bounding box center [1099, 286] width 359 height 500
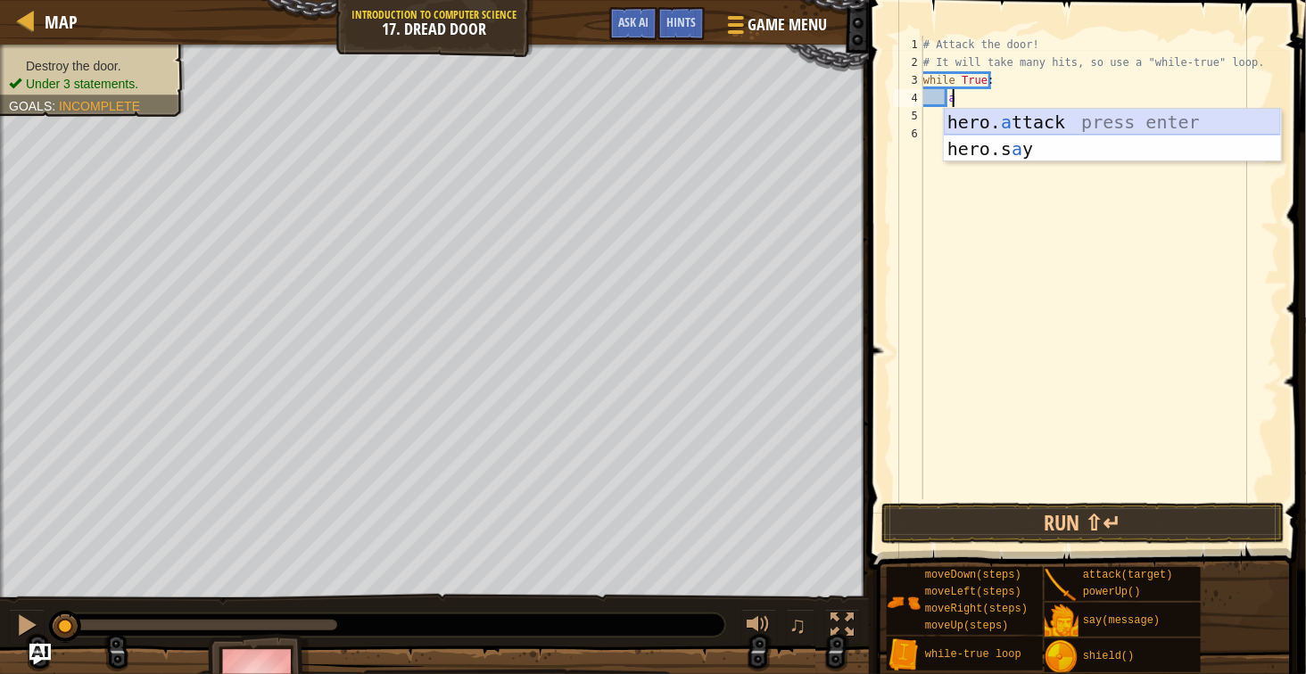
click at [1094, 117] on div "hero. a ttack press enter hero.s a y press enter" at bounding box center [1112, 162] width 337 height 107
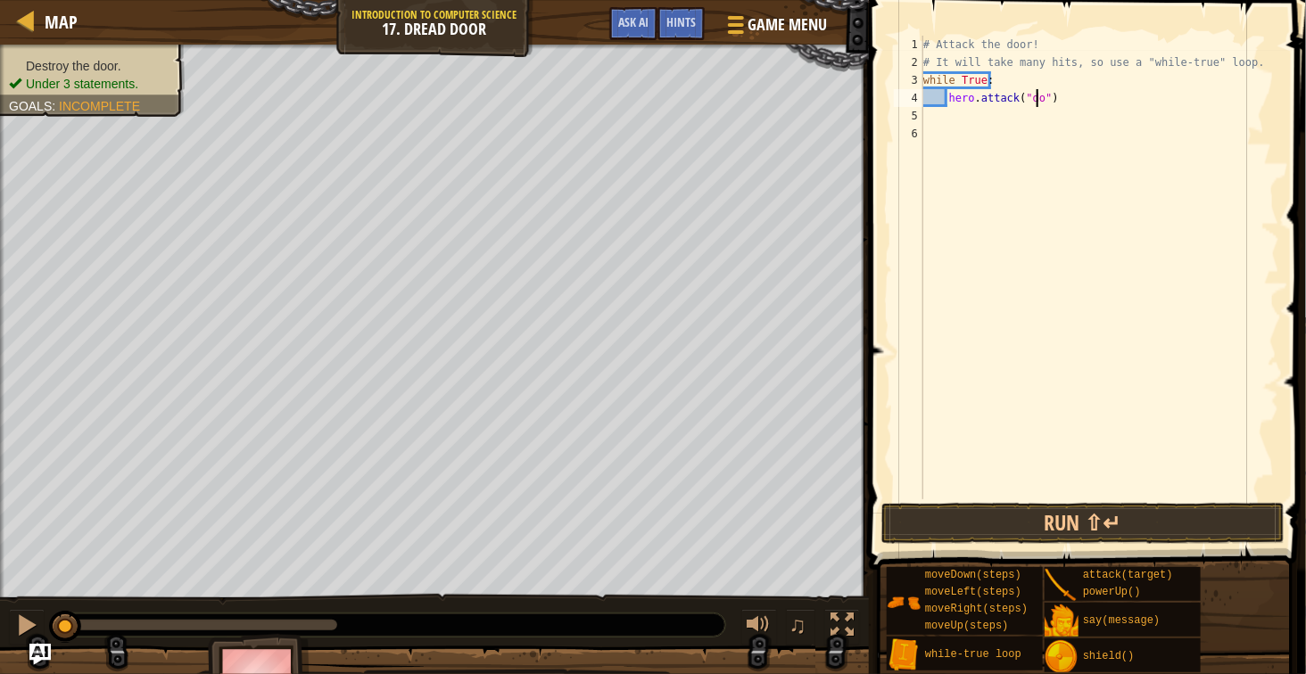
scroll to position [7, 21]
click at [1120, 525] on button "Run ⇧↵" at bounding box center [1082, 523] width 403 height 41
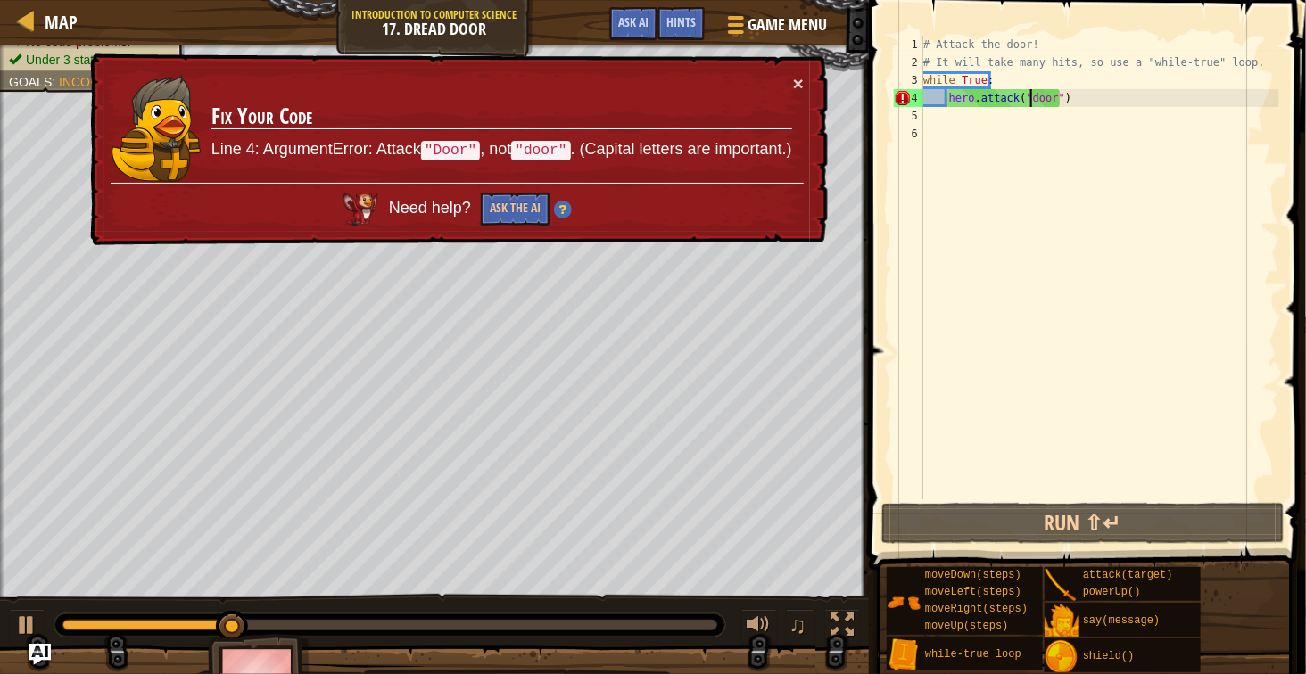
click at [1030, 104] on div "# Attack the door! # It will take many hits, so use a "while-true" loop. while …" at bounding box center [1099, 286] width 359 height 500
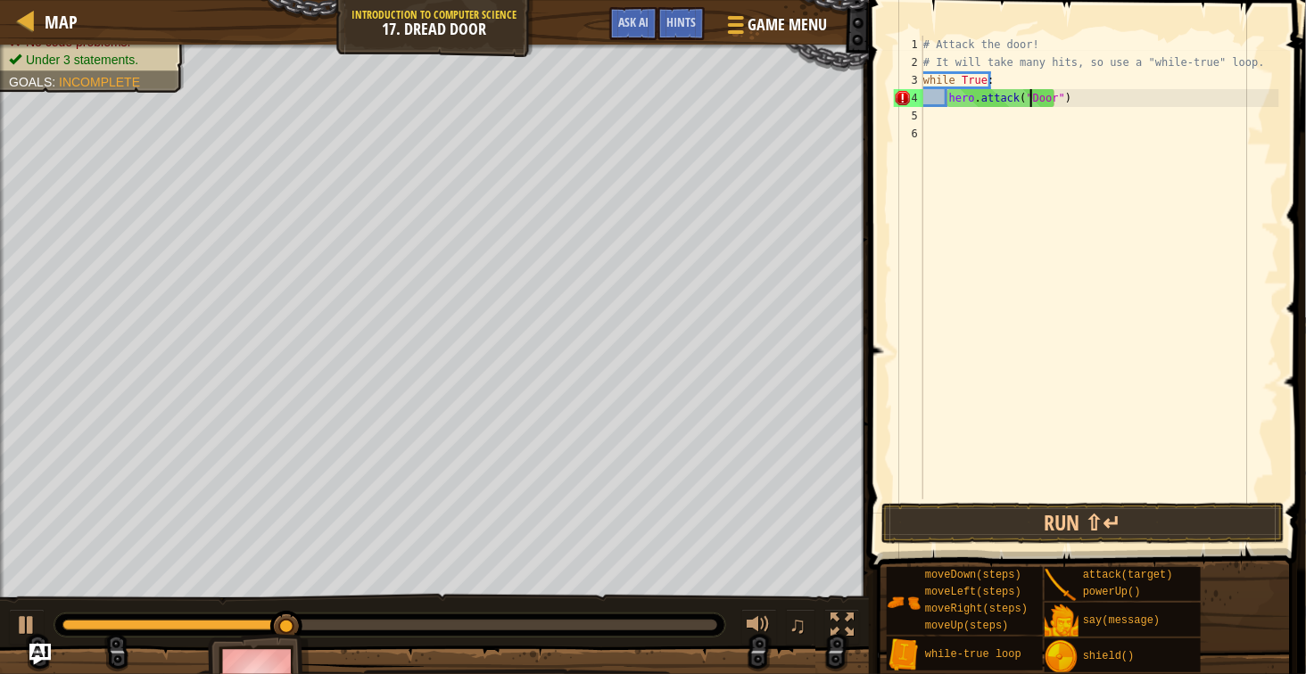
scroll to position [7, 18]
type textarea "hero.attack("Door")"
click at [1082, 501] on span at bounding box center [1088, 259] width 451 height 623
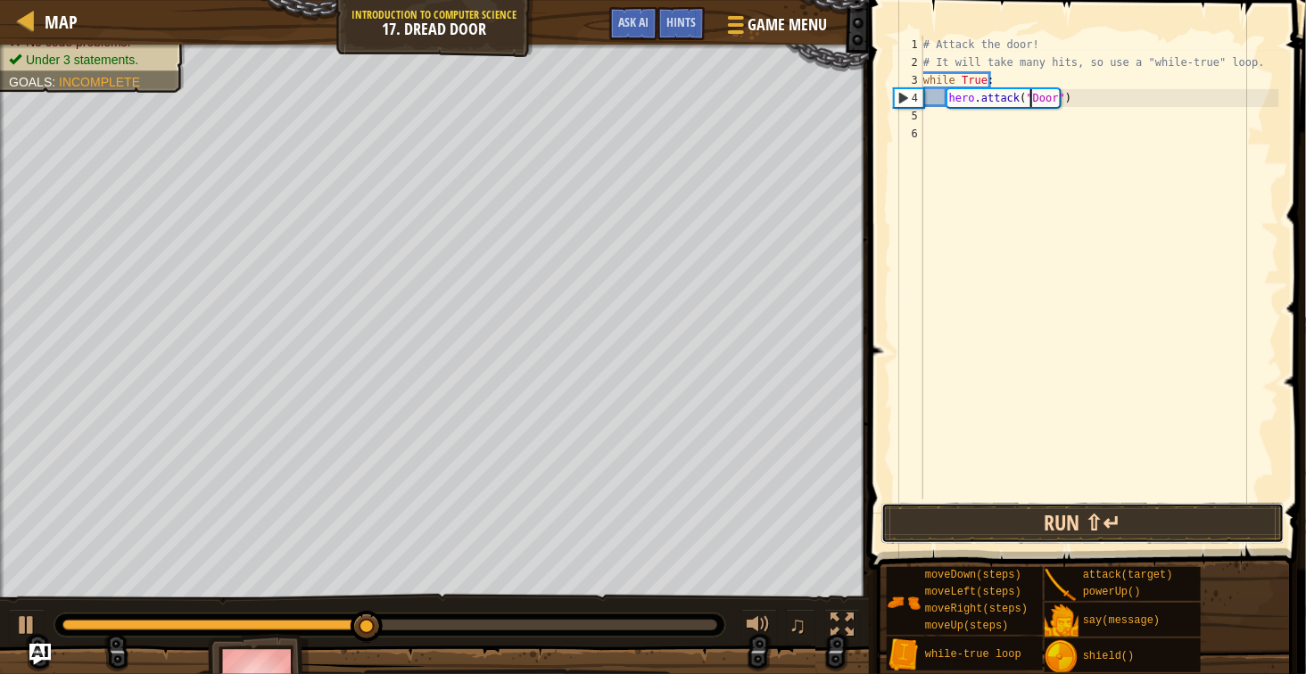
click at [1085, 506] on button "Run ⇧↵" at bounding box center [1082, 523] width 403 height 41
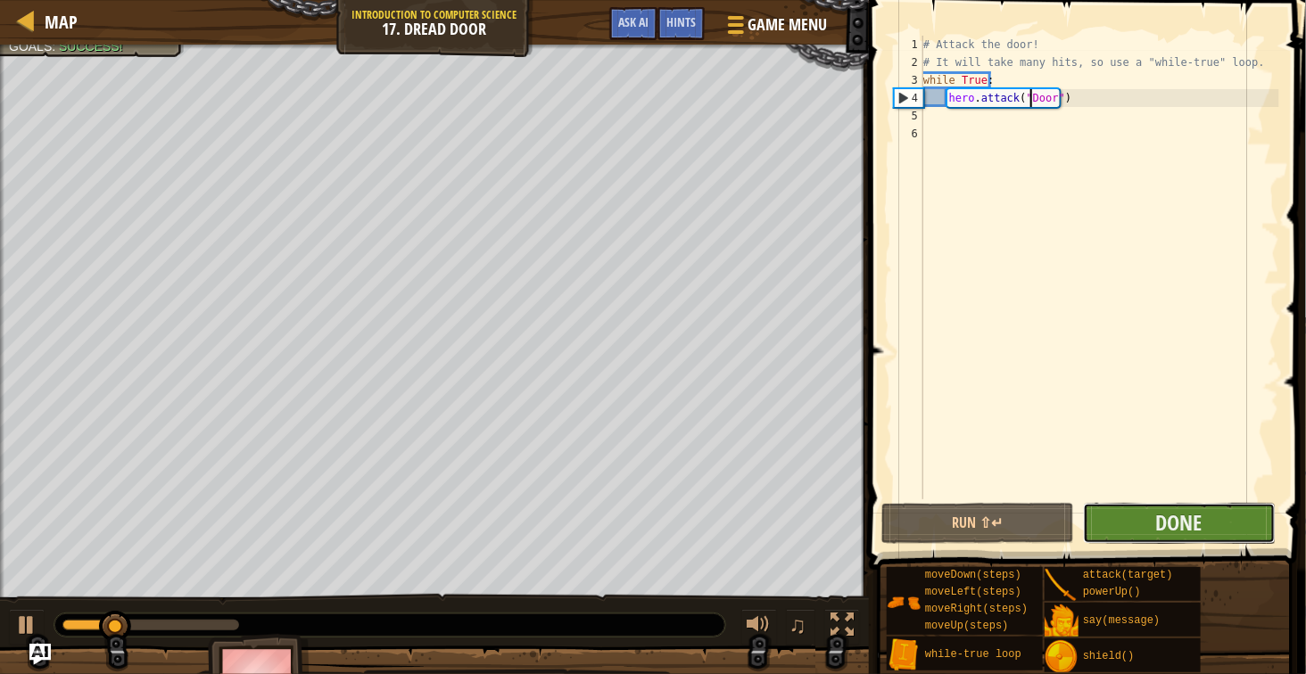
click at [1116, 521] on button "Done" at bounding box center [1179, 523] width 193 height 41
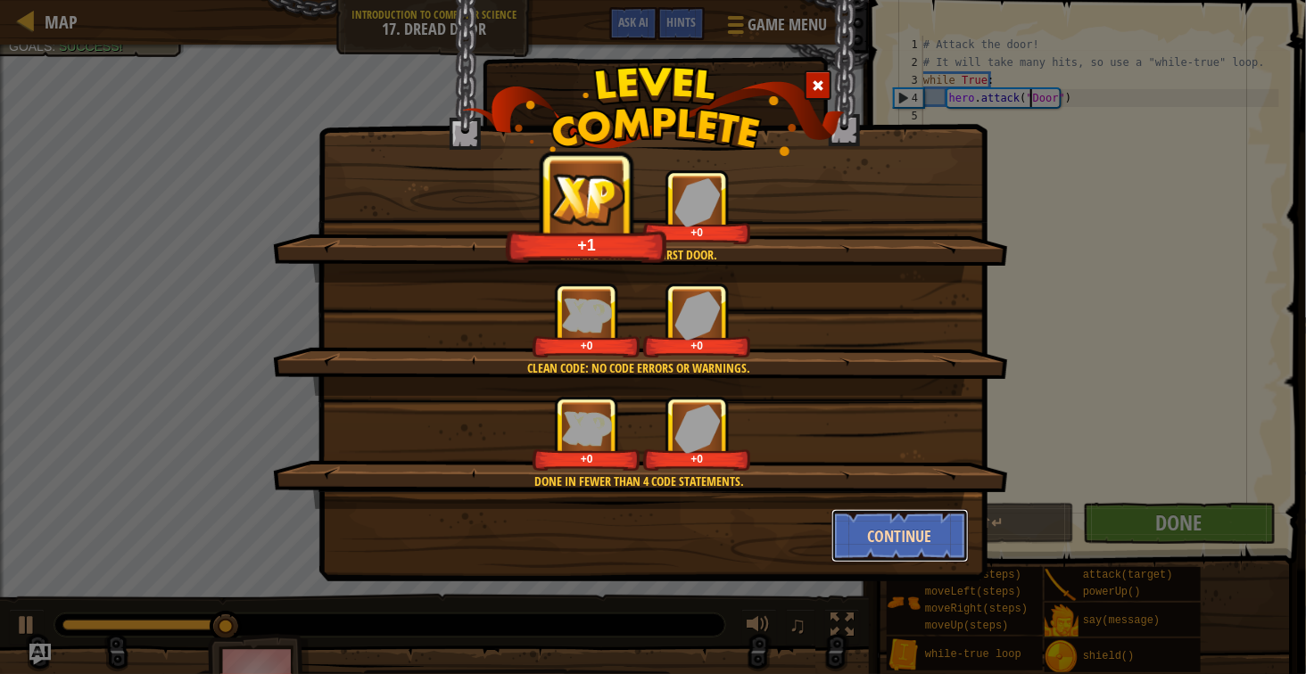
click at [846, 543] on button "Continue" at bounding box center [900, 536] width 138 height 54
click at [888, 528] on div "Break down your first door. +1 +0 Clean code: no code errors or warnings. +0 +0…" at bounding box center [653, 337] width 1306 height 674
click at [885, 526] on div "Break down your first door. +1 +0 Clean code: no code errors or warnings. +0 +0…" at bounding box center [653, 337] width 1306 height 674
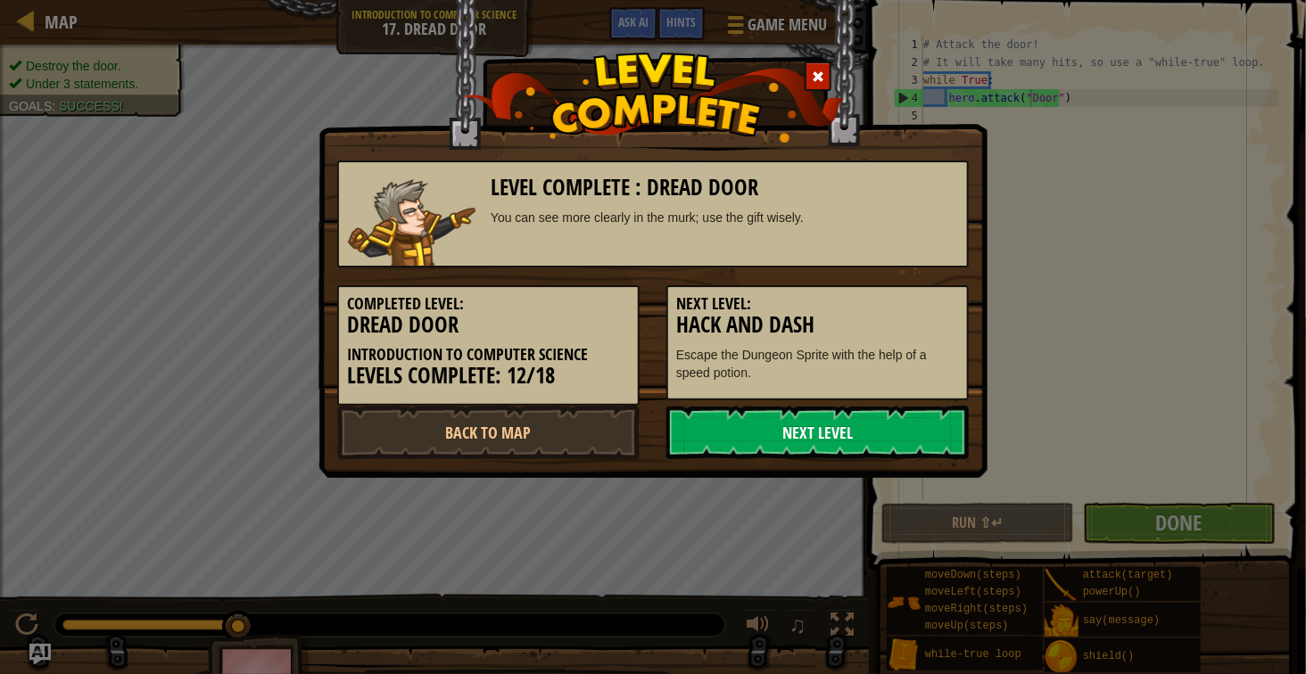
click at [845, 442] on link "Next Level" at bounding box center [817, 433] width 302 height 54
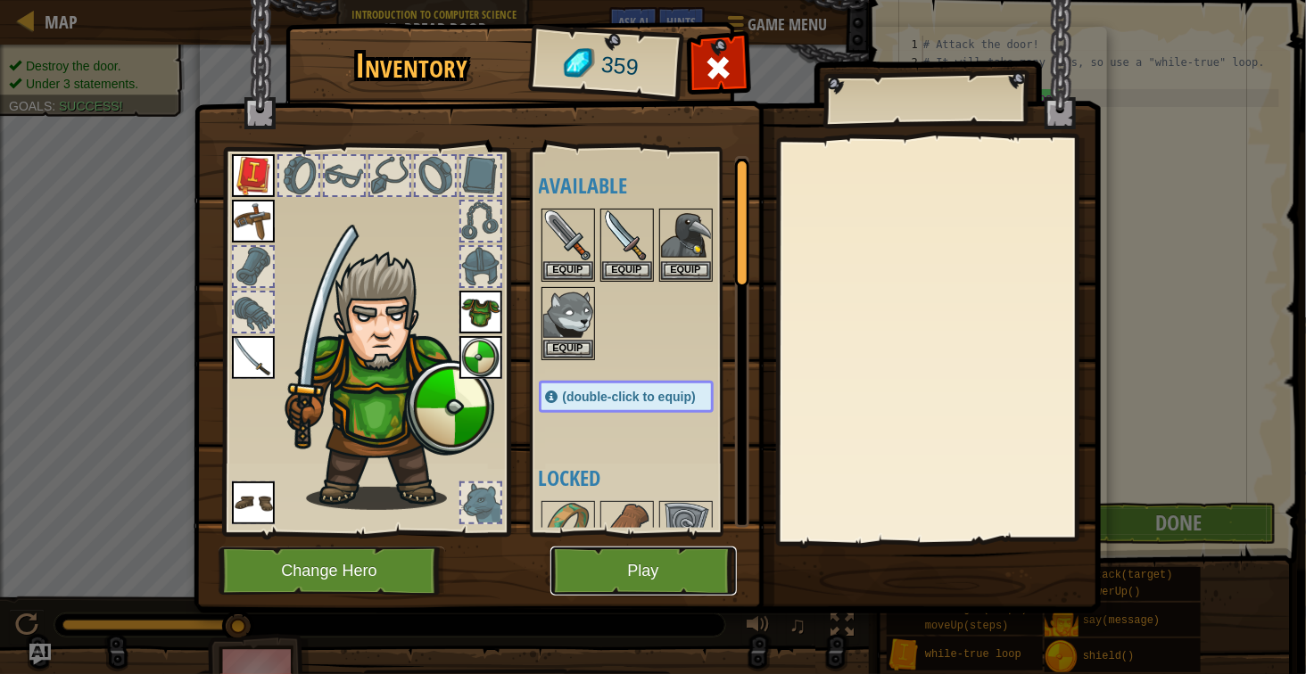
click at [652, 567] on button "Play" at bounding box center [643, 571] width 186 height 49
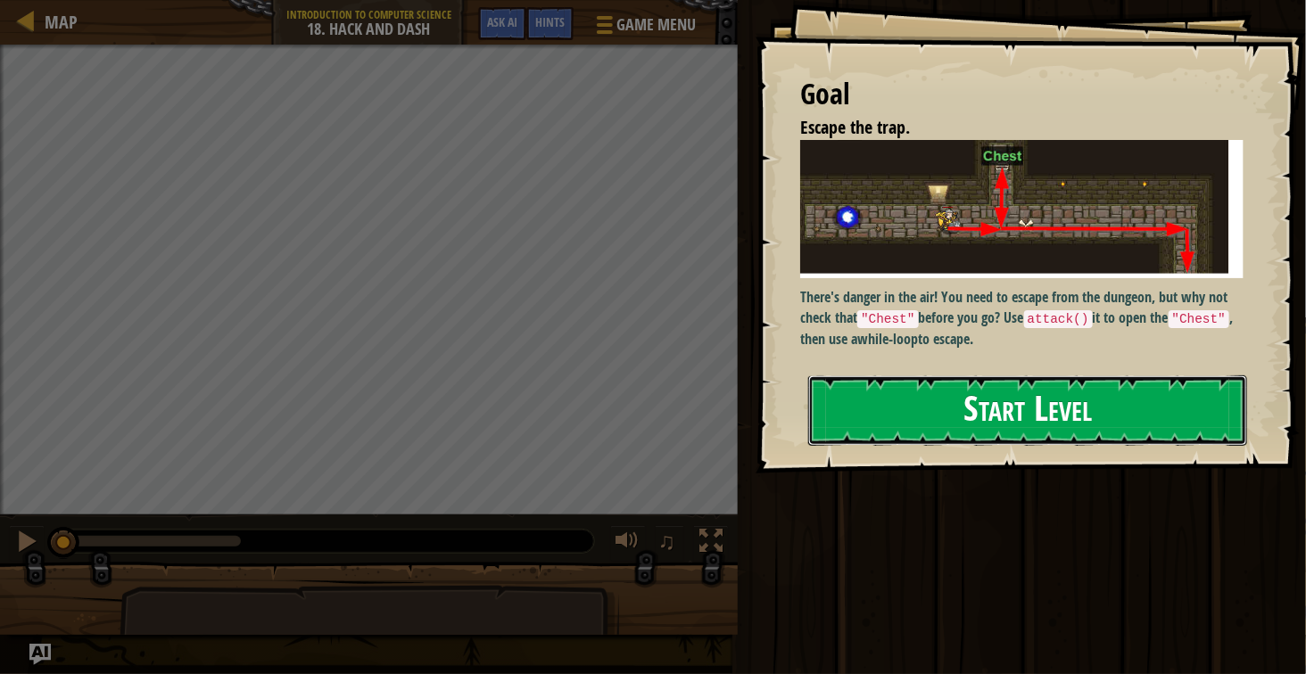
click at [1152, 401] on button "Start Level" at bounding box center [1027, 411] width 439 height 70
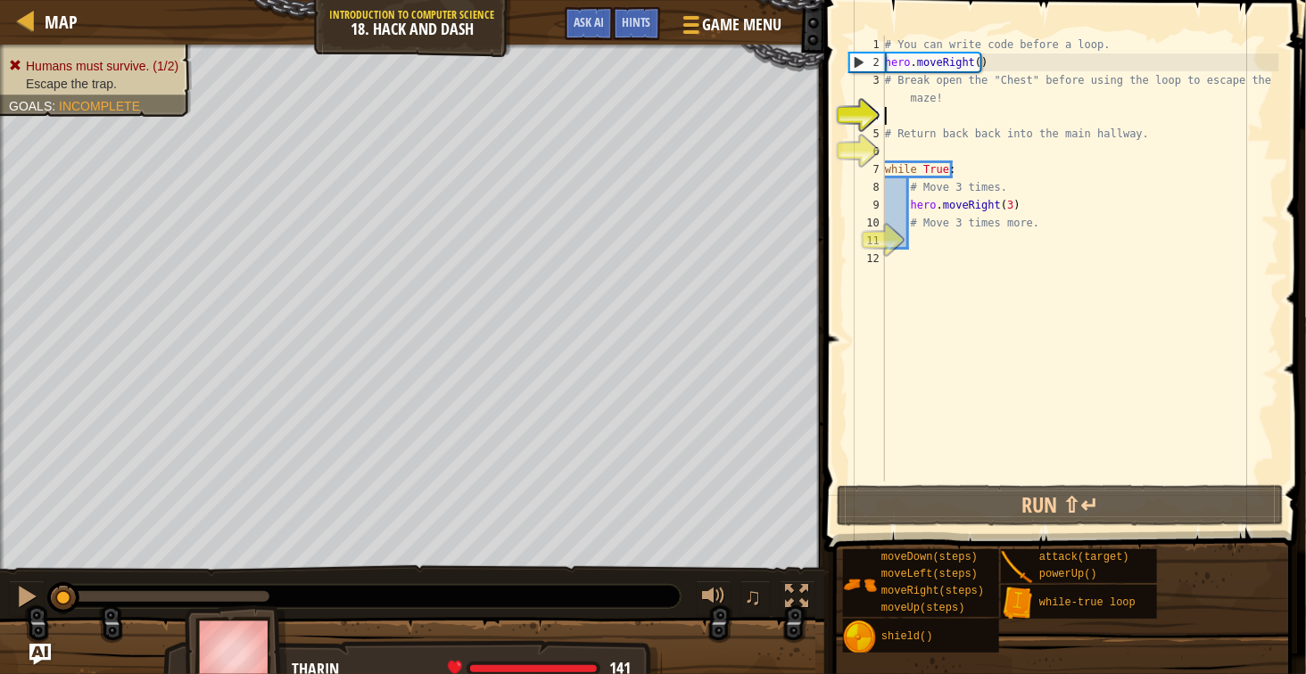
click at [930, 144] on div "# You can write code before a loop. hero . moveRight ( ) # Break open the "Ches…" at bounding box center [1080, 277] width 398 height 482
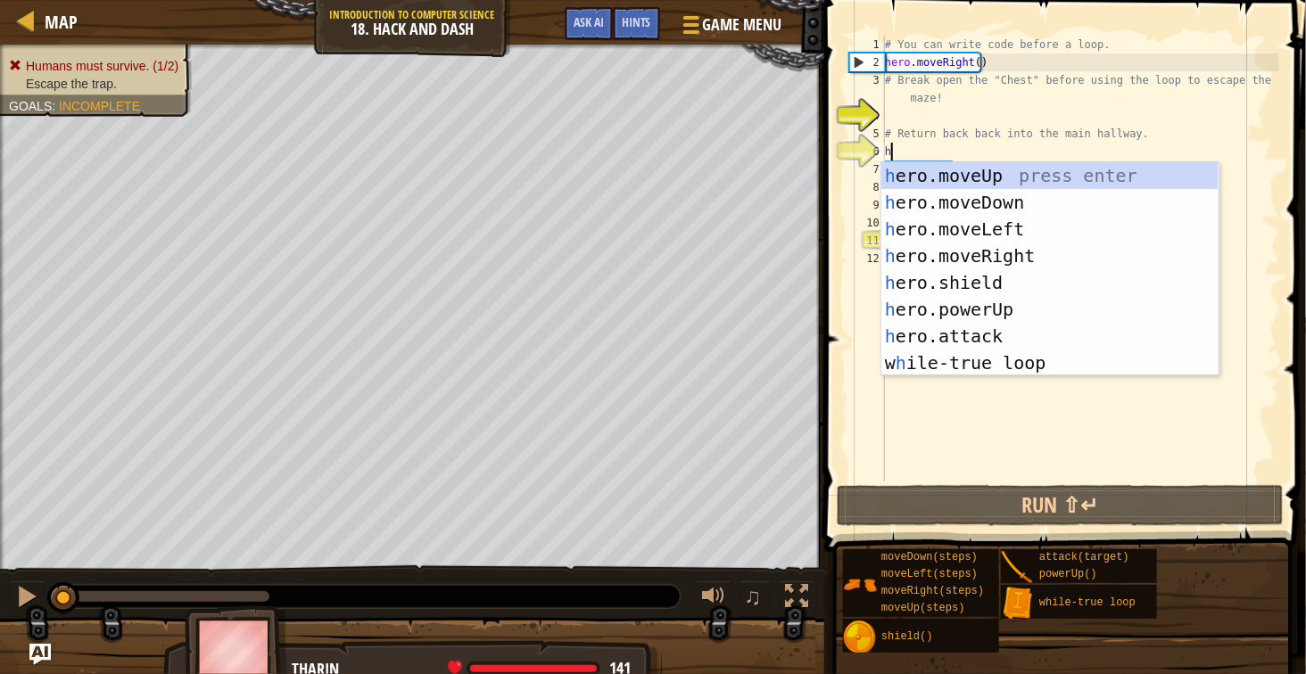
scroll to position [7, 0]
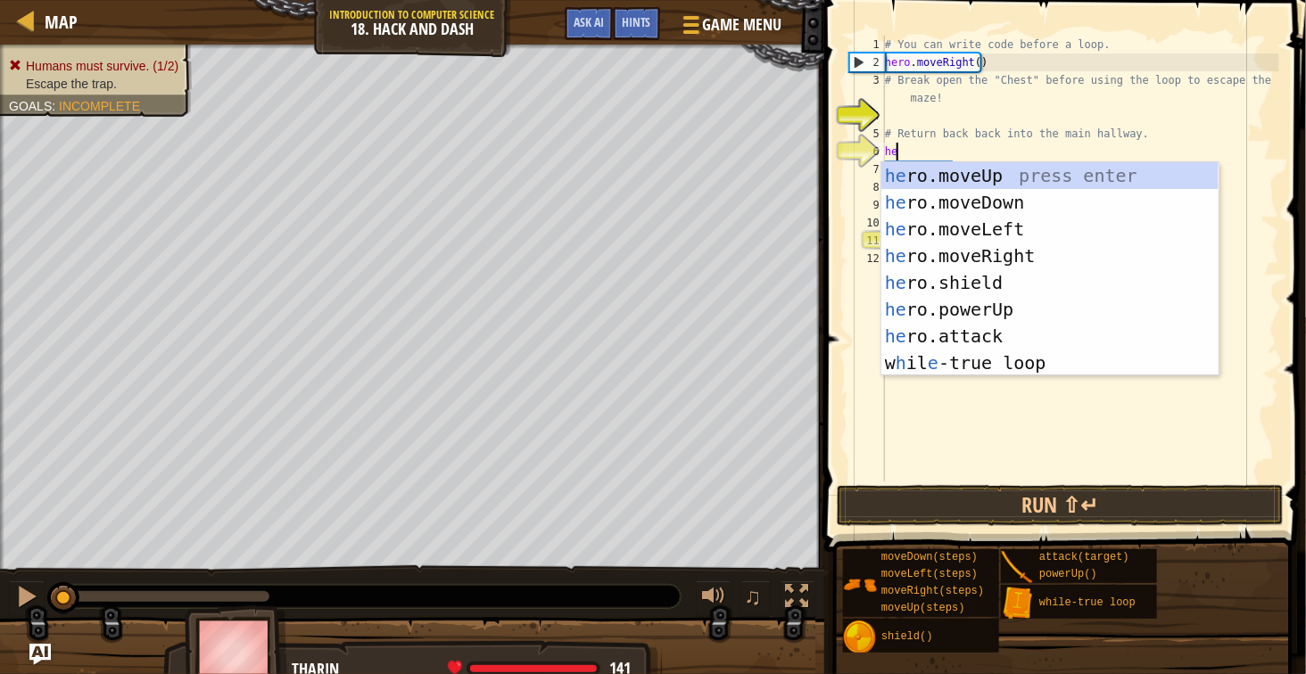
type textarea "her"
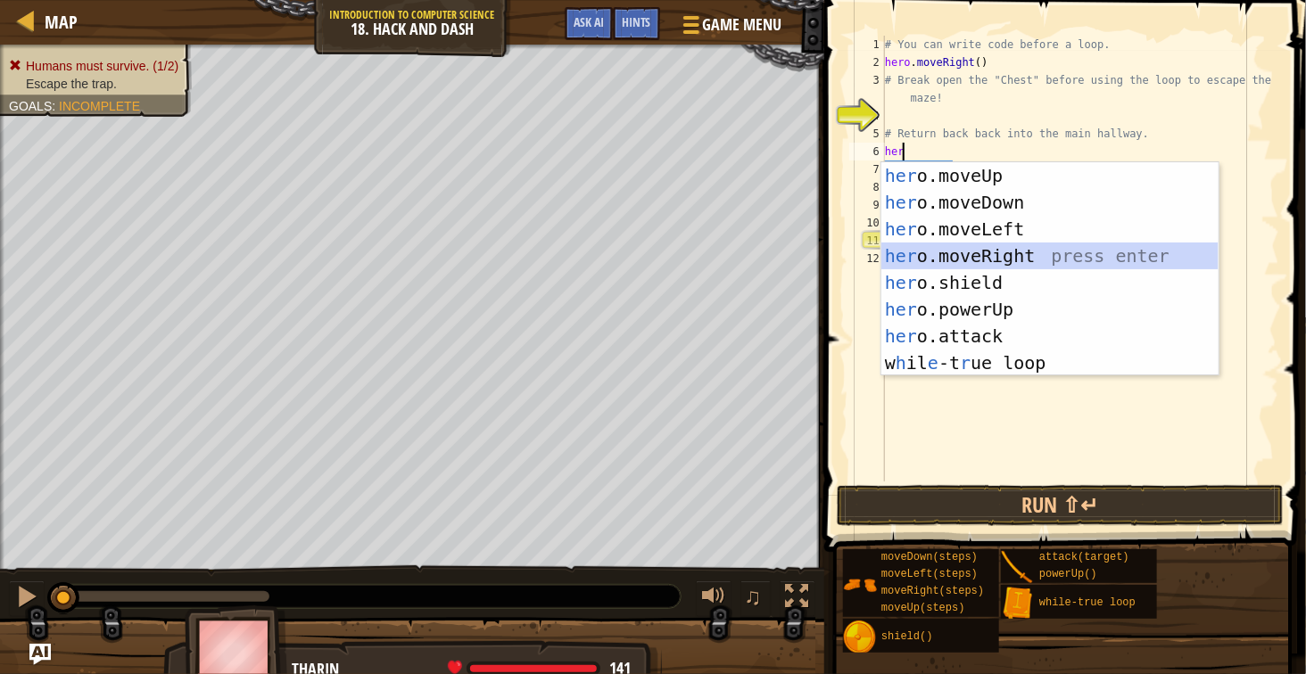
click at [996, 250] on div "her o.moveUp press enter her o.moveDown press enter her o.moveLeft press enter …" at bounding box center [1049, 296] width 337 height 268
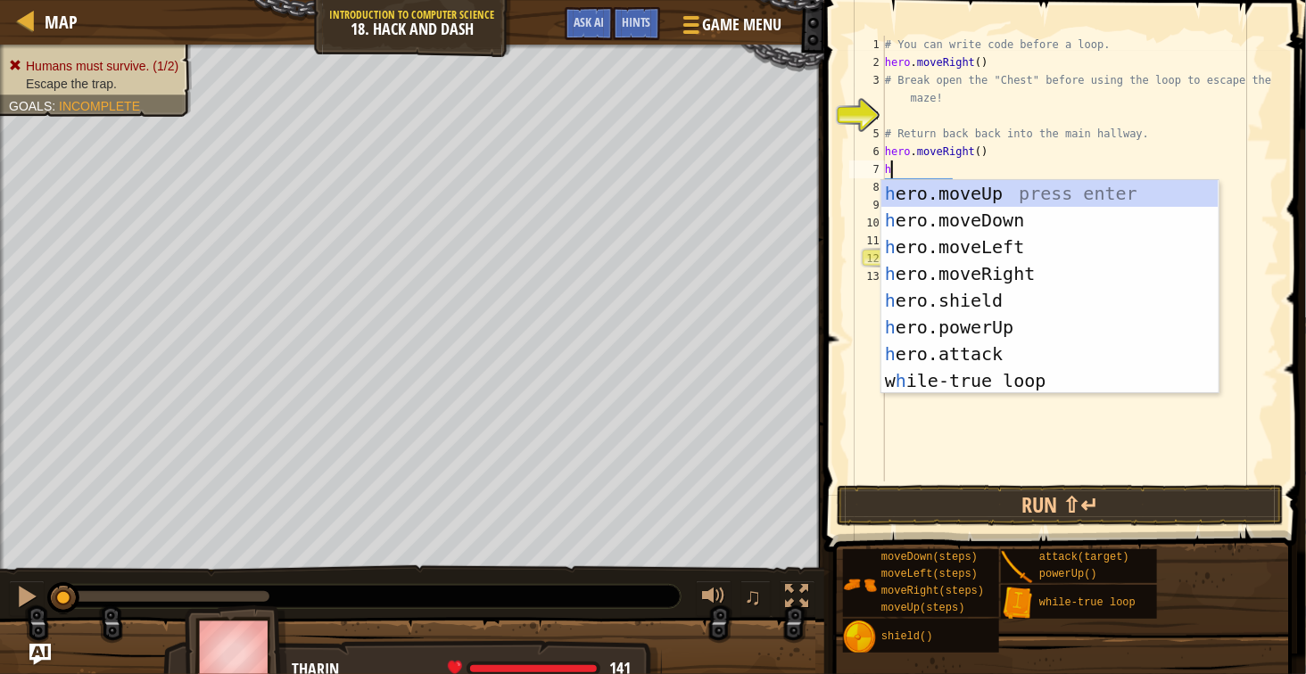
type textarea "her"
click at [997, 193] on div "her o.moveUp press enter her o.moveDown press enter her o.moveLeft press enter …" at bounding box center [1049, 314] width 337 height 268
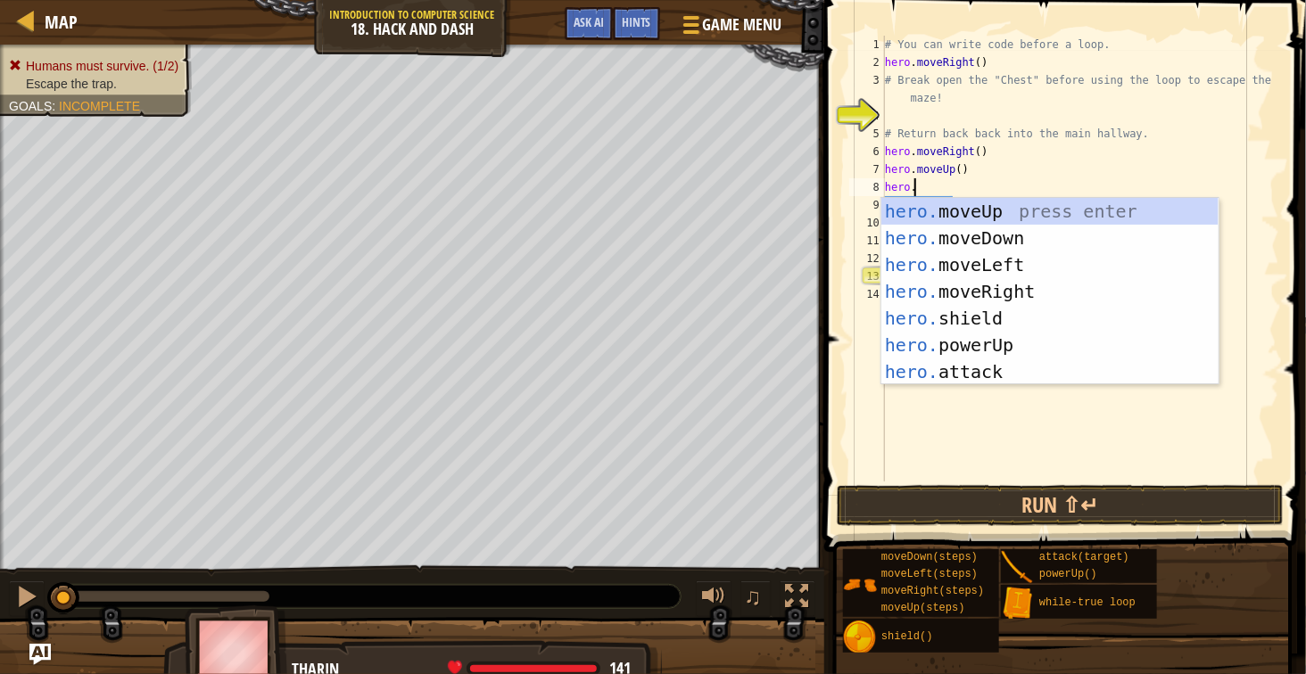
scroll to position [7, 4]
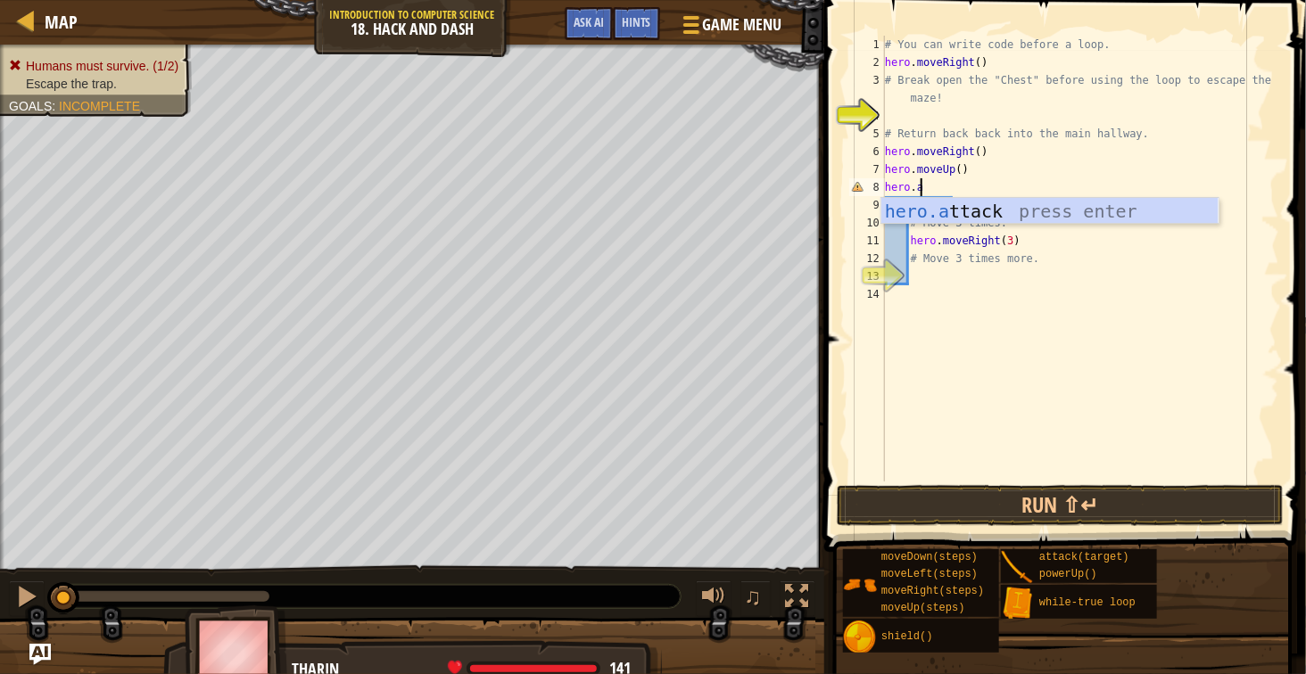
click at [991, 222] on div "hero.a ttack press enter" at bounding box center [1049, 238] width 337 height 80
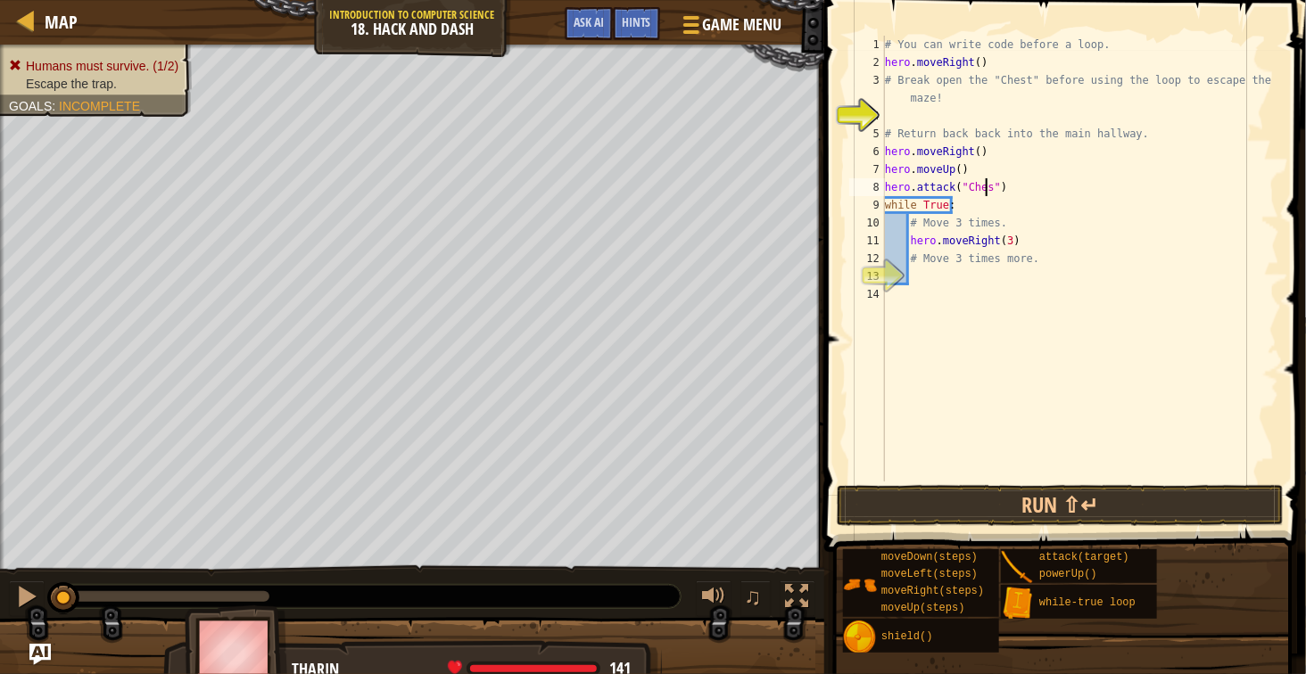
scroll to position [7, 18]
type textarea "hero.attack("Chest")"
click at [1012, 193] on div "# You can write code before a loop. hero . moveRight ( ) # Break open the "Ches…" at bounding box center [1080, 277] width 398 height 482
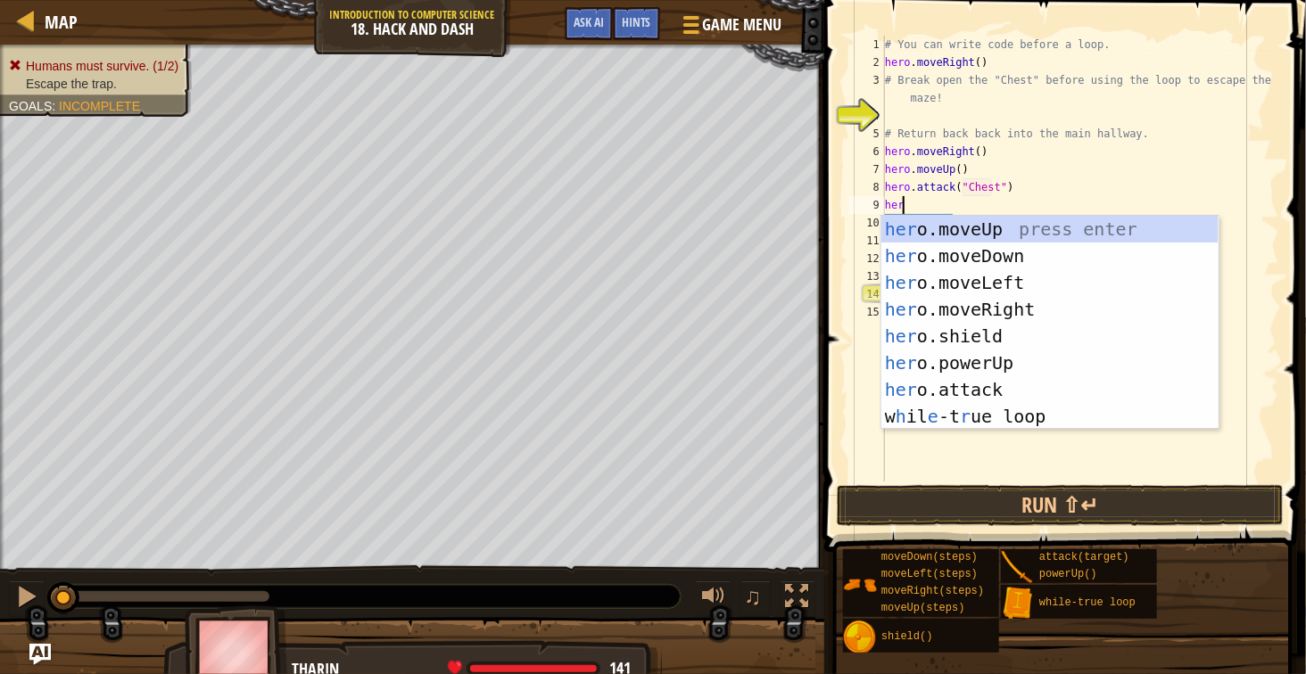
type textarea "hero"
click at [1020, 248] on div "hero .moveUp press enter hero .moveDown press enter hero .moveLeft press enter …" at bounding box center [1049, 350] width 337 height 268
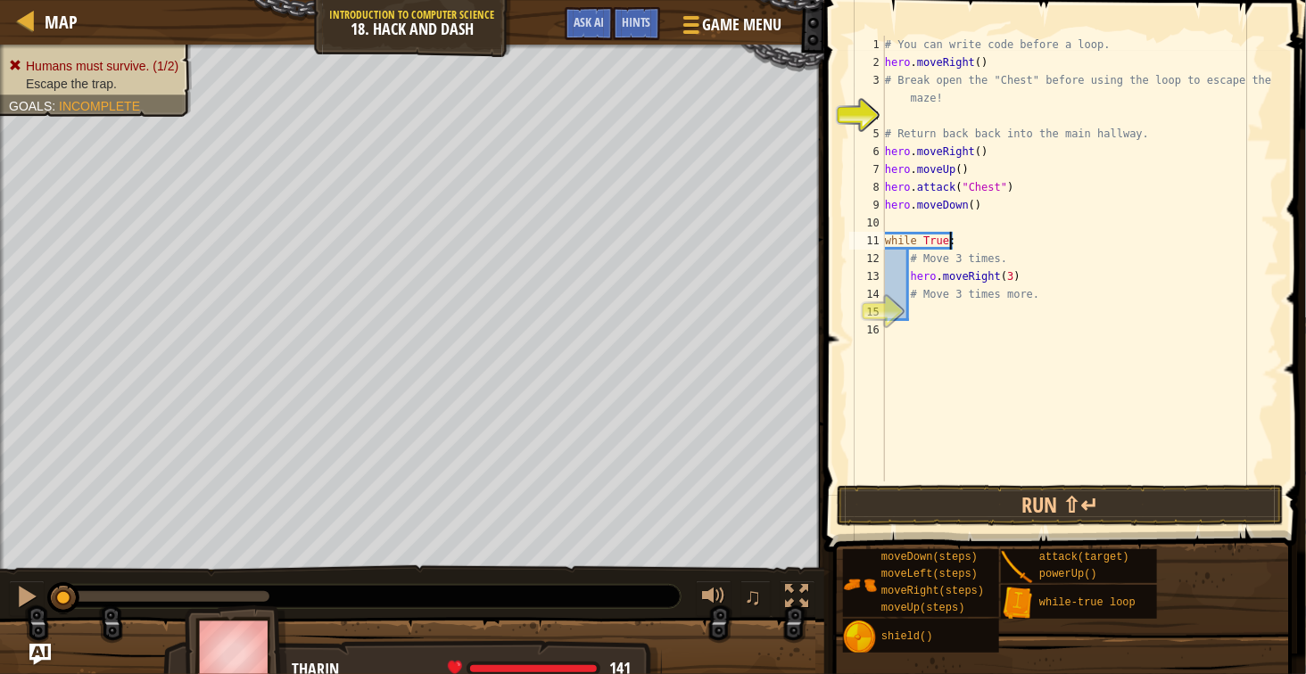
click at [1012, 248] on div "# You can write code before a loop. hero . moveRight ( ) # Break open the "Ches…" at bounding box center [1080, 277] width 398 height 482
click at [1021, 269] on div "# You can write code before a loop. hero . moveRight ( ) # Break open the "Ches…" at bounding box center [1080, 277] width 398 height 482
click at [1033, 291] on div "# You can write code before a loop. hero . moveRight ( ) # Break open the "Ches…" at bounding box center [1080, 277] width 398 height 482
type textarea "# Move 3 times more."
click at [1026, 310] on div "# You can write code before a loop. hero . moveRight ( ) # Break open the "Ches…" at bounding box center [1080, 277] width 398 height 482
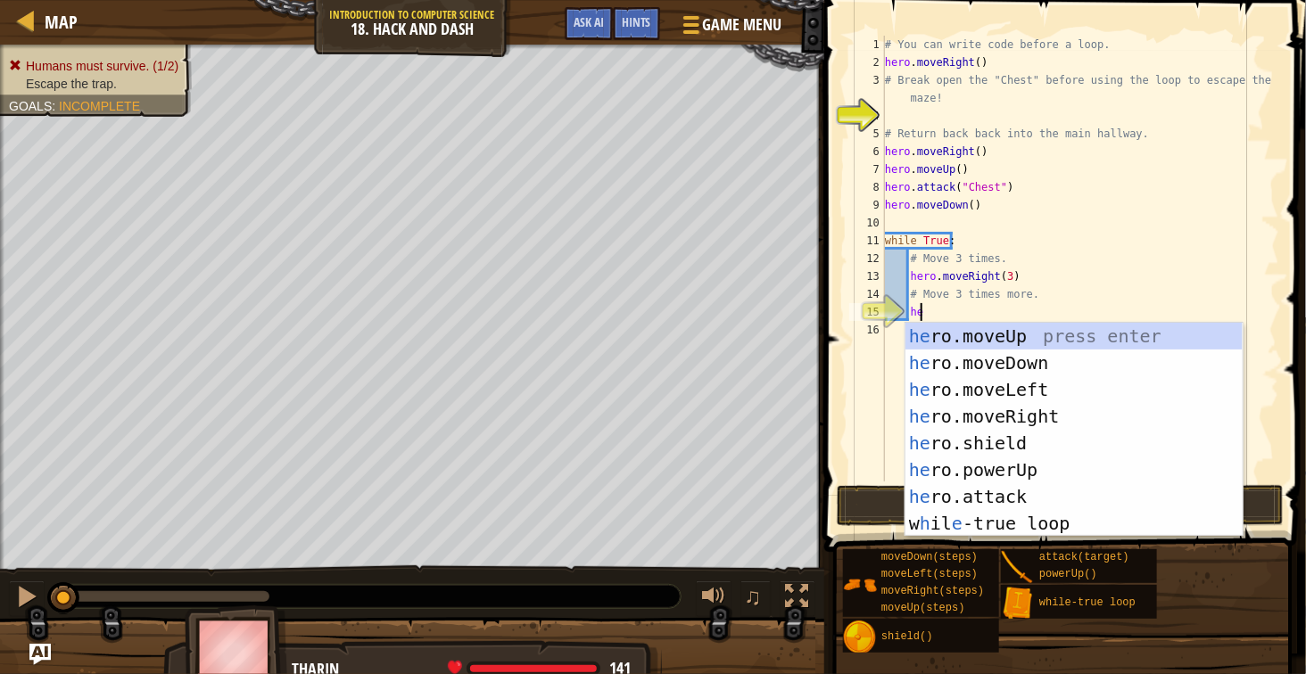
type textarea "her"
click at [1039, 362] on div "her o.moveUp press enter her o.moveDown press enter her o.moveLeft press enter …" at bounding box center [1073, 457] width 337 height 268
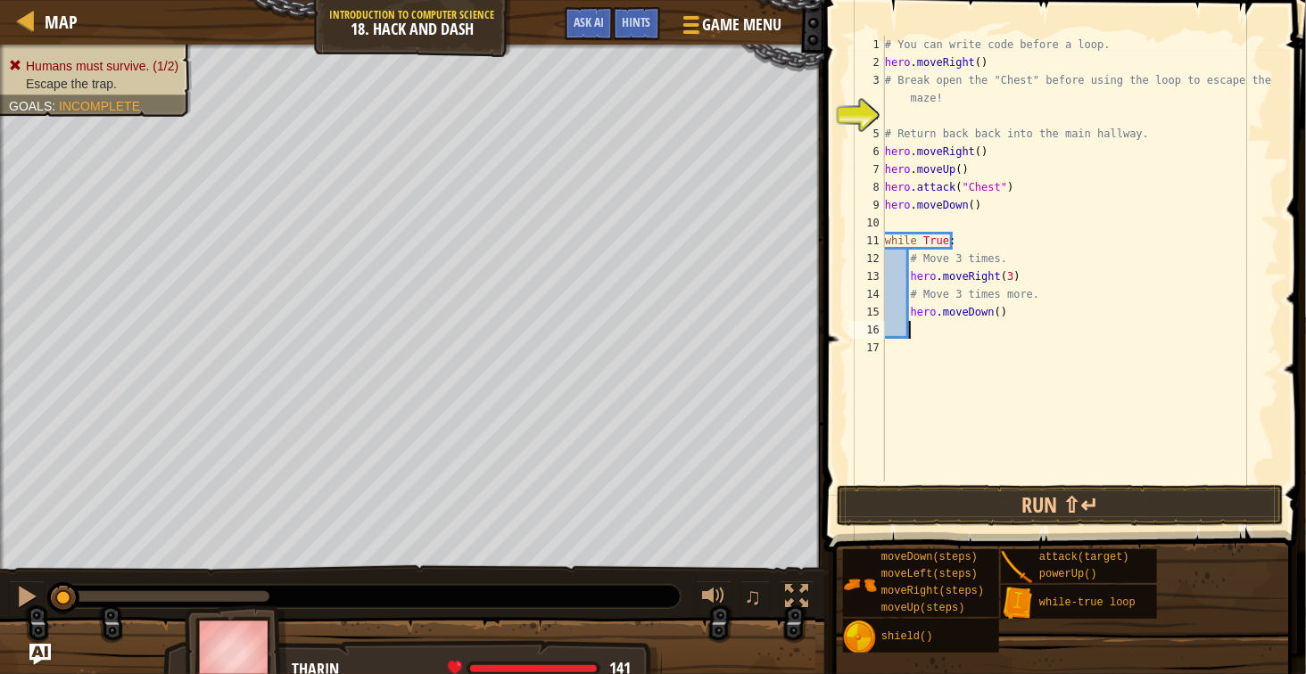
scroll to position [7, 3]
click at [993, 313] on div "# You can write code before a loop. hero . moveRight ( ) # Break open the "Ches…" at bounding box center [1080, 277] width 398 height 482
click at [1013, 494] on button "Run ⇧↵" at bounding box center [1060, 505] width 447 height 41
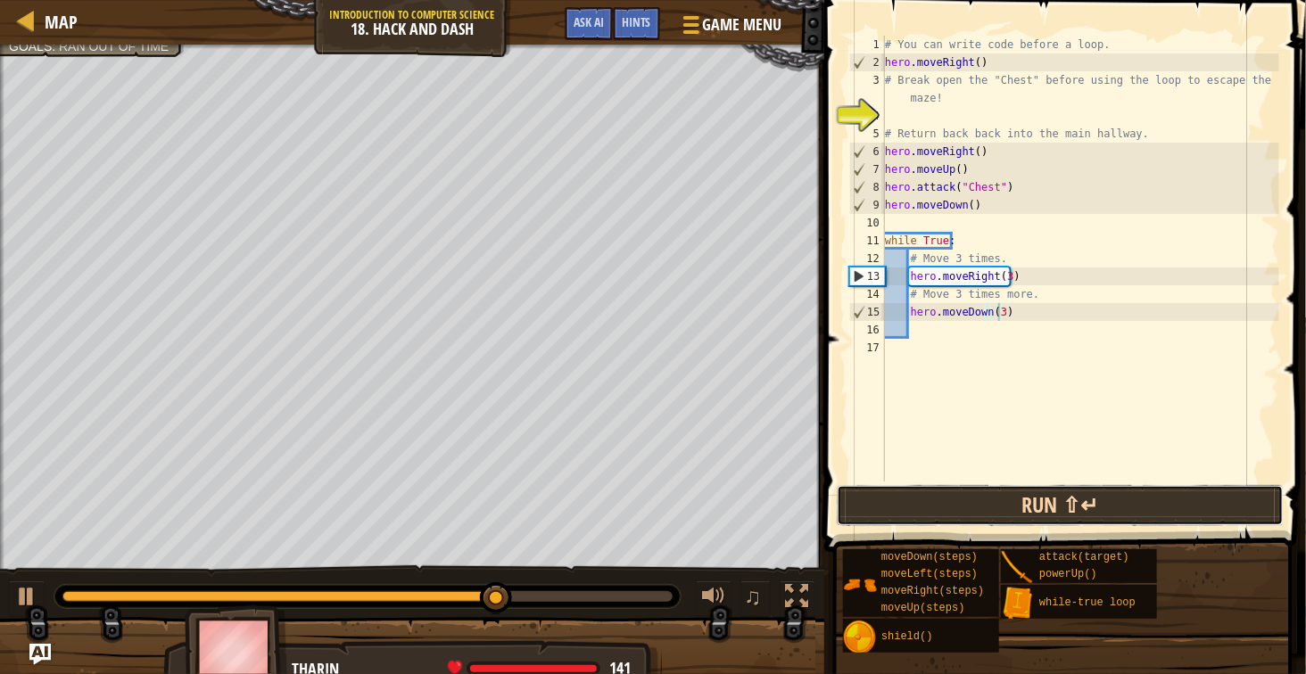
click at [1070, 500] on button "Run ⇧↵" at bounding box center [1060, 505] width 447 height 41
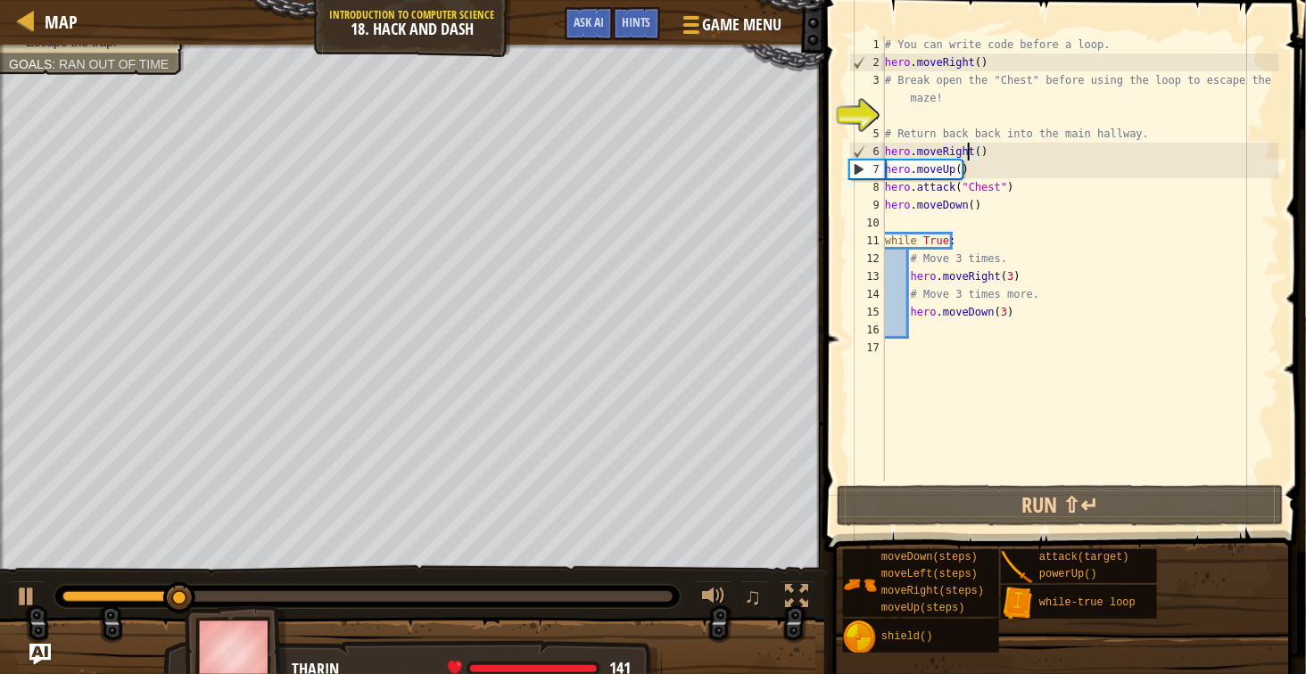
click at [967, 150] on div "# You can write code before a loop. hero . moveRight ( ) # Break open the "Ches…" at bounding box center [1080, 277] width 398 height 482
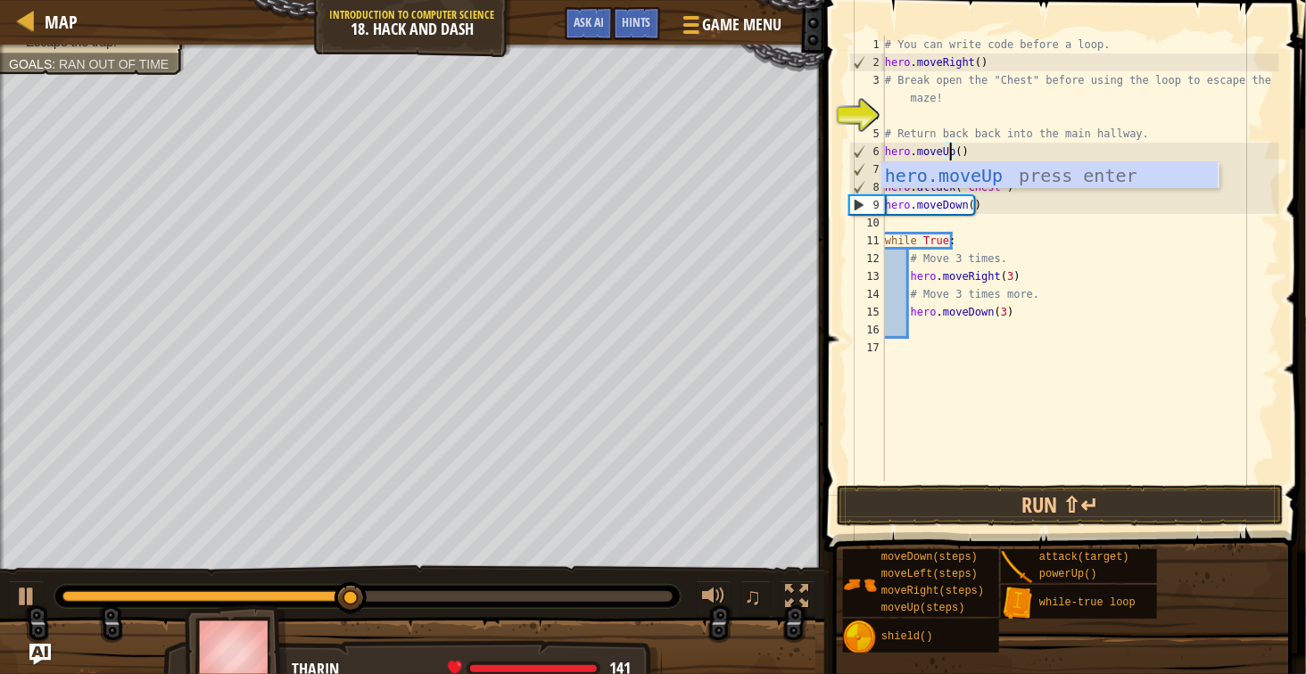
scroll to position [7, 12]
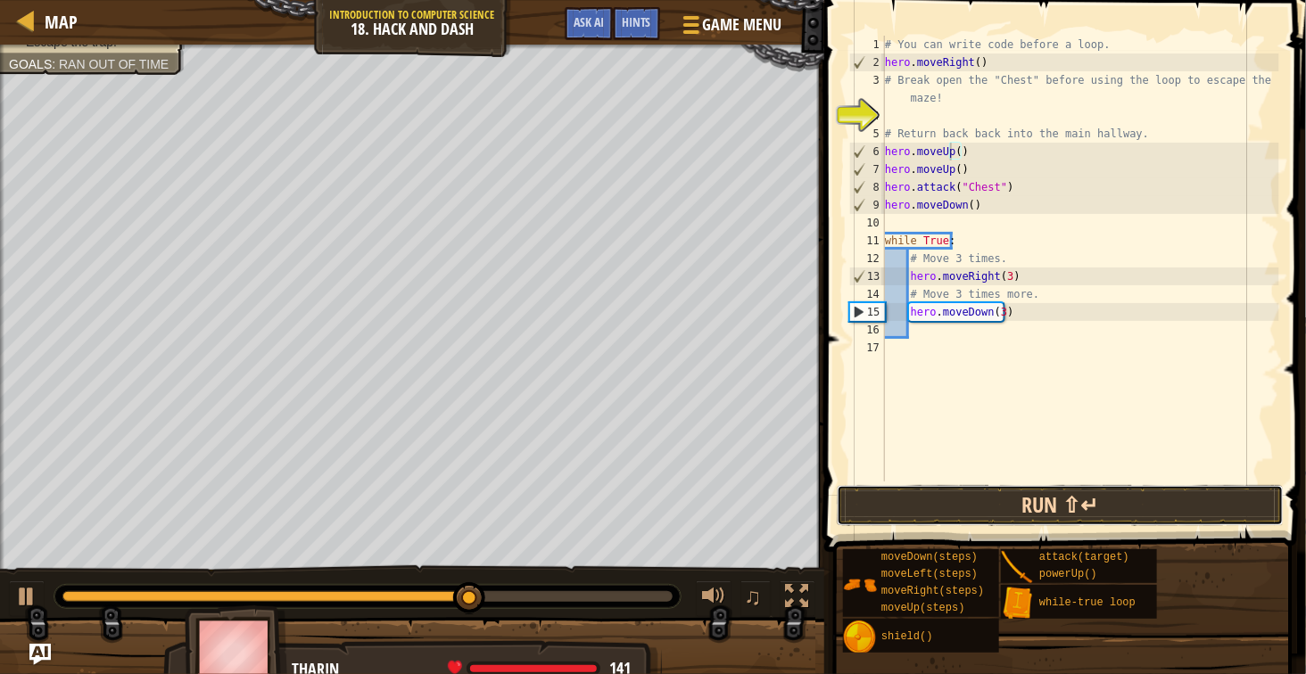
click at [1035, 496] on button "Run ⇧↵" at bounding box center [1060, 505] width 447 height 41
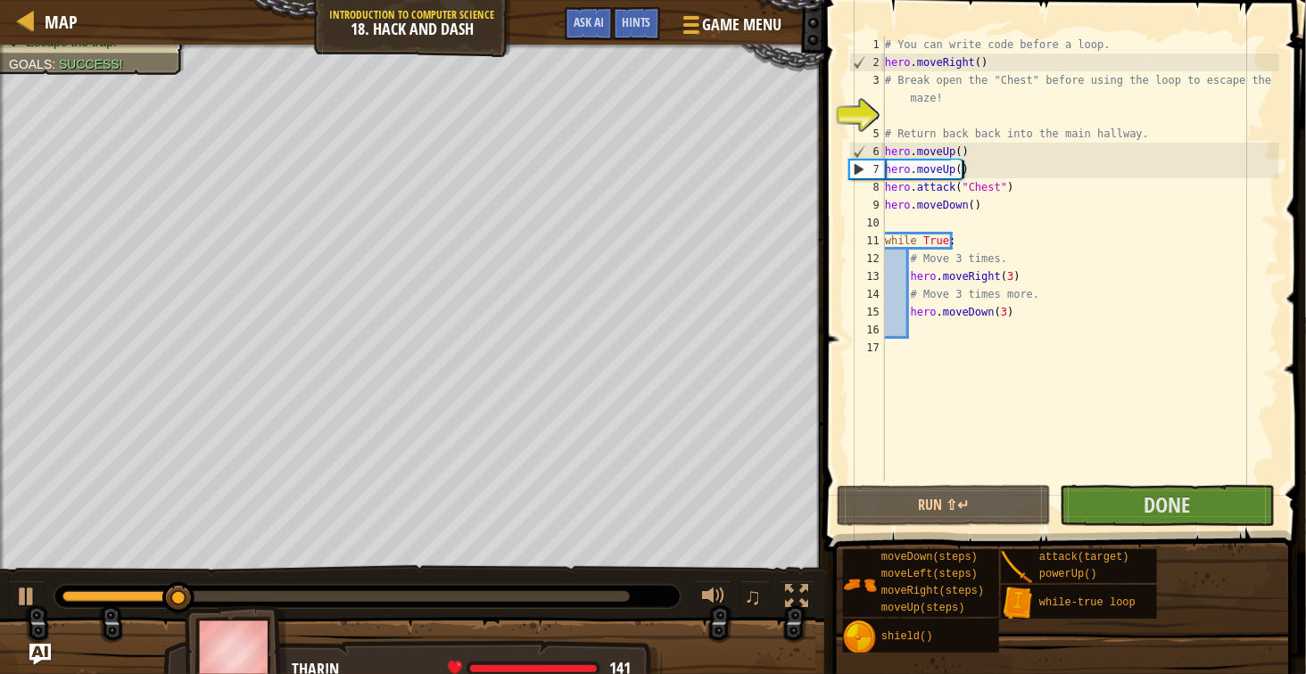
click at [972, 175] on div "# You can write code before a loop. hero . moveRight ( ) # Break open the "Ches…" at bounding box center [1080, 277] width 398 height 482
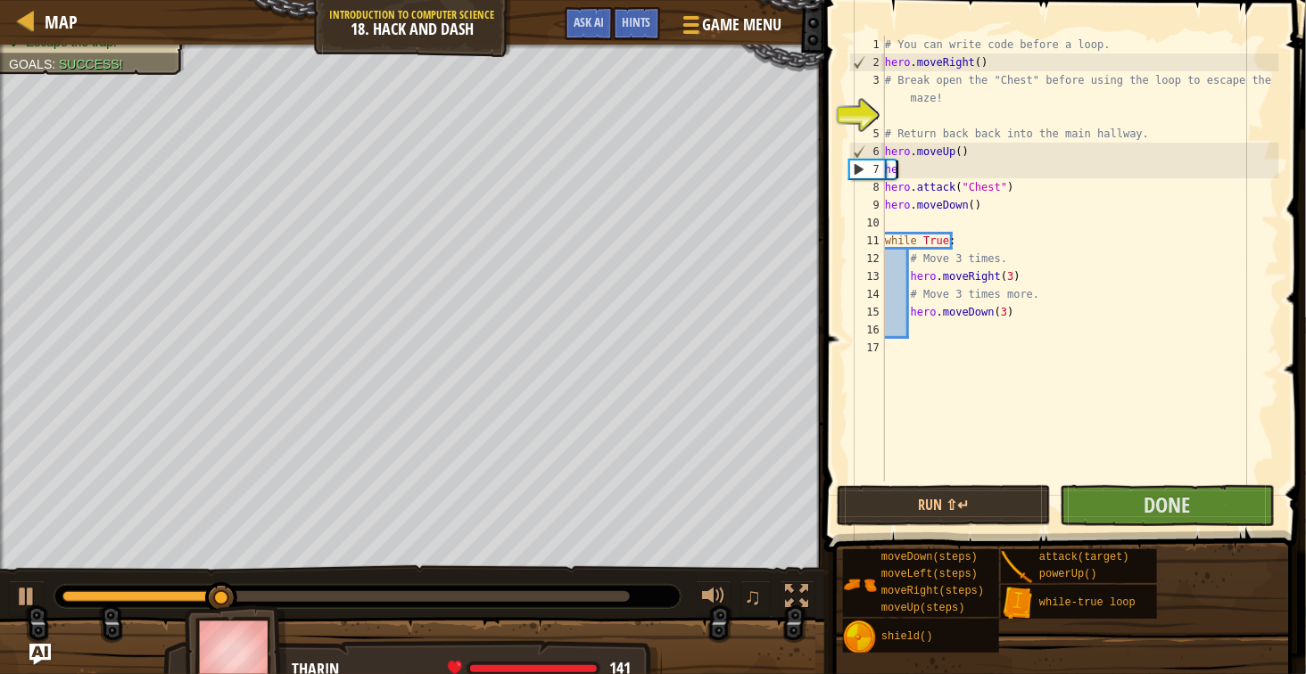
scroll to position [7, 1]
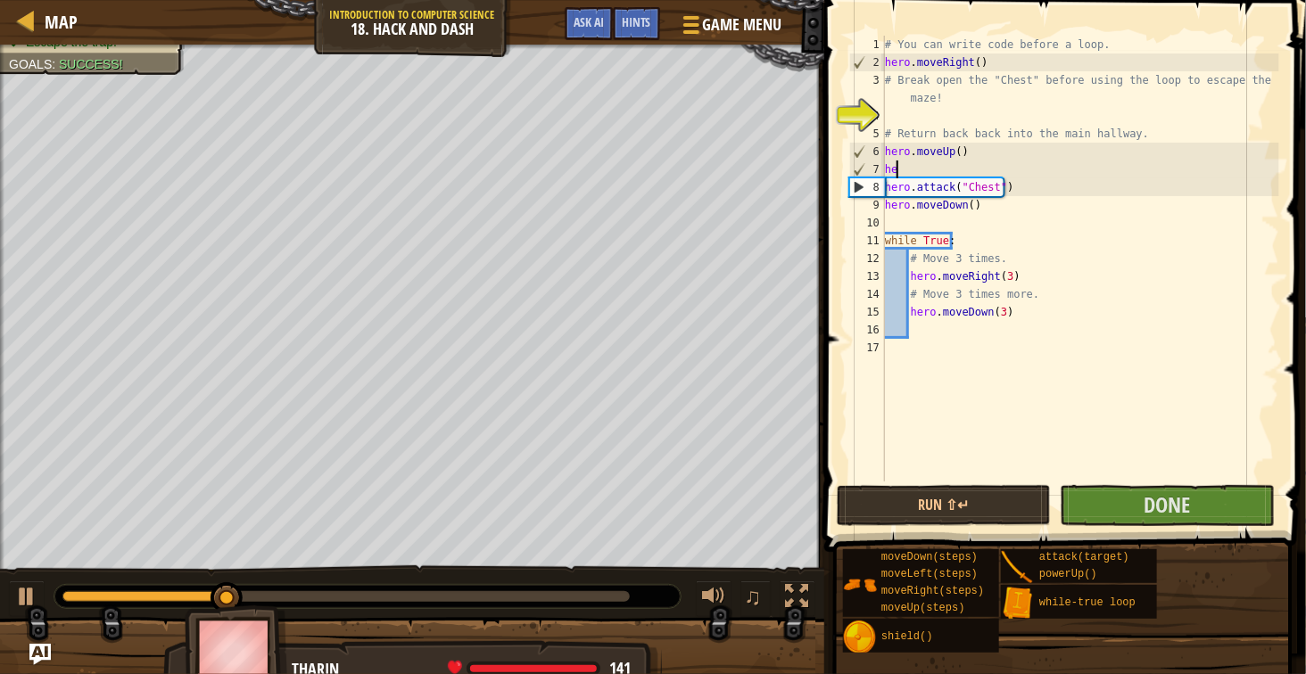
type textarea "h"
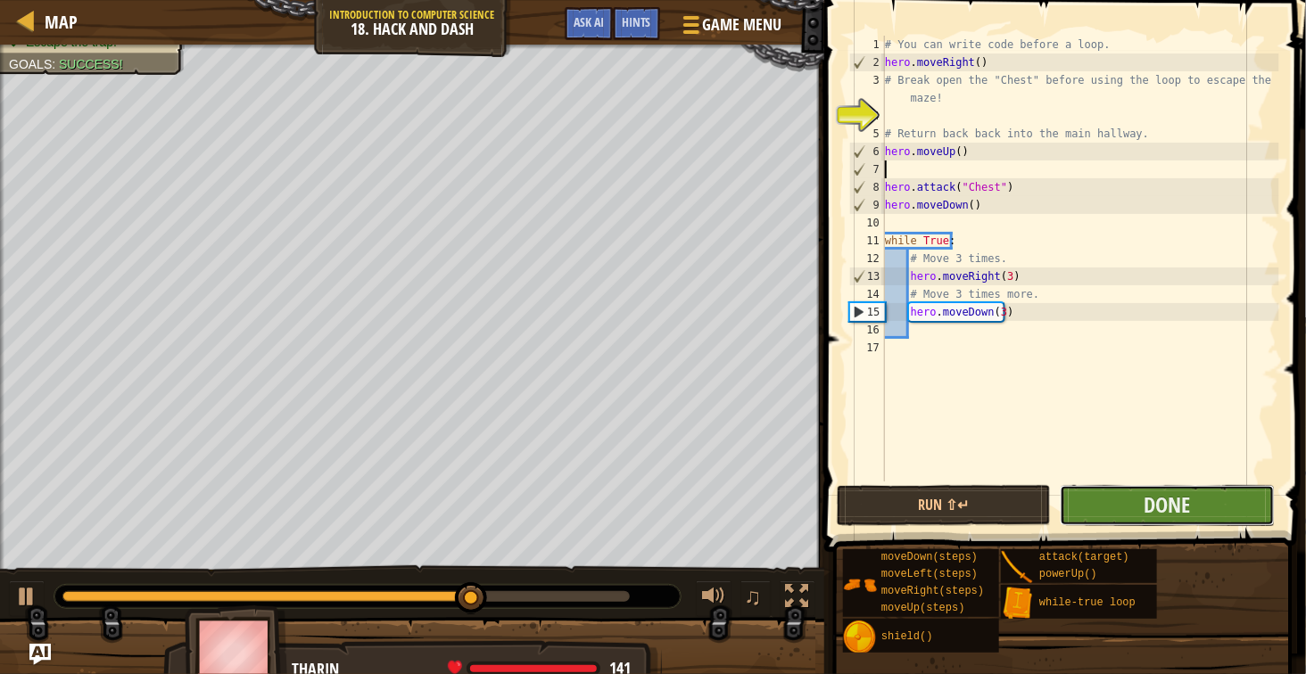
click at [1090, 492] on button "Done" at bounding box center [1167, 505] width 214 height 41
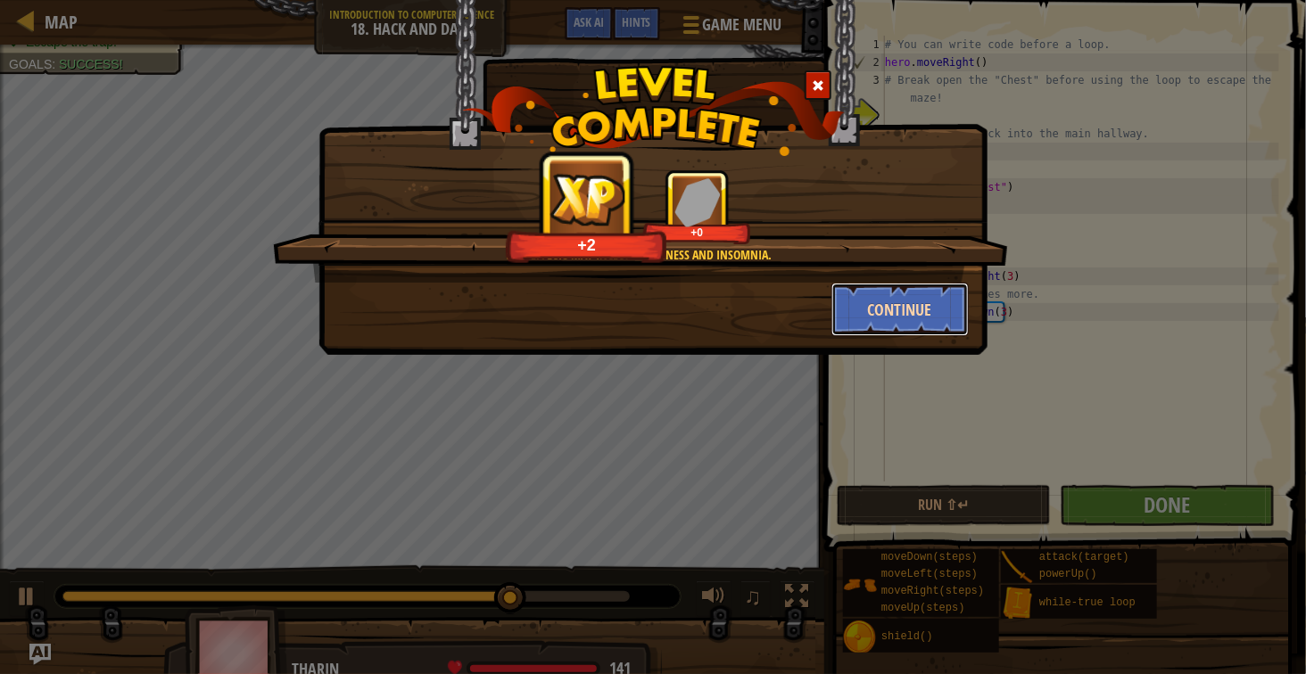
click at [895, 302] on button "Continue" at bounding box center [900, 310] width 138 height 54
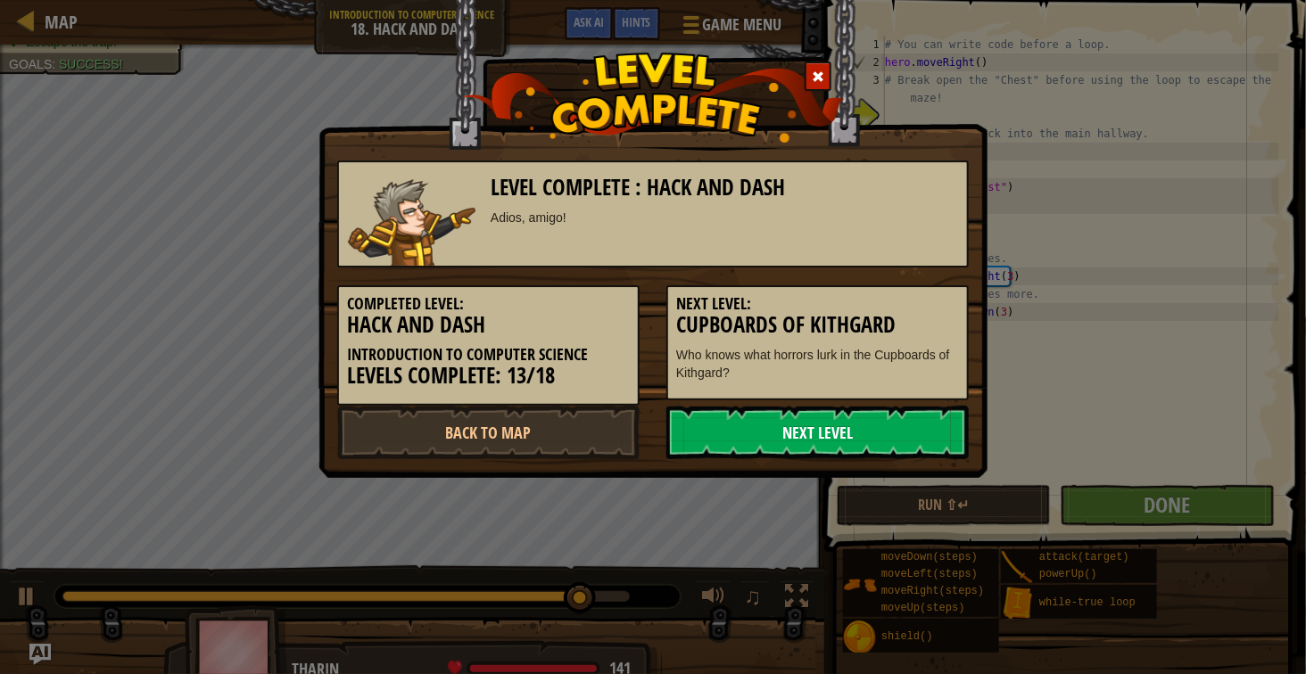
click at [894, 431] on link "Next Level" at bounding box center [817, 433] width 302 height 54
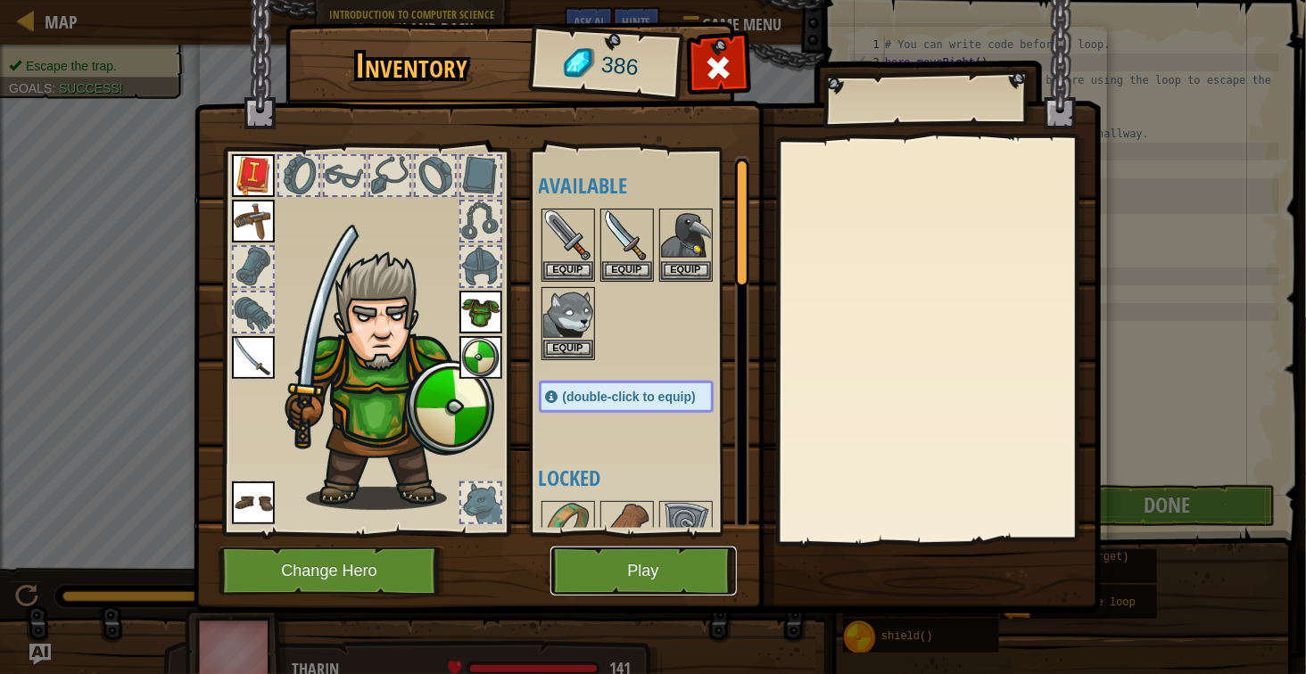
click at [645, 560] on button "Play" at bounding box center [643, 571] width 186 height 49
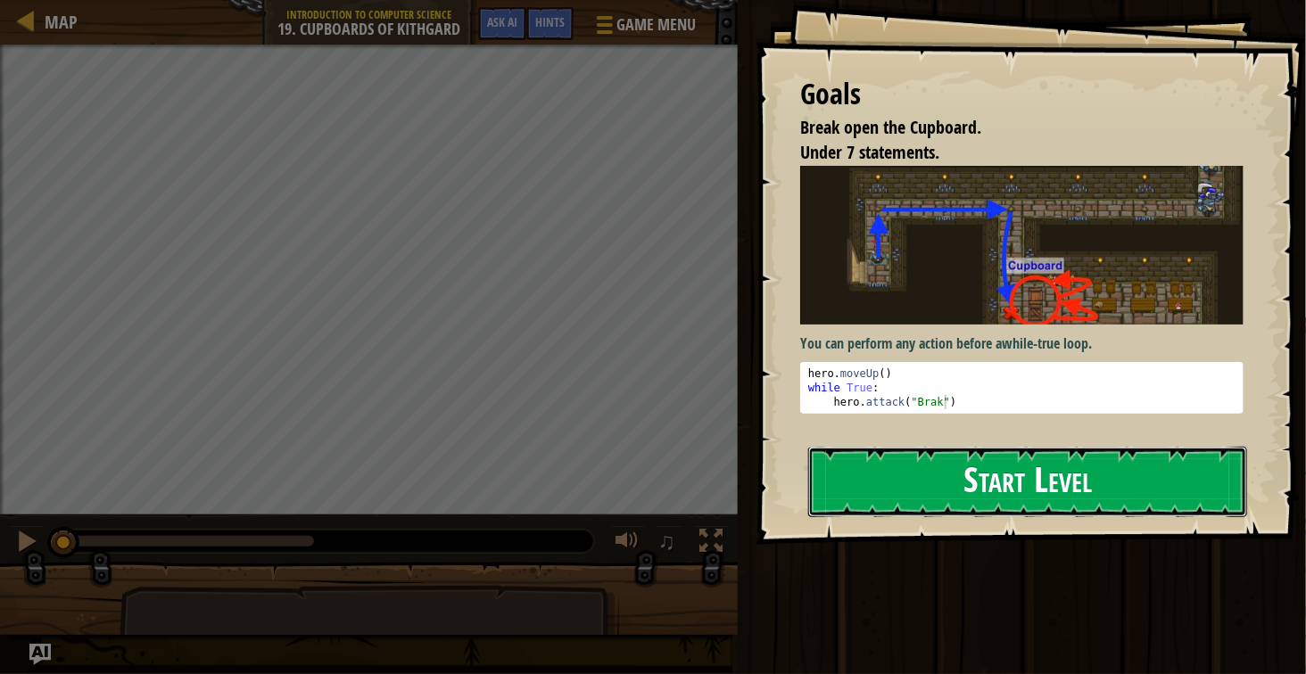
click at [962, 455] on button "Start Level" at bounding box center [1027, 482] width 439 height 70
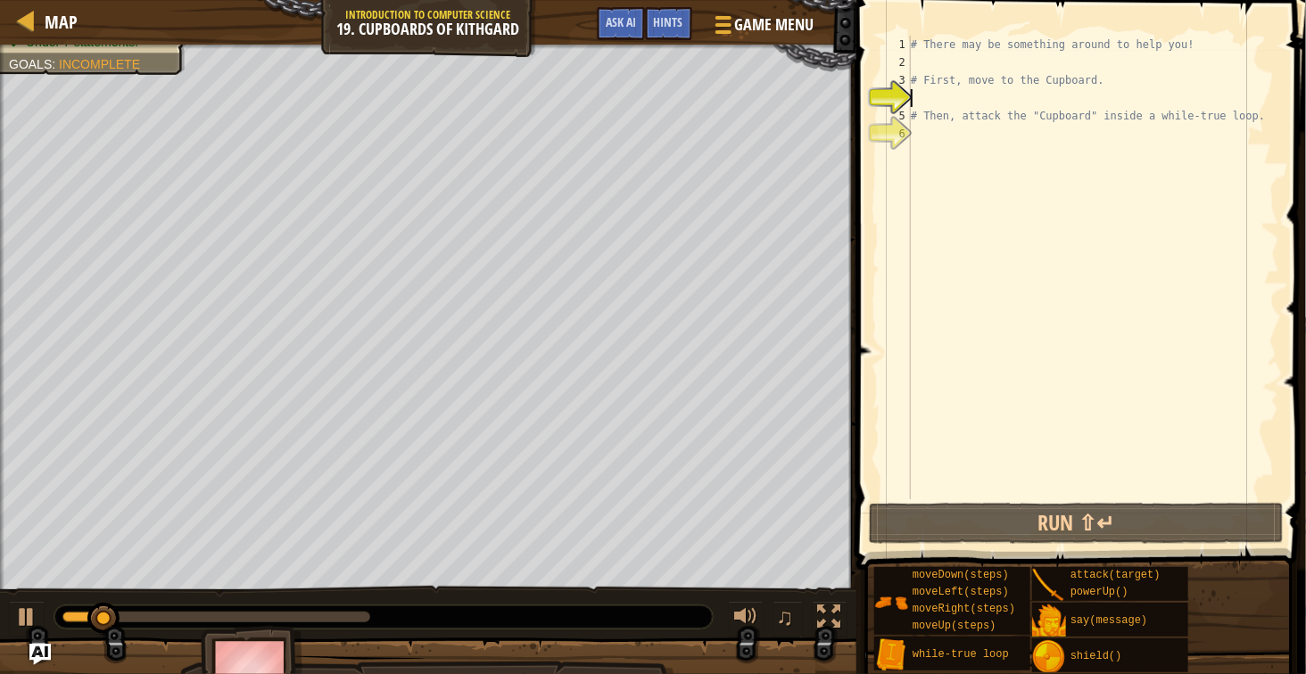
click at [1012, 65] on div "# There may be something around to help you! # First, move to the Cupboard. # T…" at bounding box center [1093, 286] width 372 height 500
click at [935, 108] on div "# There may be something around to help you! # First, move to the Cupboard. # T…" at bounding box center [1093, 286] width 372 height 500
type textarea "# Then, attack the "Cupboard" inside a while-true loop."
click at [932, 106] on div "# There may be something around to help you! # First, move to the Cupboard. # T…" at bounding box center [1093, 286] width 372 height 500
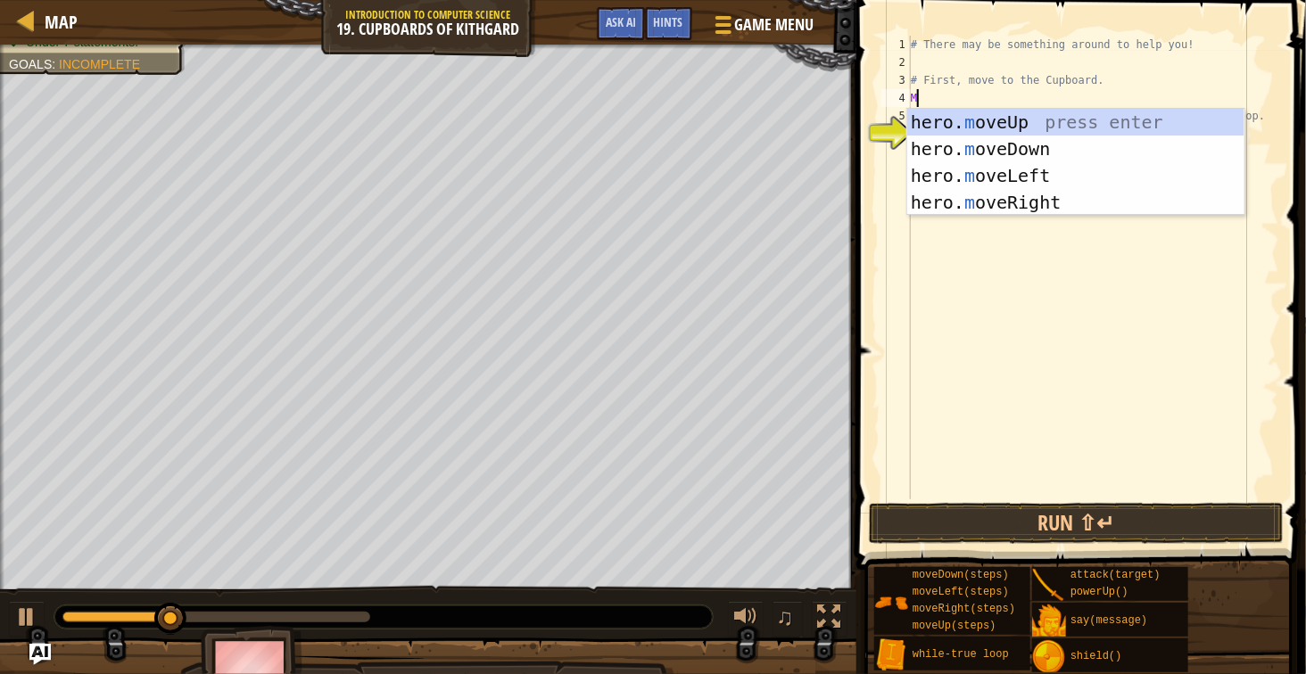
type textarea "Mov"
click at [944, 114] on div "hero. mov eUp press enter hero. mov eDown press enter hero. mov eLeft press ent…" at bounding box center [1075, 189] width 337 height 161
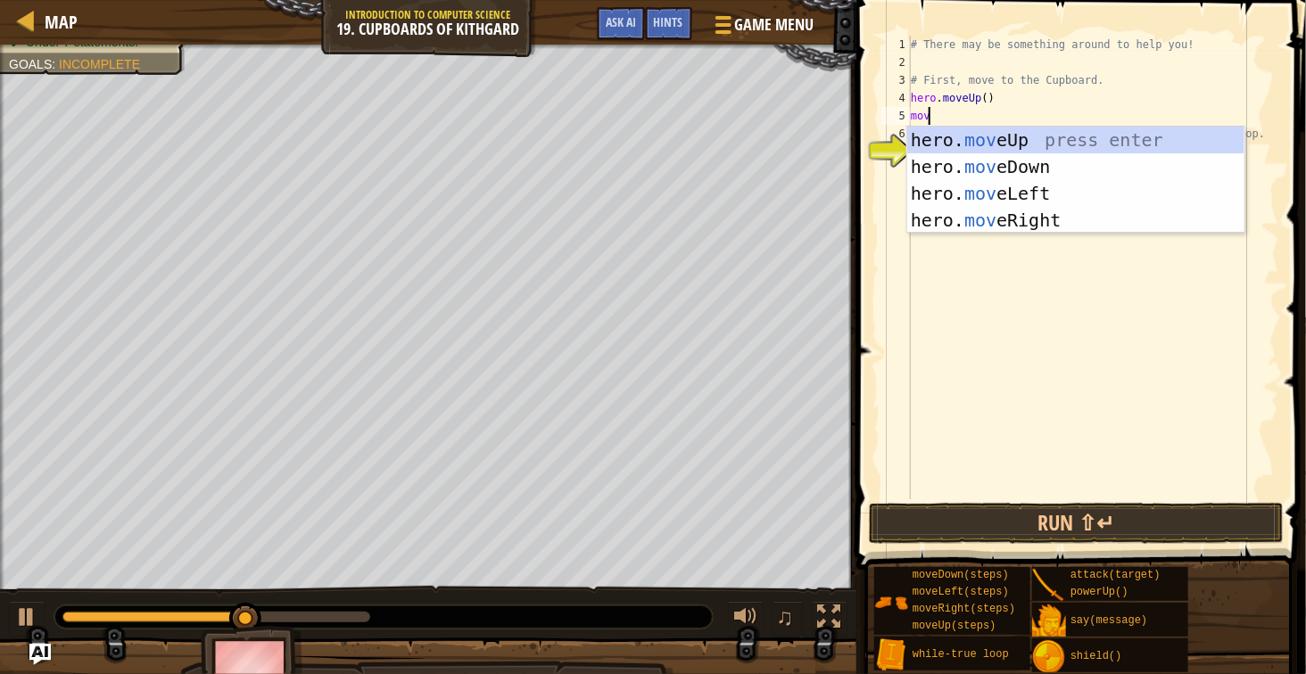
type textarea "move"
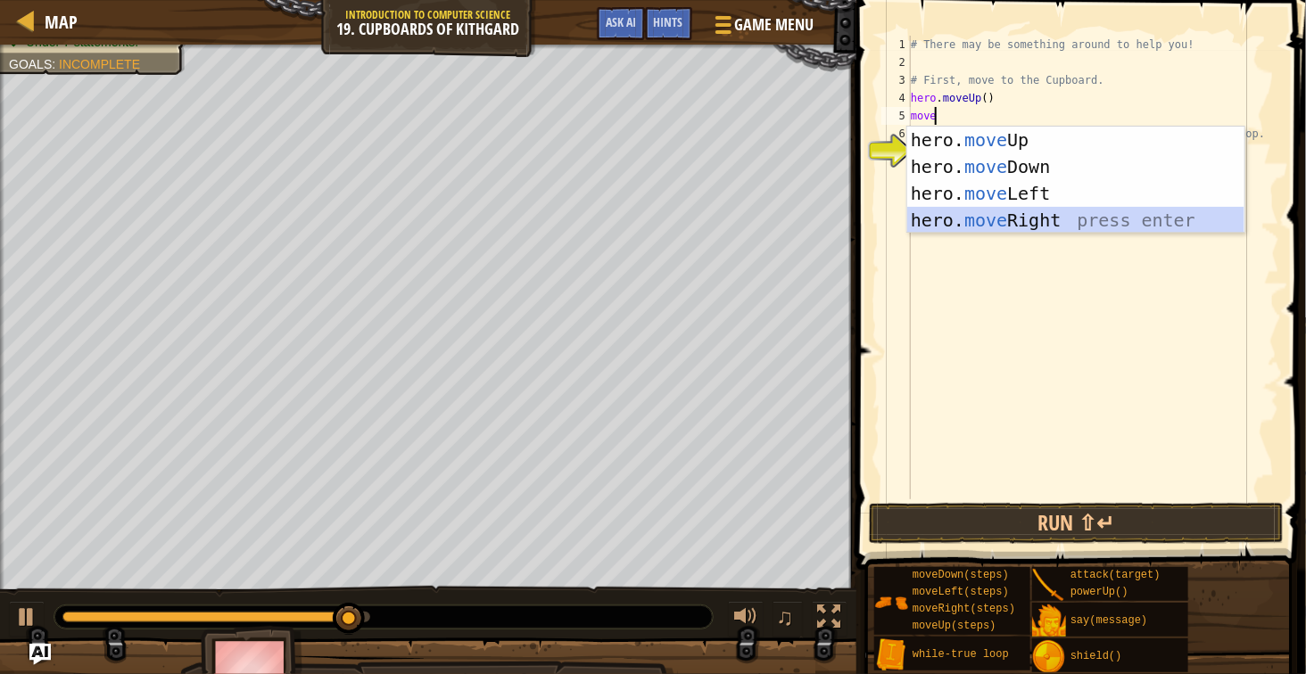
click at [1013, 219] on div "hero. move Up press enter hero. move Down press enter hero. move Left press ent…" at bounding box center [1075, 207] width 337 height 161
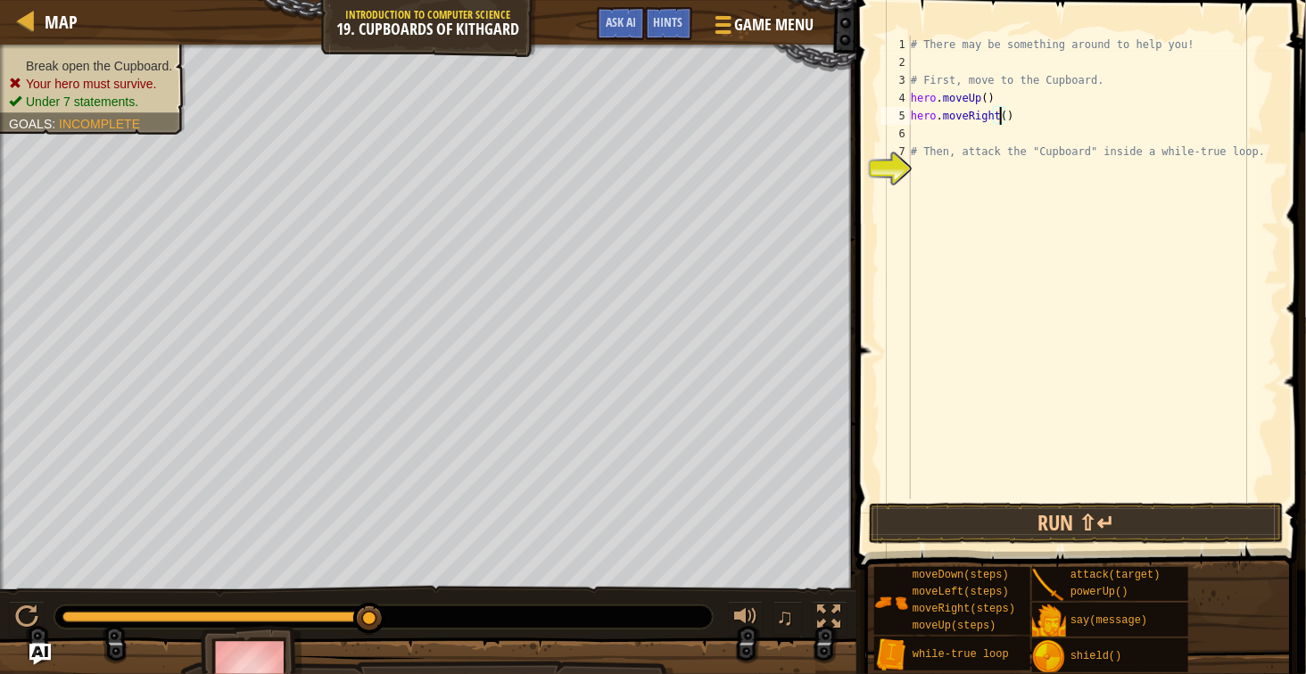
click at [1001, 119] on div "# There may be something around to help you! # First, move to the Cupboard. her…" at bounding box center [1093, 286] width 372 height 500
type textarea "hero.moveRight(2)"
click at [958, 130] on div "# There may be something around to help you! # First, move to the Cupboard. her…" at bounding box center [1093, 286] width 372 height 500
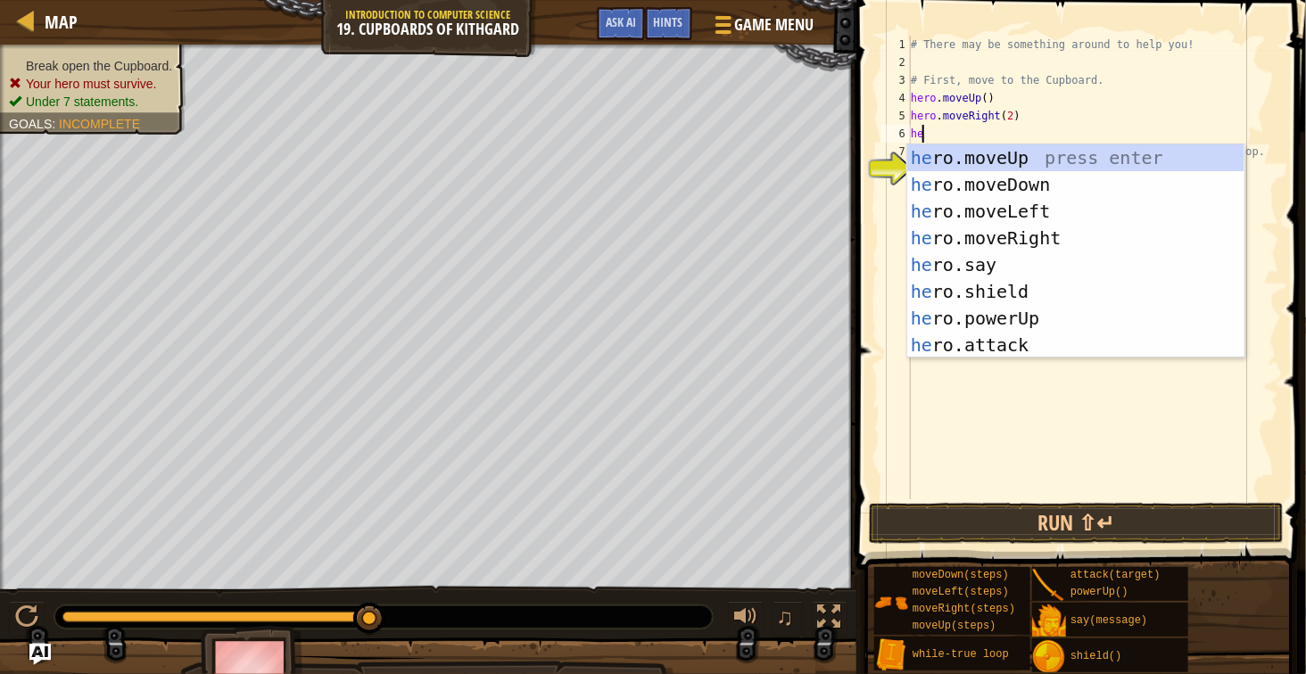
type textarea "hero"
click at [971, 188] on div "hero .moveUp press enter hero .moveDown press enter hero .moveLeft press enter …" at bounding box center [1075, 279] width 337 height 268
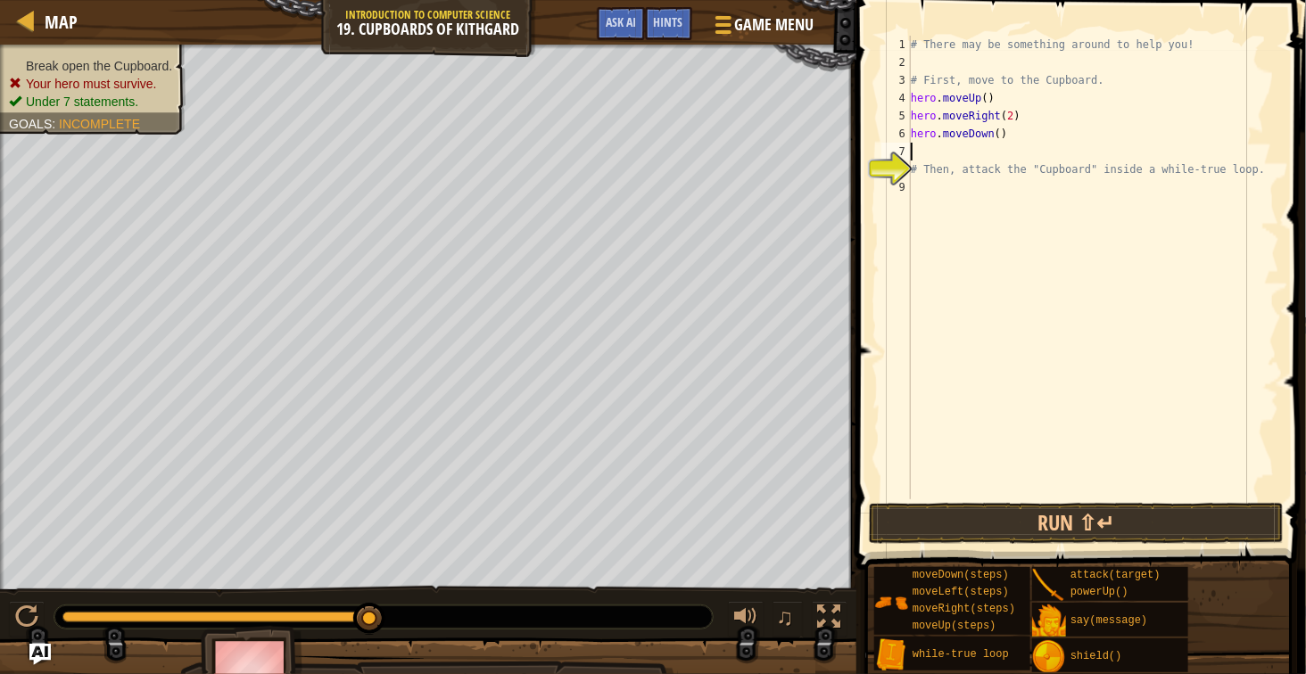
scroll to position [7, 0]
click at [996, 137] on div "# There may be something around to help you! # First, move to the Cupboard. her…" at bounding box center [1093, 286] width 372 height 500
type textarea "hero.moveDown(2)"
click at [974, 150] on div "# There may be something around to help you! # First, move to the Cupboard. her…" at bounding box center [1093, 286] width 372 height 500
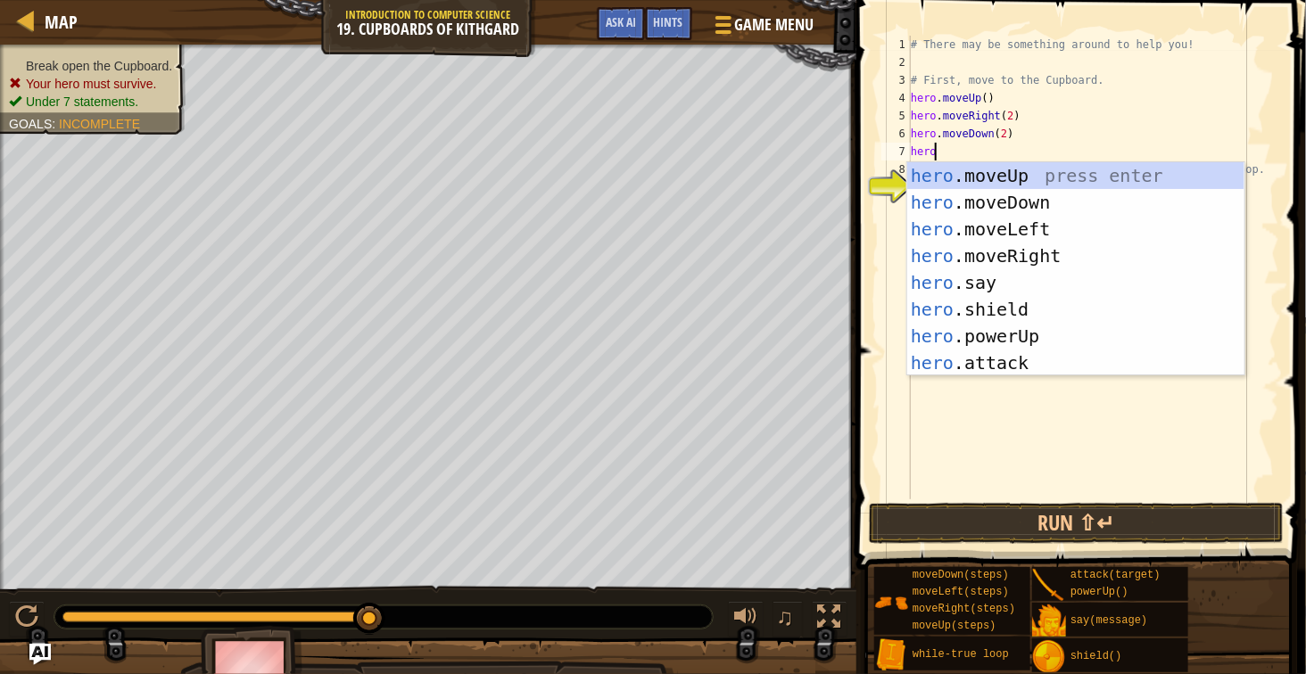
scroll to position [7, 3]
click at [1033, 357] on div "hero .moveUp press enter hero .moveDown press enter hero .moveLeft press enter …" at bounding box center [1075, 296] width 337 height 268
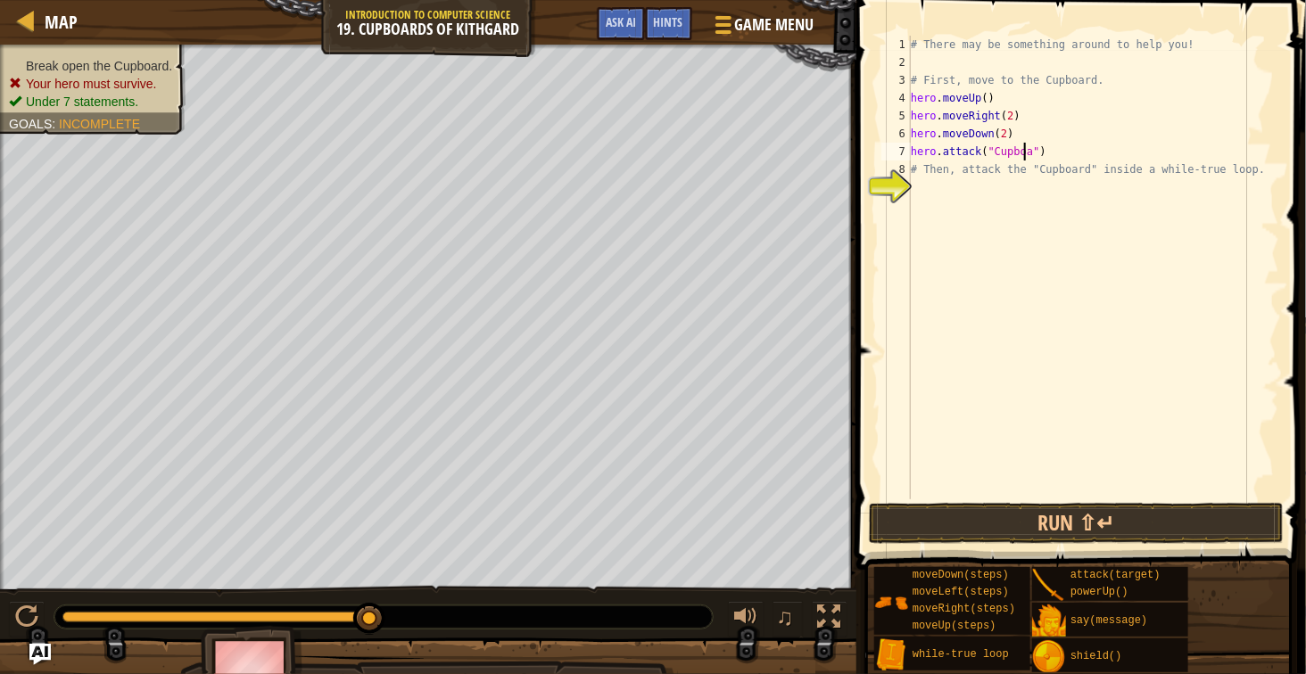
scroll to position [7, 21]
click at [1166, 516] on button "Run ⇧↵" at bounding box center [1077, 523] width 416 height 41
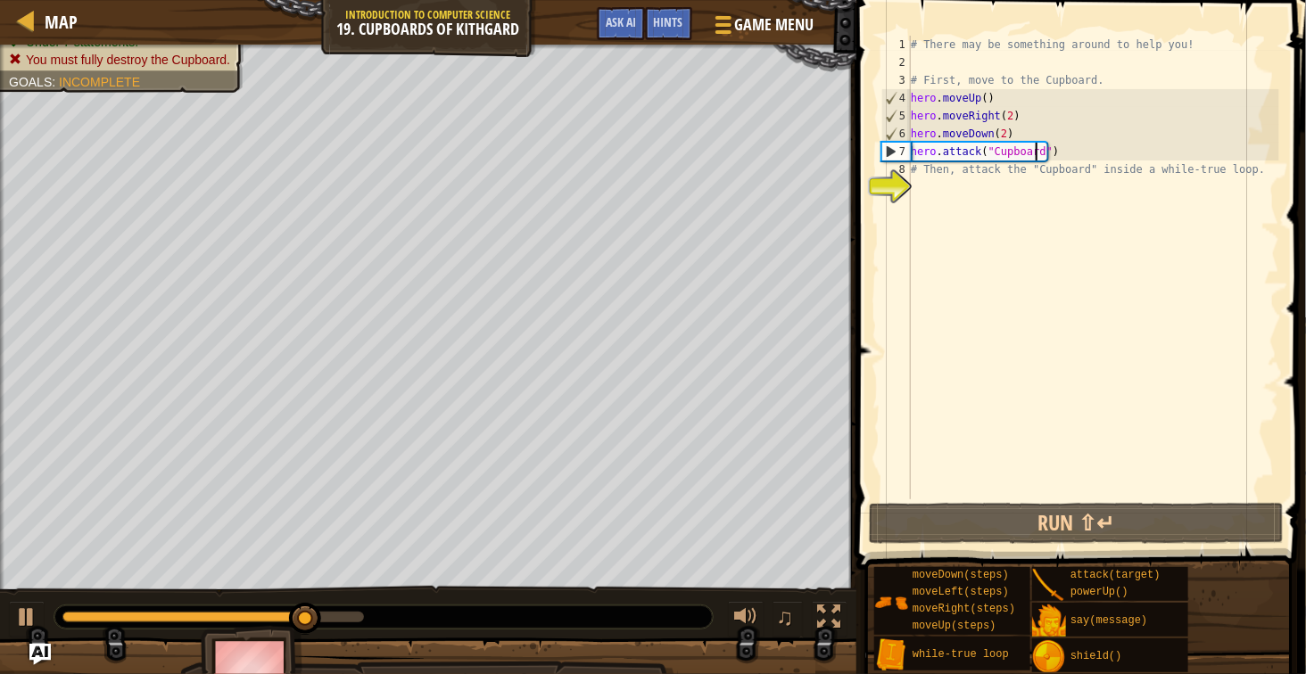
click at [1062, 161] on div "# There may be something around to help you! # First, move to the Cupboard. her…" at bounding box center [1093, 286] width 372 height 500
click at [1058, 146] on div "# There may be something around to help you! # First, move to the Cupboard. her…" at bounding box center [1093, 286] width 372 height 500
type textarea "hero.attack("Cupboard")"
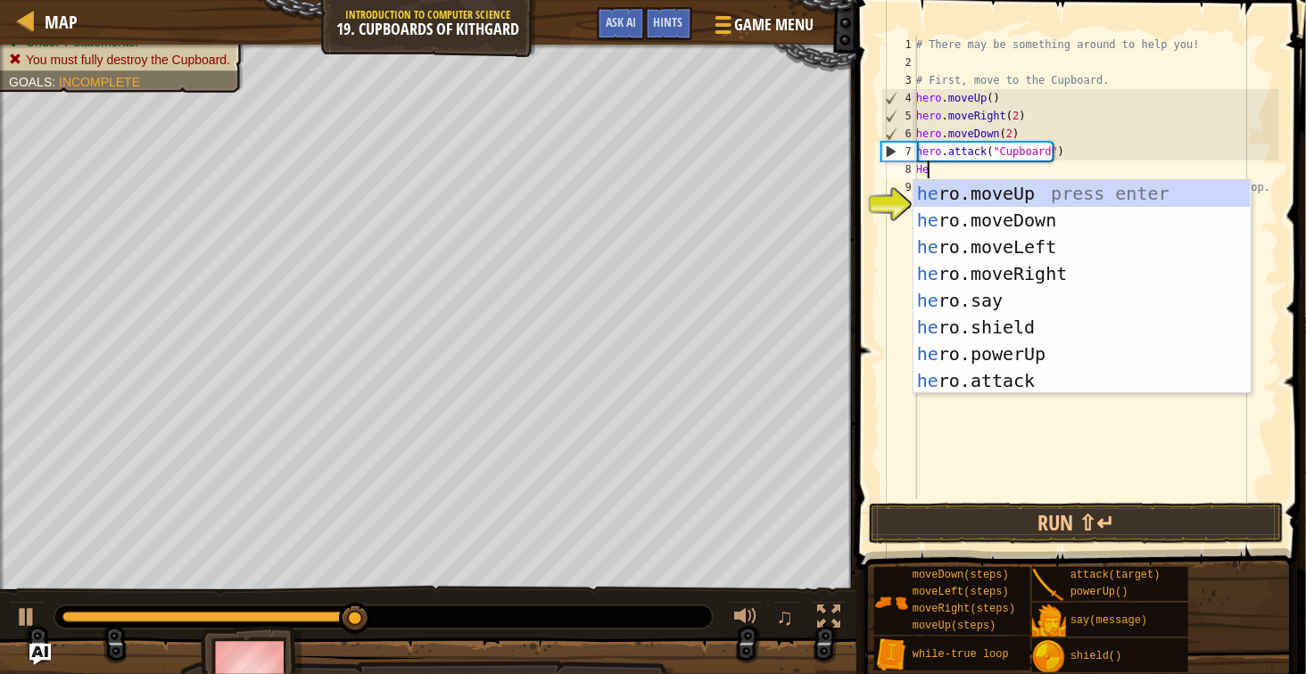
scroll to position [7, 3]
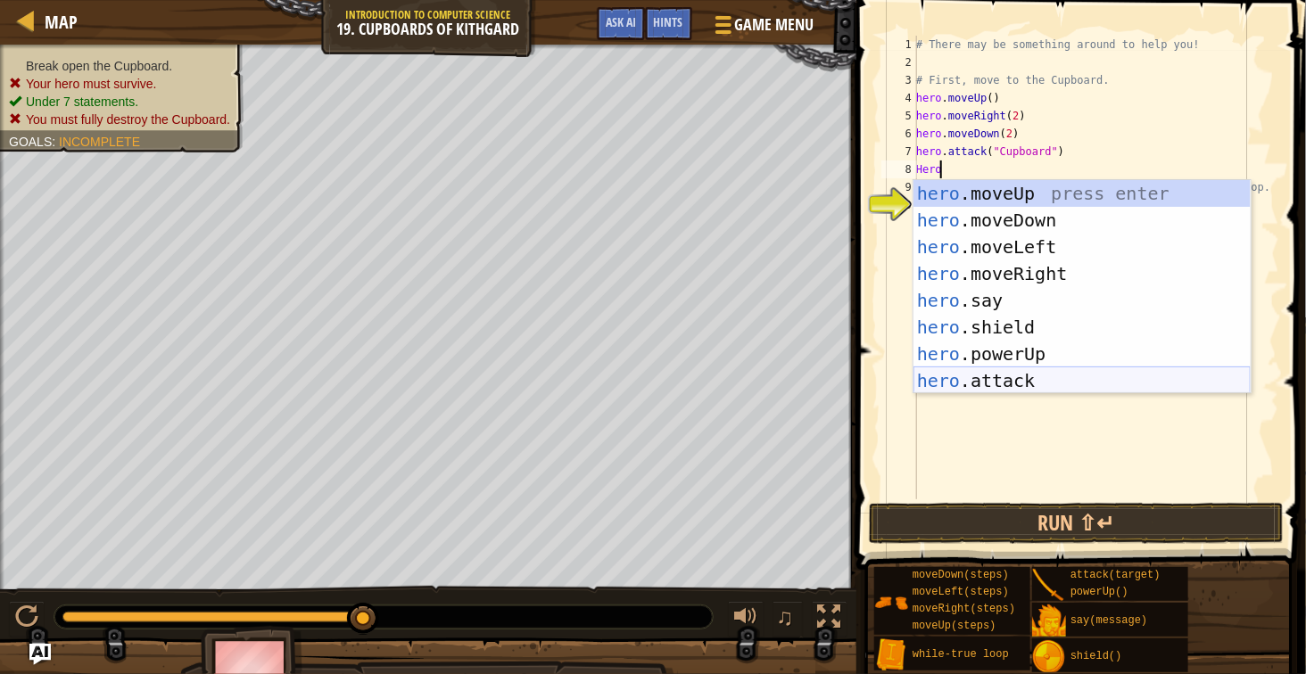
click at [1062, 376] on div "hero .moveUp press enter hero .moveDown press enter hero .moveLeft press enter …" at bounding box center [1081, 314] width 337 height 268
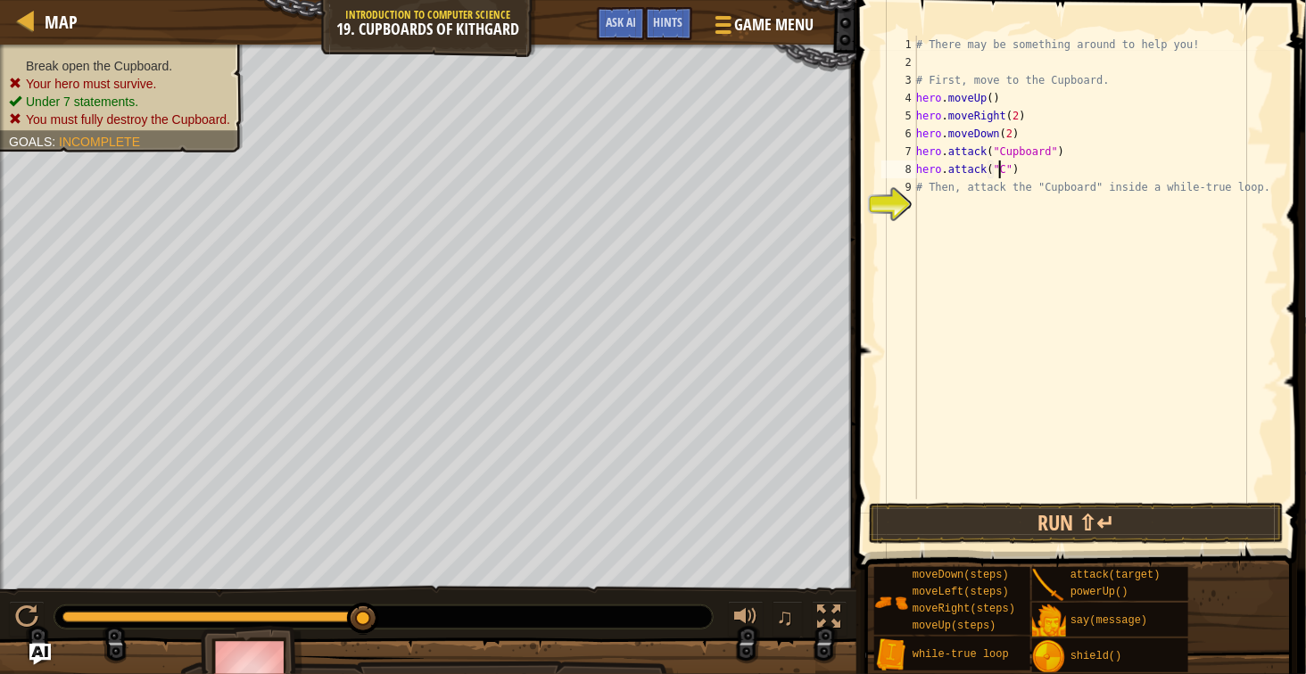
scroll to position [7, 13]
type textarea "hero.attack("Cupboard")"
click at [1062, 170] on div "# There may be something around to help you! # First, move to the Cupboard. her…" at bounding box center [1096, 286] width 367 height 500
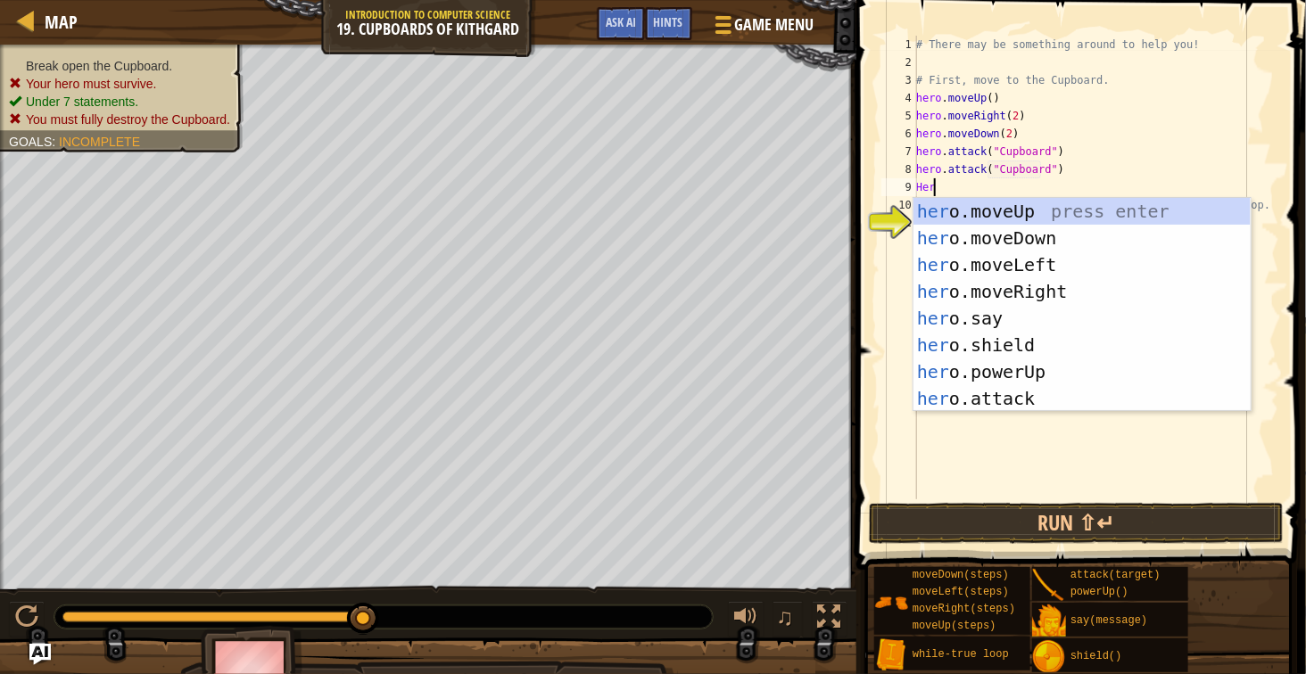
scroll to position [7, 3]
click at [1037, 397] on div "hero .moveUp press enter hero .moveDown press enter hero .moveLeft press enter …" at bounding box center [1081, 332] width 337 height 268
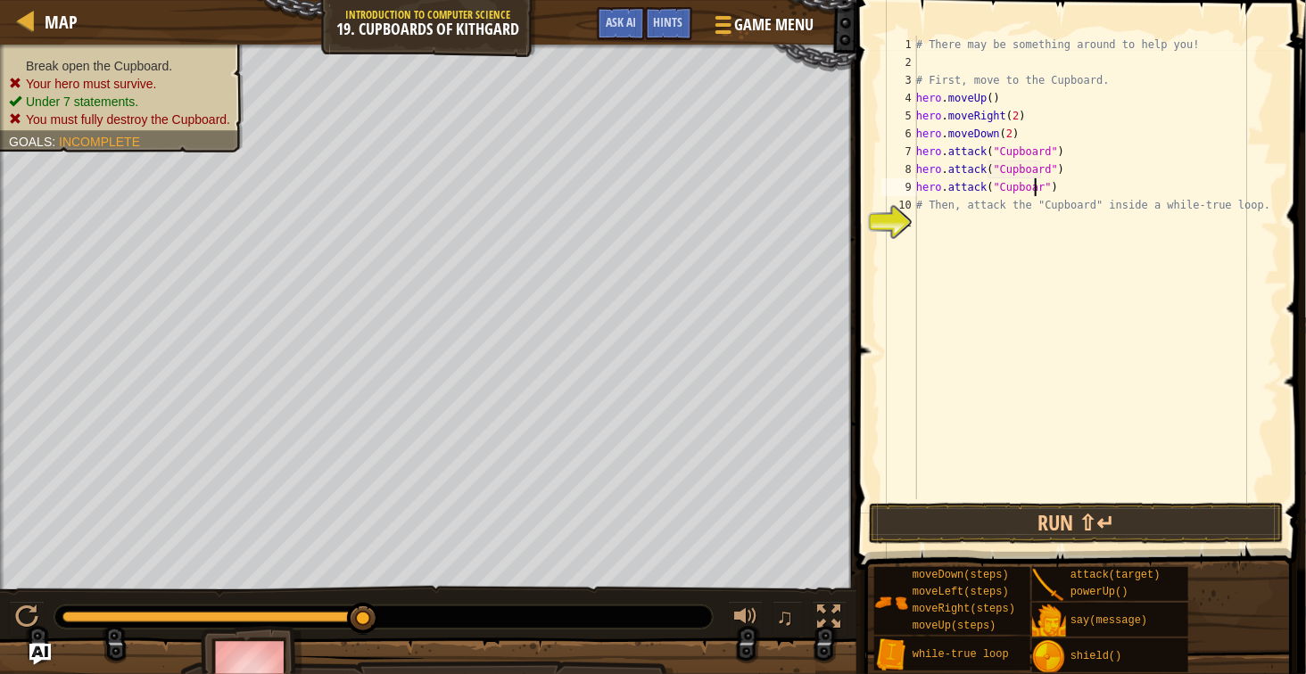
scroll to position [7, 21]
type textarea "hero.attack("Cupboard")"
click at [1118, 514] on button "Run ⇧↵" at bounding box center [1077, 523] width 416 height 41
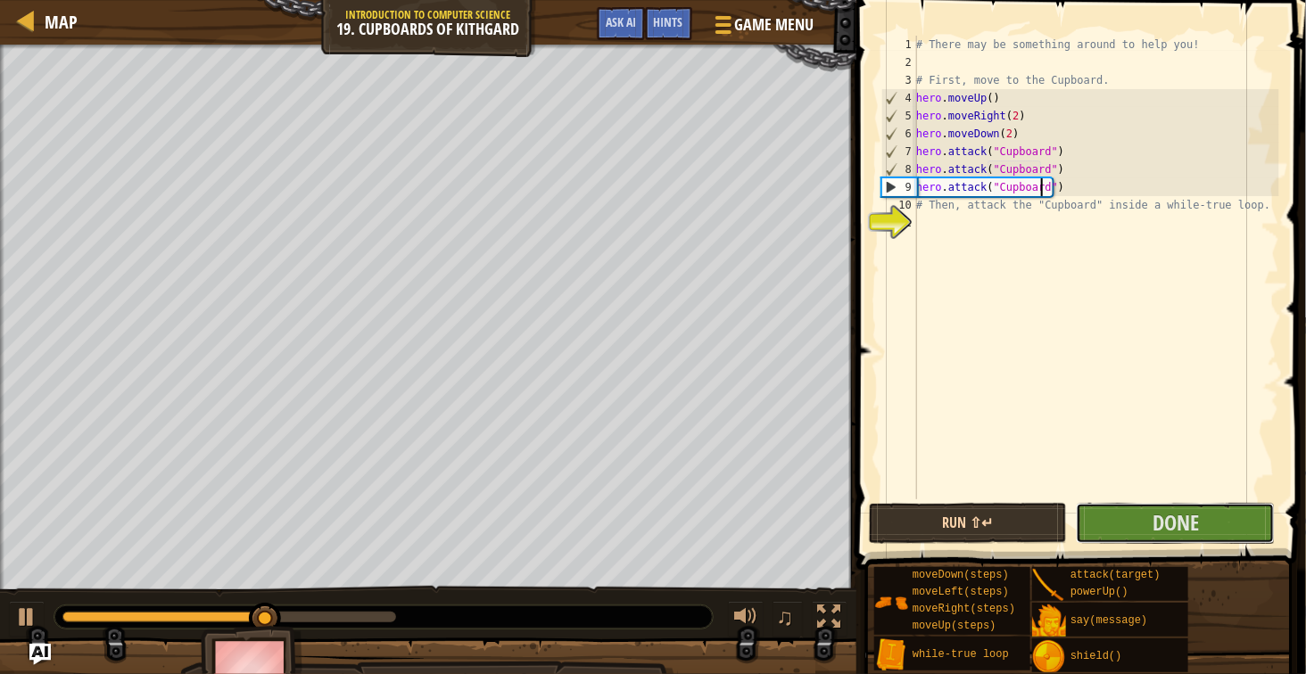
click at [1118, 514] on button "Done" at bounding box center [1175, 523] width 199 height 41
